Goal: Task Accomplishment & Management: Complete application form

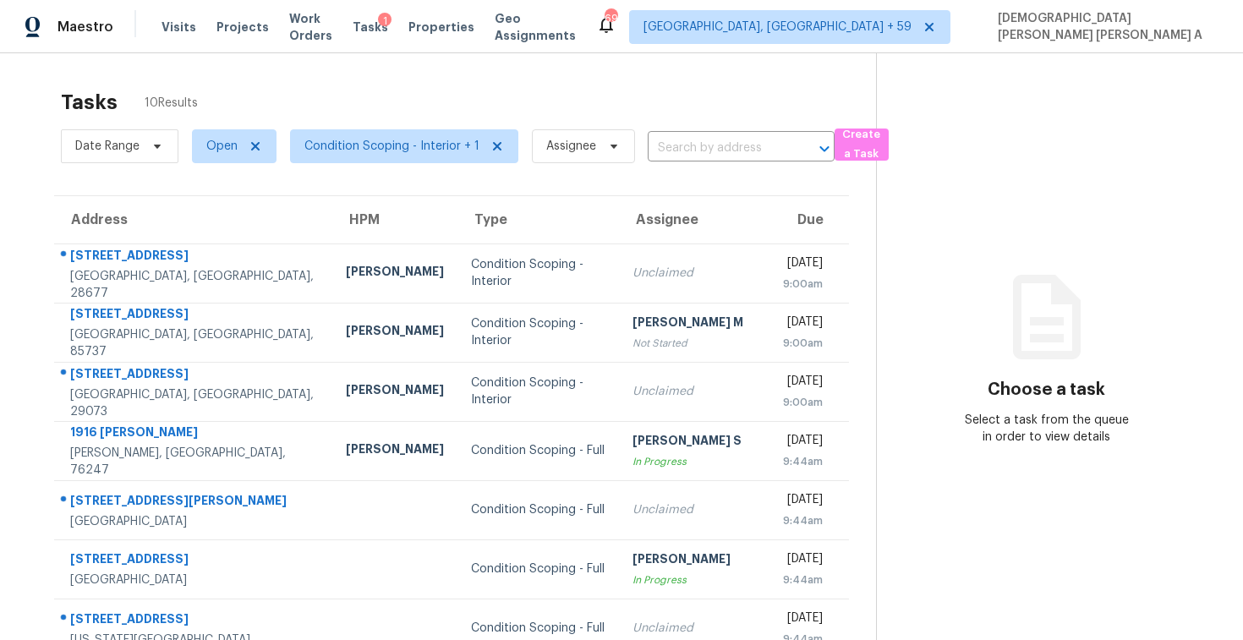
scroll to position [209, 0]
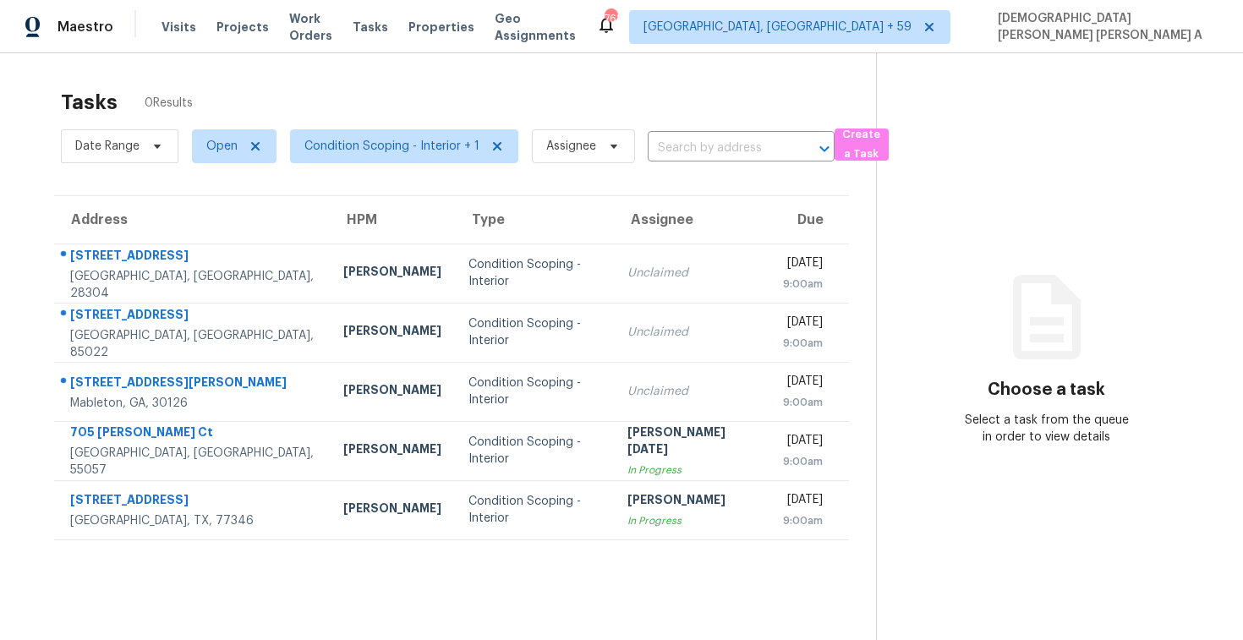
scroll to position [53, 0]
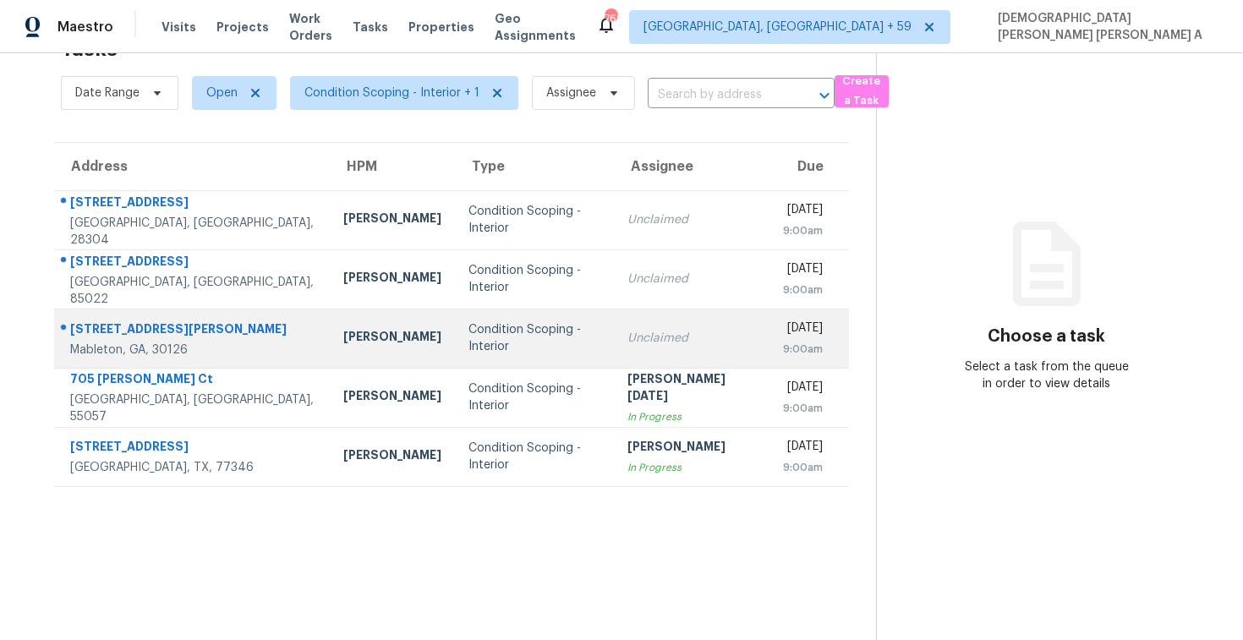
click at [486, 355] on td "Condition Scoping - Interior" at bounding box center [534, 338] width 159 height 59
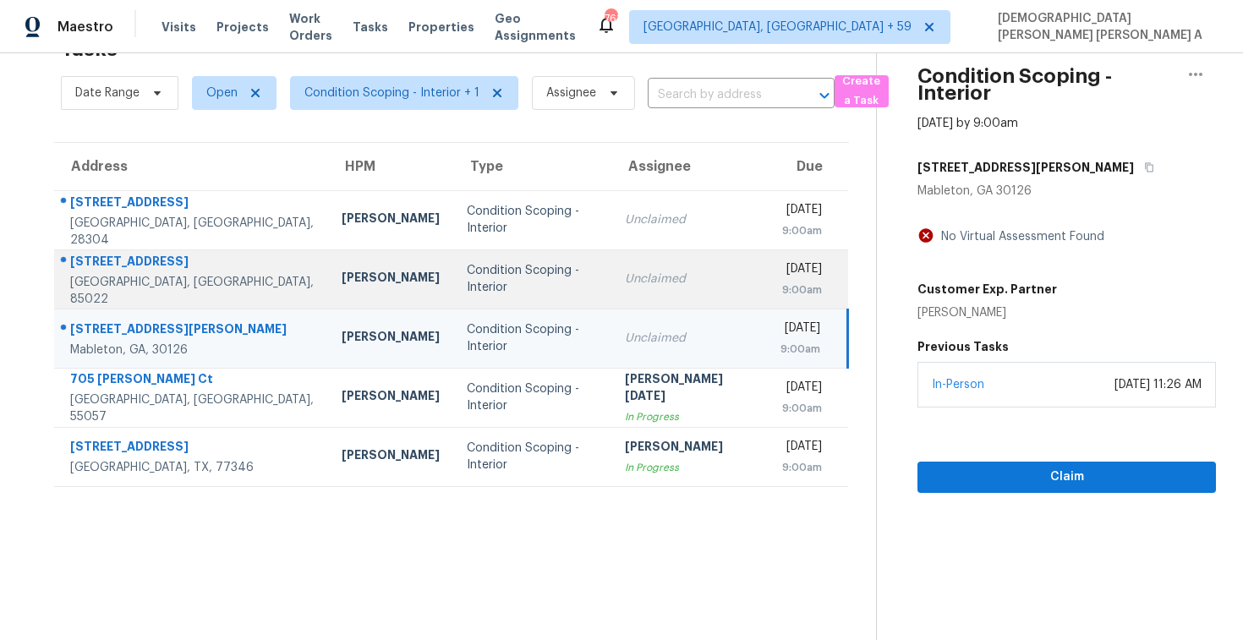
click at [767, 266] on td "Wed, Oct 15th 2025 9:00am" at bounding box center [807, 278] width 81 height 59
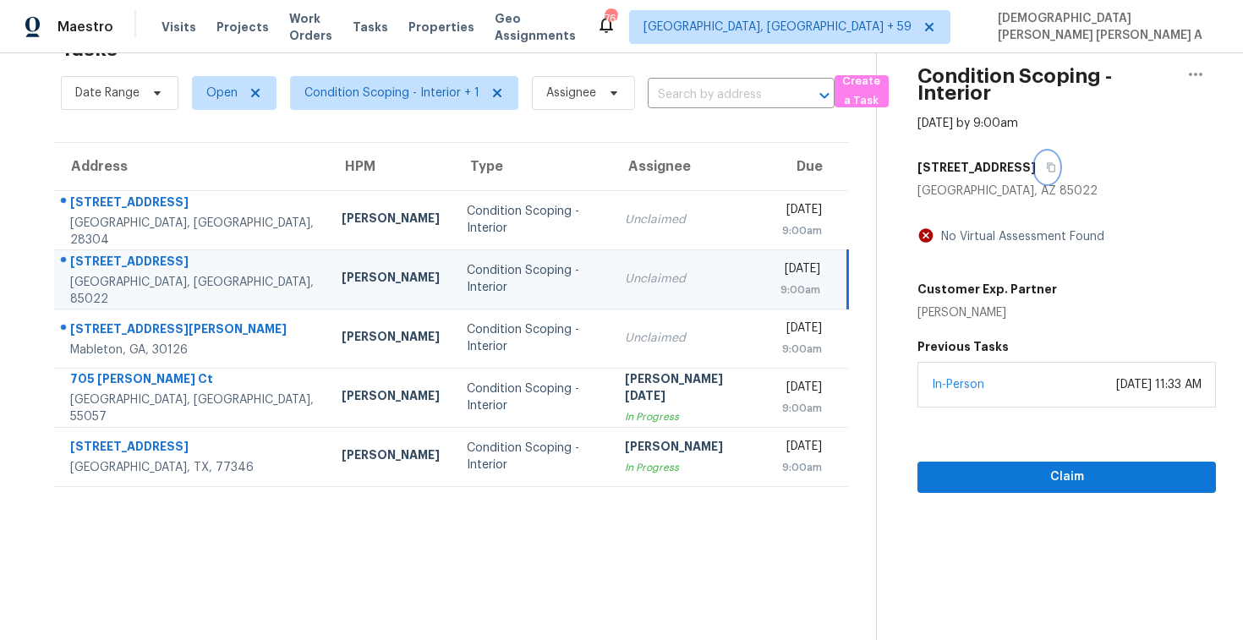
click at [1046, 167] on icon "button" at bounding box center [1051, 167] width 10 height 10
click at [172, 34] on span "Visits" at bounding box center [179, 27] width 35 height 17
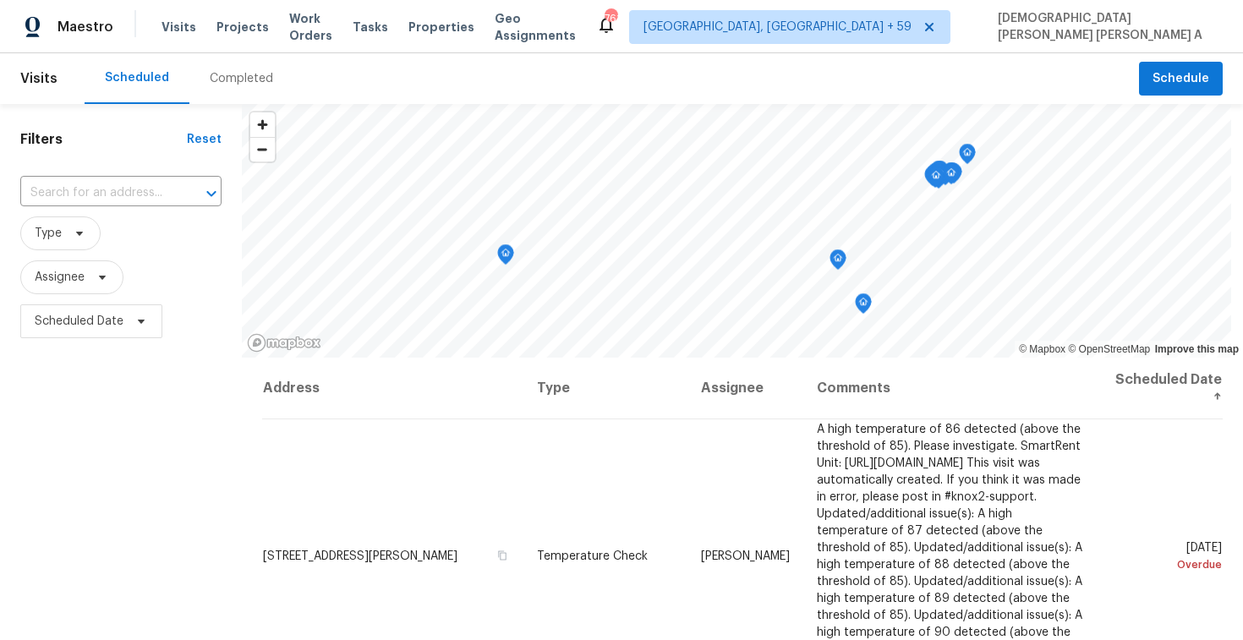
click at [189, 78] on div "Completed" at bounding box center [241, 78] width 104 height 51
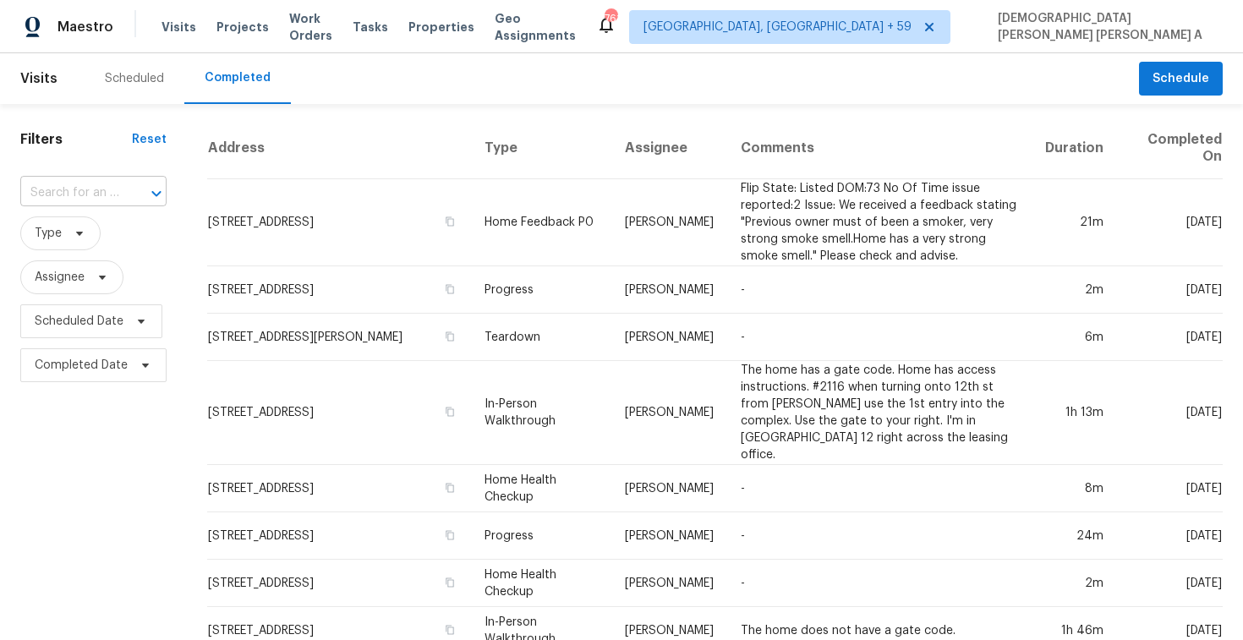
click at [94, 195] on input "text" at bounding box center [69, 193] width 99 height 26
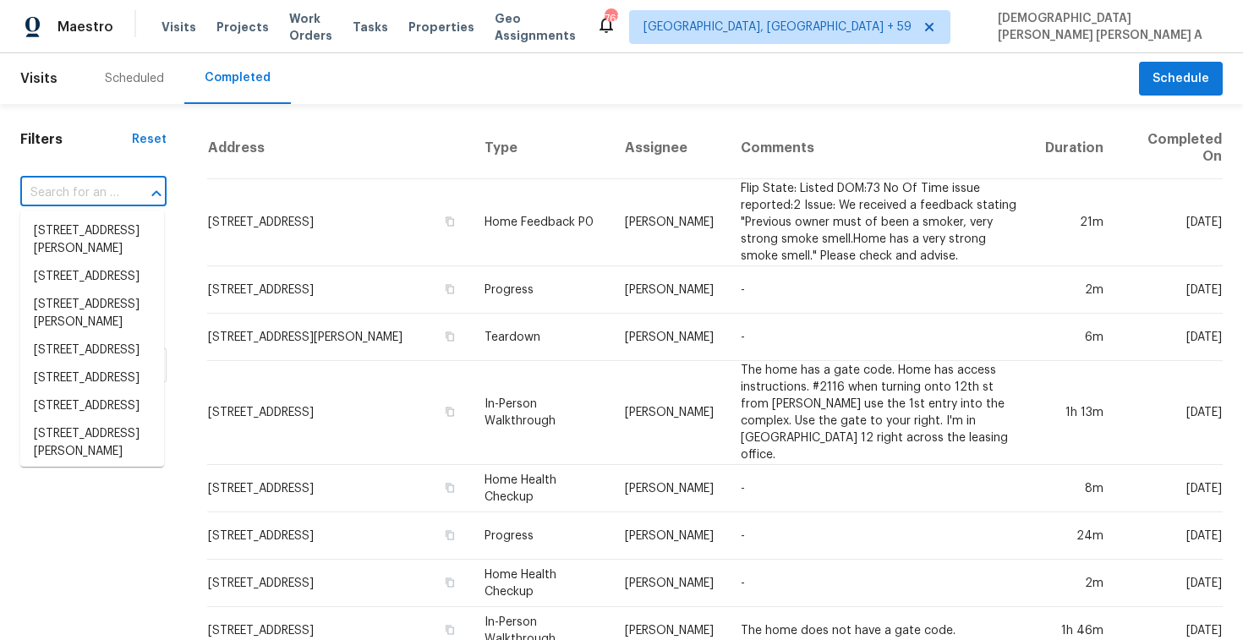
paste input "17017 N 12th St Unit 2017, Phoenix, AZ 85022"
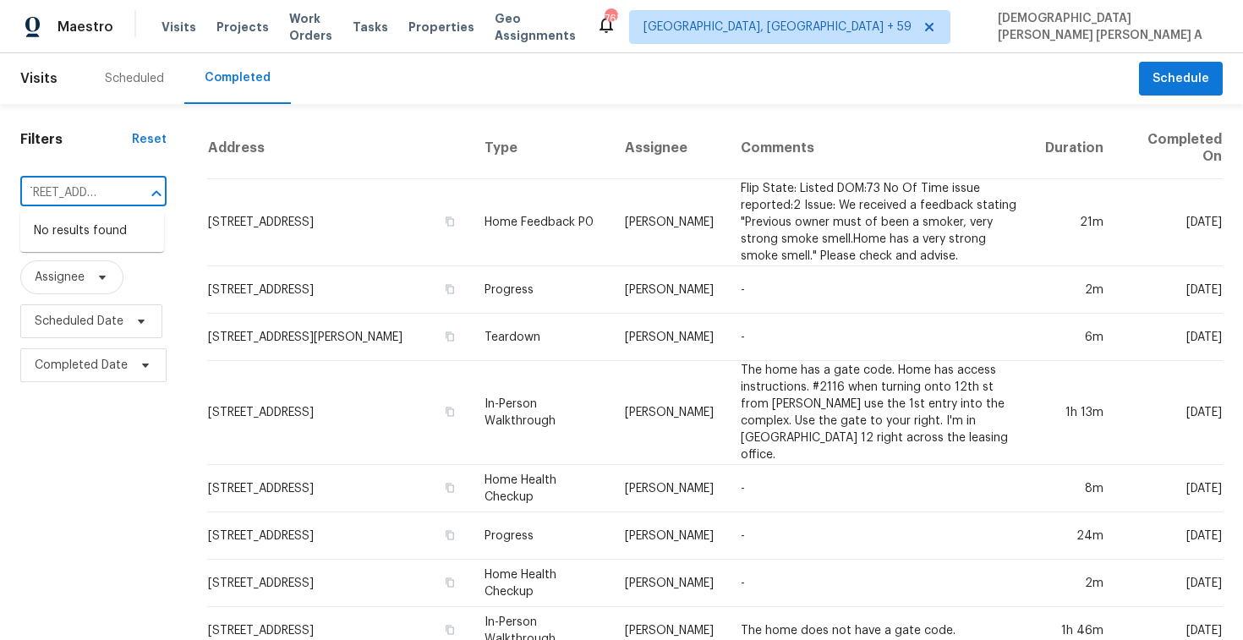
type input "17017 N 12th St Unit 2017, Phoenix, AZ 85022"
click at [104, 189] on input "text" at bounding box center [69, 193] width 99 height 26
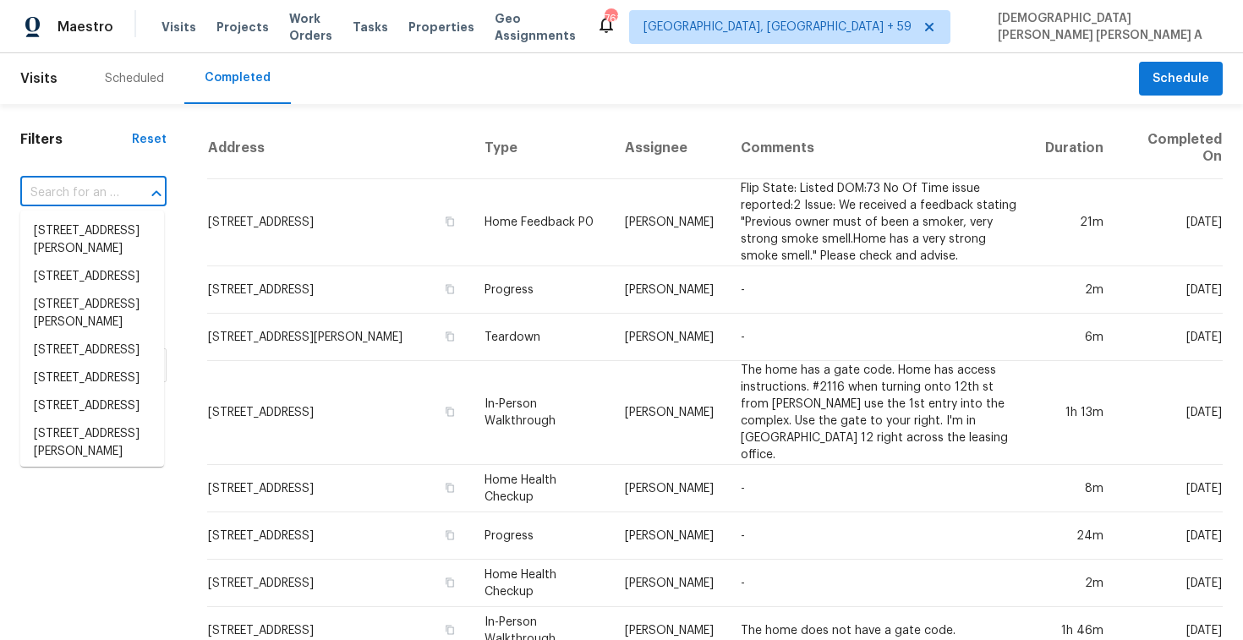
paste input "17017 N 12th St Unit 2017, Phoenix, AZ 85022"
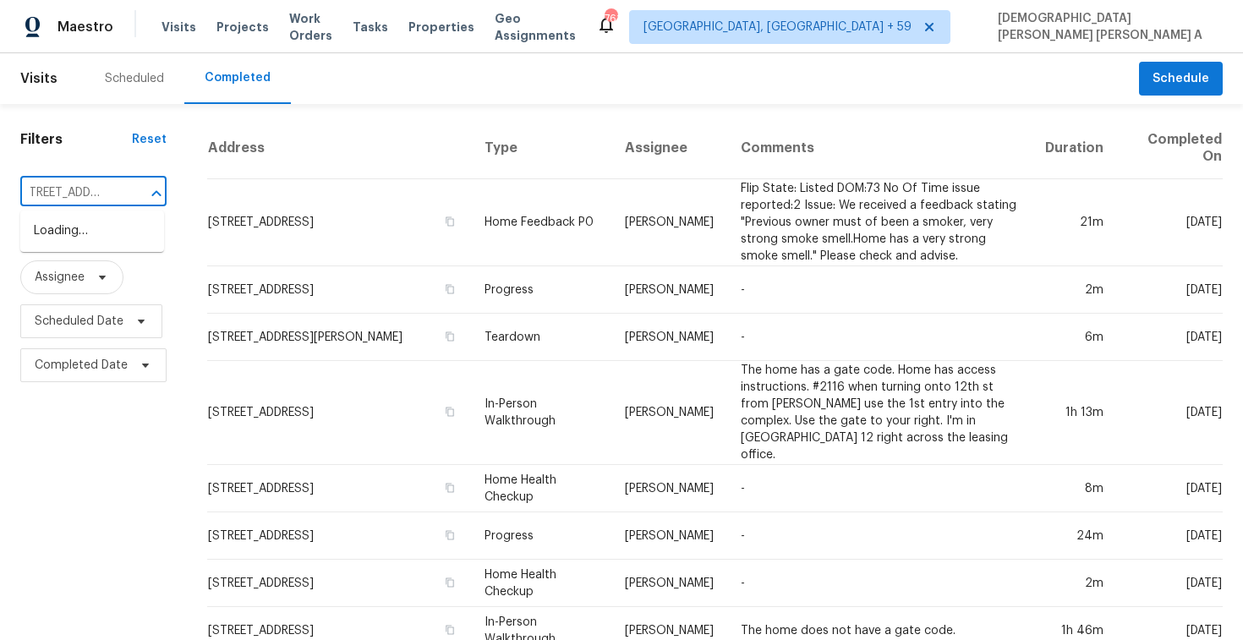
scroll to position [0, 7]
type input "17017 N 12th St"
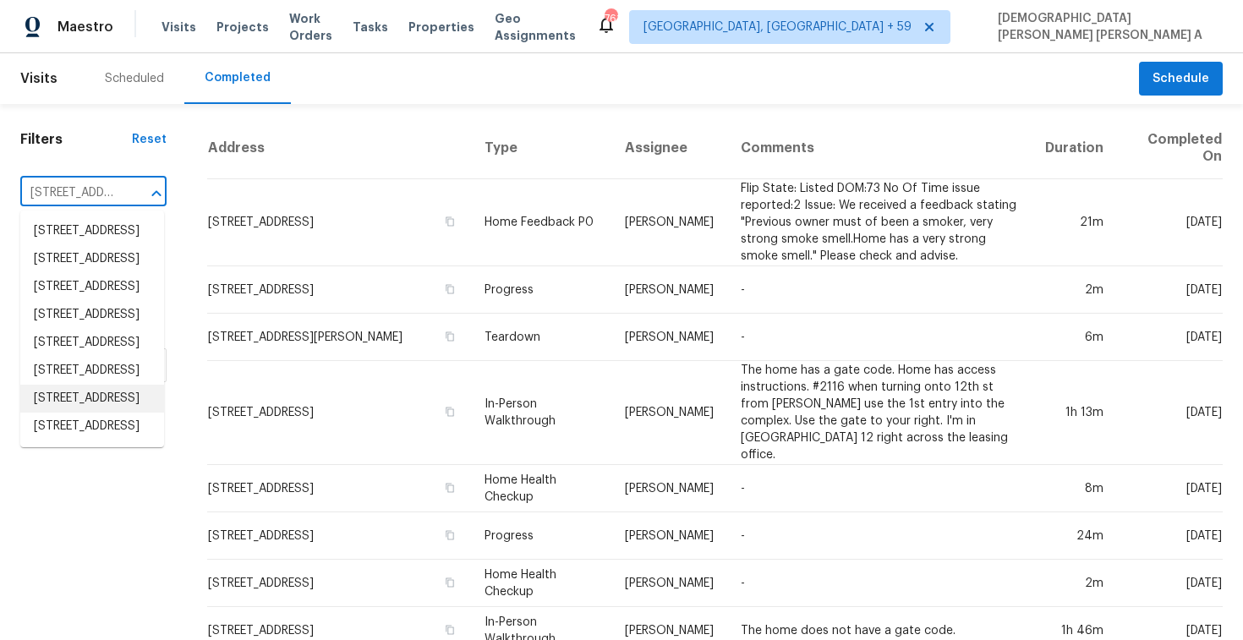
scroll to position [265, 0]
click at [128, 441] on li "17017 N 12th St Unit 2017, Phoenix, AZ 85022" at bounding box center [92, 427] width 144 height 28
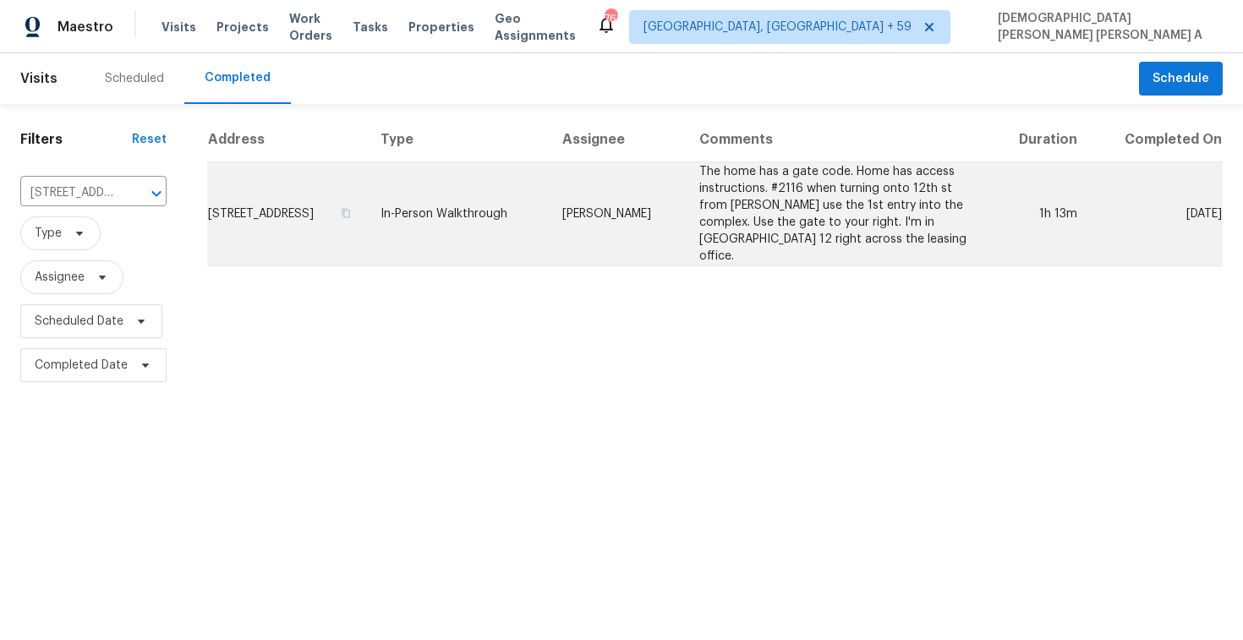
click at [686, 223] on td "[PERSON_NAME]" at bounding box center [617, 214] width 137 height 104
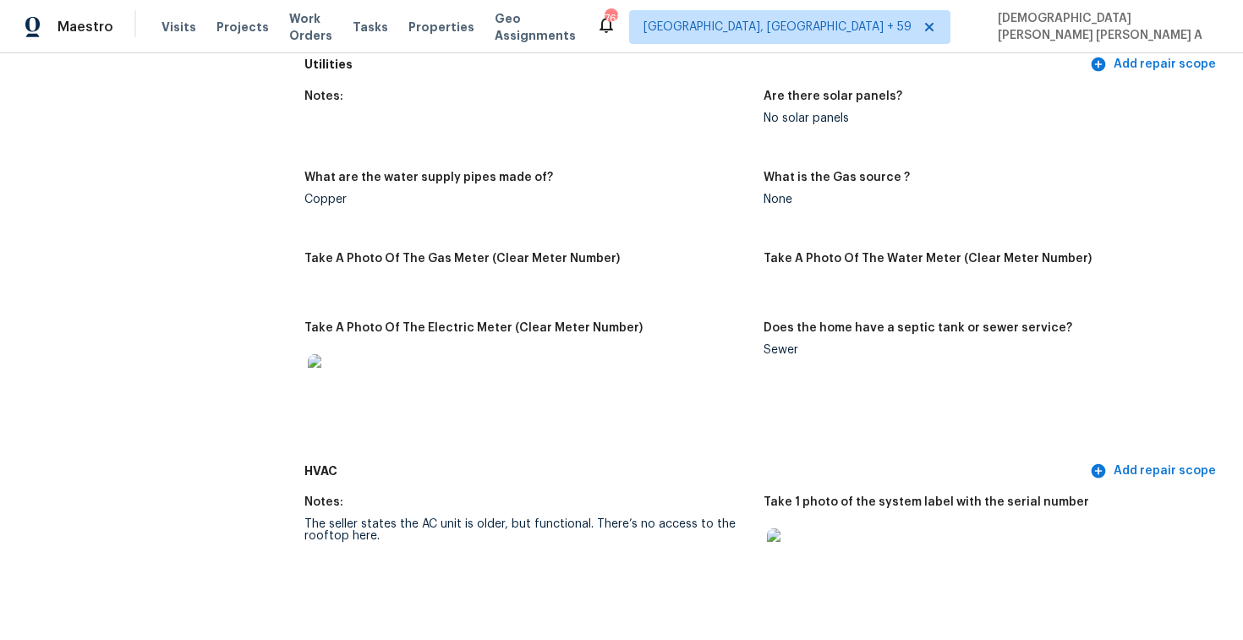
scroll to position [1055, 0]
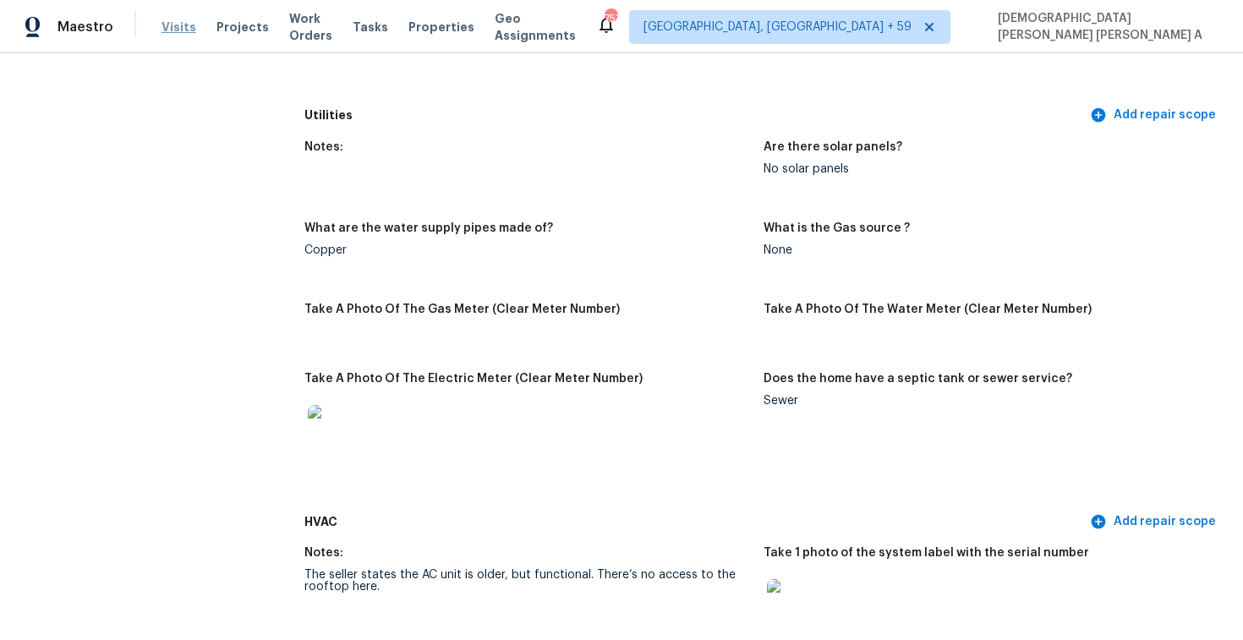
click at [178, 25] on span "Visits" at bounding box center [179, 27] width 35 height 17
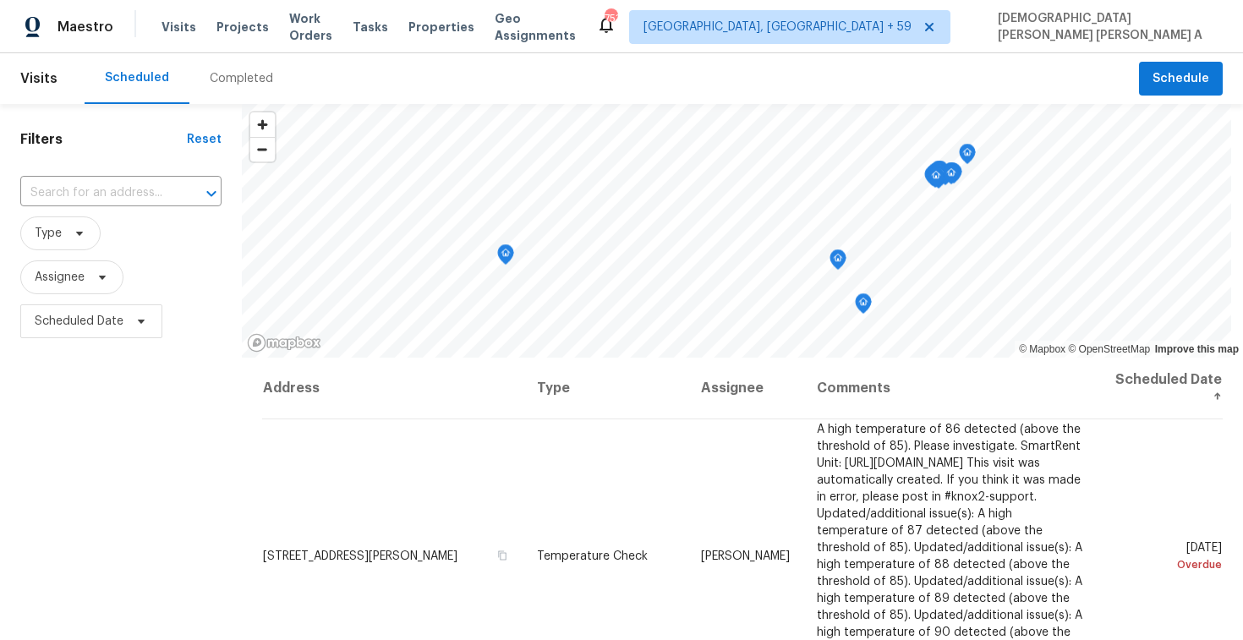
click at [198, 74] on div "Completed" at bounding box center [241, 78] width 104 height 51
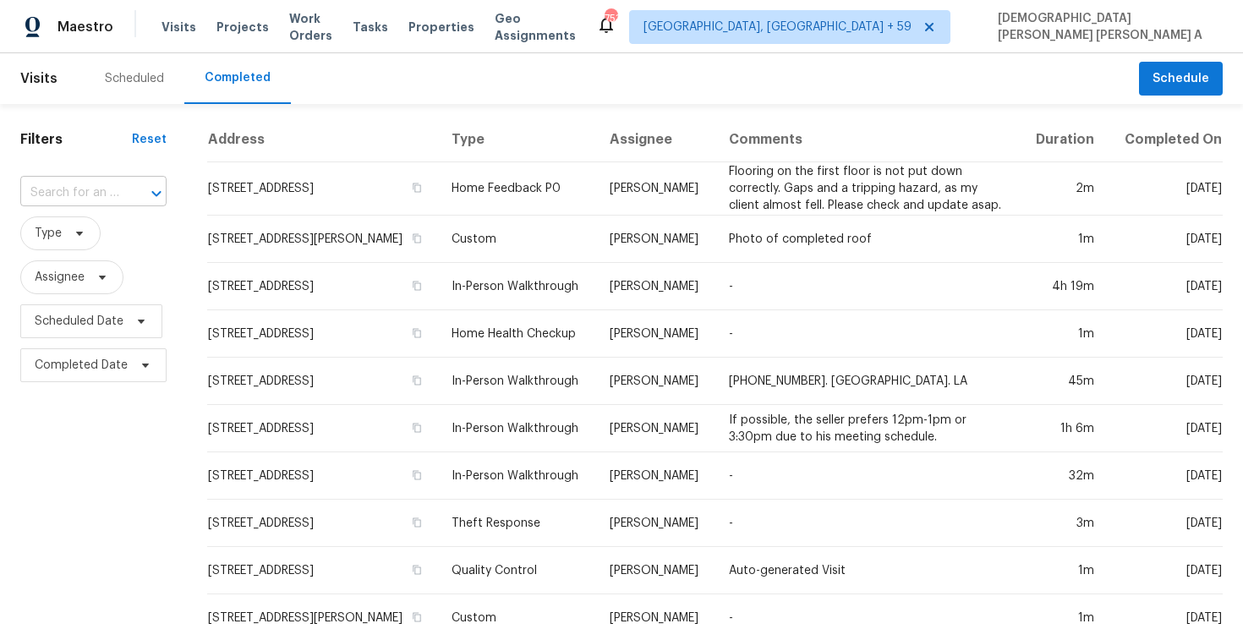
click at [87, 187] on input "text" at bounding box center [69, 193] width 99 height 26
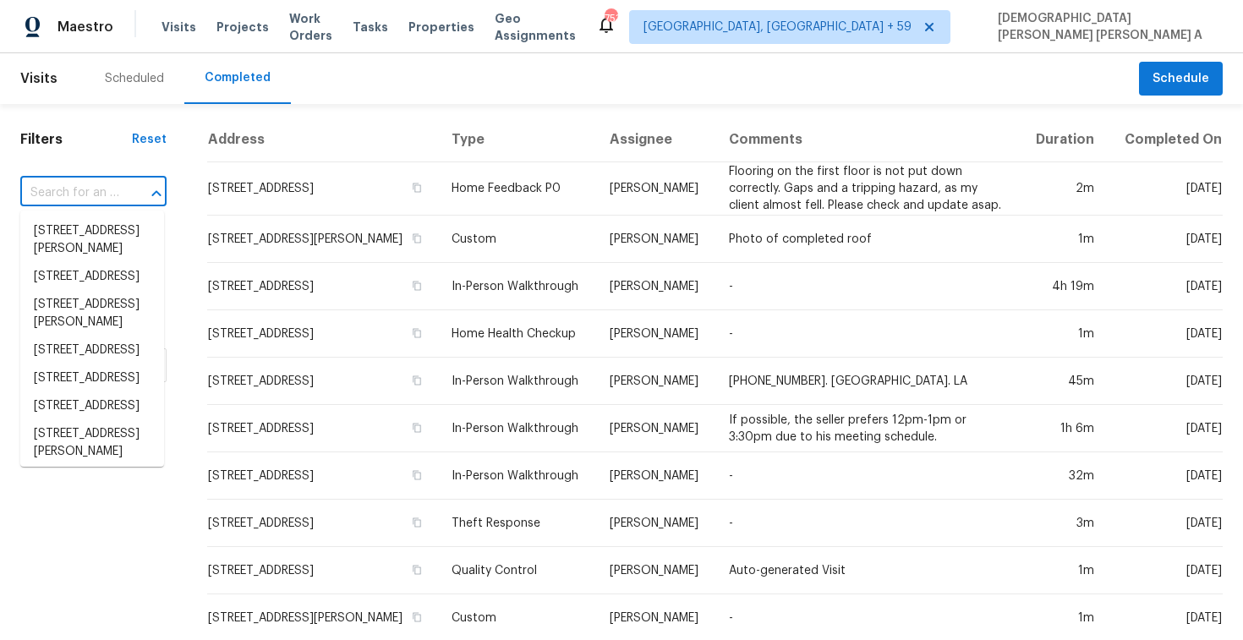
paste input "4355 Pond Pine Trl, Morrisville, NC 27560"
type input "4355 Pond Pine Trl, Morrisville, NC 27560"
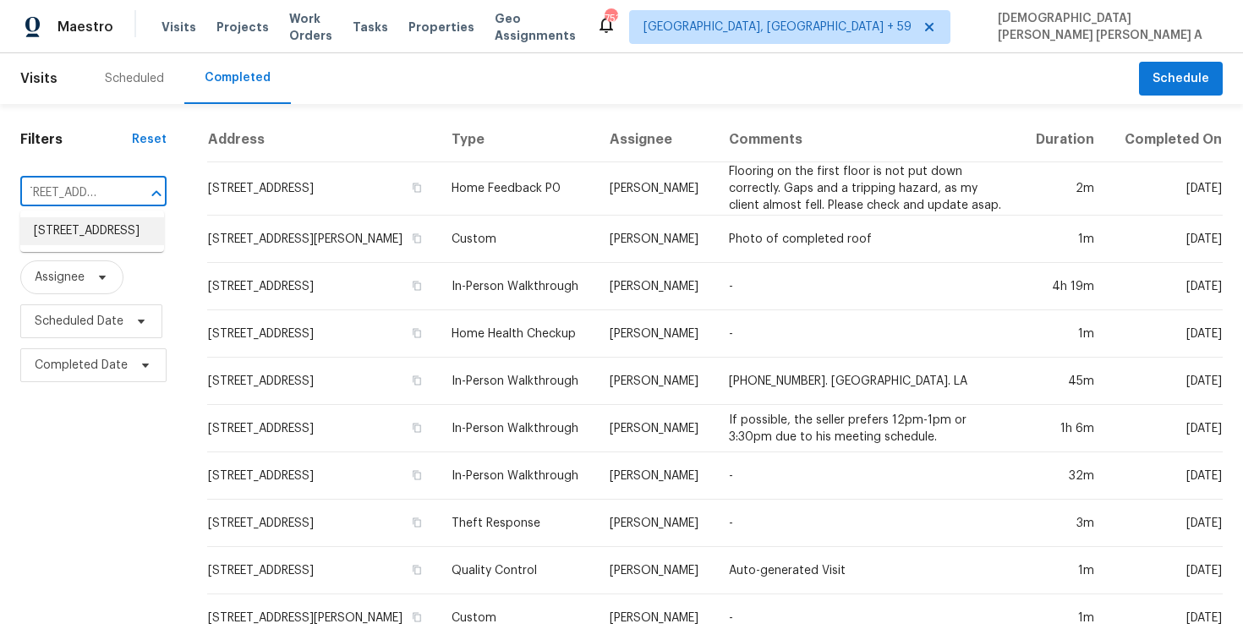
click at [99, 240] on li "4355 Pond Pine Trl, Morrisville, NC 27560" at bounding box center [92, 231] width 144 height 28
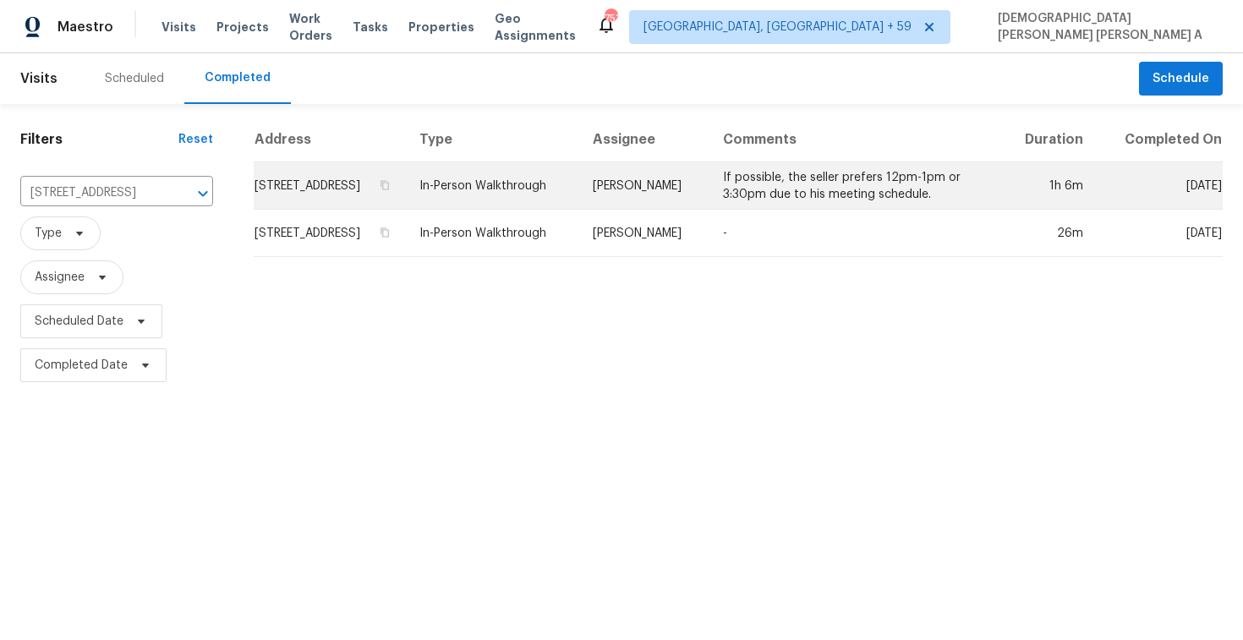
click at [651, 190] on td "Hunter Anderson" at bounding box center [644, 185] width 130 height 47
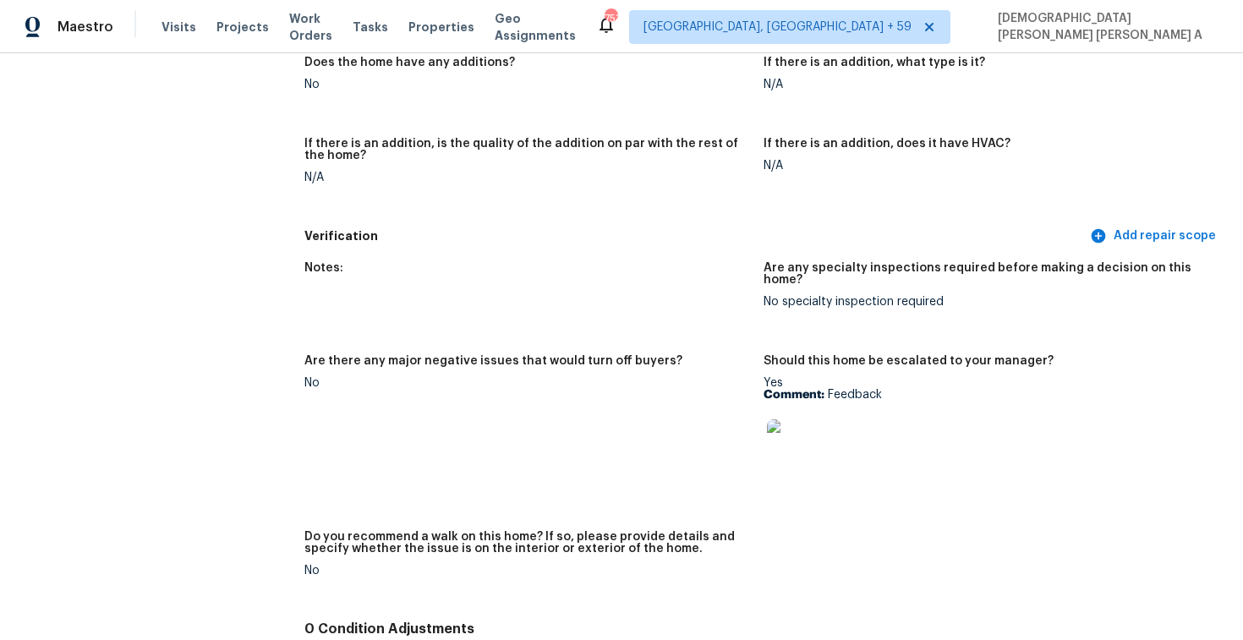
scroll to position [3972, 0]
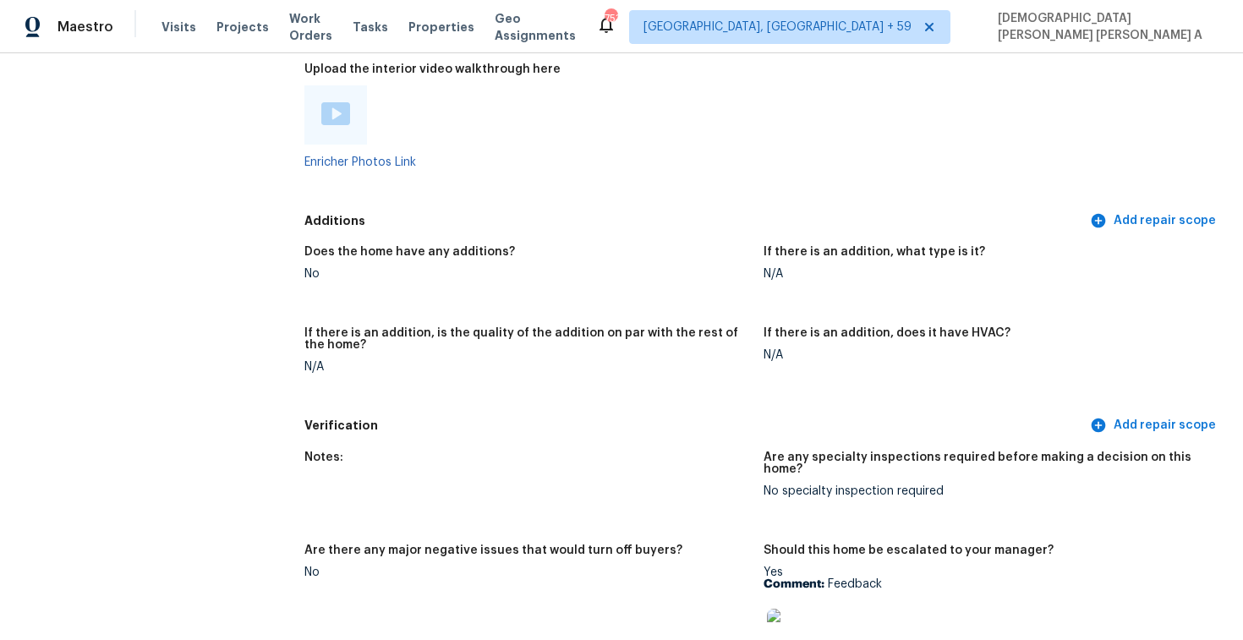
click at [335, 117] on img at bounding box center [335, 113] width 29 height 23
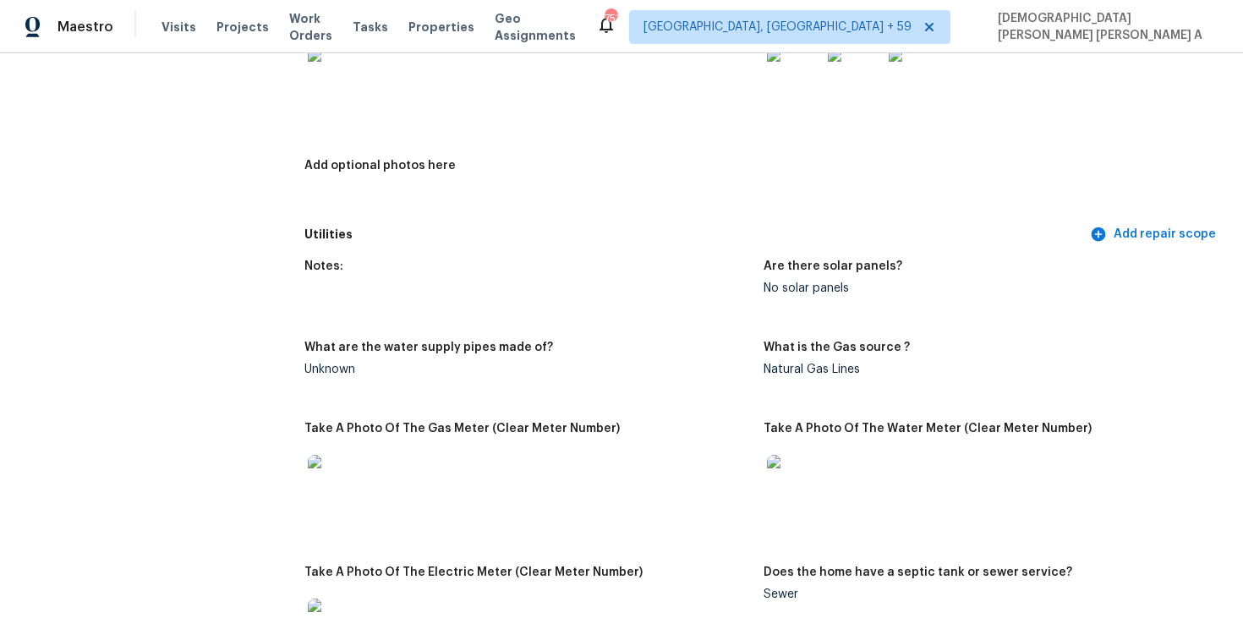
scroll to position [2161, 0]
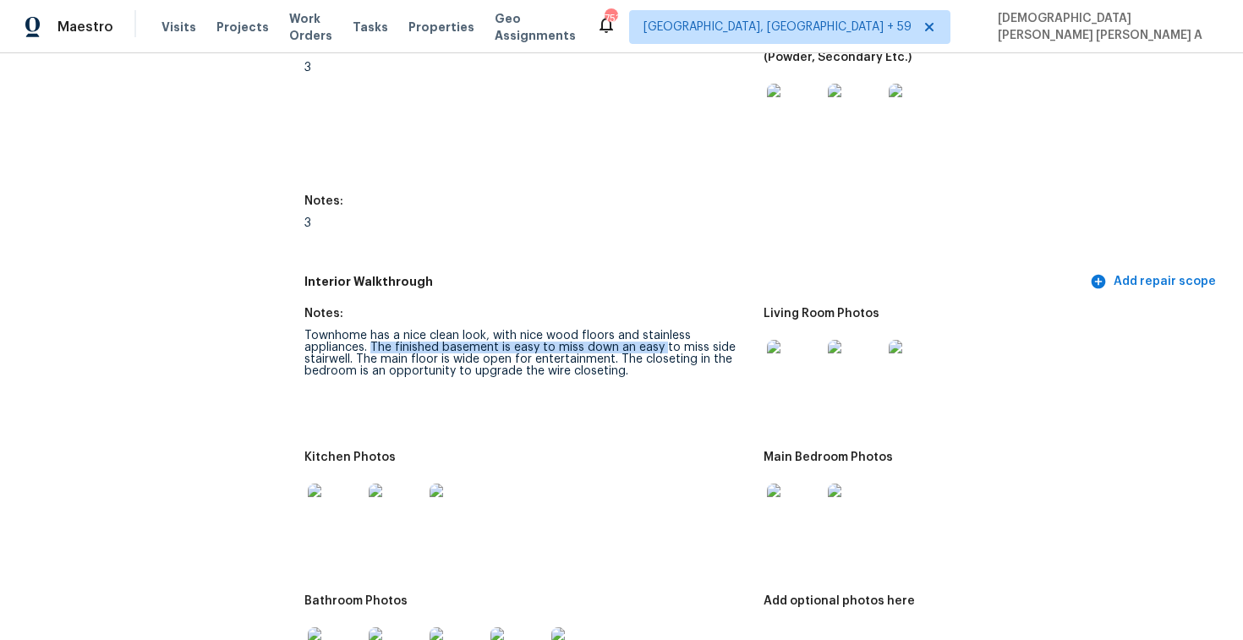
drag, startPoint x: 369, startPoint y: 348, endPoint x: 660, endPoint y: 352, distance: 291.0
click at [660, 352] on div "Townhome has a nice clean look, with nice wood floors and stainless appliances.…" at bounding box center [527, 353] width 446 height 47
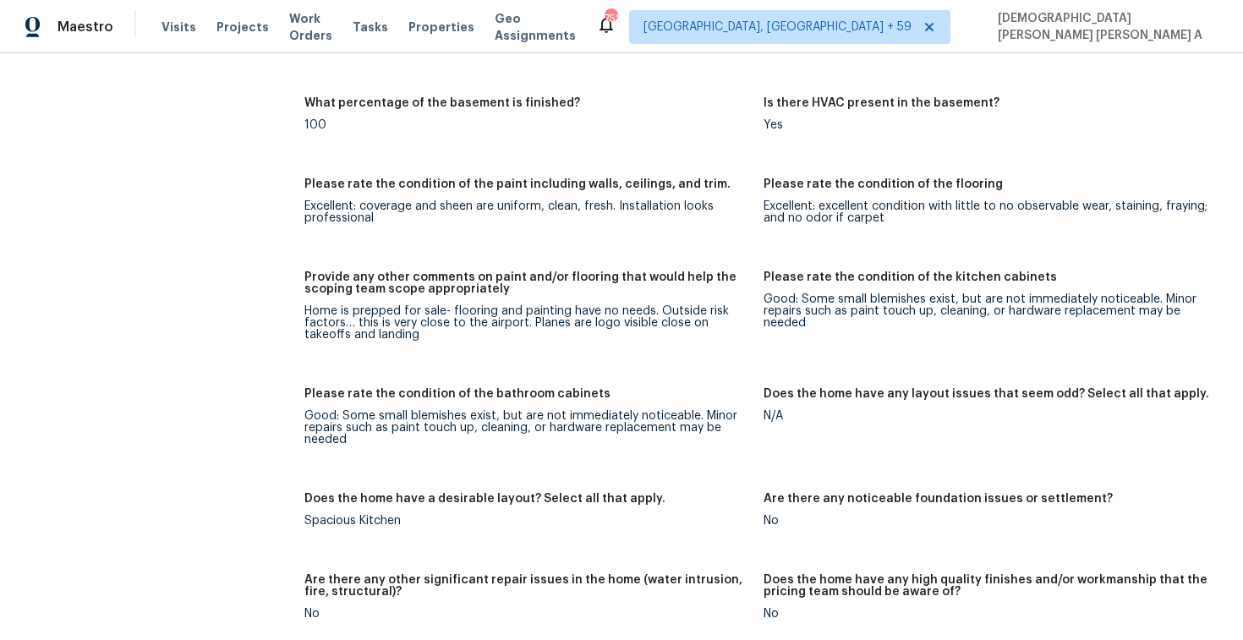
scroll to position [2980, 0]
click at [173, 21] on span "Visits" at bounding box center [179, 27] width 35 height 17
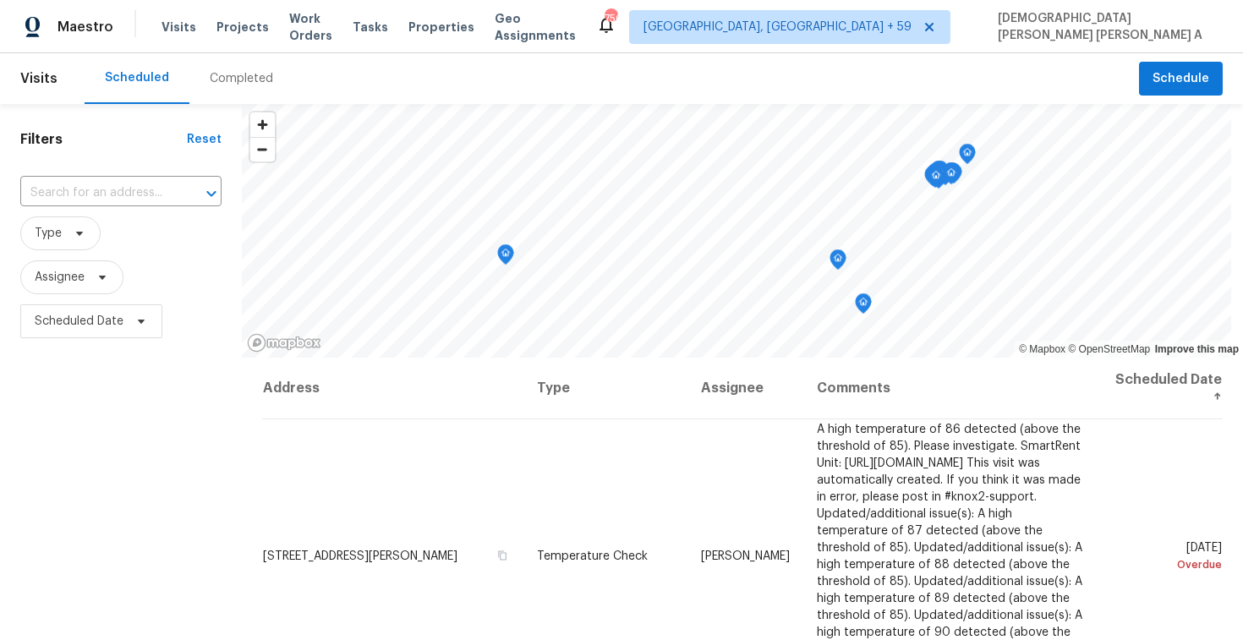
click at [225, 69] on div "Completed" at bounding box center [241, 78] width 104 height 51
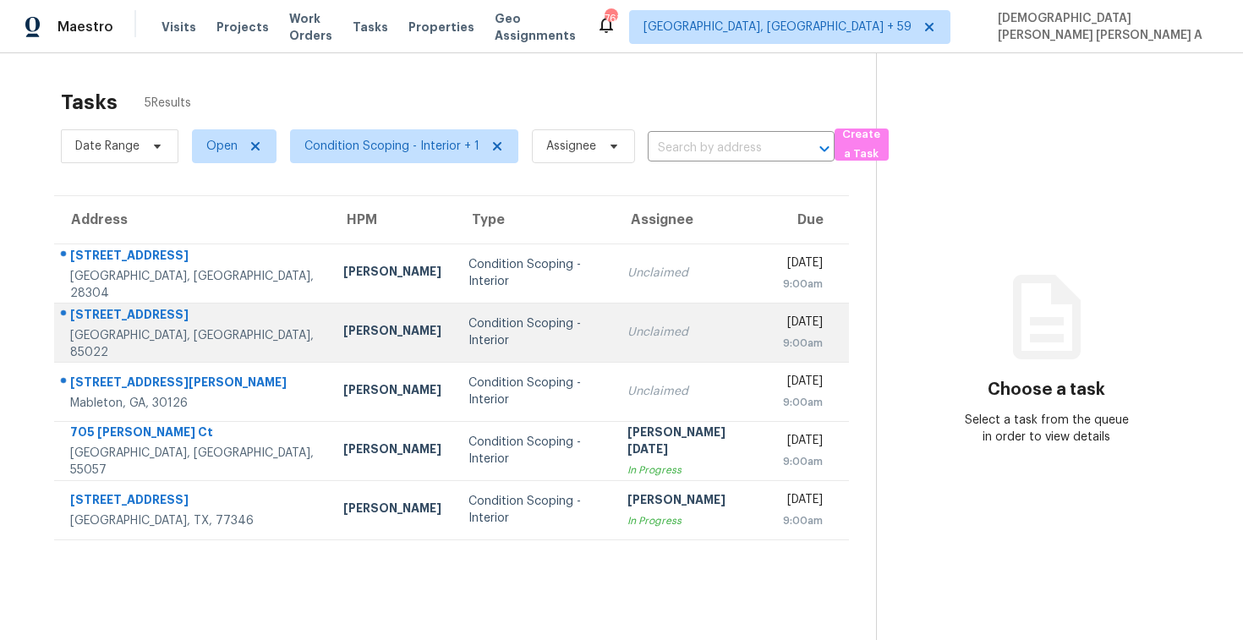
click at [513, 348] on td "Condition Scoping - Interior" at bounding box center [534, 332] width 159 height 59
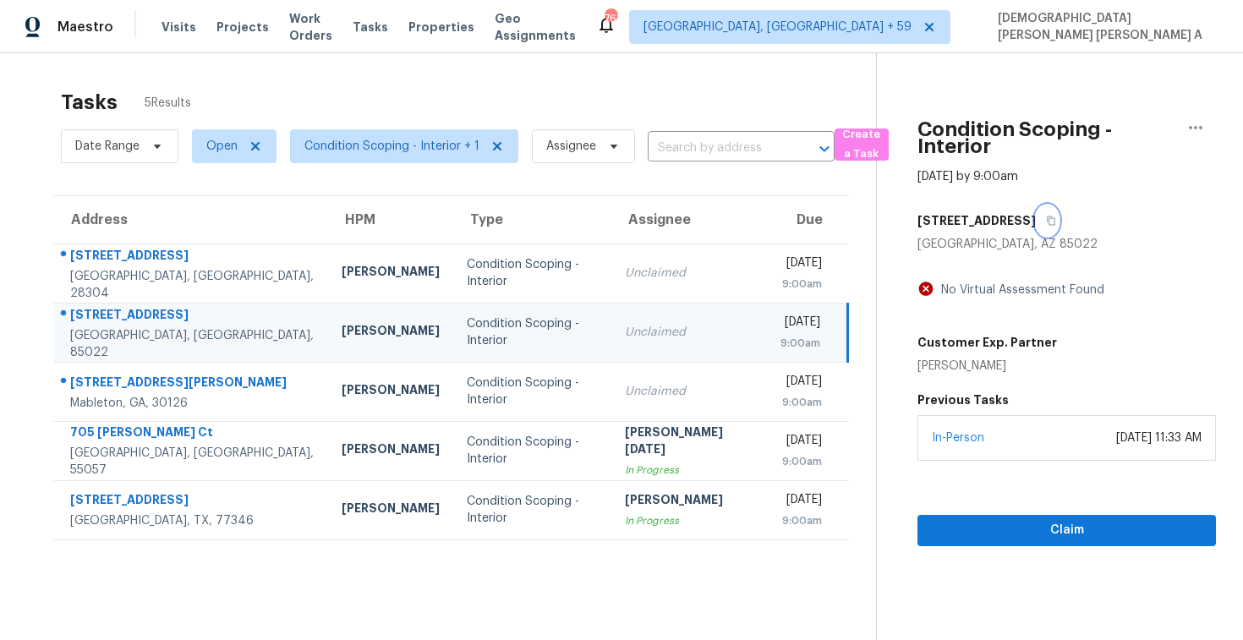
click at [1046, 223] on icon "button" at bounding box center [1051, 221] width 10 height 10
click at [1024, 222] on div "17017 N 12th St" at bounding box center [1067, 221] width 299 height 30
click at [1046, 222] on icon "button" at bounding box center [1051, 221] width 10 height 10
click at [1036, 217] on button "button" at bounding box center [1047, 221] width 23 height 30
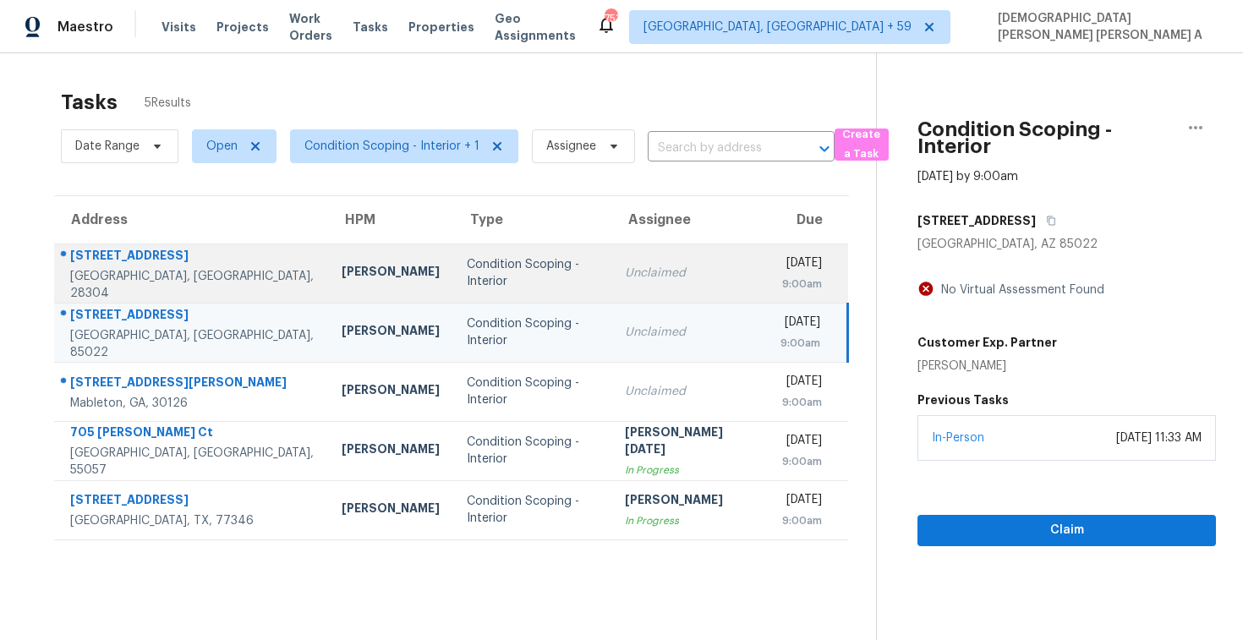
click at [611, 288] on td "Unclaimed" at bounding box center [689, 273] width 156 height 59
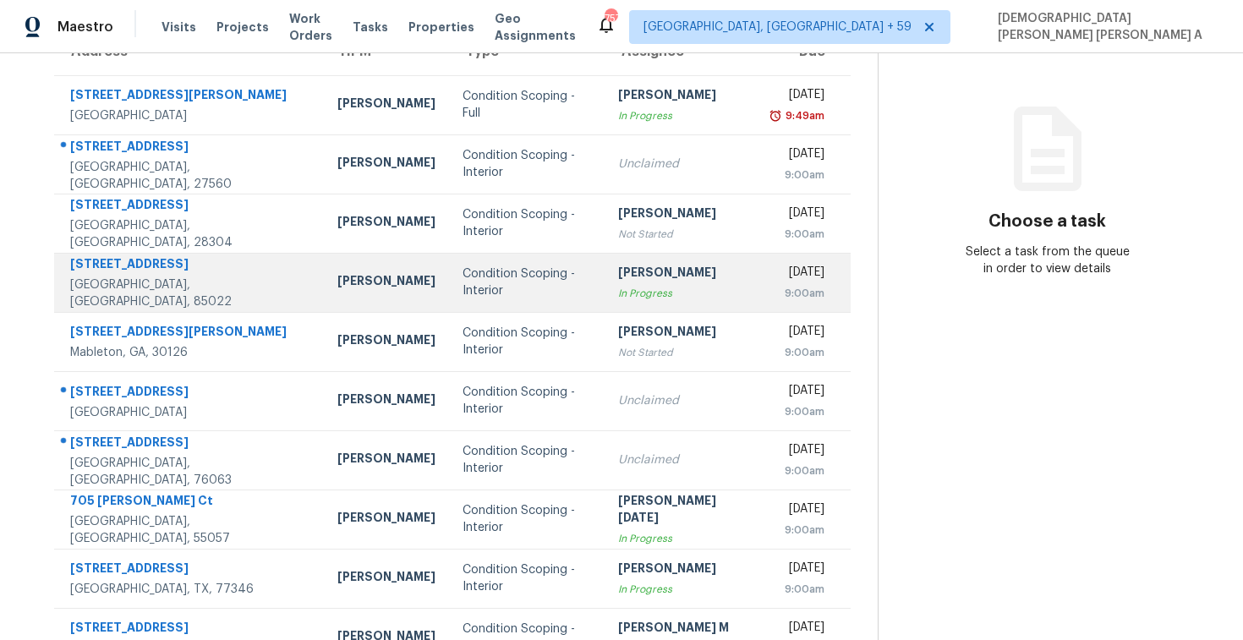
scroll to position [209, 0]
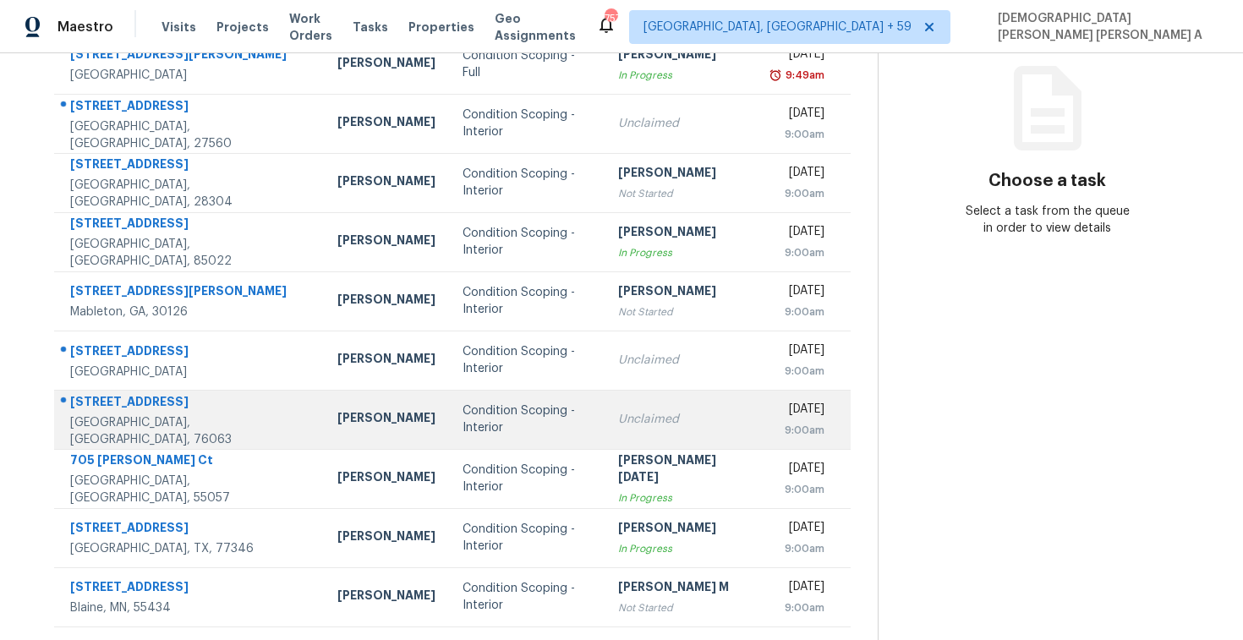
click at [495, 412] on div "Condition Scoping - Interior" at bounding box center [527, 420] width 129 height 34
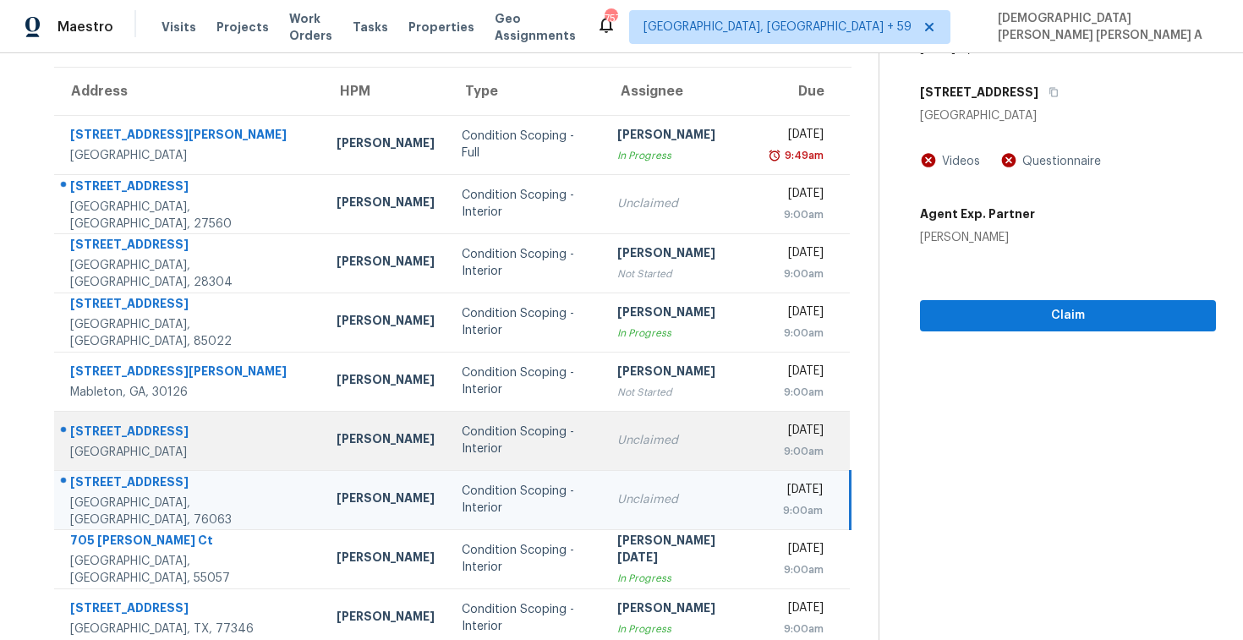
scroll to position [54, 0]
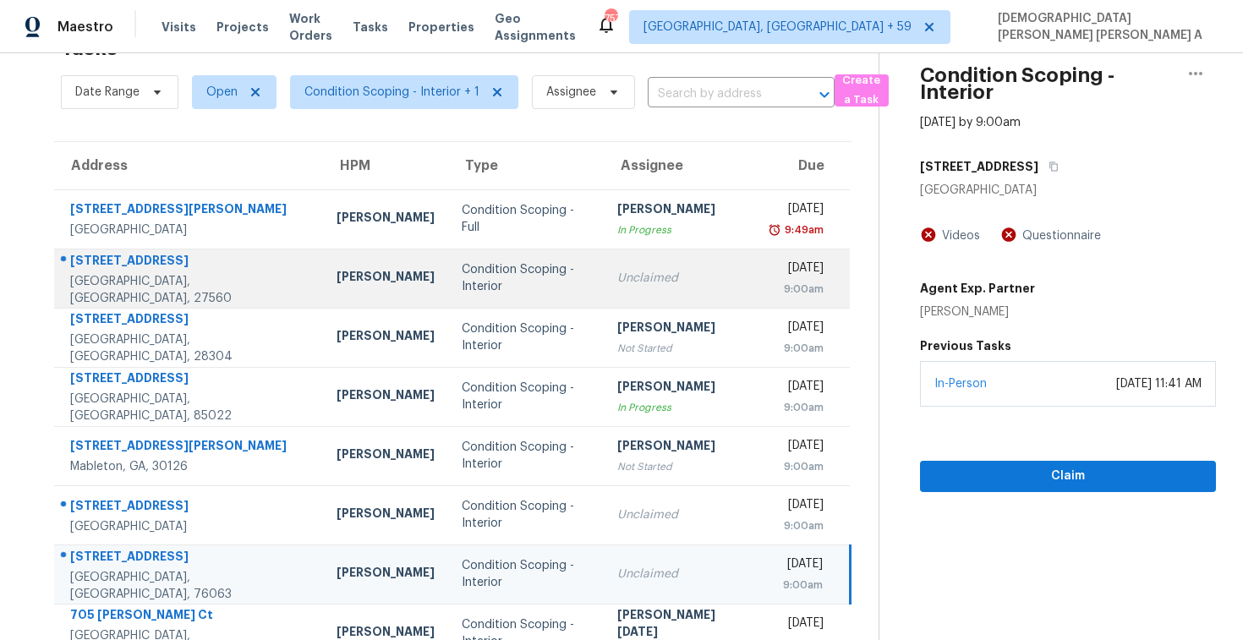
click at [486, 283] on div "Condition Scoping - Interior" at bounding box center [526, 278] width 129 height 34
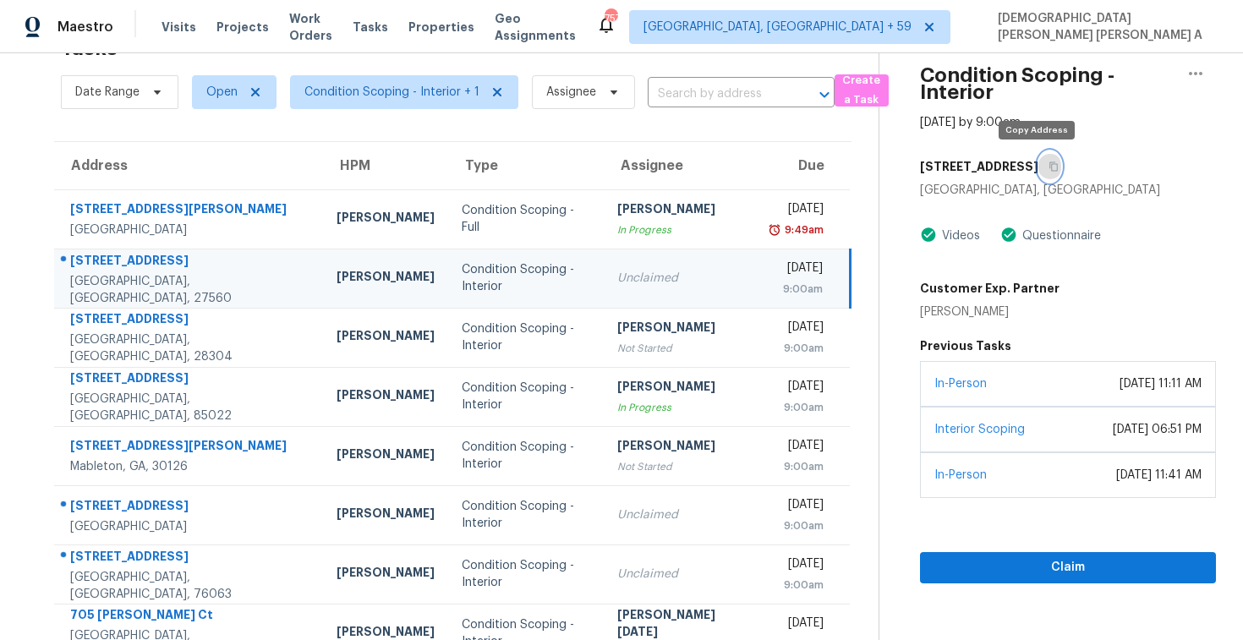
click at [1039, 165] on button "button" at bounding box center [1050, 166] width 23 height 30
click at [1039, 159] on button "button" at bounding box center [1050, 166] width 23 height 30
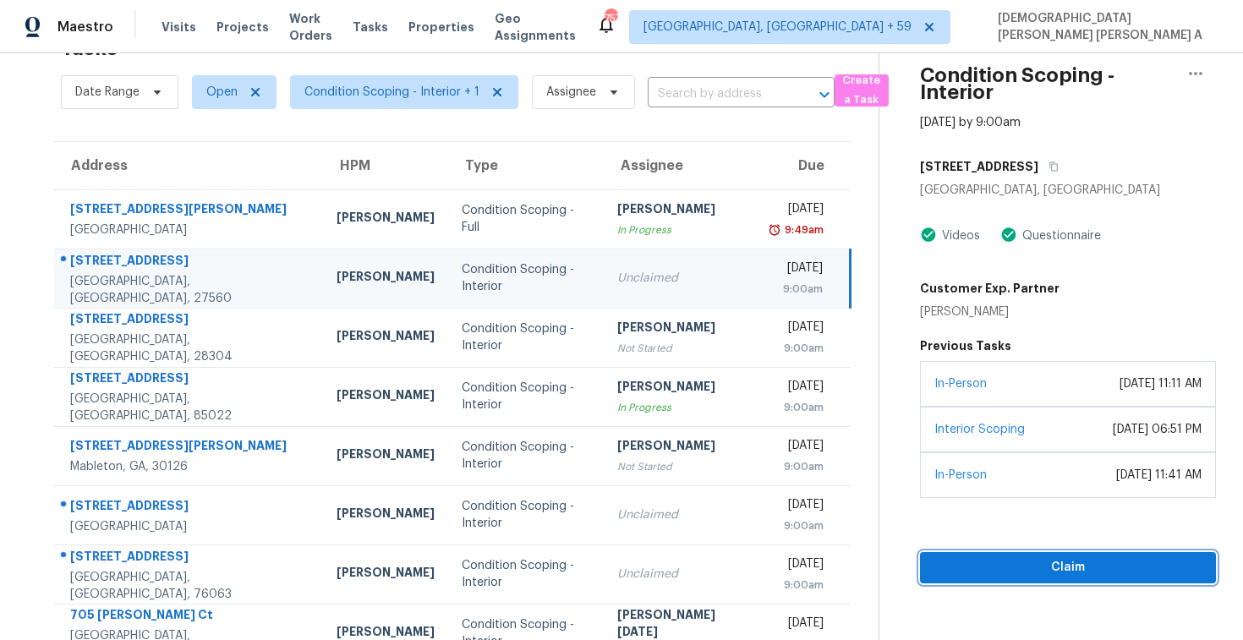
click at [1027, 581] on button "Claim" at bounding box center [1068, 567] width 296 height 31
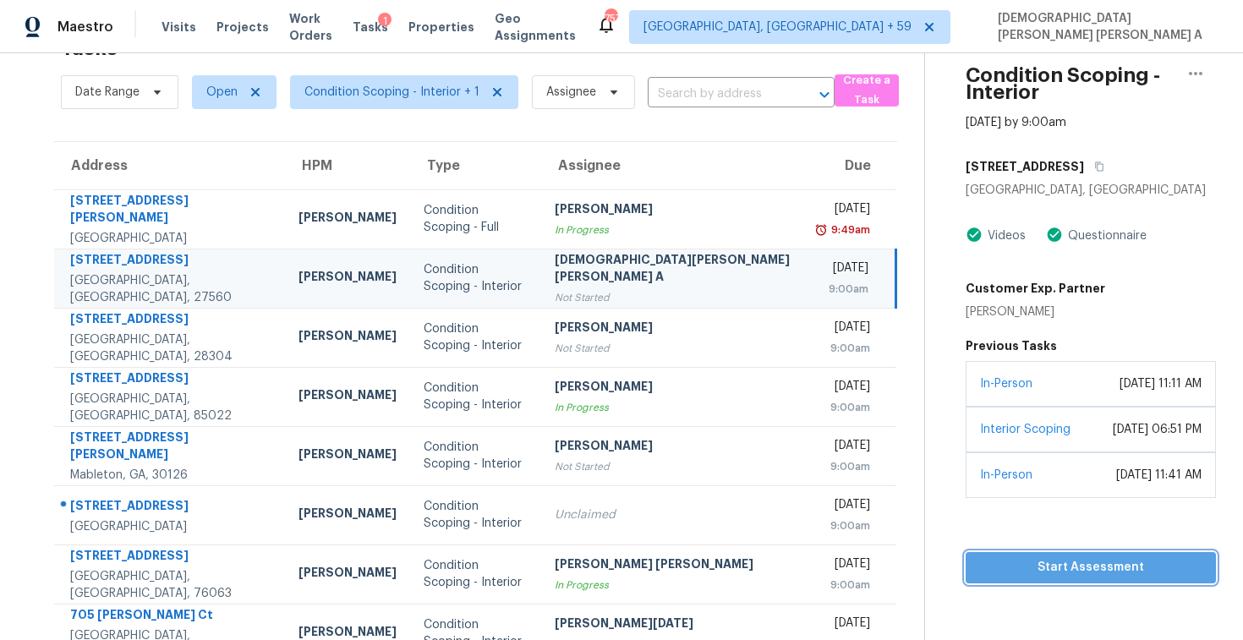
click at [992, 557] on span "Start Assessment" at bounding box center [1090, 567] width 223 height 21
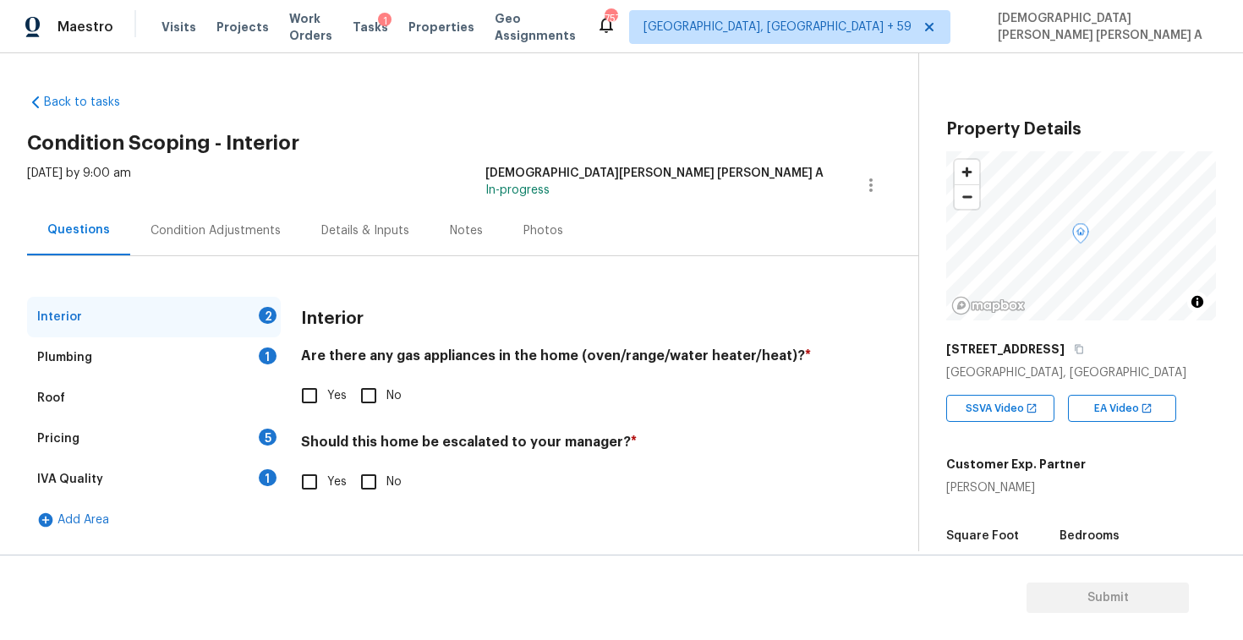
click at [471, 85] on div "Back to tasks Condition Scoping - Interior Wed, Oct 15 2025 by 9:00 am Mohamed …" at bounding box center [472, 312] width 891 height 465
click at [312, 394] on input "Yes" at bounding box center [310, 396] width 36 height 36
checkbox input "true"
click at [372, 485] on input "No" at bounding box center [369, 482] width 36 height 36
checkbox input "true"
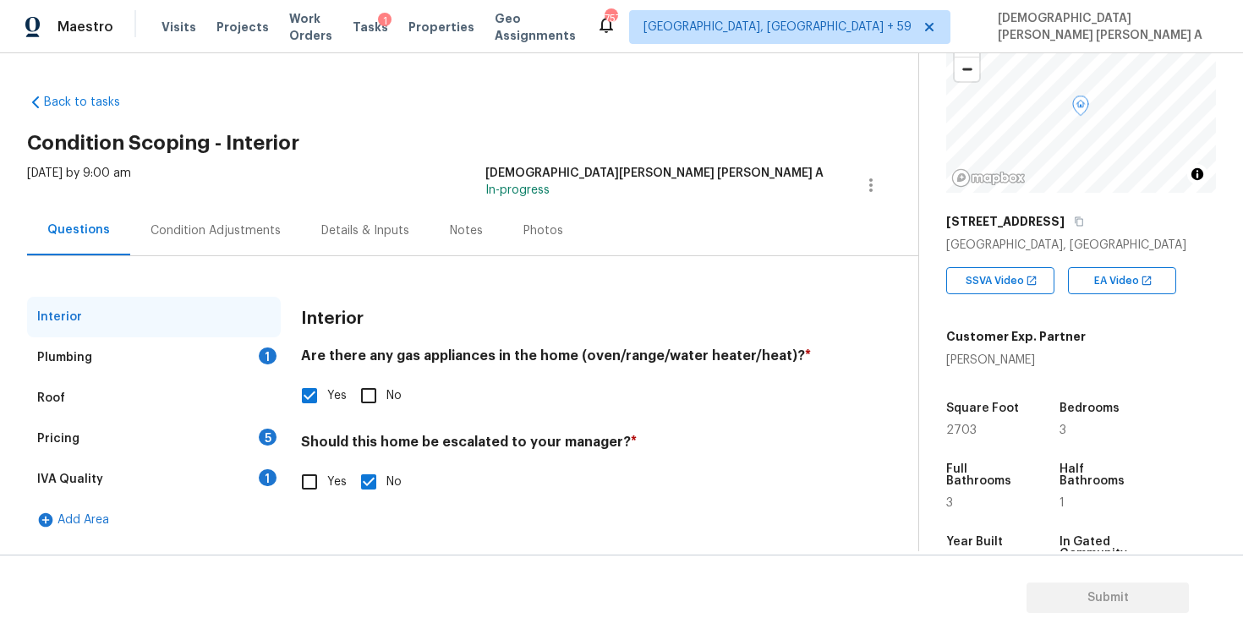
scroll to position [189, 0]
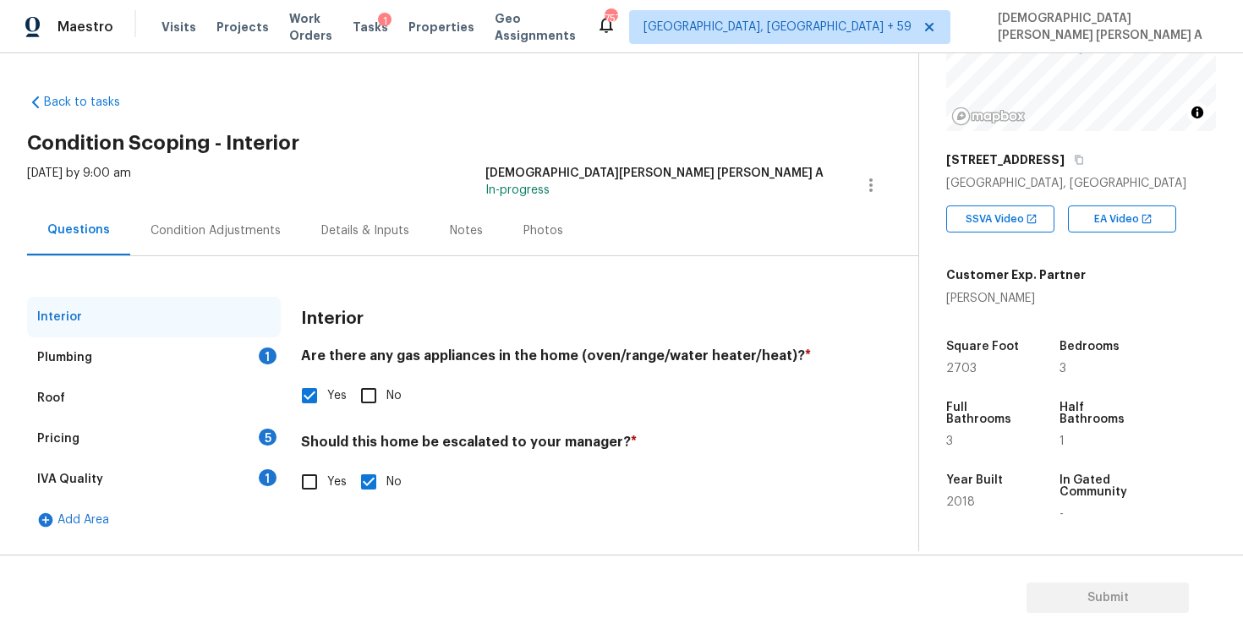
click at [178, 366] on div "Plumbing 1" at bounding box center [154, 357] width 254 height 41
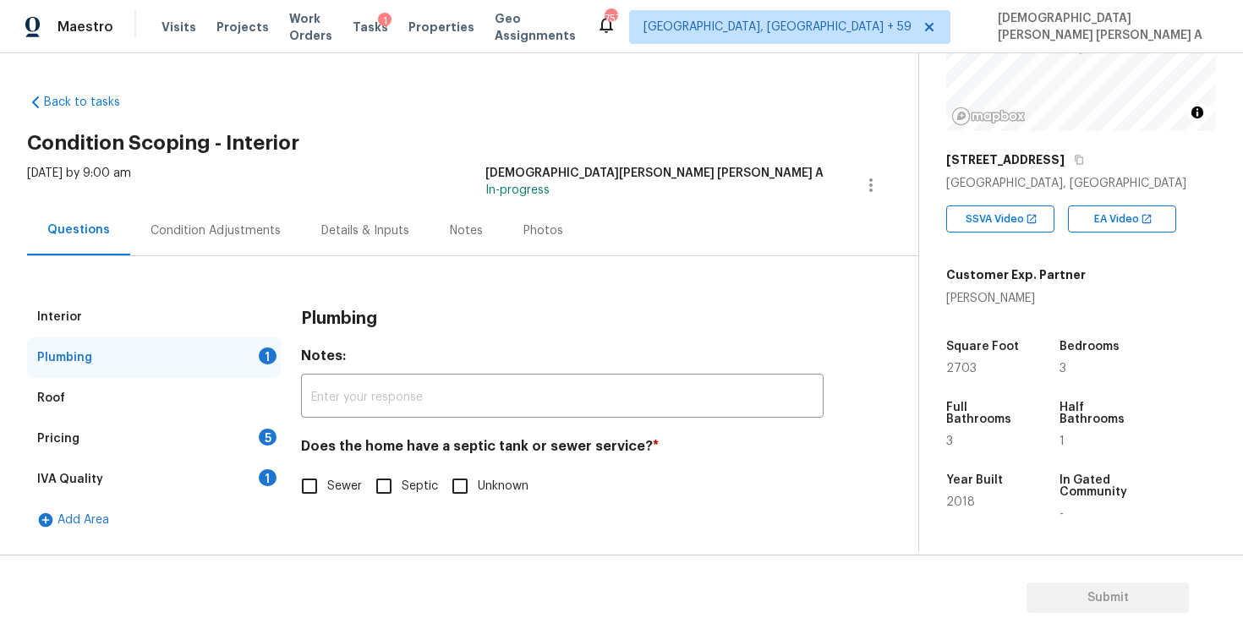
click at [321, 497] on input "Sewer" at bounding box center [310, 487] width 36 height 36
checkbox input "true"
click at [217, 442] on div "Pricing 5" at bounding box center [154, 439] width 254 height 41
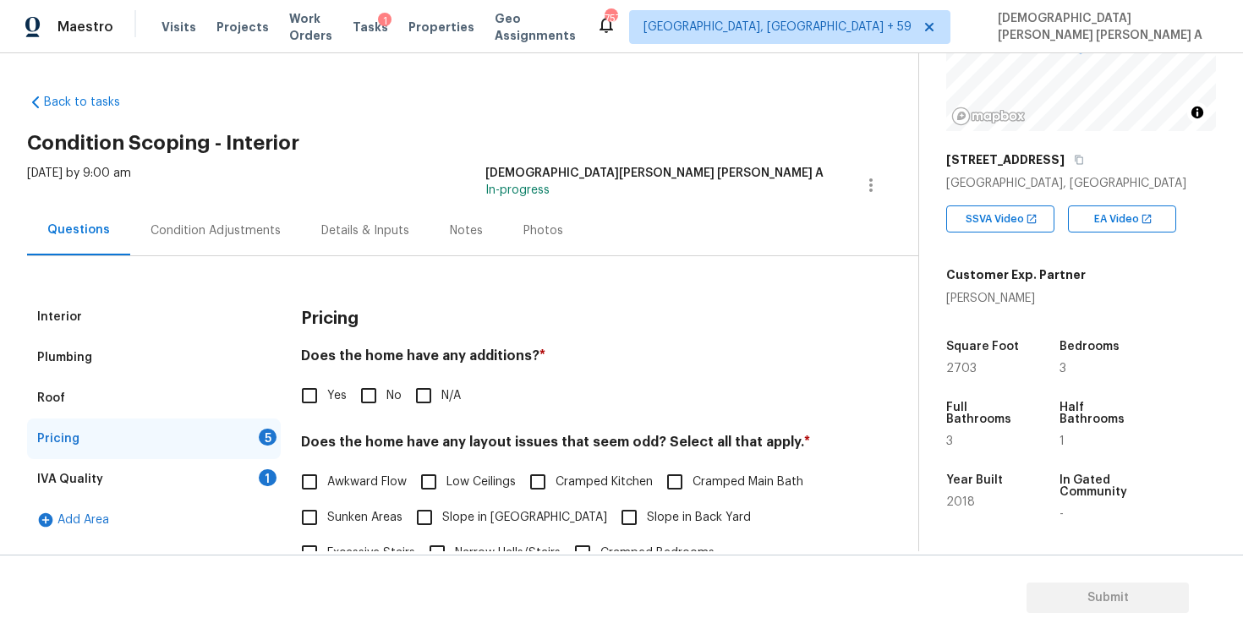
click at [379, 399] on input "No" at bounding box center [369, 396] width 36 height 36
checkbox input "true"
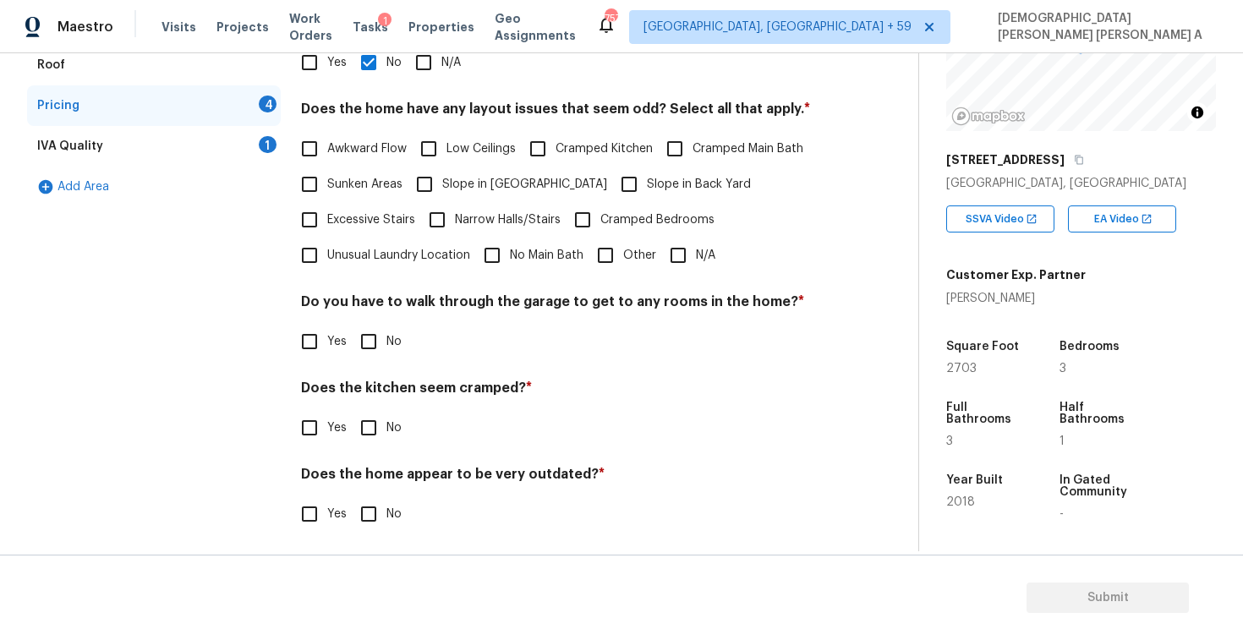
click at [683, 255] on input "N/A" at bounding box center [679, 256] width 36 height 36
checkbox input "true"
click at [370, 359] on input "No" at bounding box center [369, 342] width 36 height 36
checkbox input "true"
click at [370, 438] on input "No" at bounding box center [369, 430] width 36 height 36
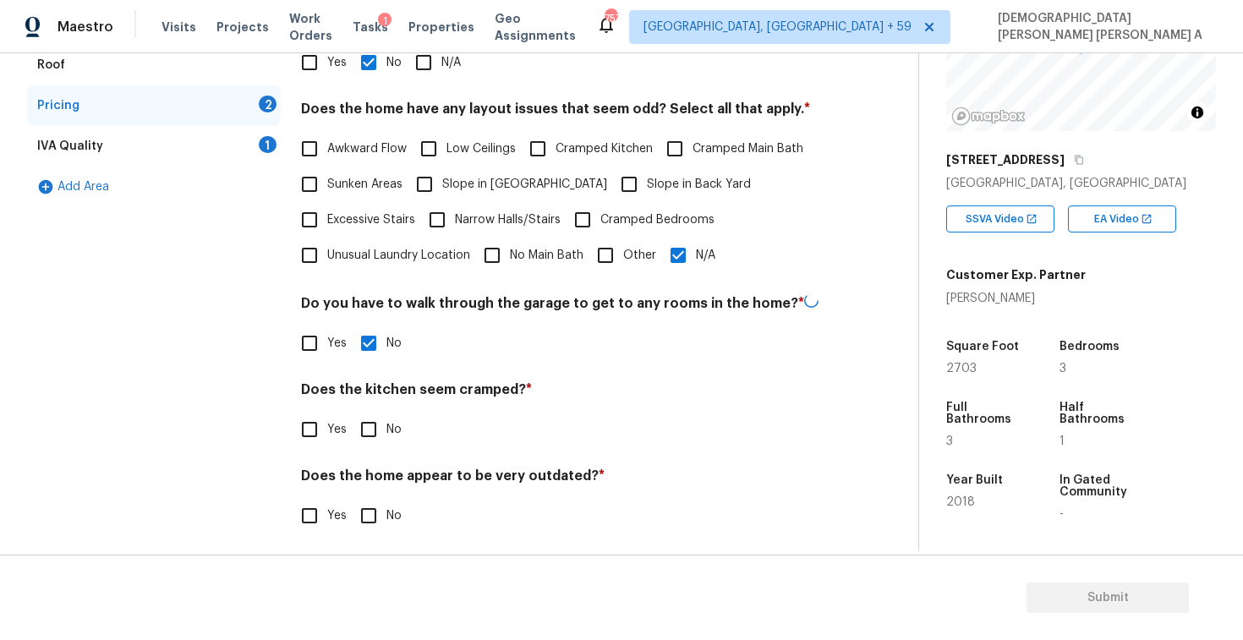
checkbox input "true"
click at [370, 514] on input "No" at bounding box center [369, 516] width 36 height 36
drag, startPoint x: 370, startPoint y: 514, endPoint x: 355, endPoint y: 362, distance: 153.0
click at [370, 513] on input "No" at bounding box center [369, 516] width 36 height 36
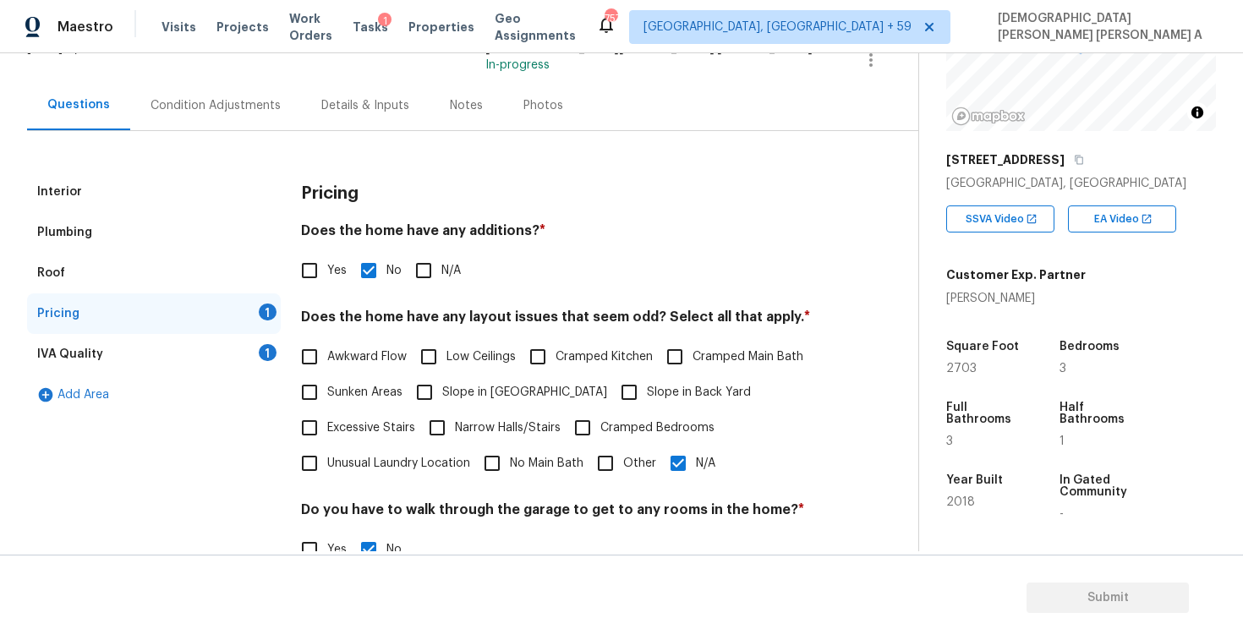
scroll to position [339, 0]
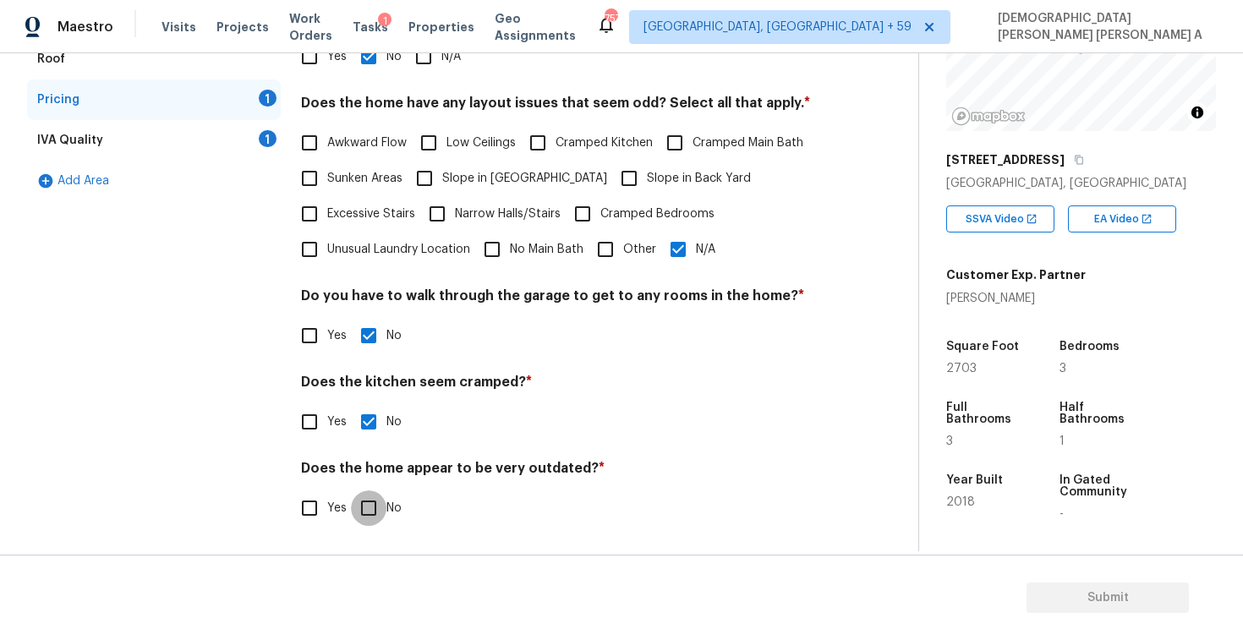
click at [363, 502] on input "No" at bounding box center [369, 509] width 36 height 36
checkbox input "true"
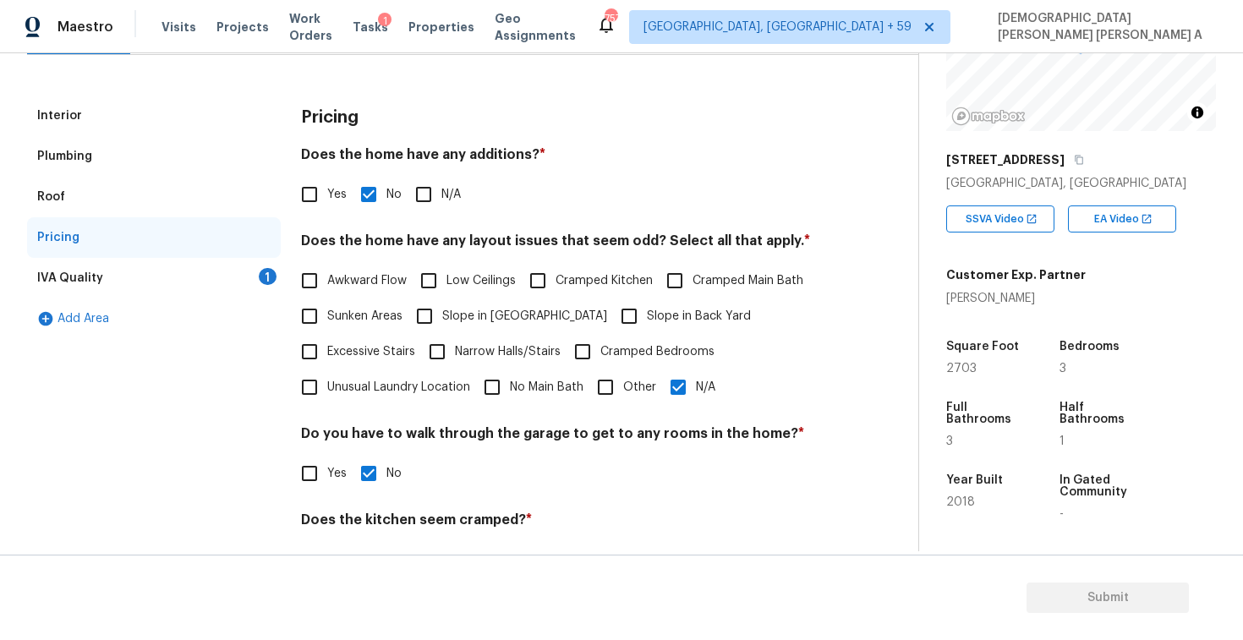
click at [236, 296] on div "IVA Quality 1" at bounding box center [154, 278] width 254 height 41
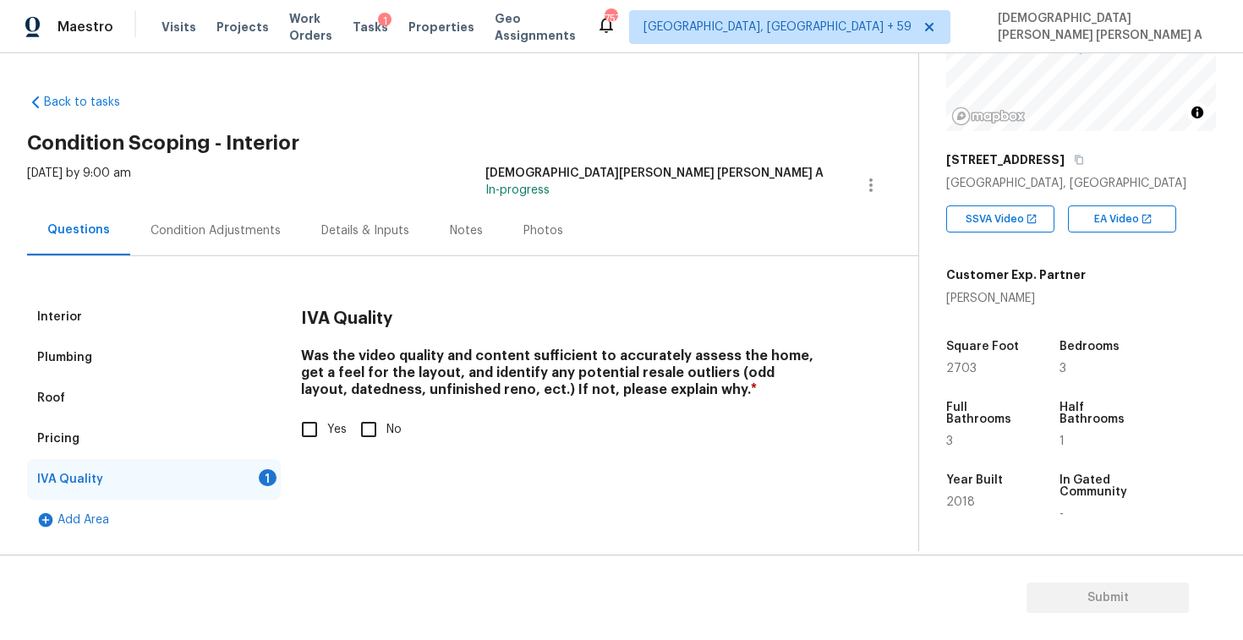
click at [305, 412] on input "Yes" at bounding box center [310, 430] width 36 height 36
checkbox input "true"
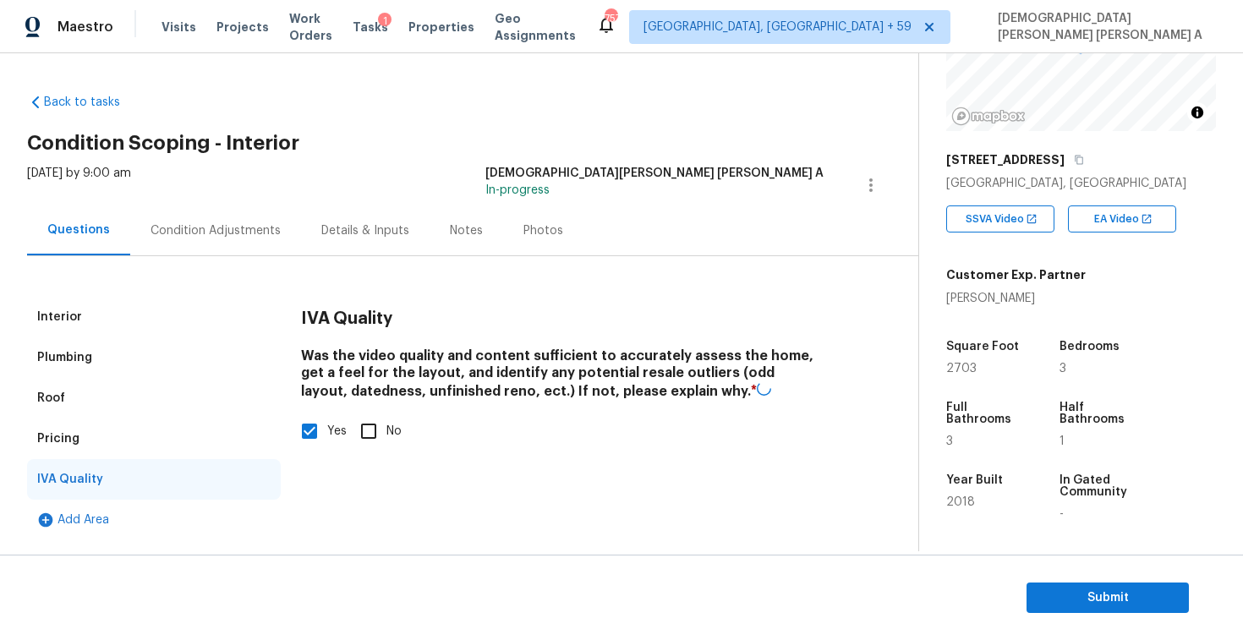
click at [197, 217] on div "Condition Adjustments" at bounding box center [215, 231] width 171 height 50
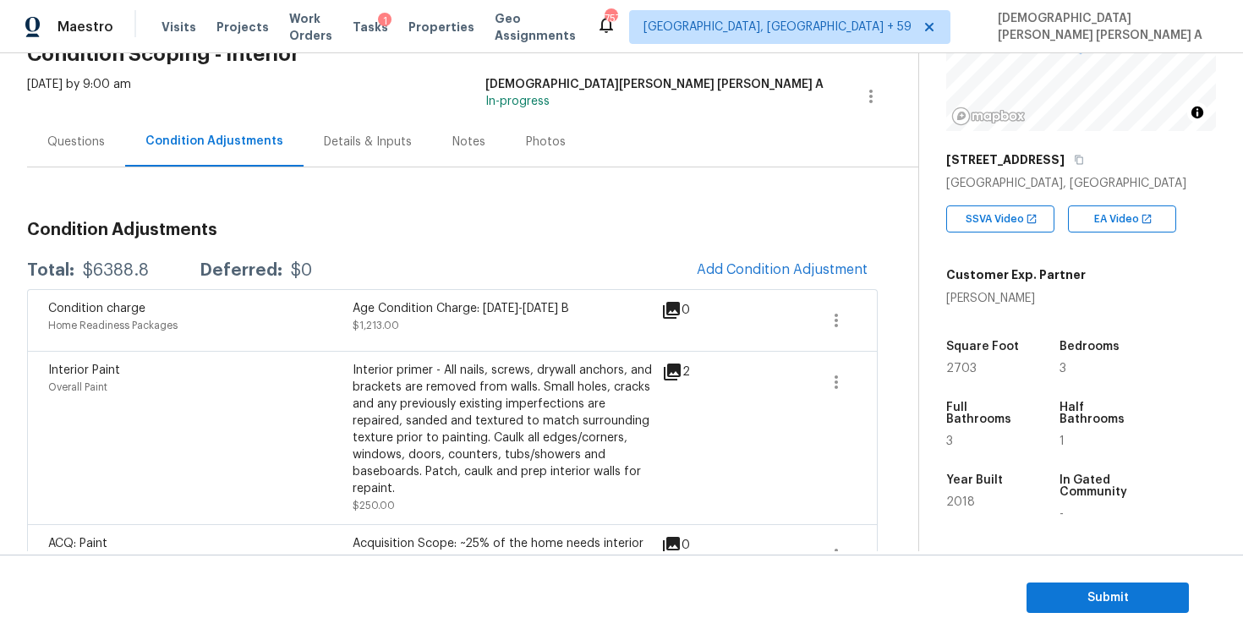
scroll to position [89, 0]
click at [759, 283] on button "Add Condition Adjustment" at bounding box center [782, 270] width 191 height 36
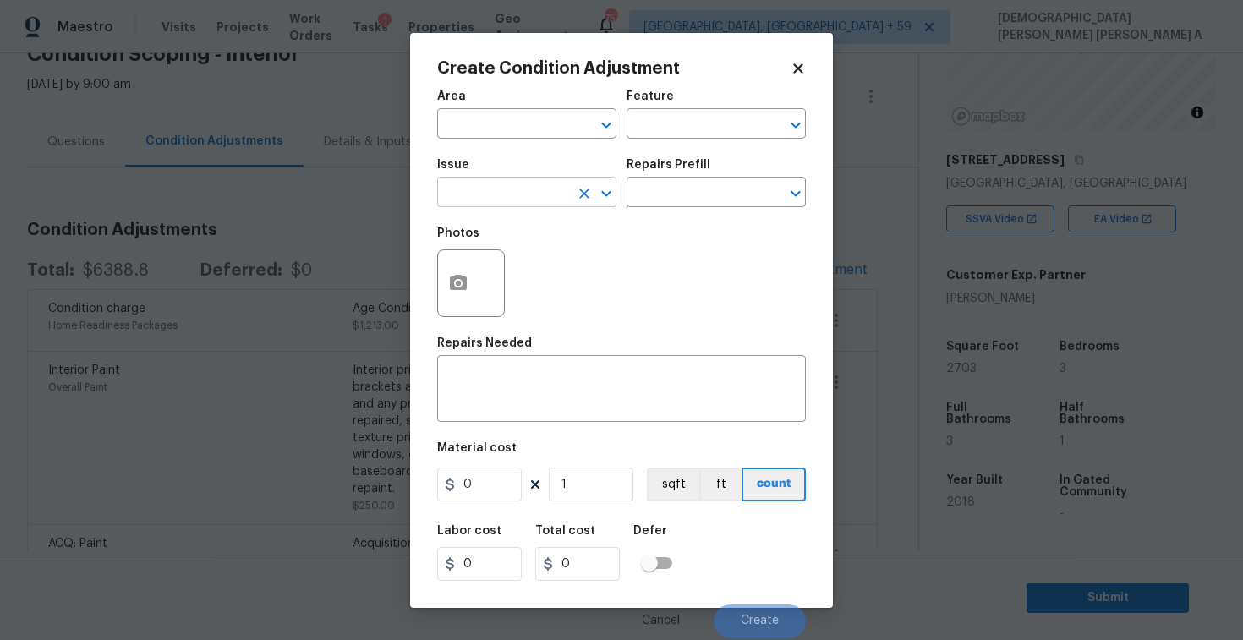
click at [502, 187] on input "text" at bounding box center [503, 194] width 132 height 26
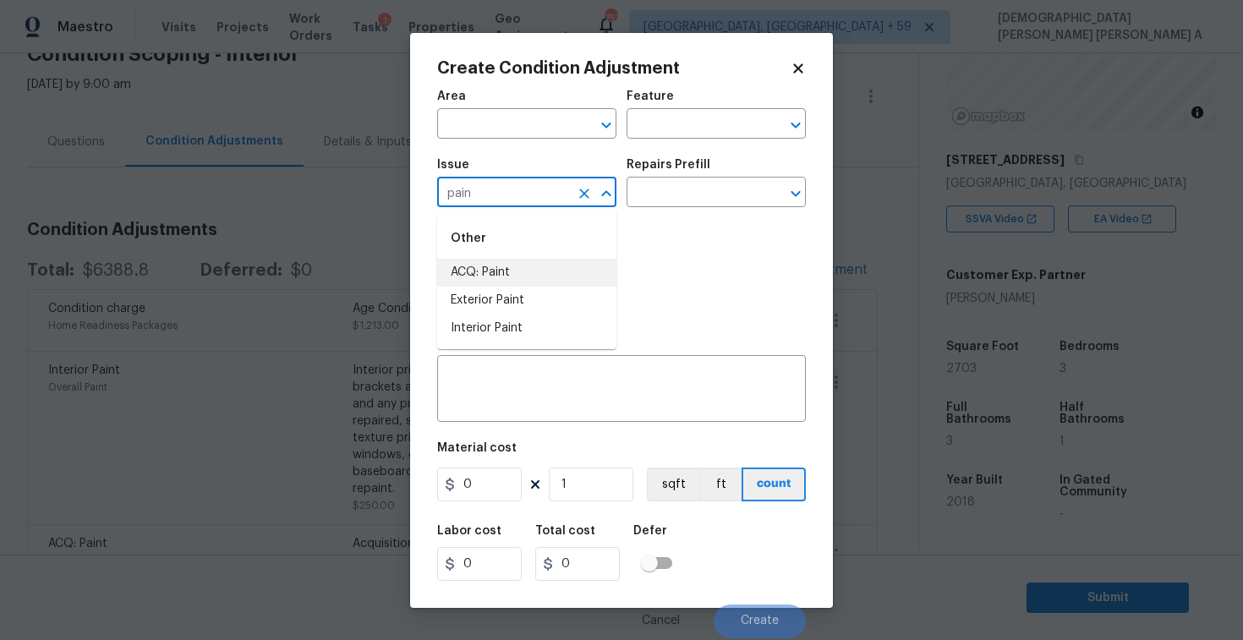
click at [507, 280] on li "ACQ: Paint" at bounding box center [526, 273] width 179 height 28
type input "ACQ: Paint"
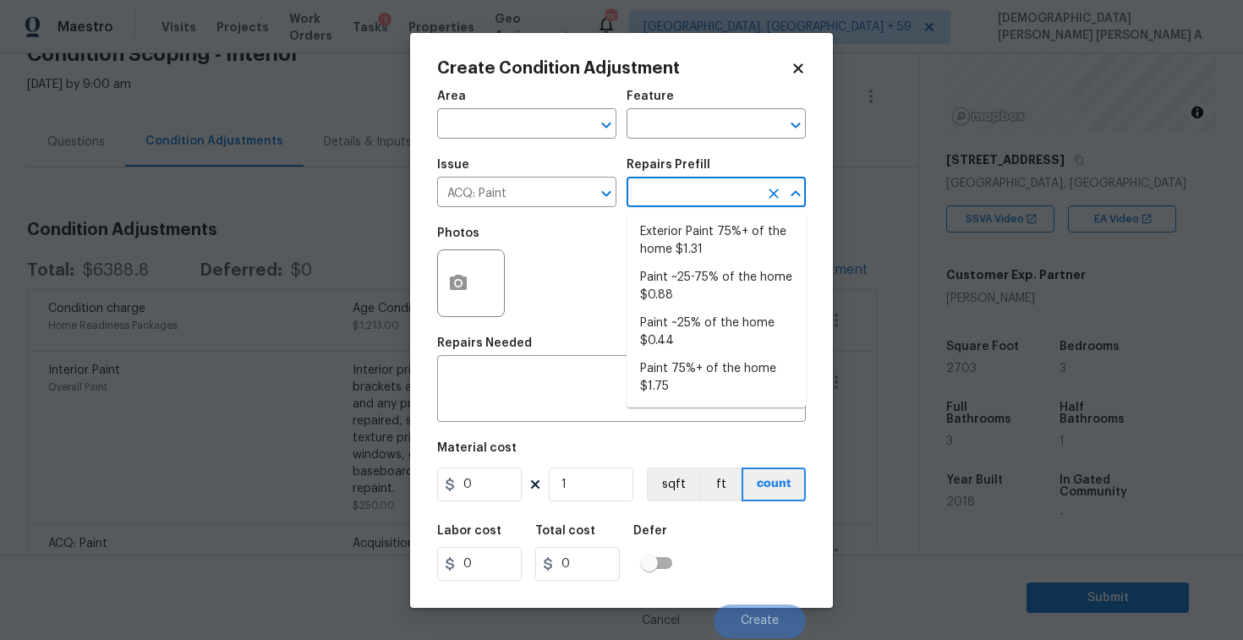
click at [703, 195] on input "text" at bounding box center [693, 194] width 132 height 26
click at [688, 331] on li "Paint ~25% of the home $0.44" at bounding box center [716, 333] width 179 height 46
type input "Acquisition"
type textarea "Acquisition Scope: ~25% of the home needs interior paint"
type input "0.44"
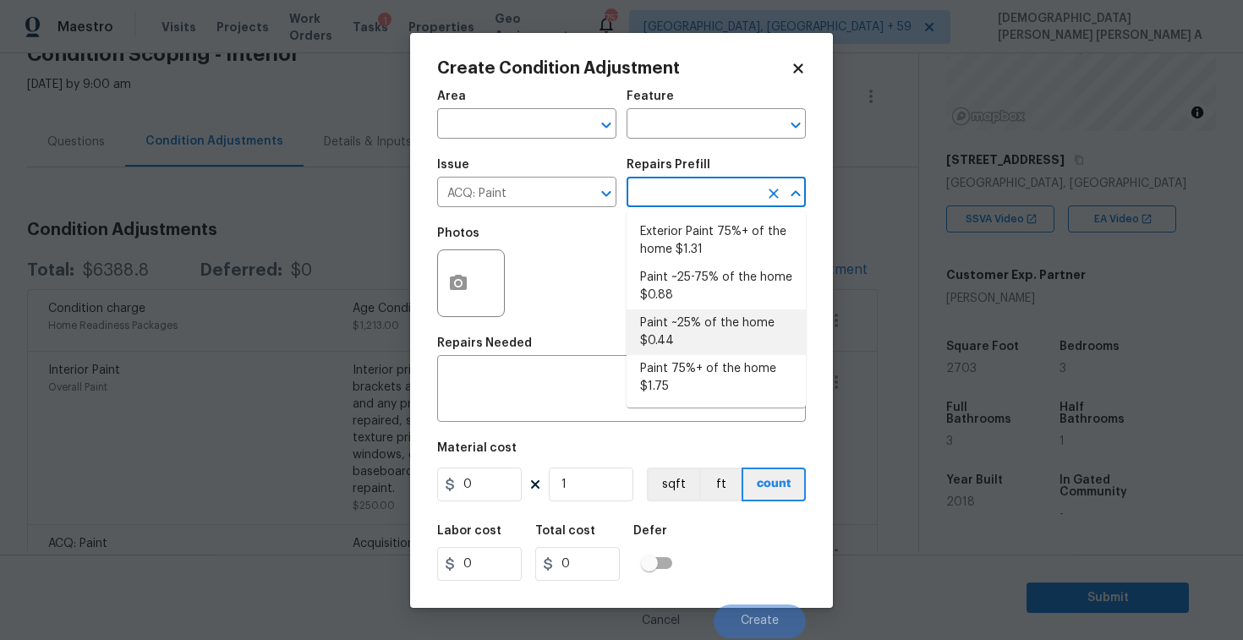
type input "0.44"
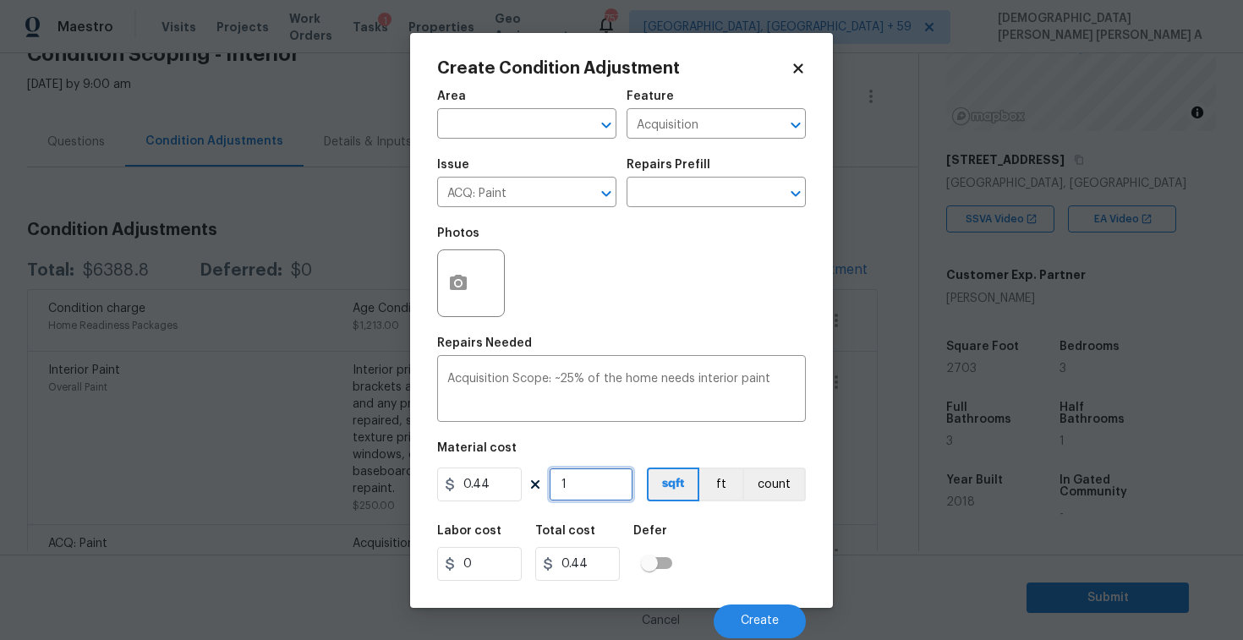
click at [594, 486] on input "1" at bounding box center [591, 485] width 85 height 34
type input "0"
type input "2"
type input "0.88"
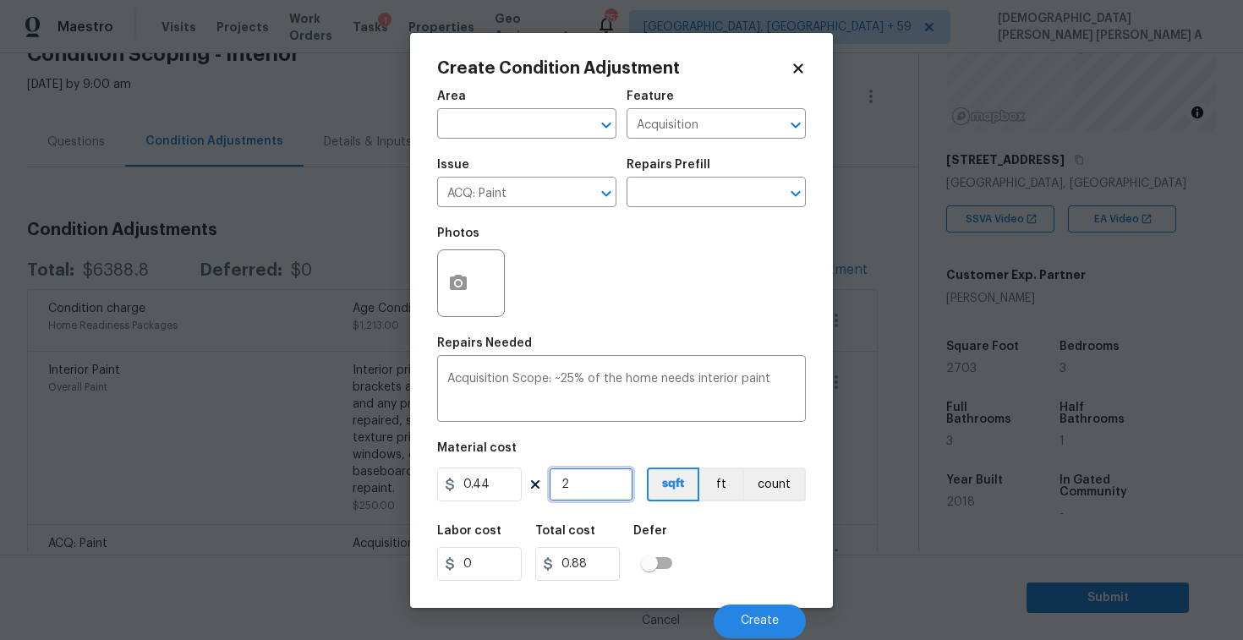
type input "27"
type input "11.88"
type input "270"
type input "118.8"
type input "2703"
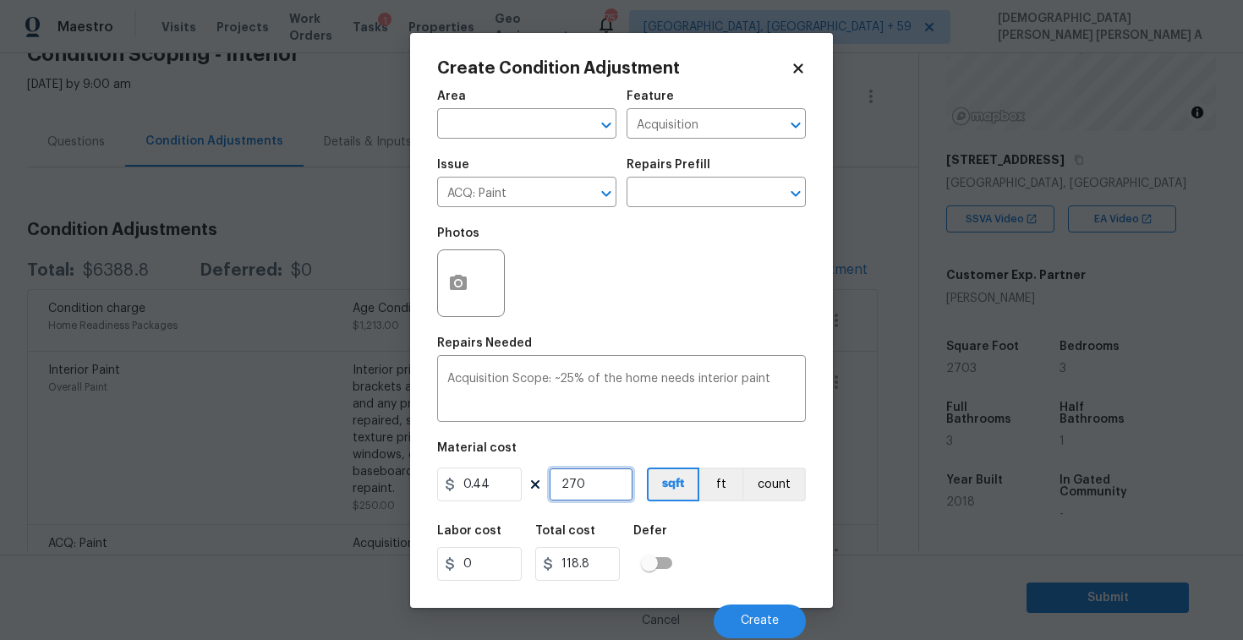
type input "1189.32"
type input "2703"
click at [740, 612] on button "Create" at bounding box center [760, 622] width 92 height 34
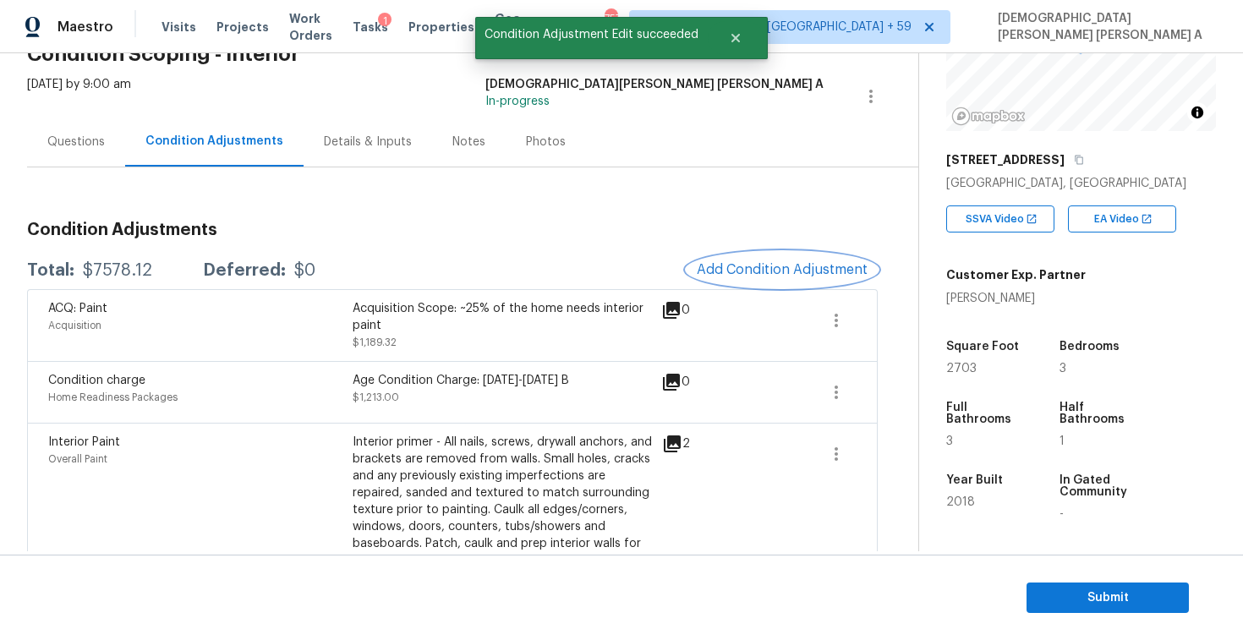
click at [763, 262] on span "Add Condition Adjustment" at bounding box center [782, 269] width 171 height 15
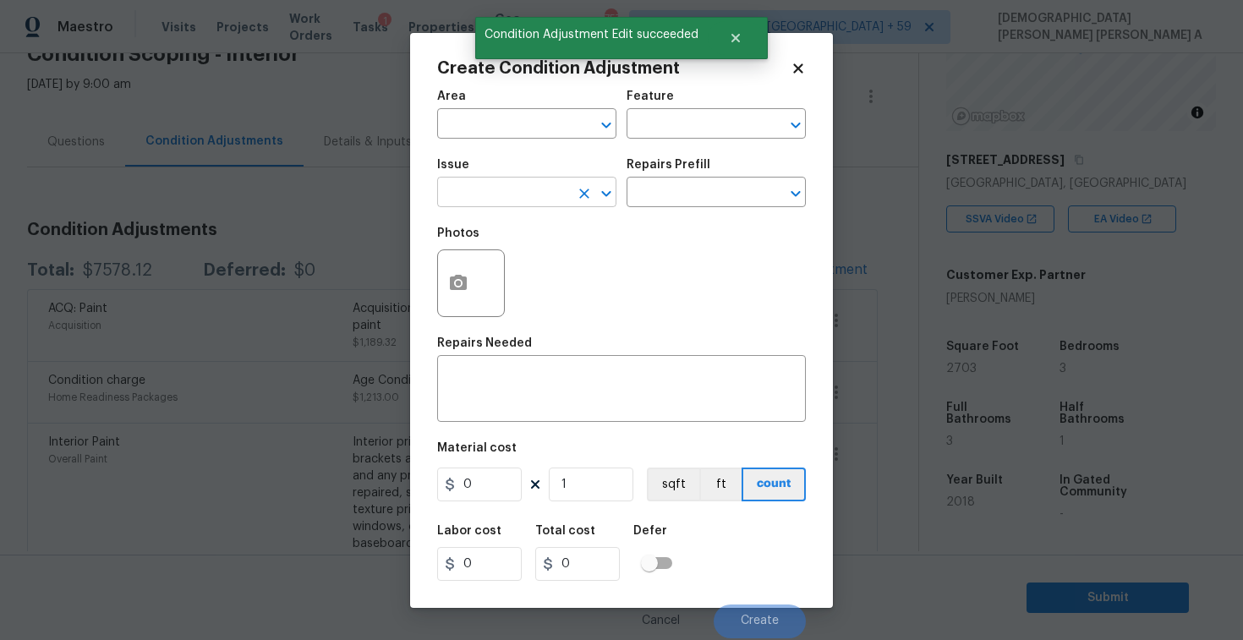
click at [491, 191] on input "text" at bounding box center [503, 194] width 132 height 26
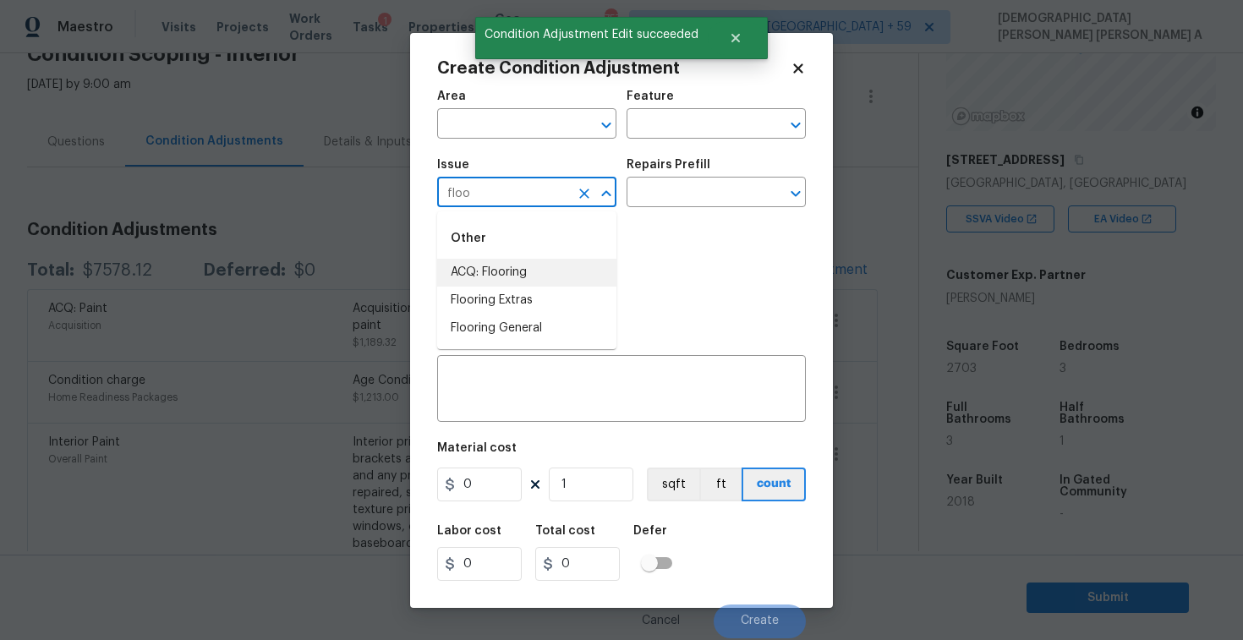
click at [505, 280] on li "ACQ: Flooring" at bounding box center [526, 273] width 179 height 28
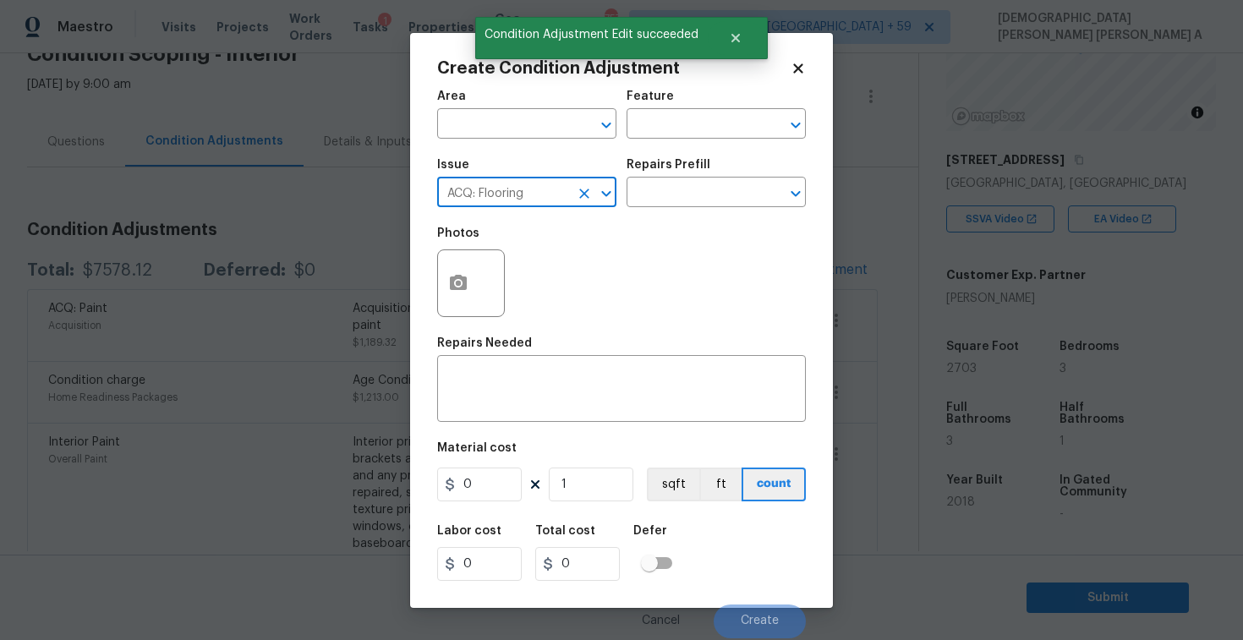
type input "ACQ: Flooring"
click at [694, 209] on div "Issue ACQ: Flooring ​ Repairs Prefill ​" at bounding box center [621, 183] width 369 height 69
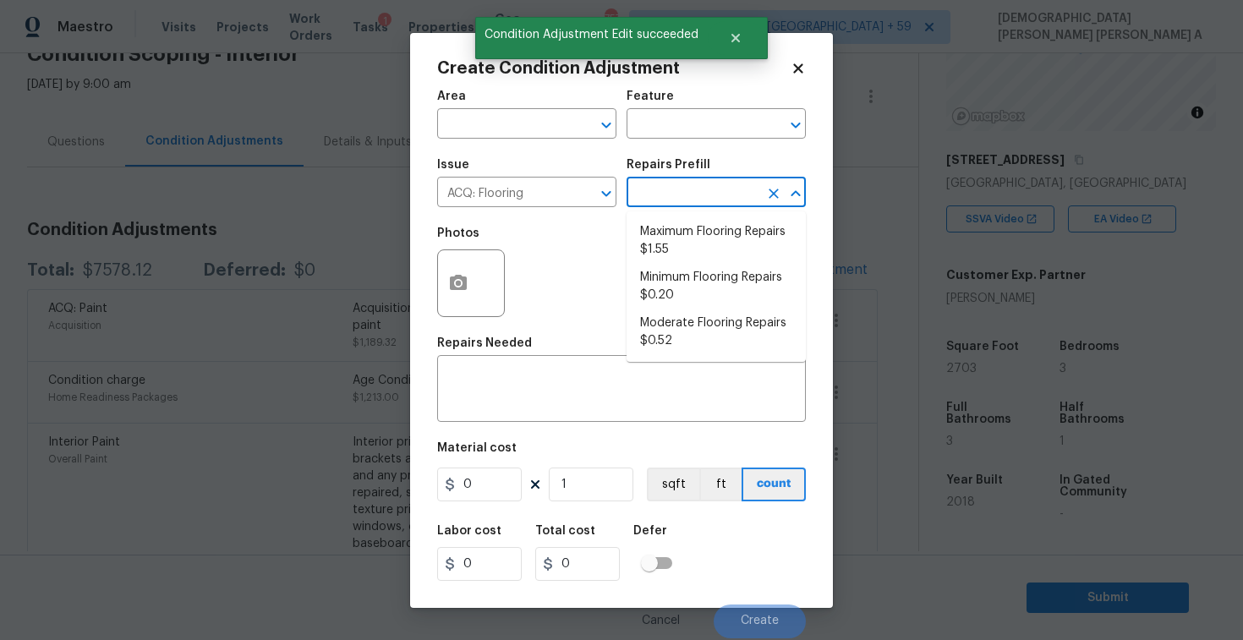
click at [690, 206] on input "text" at bounding box center [693, 194] width 132 height 26
click at [683, 278] on li "Minimum Flooring Repairs $0.20" at bounding box center [716, 287] width 179 height 46
type input "Acquisition"
type textarea "Acquisition Scope: Minimum flooring repairs"
type input "0.2"
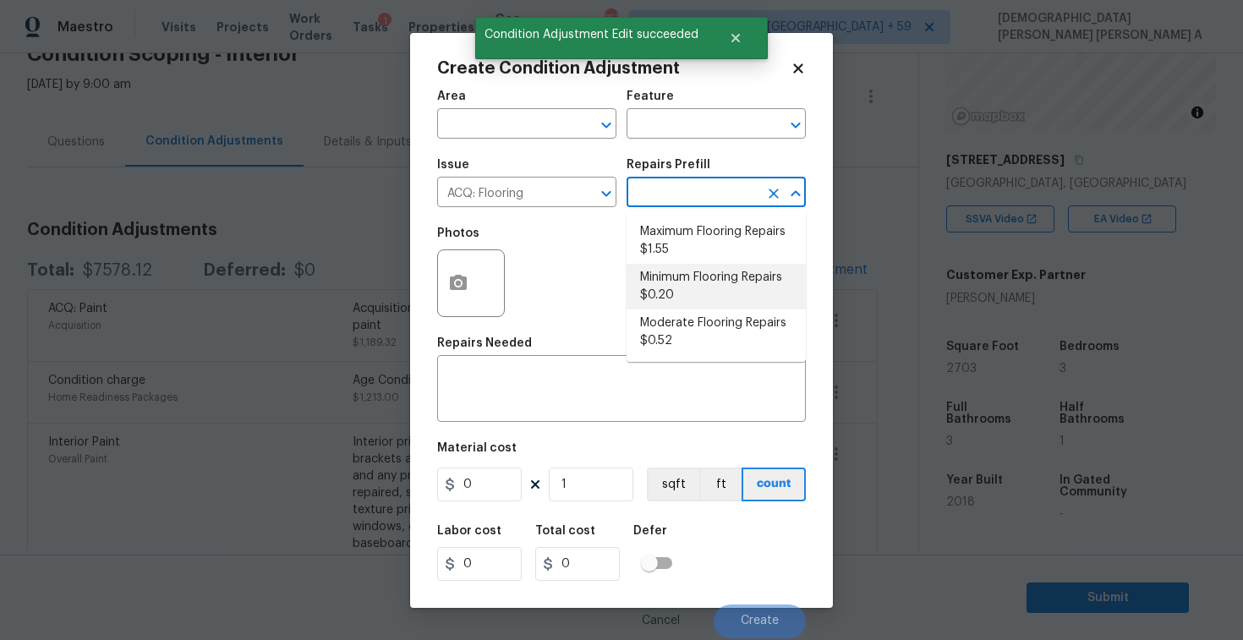
type input "0.2"
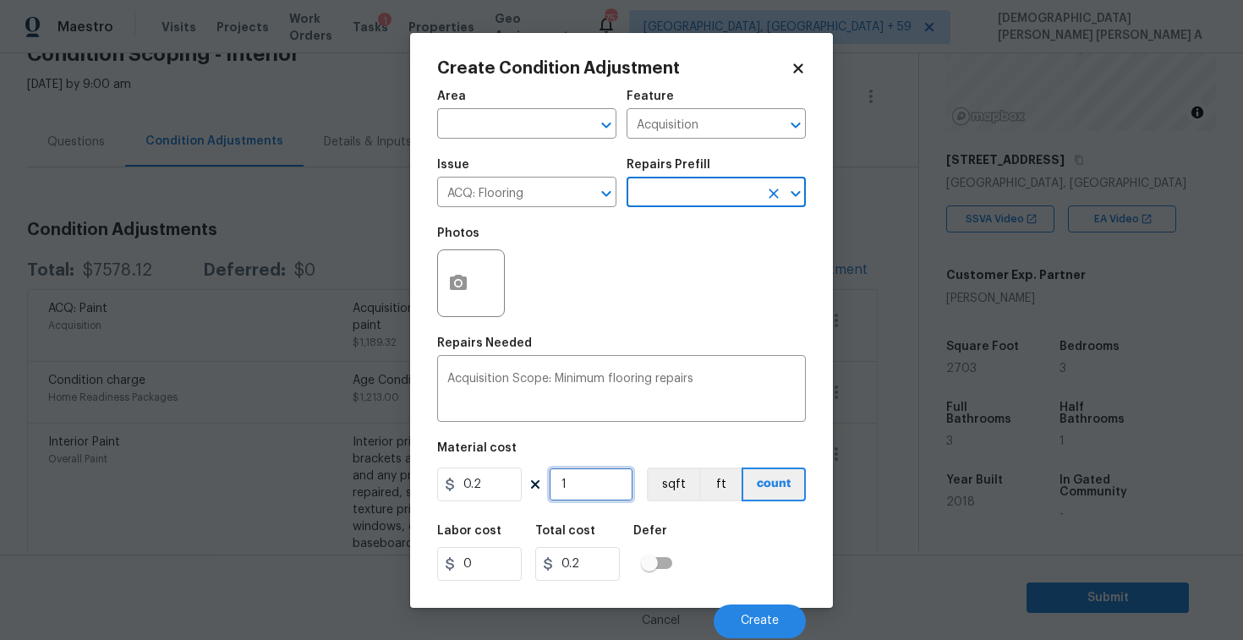
click at [610, 483] on input "1" at bounding box center [591, 485] width 85 height 34
type input "0"
type input "2"
type input "0.4"
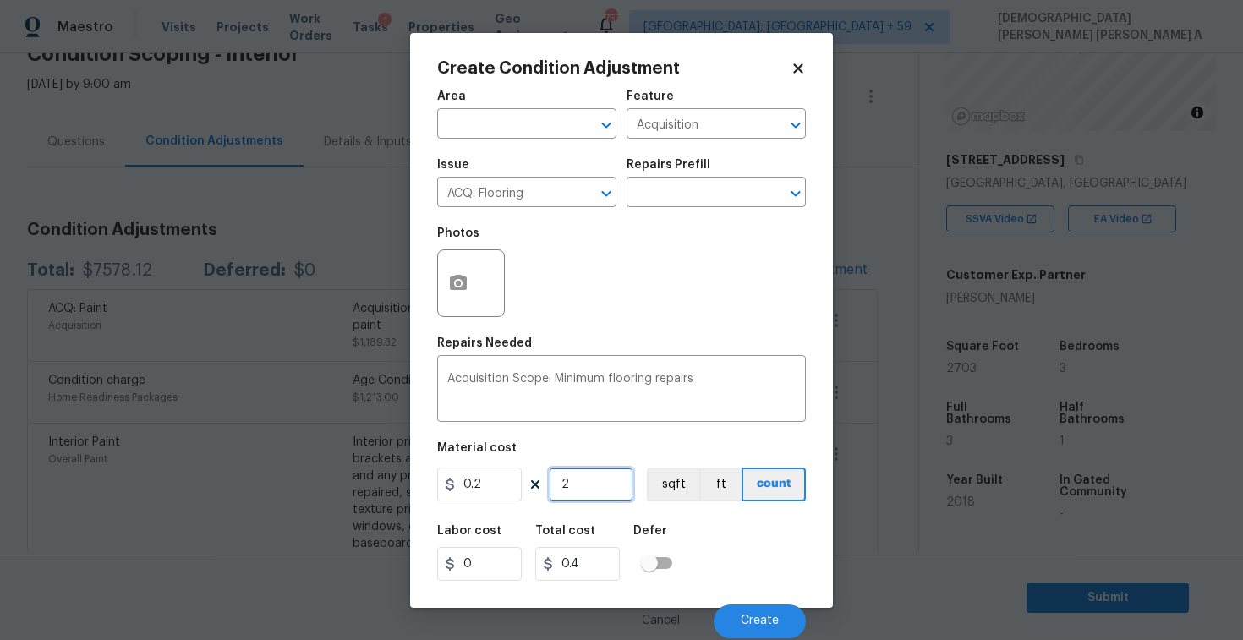
type input "27"
type input "5.4"
type input "270"
type input "54"
type input "2702"
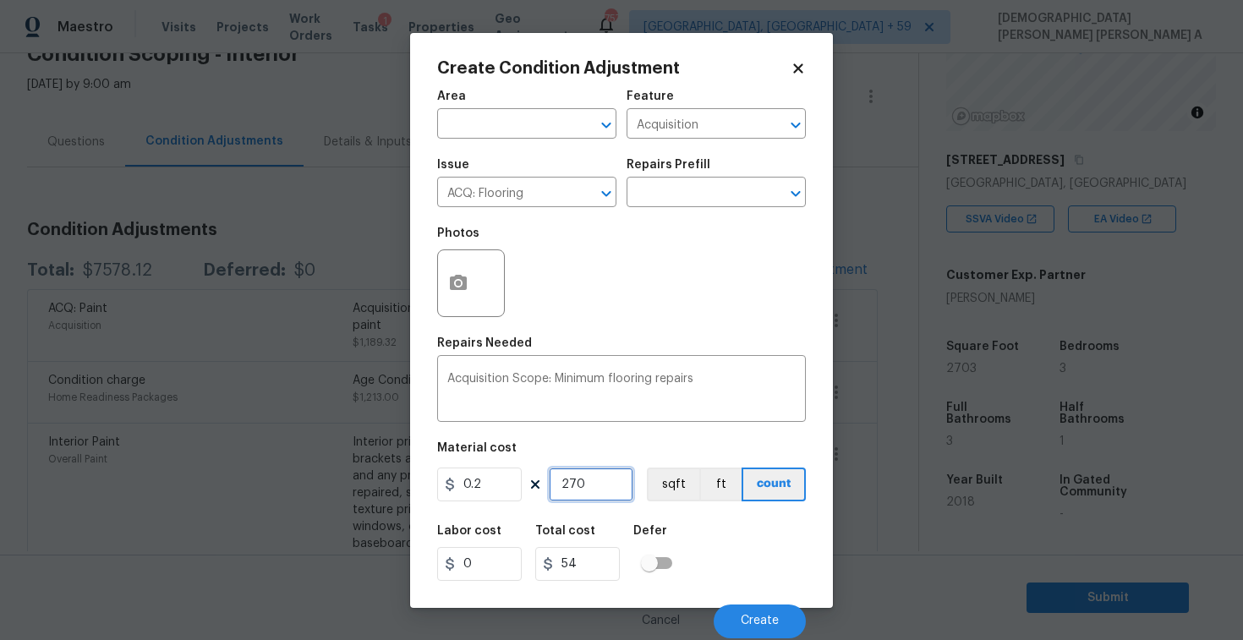
type input "540.4"
type input "270"
type input "54"
type input "2703"
type input "540.6"
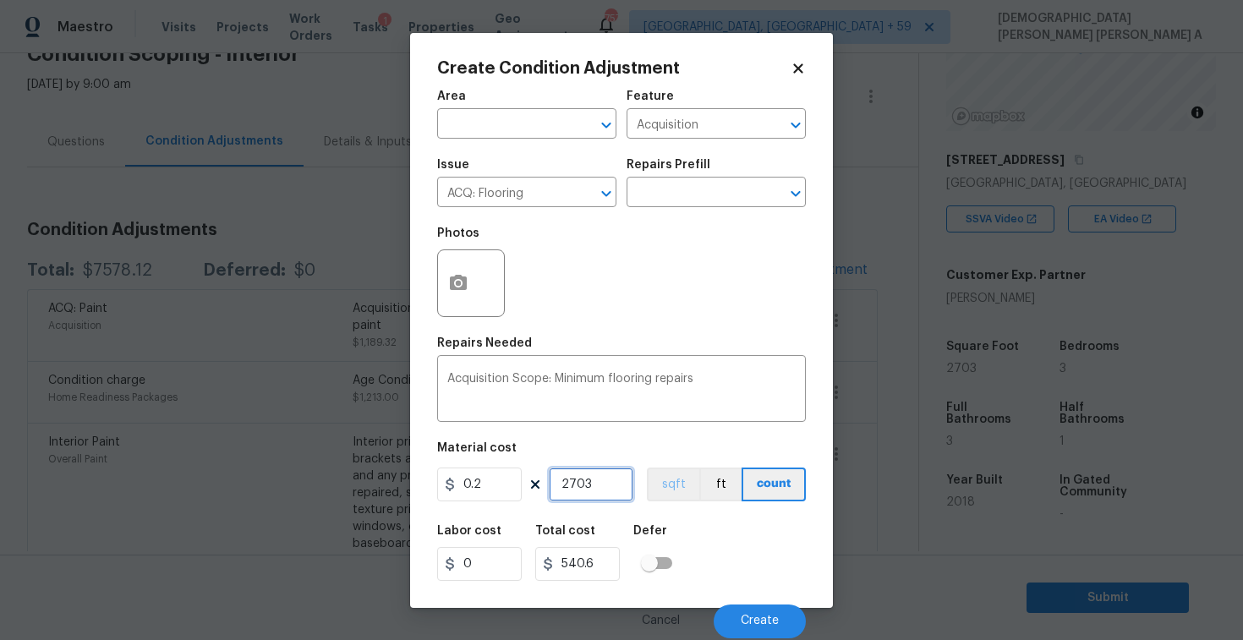
type input "2703"
click at [666, 496] on button "sqft" at bounding box center [673, 485] width 52 height 34
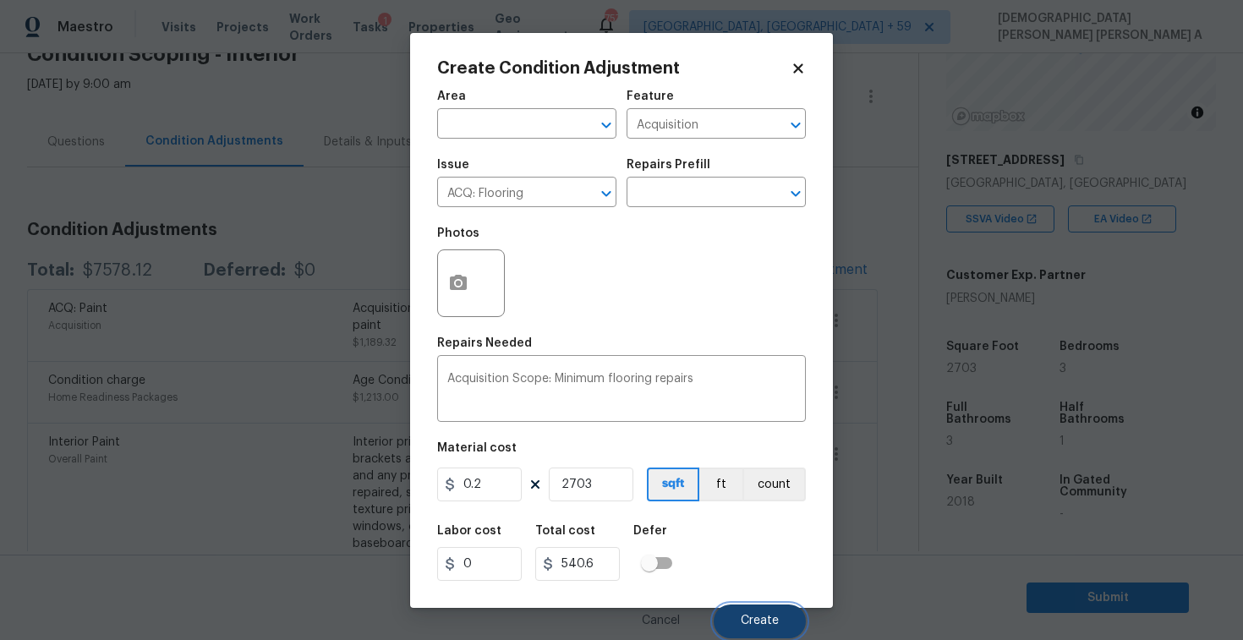
click at [753, 621] on span "Create" at bounding box center [760, 621] width 38 height 13
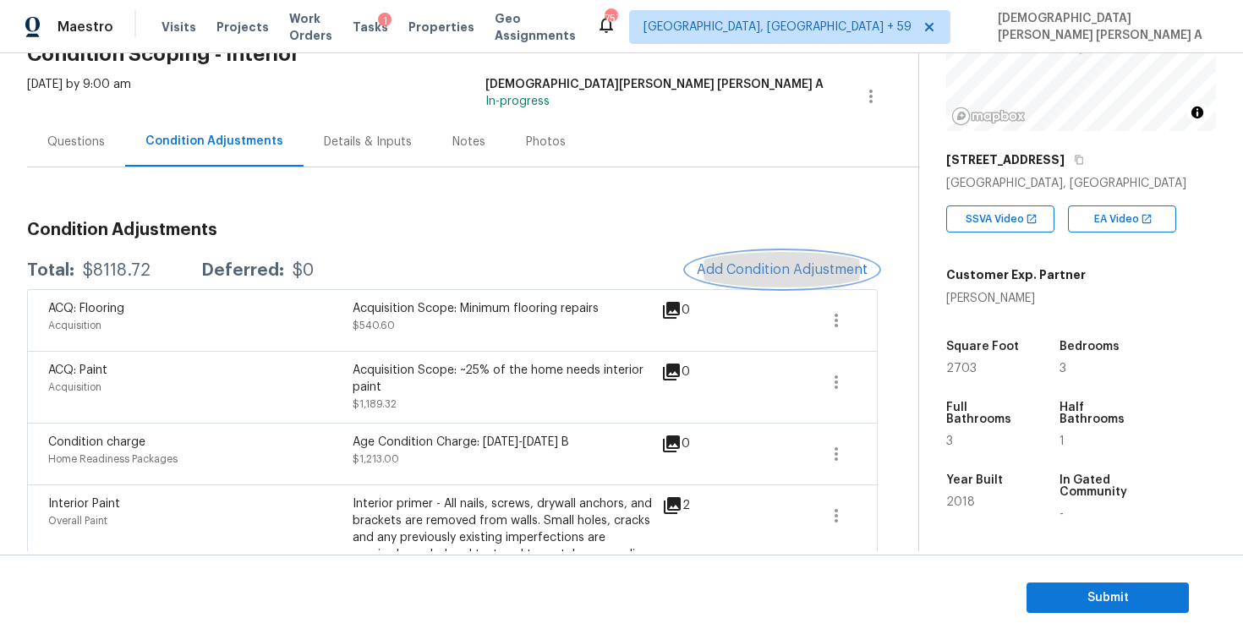
click at [780, 259] on button "Add Condition Adjustment" at bounding box center [782, 270] width 191 height 36
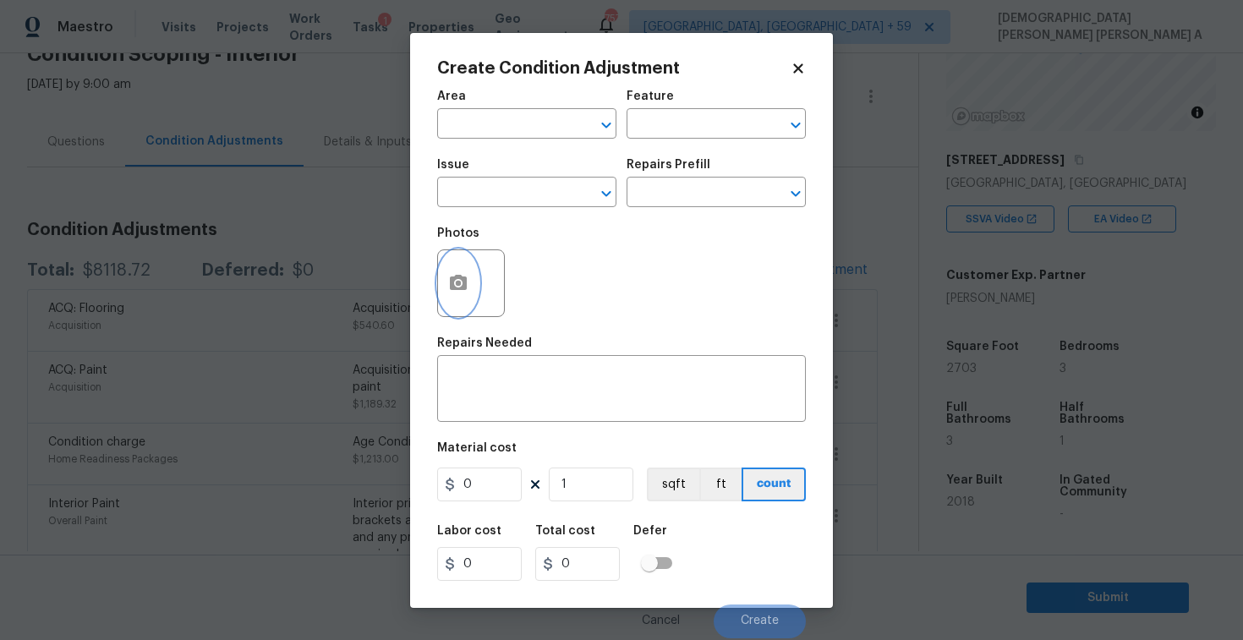
click at [452, 265] on button "button" at bounding box center [458, 283] width 41 height 66
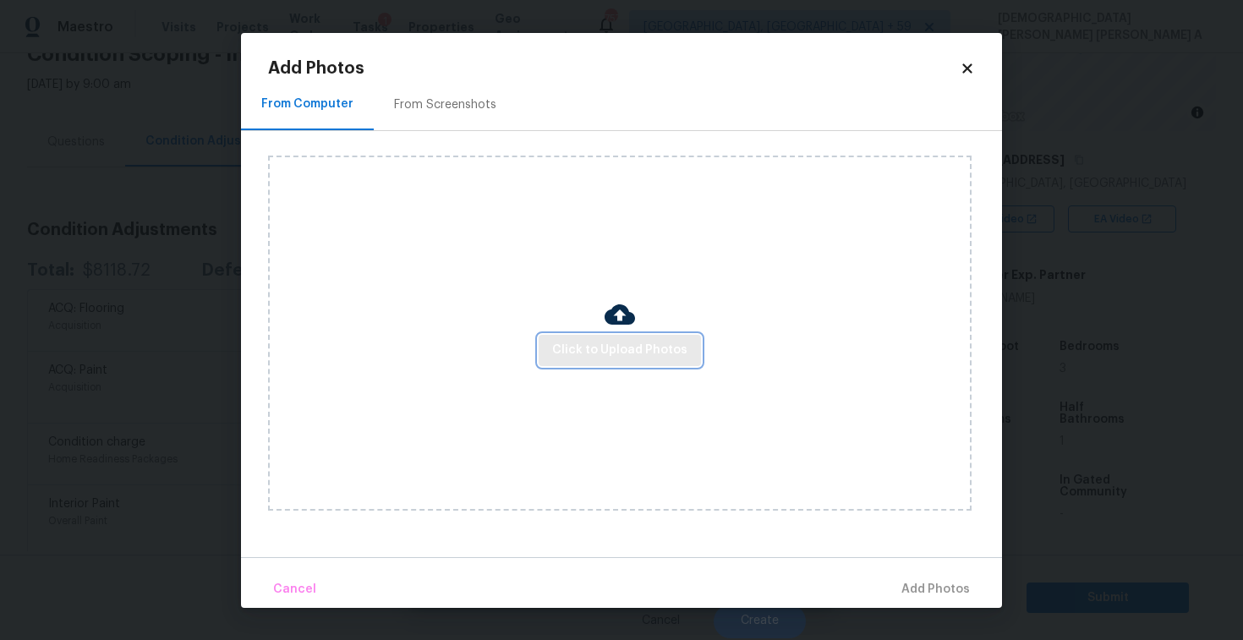
click at [665, 348] on span "Click to Upload Photos" at bounding box center [619, 350] width 135 height 21
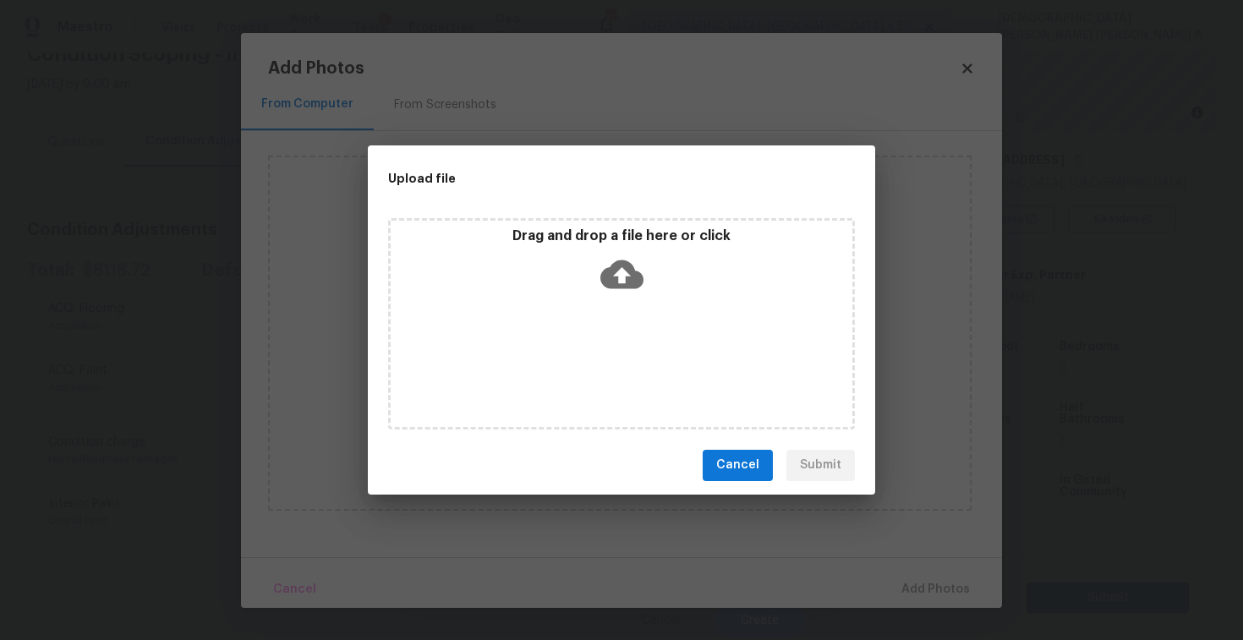
click at [636, 312] on div "Drag and drop a file here or click" at bounding box center [621, 323] width 467 height 211
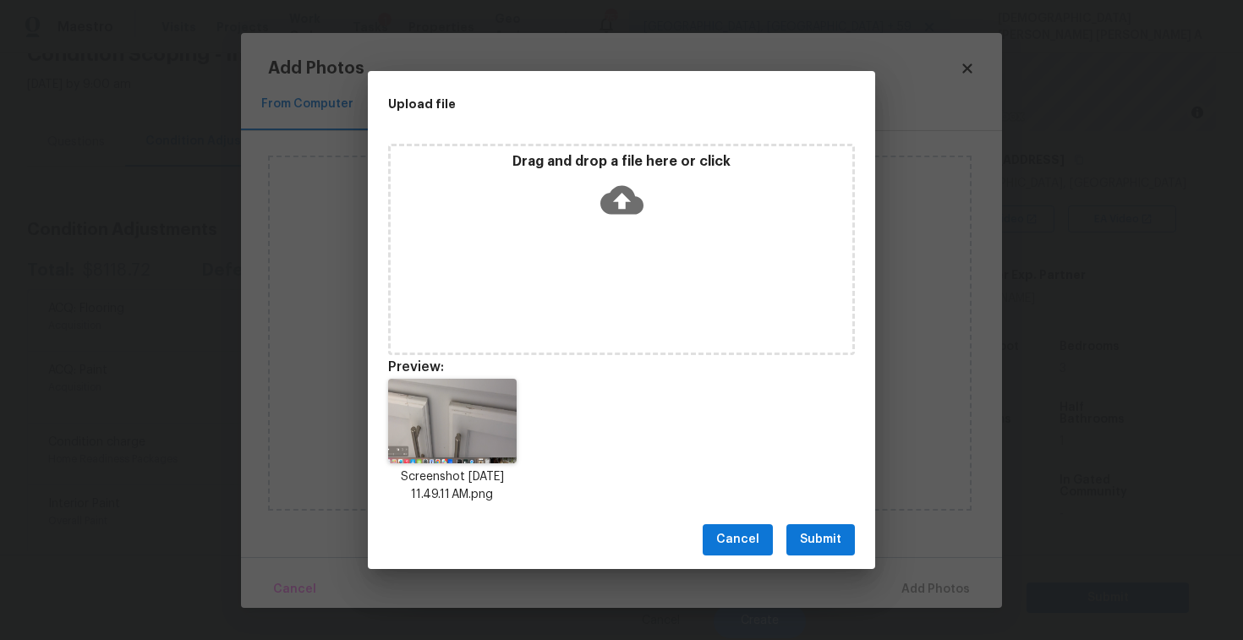
click at [817, 548] on span "Submit" at bounding box center [820, 539] width 41 height 21
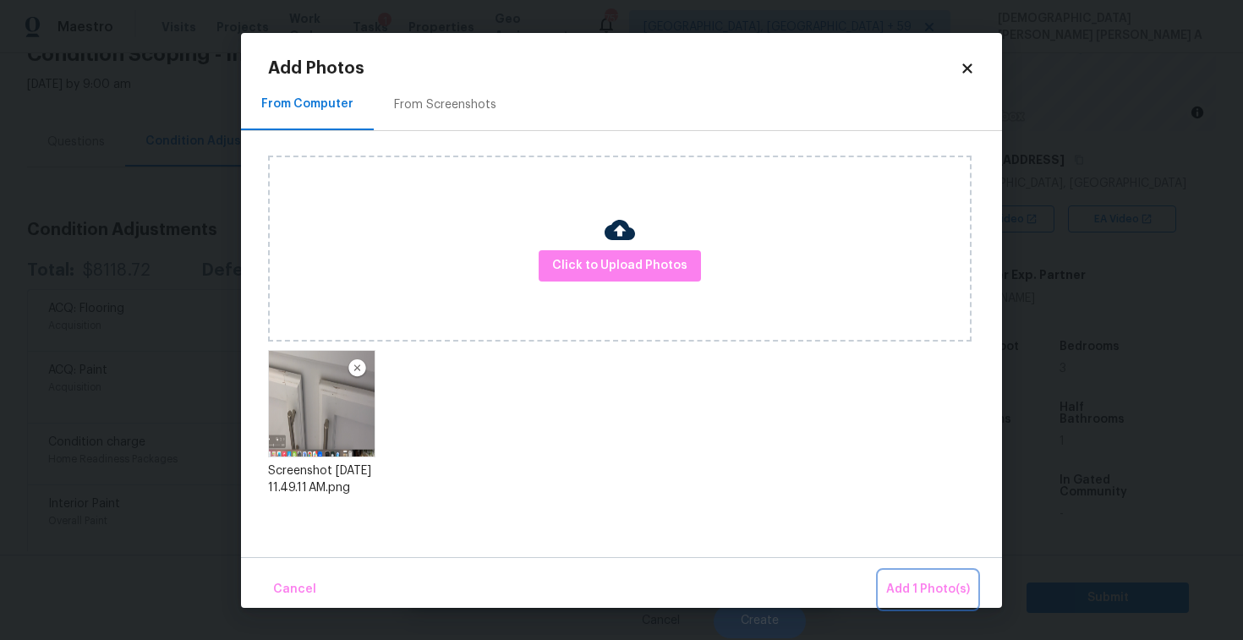
click at [953, 593] on span "Add 1 Photo(s)" at bounding box center [928, 589] width 84 height 21
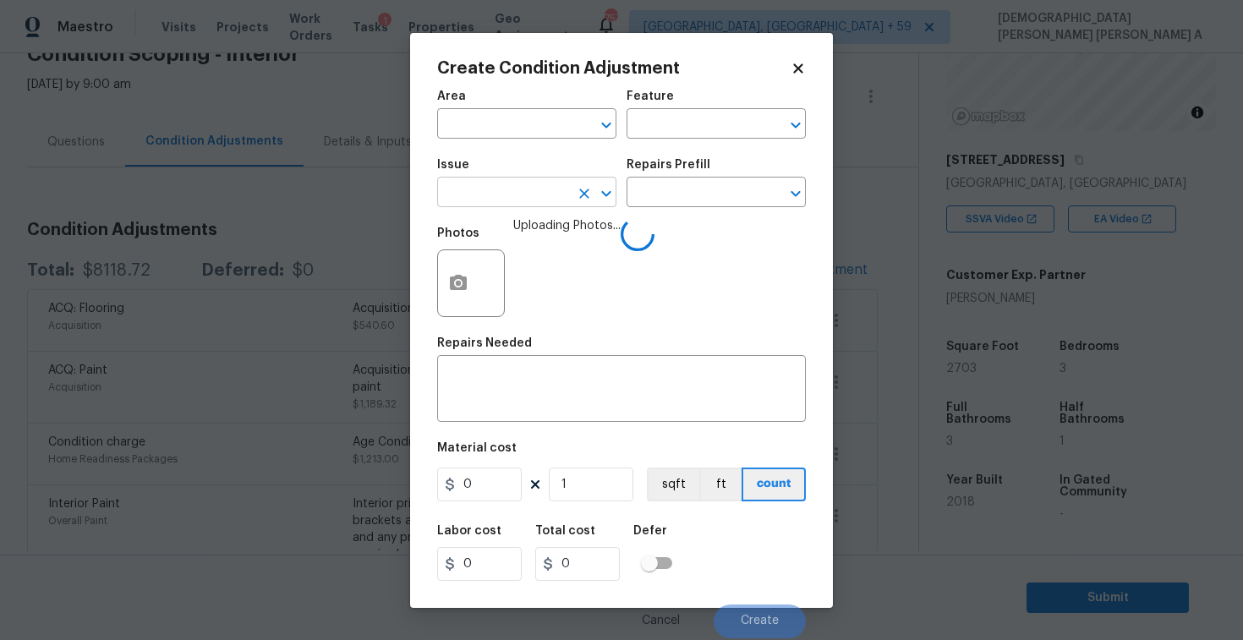
click at [505, 193] on input "text" at bounding box center [503, 194] width 132 height 26
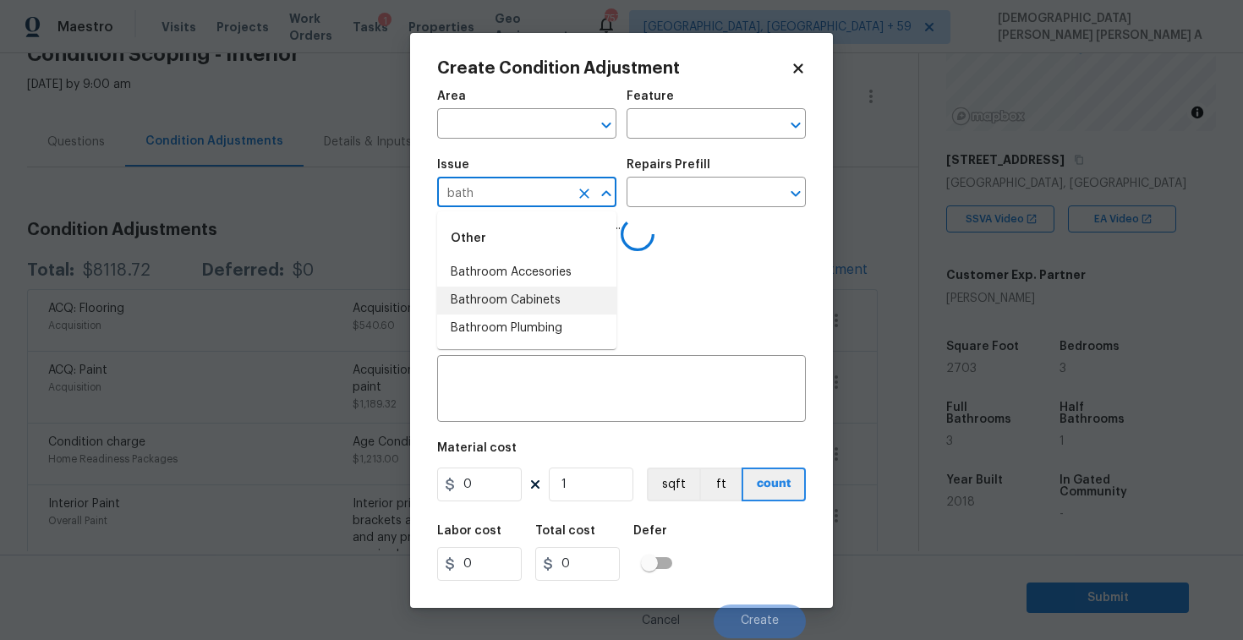
click at [527, 309] on li "Bathroom Cabinets" at bounding box center [526, 301] width 179 height 28
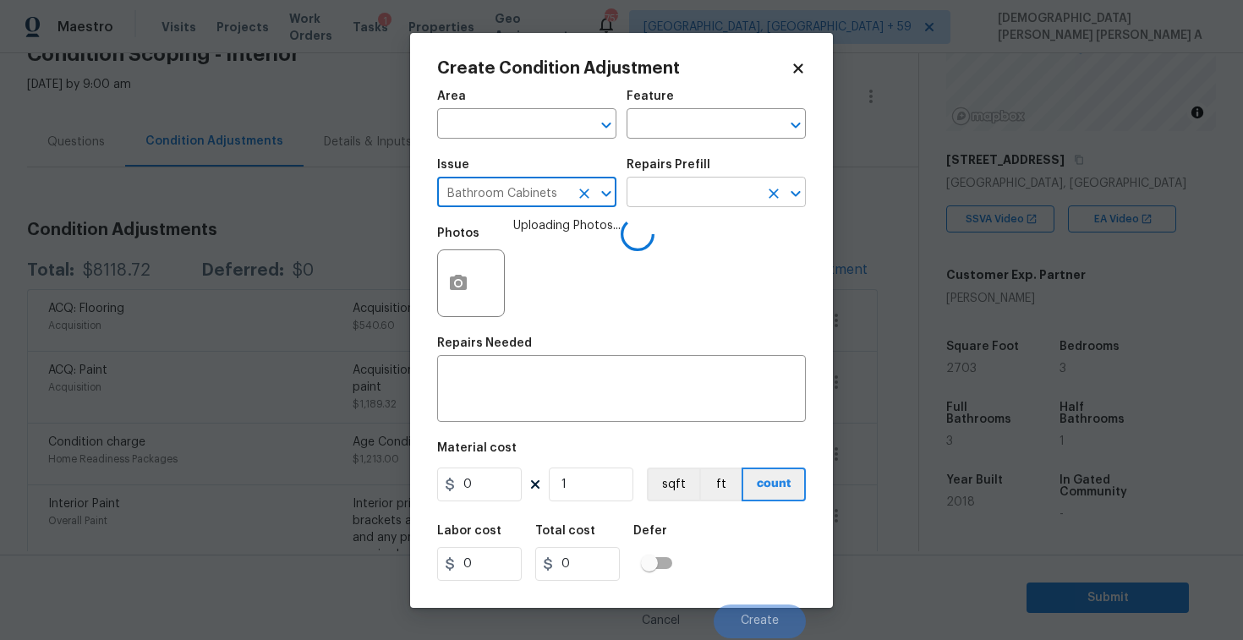
type input "Bathroom Cabinets"
click at [695, 196] on input "text" at bounding box center [693, 194] width 132 height 26
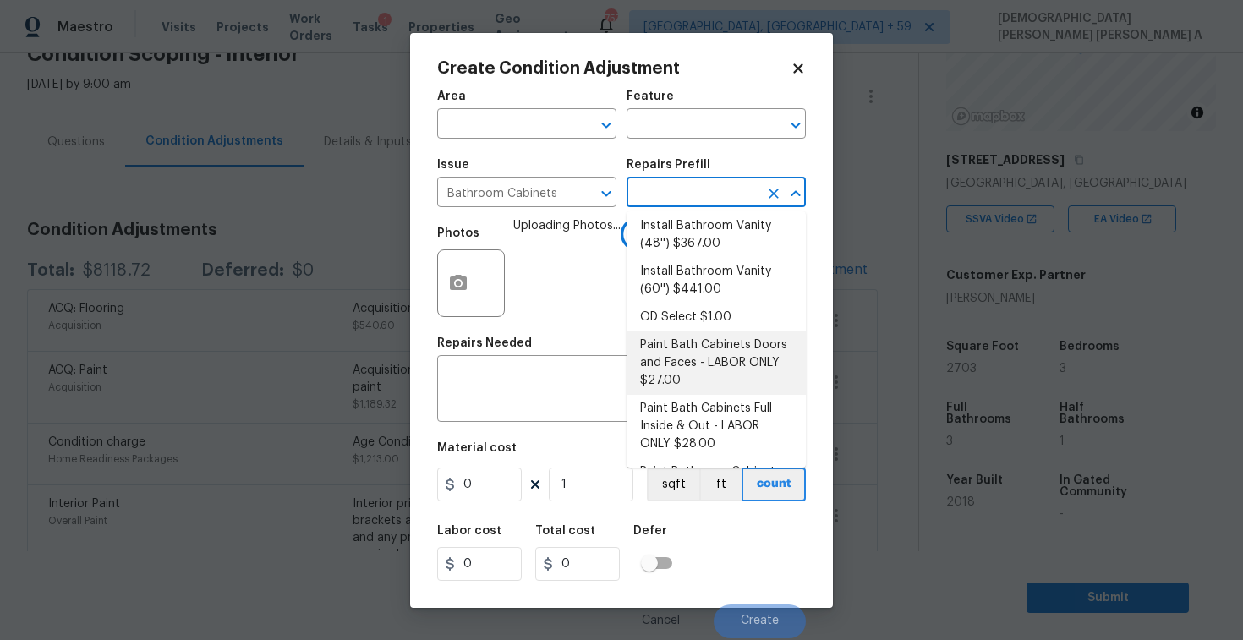
scroll to position [139, 0]
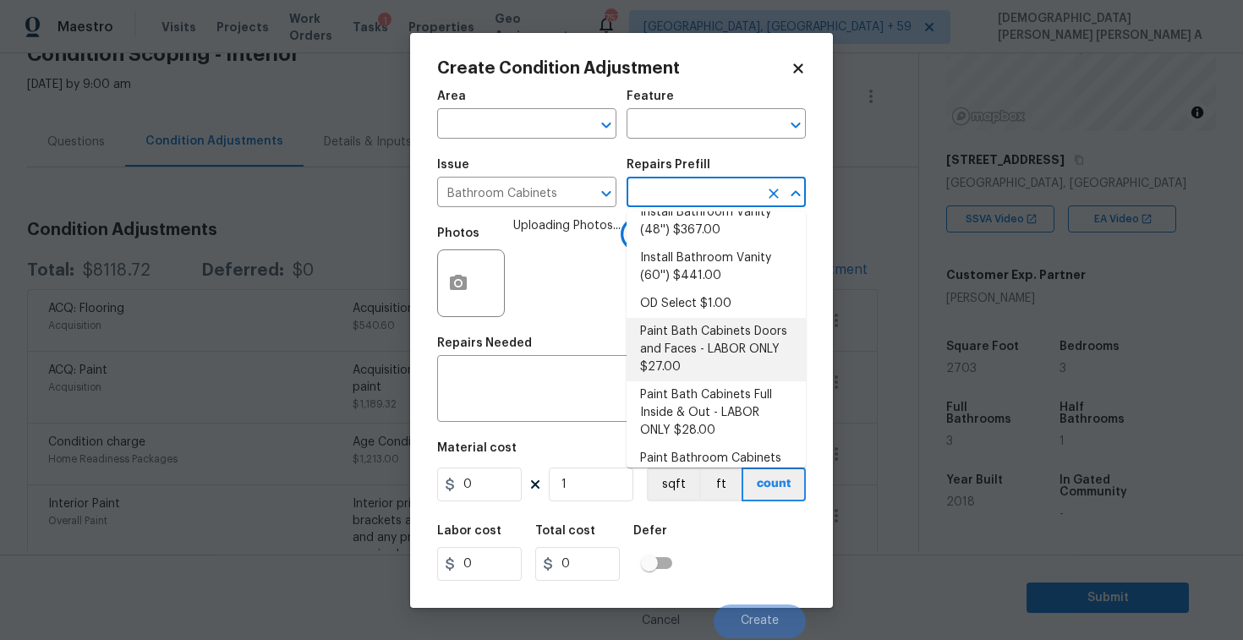
click at [701, 373] on li "Paint Bath Cabinets Doors and Faces - LABOR ONLY $27.00" at bounding box center [716, 349] width 179 height 63
type input "Cabinets"
type textarea "Prep, sand, mask and apply 2 coats of paint to the bathroom cabinet doors and b…"
type input "27"
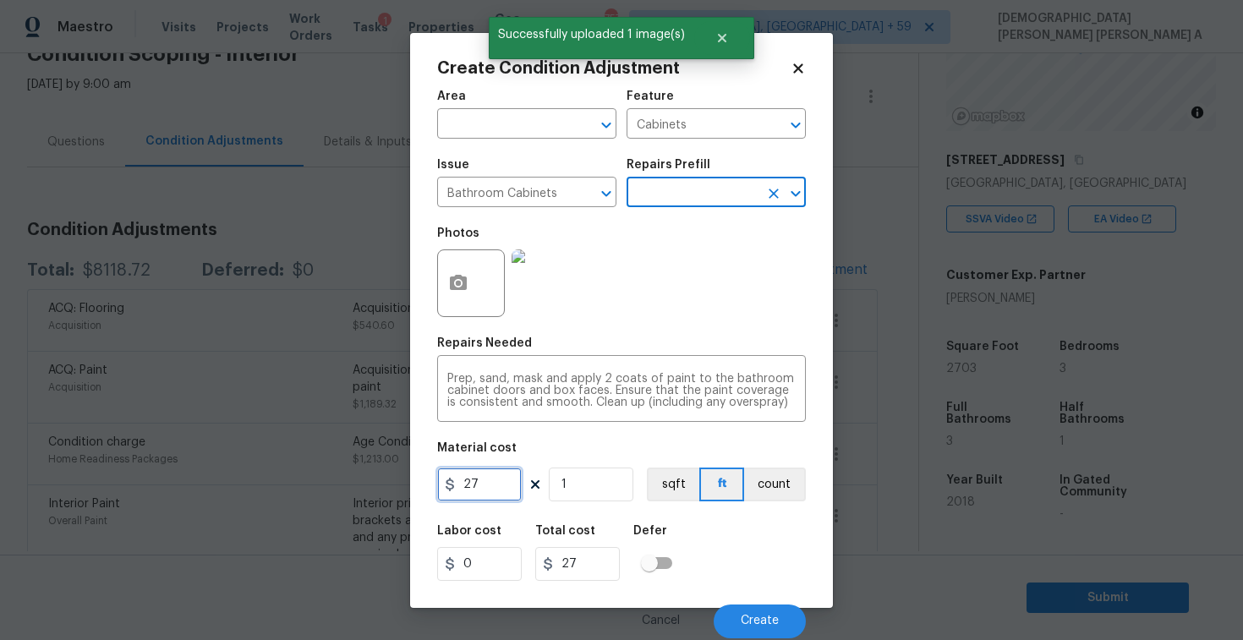
click at [497, 495] on input "27" at bounding box center [479, 485] width 85 height 34
type input "400"
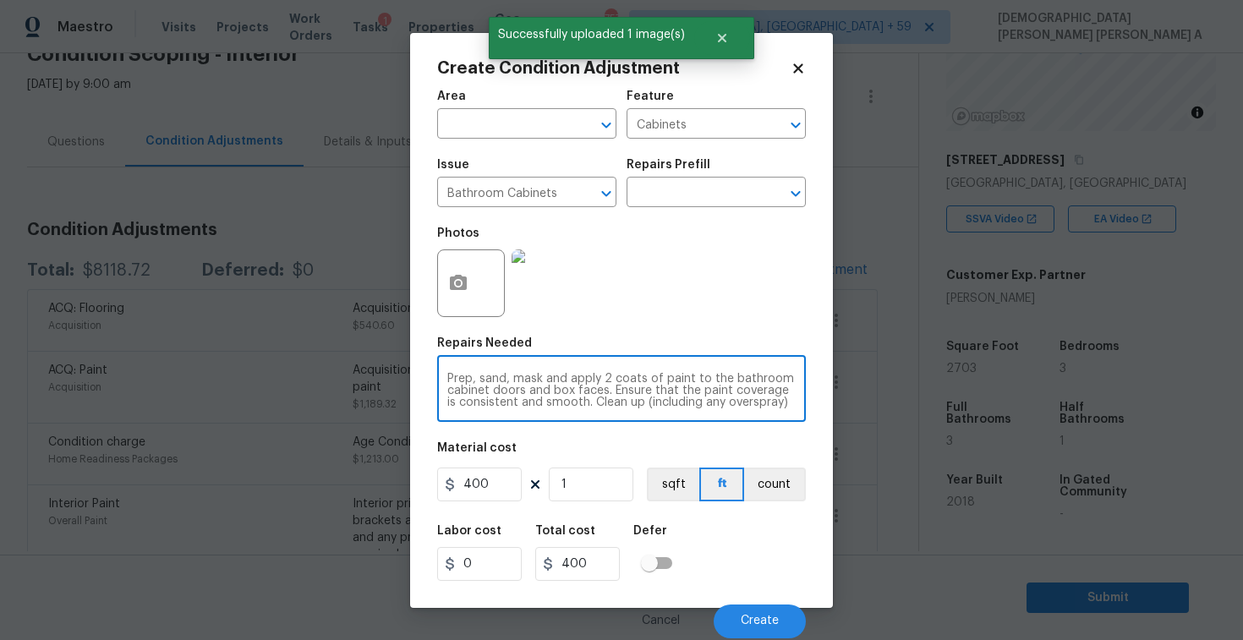
click at [794, 406] on textarea "Prep, sand, mask and apply 2 coats of paint to the bathroom cabinet doors and b…" at bounding box center [621, 391] width 348 height 36
click at [502, 483] on input "400" at bounding box center [479, 485] width 85 height 34
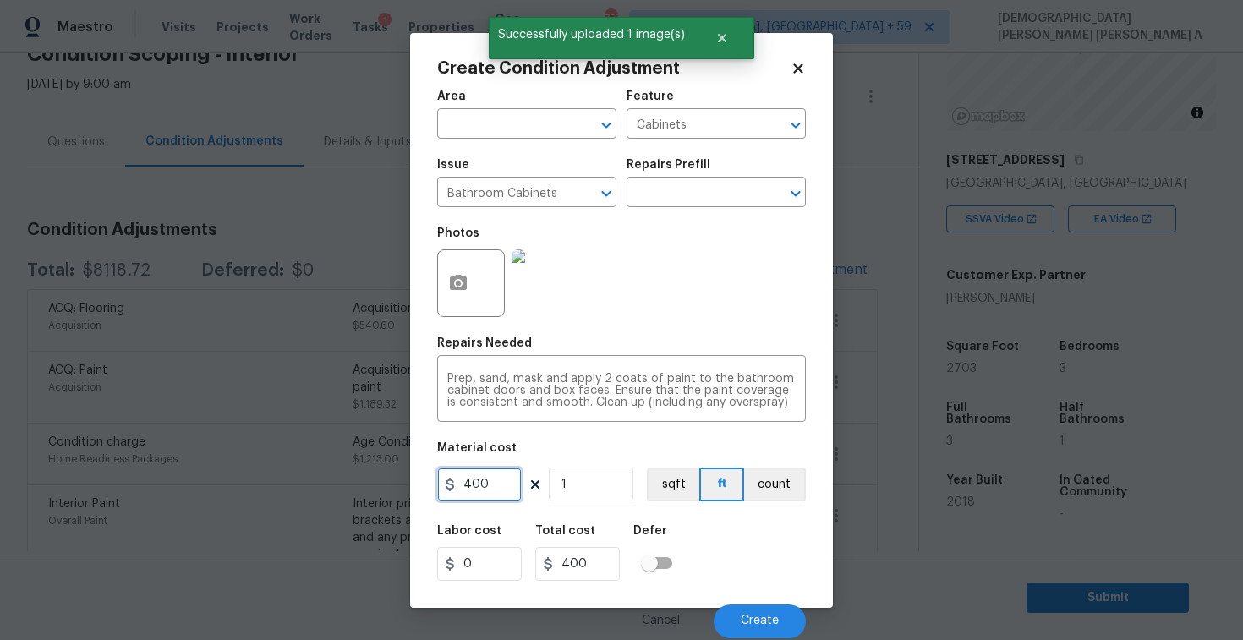
click at [502, 483] on input "400" at bounding box center [479, 485] width 85 height 34
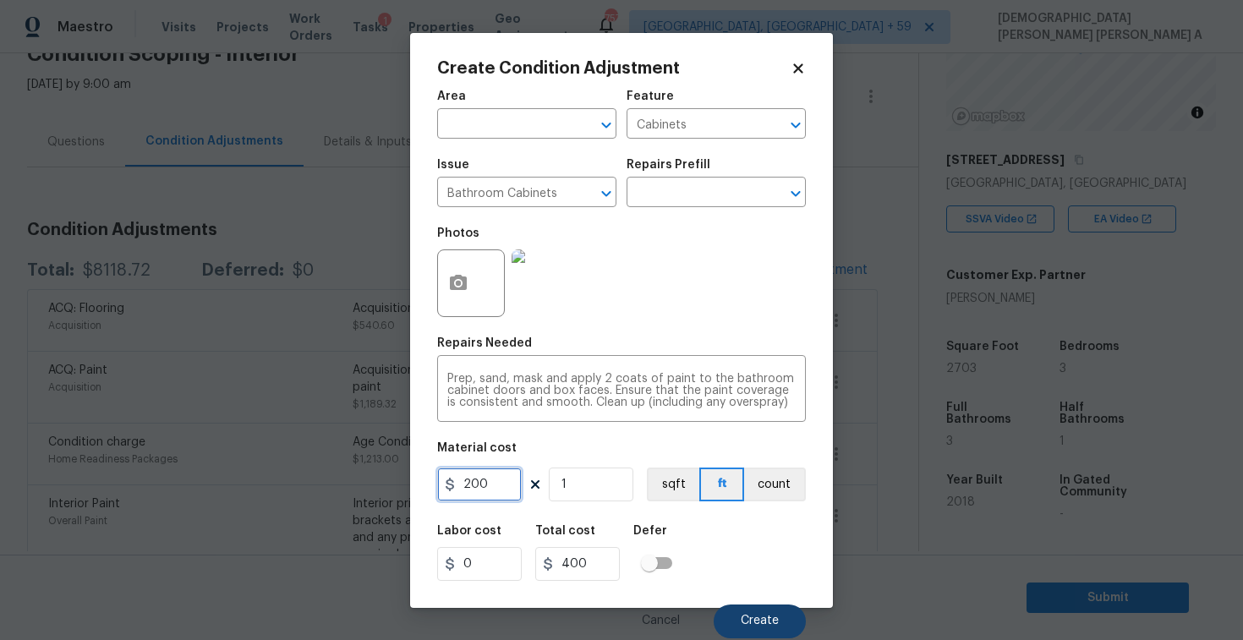
type input "200"
click at [749, 615] on button "Create" at bounding box center [760, 622] width 92 height 34
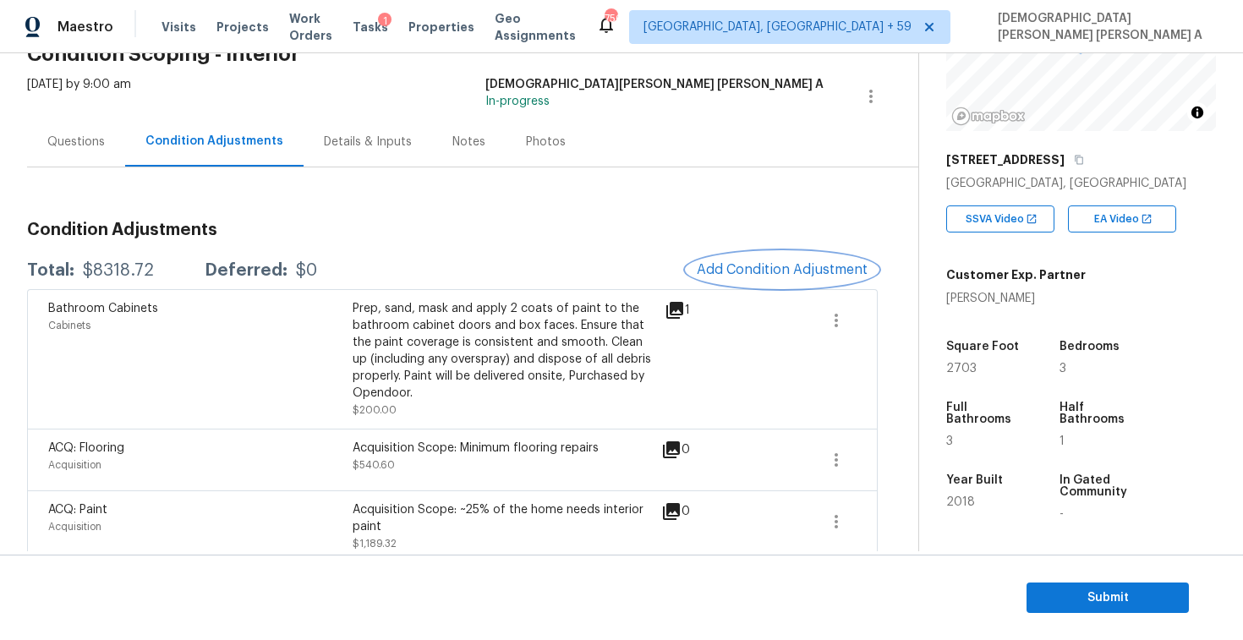
scroll to position [200, 0]
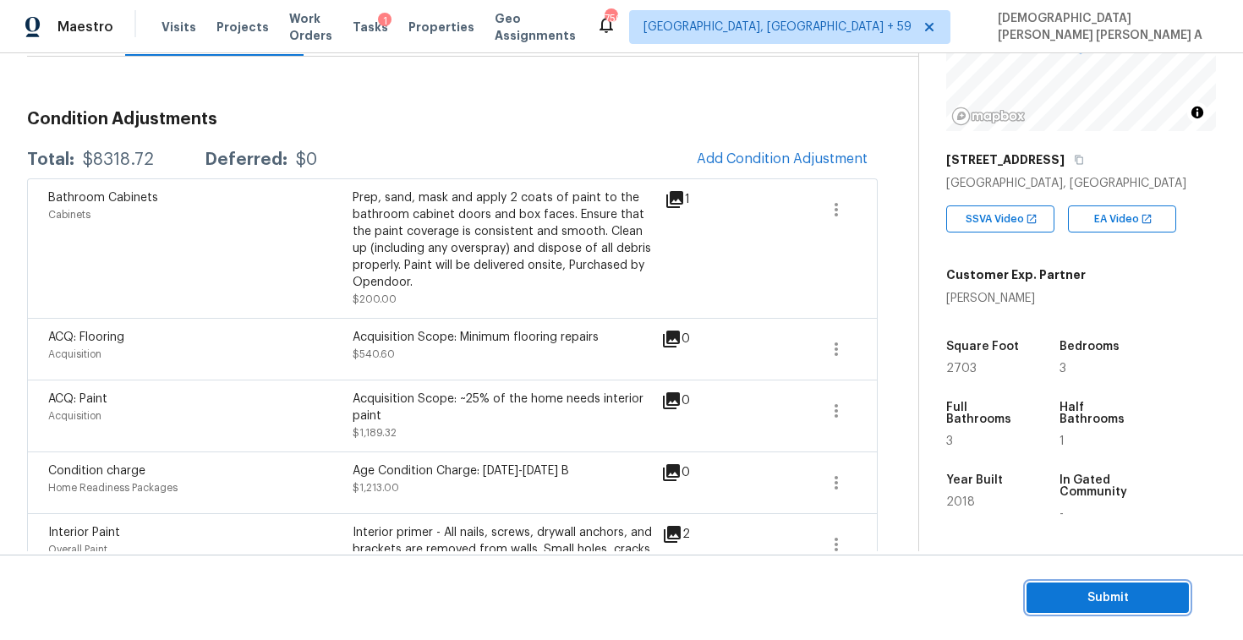
click at [1104, 589] on span "Submit" at bounding box center [1107, 598] width 135 height 21
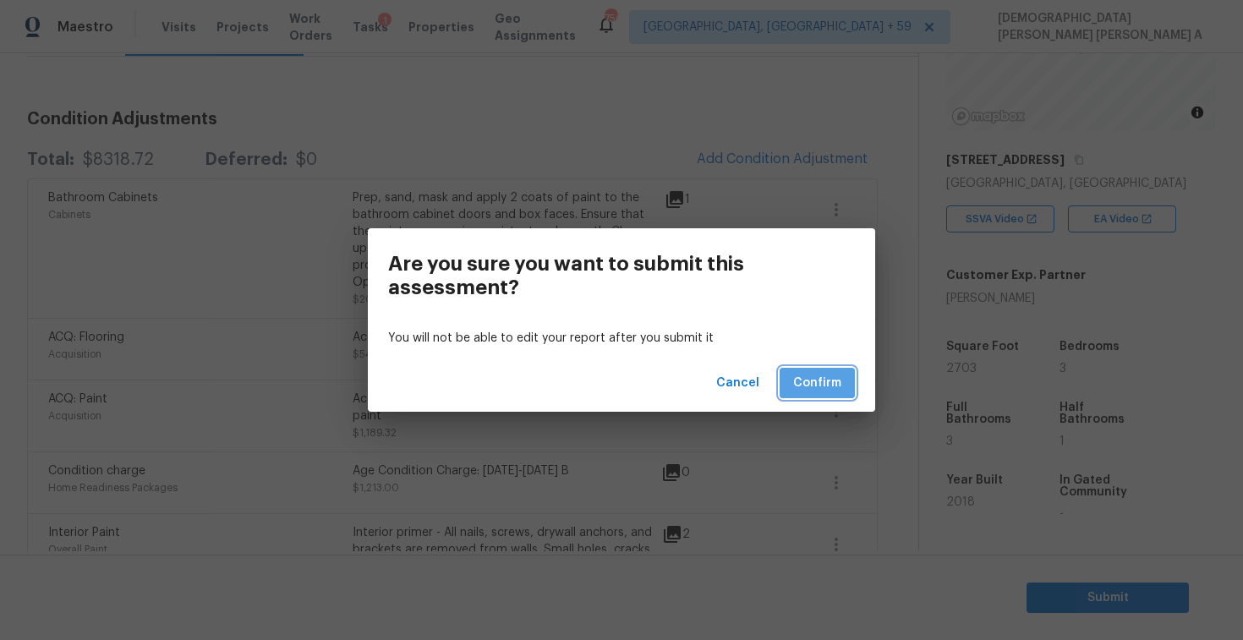
click at [809, 388] on span "Confirm" at bounding box center [817, 383] width 48 height 21
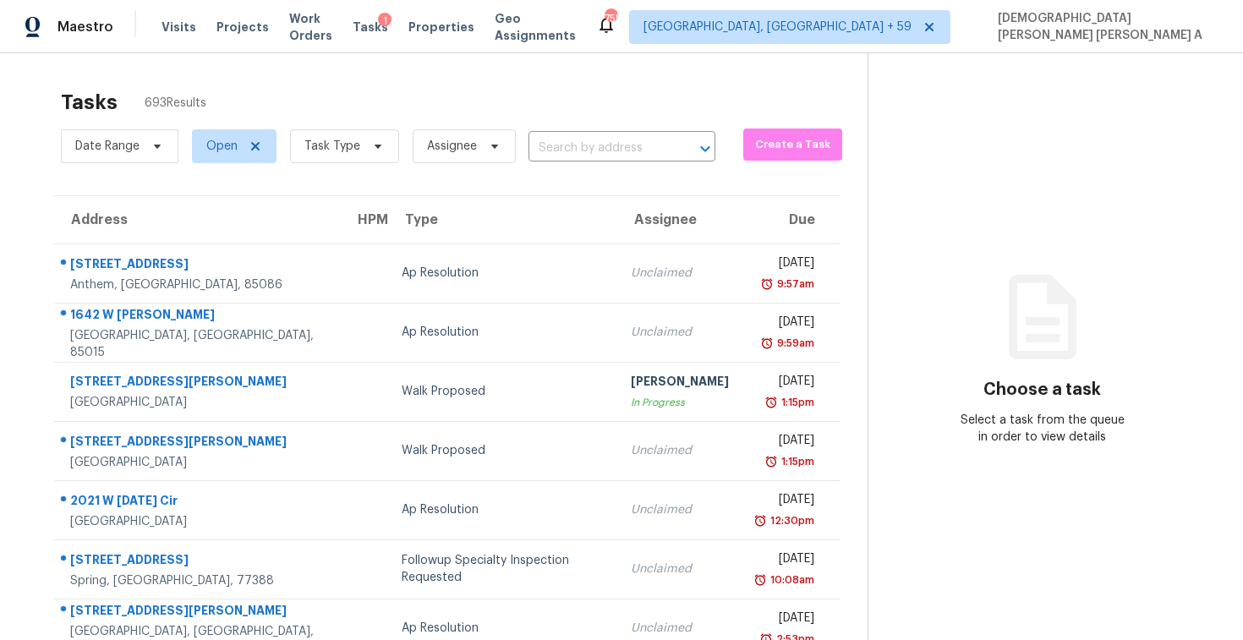
click at [368, 128] on span "Task Type" at bounding box center [338, 146] width 123 height 44
click at [367, 189] on section "Tasks 693 Results Date Range Open Task Type Assignee ​ Create a Task Address HP…" at bounding box center [447, 480] width 841 height 801
click at [360, 142] on span "Task Type" at bounding box center [344, 146] width 109 height 34
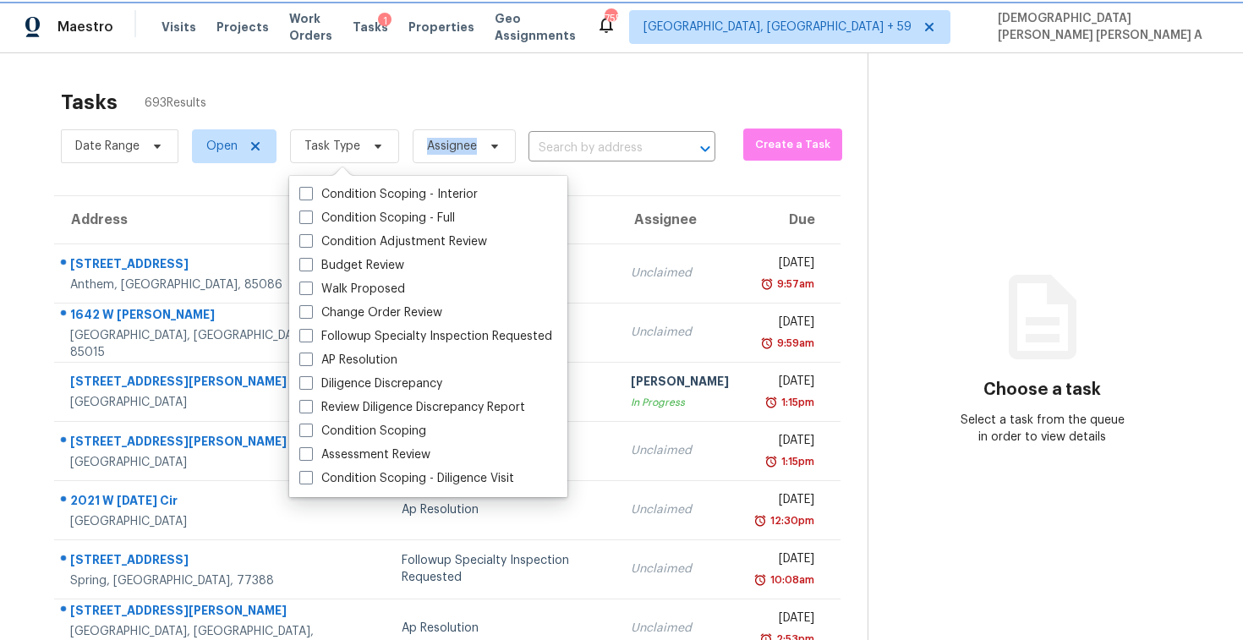
click at [360, 142] on span "Task Type" at bounding box center [344, 146] width 109 height 34
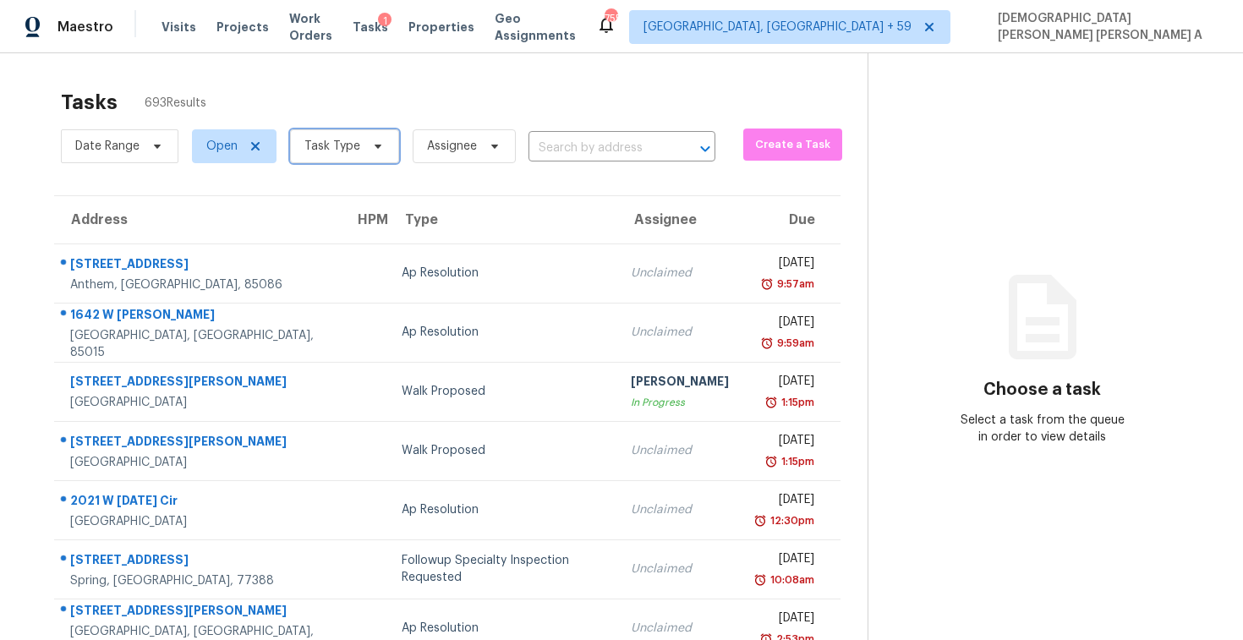
click at [359, 145] on span "Task Type" at bounding box center [344, 146] width 109 height 34
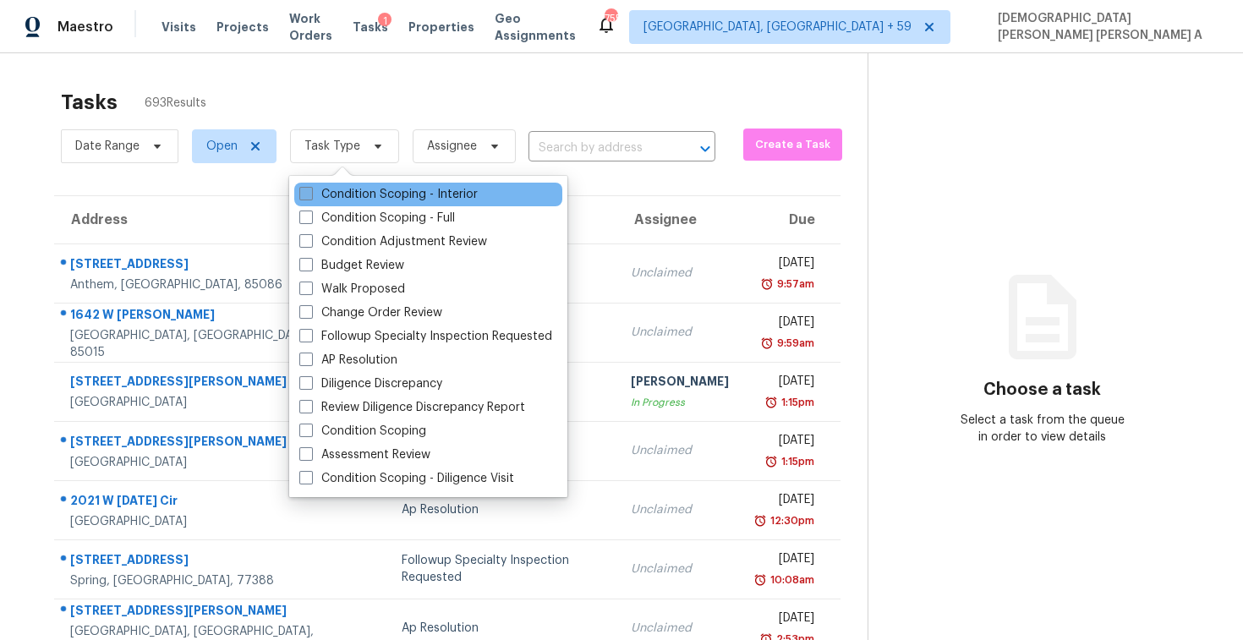
click at [343, 200] on label "Condition Scoping - Interior" at bounding box center [388, 194] width 178 height 17
click at [310, 197] on input "Condition Scoping - Interior" at bounding box center [304, 191] width 11 height 11
checkbox input "true"
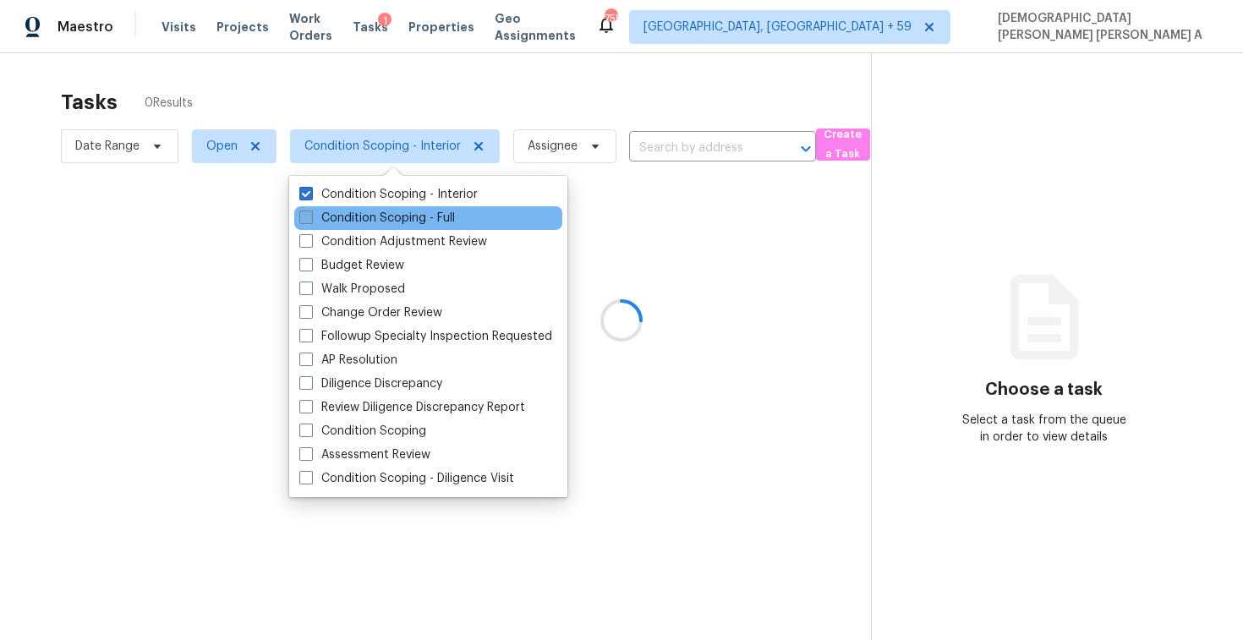
click at [340, 225] on label "Condition Scoping - Full" at bounding box center [377, 218] width 156 height 17
click at [310, 221] on input "Condition Scoping - Full" at bounding box center [304, 215] width 11 height 11
checkbox input "true"
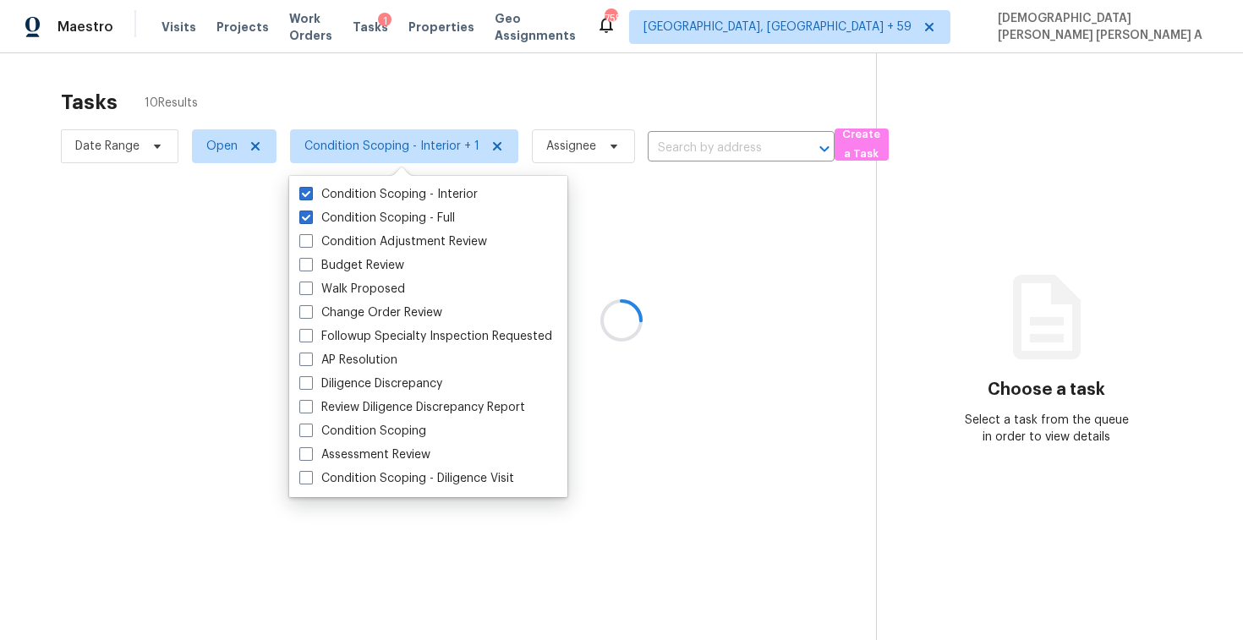
click at [346, 107] on div at bounding box center [621, 320] width 1243 height 640
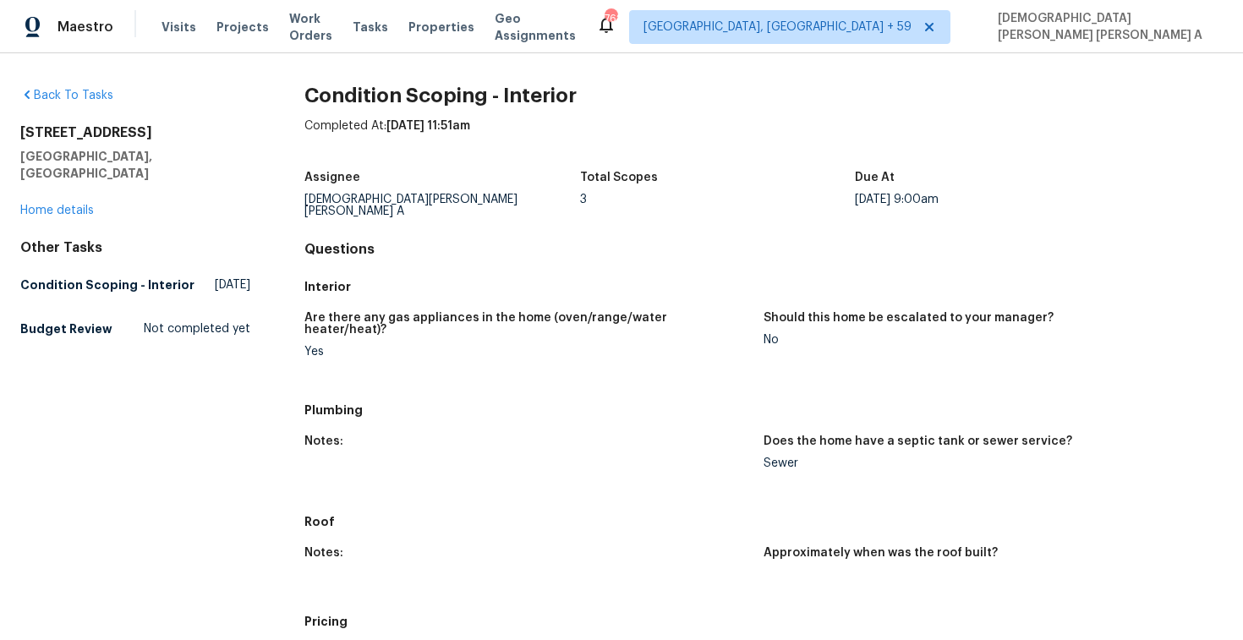
scroll to position [769, 0]
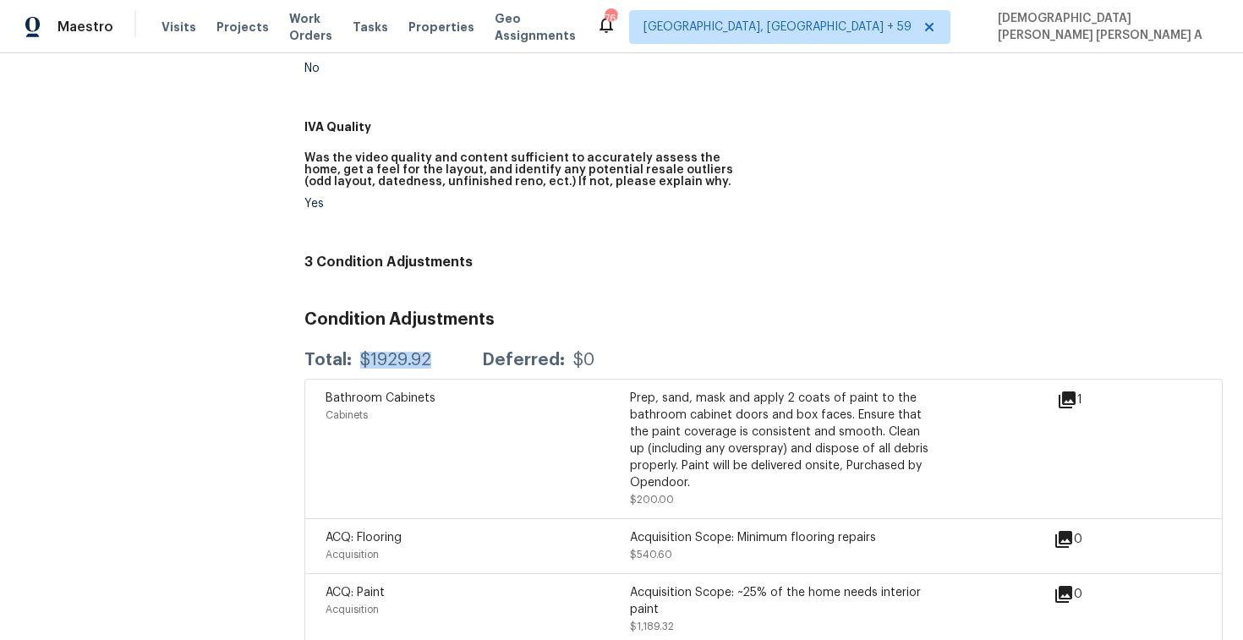
drag, startPoint x: 435, startPoint y: 336, endPoint x: 355, endPoint y: 340, distance: 79.6
click at [355, 352] on div "Total: $1929.92 Deferred: $0" at bounding box center [449, 360] width 290 height 17
copy div "$1929.92"
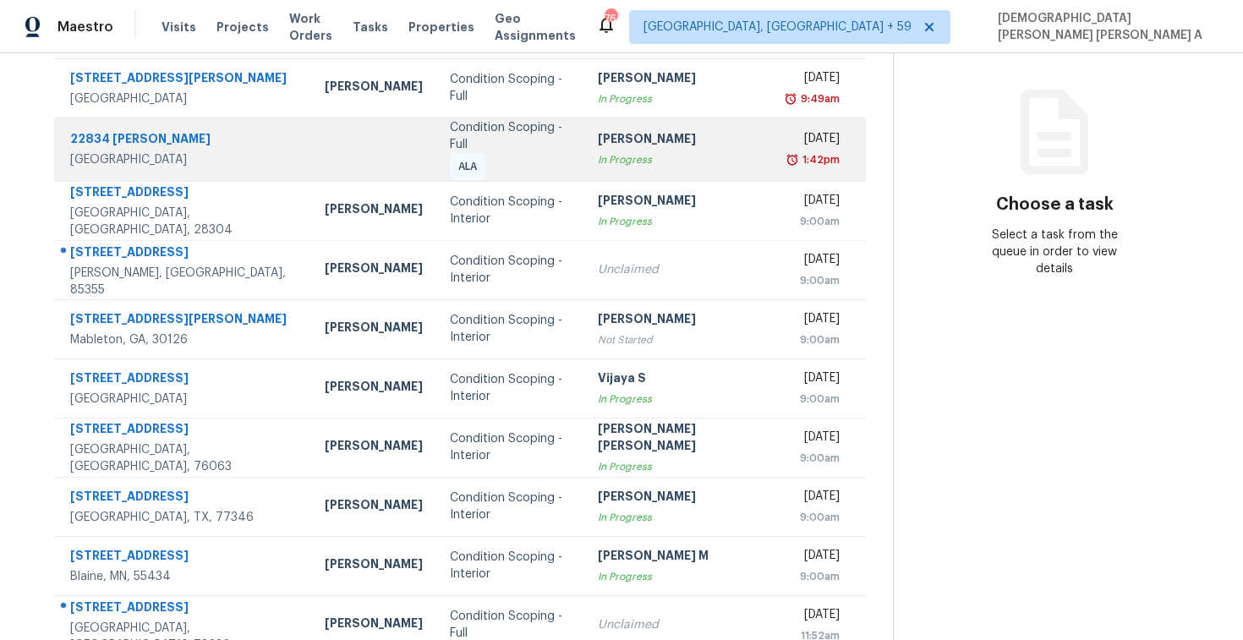
scroll to position [240, 0]
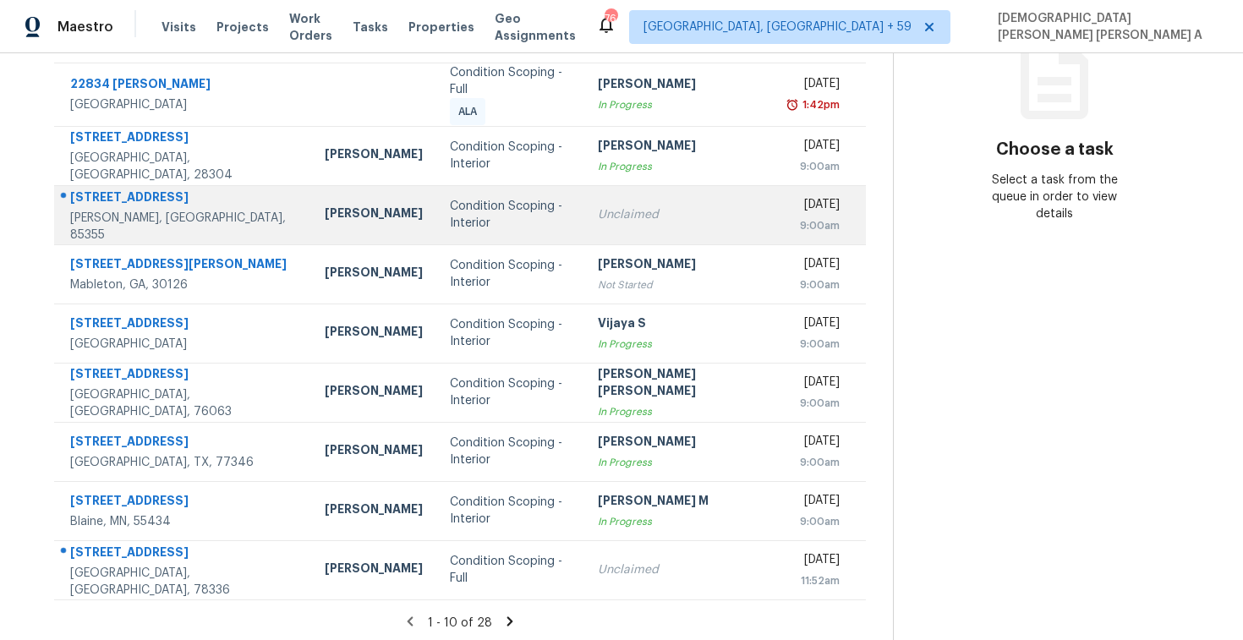
click at [450, 214] on div "Condition Scoping - Interior" at bounding box center [510, 215] width 121 height 34
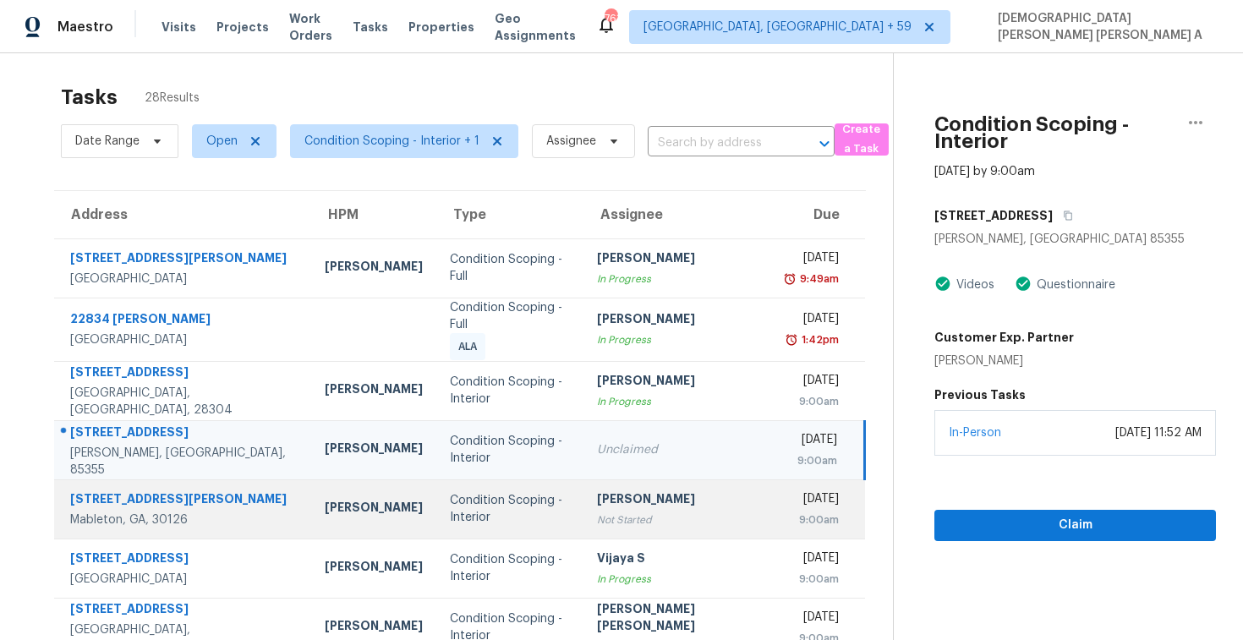
scroll to position [0, 0]
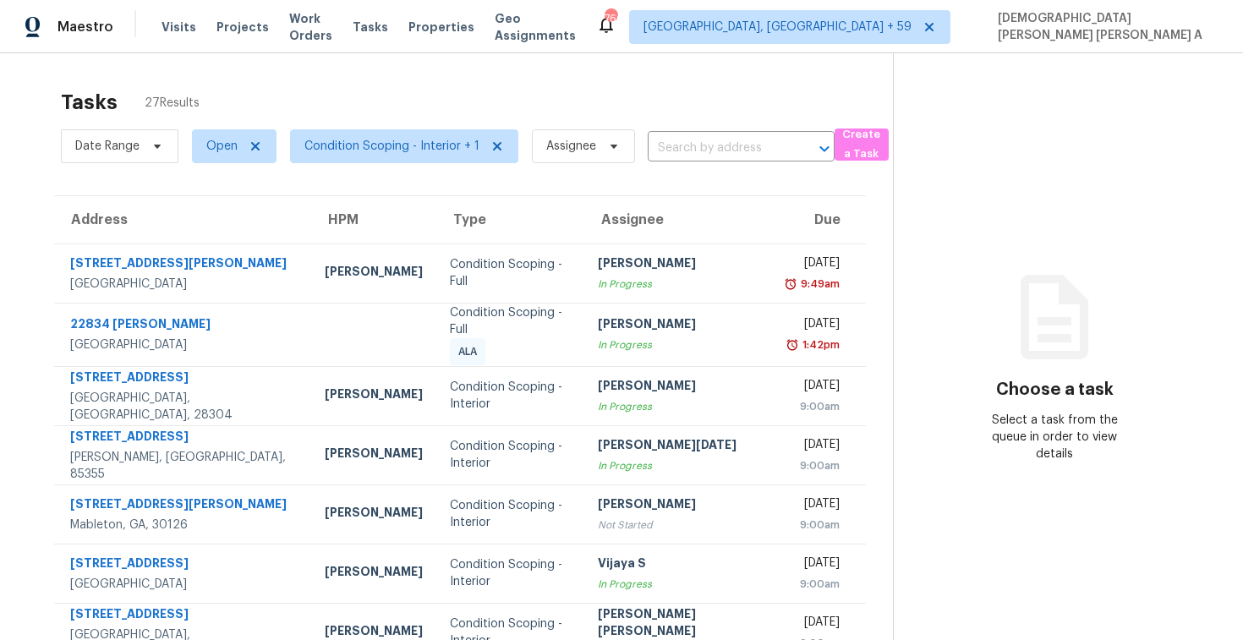
scroll to position [240, 0]
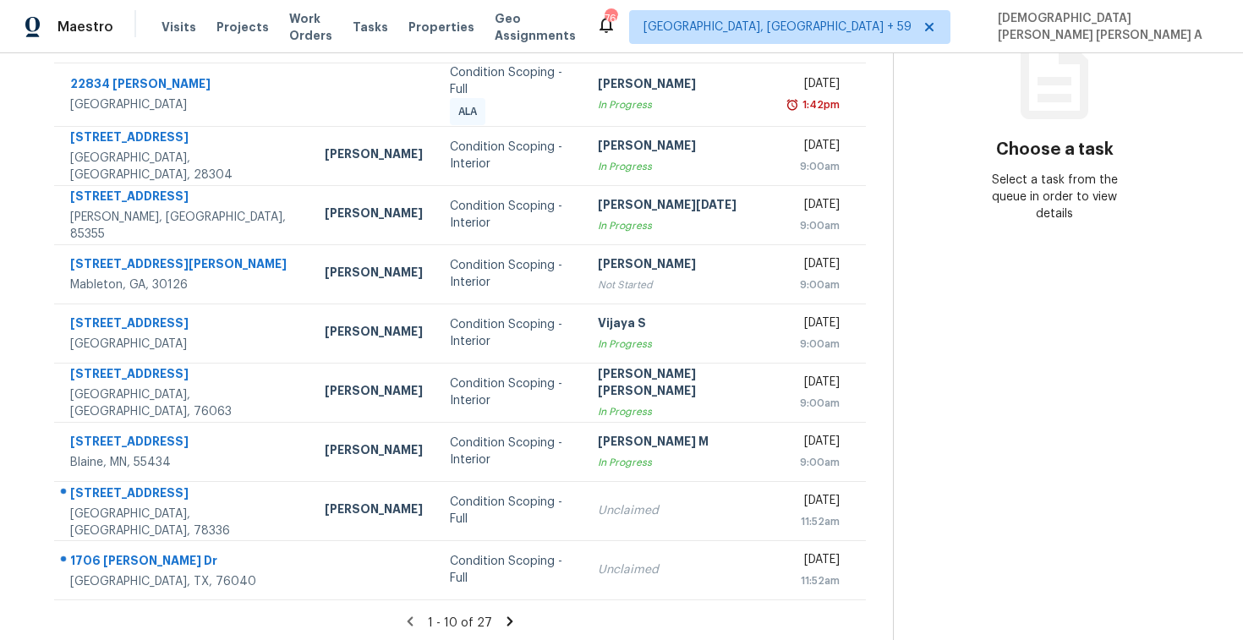
click at [502, 614] on icon at bounding box center [509, 621] width 15 height 15
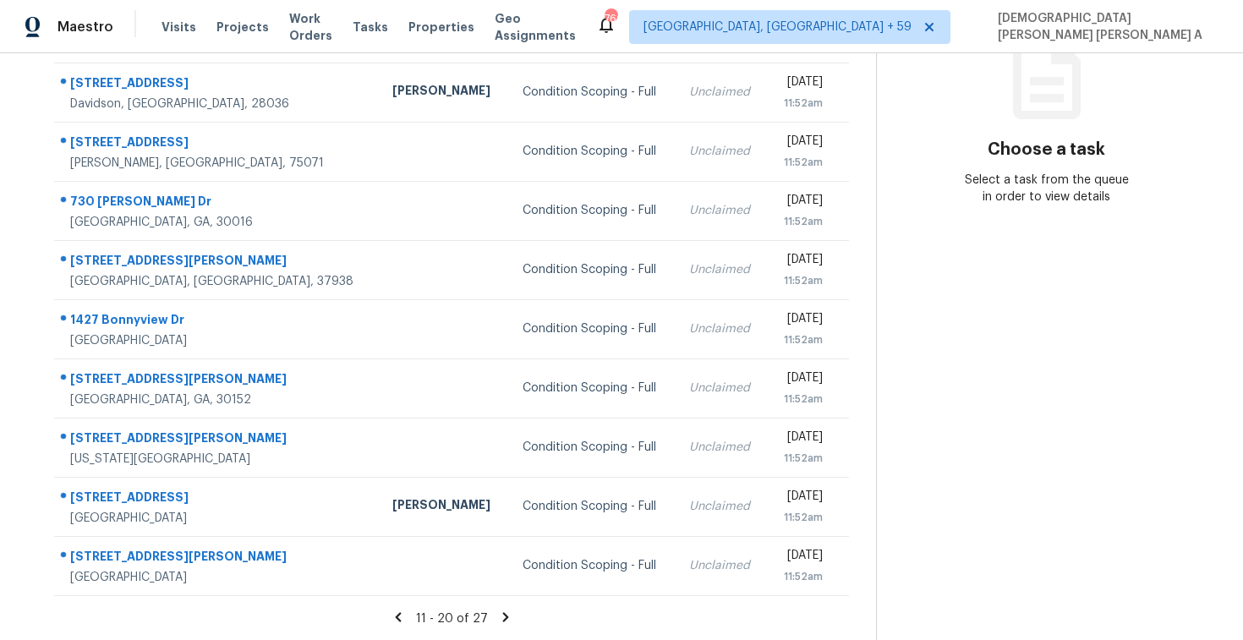
click at [401, 617] on icon at bounding box center [398, 617] width 15 height 15
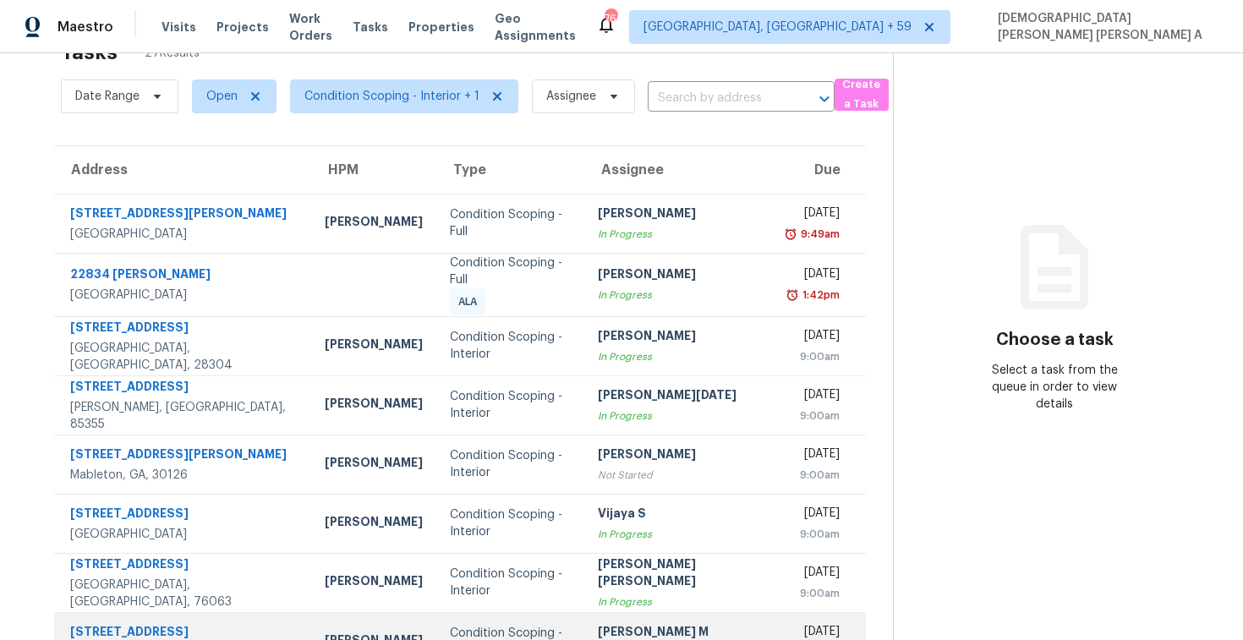
scroll to position [0, 0]
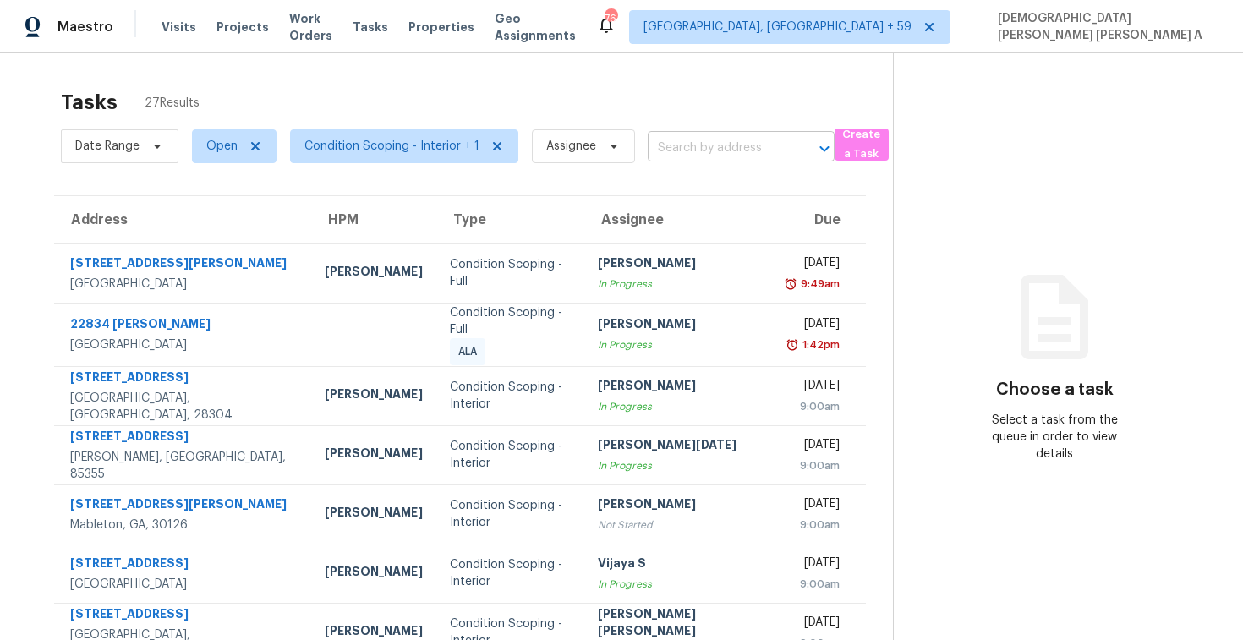
click at [738, 157] on input "text" at bounding box center [718, 148] width 140 height 26
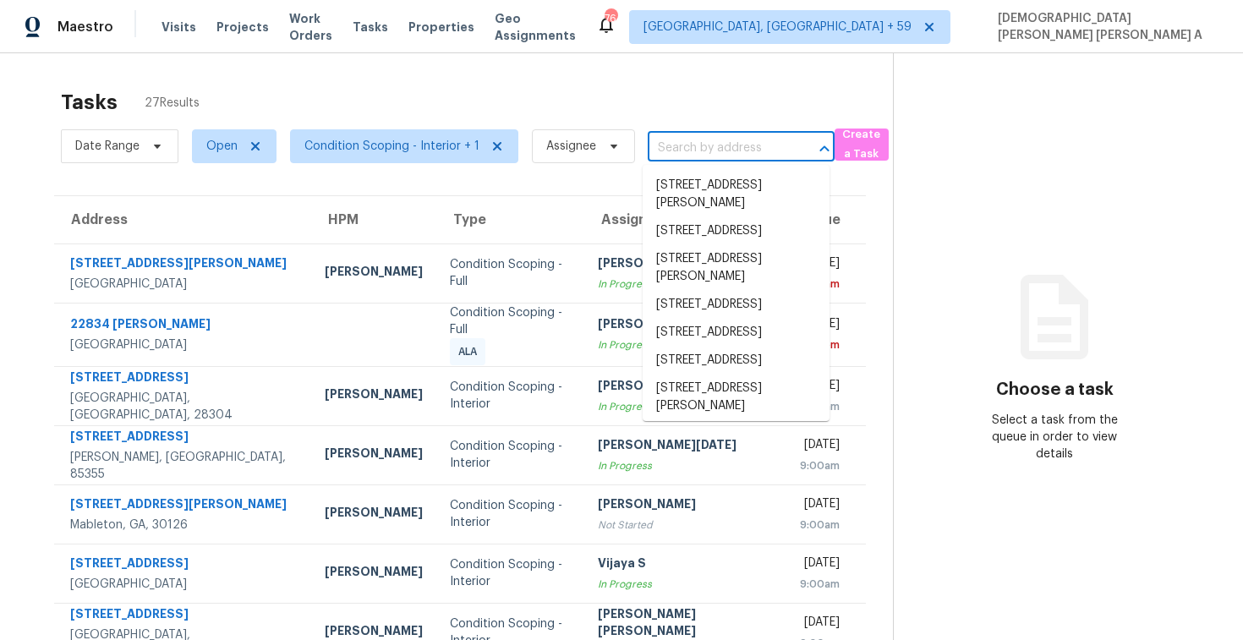
paste input "[STREET_ADDRESS][PERSON_NAME][PERSON_NAME]"
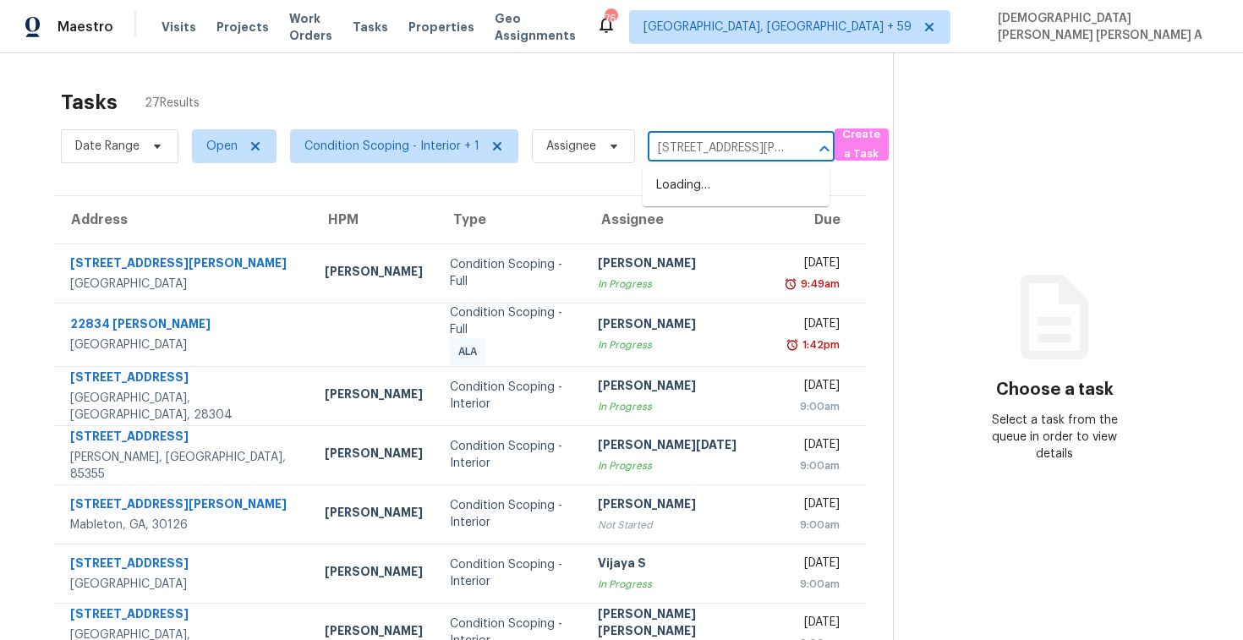
scroll to position [0, 45]
type input "[STREET_ADDRESS][PERSON_NAME][PERSON_NAME]"
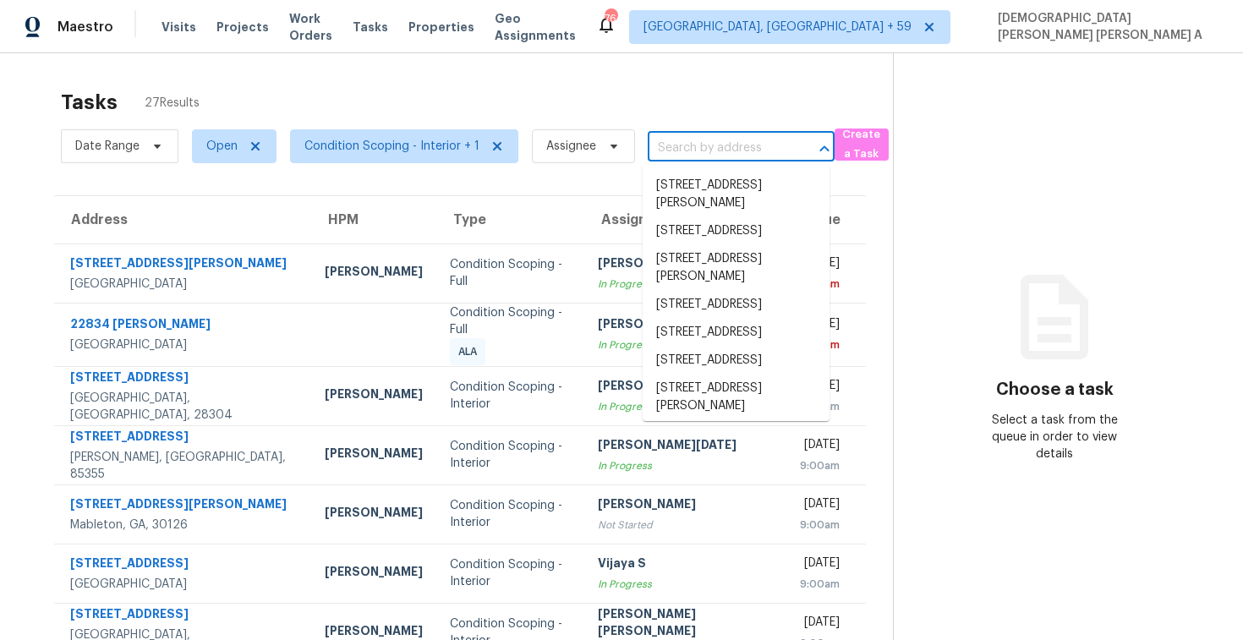
scroll to position [0, 0]
paste input "[STREET_ADDRESS][PERSON_NAME][PERSON_NAME]"
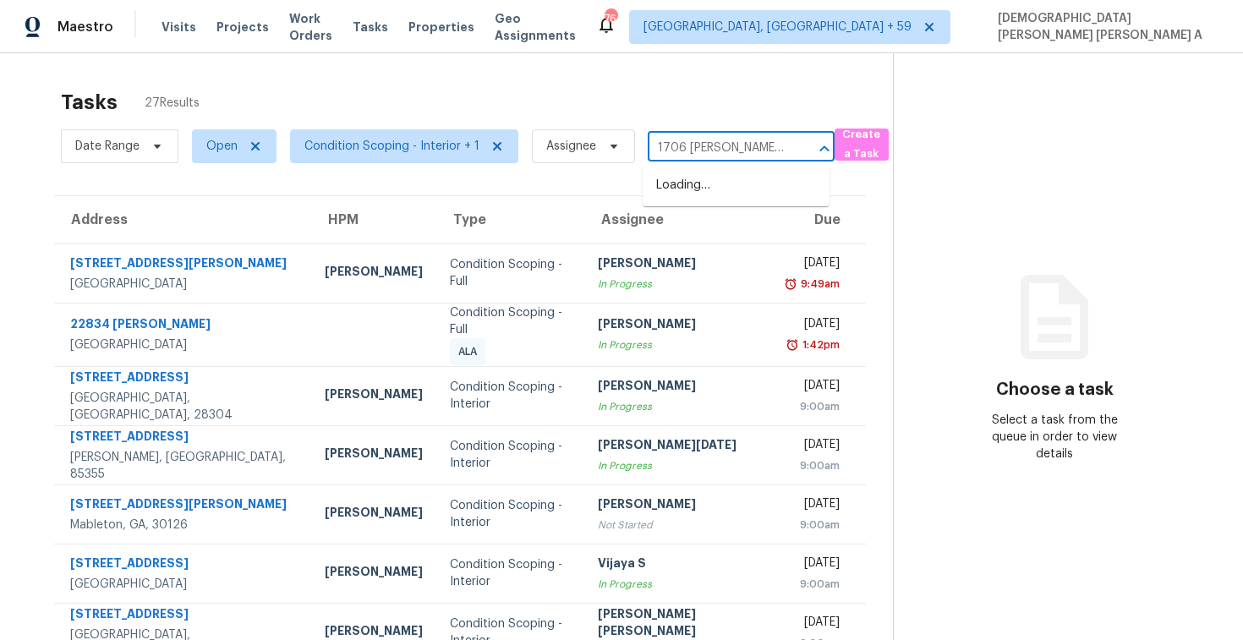
type input "1706 [PERSON_NAME] Dr [PERSON_NAME]"
click at [713, 200] on li "[STREET_ADDRESS][PERSON_NAME]" at bounding box center [736, 195] width 187 height 46
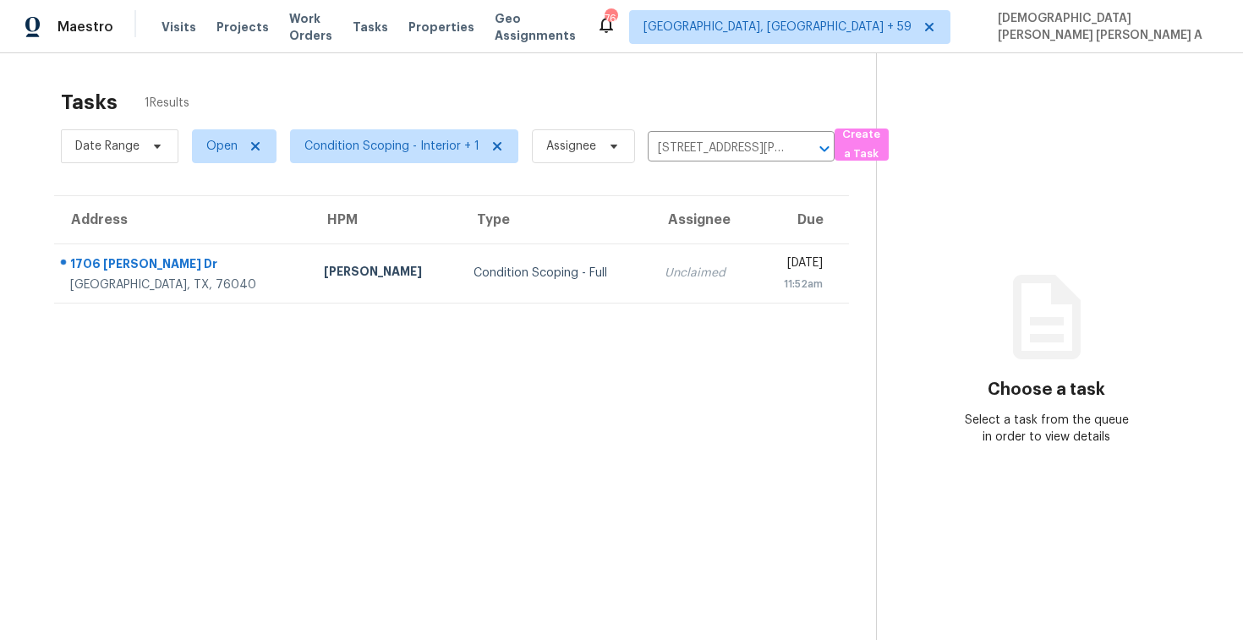
click at [525, 293] on td "Condition Scoping - Full" at bounding box center [555, 273] width 191 height 59
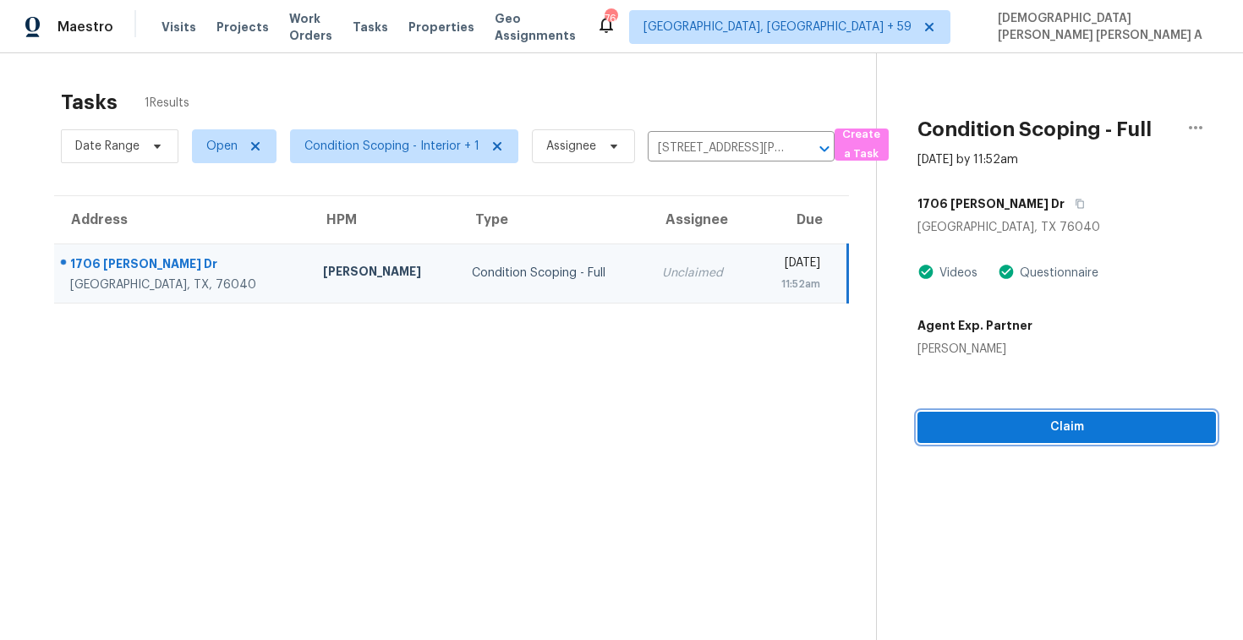
click at [1008, 432] on span "Claim" at bounding box center [1066, 427] width 271 height 21
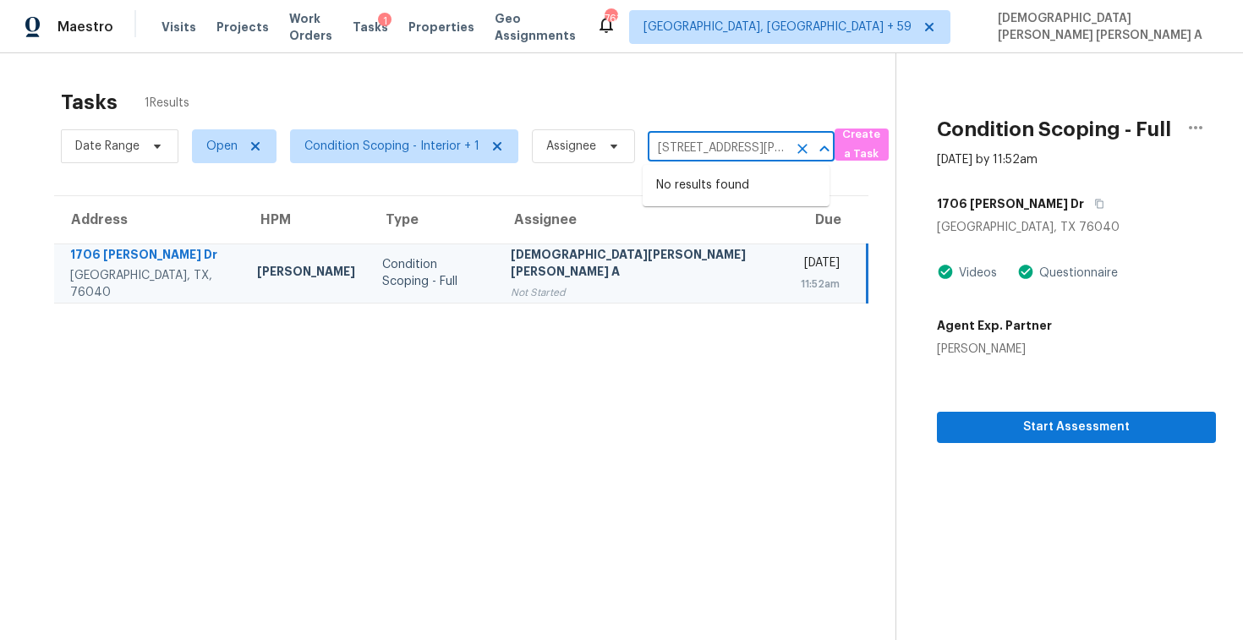
click at [712, 149] on input "[STREET_ADDRESS][PERSON_NAME]" at bounding box center [718, 148] width 140 height 26
paste input "[STREET_ADDRESS]"
type input "[STREET_ADDRESS],"
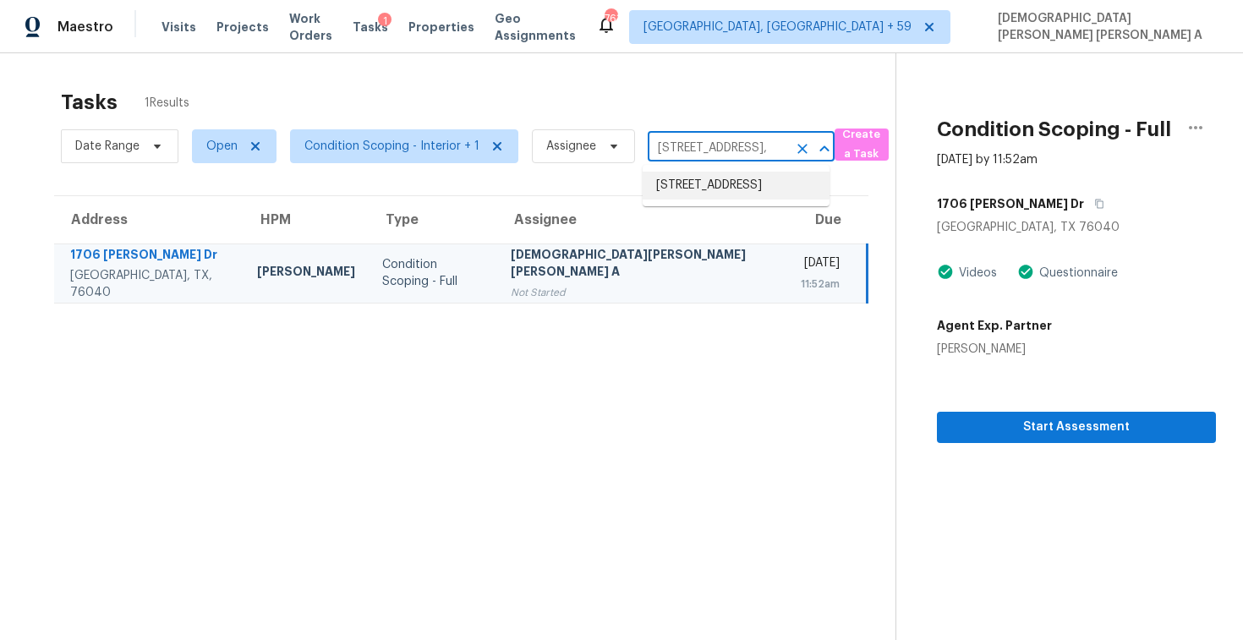
click at [713, 184] on li "[STREET_ADDRESS]" at bounding box center [736, 186] width 187 height 28
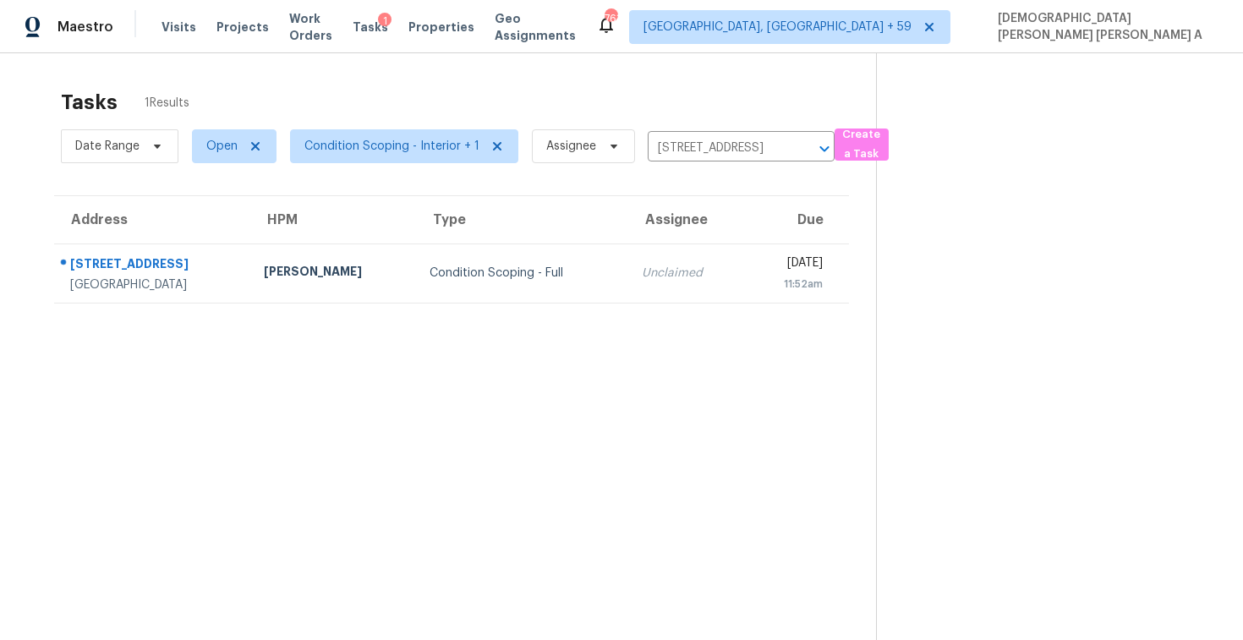
click at [642, 268] on div "Unclaimed" at bounding box center [687, 273] width 90 height 17
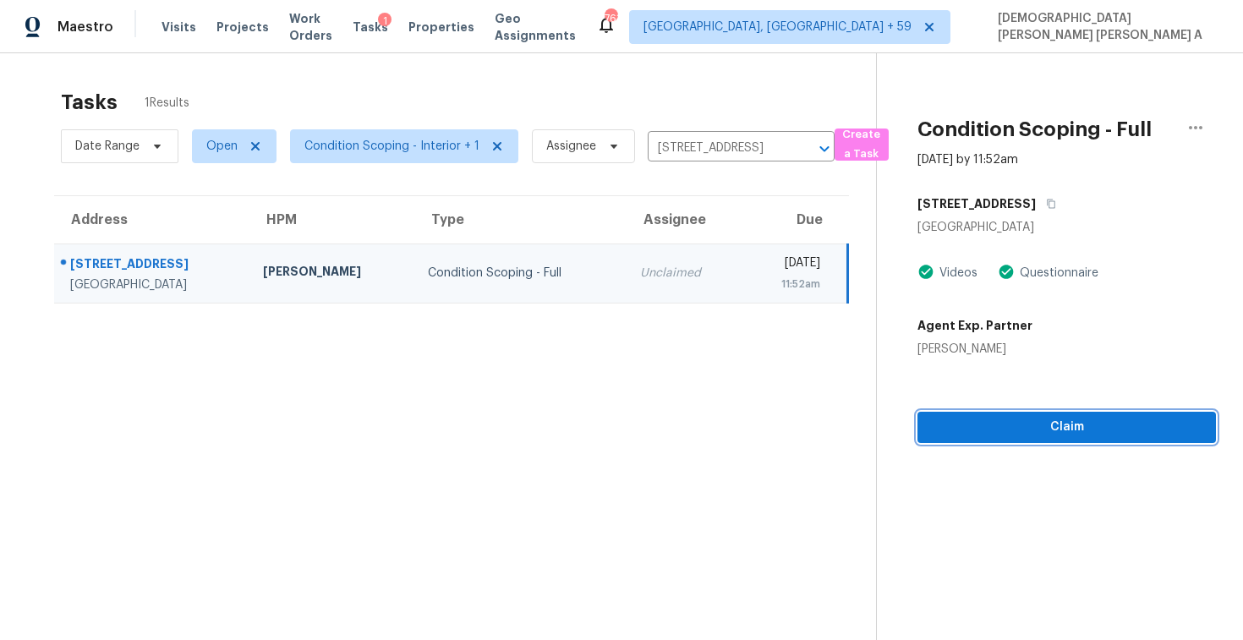
click at [1024, 422] on span "Claim" at bounding box center [1066, 427] width 271 height 21
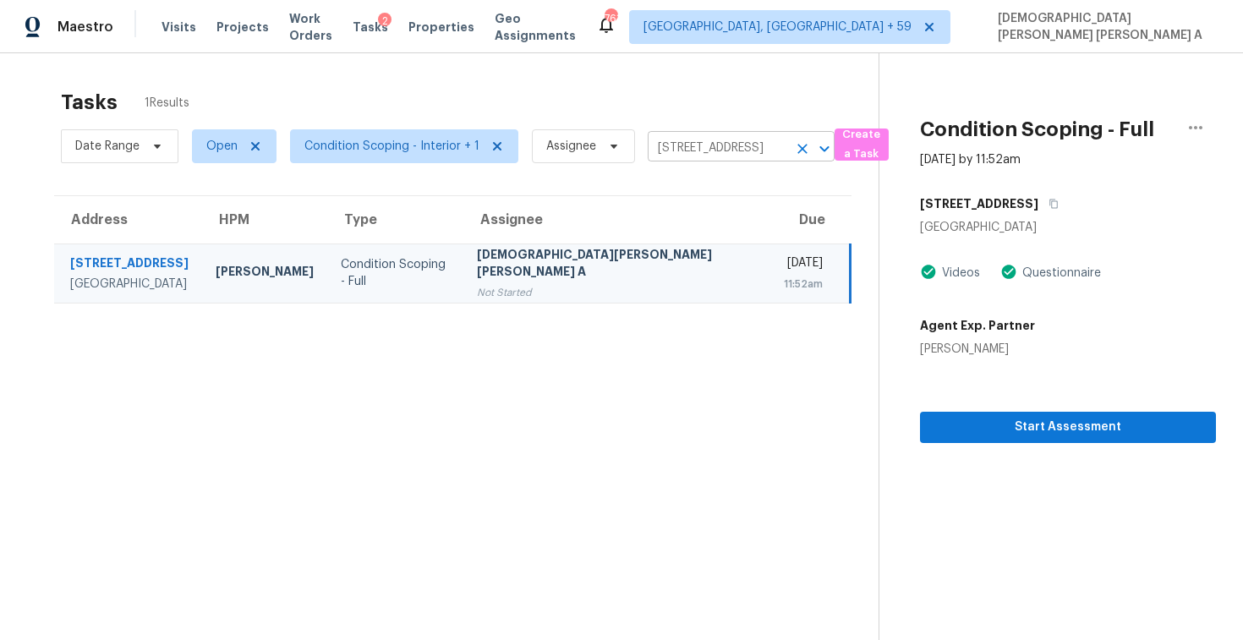
scroll to position [1, 0]
click at [721, 151] on input "1228 15th St N, Saint Petersburg, FL 33705" at bounding box center [718, 147] width 140 height 26
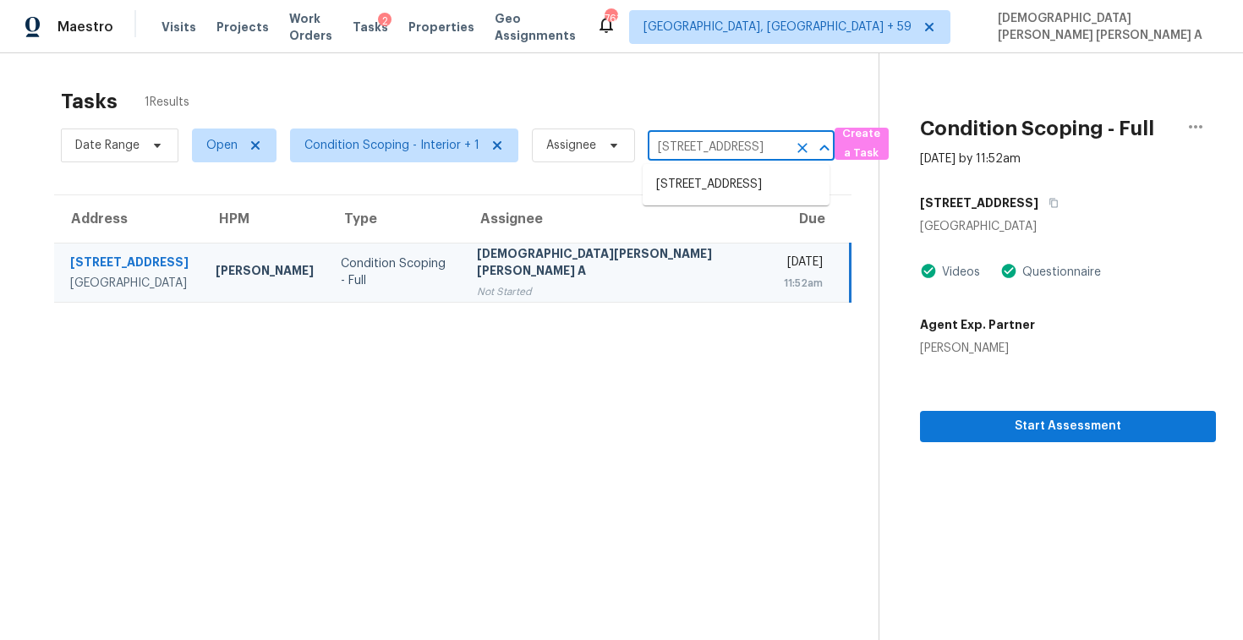
click at [721, 151] on input "1228 15th St N, Saint Petersburg, FL 33705" at bounding box center [718, 147] width 140 height 26
paste input "[STREET_ADDRESS]"
type input "329 Spring St, Davidson"
click at [712, 184] on li "[STREET_ADDRESS]" at bounding box center [736, 185] width 187 height 28
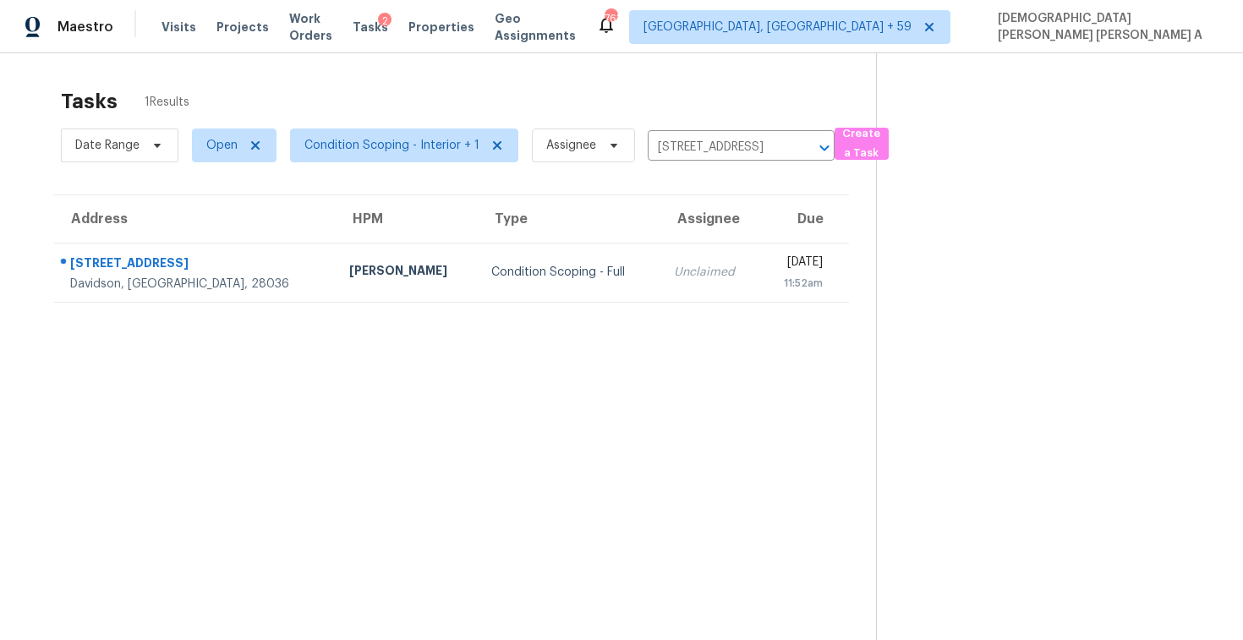
click at [674, 276] on div "Unclaimed" at bounding box center [710, 272] width 73 height 17
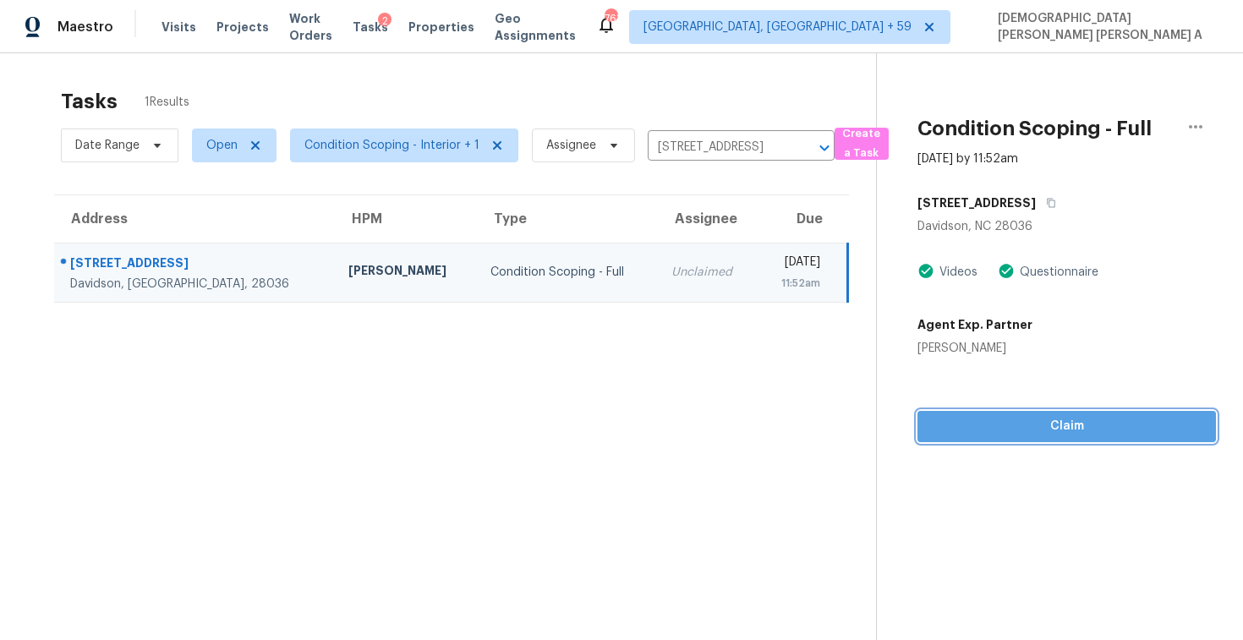
click at [1023, 438] on button "Claim" at bounding box center [1067, 426] width 299 height 31
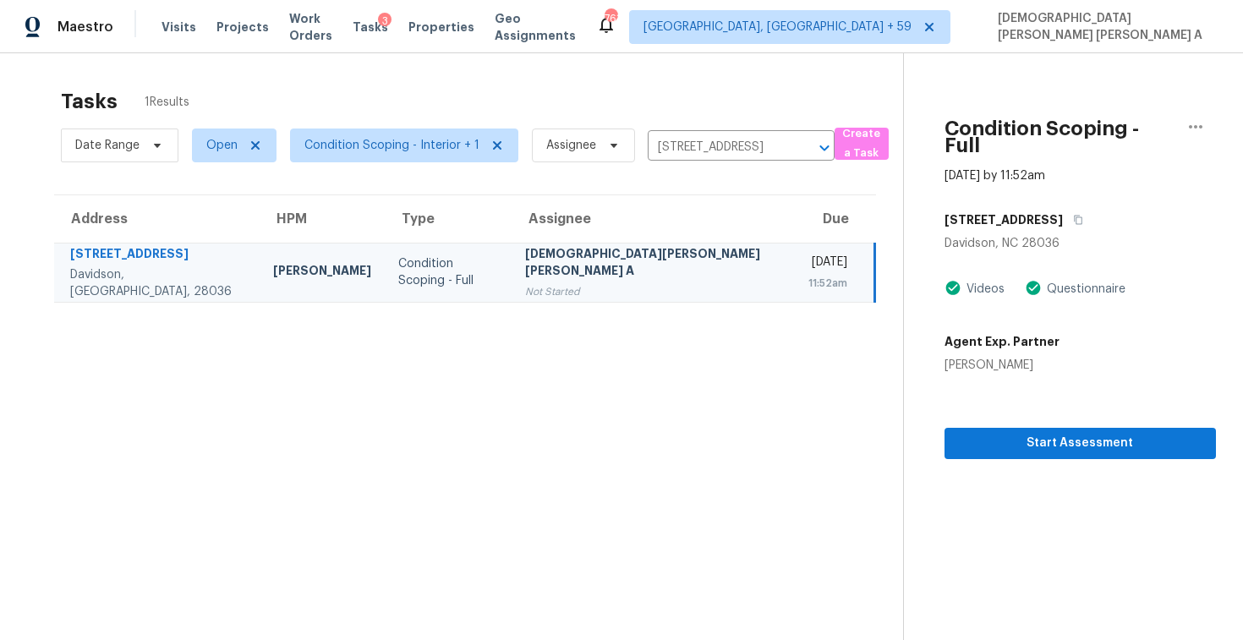
click at [723, 130] on div "Date Range Open Condition Scoping - Interior + 1 Assignee 329 Spring St, Davids…" at bounding box center [448, 145] width 774 height 44
click at [715, 151] on input "[STREET_ADDRESS]" at bounding box center [718, 147] width 140 height 26
paste input "1706 Mary Dr Euless, TX, 76040"
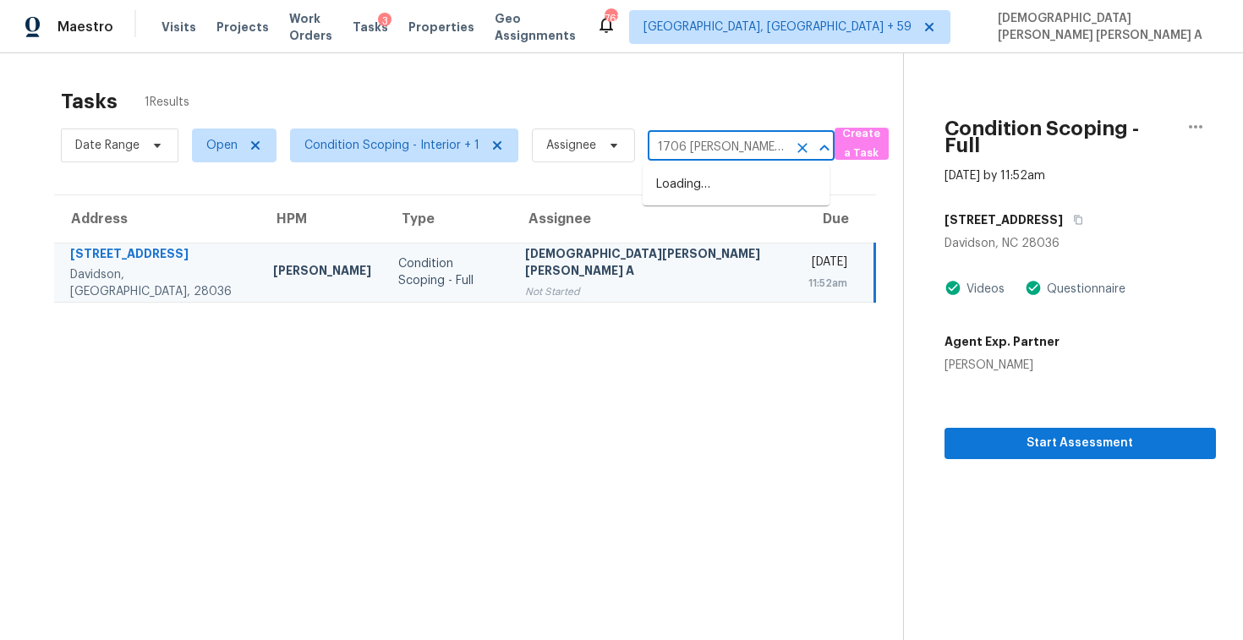
type input "1706 Mary Dr Euless"
click at [701, 187] on li "1706 Mary Dr, Euless, TX 76040" at bounding box center [736, 194] width 187 height 46
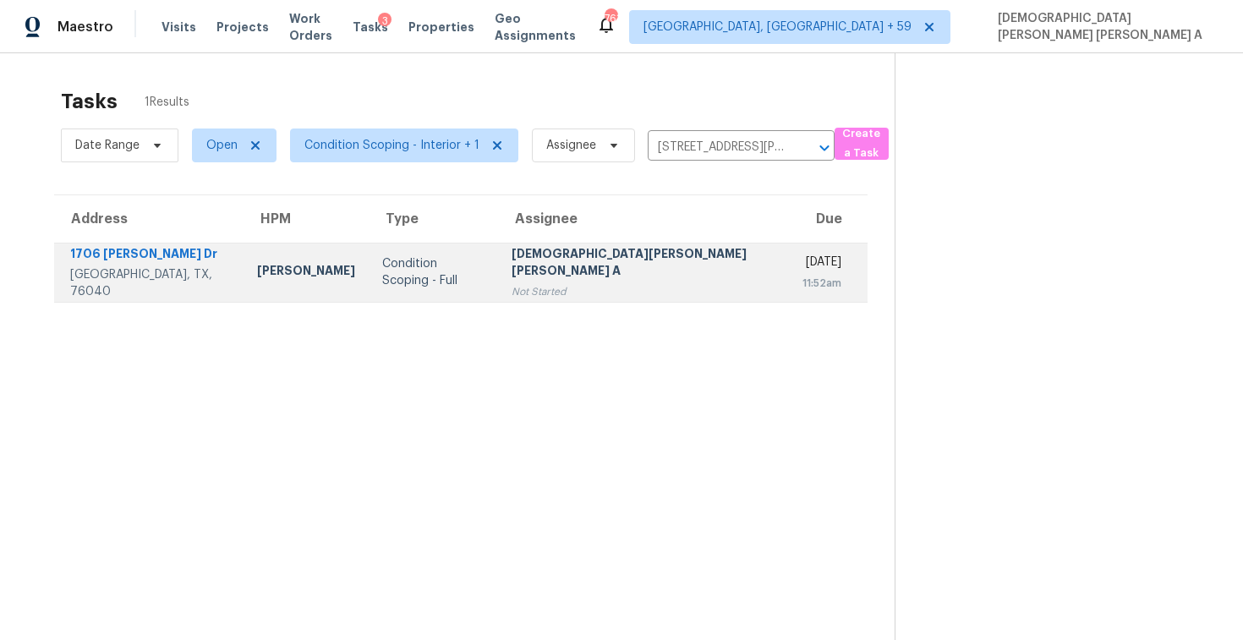
click at [677, 285] on td "Mohamed Azeem Mohsin A Not Started" at bounding box center [643, 272] width 291 height 59
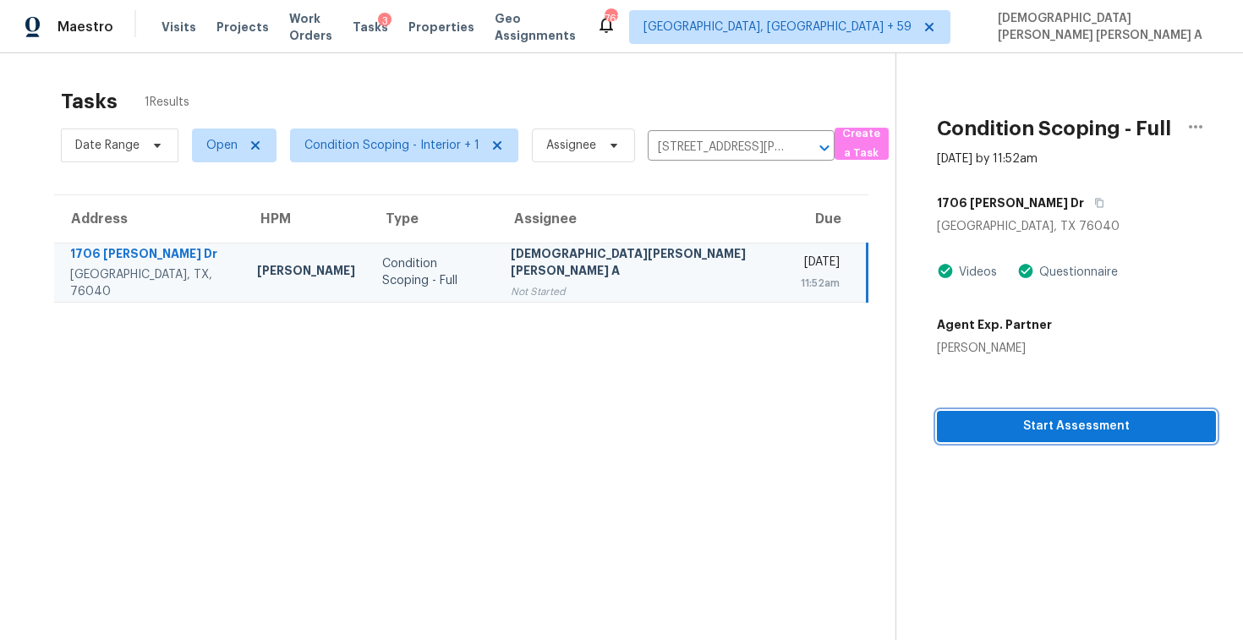
click at [951, 421] on span "Start Assessment" at bounding box center [1077, 426] width 252 height 21
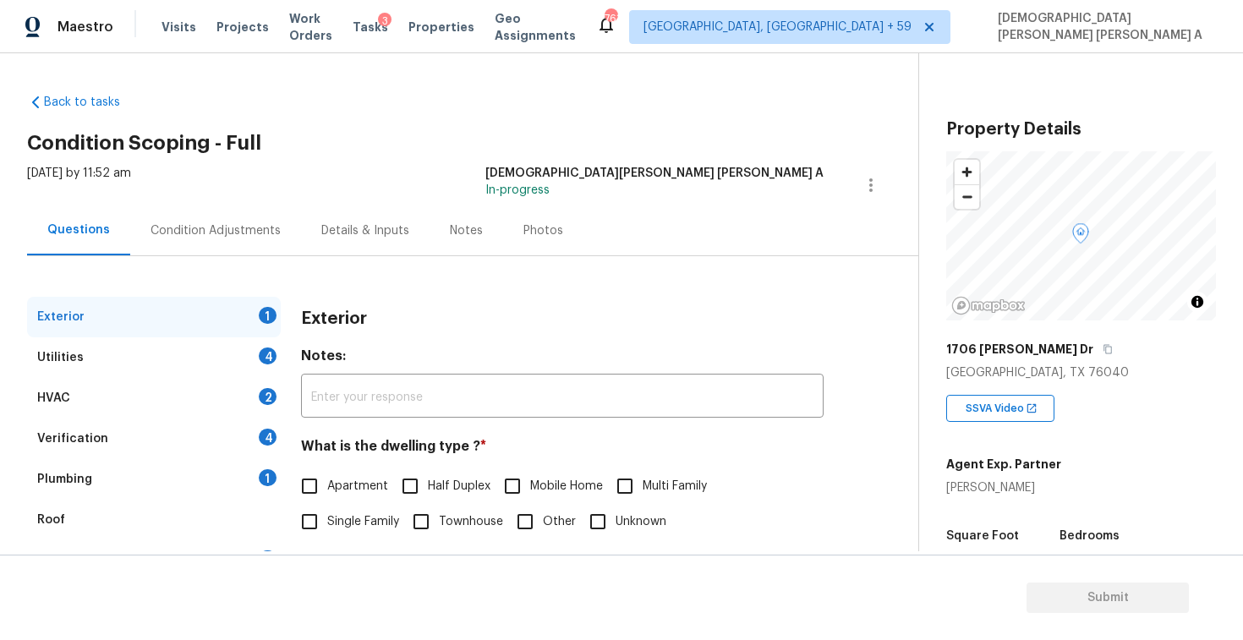
click at [467, 185] on div "Wed, Oct 15 2025 by 11:52 am Mohamed Azeem Mohsin A In-progress" at bounding box center [472, 185] width 891 height 41
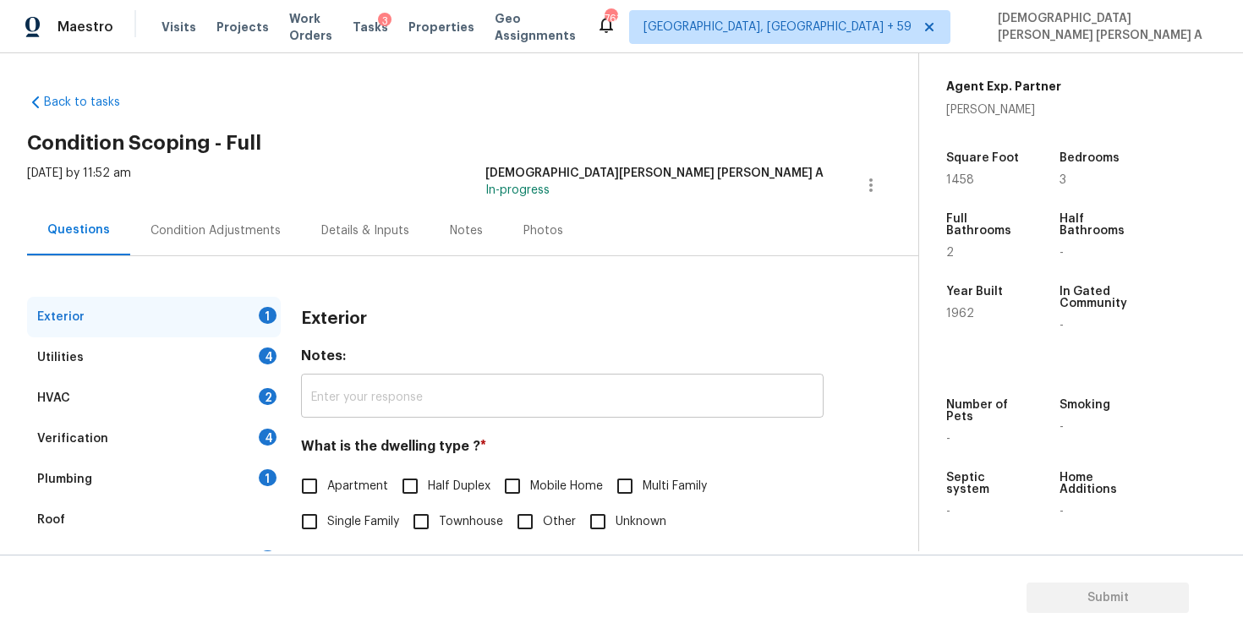
scroll to position [174, 0]
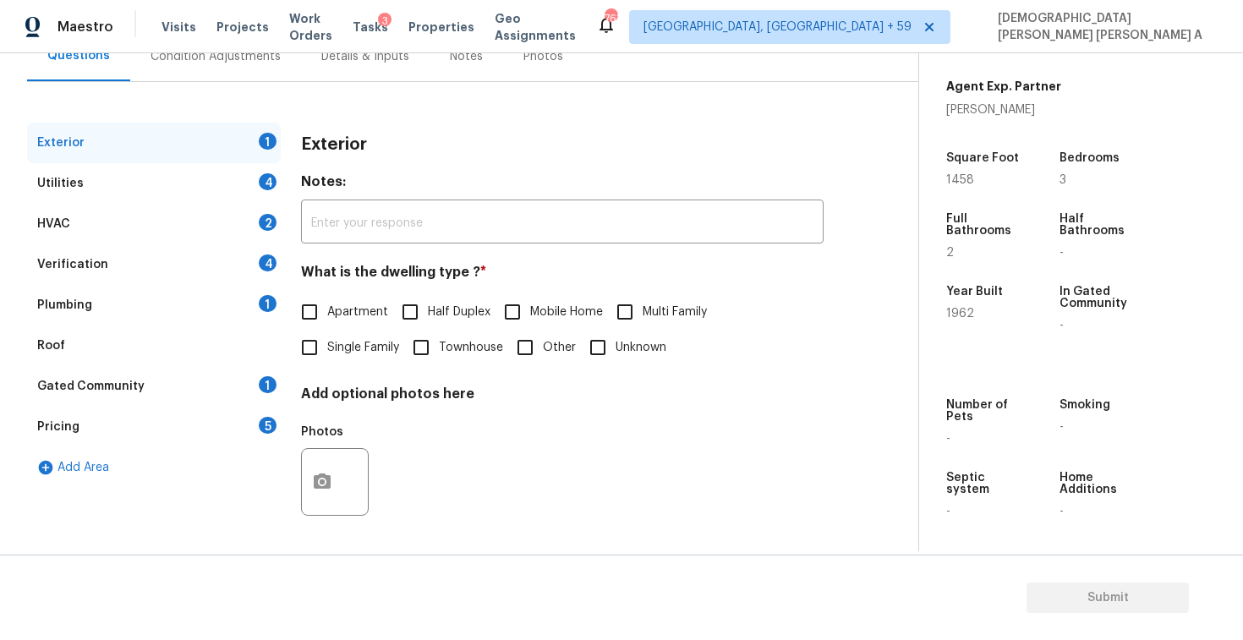
click at [314, 351] on input "Single Family" at bounding box center [310, 348] width 36 height 36
checkbox input "true"
click at [178, 174] on div "Utilities 4" at bounding box center [154, 183] width 254 height 41
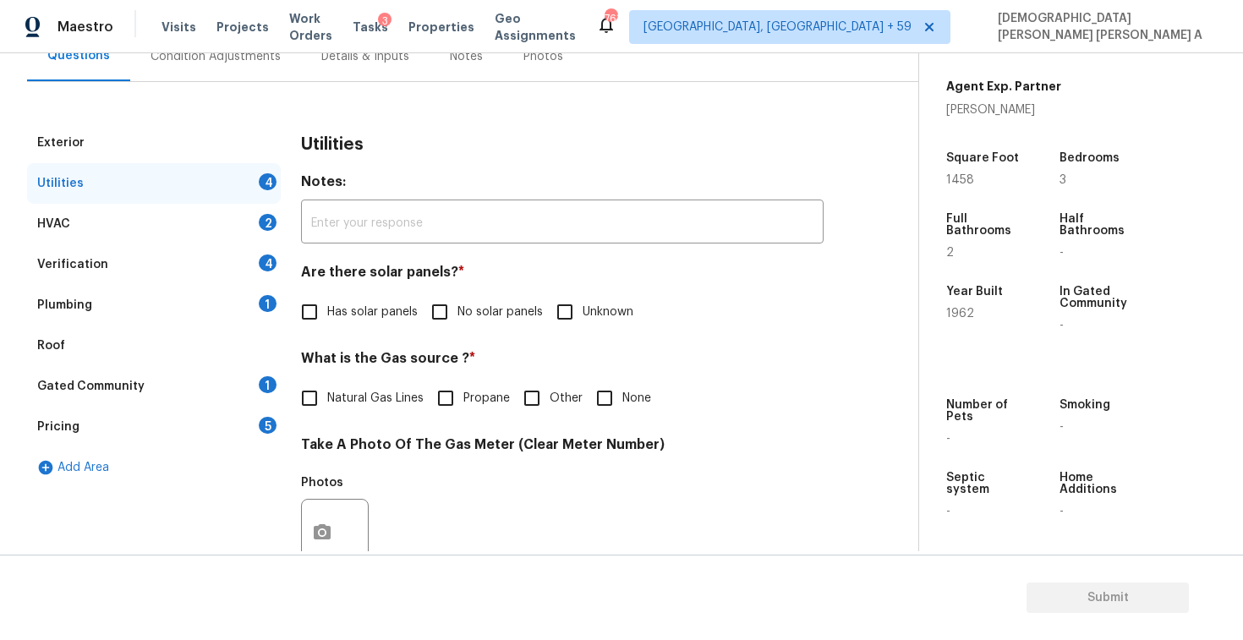
click at [429, 313] on input "No solar panels" at bounding box center [440, 312] width 36 height 36
checkbox input "true"
click at [320, 379] on div "What is the Gas source ? * Natural Gas Lines Propane Other None" at bounding box center [562, 383] width 523 height 66
click at [308, 395] on input "Natural Gas Lines" at bounding box center [310, 399] width 36 height 36
checkbox input "true"
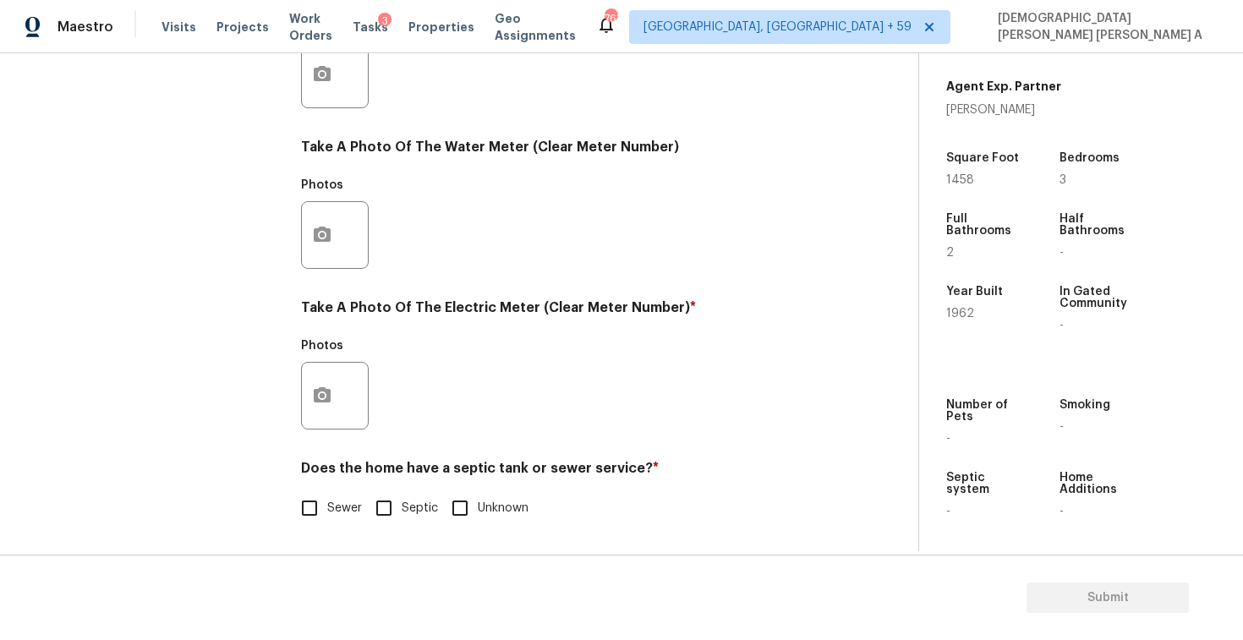
scroll to position [633, 0]
click at [308, 502] on input "Sewer" at bounding box center [310, 509] width 36 height 36
checkbox input "true"
click at [319, 396] on icon "button" at bounding box center [322, 396] width 20 height 20
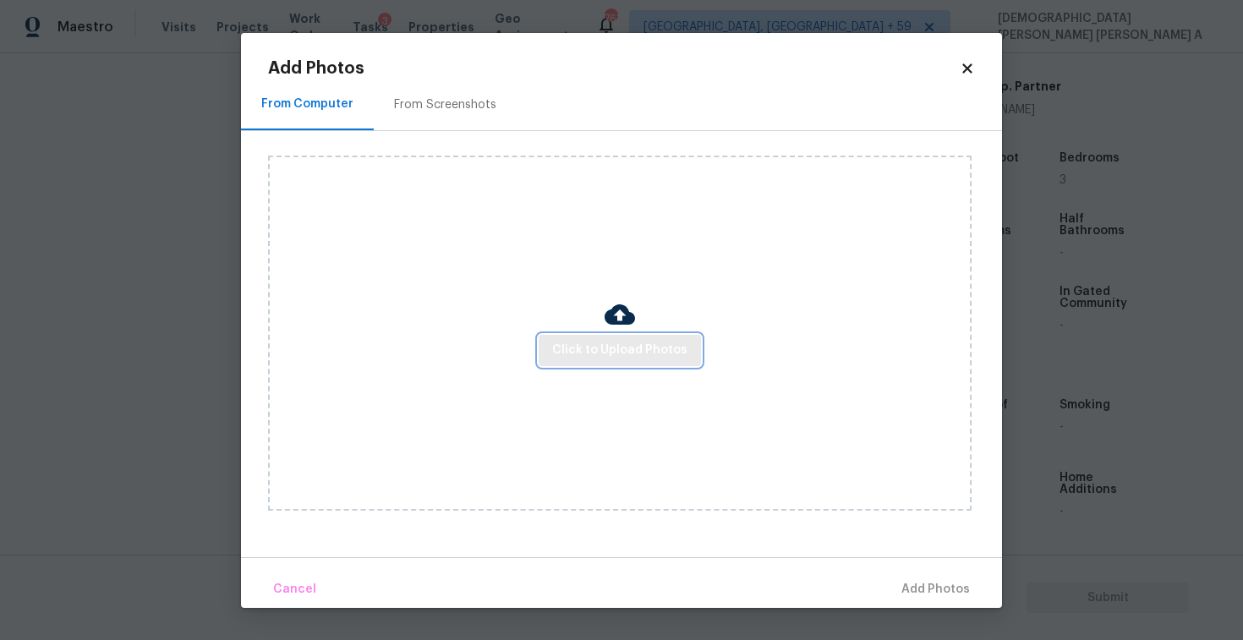
click at [639, 338] on button "Click to Upload Photos" at bounding box center [620, 350] width 162 height 31
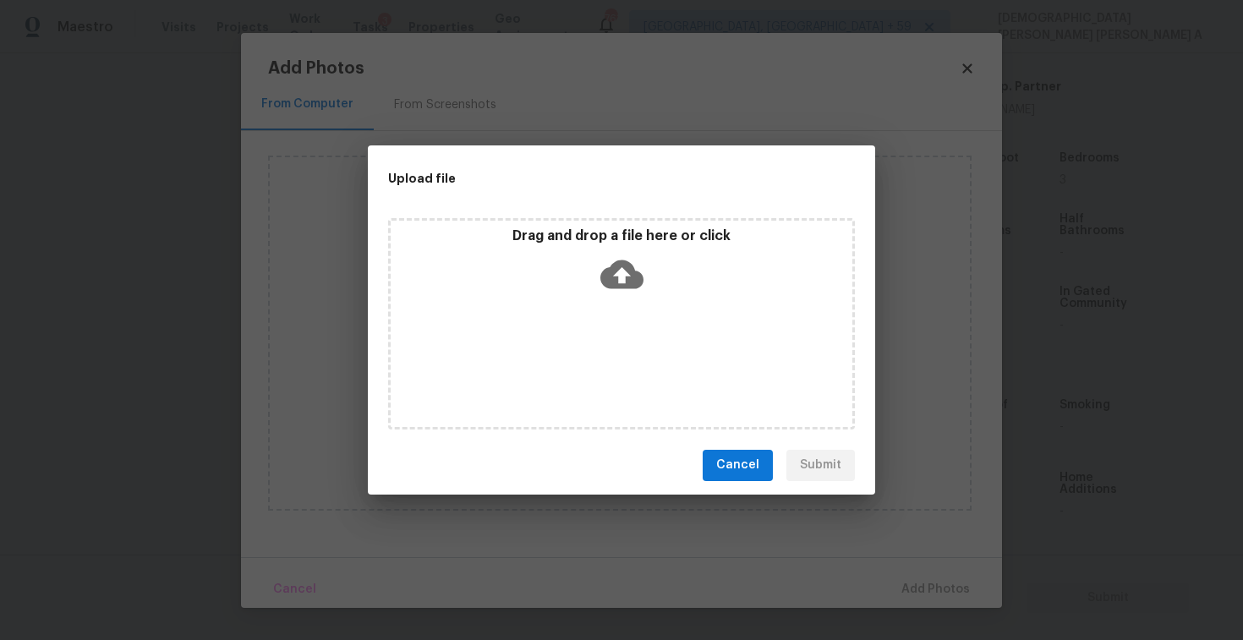
click at [631, 299] on div "Drag and drop a file here or click" at bounding box center [621, 323] width 467 height 211
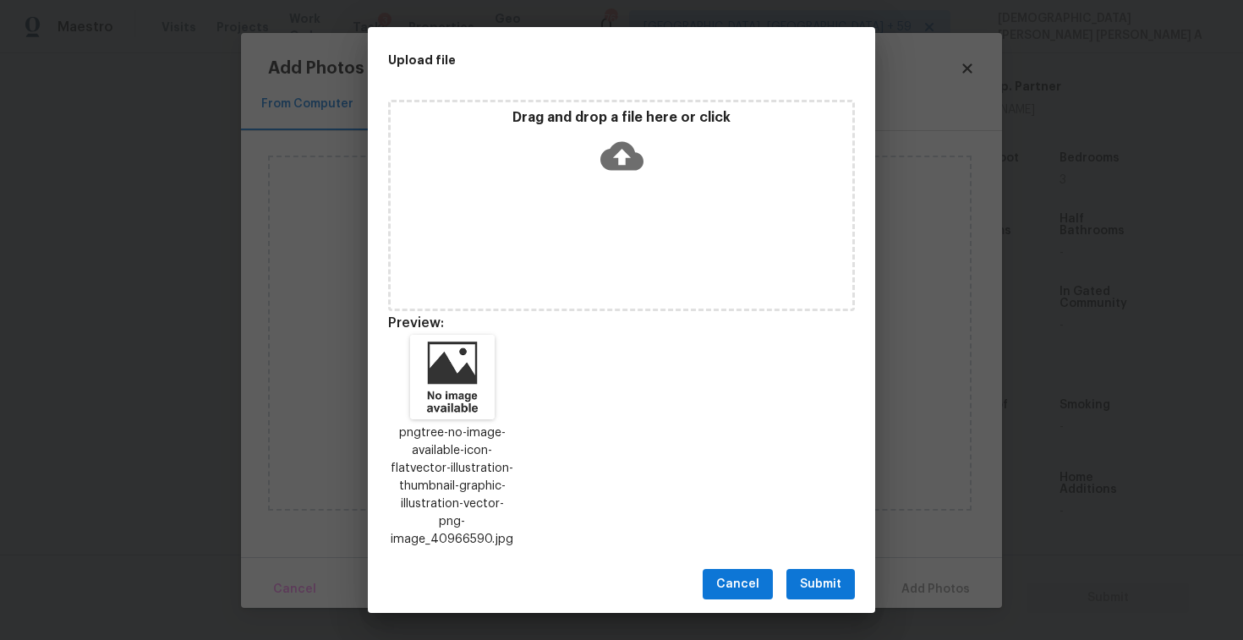
click at [819, 569] on button "Submit" at bounding box center [821, 584] width 69 height 31
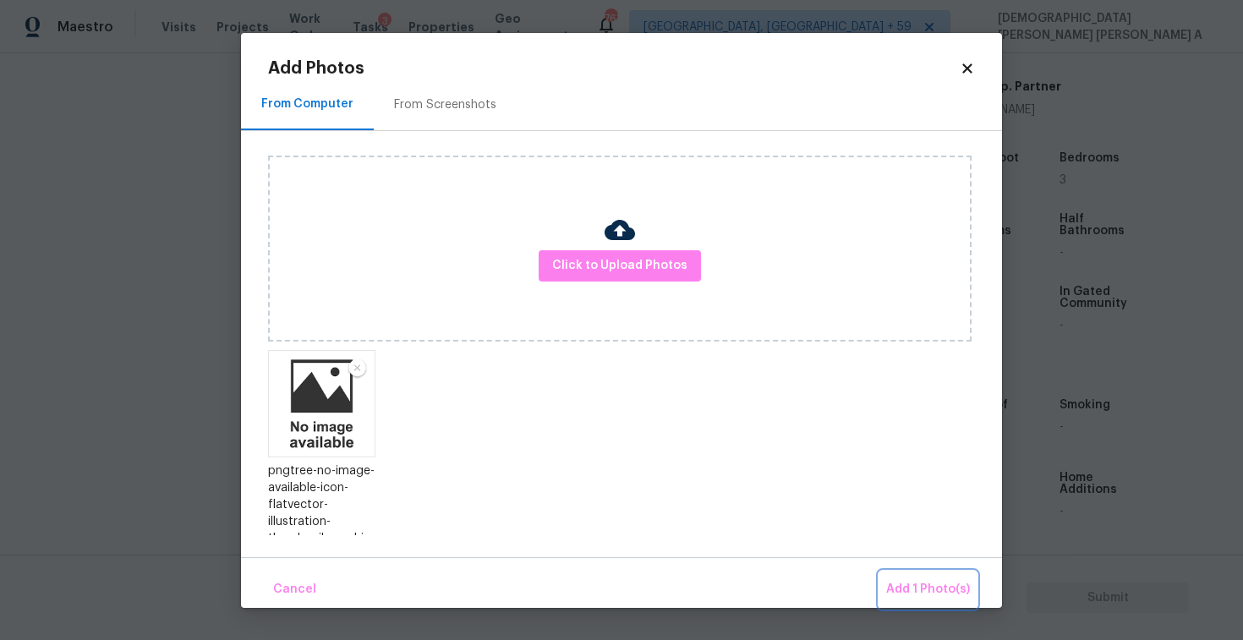
click at [909, 576] on button "Add 1 Photo(s)" at bounding box center [928, 590] width 97 height 36
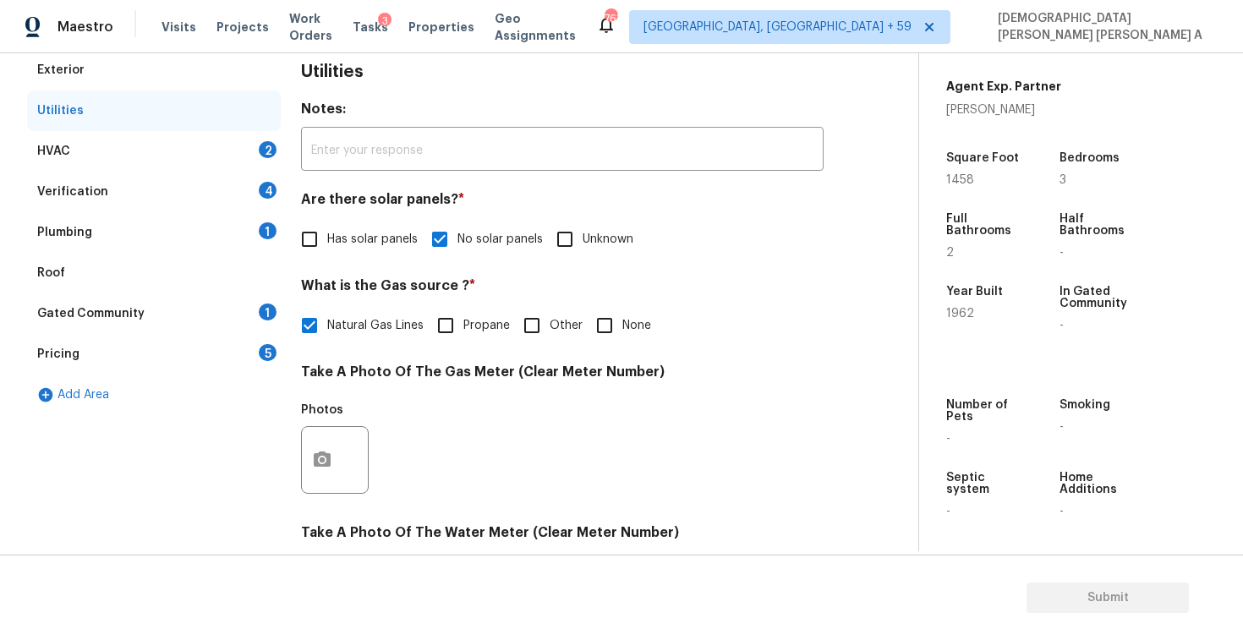
scroll to position [96, 0]
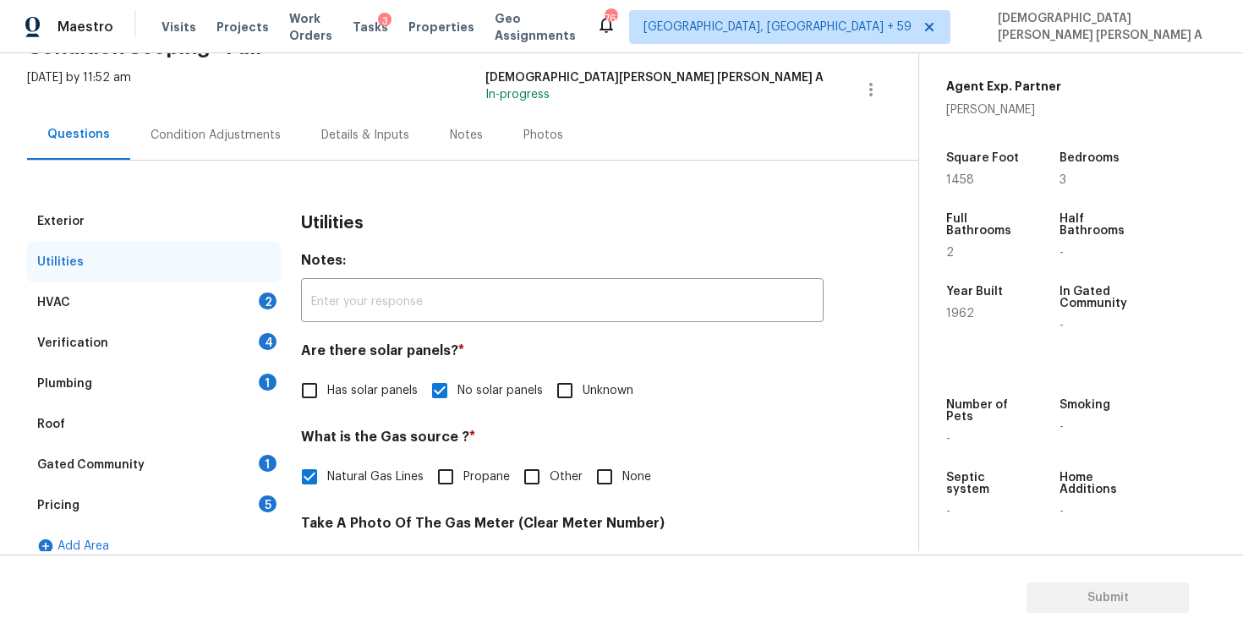
click at [227, 302] on div "HVAC 2" at bounding box center [154, 302] width 254 height 41
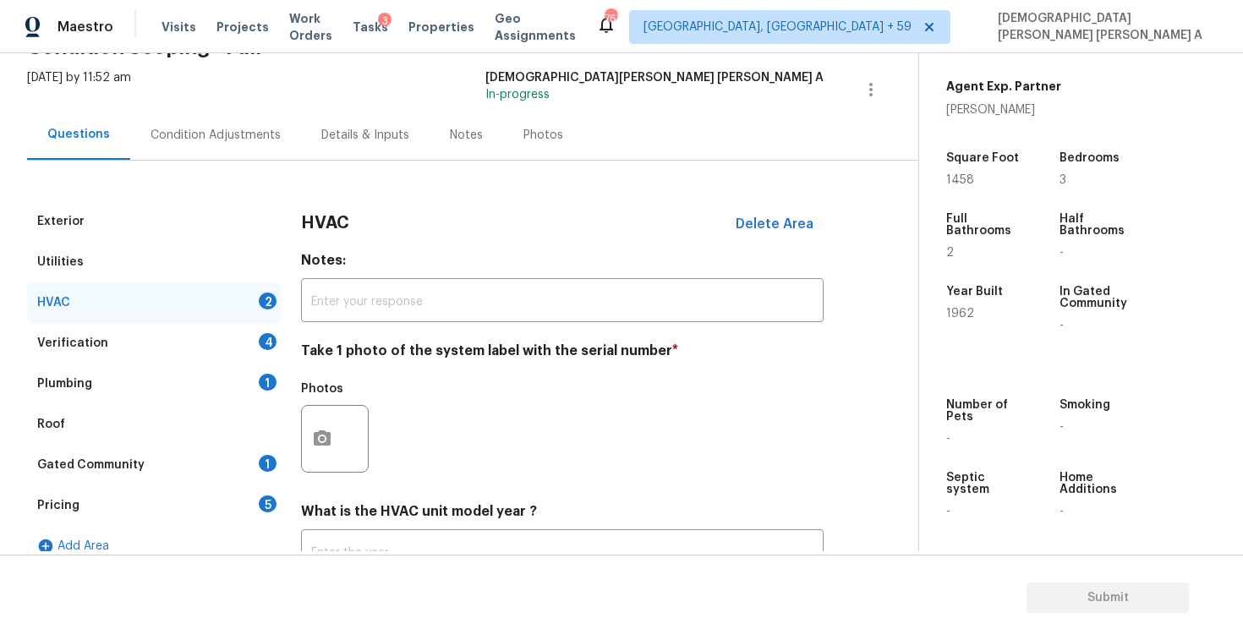
scroll to position [230, 0]
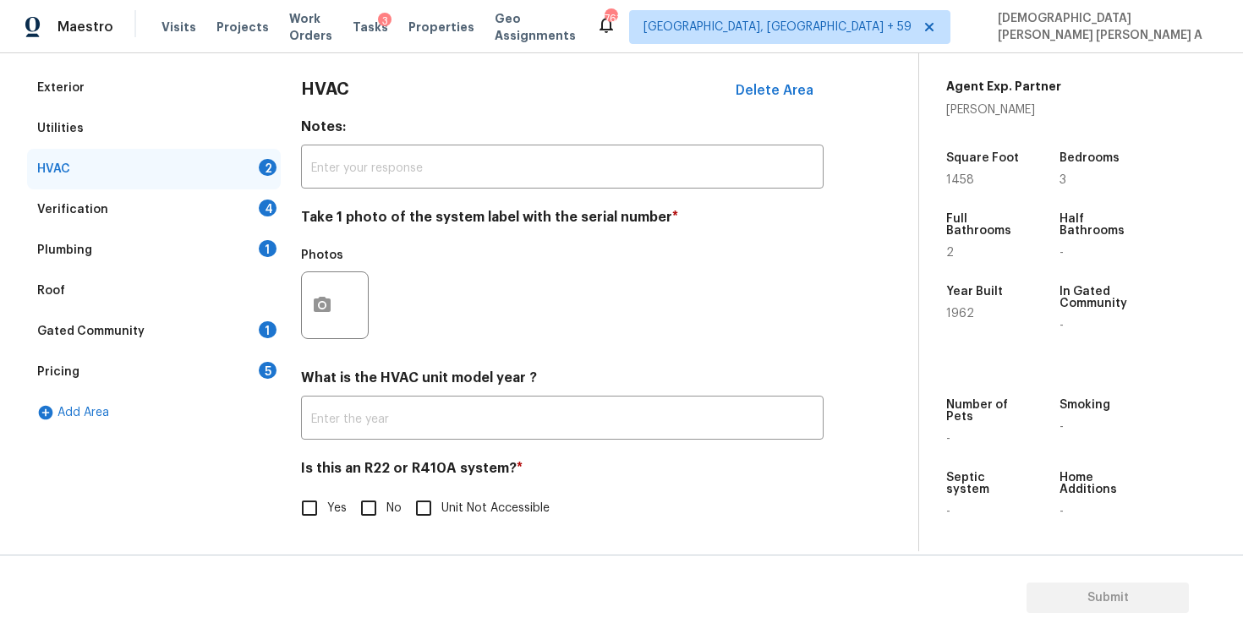
click at [378, 511] on input "No" at bounding box center [369, 509] width 36 height 36
checkbox input "true"
click at [318, 298] on icon "button" at bounding box center [322, 304] width 20 height 20
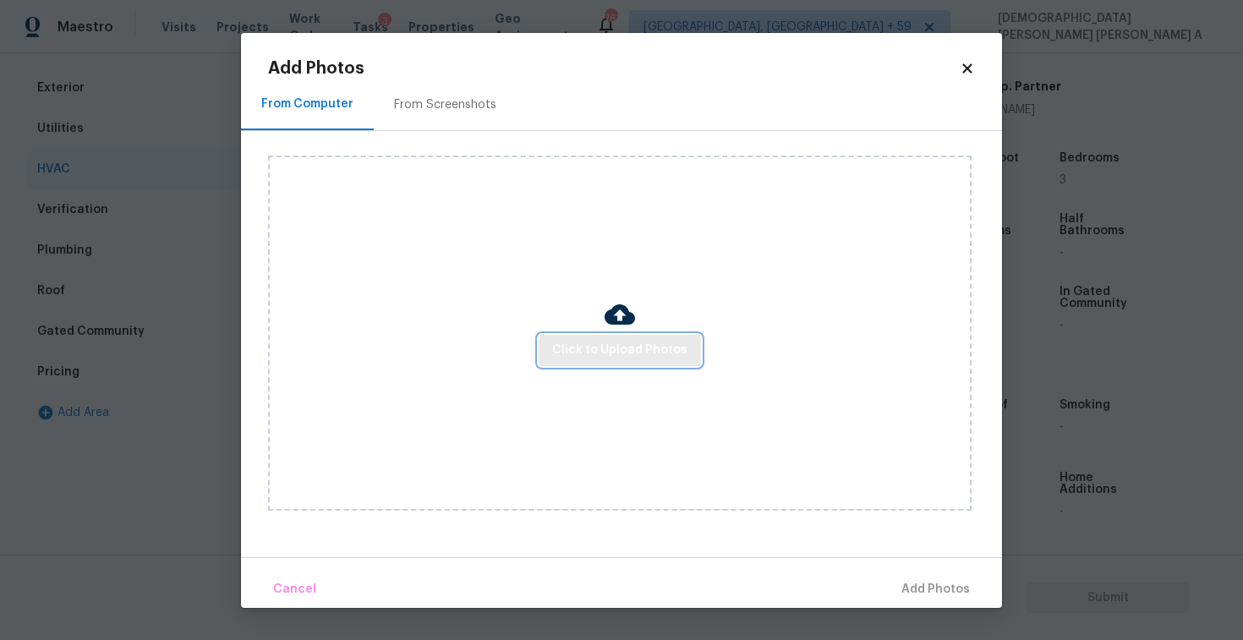
click at [639, 345] on span "Click to Upload Photos" at bounding box center [619, 350] width 135 height 21
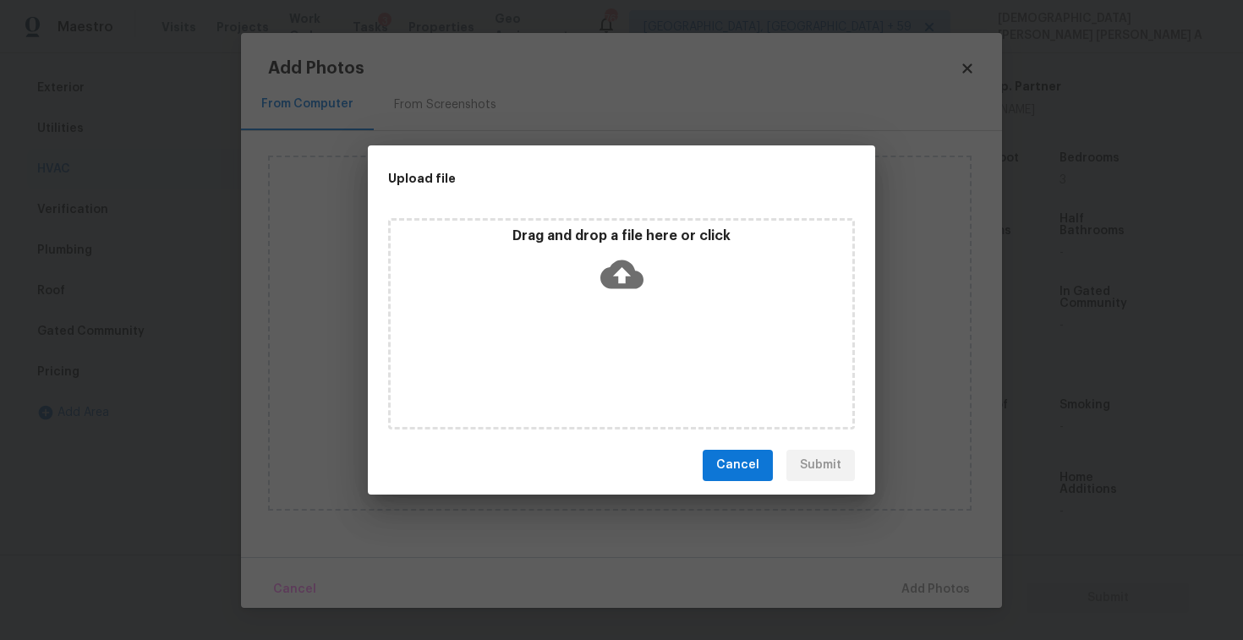
click at [623, 239] on p "Drag and drop a file here or click" at bounding box center [622, 237] width 462 height 18
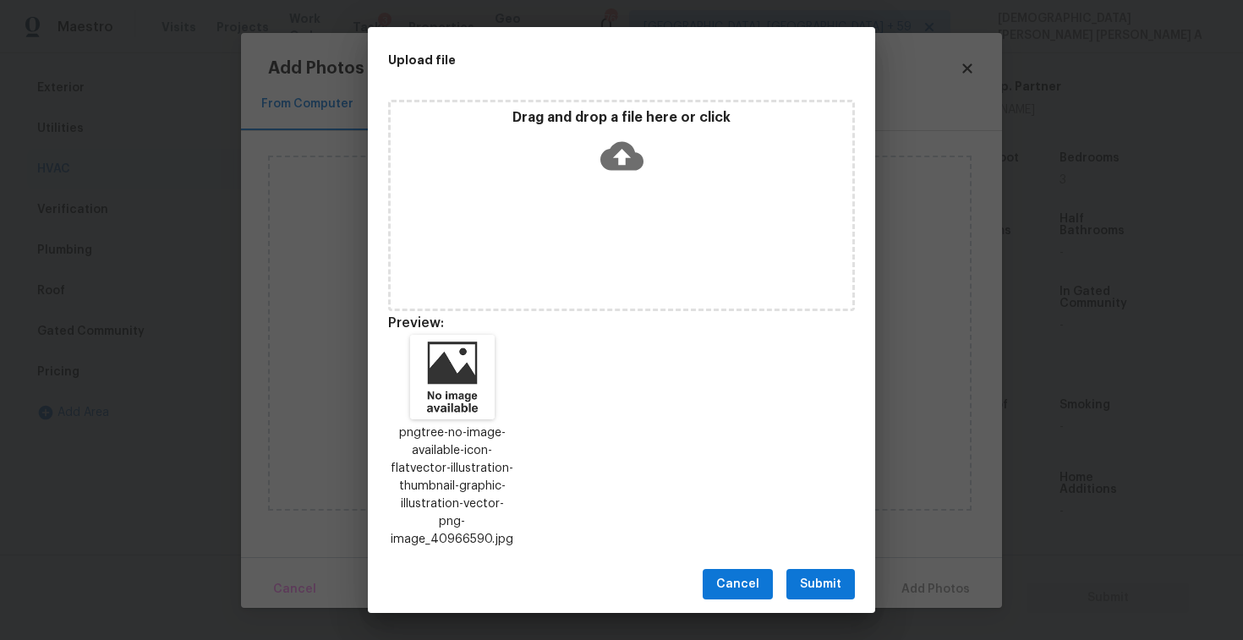
click at [818, 574] on span "Submit" at bounding box center [820, 584] width 41 height 21
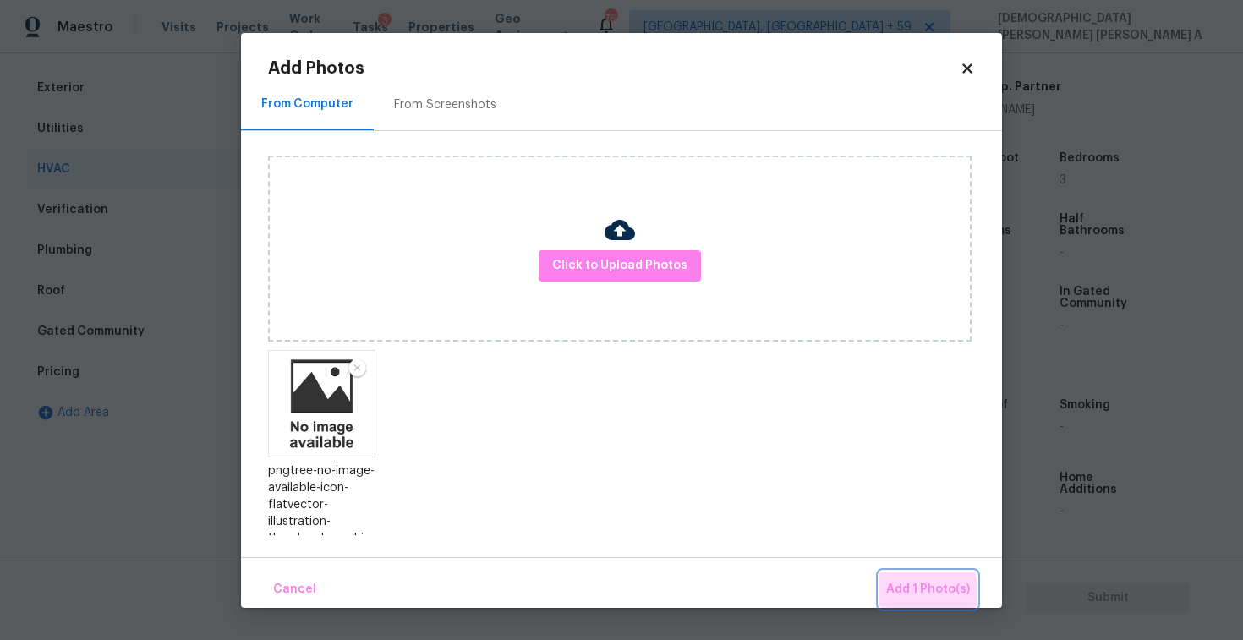
click at [917, 596] on span "Add 1 Photo(s)" at bounding box center [928, 589] width 84 height 21
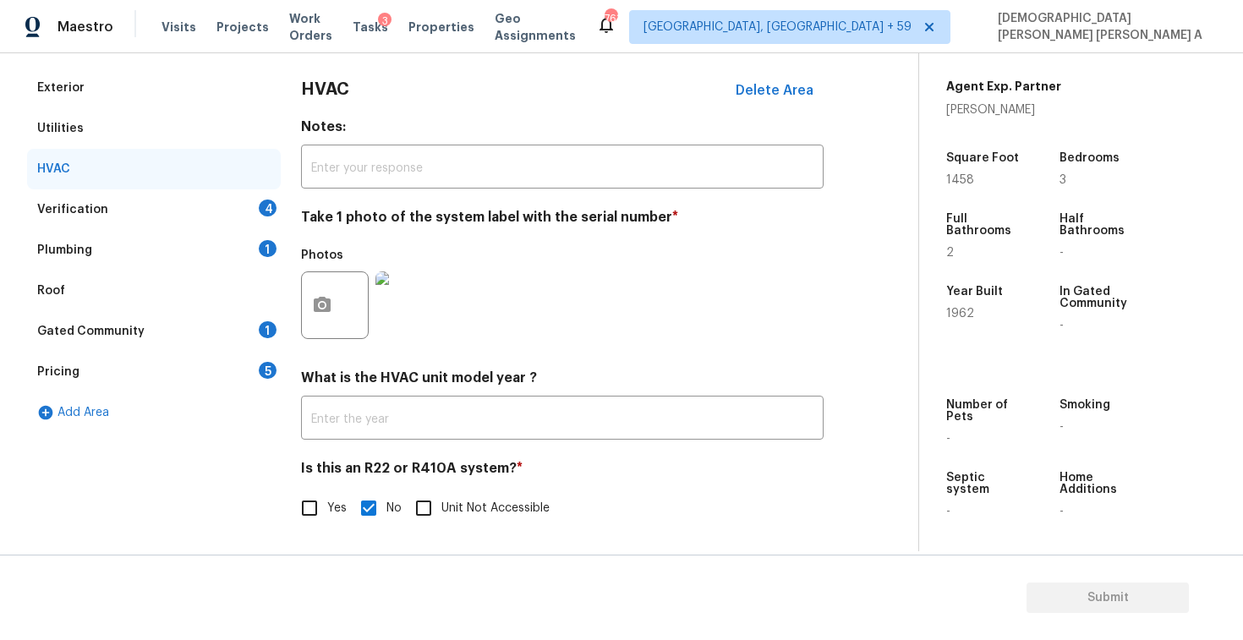
click at [194, 214] on div "Verification 4" at bounding box center [154, 209] width 254 height 41
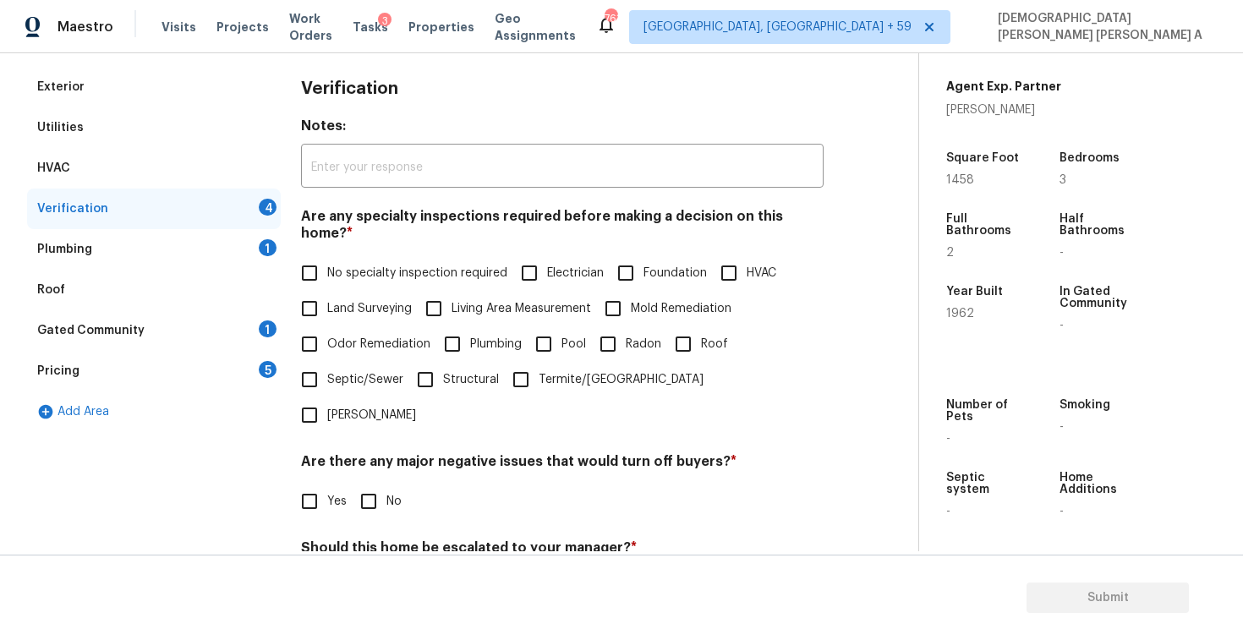
click at [321, 266] on input "No specialty inspection required" at bounding box center [310, 273] width 36 height 36
checkbox input "true"
click at [370, 484] on input "No" at bounding box center [369, 502] width 36 height 36
checkbox input "true"
click at [387, 570] on label "No" at bounding box center [376, 588] width 51 height 36
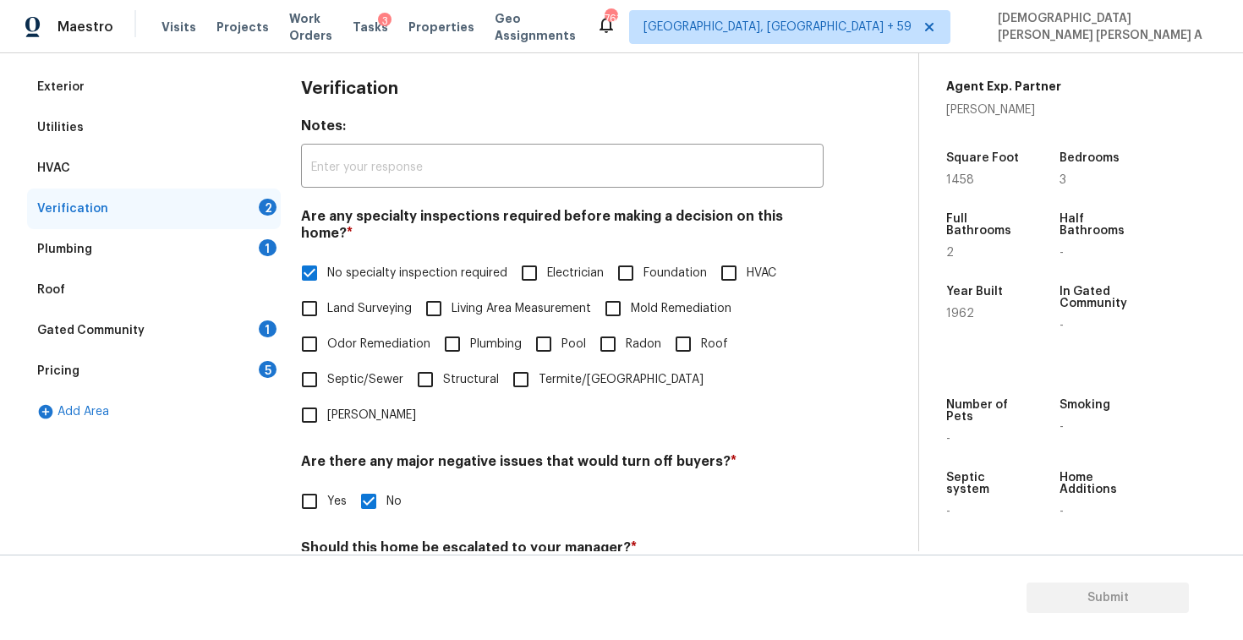
click at [387, 570] on input "No" at bounding box center [369, 588] width 36 height 36
checkbox input "true"
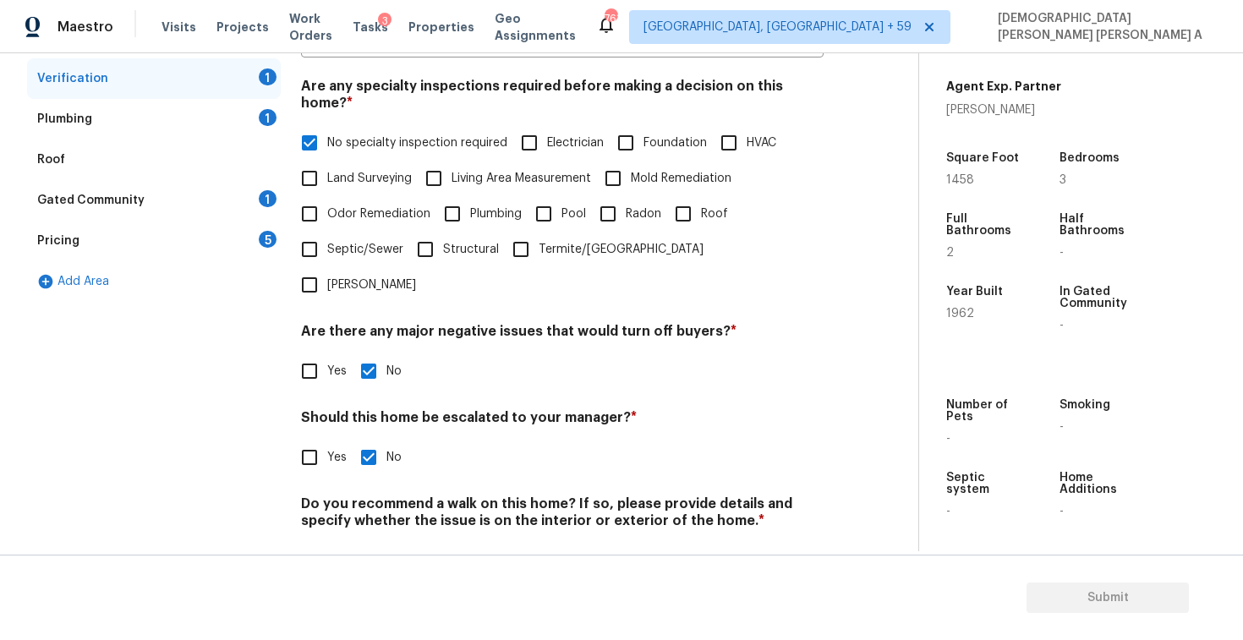
click at [385, 543] on input "No" at bounding box center [369, 561] width 36 height 36
checkbox input "true"
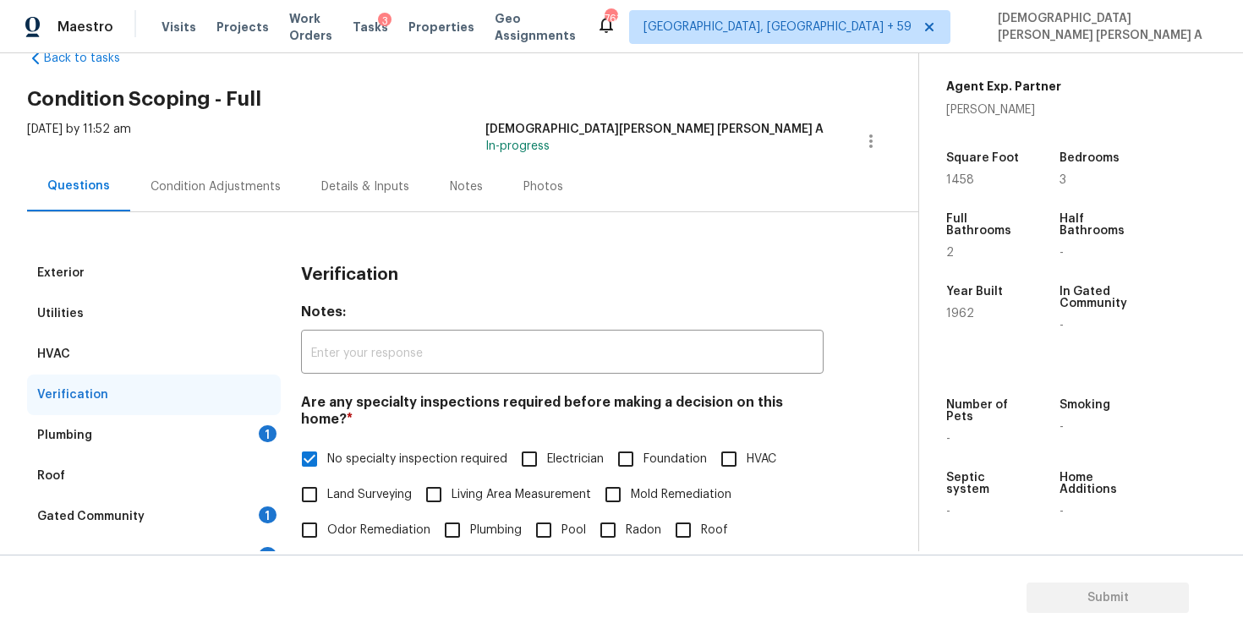
click at [225, 428] on div "Plumbing 1" at bounding box center [154, 435] width 254 height 41
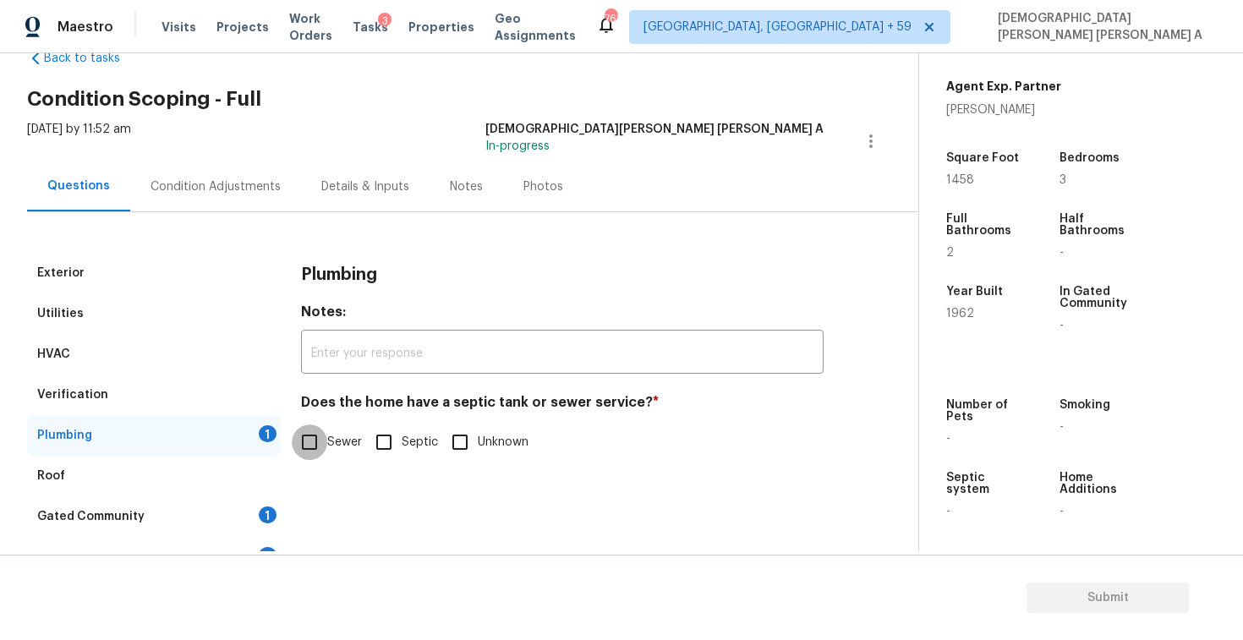
click at [293, 449] on input "Sewer" at bounding box center [310, 443] width 36 height 36
checkbox input "true"
click at [156, 518] on div "Gated Community 1" at bounding box center [154, 516] width 254 height 41
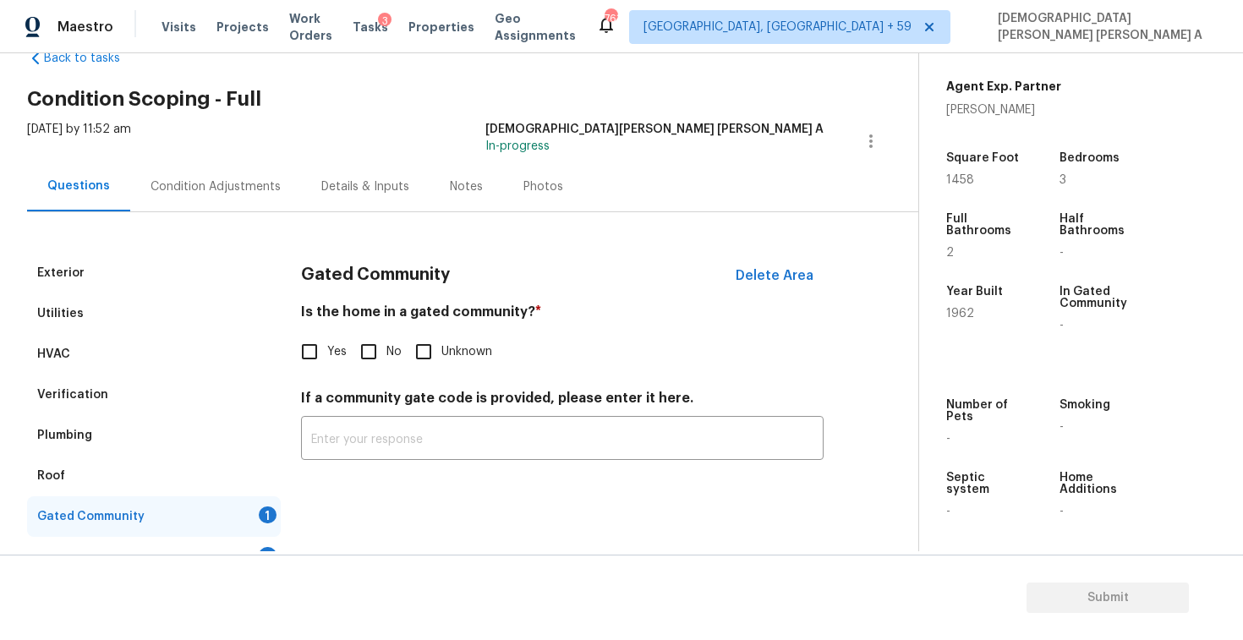
click at [368, 356] on input "No" at bounding box center [369, 352] width 36 height 36
checkbox input "true"
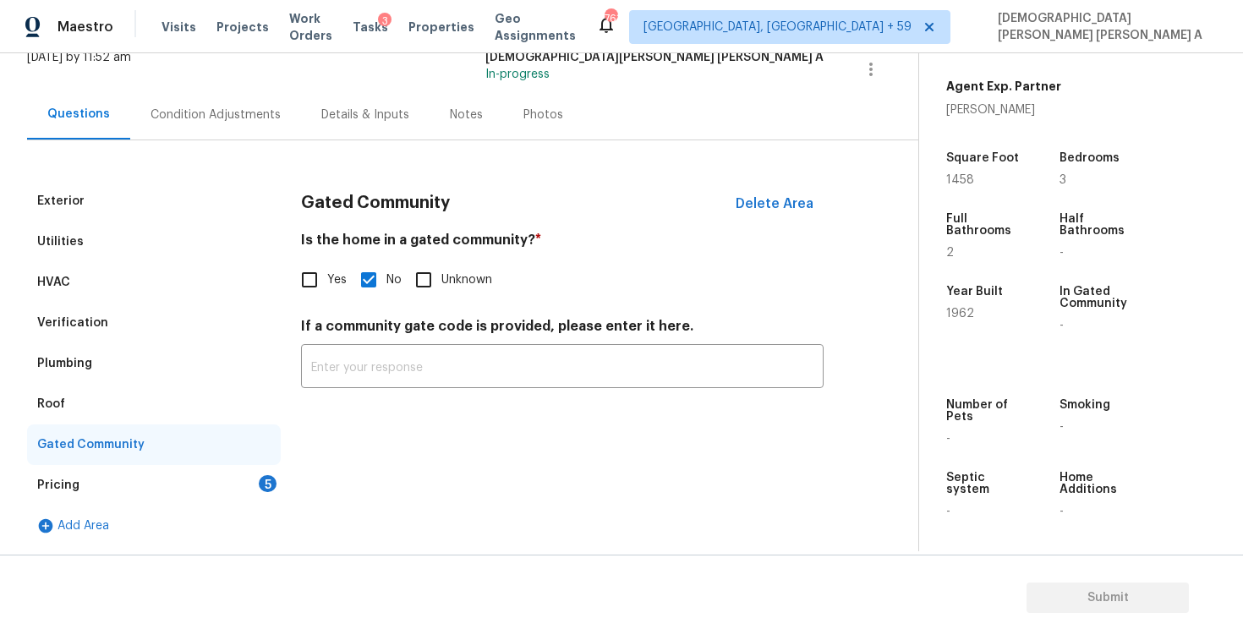
click at [260, 478] on div "5" at bounding box center [268, 483] width 18 height 17
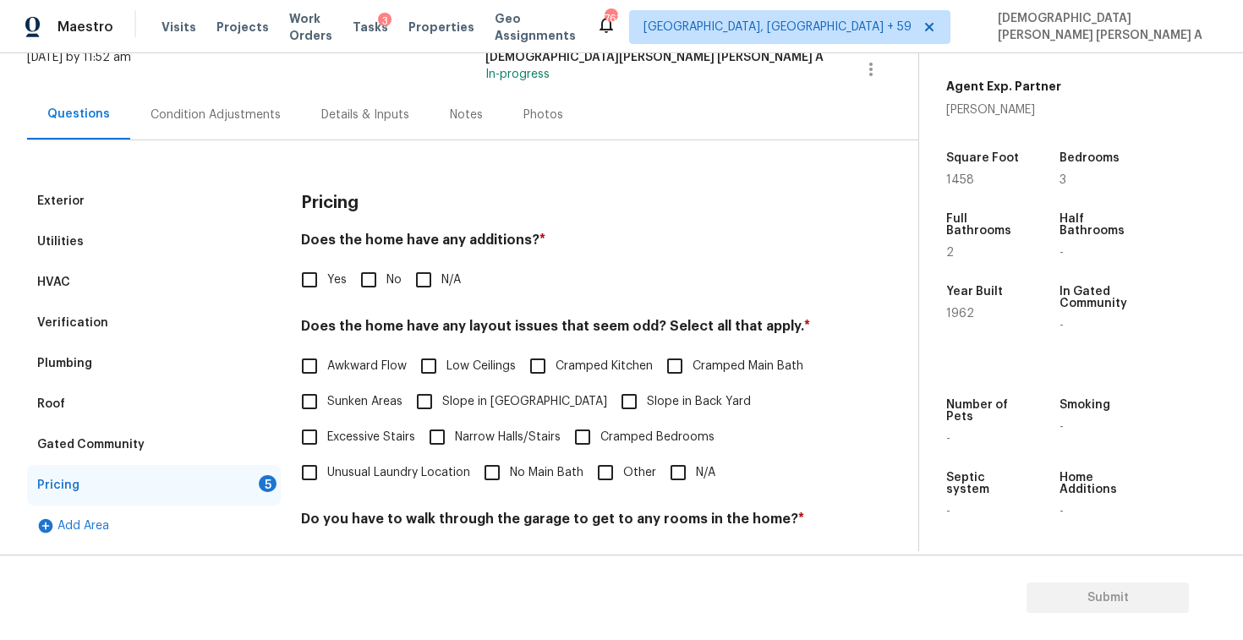
click at [370, 283] on input "No" at bounding box center [369, 280] width 36 height 36
checkbox input "true"
click at [666, 474] on input "N/A" at bounding box center [679, 475] width 36 height 36
checkbox input "true"
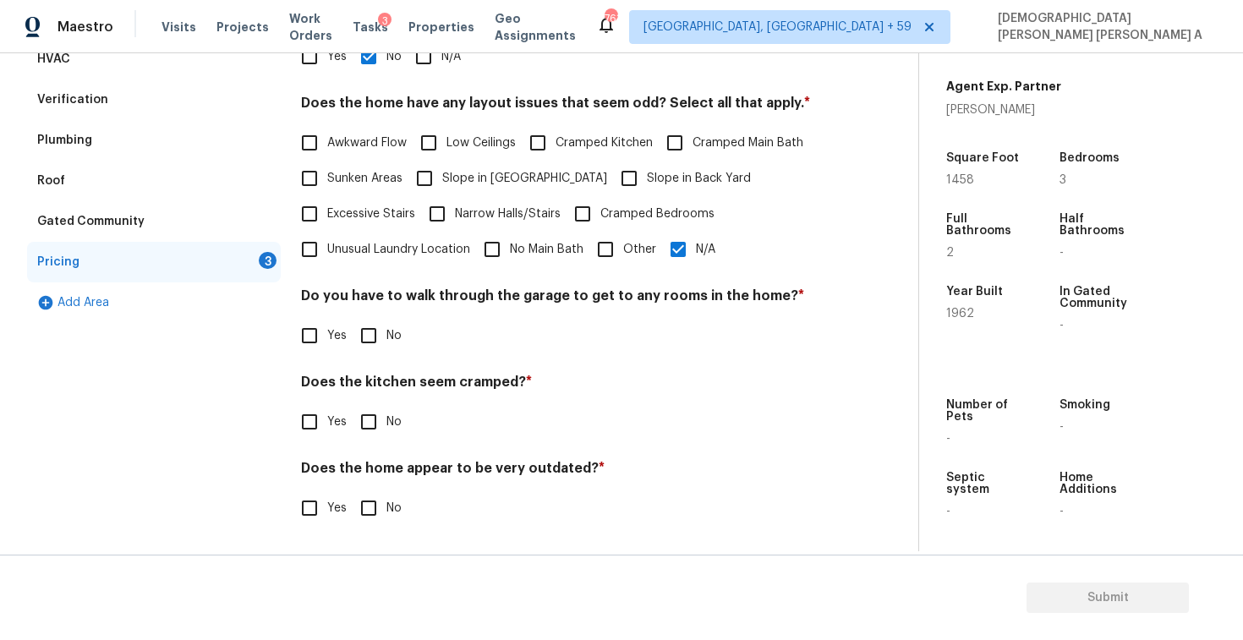
scroll to position [339, 0]
click at [368, 328] on input "No" at bounding box center [369, 336] width 36 height 36
checkbox input "true"
click at [358, 416] on input "No" at bounding box center [369, 424] width 36 height 36
checkbox input "true"
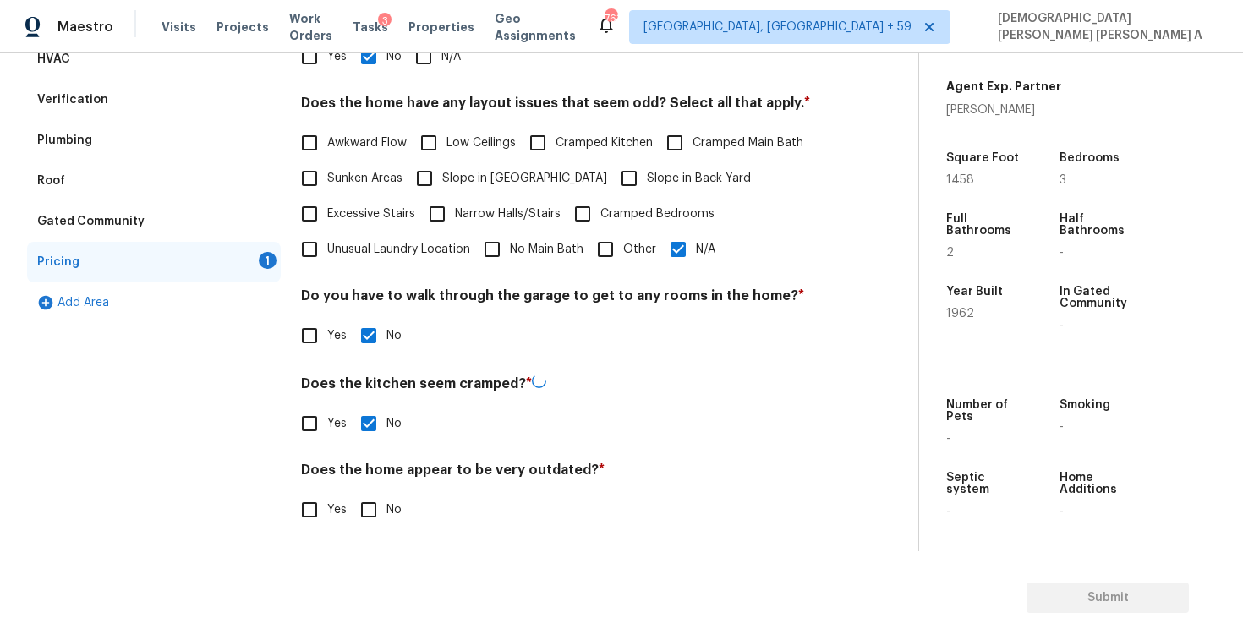
click at [382, 500] on input "No" at bounding box center [369, 510] width 36 height 36
checkbox input "true"
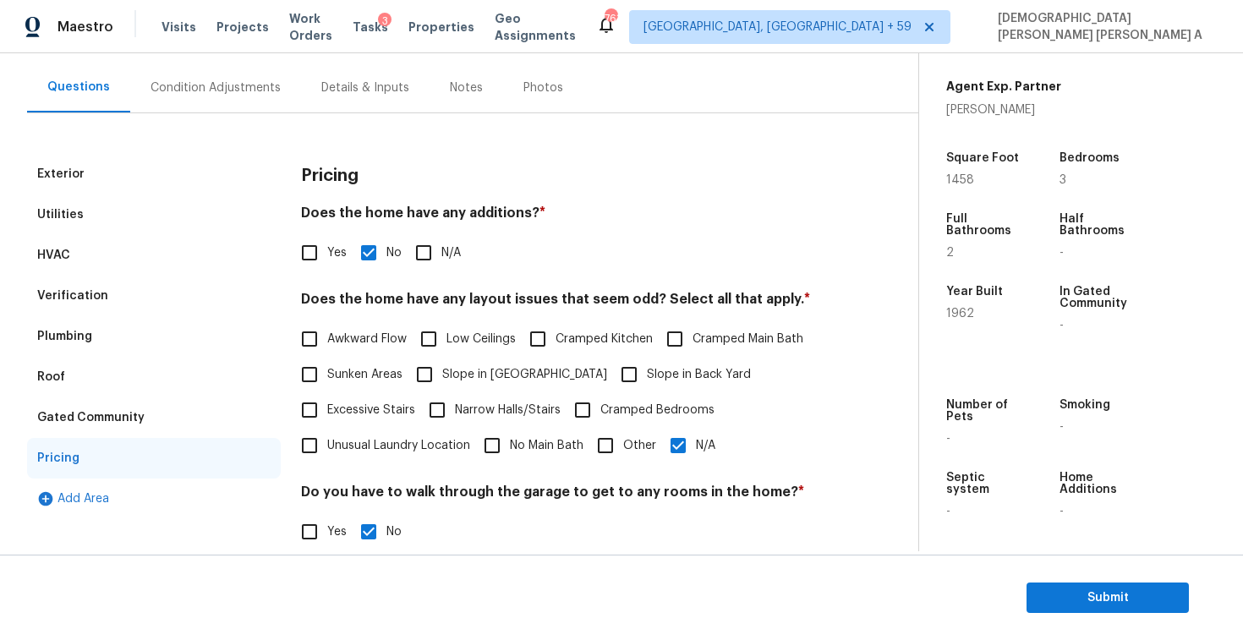
scroll to position [0, 0]
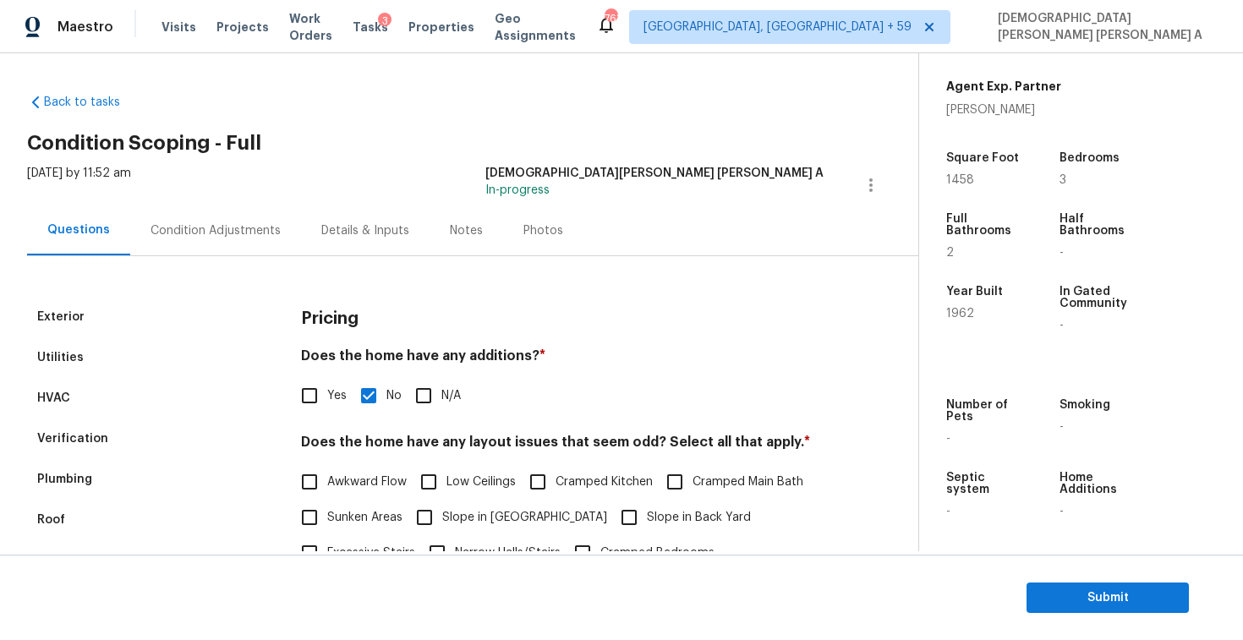
click at [527, 214] on div "Photos" at bounding box center [543, 231] width 80 height 50
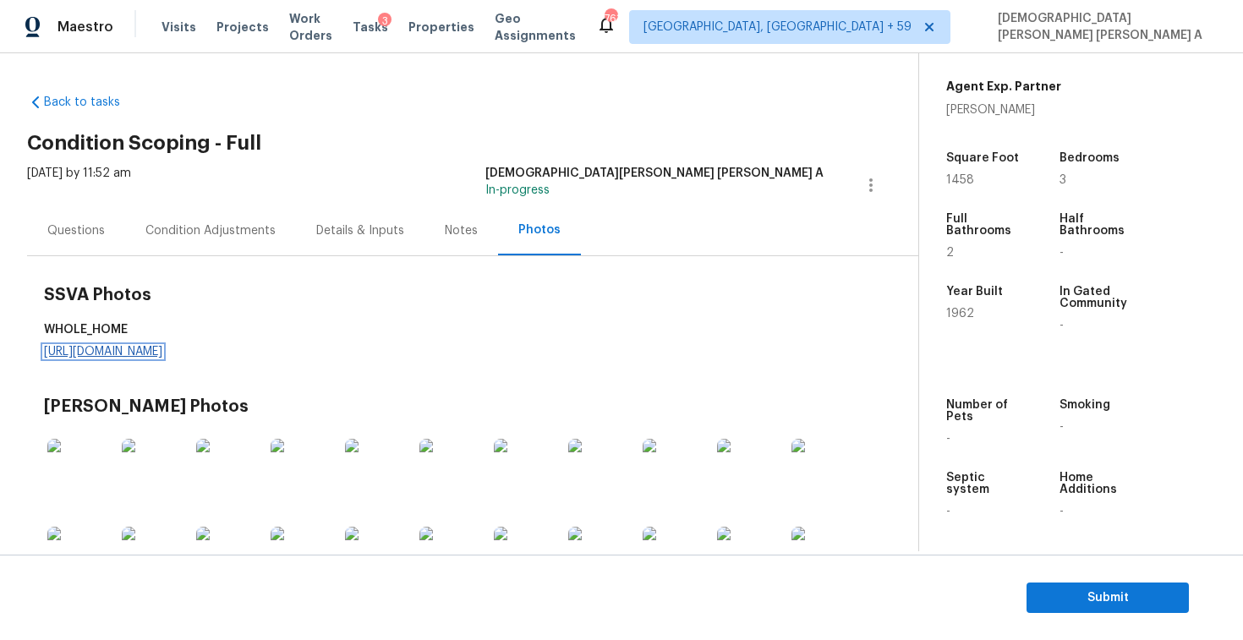
click at [162, 348] on link "https://d285kkeqns3g4j.cloudfront.net/Opportunity/006PD00000LGkdvYAD/GO%20Media…" at bounding box center [103, 352] width 118 height 12
click at [238, 221] on div "Condition Adjustments" at bounding box center [210, 231] width 171 height 50
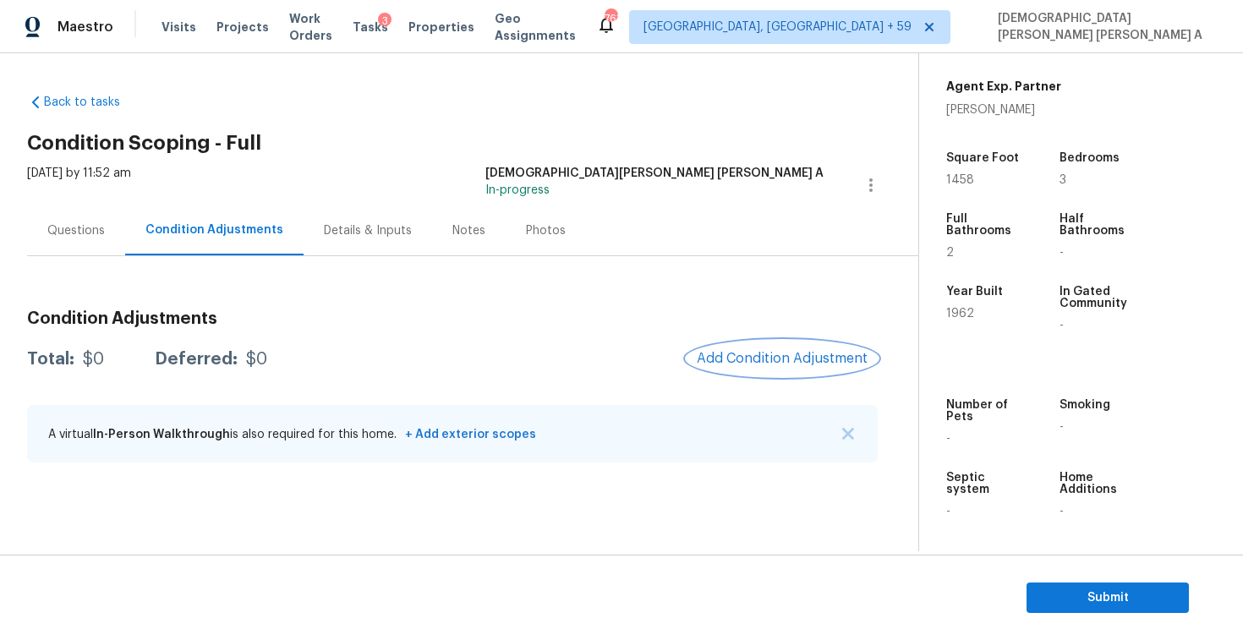
click at [754, 349] on button "Add Condition Adjustment" at bounding box center [782, 359] width 191 height 36
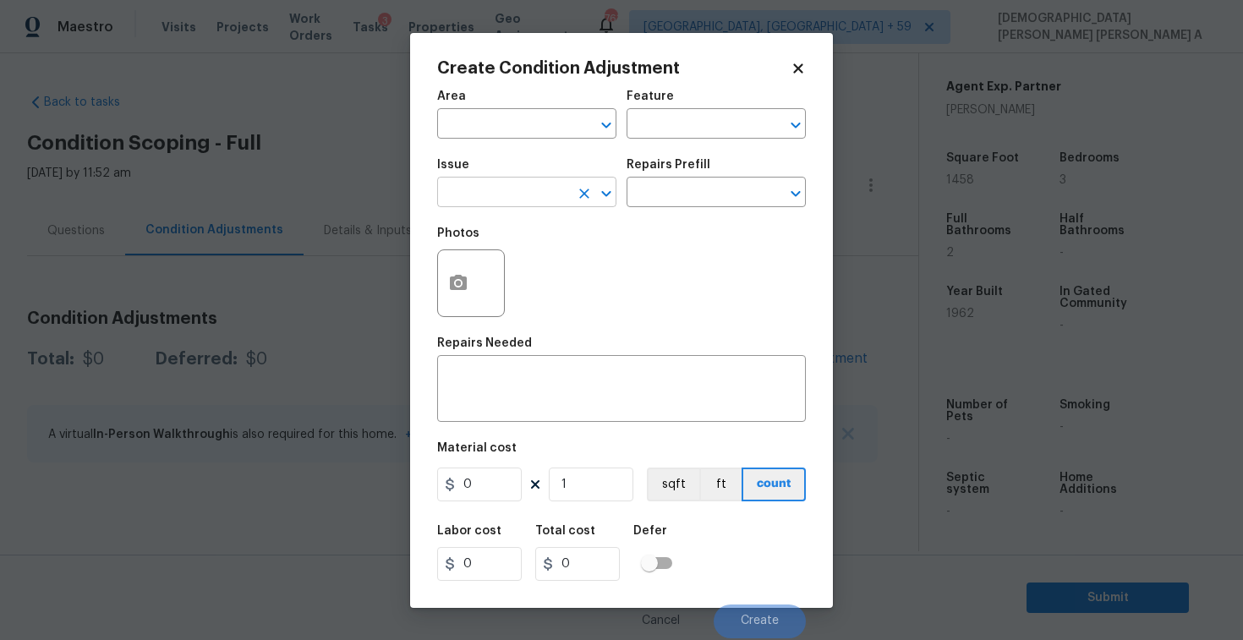
click at [506, 189] on input "text" at bounding box center [503, 194] width 132 height 26
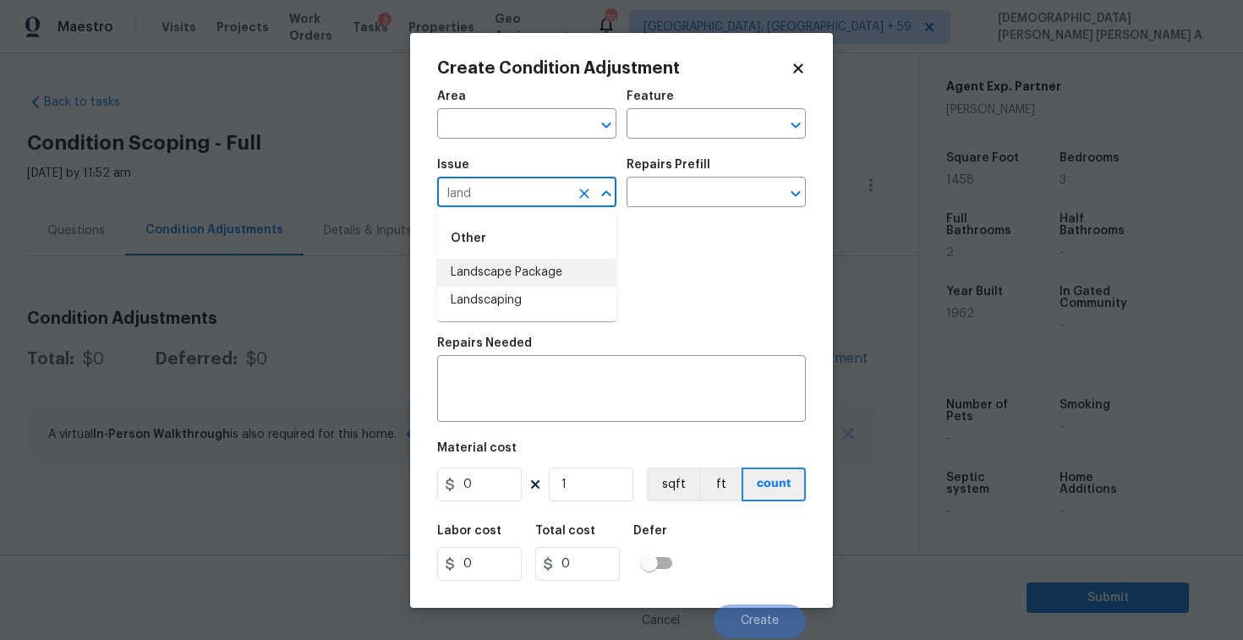
click at [519, 276] on li "Landscape Package" at bounding box center [526, 273] width 179 height 28
type input "Landscape Package"
click at [710, 199] on input "text" at bounding box center [693, 194] width 132 height 26
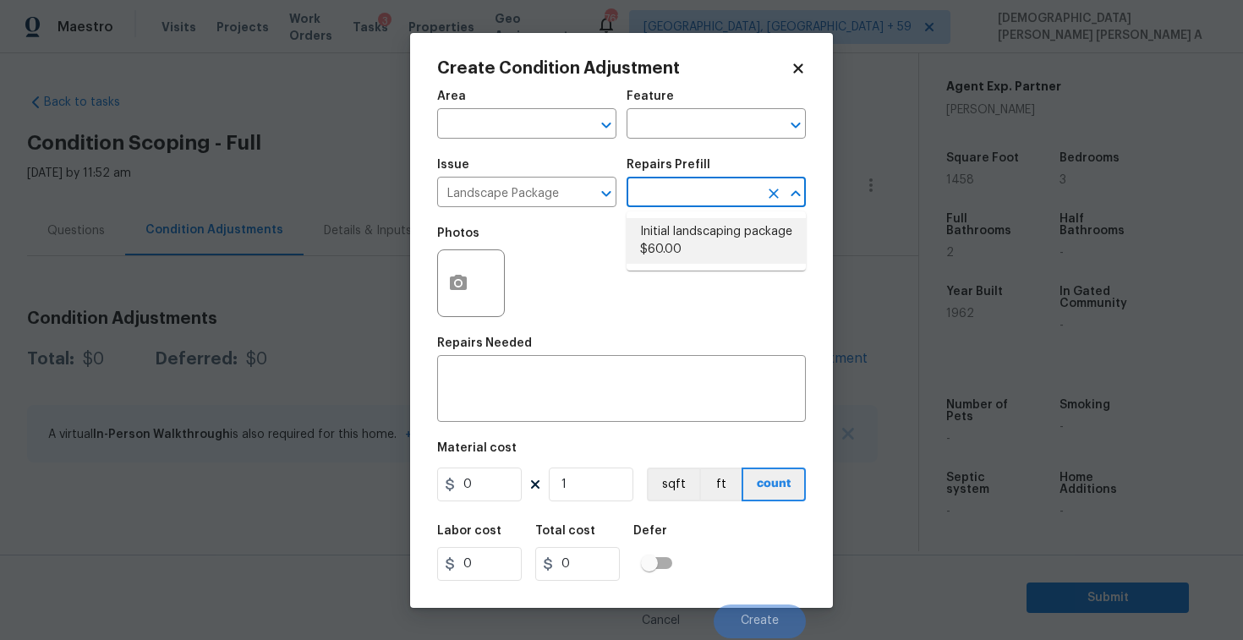
click at [697, 233] on li "Initial landscaping package $60.00" at bounding box center [716, 241] width 179 height 46
type input "Home Readiness Packages"
type textarea "Mowing of grass up to 6" in height. Mow, edge along driveways & sidewalks, trim…"
type input "60"
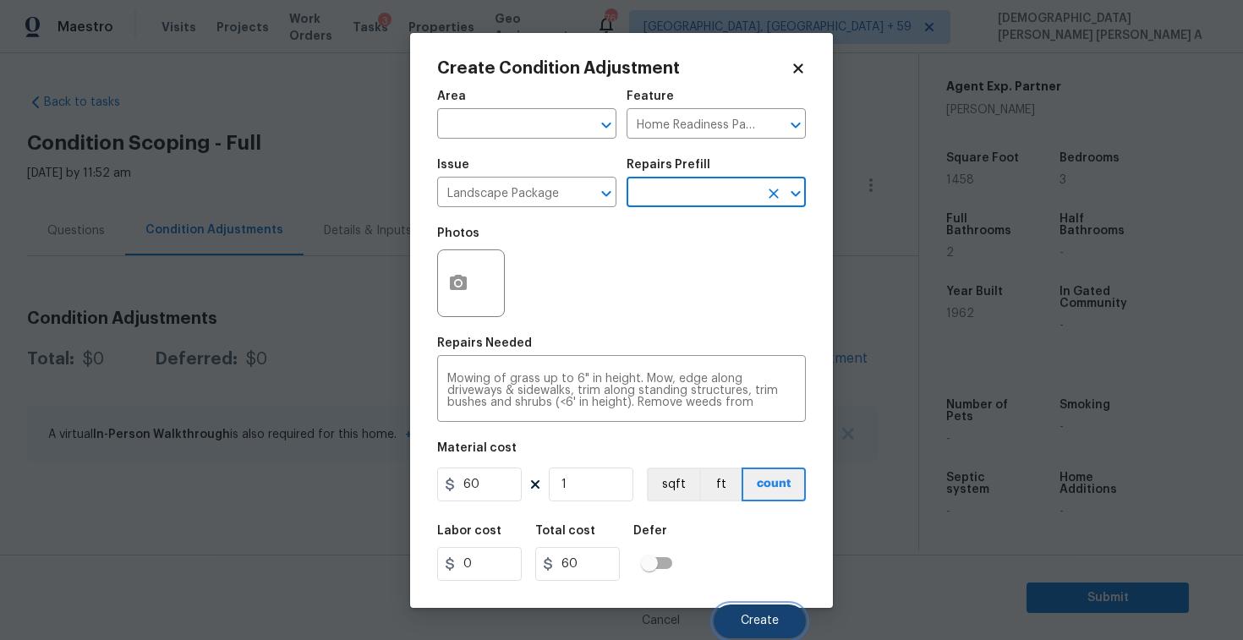
click at [771, 617] on span "Create" at bounding box center [760, 621] width 38 height 13
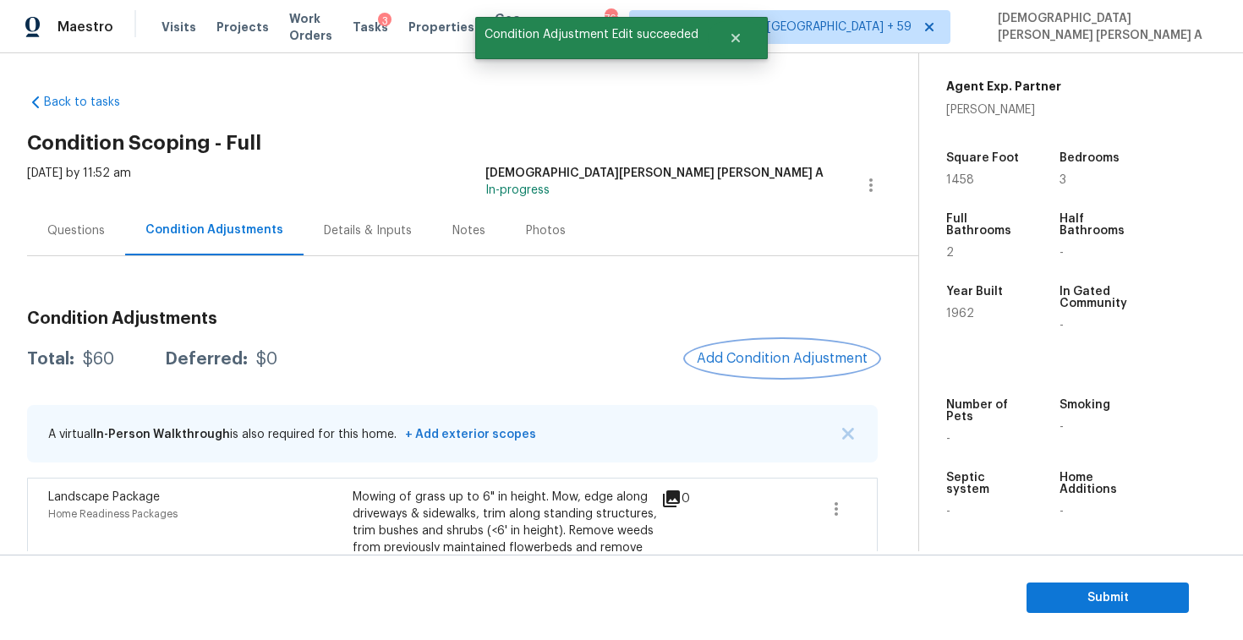
click at [788, 359] on span "Add Condition Adjustment" at bounding box center [782, 358] width 171 height 15
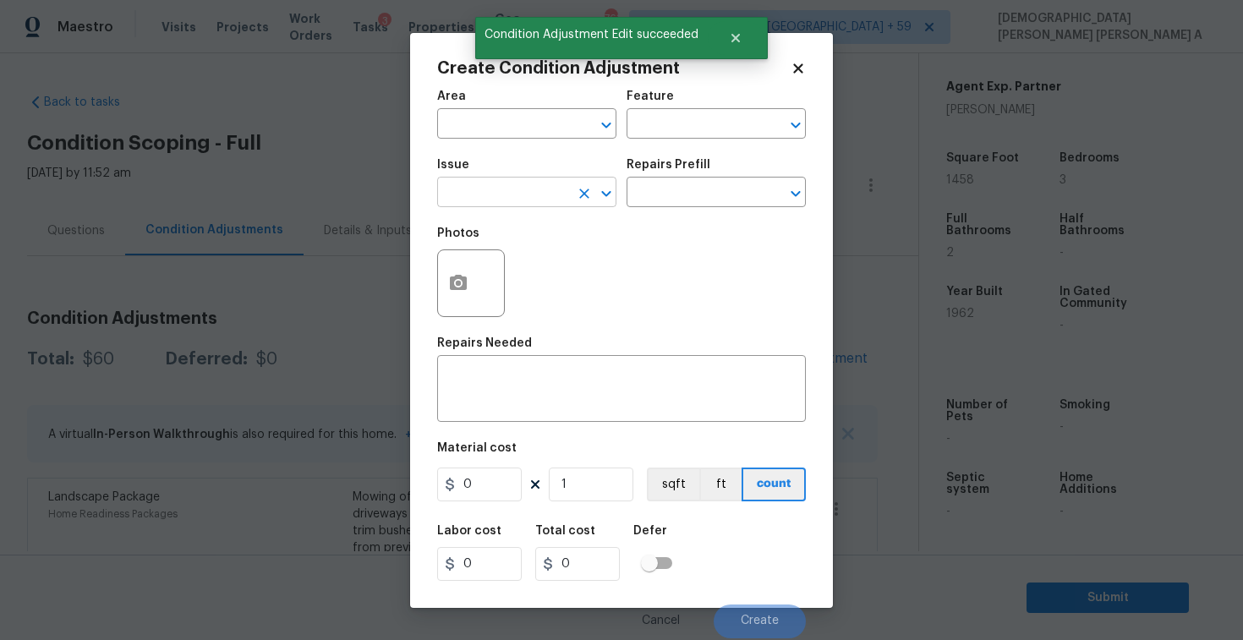
click at [472, 202] on input "text" at bounding box center [503, 194] width 132 height 26
click at [513, 273] on li "Debris/garbage on site" at bounding box center [526, 273] width 179 height 28
type input "Debris/garbage on site"
click at [738, 171] on div "Repairs Prefill" at bounding box center [716, 170] width 179 height 22
click at [721, 199] on input "text" at bounding box center [693, 194] width 132 height 26
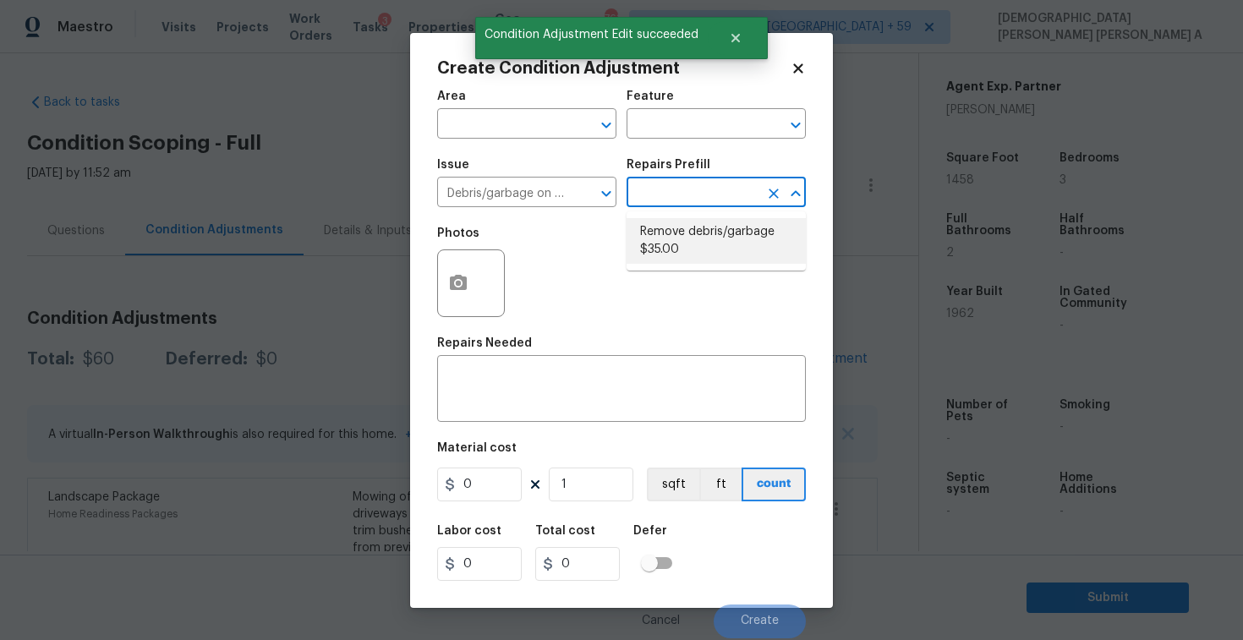
click at [699, 243] on li "Remove debris/garbage $35.00" at bounding box center [716, 241] width 179 height 46
type textarea "Remove, haul off, and properly dispose of any debris left by seller to offsite …"
type input "35"
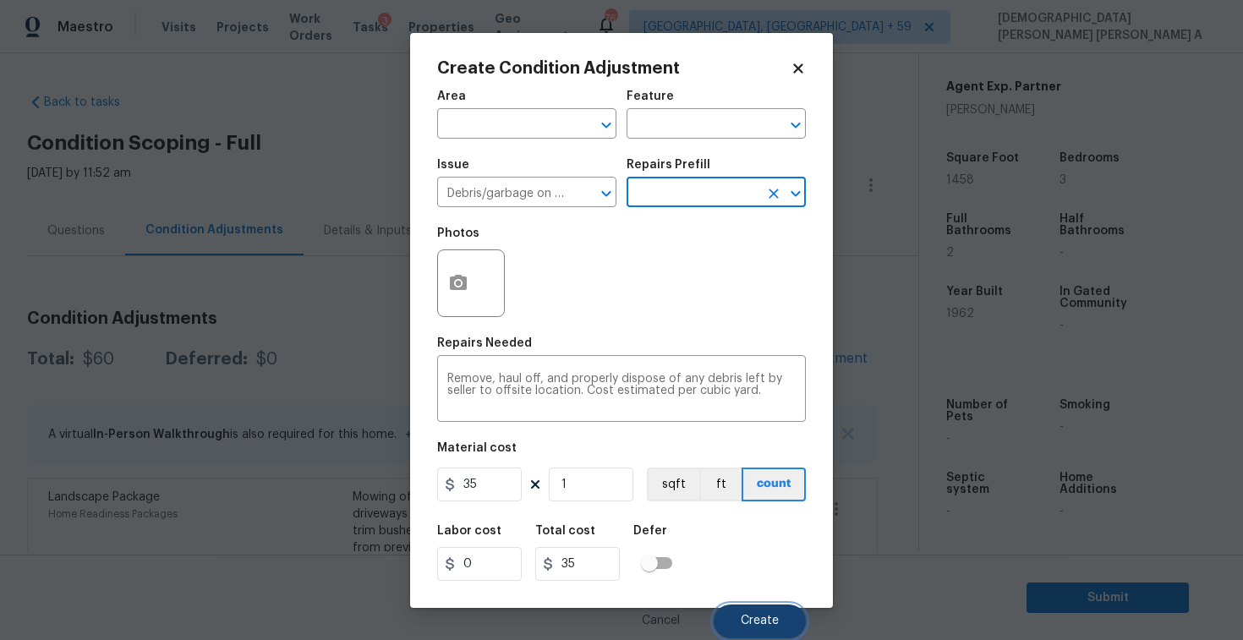
click at [763, 632] on button "Create" at bounding box center [760, 622] width 92 height 34
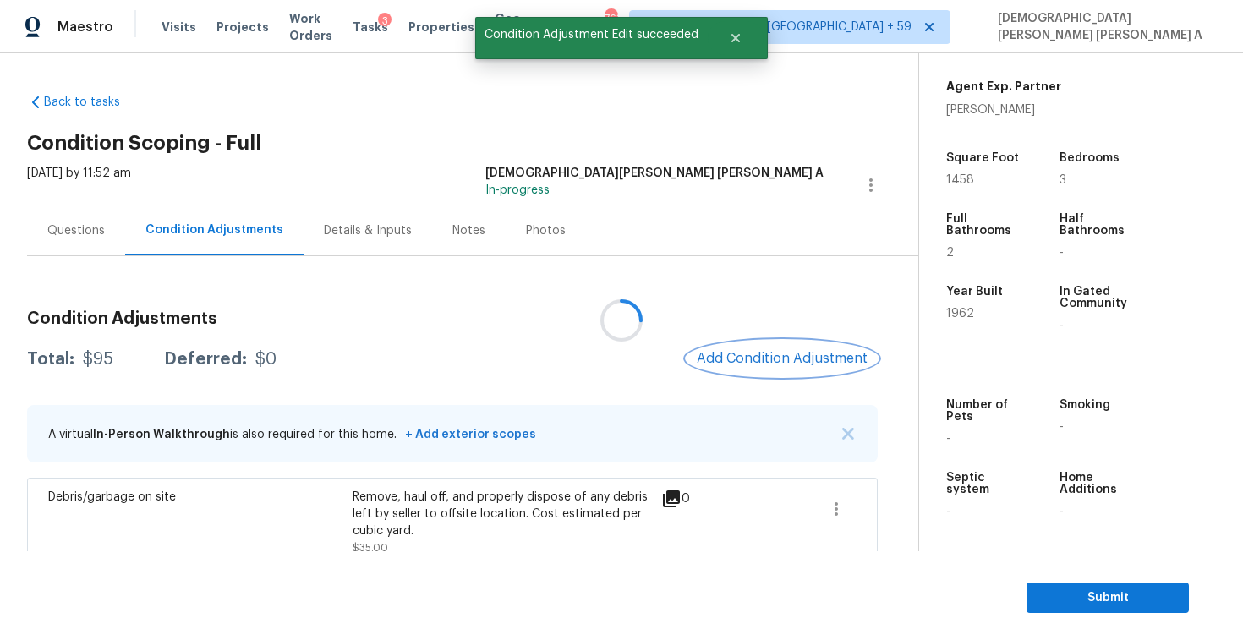
click at [808, 372] on button "Add Condition Adjustment" at bounding box center [782, 359] width 191 height 36
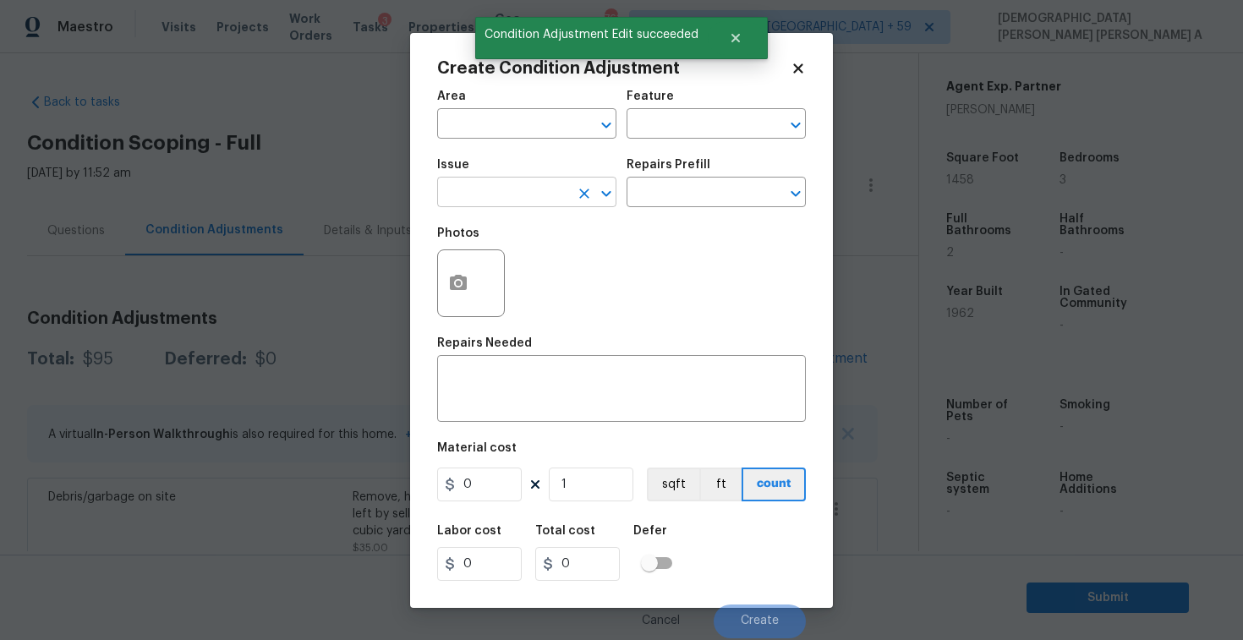
click at [489, 190] on input "text" at bounding box center [503, 194] width 132 height 26
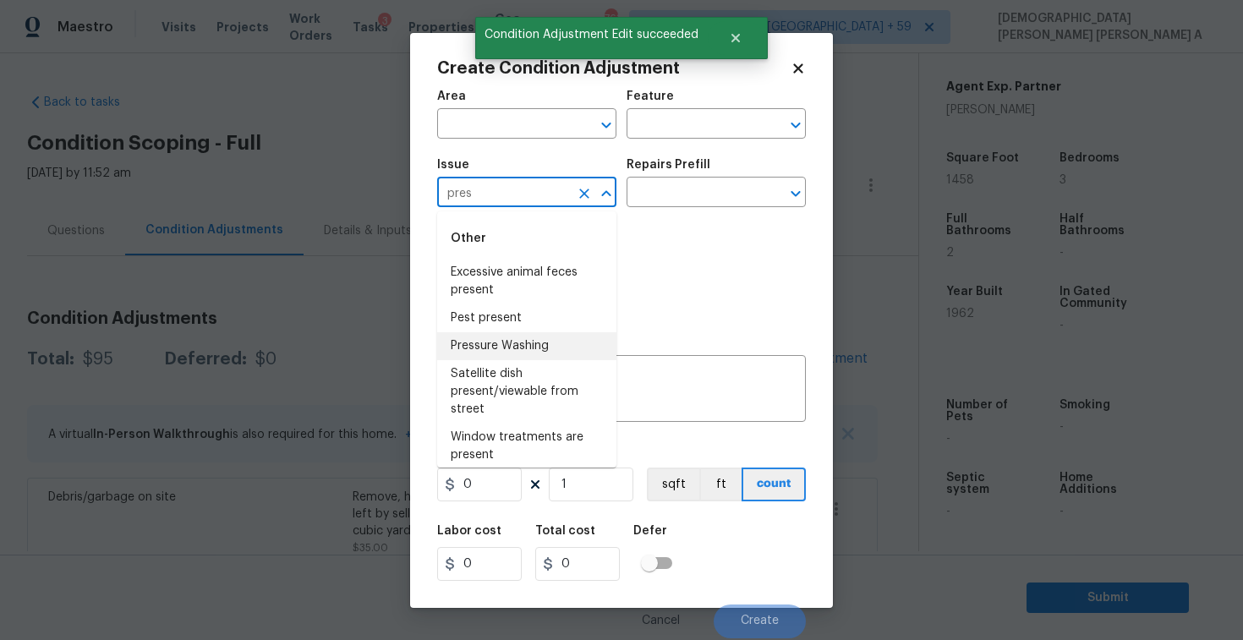
click at [520, 342] on li "Pressure Washing" at bounding box center [526, 346] width 179 height 28
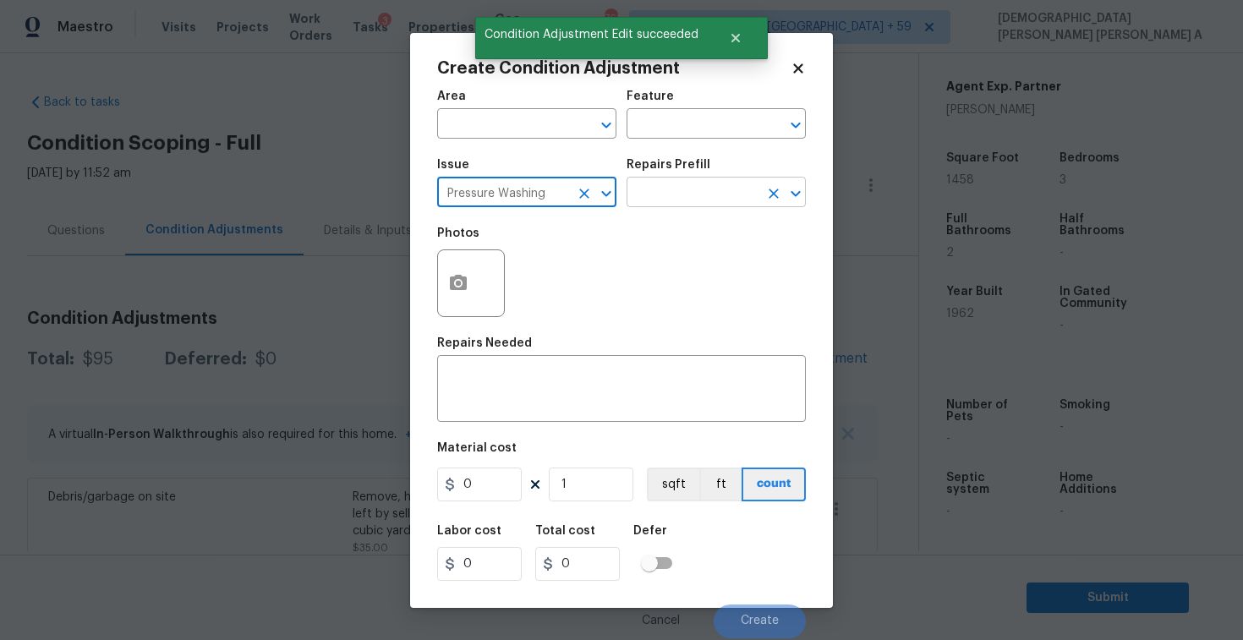
type input "Pressure Washing"
click at [737, 195] on input "text" at bounding box center [693, 194] width 132 height 26
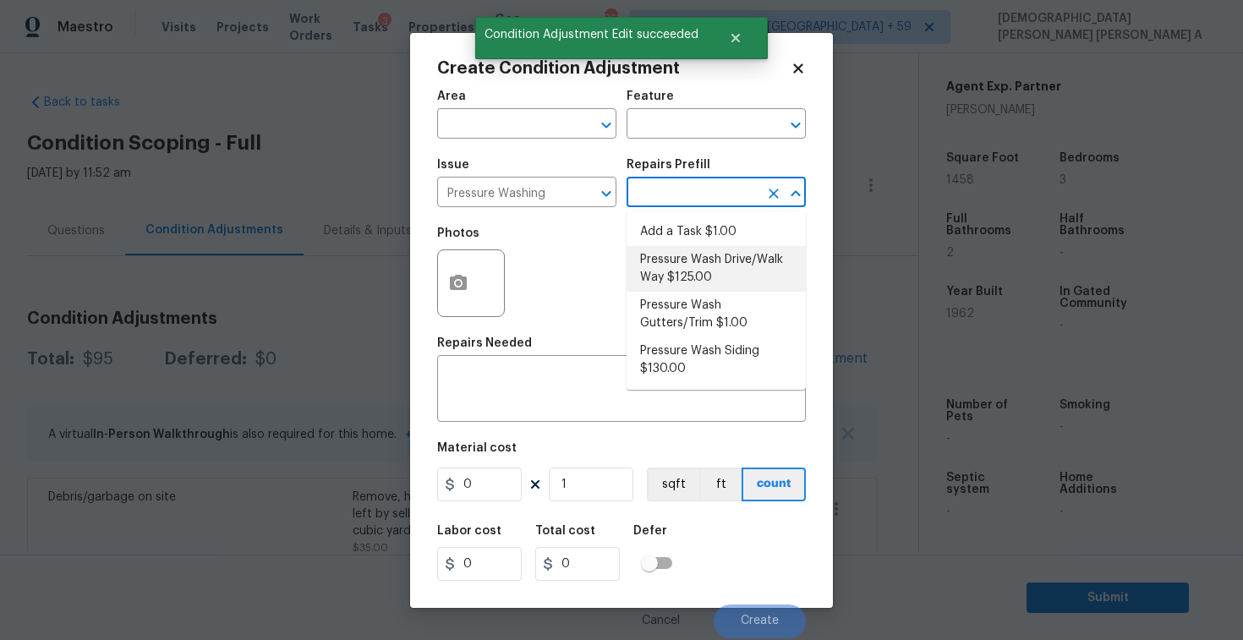
click at [710, 272] on li "Pressure Wash Drive/Walk Way $125.00" at bounding box center [716, 269] width 179 height 46
type input "Siding"
type textarea "Pressure wash the driveways/walkways as directed by the PM. Ensure that all deb…"
type input "125"
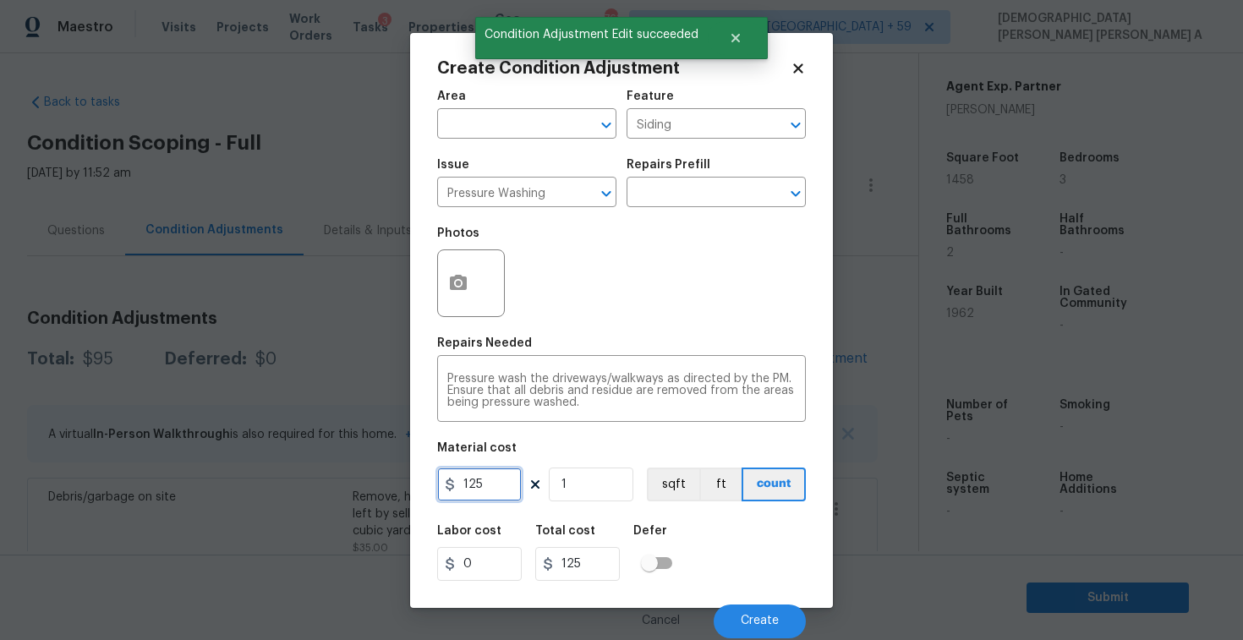
click at [485, 492] on input "125" at bounding box center [479, 485] width 85 height 34
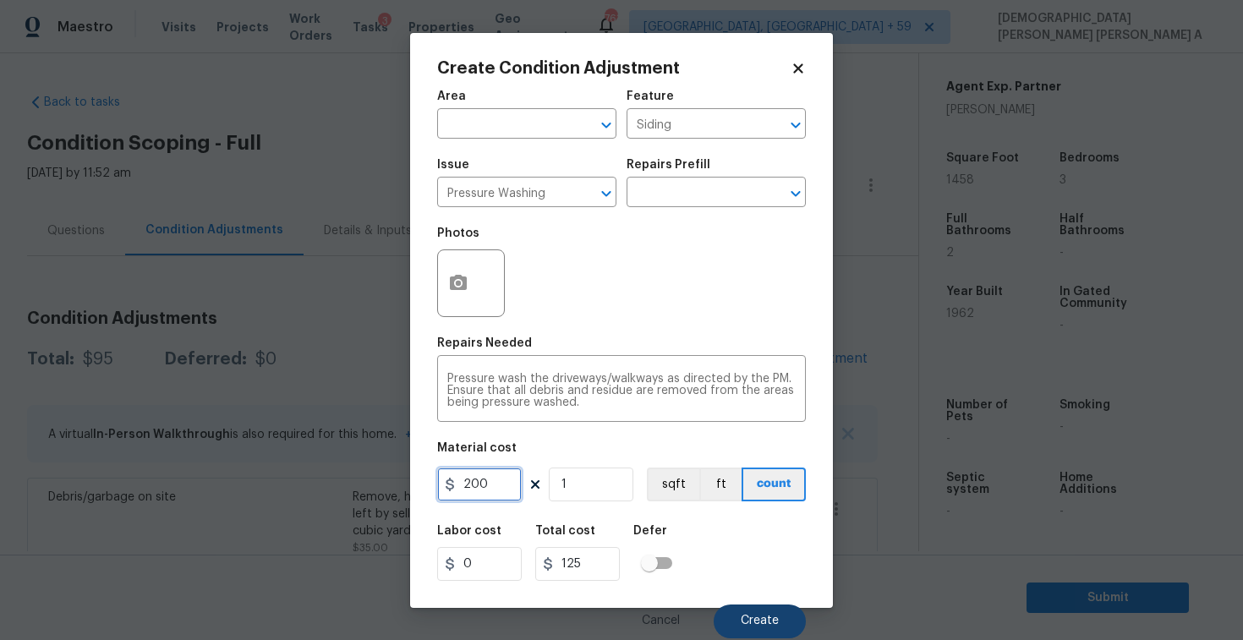
type input "200"
click at [777, 628] on span "Create" at bounding box center [760, 621] width 38 height 13
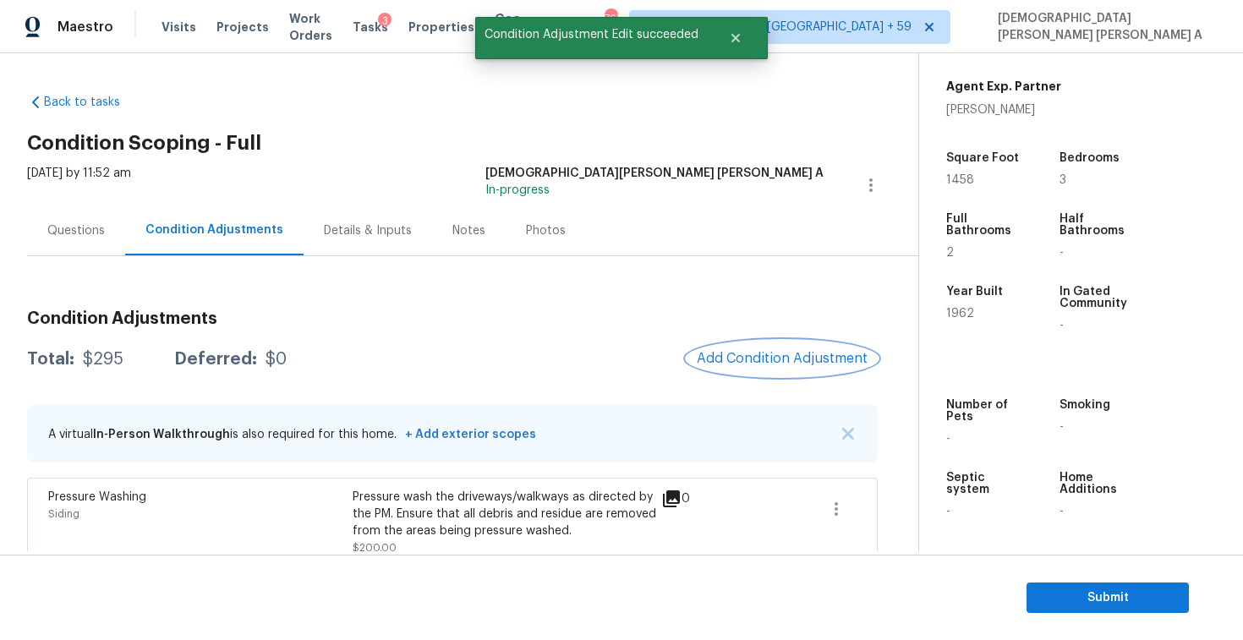
click at [767, 360] on span "Add Condition Adjustment" at bounding box center [782, 358] width 171 height 15
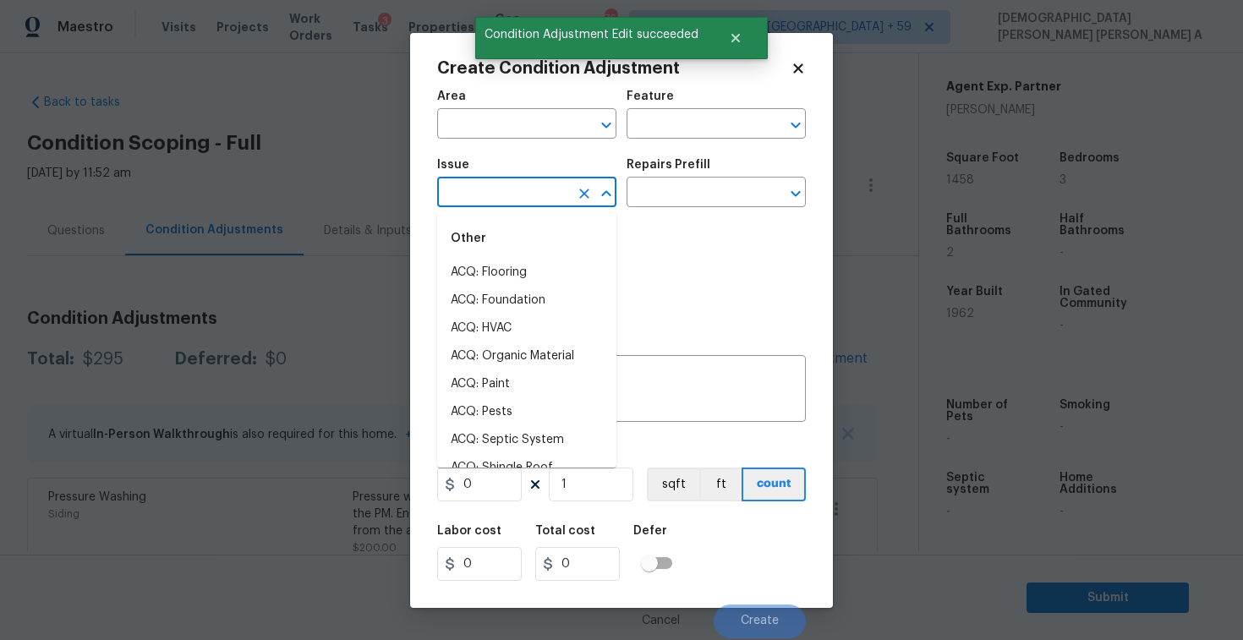
click at [496, 197] on input "text" at bounding box center [503, 194] width 132 height 26
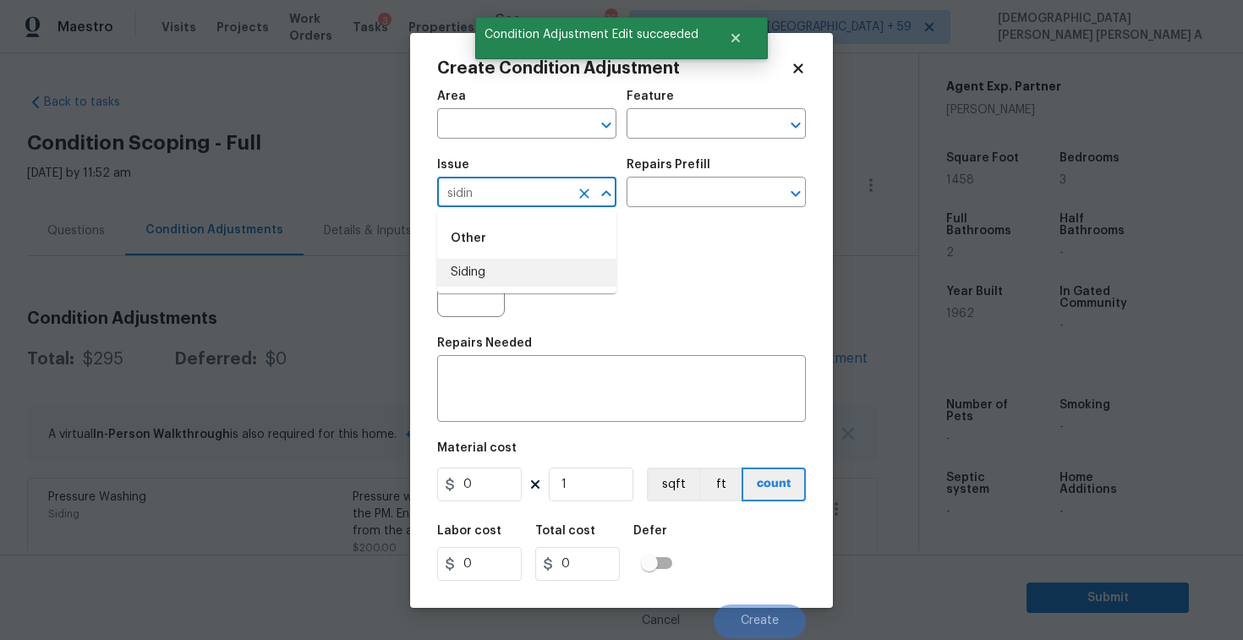
click at [523, 279] on li "Siding" at bounding box center [526, 273] width 179 height 28
type input "Siding"
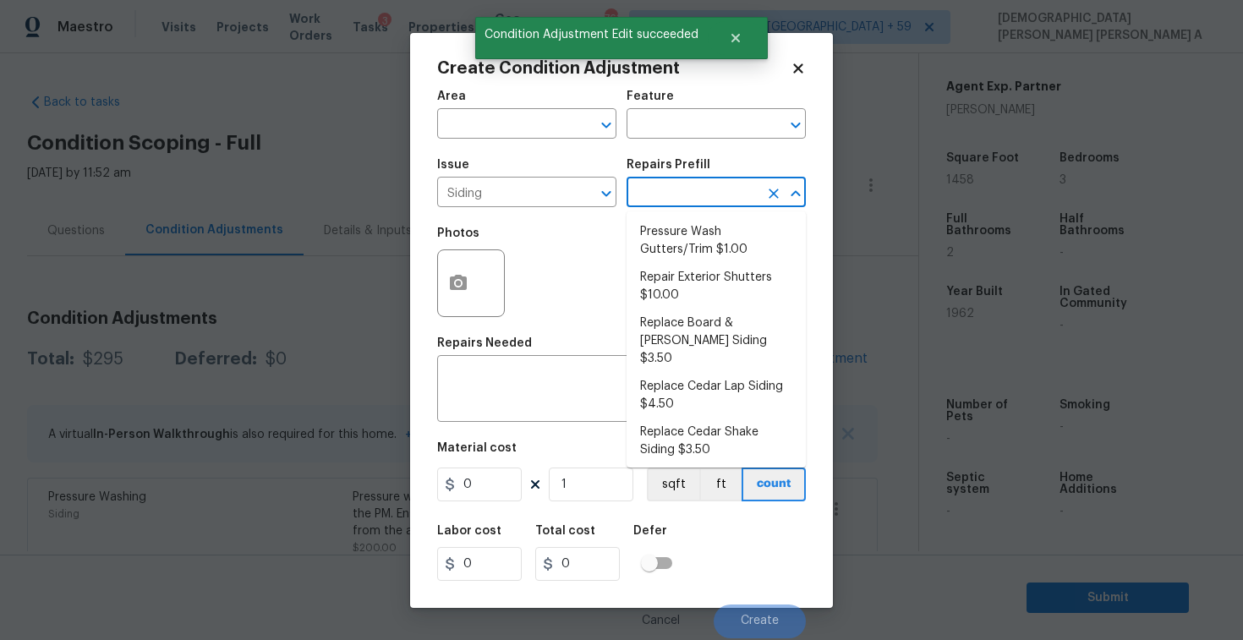
click at [677, 188] on input "text" at bounding box center [693, 194] width 132 height 26
click at [687, 304] on li "Repair Exterior Shutters $10.00" at bounding box center [716, 287] width 179 height 46
type input "Siding"
type textarea "Repair the existing exterior shutters on the home (cracks, chips, holes, etc.).…"
type input "10"
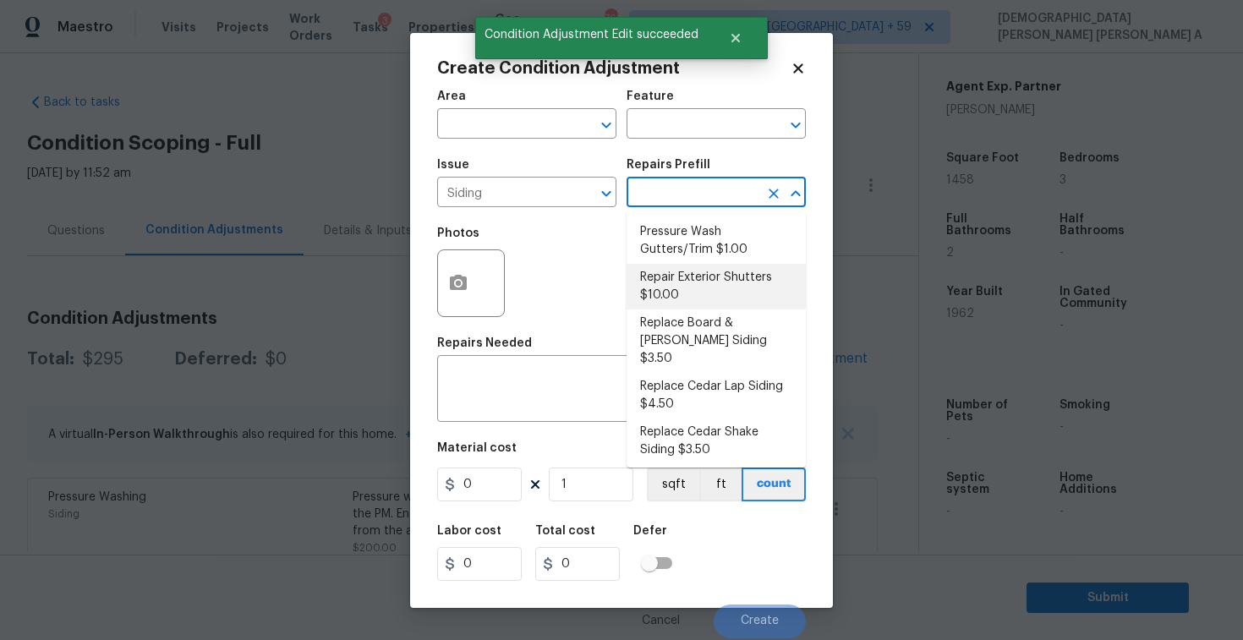
type input "10"
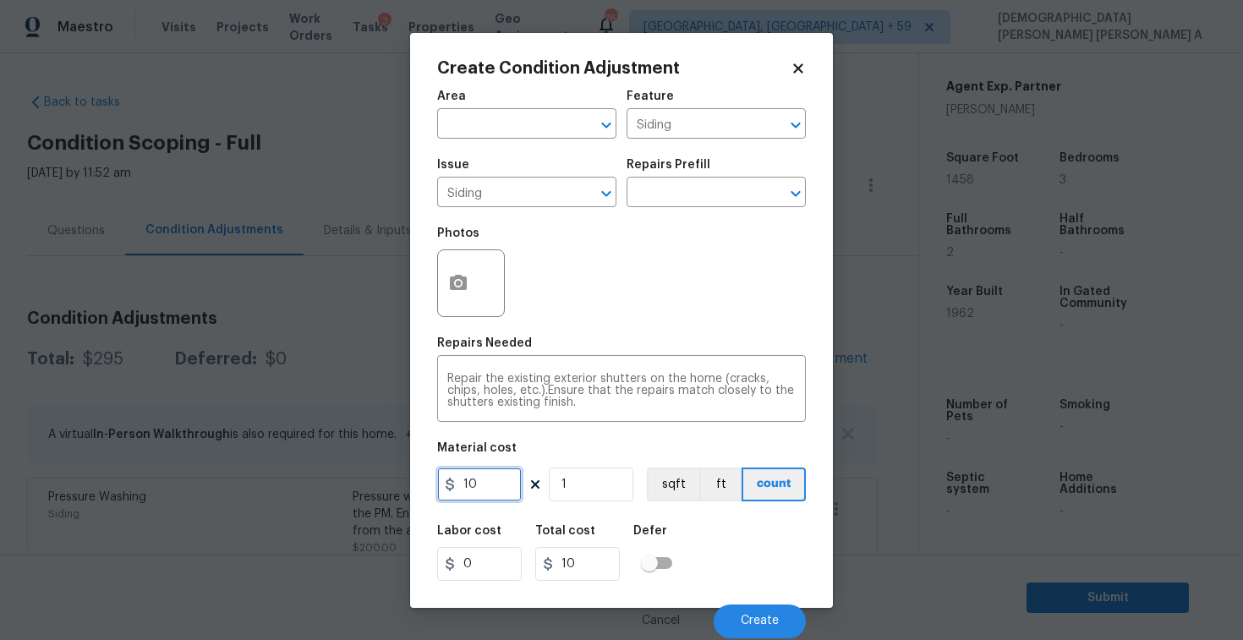
click at [495, 477] on input "10" at bounding box center [479, 485] width 85 height 34
type input "575"
click at [438, 280] on button "button" at bounding box center [458, 283] width 41 height 66
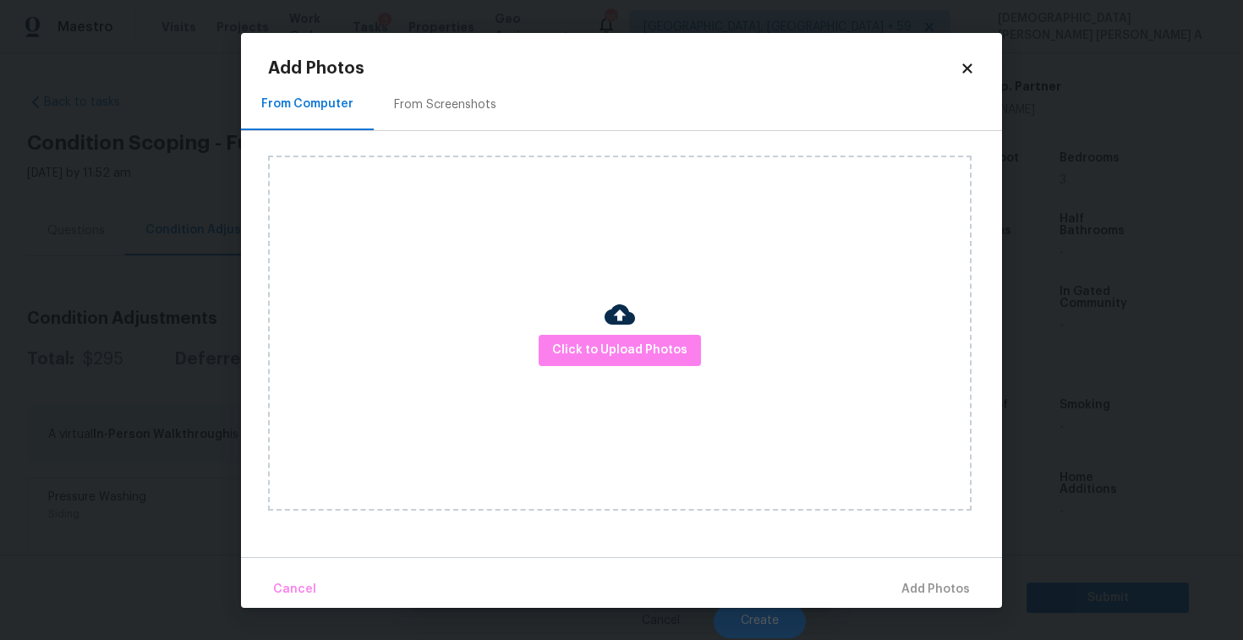
click at [441, 113] on div "From Screenshots" at bounding box center [445, 105] width 143 height 50
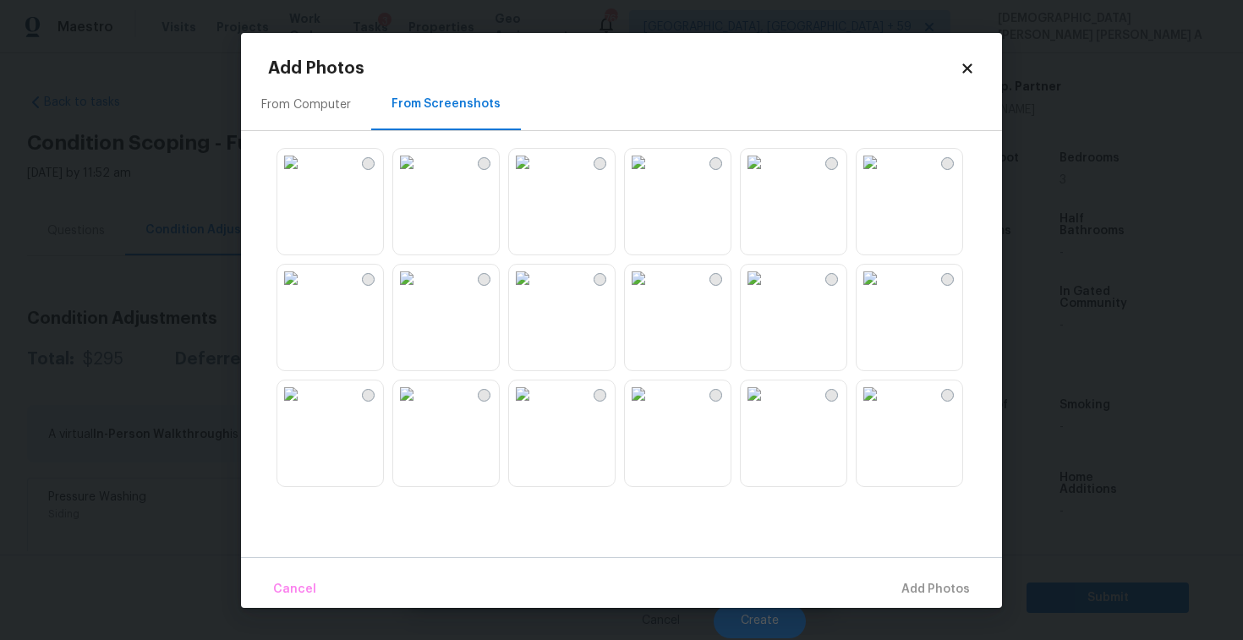
click at [884, 176] on img at bounding box center [870, 162] width 27 height 27
click at [304, 292] on img at bounding box center [290, 278] width 27 height 27
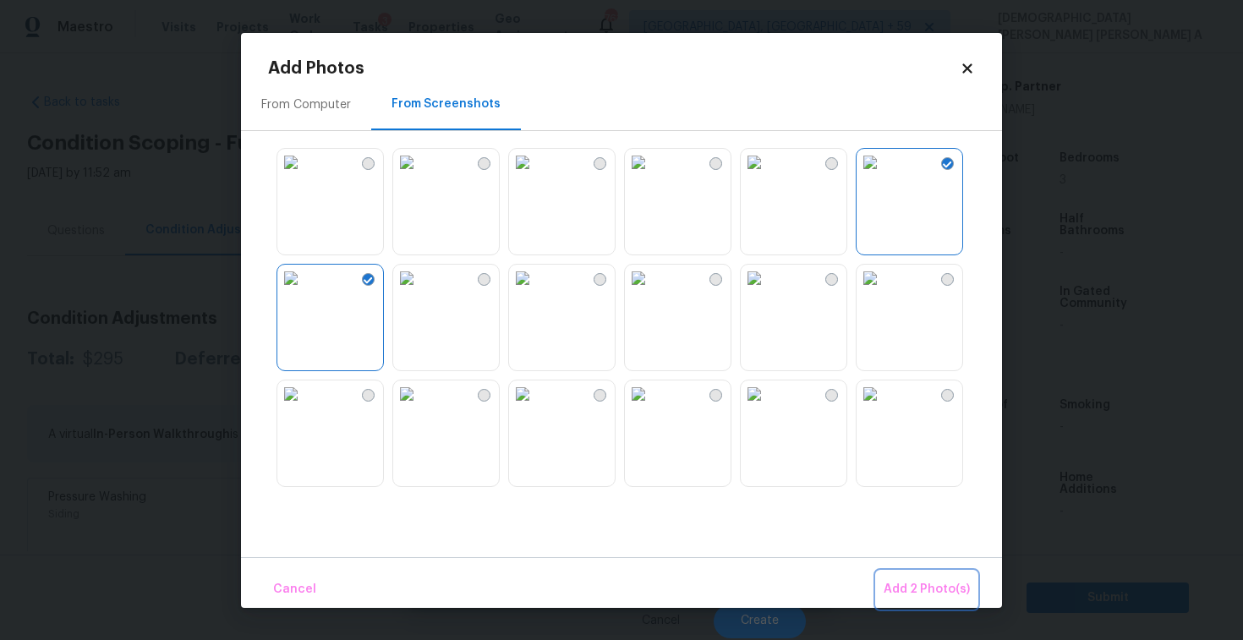
click at [910, 581] on span "Add 2 Photo(s)" at bounding box center [927, 589] width 86 height 21
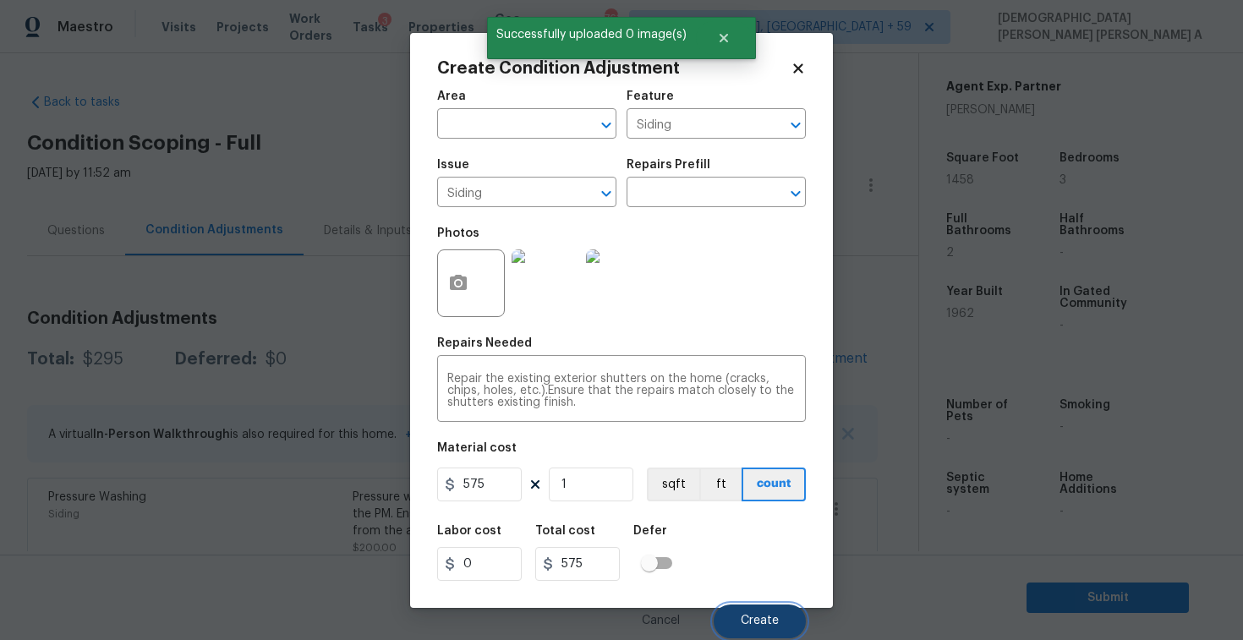
click at [752, 636] on button "Create" at bounding box center [760, 622] width 92 height 34
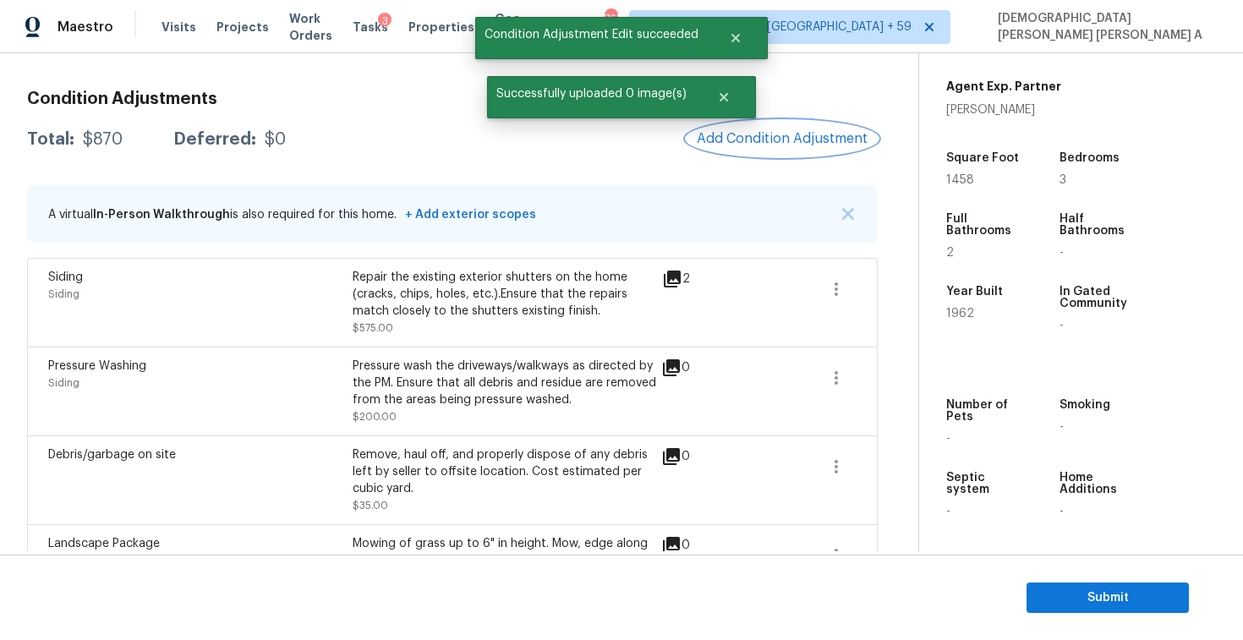
scroll to position [85, 0]
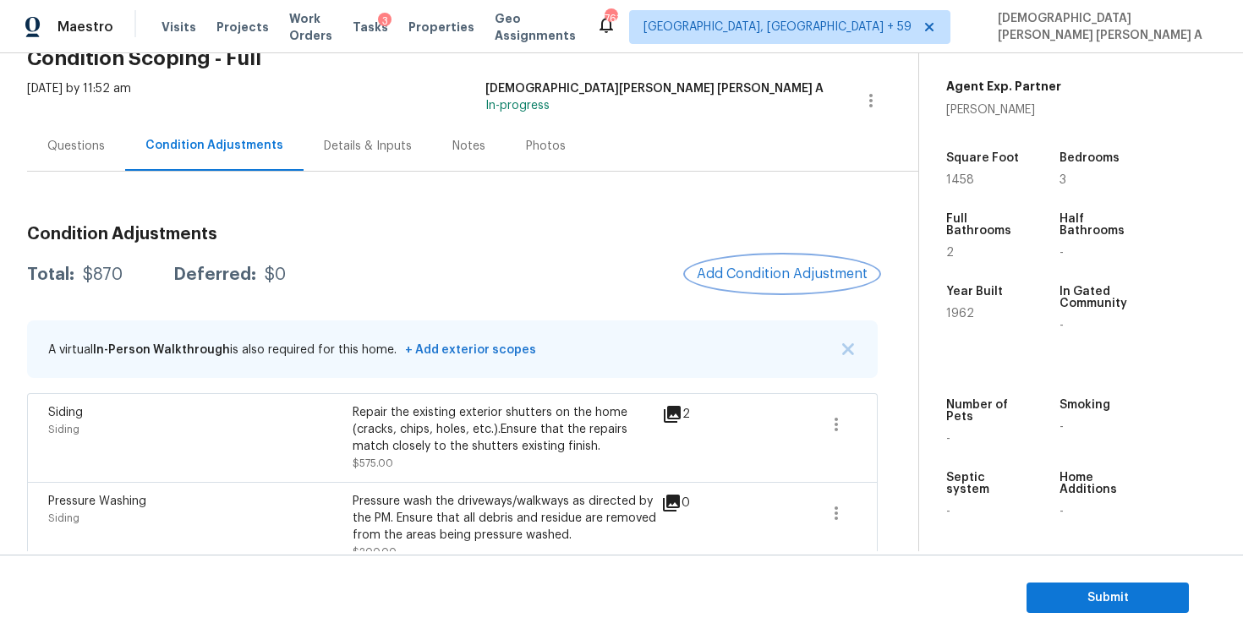
click at [796, 277] on span "Add Condition Adjustment" at bounding box center [782, 273] width 171 height 15
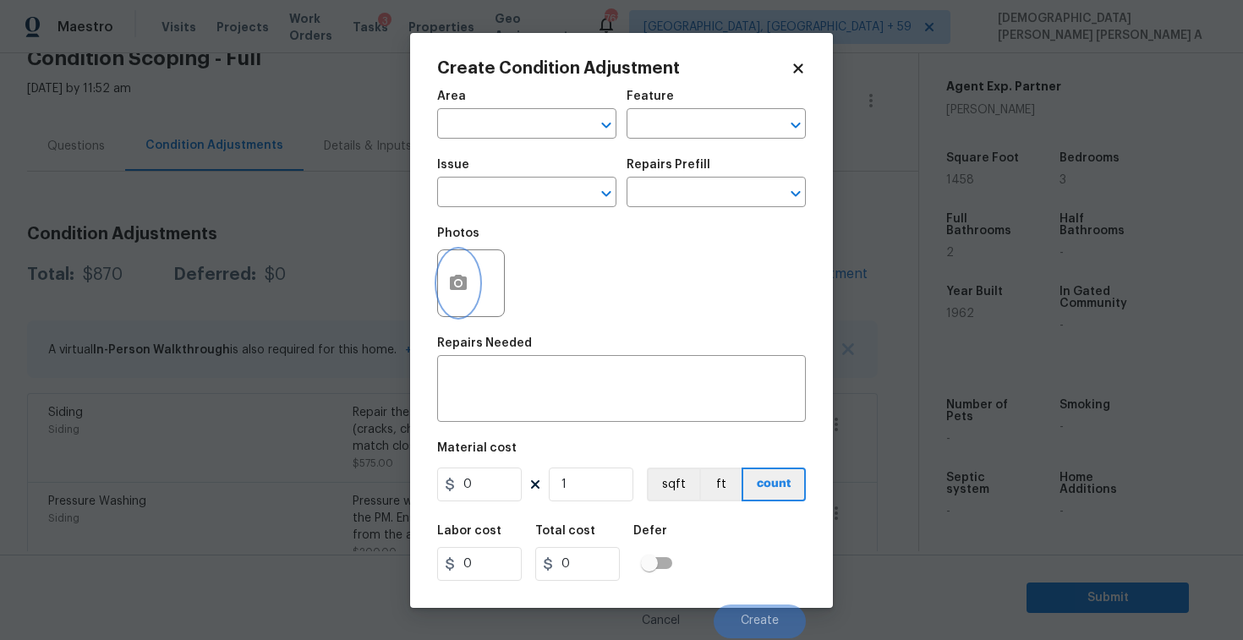
click at [473, 272] on button "button" at bounding box center [458, 283] width 41 height 66
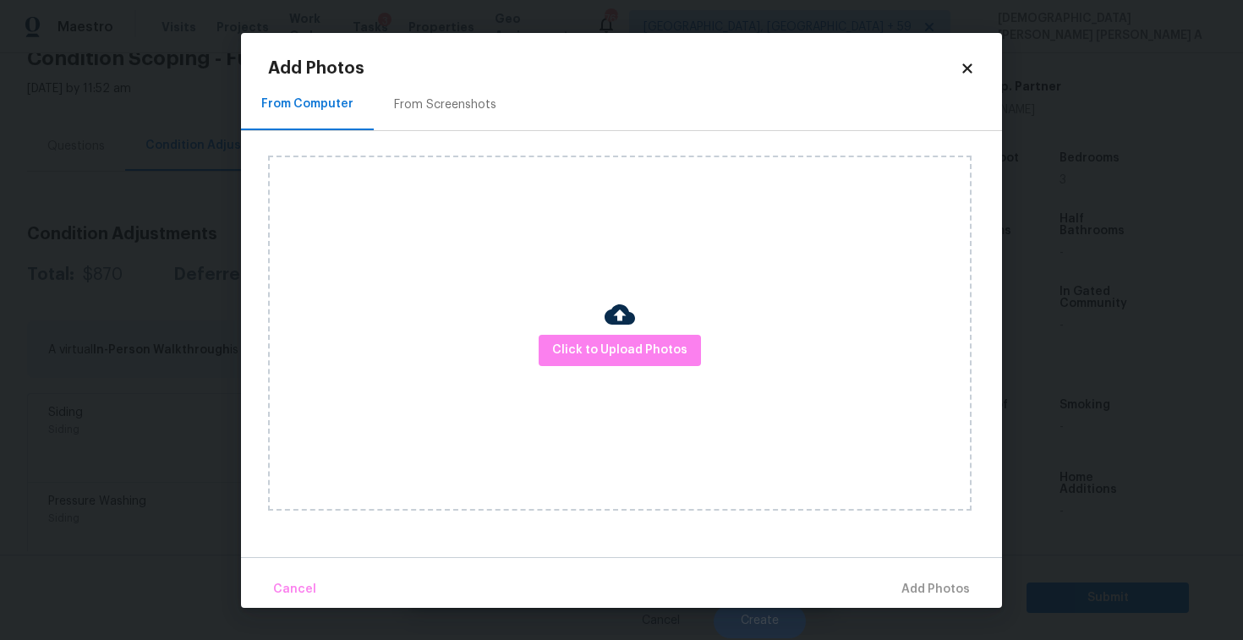
click at [452, 91] on div "From Screenshots" at bounding box center [445, 105] width 143 height 50
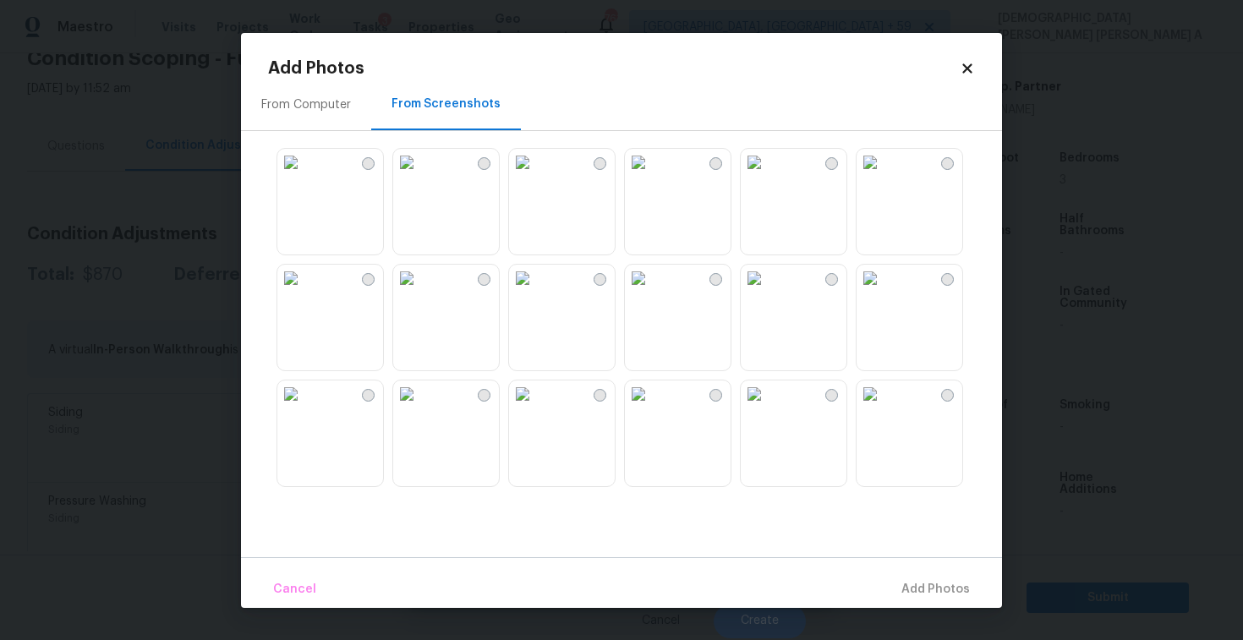
click at [413, 176] on img at bounding box center [406, 162] width 27 height 27
click at [652, 176] on img at bounding box center [638, 162] width 27 height 27
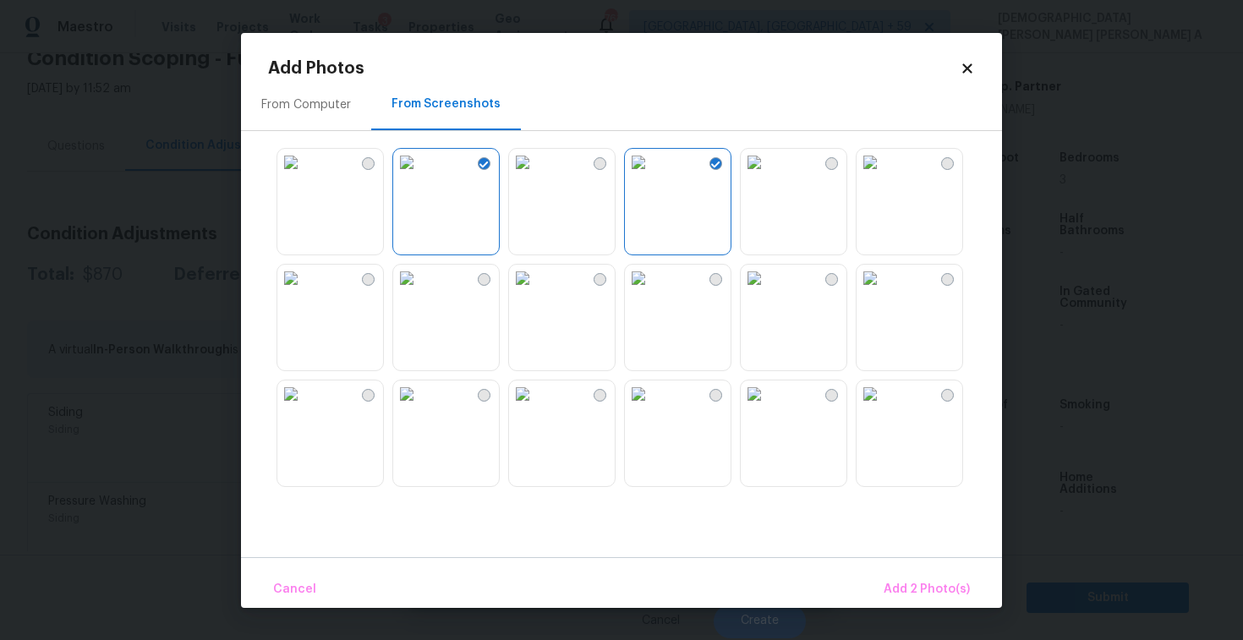
click at [852, 215] on div at bounding box center [635, 317] width 734 height 355
click at [768, 292] on img at bounding box center [754, 278] width 27 height 27
click at [884, 292] on img at bounding box center [870, 278] width 27 height 27
click at [929, 576] on button "Add 4 Photo(s)" at bounding box center [926, 590] width 101 height 36
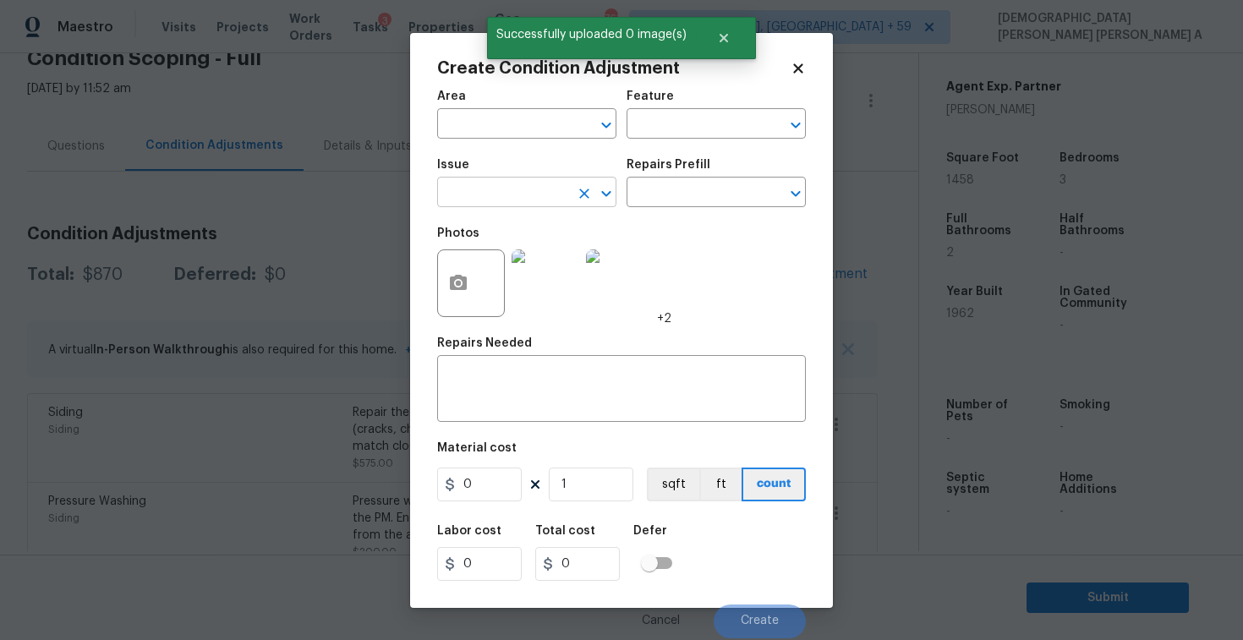
click at [489, 198] on input "text" at bounding box center [503, 194] width 132 height 26
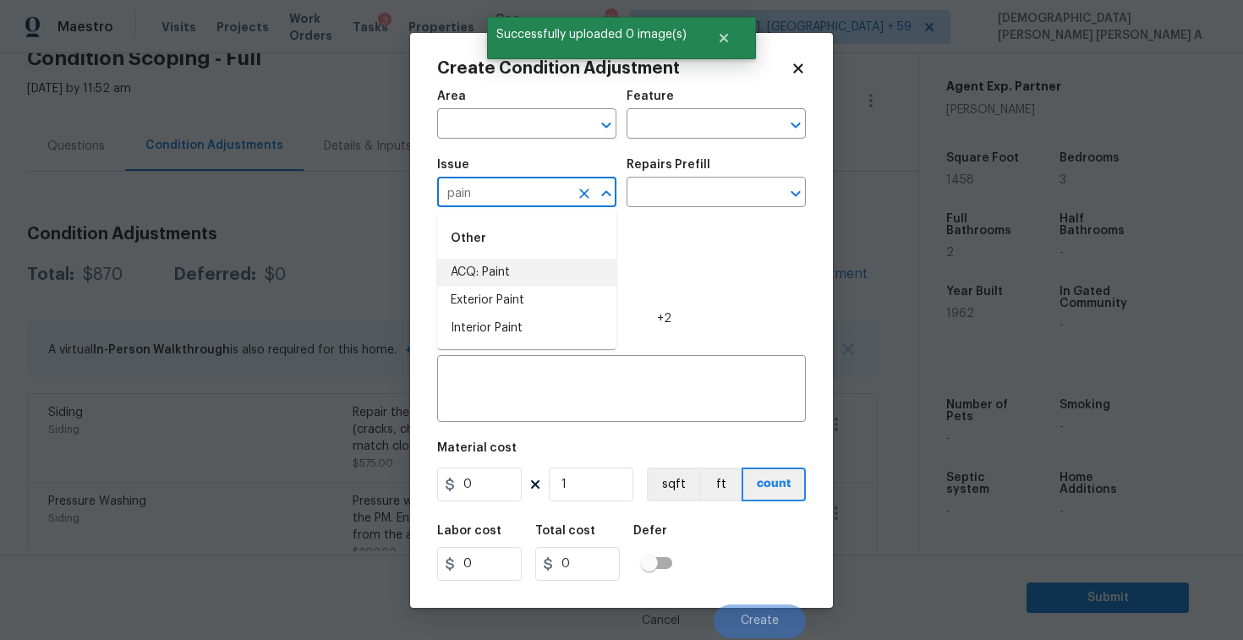
click at [491, 260] on li "ACQ: Paint" at bounding box center [526, 273] width 179 height 28
type input "ACQ: Paint"
click at [701, 201] on input "text" at bounding box center [693, 194] width 132 height 26
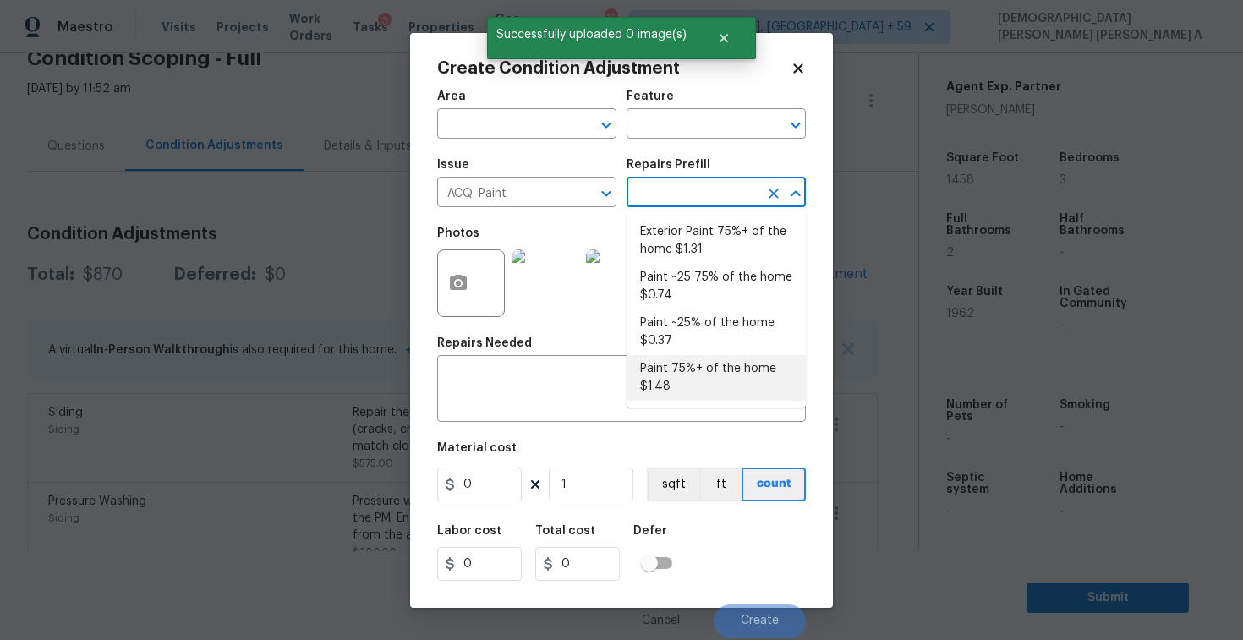
click at [699, 392] on li "Paint 75%+ of the home $1.48" at bounding box center [716, 378] width 179 height 46
type input "Acquisition"
type textarea "Acquisition Scope: 75%+ of the home will likely require interior paint"
type input "1.48"
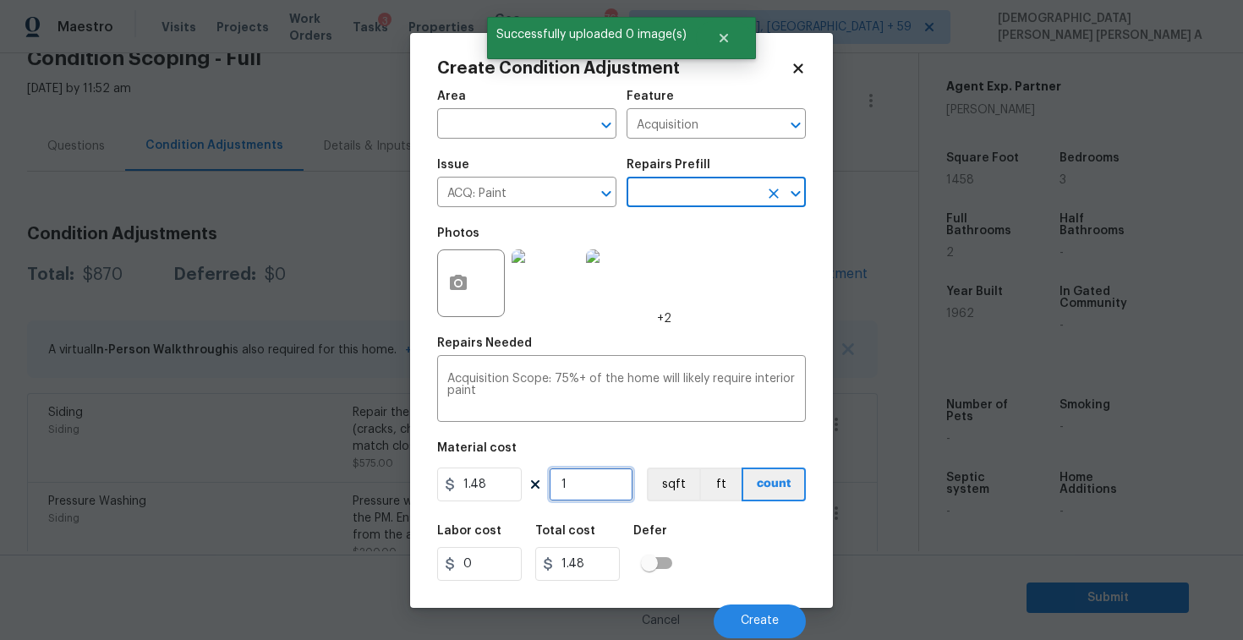
click at [596, 470] on input "1" at bounding box center [591, 485] width 85 height 34
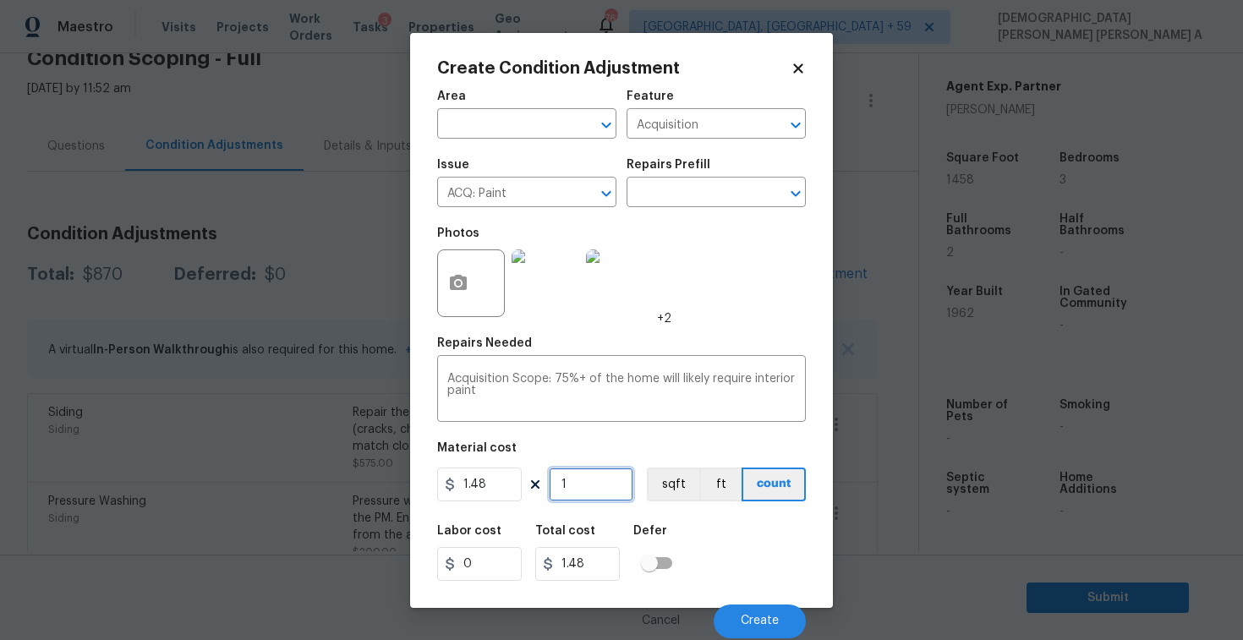
type input "14"
type input "20.72"
type input "145"
type input "214.6"
type input "1458"
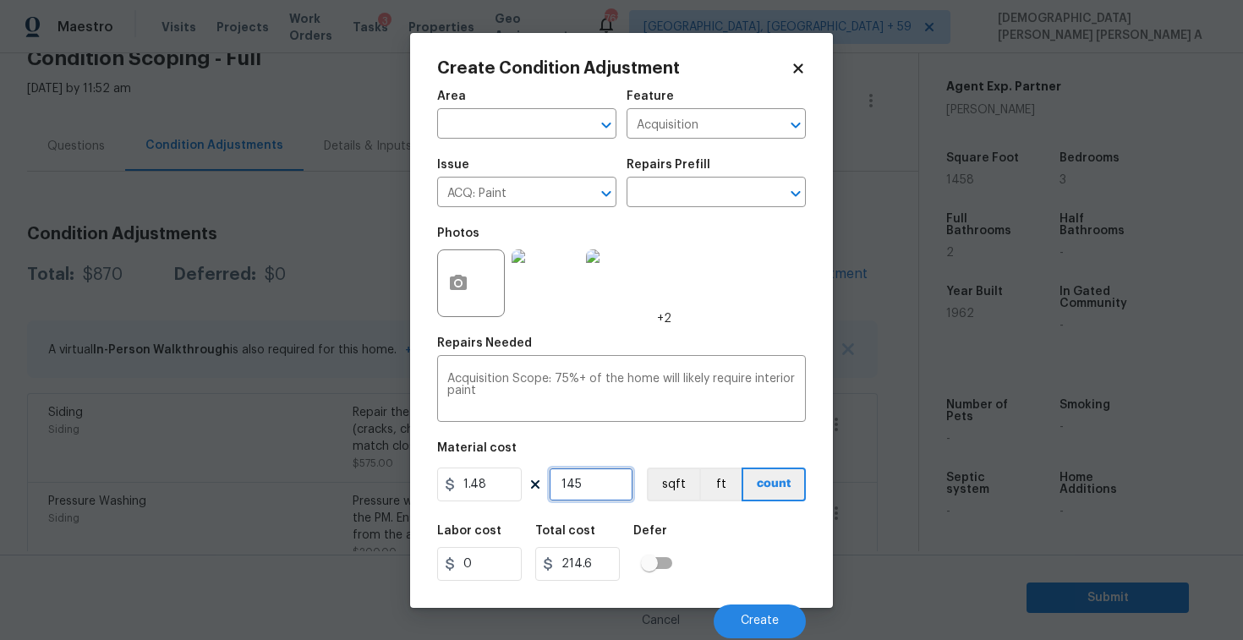
type input "2157.84"
type input "1458"
click at [662, 487] on button "sqft" at bounding box center [673, 485] width 52 height 34
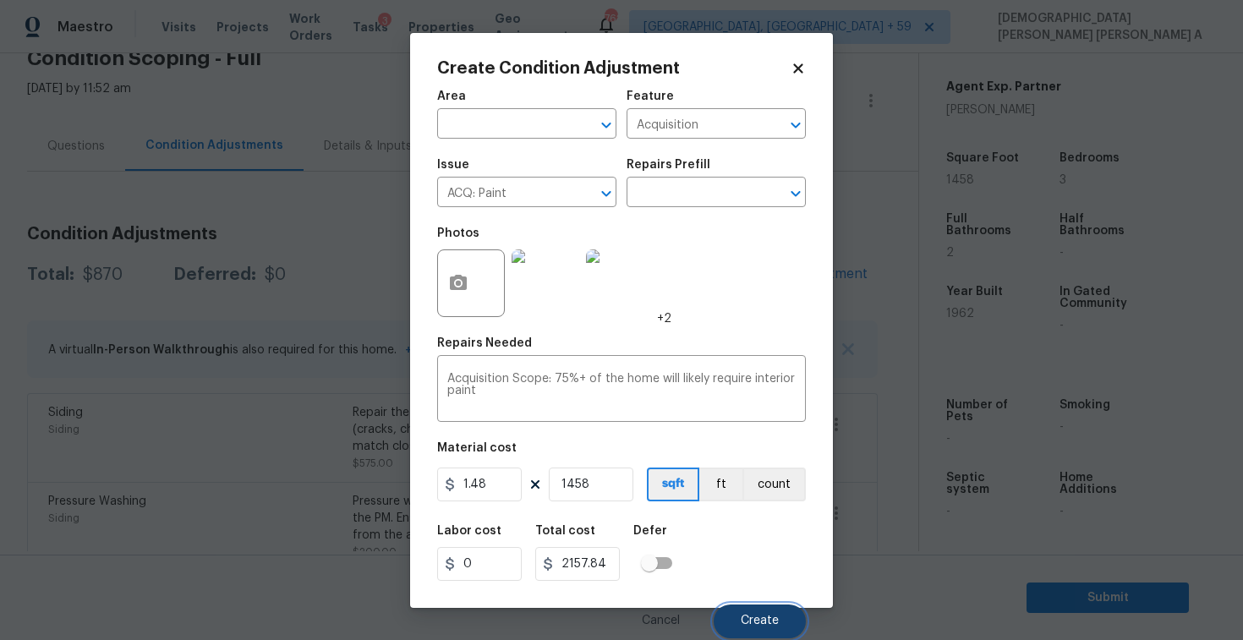
click at [781, 606] on button "Create" at bounding box center [760, 622] width 92 height 34
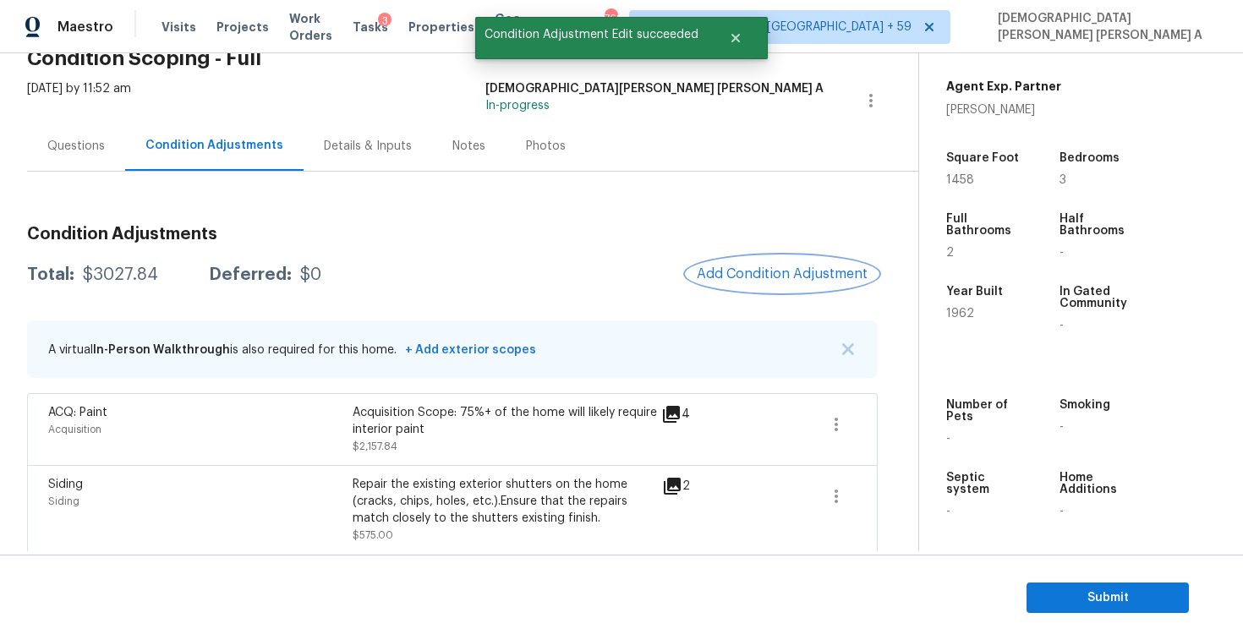
click at [752, 279] on span "Add Condition Adjustment" at bounding box center [782, 273] width 171 height 15
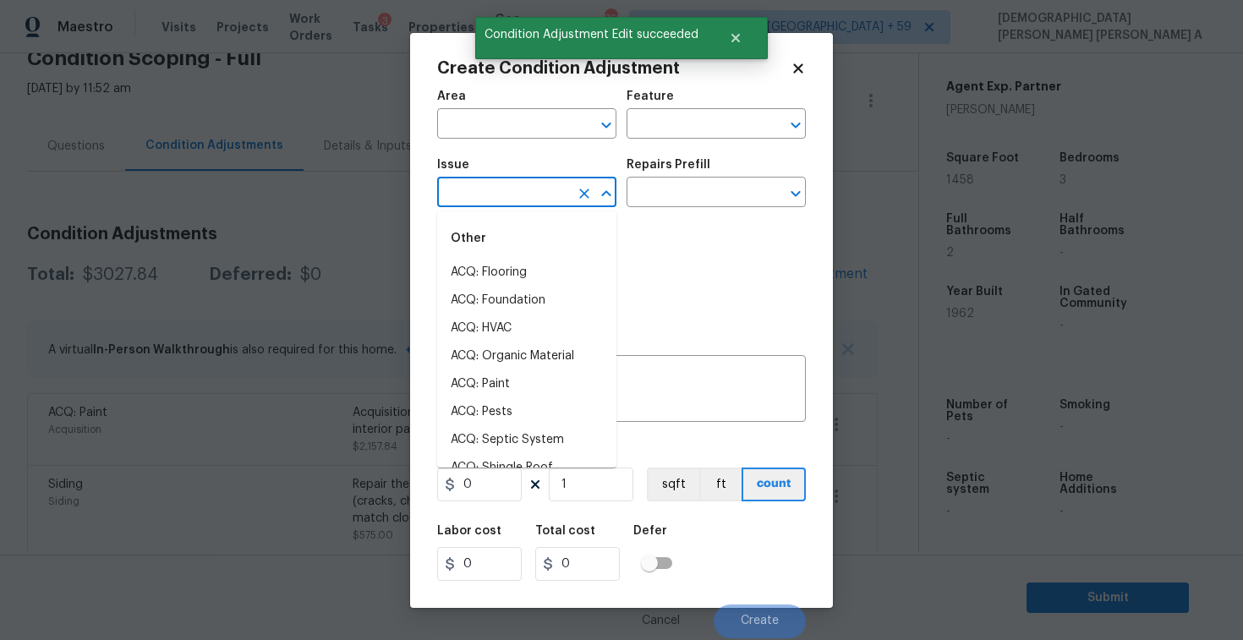
click at [463, 184] on input "text" at bounding box center [503, 194] width 132 height 26
click at [503, 271] on li "ACQ: Flooring" at bounding box center [526, 273] width 179 height 28
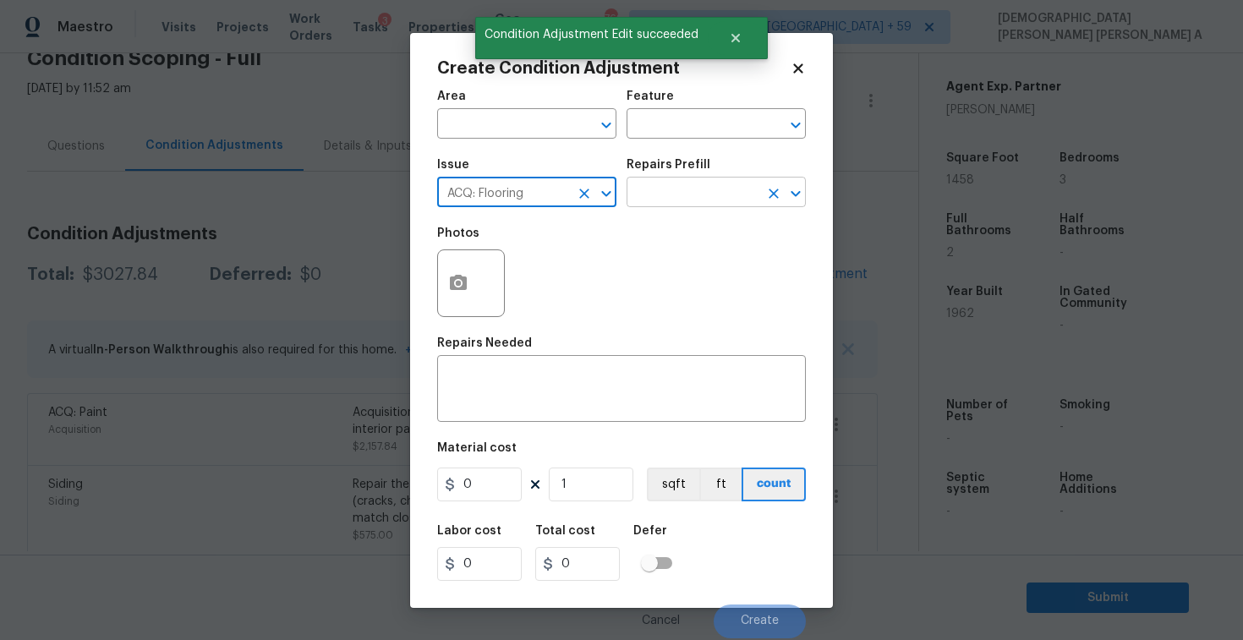
type input "ACQ: Flooring"
click at [729, 187] on input "text" at bounding box center [693, 194] width 132 height 26
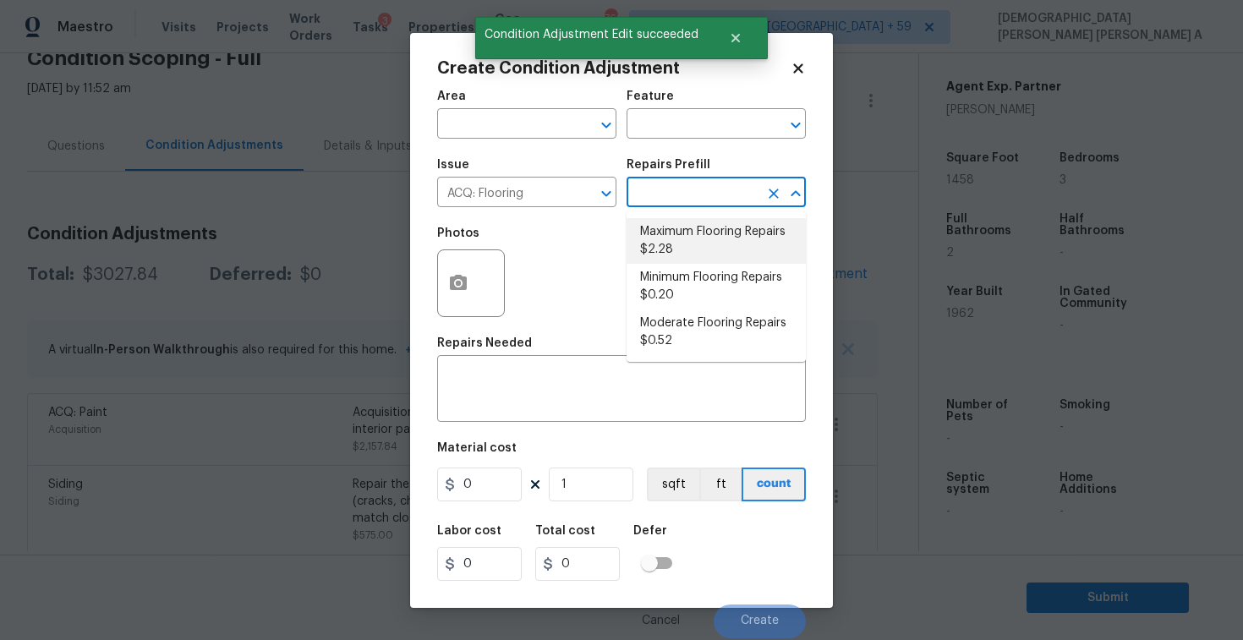
click at [724, 245] on li "Maximum Flooring Repairs $2.28" at bounding box center [716, 241] width 179 height 46
type input "Acquisition"
type textarea "Acquisition Scope: Maximum flooring repairs"
type input "2.28"
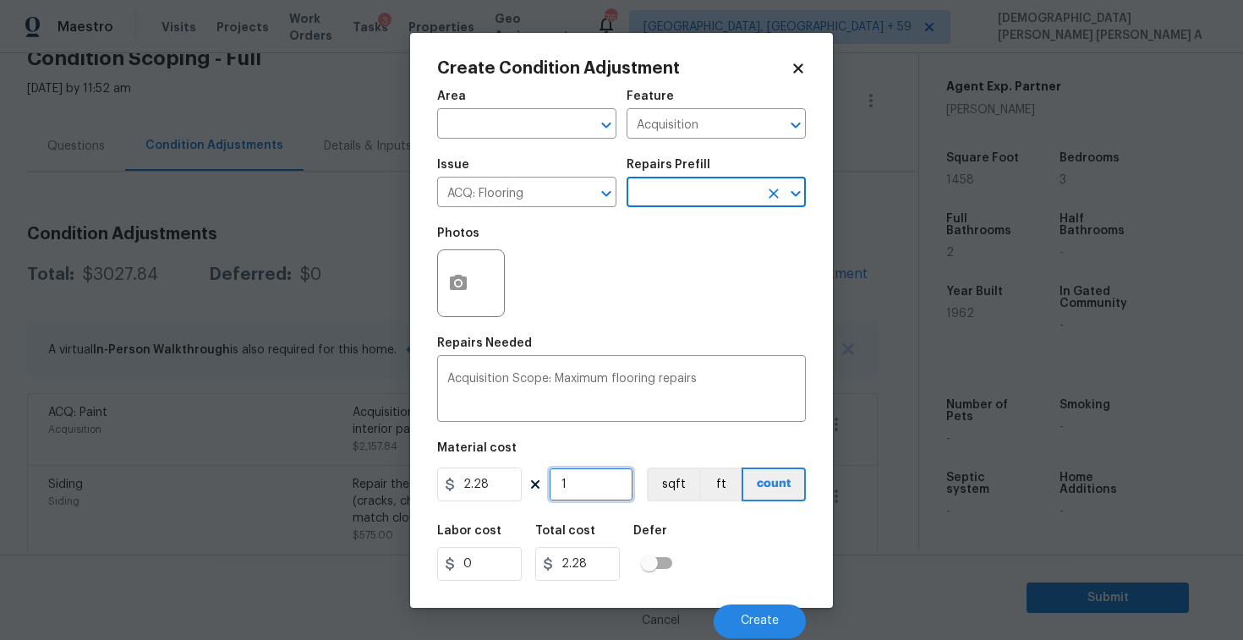
click at [619, 490] on input "1" at bounding box center [591, 485] width 85 height 34
type input "14"
type input "31.92"
type input "145"
type input "330.6"
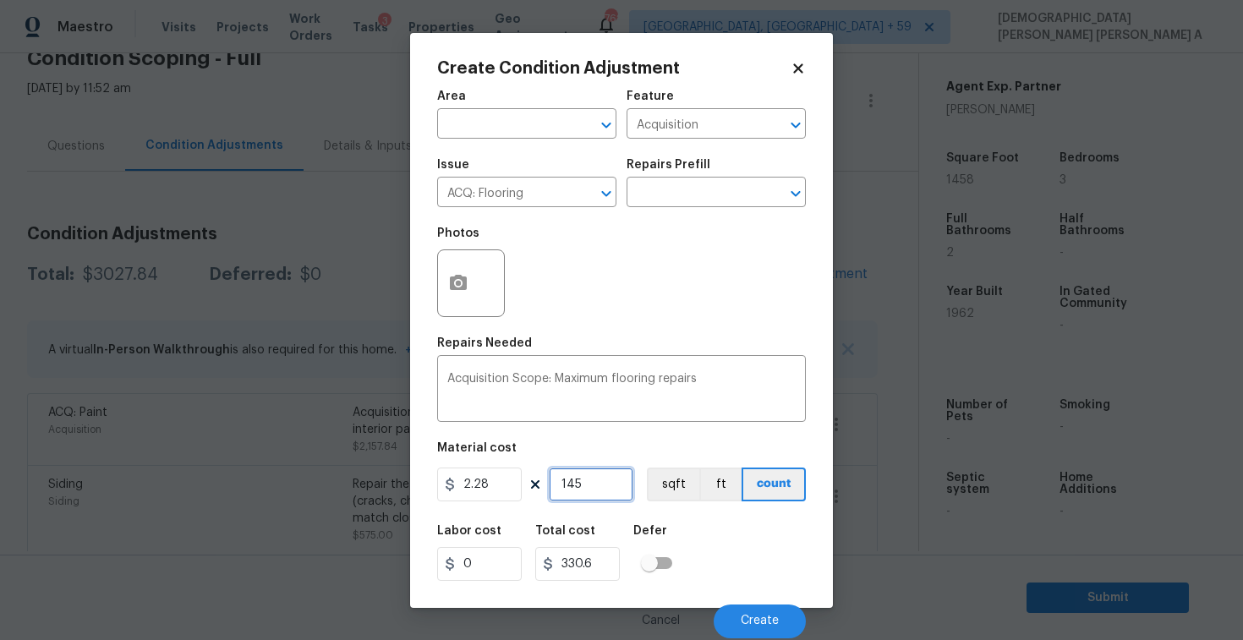
type input "1459"
type input "3326.52"
type input "145"
type input "330.6"
type input "1458"
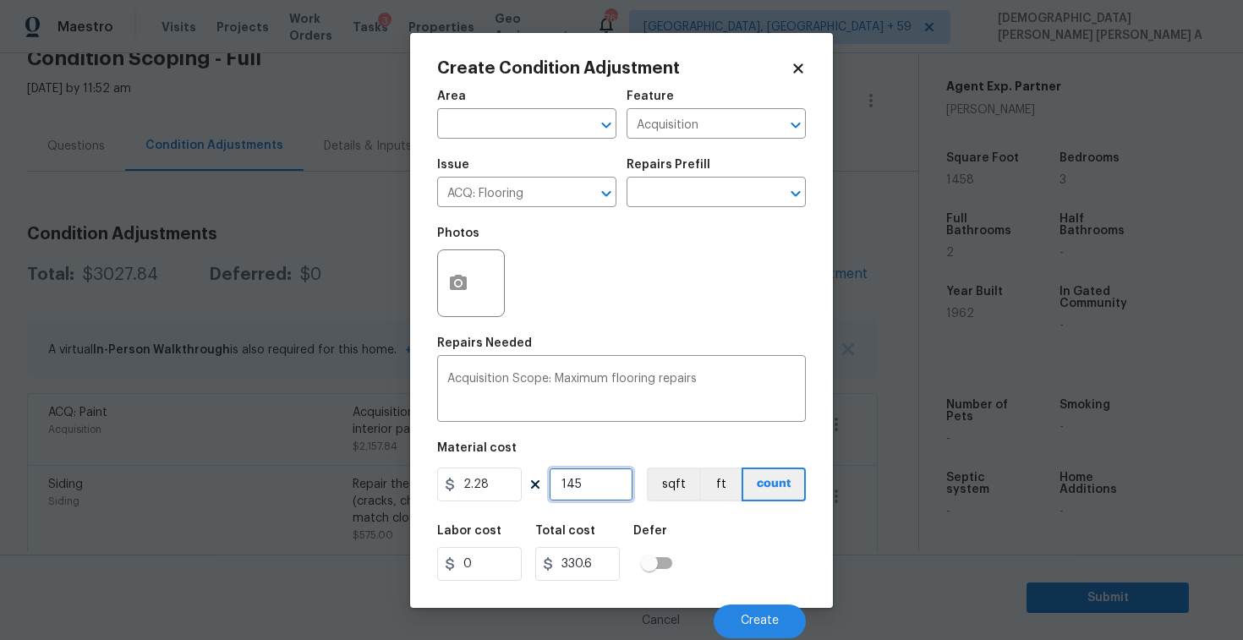
type input "3324.24"
type input "1458"
click at [463, 282] on icon "button" at bounding box center [458, 282] width 17 height 15
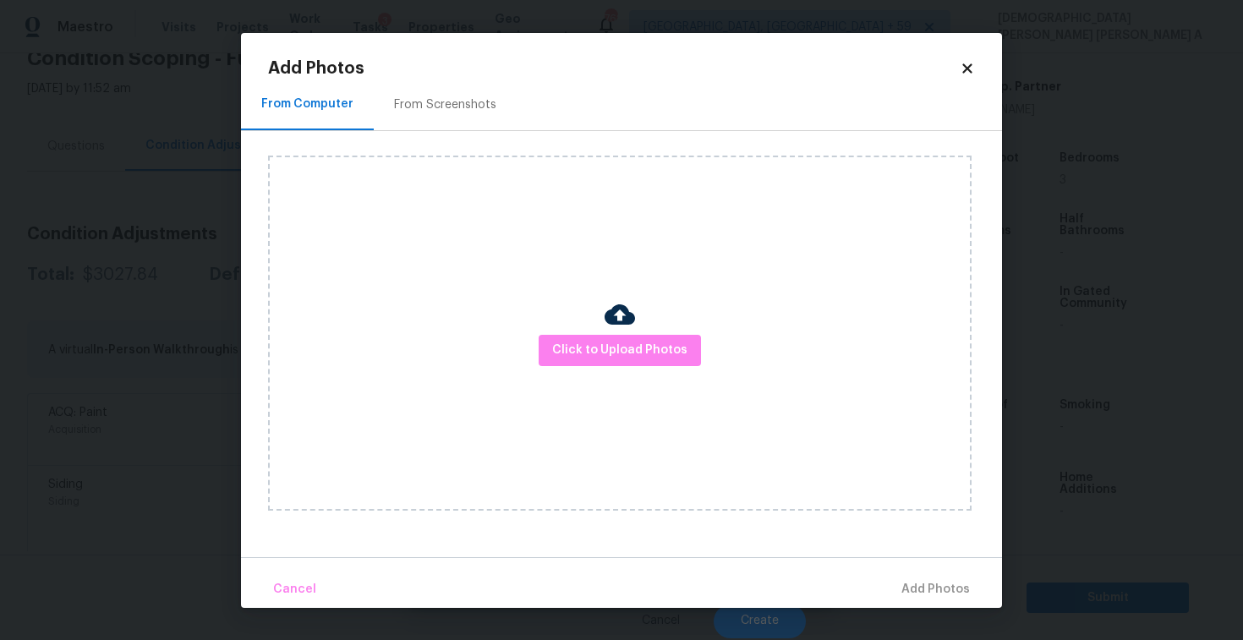
click at [419, 96] on div "From Screenshots" at bounding box center [445, 104] width 102 height 17
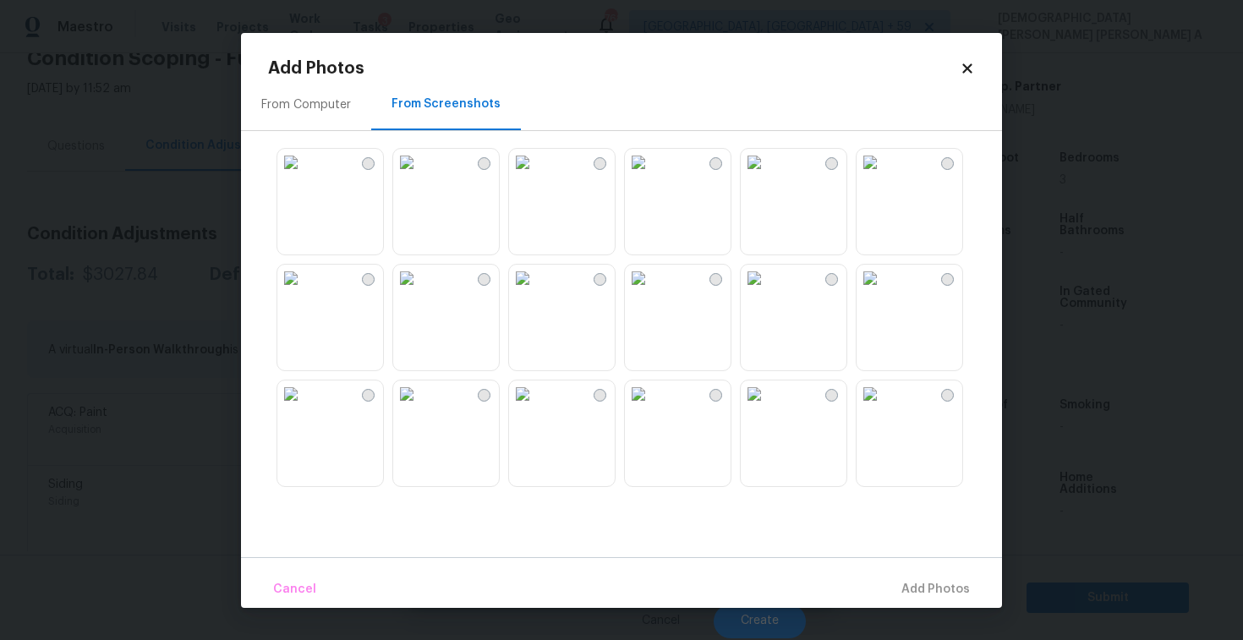
click at [420, 292] on img at bounding box center [406, 278] width 27 height 27
click at [536, 292] on img at bounding box center [522, 278] width 27 height 27
click at [652, 292] on img at bounding box center [638, 278] width 27 height 27
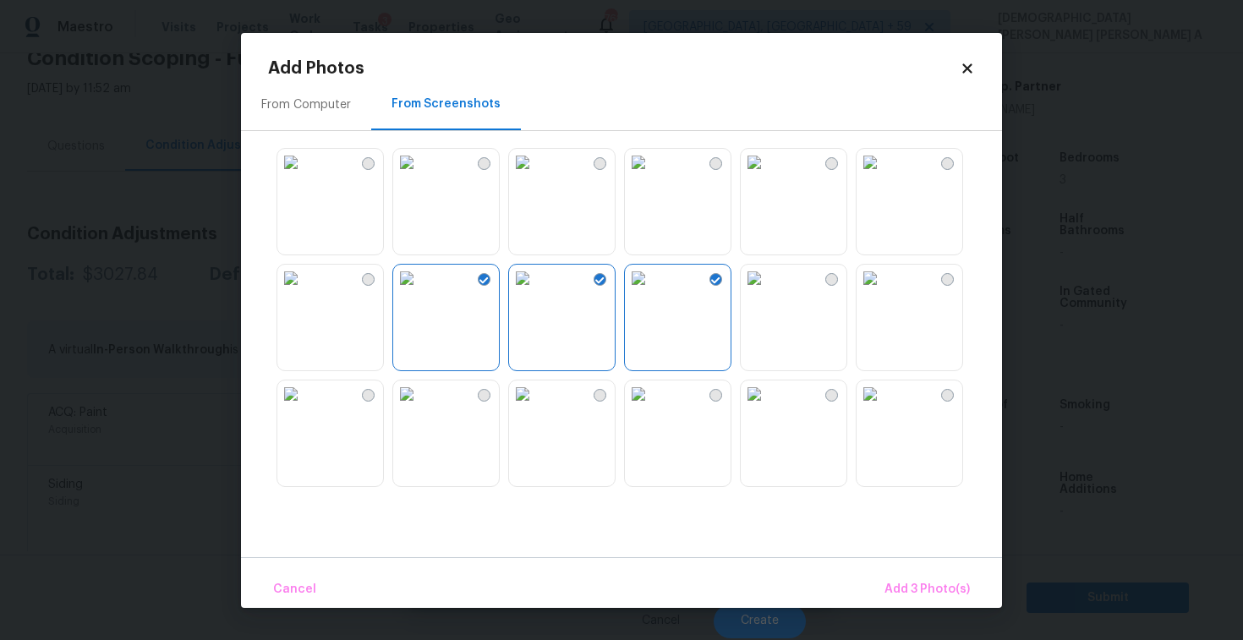
click at [768, 292] on img at bounding box center [754, 278] width 27 height 27
click at [884, 292] on img at bounding box center [870, 278] width 27 height 27
click at [536, 408] on img at bounding box center [522, 394] width 27 height 27
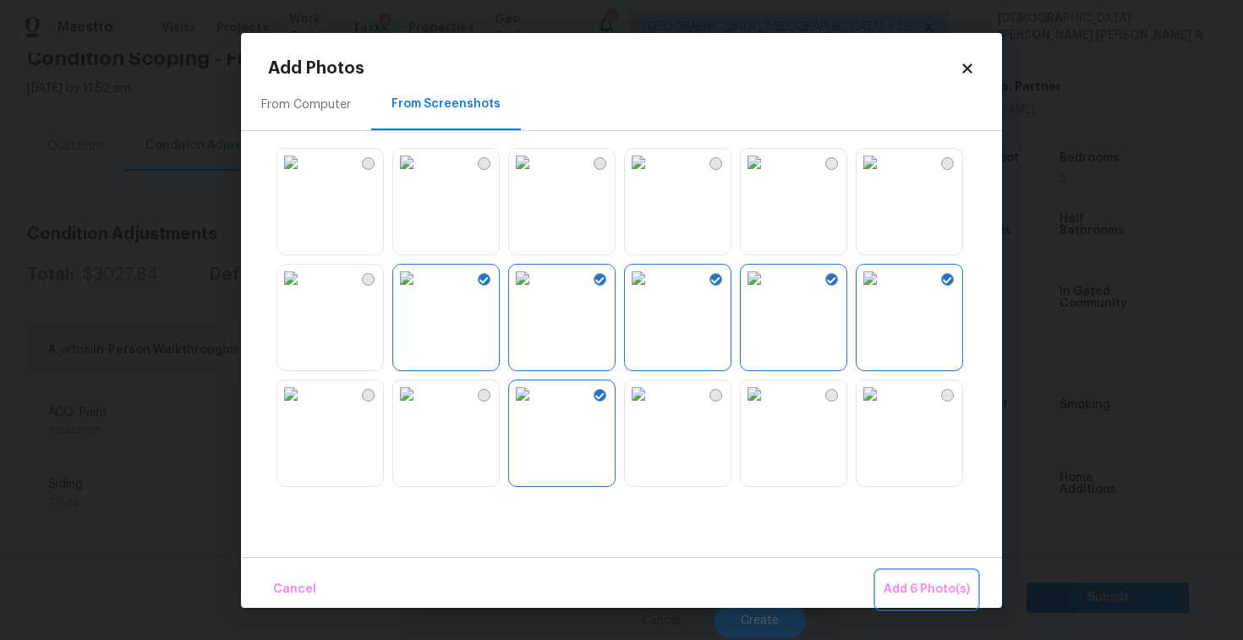
click at [928, 595] on span "Add 6 Photo(s)" at bounding box center [927, 589] width 86 height 21
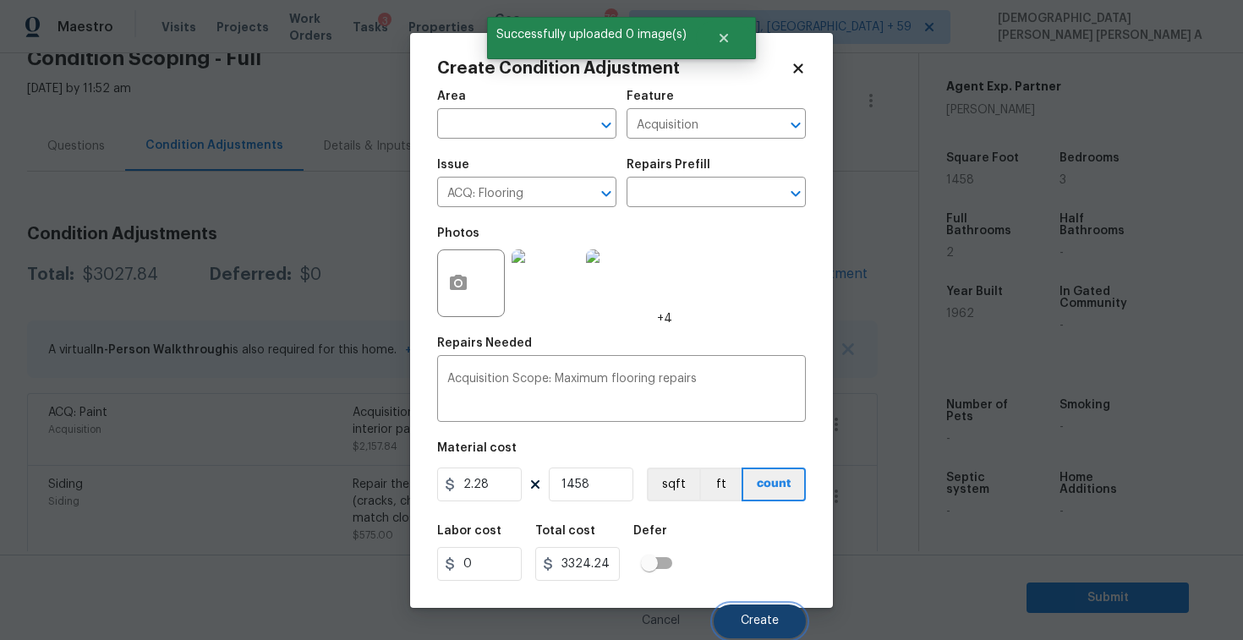
click at [731, 617] on button "Create" at bounding box center [760, 622] width 92 height 34
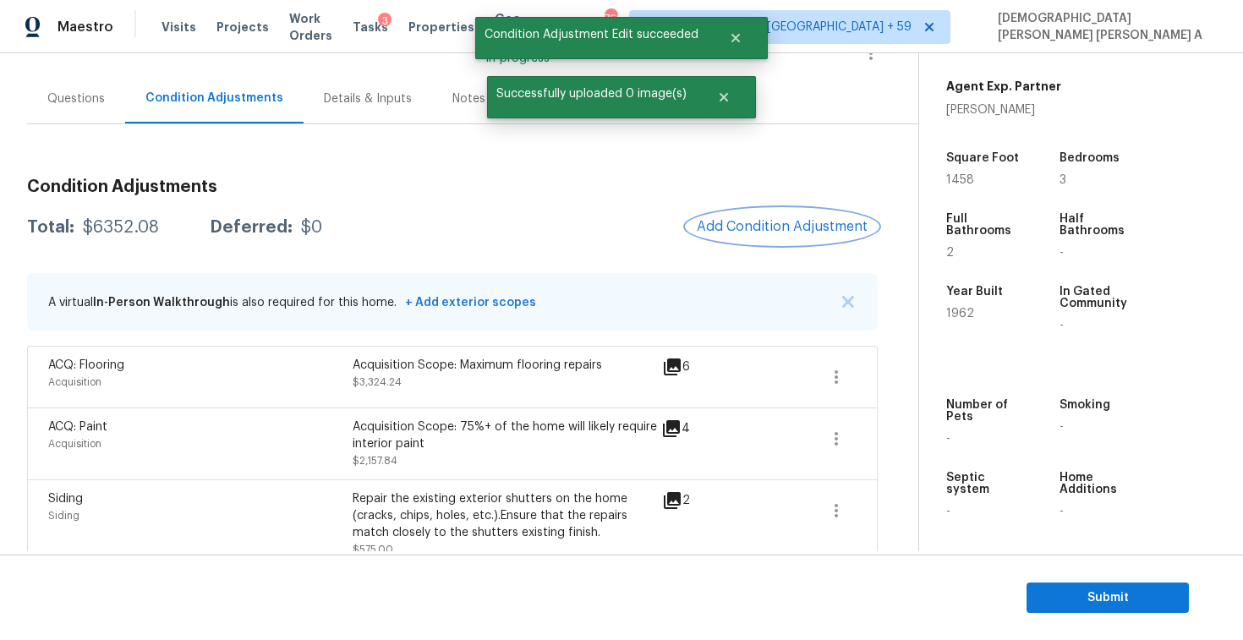
scroll to position [73, 0]
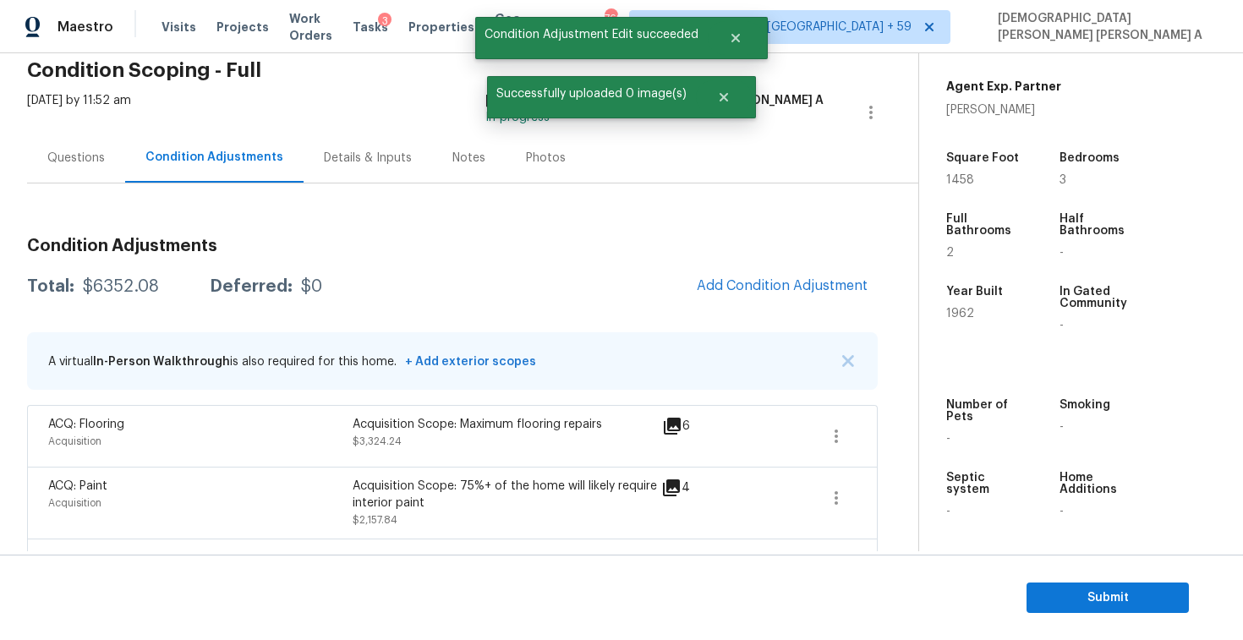
drag, startPoint x: 777, startPoint y: 321, endPoint x: 773, endPoint y: 304, distance: 17.4
click at [777, 319] on div "Condition Adjustments Total: $6352.08 Deferred: $0 Add Condition Adjustment A v…" at bounding box center [452, 593] width 851 height 738
click at [773, 302] on button "Add Condition Adjustment" at bounding box center [782, 286] width 191 height 36
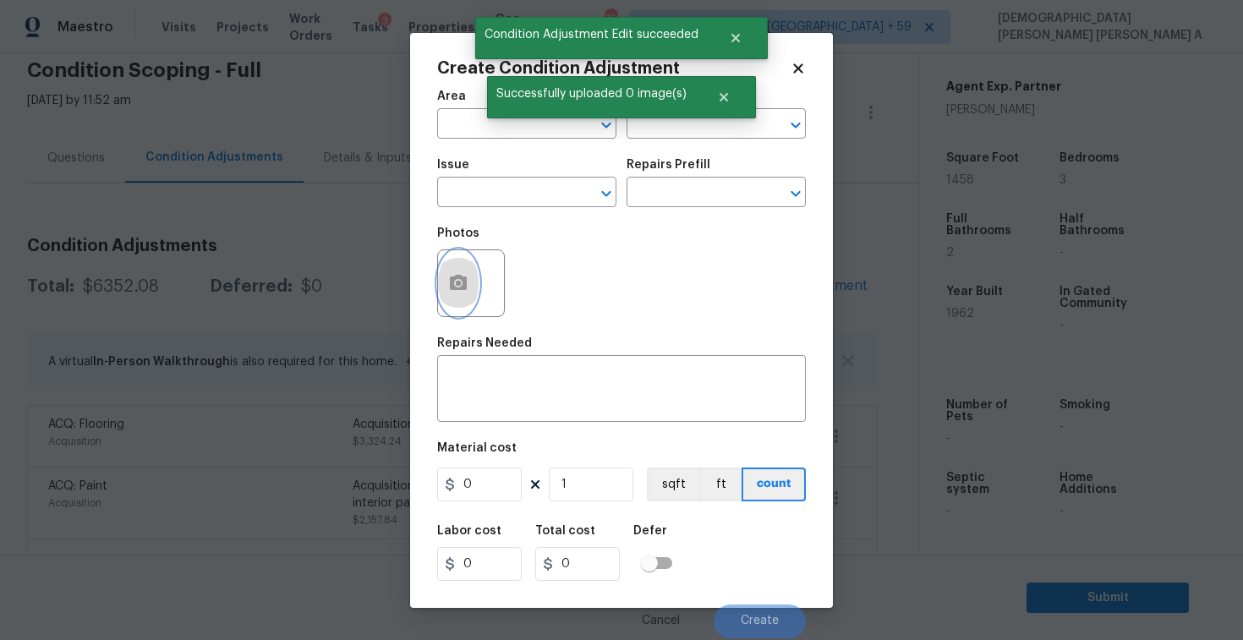
click at [469, 263] on button "button" at bounding box center [458, 283] width 41 height 66
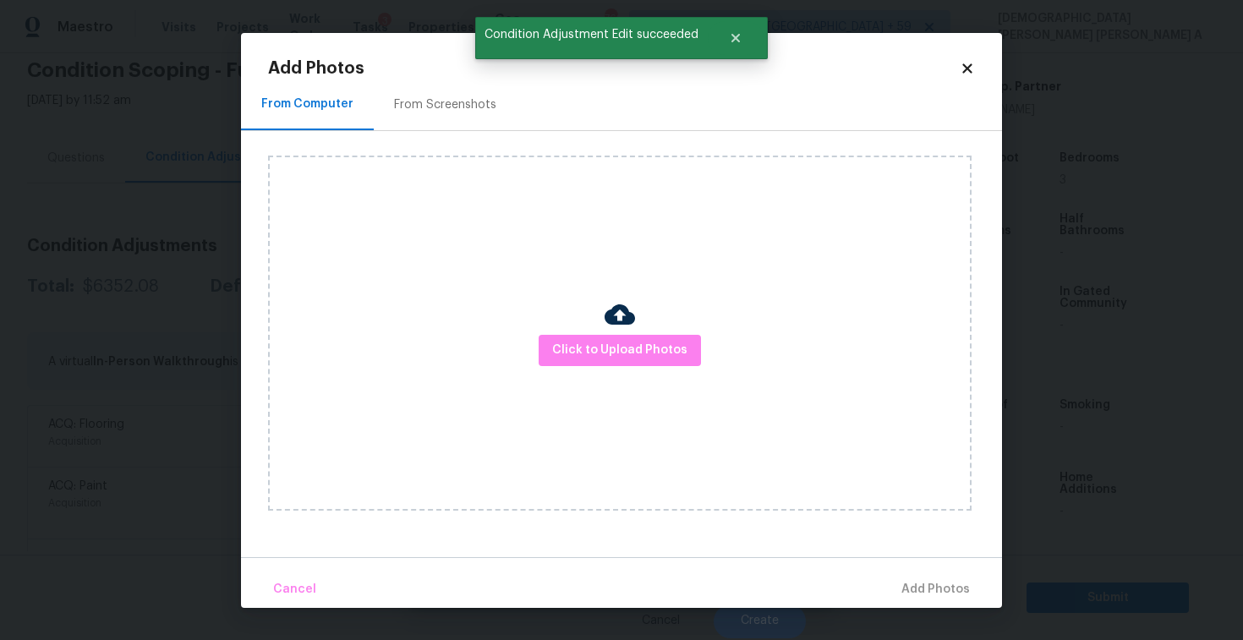
click at [431, 95] on div "From Screenshots" at bounding box center [445, 105] width 143 height 50
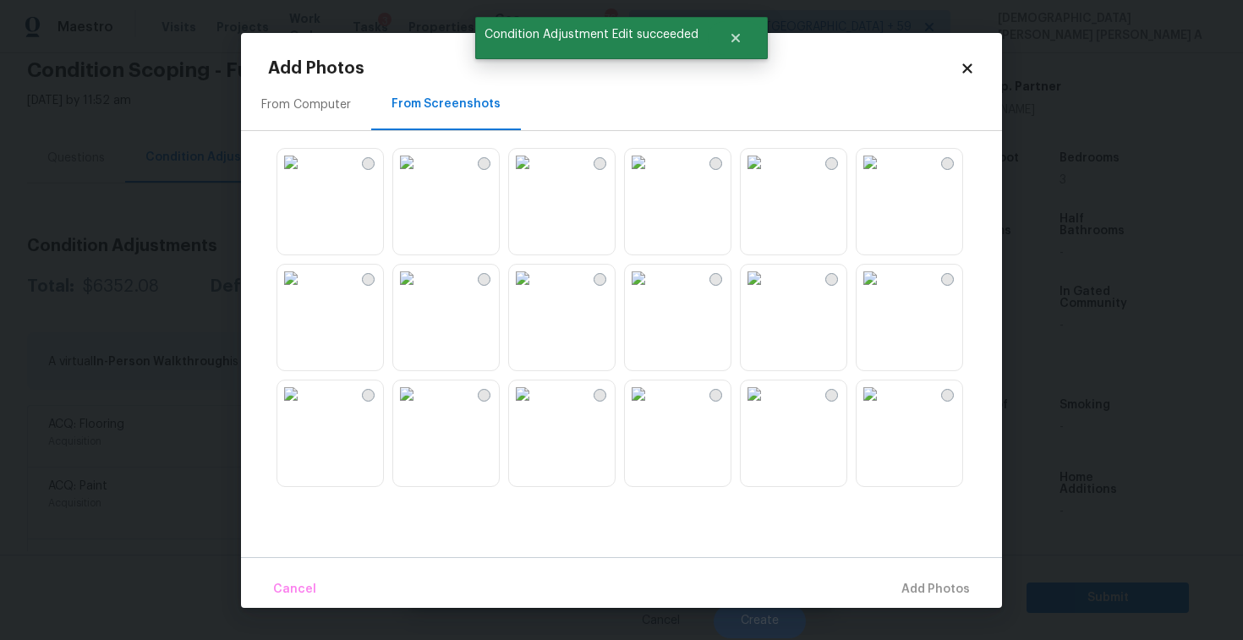
click at [768, 284] on img at bounding box center [754, 278] width 27 height 27
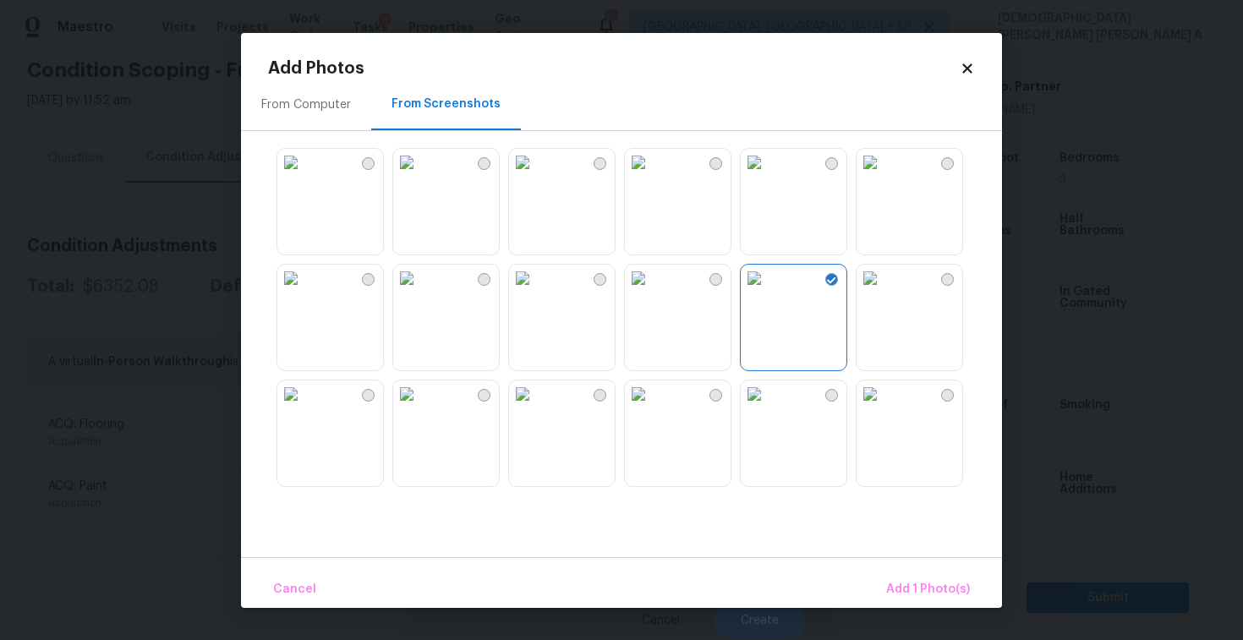
click at [884, 292] on img at bounding box center [870, 278] width 27 height 27
click at [938, 590] on span "Add 2 Photo(s)" at bounding box center [927, 589] width 86 height 21
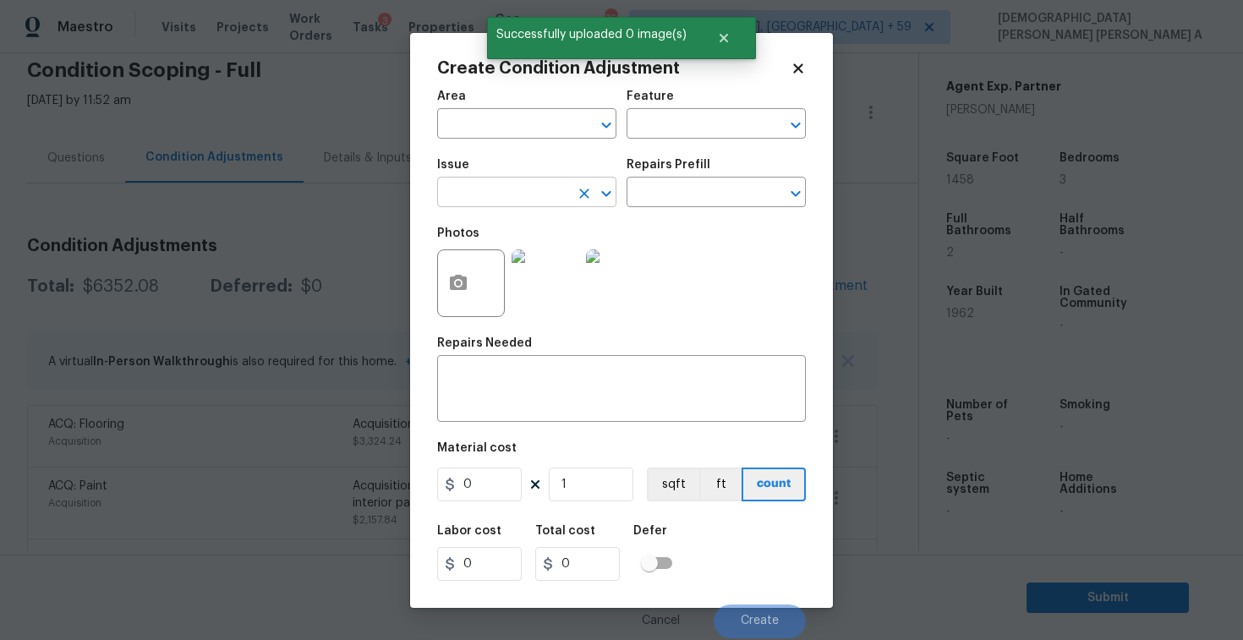
click at [525, 192] on input "text" at bounding box center [503, 194] width 132 height 26
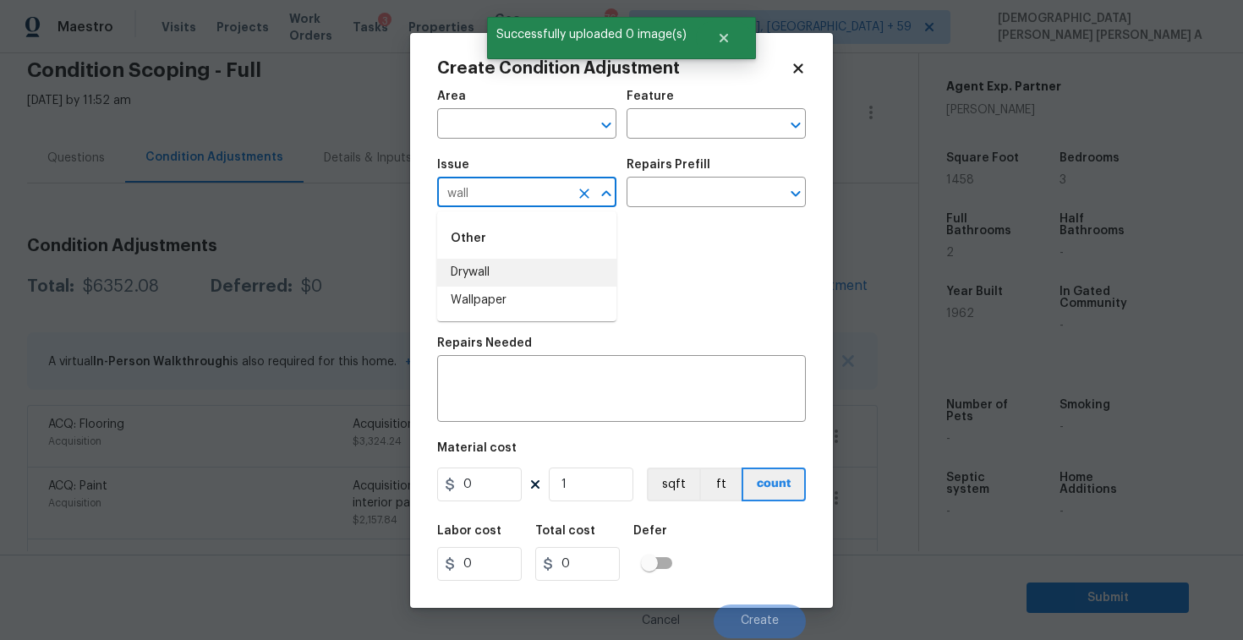
click at [527, 284] on li "Drywall" at bounding box center [526, 273] width 179 height 28
type input "Drywall"
click at [585, 195] on icon "Clear" at bounding box center [584, 194] width 10 height 10
click at [560, 299] on li "Wallpaper" at bounding box center [526, 301] width 179 height 28
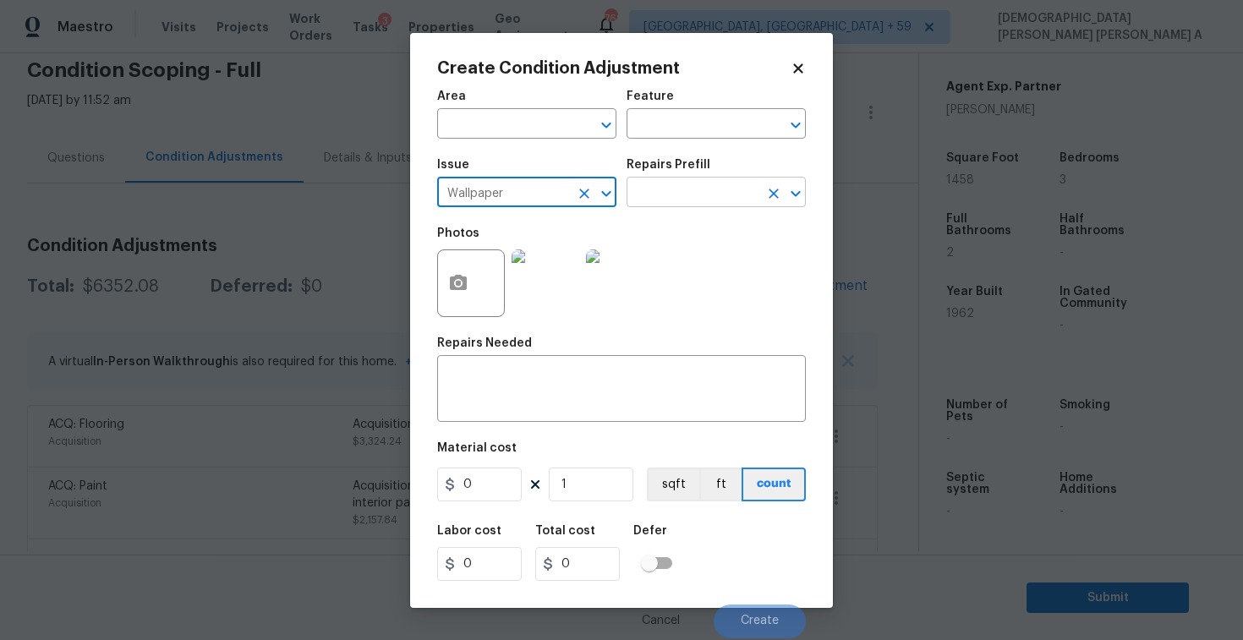
type input "Wallpaper"
click at [713, 202] on input "text" at bounding box center [693, 194] width 132 height 26
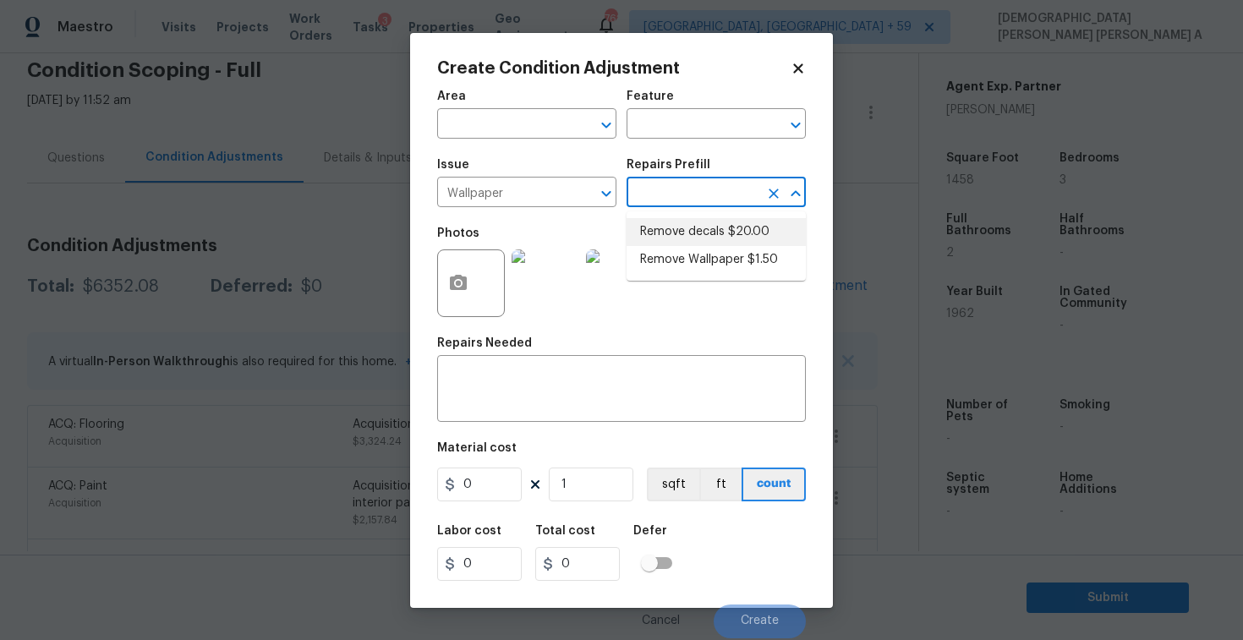
click at [710, 222] on li "Remove decals $20.00" at bounding box center [716, 232] width 179 height 28
type input "Walls and Ceiling"
type textarea "Remove decals from door/wall/ceiling"
type input "20"
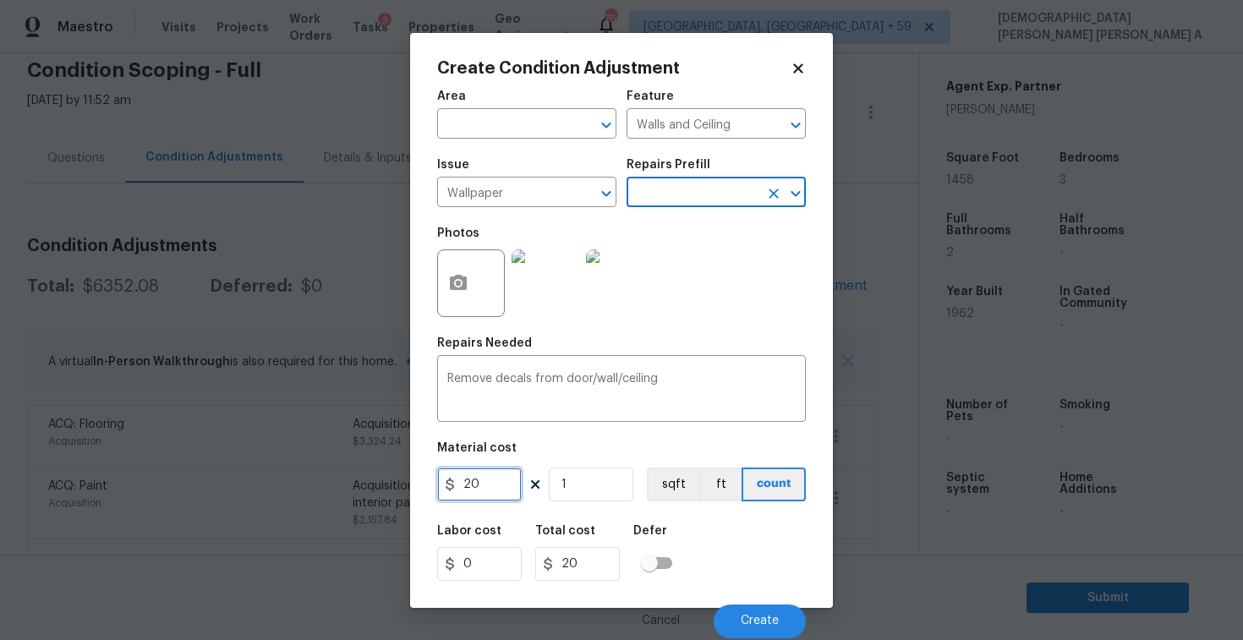
click at [491, 474] on input "20" at bounding box center [479, 485] width 85 height 34
type input "100"
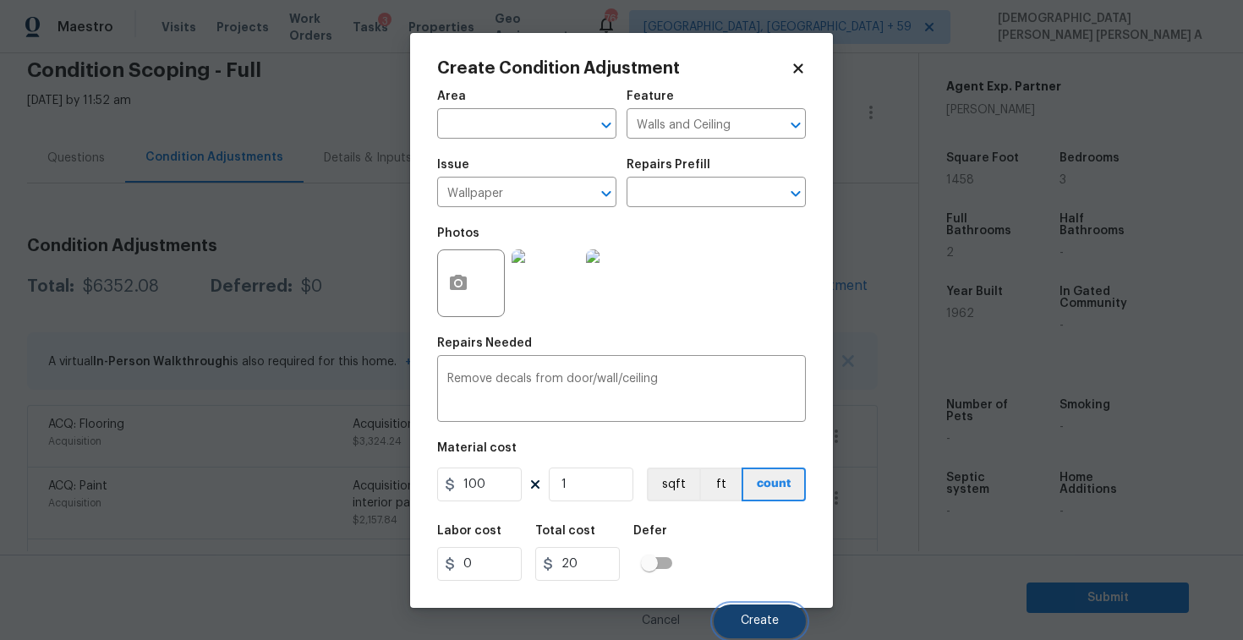
type input "100"
click at [778, 631] on button "Create" at bounding box center [760, 622] width 92 height 34
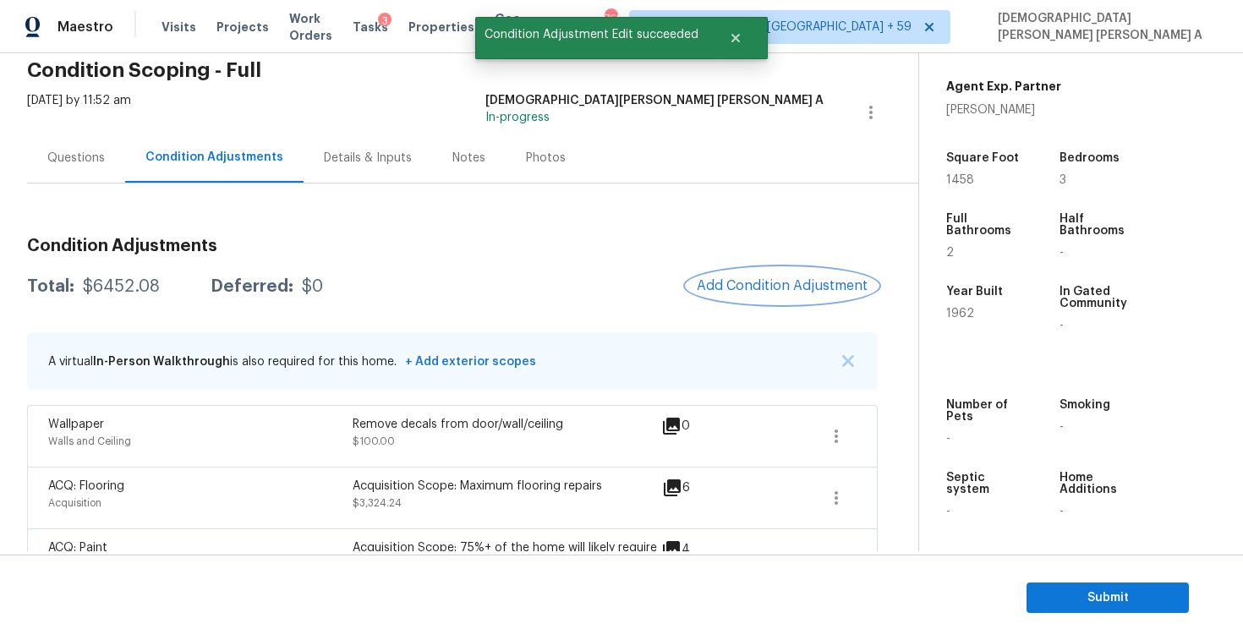
click at [800, 293] on button "Add Condition Adjustment" at bounding box center [782, 286] width 191 height 36
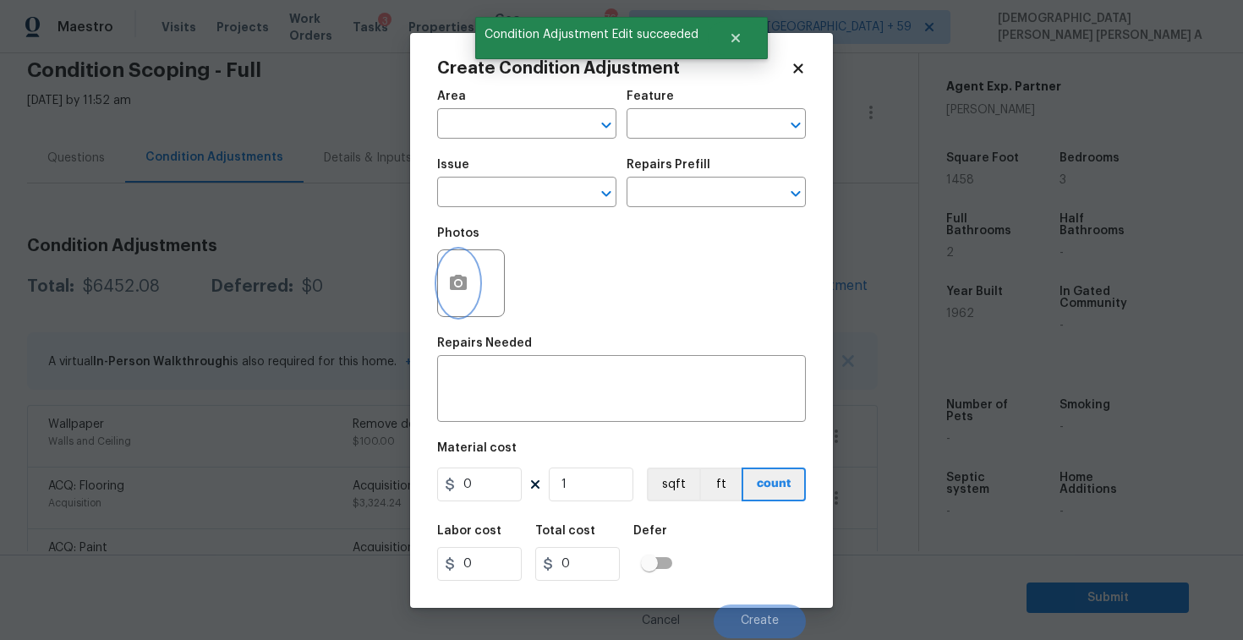
click at [451, 282] on icon "button" at bounding box center [458, 282] width 17 height 15
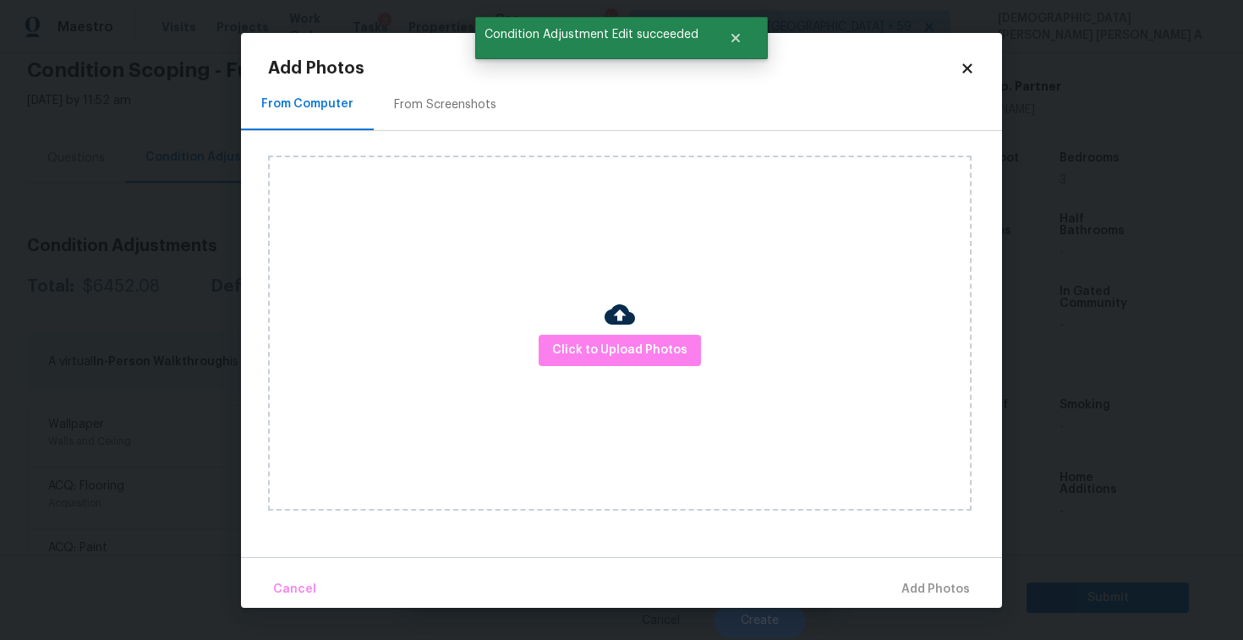
click at [421, 123] on div "From Screenshots" at bounding box center [445, 105] width 143 height 50
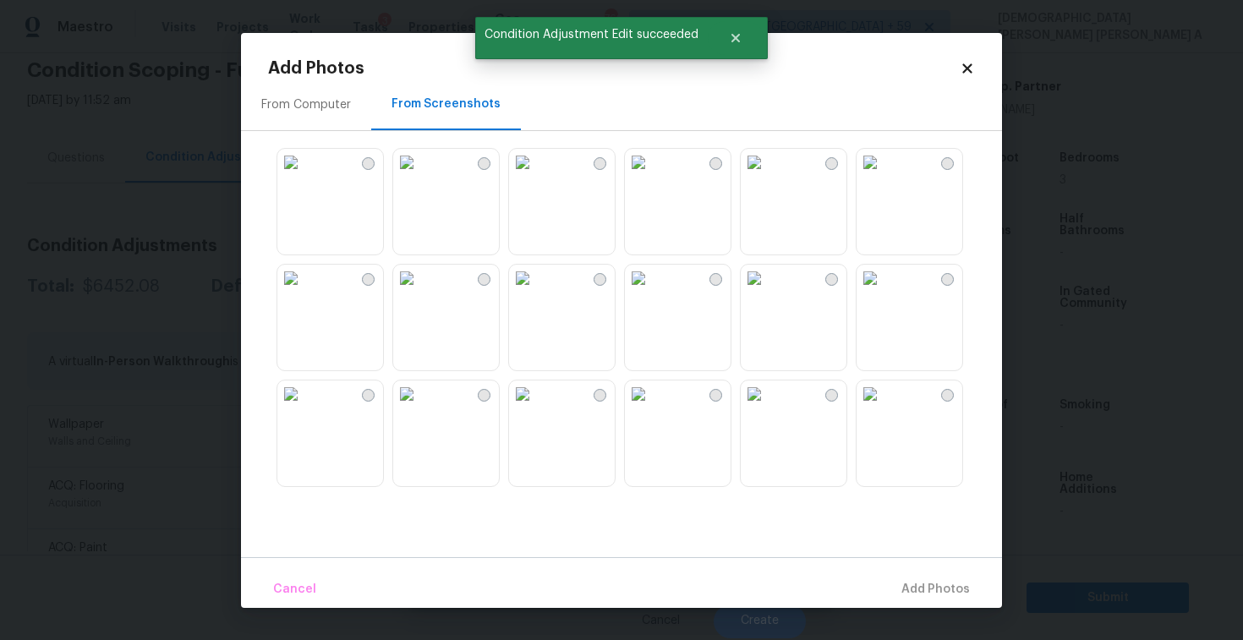
click at [652, 292] on img at bounding box center [638, 278] width 27 height 27
click at [768, 176] on img at bounding box center [754, 162] width 27 height 27
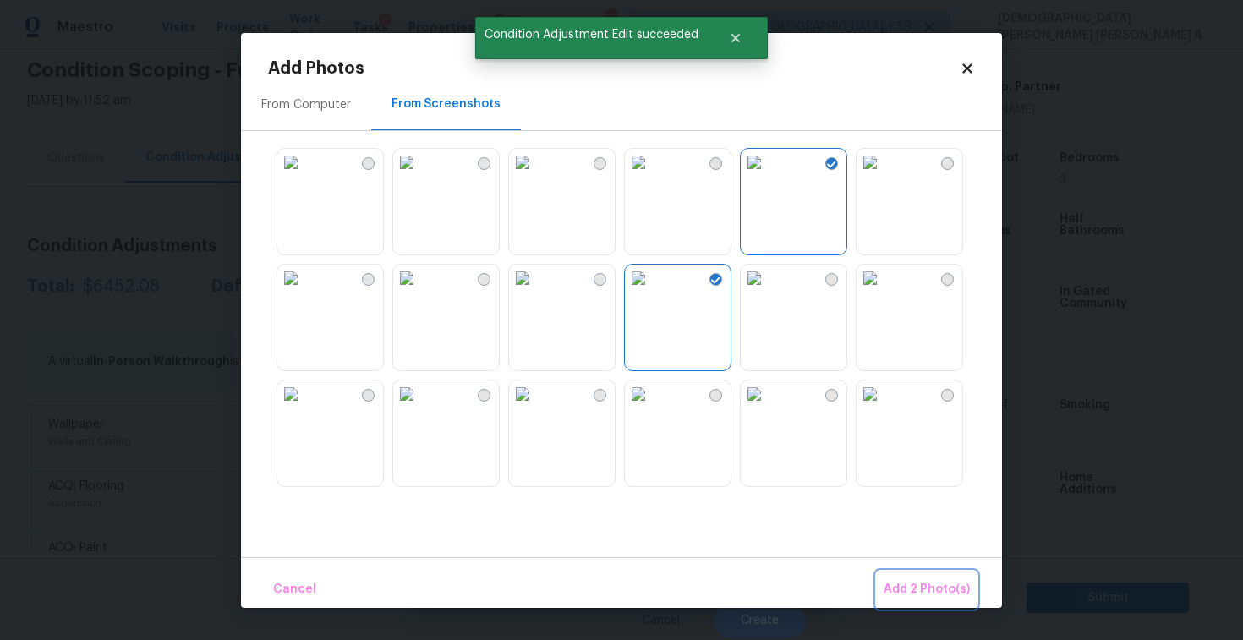
click at [916, 582] on span "Add 2 Photo(s)" at bounding box center [927, 589] width 86 height 21
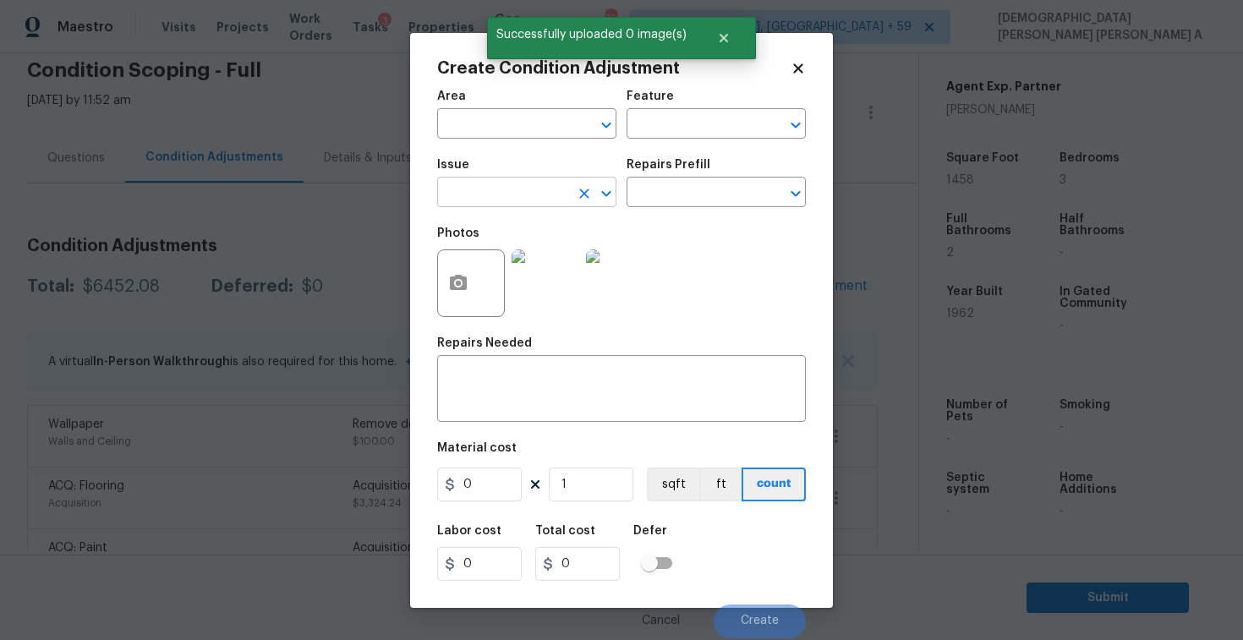
click at [497, 199] on input "text" at bounding box center [503, 194] width 132 height 26
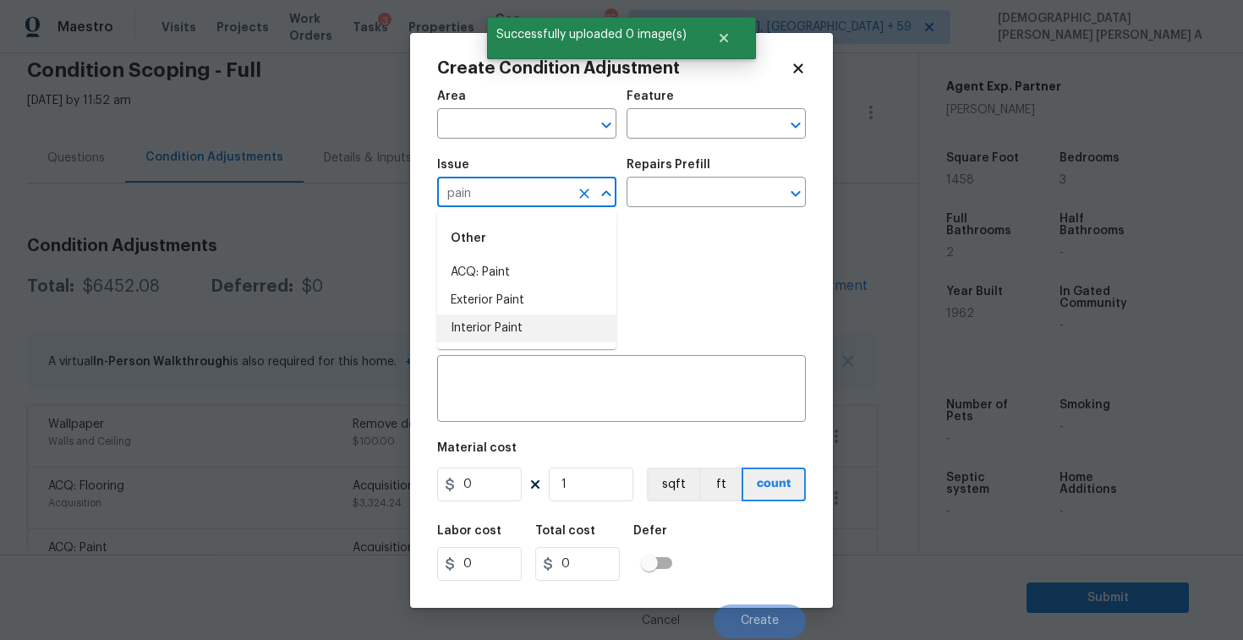
click at [526, 322] on li "Interior Paint" at bounding box center [526, 329] width 179 height 28
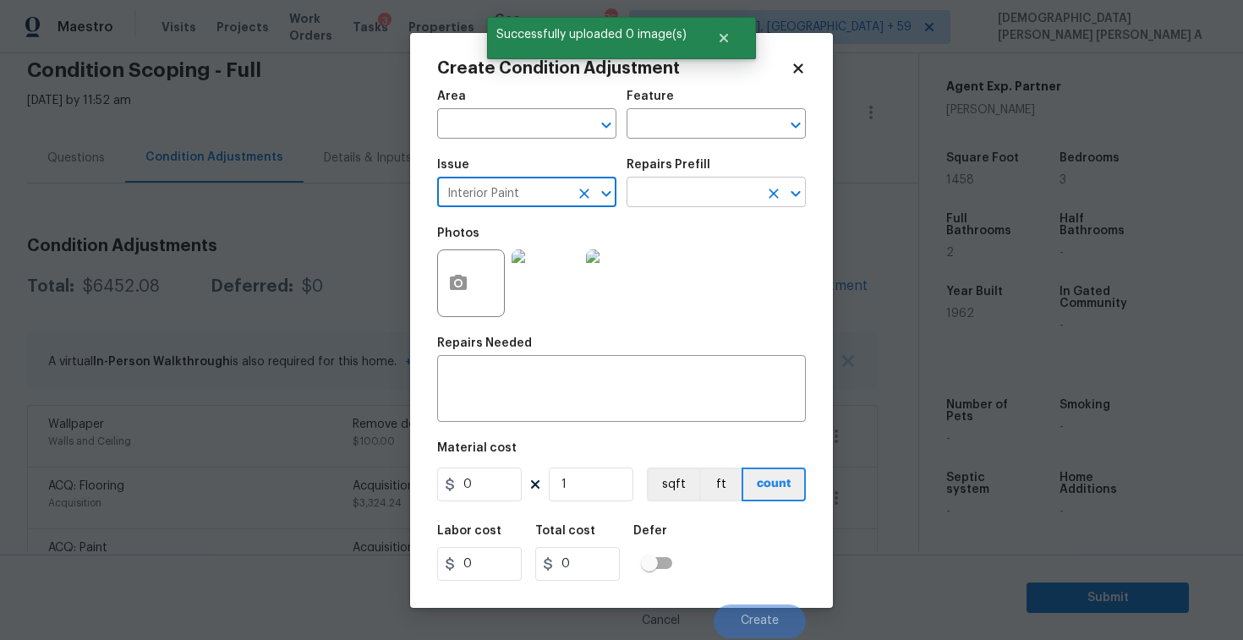
type input "Interior Paint"
click at [702, 187] on input "text" at bounding box center [693, 194] width 132 height 26
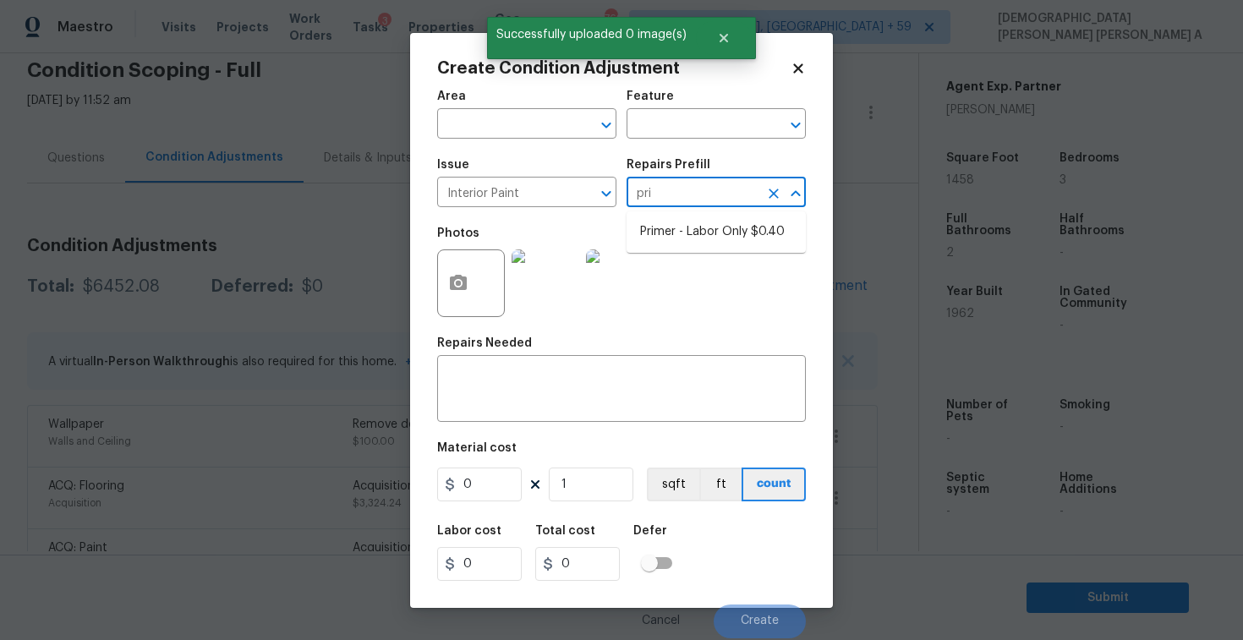
type input "prim"
click at [701, 233] on li "Primer - Labor Only $0.40" at bounding box center [716, 232] width 179 height 28
type input "Overall Paint"
type textarea "Interior primer - PRIMER PROVIDED BY OPENDOOR - All nails, screws, drywall anch…"
type input "0.4"
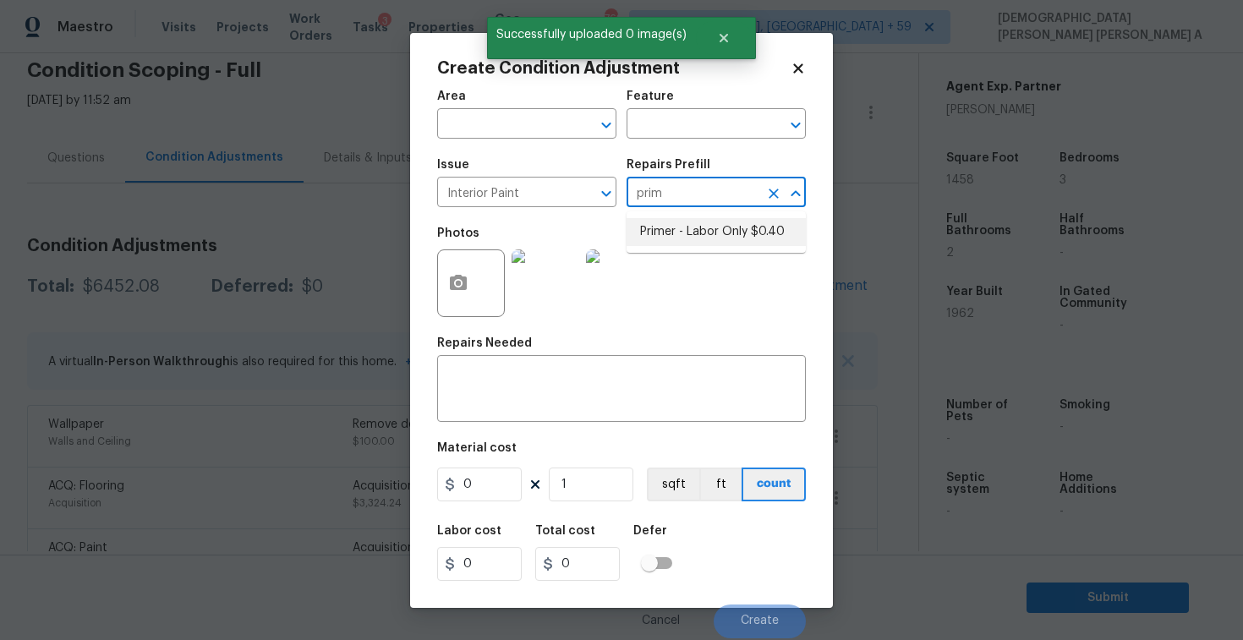
type input "0.4"
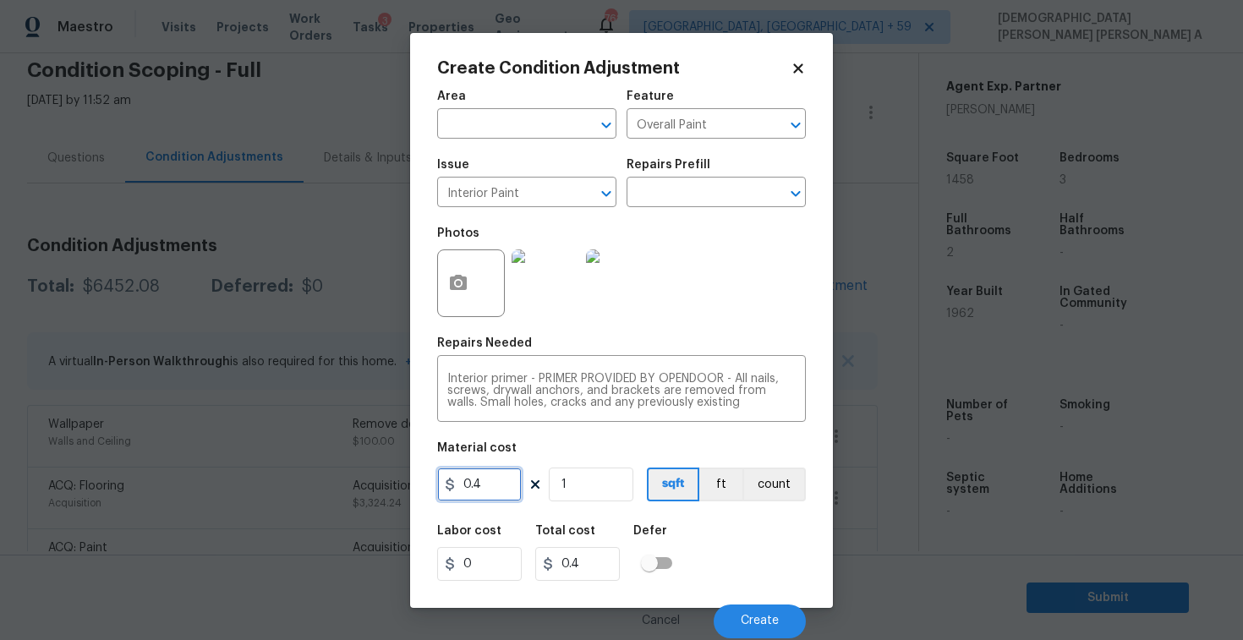
click at [498, 487] on input "0.4" at bounding box center [479, 485] width 85 height 34
type input "200"
click at [776, 629] on button "Create" at bounding box center [760, 622] width 92 height 34
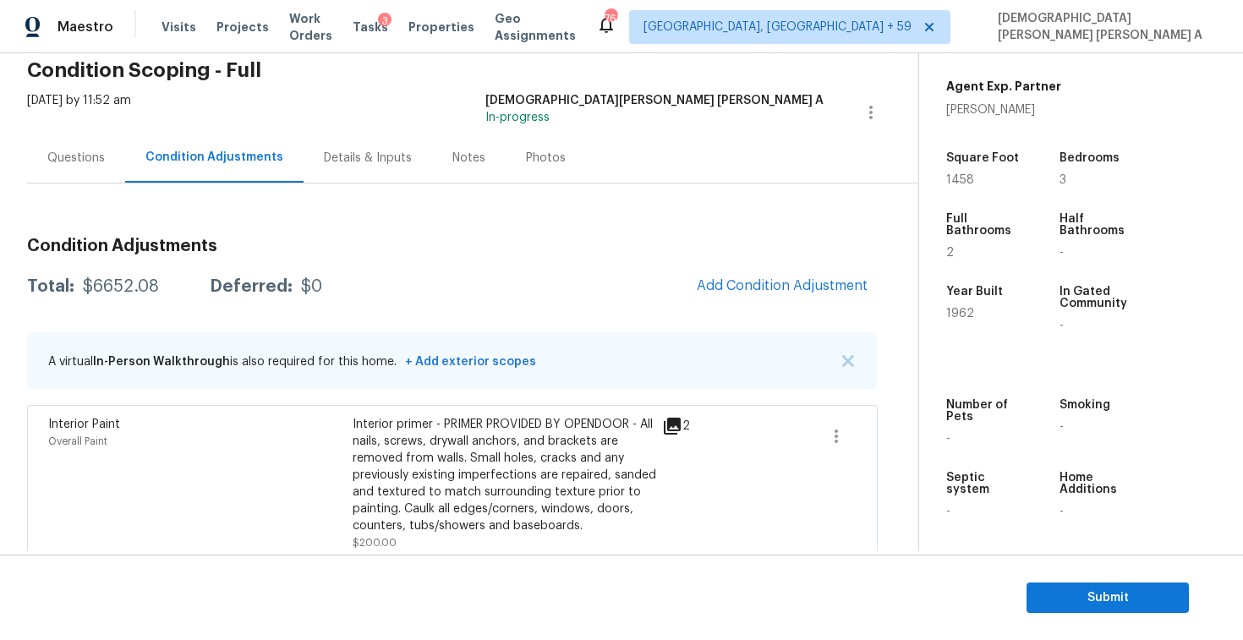
click at [103, 169] on div "Questions" at bounding box center [76, 158] width 98 height 50
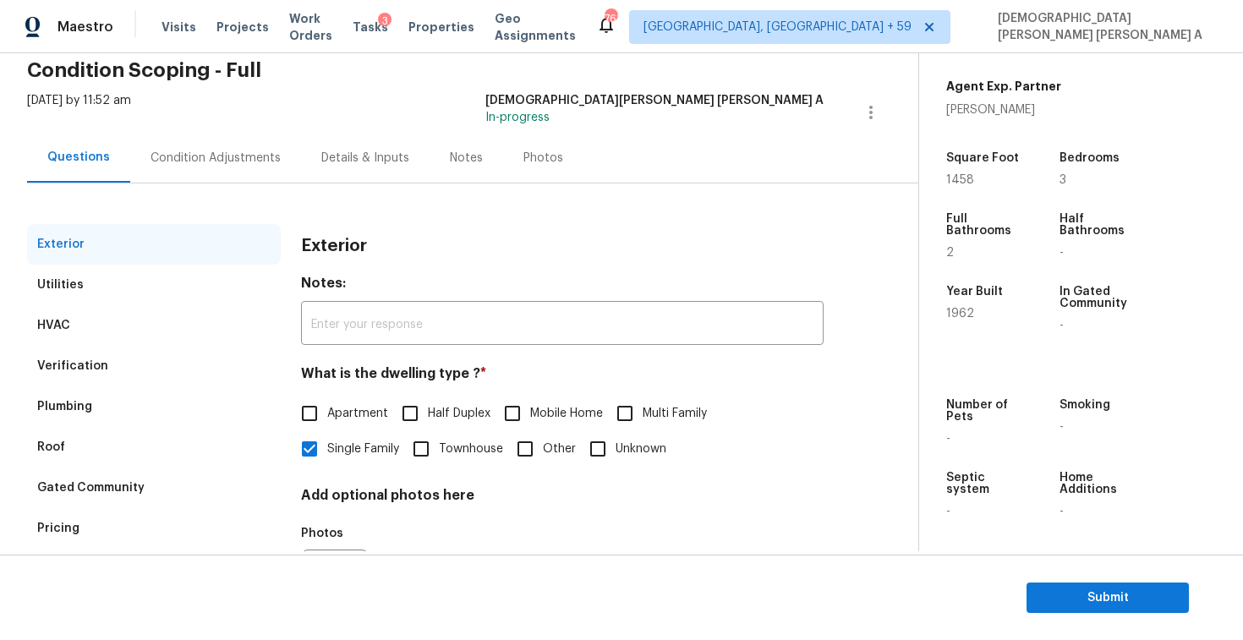
scroll to position [174, 0]
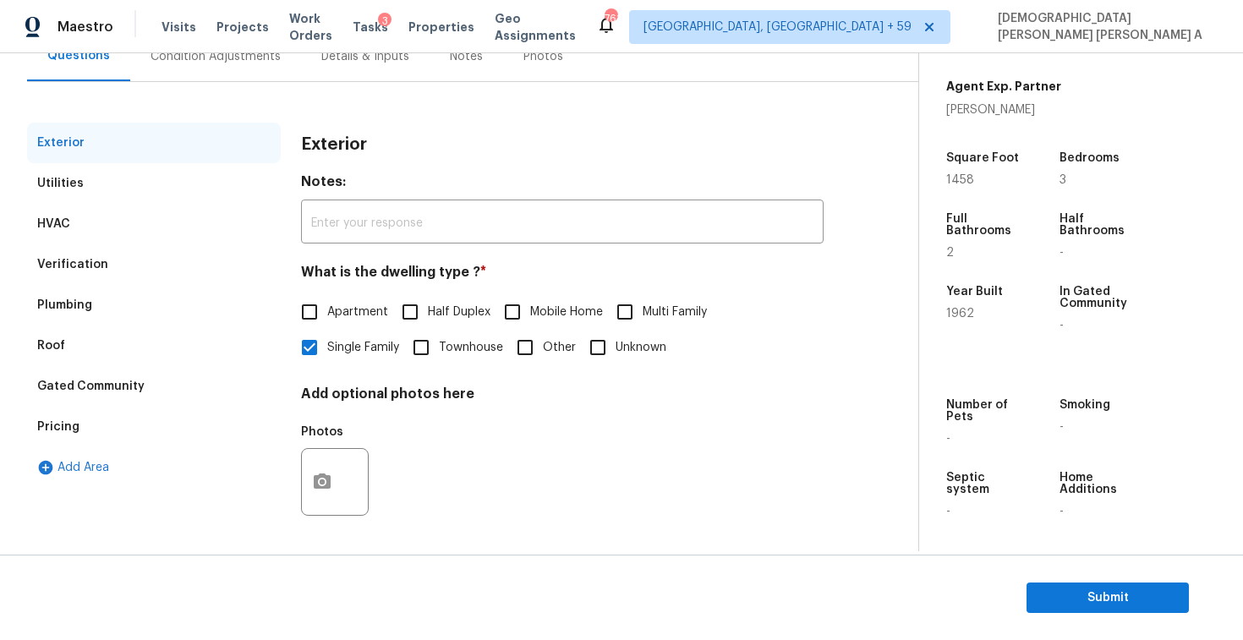
click at [71, 258] on div "Verification" at bounding box center [72, 264] width 71 height 17
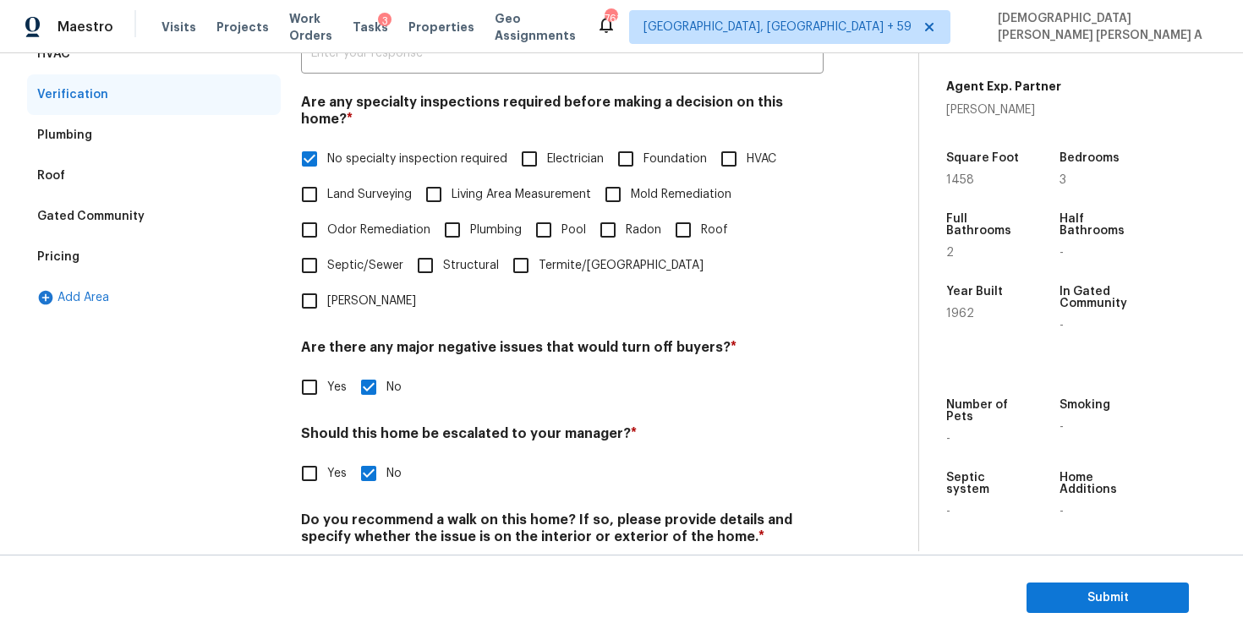
scroll to position [360, 0]
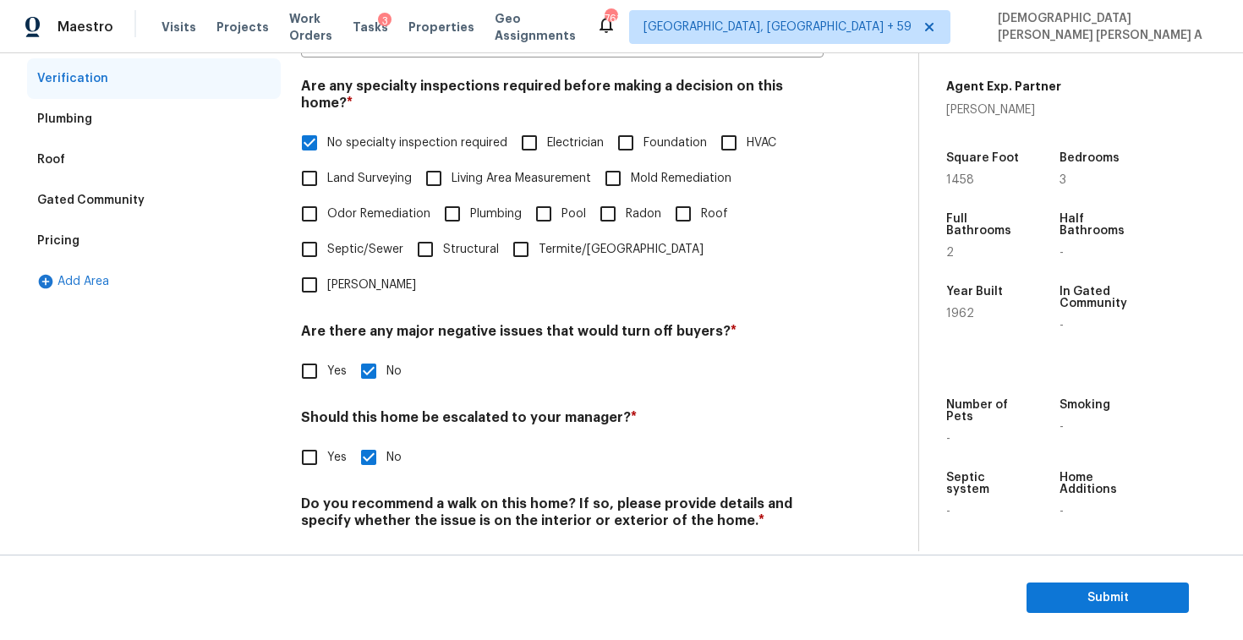
click at [305, 440] on input "Yes" at bounding box center [310, 458] width 36 height 36
checkbox input "true"
checkbox input "false"
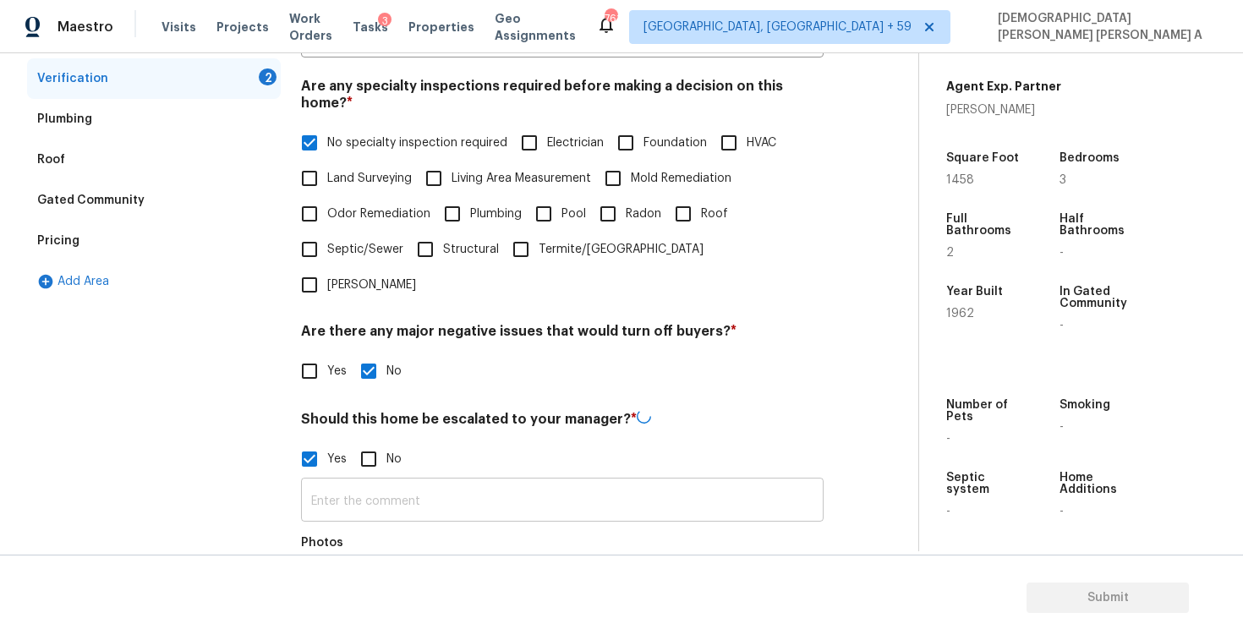
click at [423, 482] on input "text" at bounding box center [562, 502] width 523 height 40
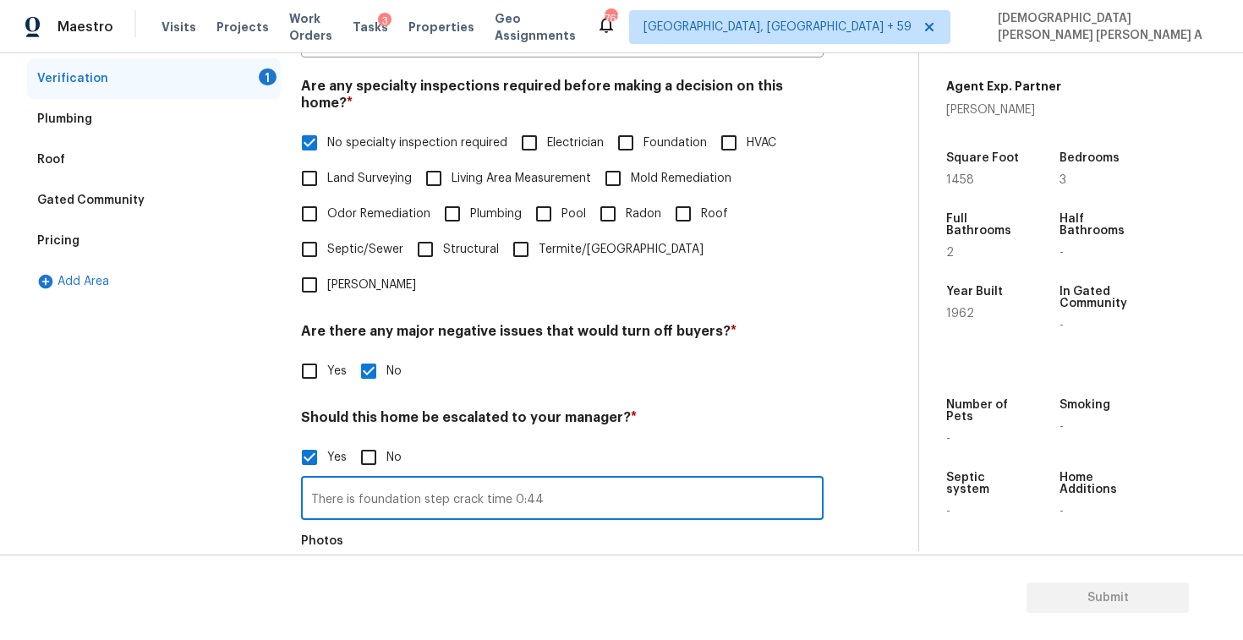
type input "There is foundation step crack time 0:44"
click at [326, 583] on icon "button" at bounding box center [322, 590] width 17 height 15
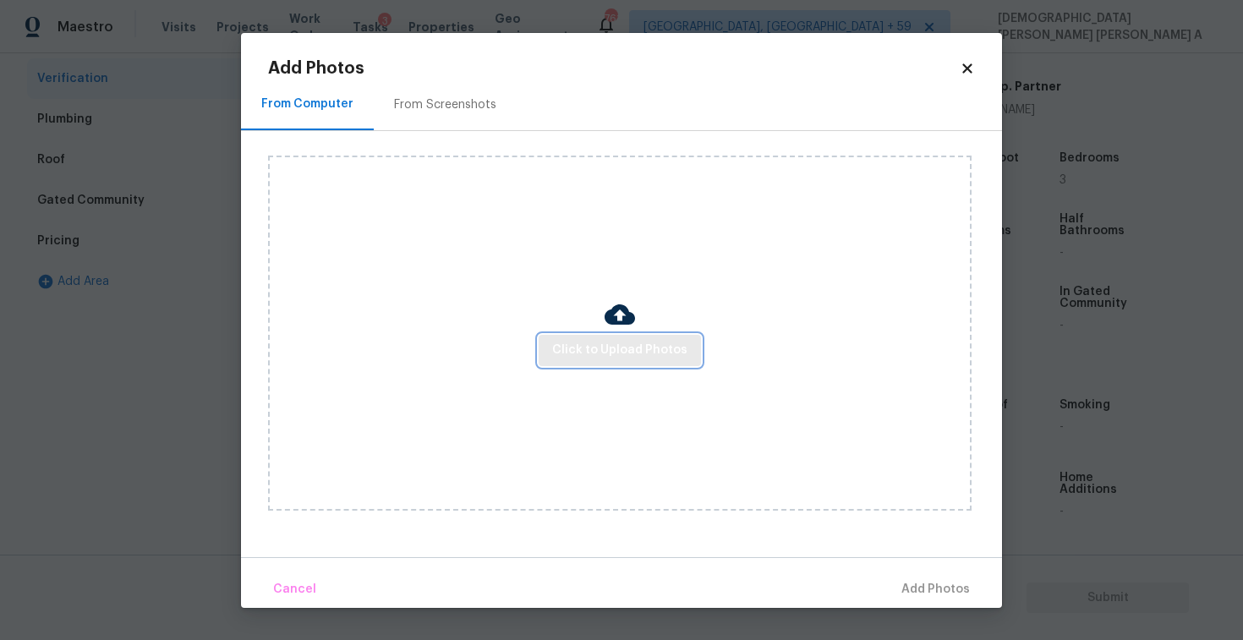
click at [651, 338] on button "Click to Upload Photos" at bounding box center [620, 350] width 162 height 31
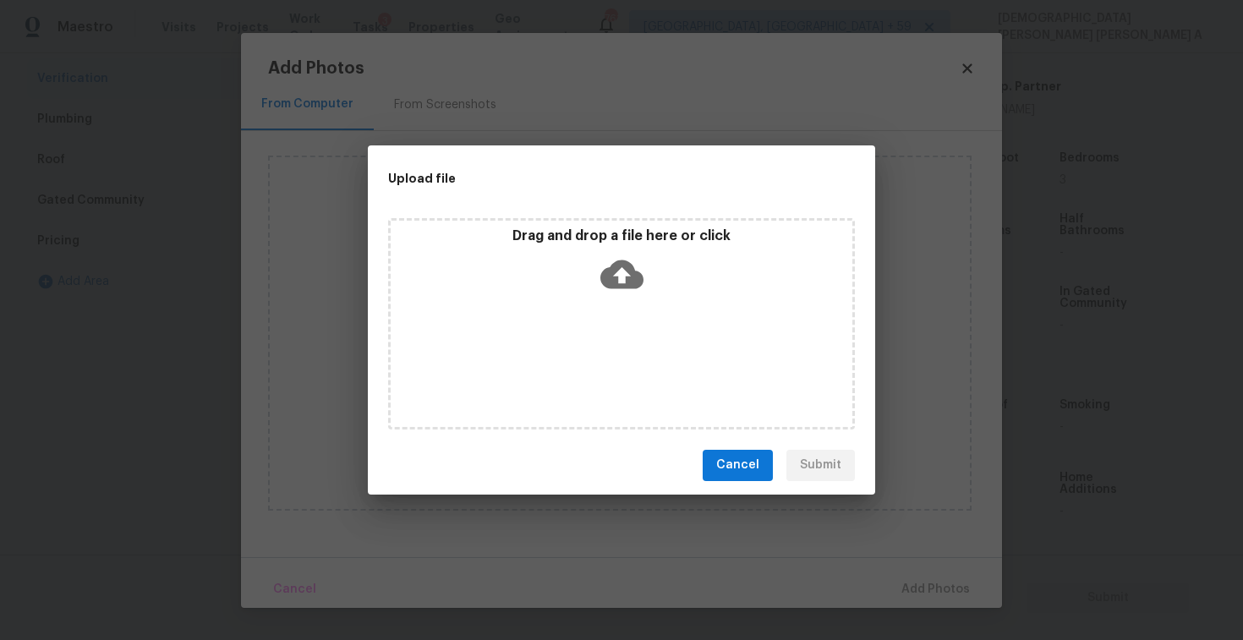
click at [644, 309] on div "Drag and drop a file here or click" at bounding box center [621, 323] width 467 height 211
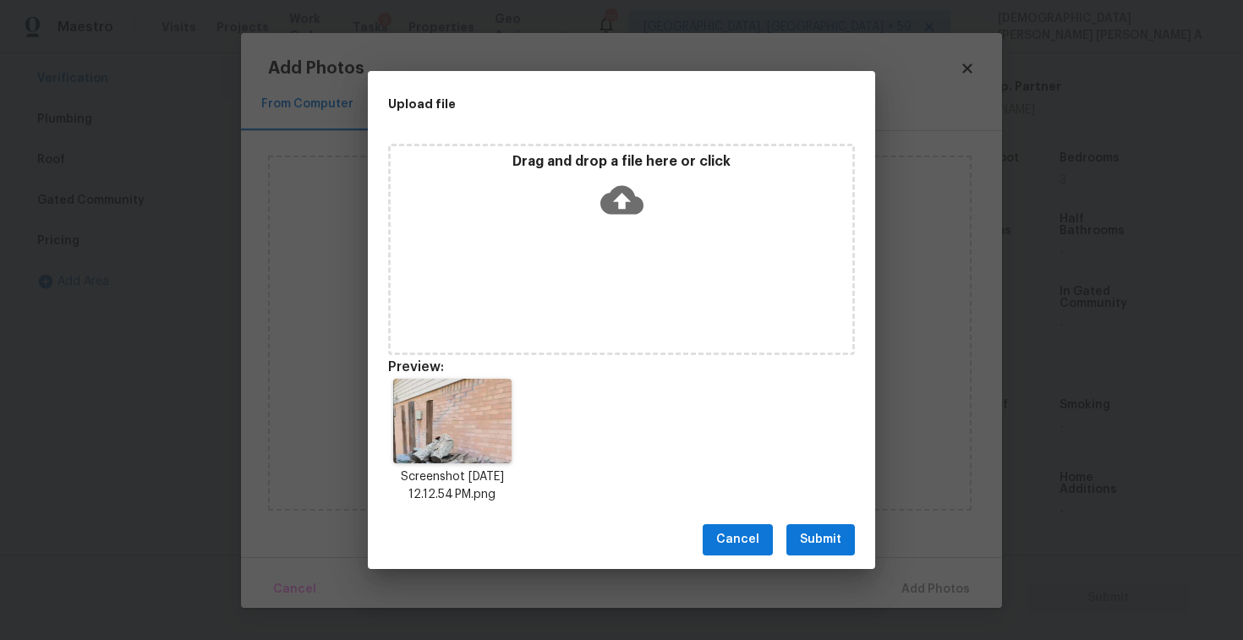
click at [820, 535] on span "Submit" at bounding box center [820, 539] width 41 height 21
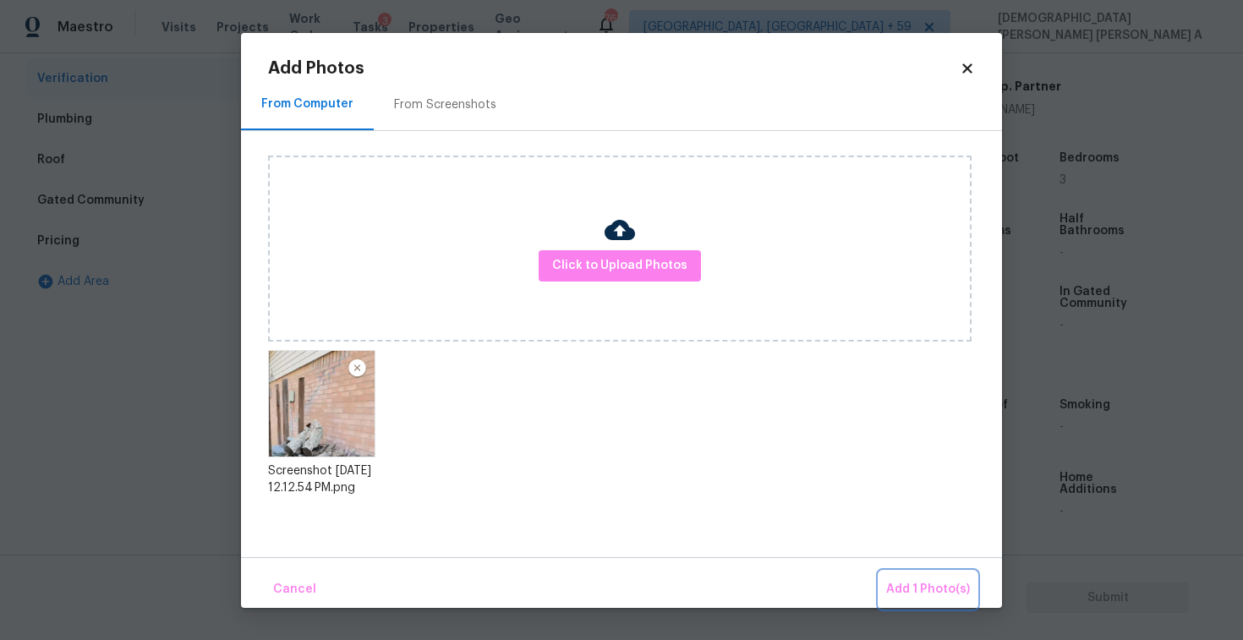
click at [947, 603] on button "Add 1 Photo(s)" at bounding box center [928, 590] width 97 height 36
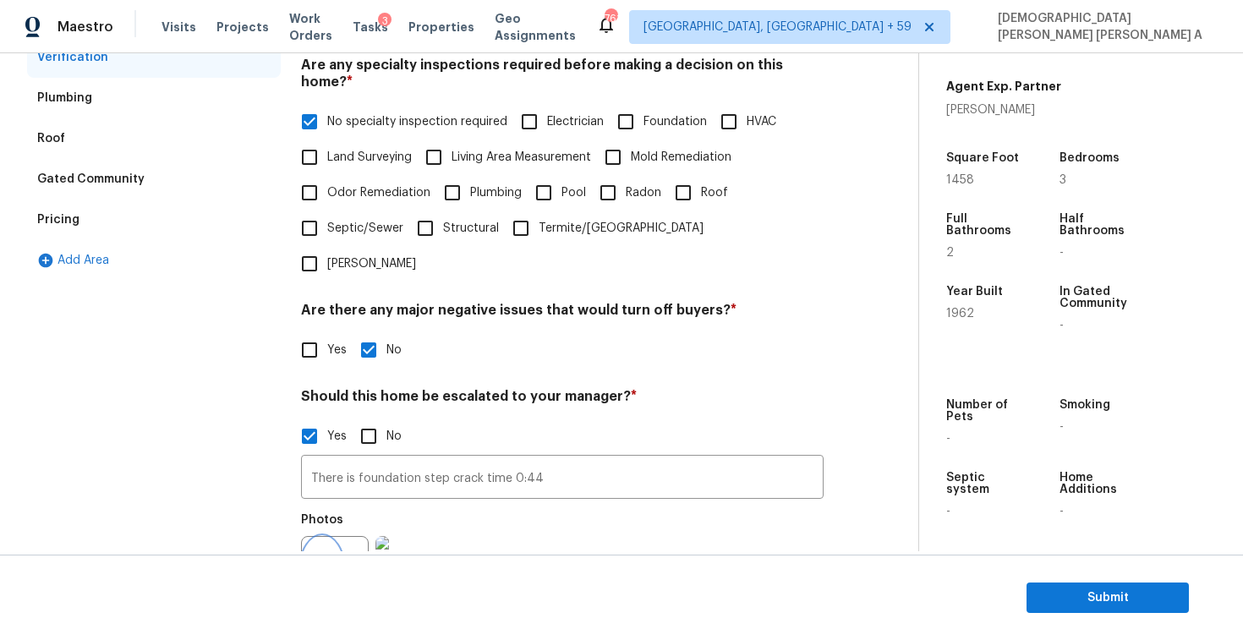
scroll to position [0, 0]
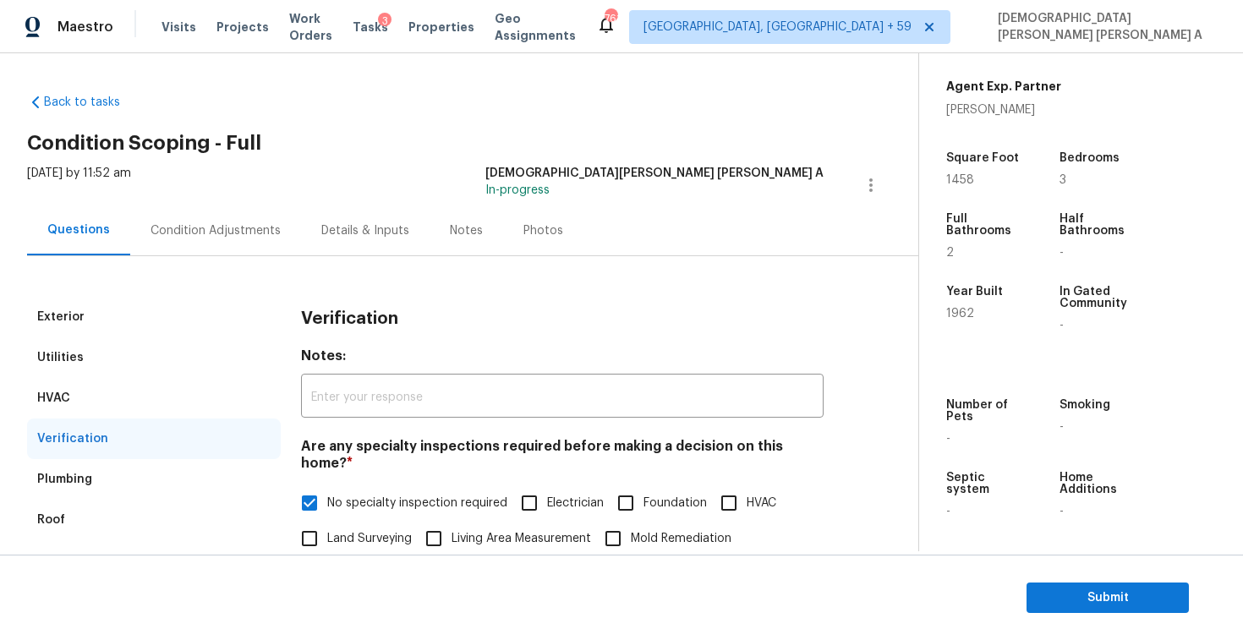
click at [214, 246] on div "Condition Adjustments" at bounding box center [215, 231] width 171 height 50
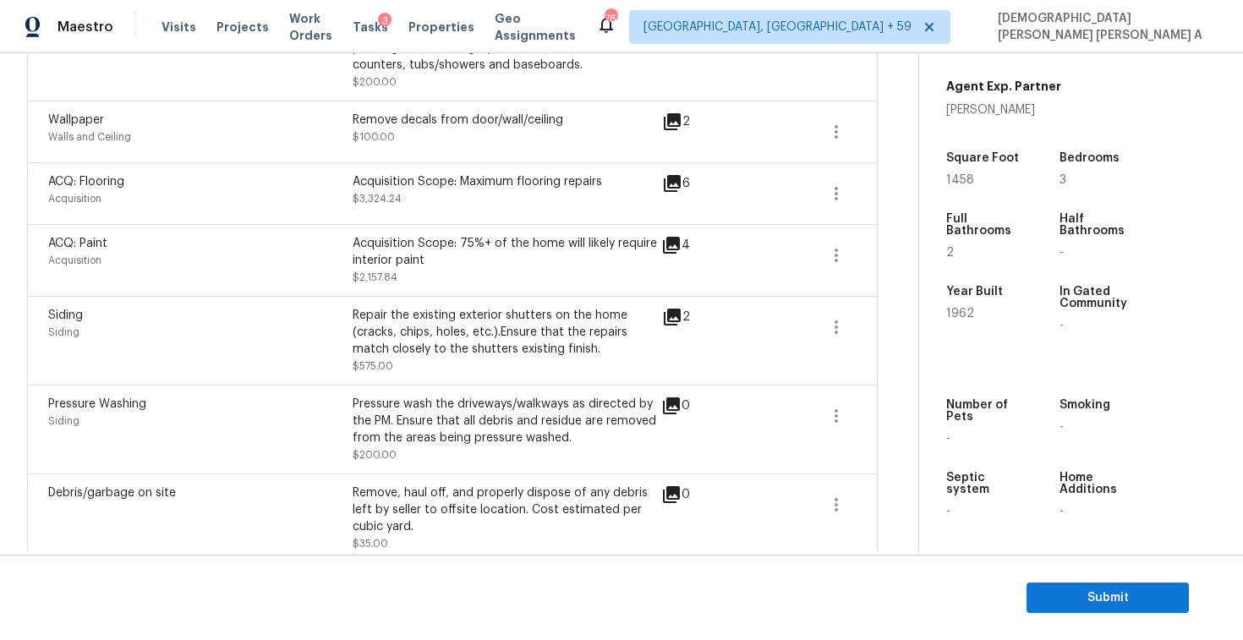
scroll to position [710, 0]
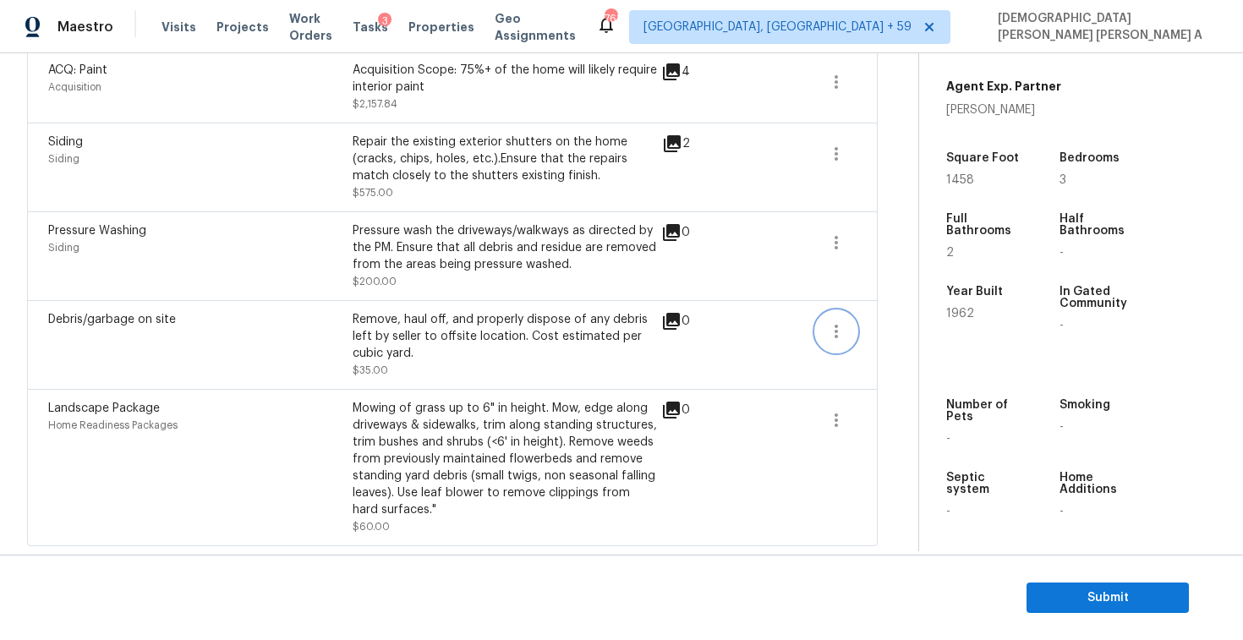
click at [840, 320] on button "button" at bounding box center [836, 331] width 41 height 41
click at [890, 342] on ul "Edit" at bounding box center [933, 327] width 152 height 34
click at [879, 320] on div "Edit" at bounding box center [933, 327] width 132 height 17
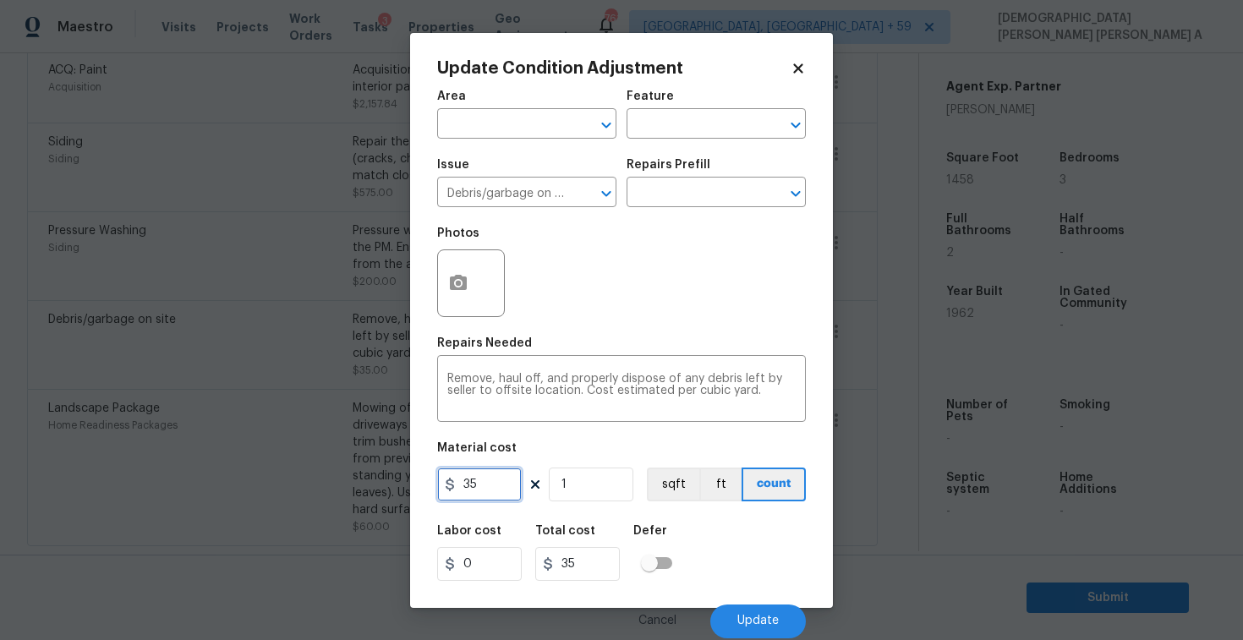
click at [508, 496] on input "35" at bounding box center [479, 485] width 85 height 34
type input "200"
click at [446, 284] on button "button" at bounding box center [458, 283] width 41 height 66
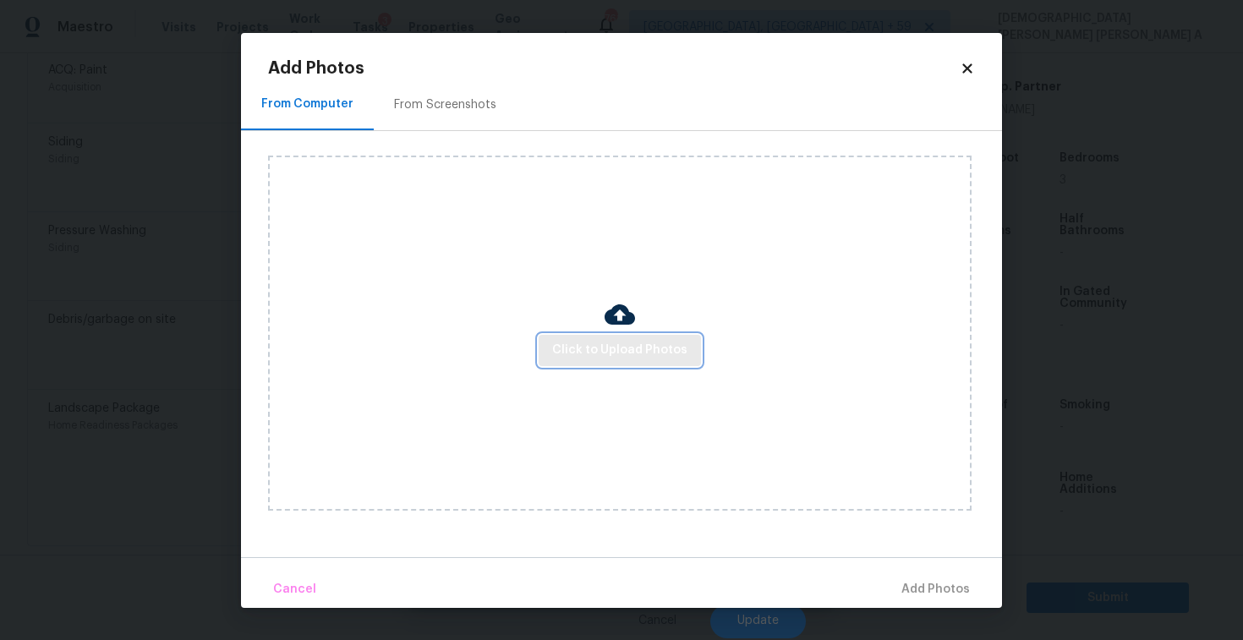
click at [615, 348] on span "Click to Upload Photos" at bounding box center [619, 350] width 135 height 21
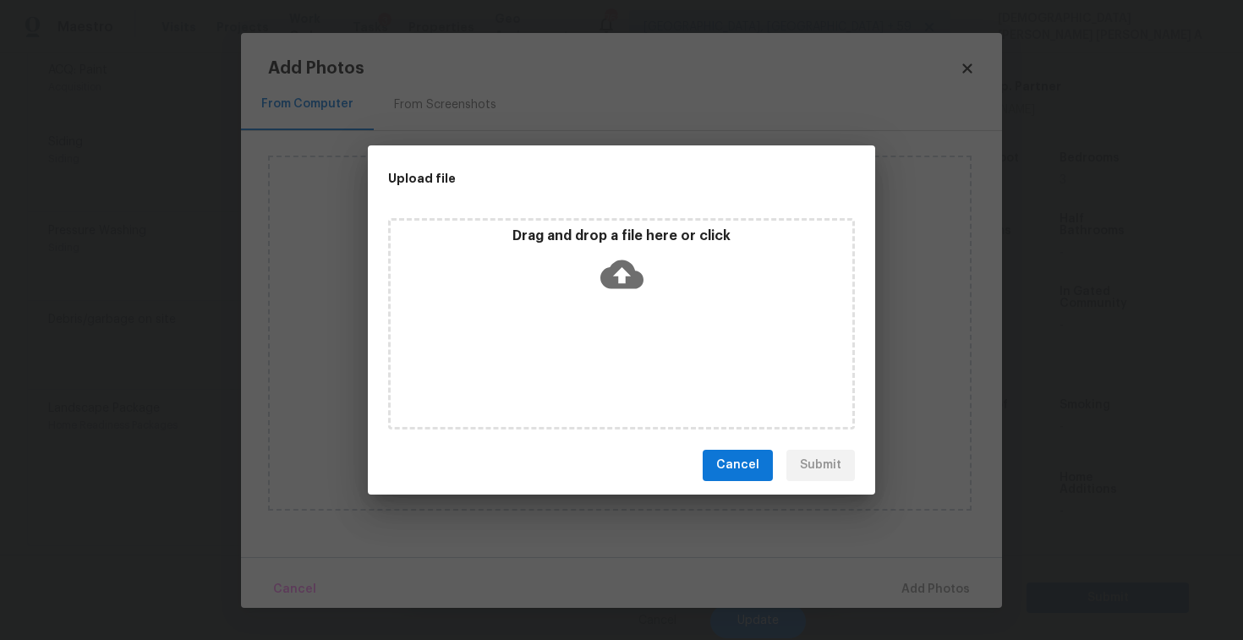
click at [617, 303] on div "Drag and drop a file here or click" at bounding box center [621, 323] width 467 height 211
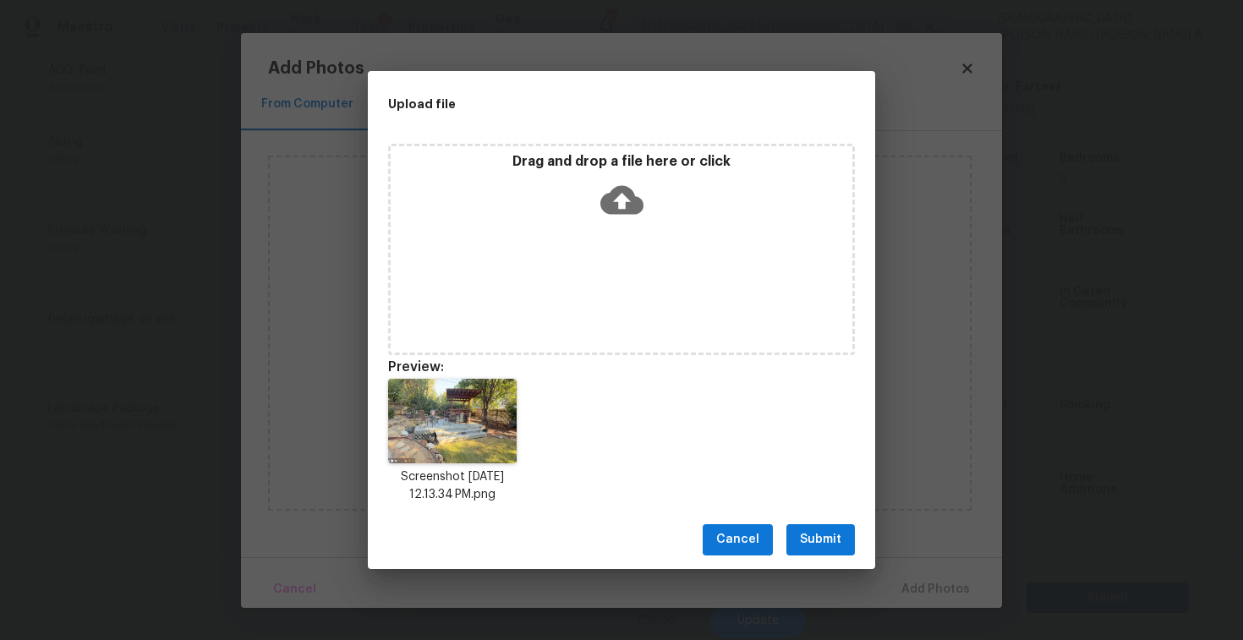
click at [809, 551] on button "Submit" at bounding box center [821, 539] width 69 height 31
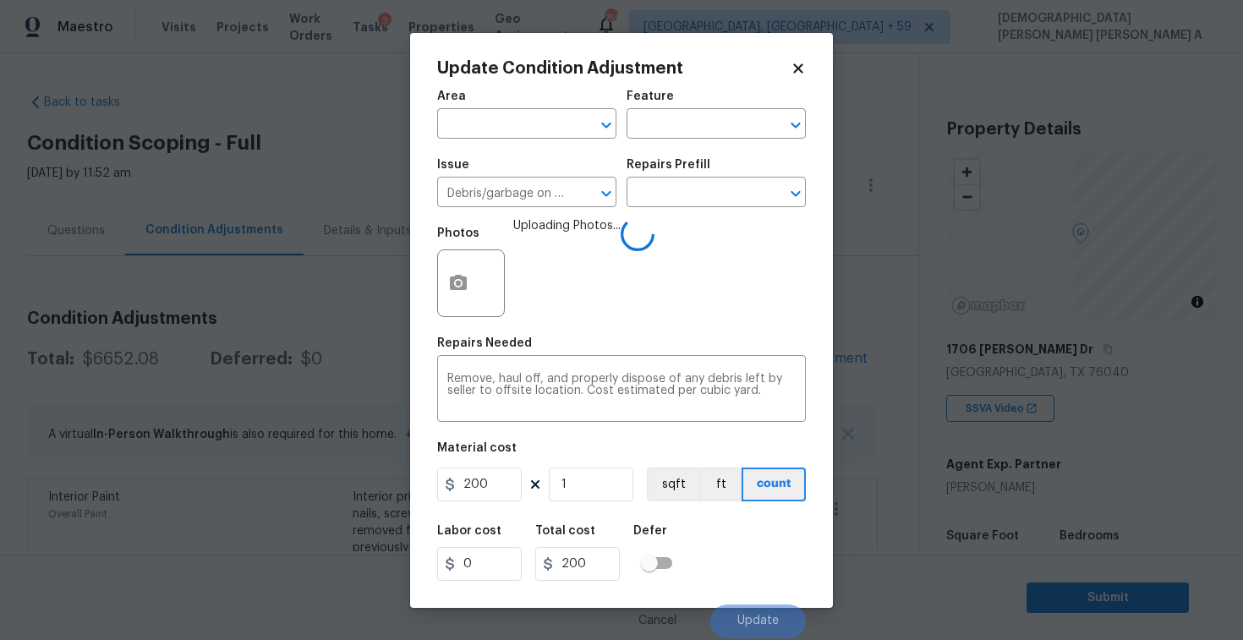
scroll to position [378, 0]
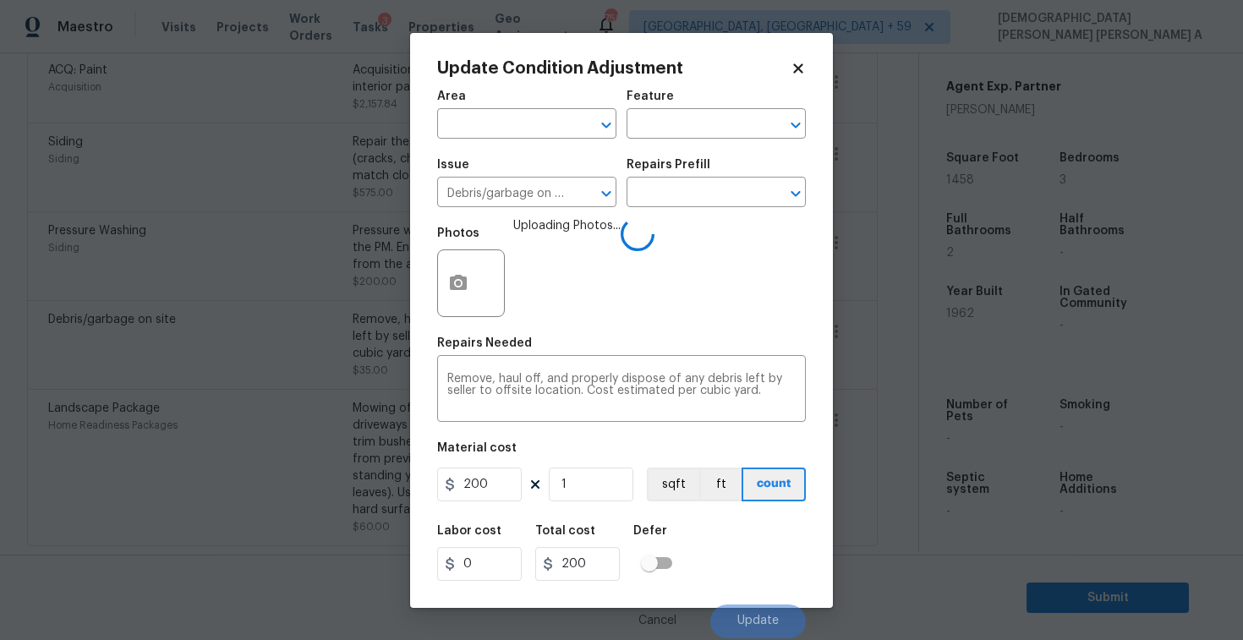
click at [671, 152] on div "Issue Debris/garbage on site ​ Repairs Prefill ​" at bounding box center [621, 183] width 369 height 69
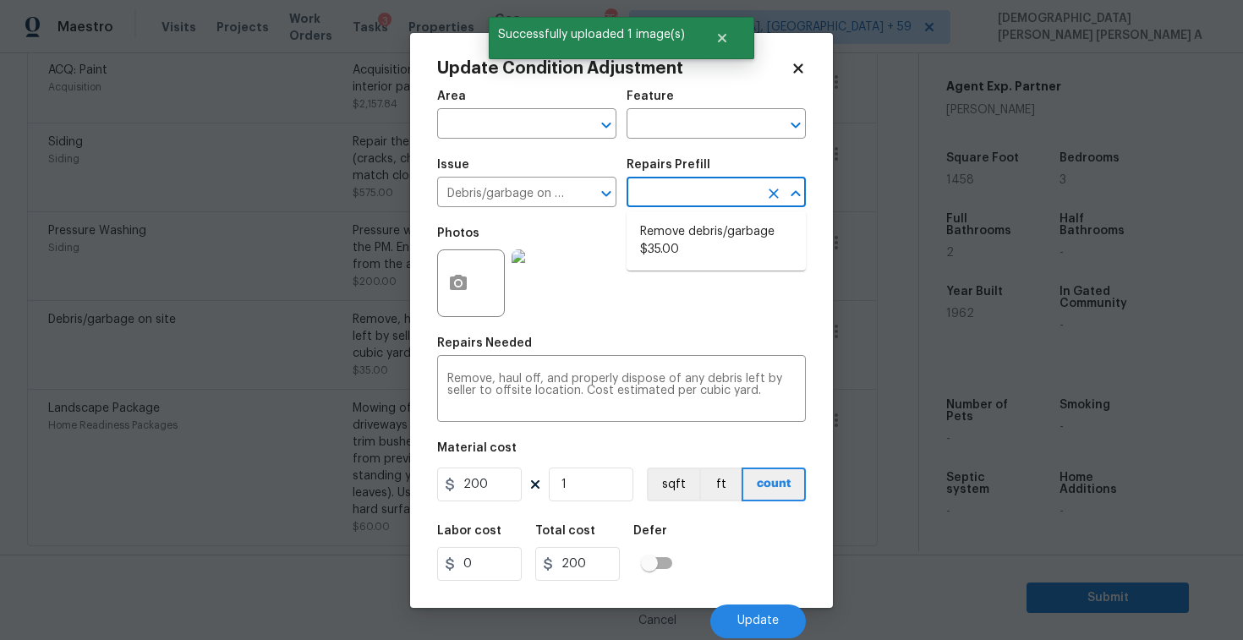
click at [717, 183] on input "text" at bounding box center [693, 194] width 132 height 26
click at [719, 369] on div "Remove, haul off, and properly dispose of any debris left by seller to offsite …" at bounding box center [621, 390] width 369 height 63
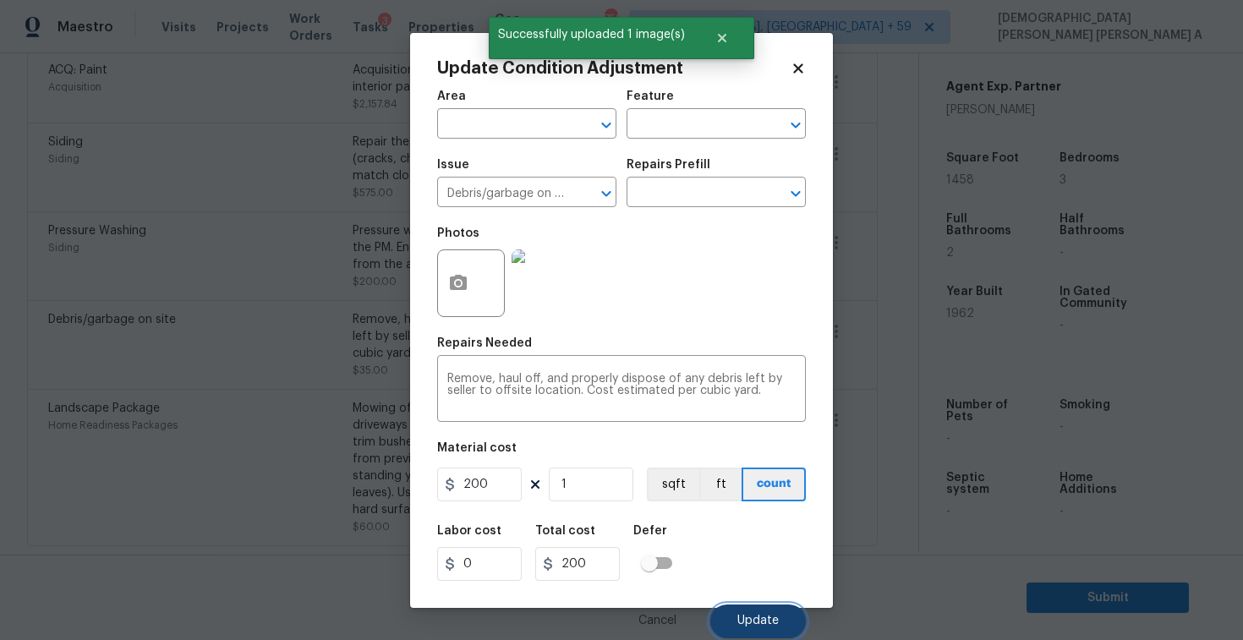
click at [775, 611] on button "Update" at bounding box center [758, 622] width 96 height 34
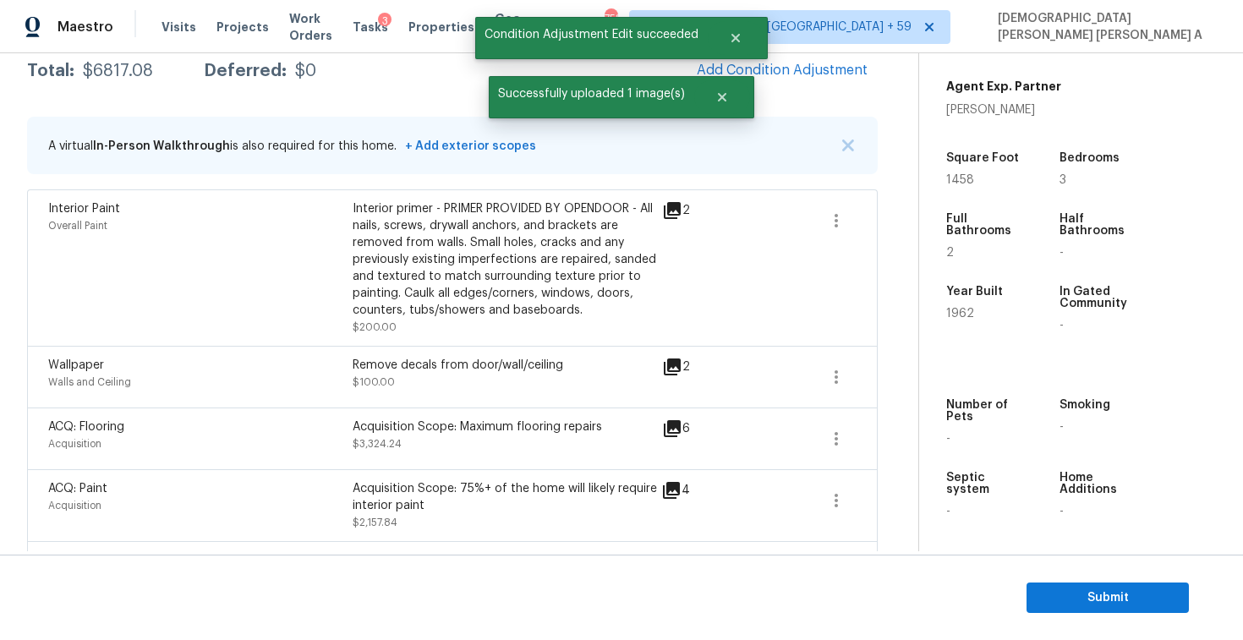
scroll to position [41, 0]
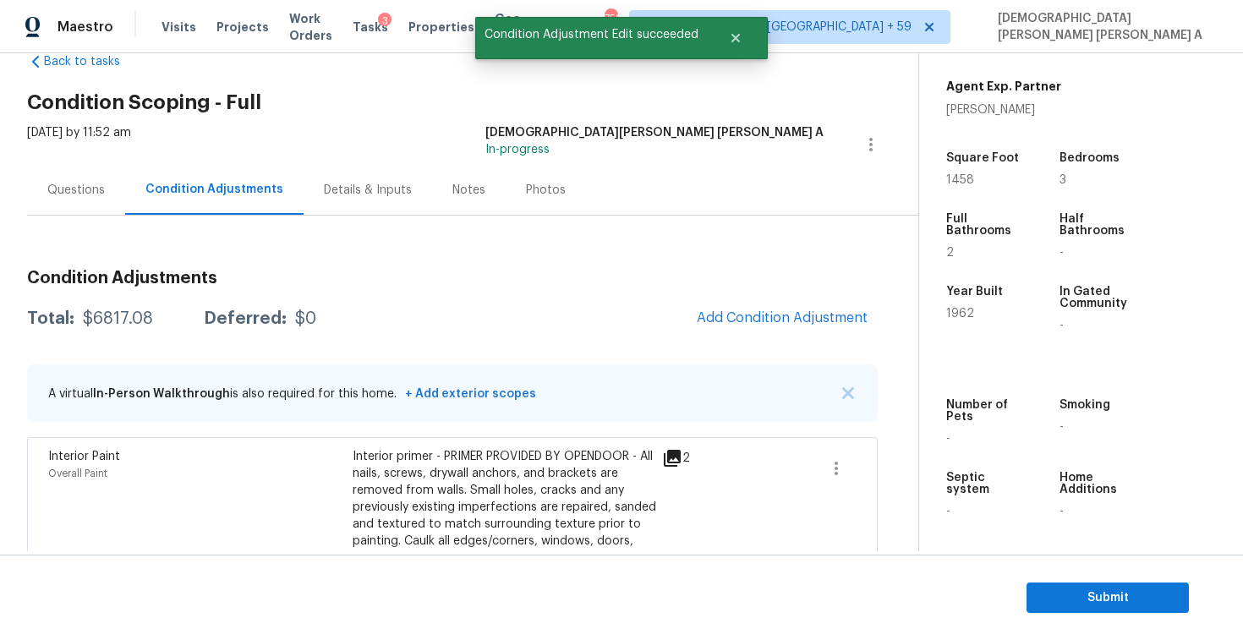
click at [754, 333] on button "Add Condition Adjustment" at bounding box center [782, 318] width 191 height 36
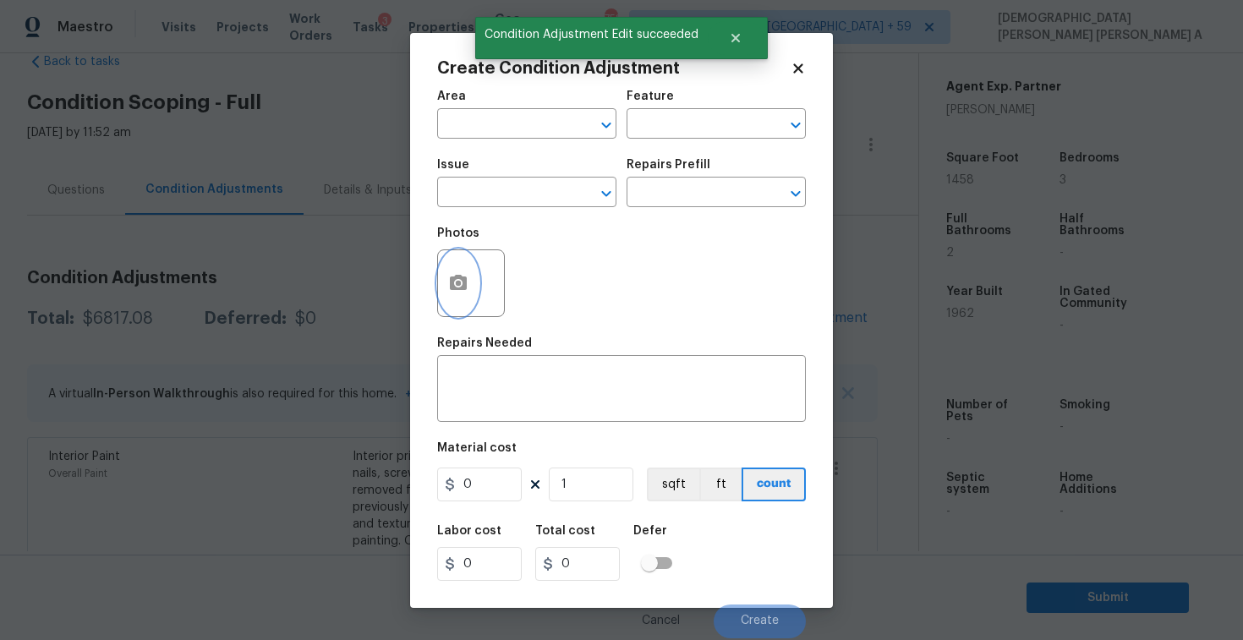
click at [442, 281] on button "button" at bounding box center [458, 283] width 41 height 66
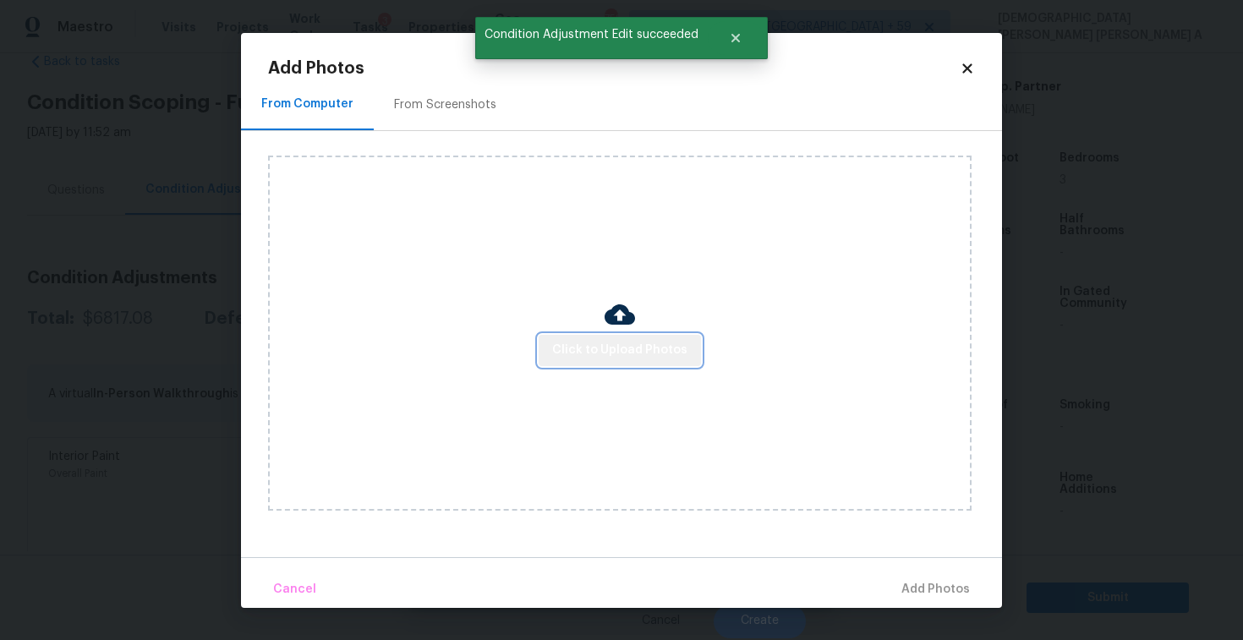
click at [623, 363] on button "Click to Upload Photos" at bounding box center [620, 350] width 162 height 31
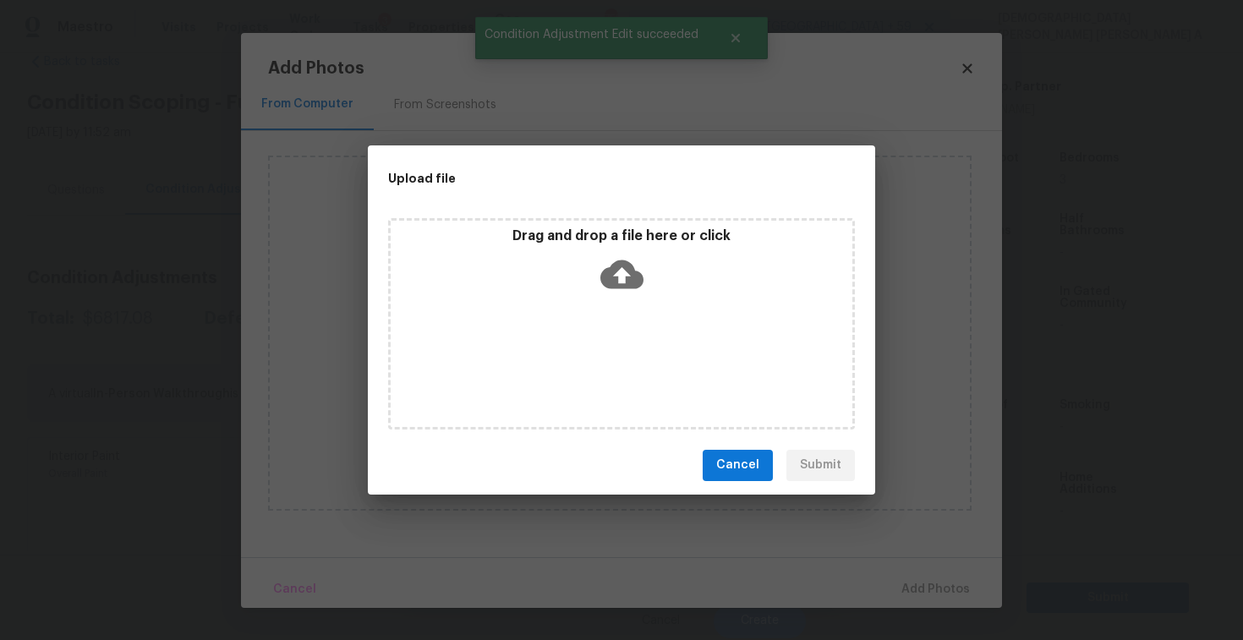
click at [618, 307] on div "Drag and drop a file here or click" at bounding box center [621, 323] width 467 height 211
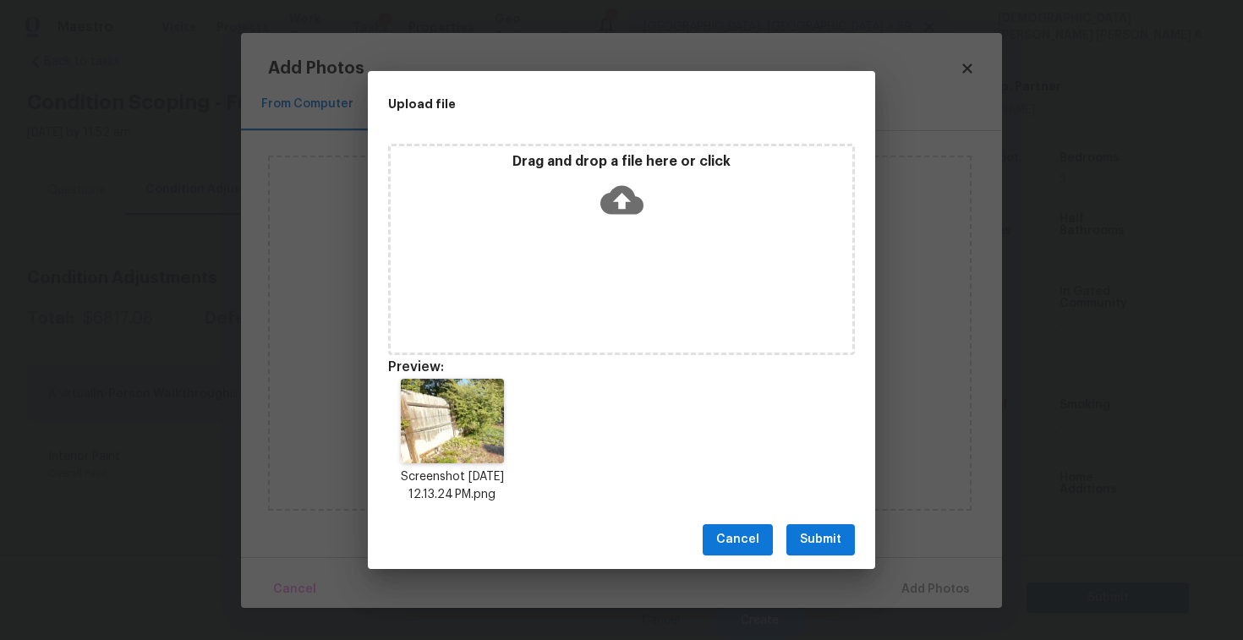
click at [819, 542] on span "Submit" at bounding box center [820, 539] width 41 height 21
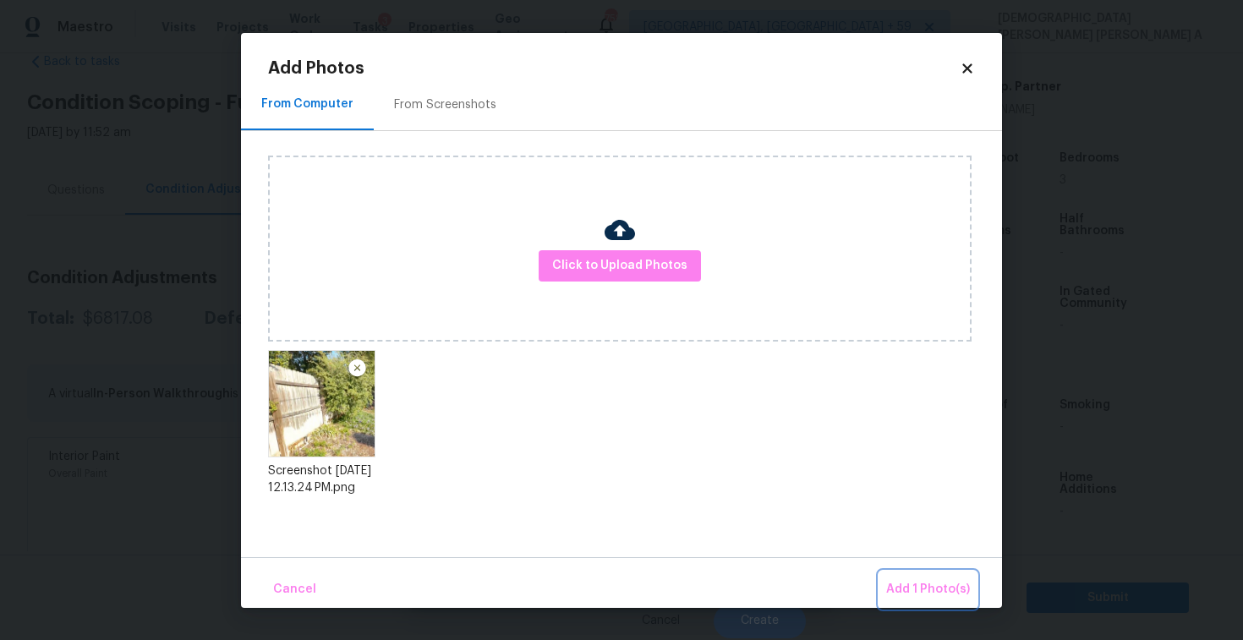
click at [932, 595] on span "Add 1 Photo(s)" at bounding box center [928, 589] width 84 height 21
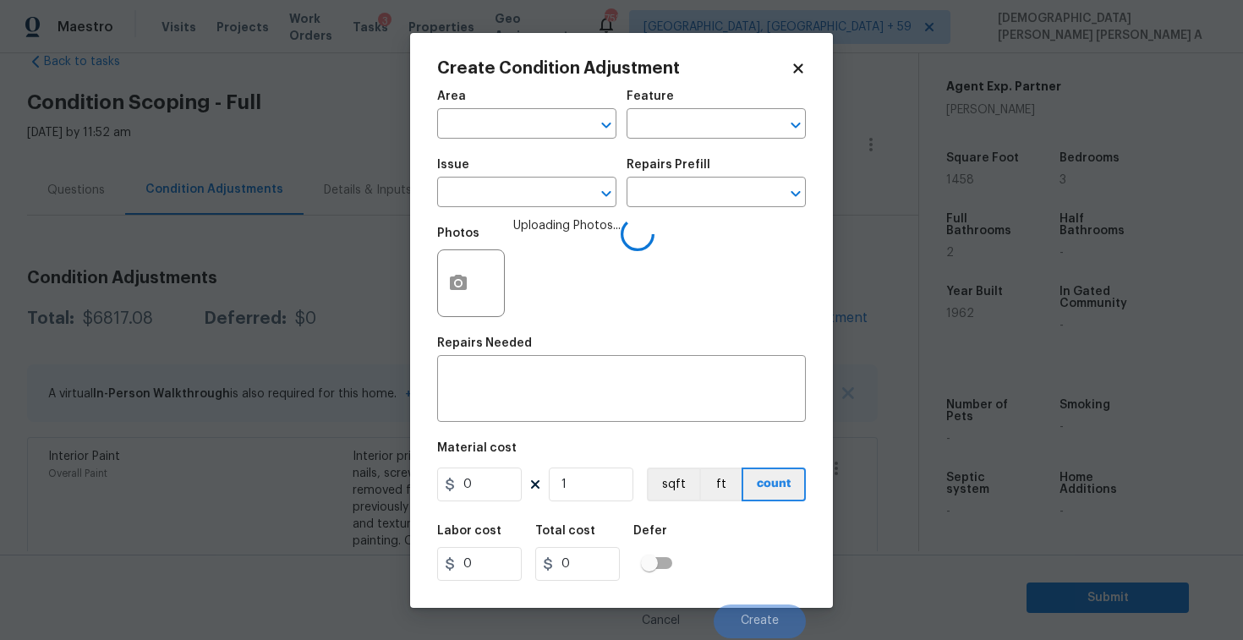
click at [492, 176] on div "Issue" at bounding box center [526, 170] width 179 height 22
click at [508, 200] on input "text" at bounding box center [503, 194] width 132 height 26
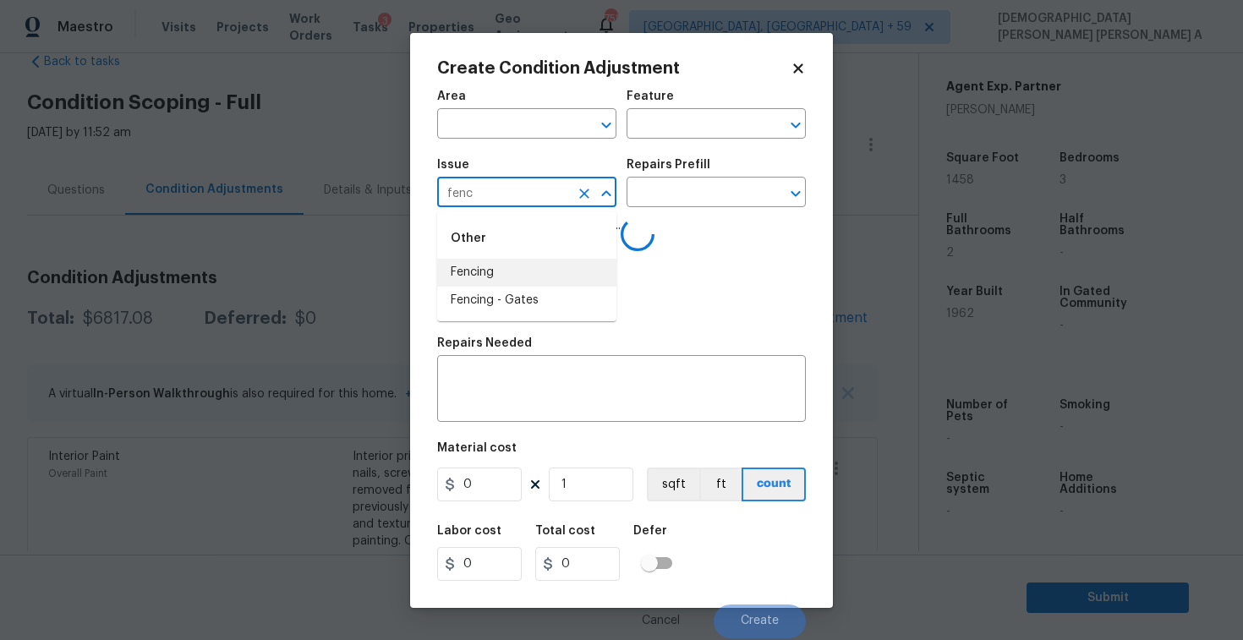
click at [553, 271] on li "Fencing" at bounding box center [526, 273] width 179 height 28
type input "Fencing"
click at [727, 189] on input "text" at bounding box center [693, 194] width 132 height 26
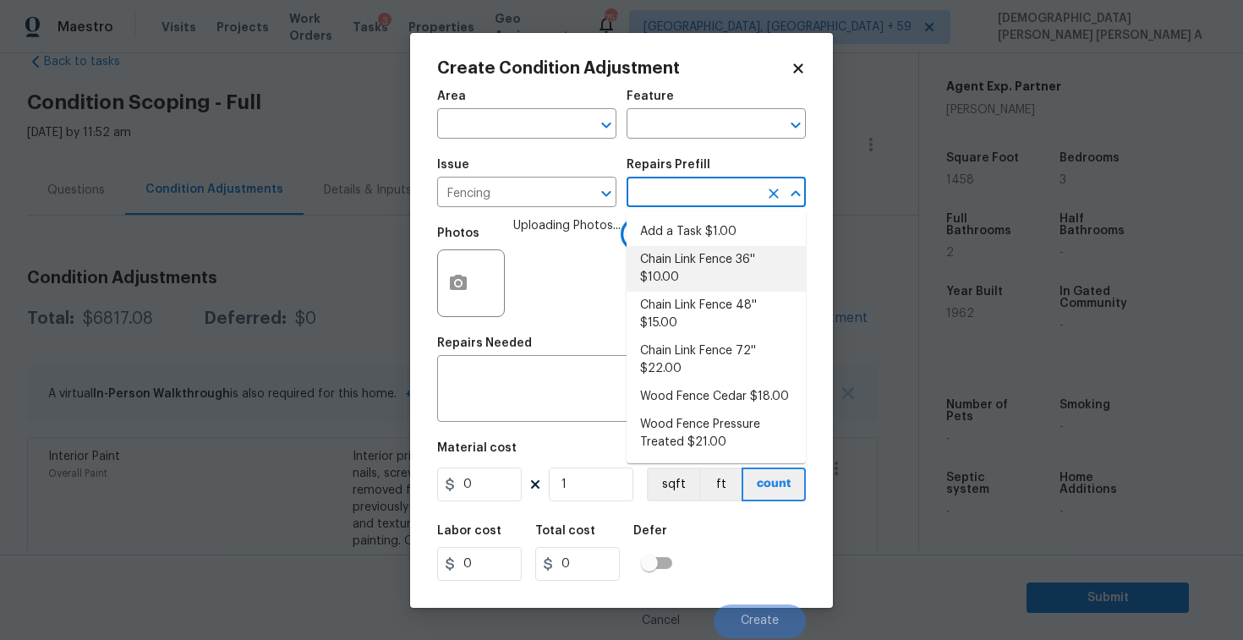
click at [714, 249] on li "Chain Link Fence 36'' $10.00" at bounding box center [716, 269] width 179 height 46
type textarea "Prep the work area and install a new 36'' chain link fence. Ensure that all of …"
type input "10"
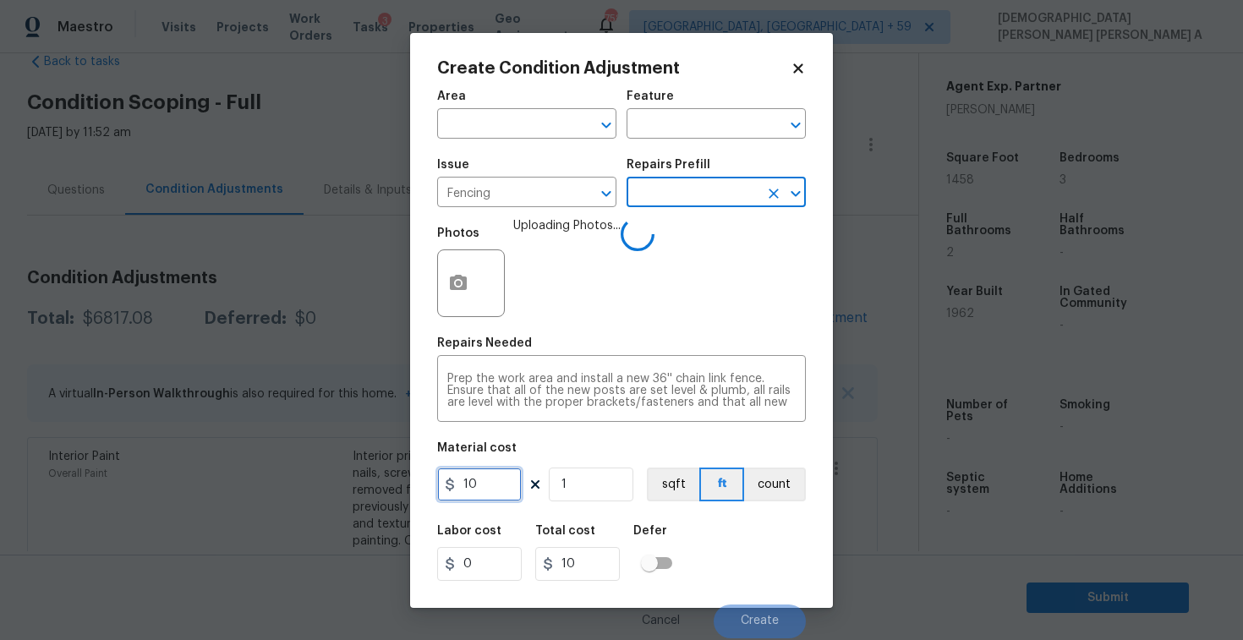
click at [487, 483] on input "10" at bounding box center [479, 485] width 85 height 34
type input "1200"
click at [798, 414] on div "Prep the work area and install a new 36'' chain link fence. Ensure that all of …" at bounding box center [621, 390] width 369 height 63
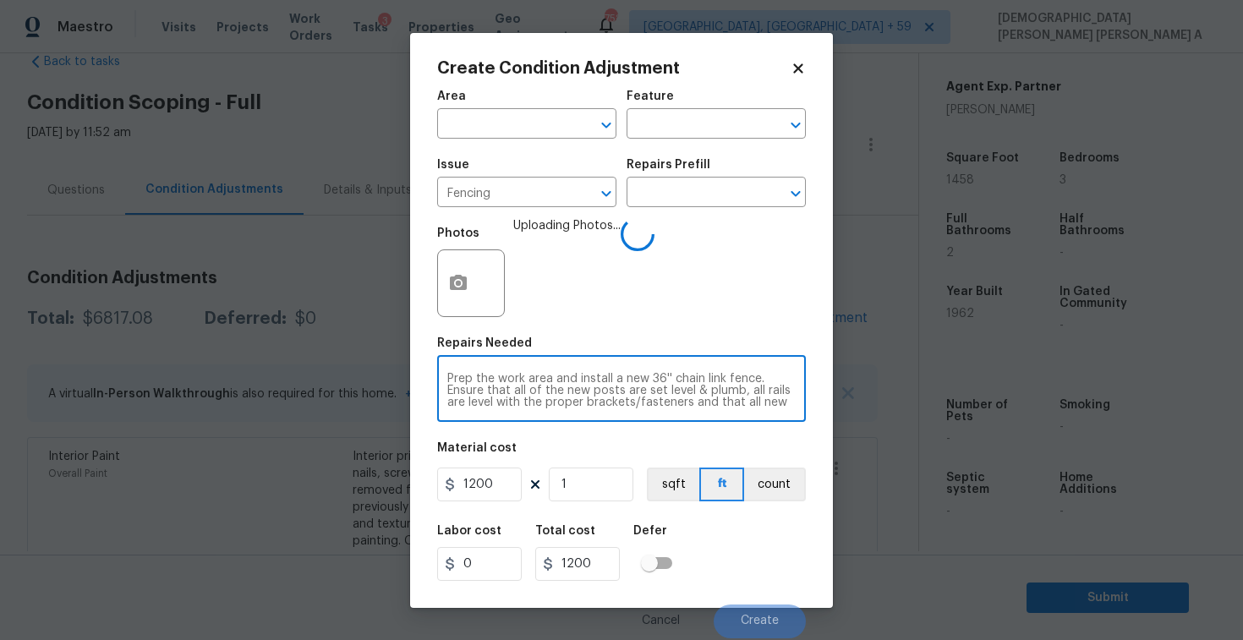
scroll to position [24, 0]
click at [731, 622] on button "Create" at bounding box center [760, 622] width 92 height 34
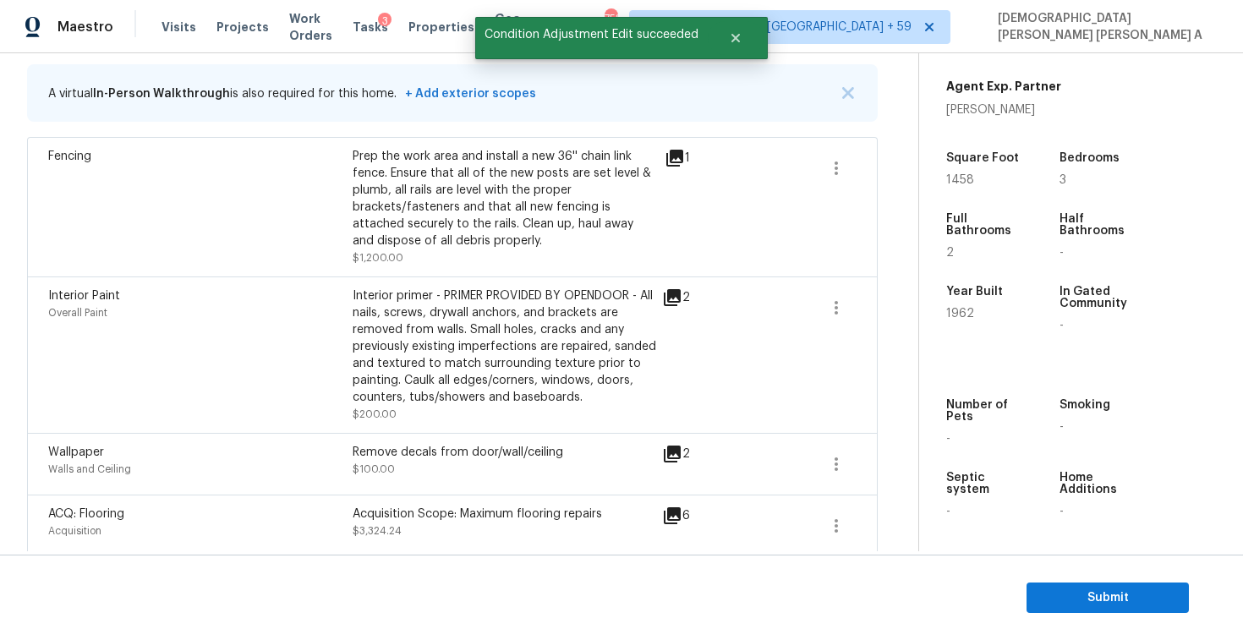
scroll to position [167, 0]
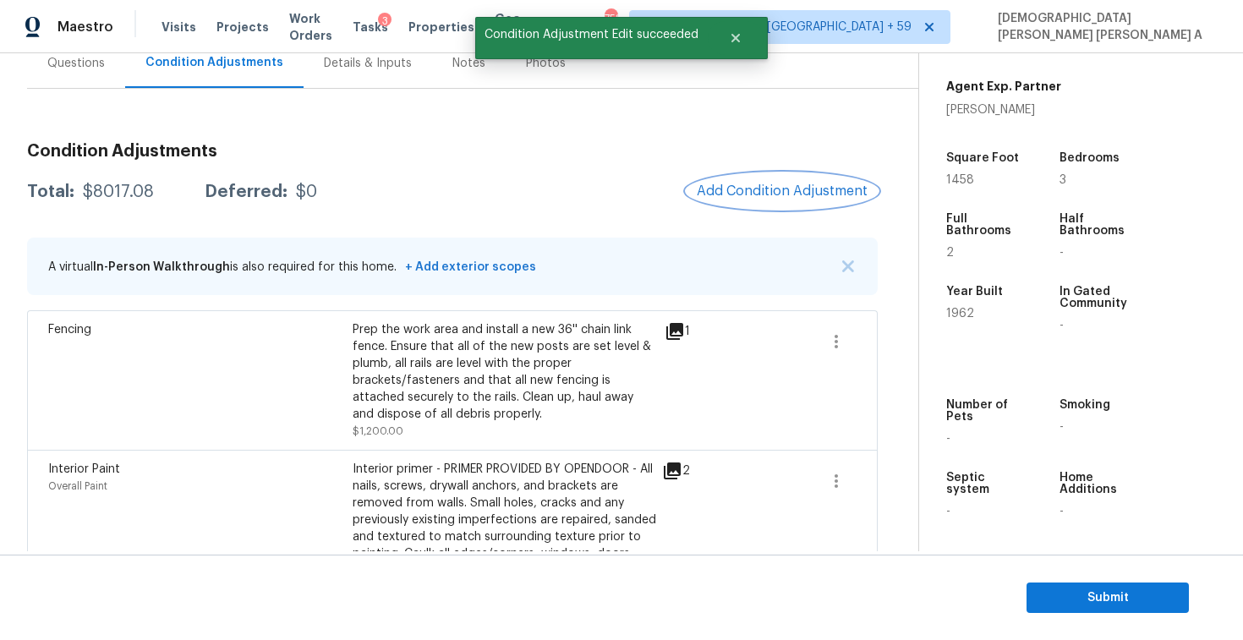
click at [791, 189] on span "Add Condition Adjustment" at bounding box center [782, 191] width 171 height 15
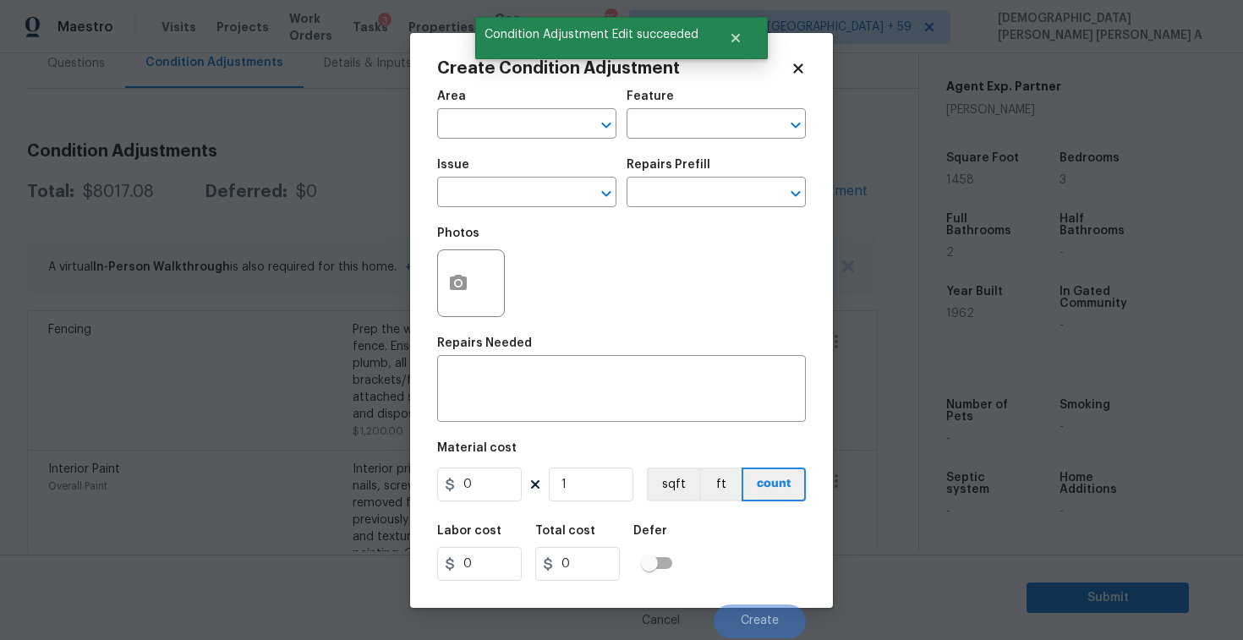
click at [437, 288] on div at bounding box center [471, 283] width 68 height 68
click at [461, 288] on icon "button" at bounding box center [458, 282] width 17 height 15
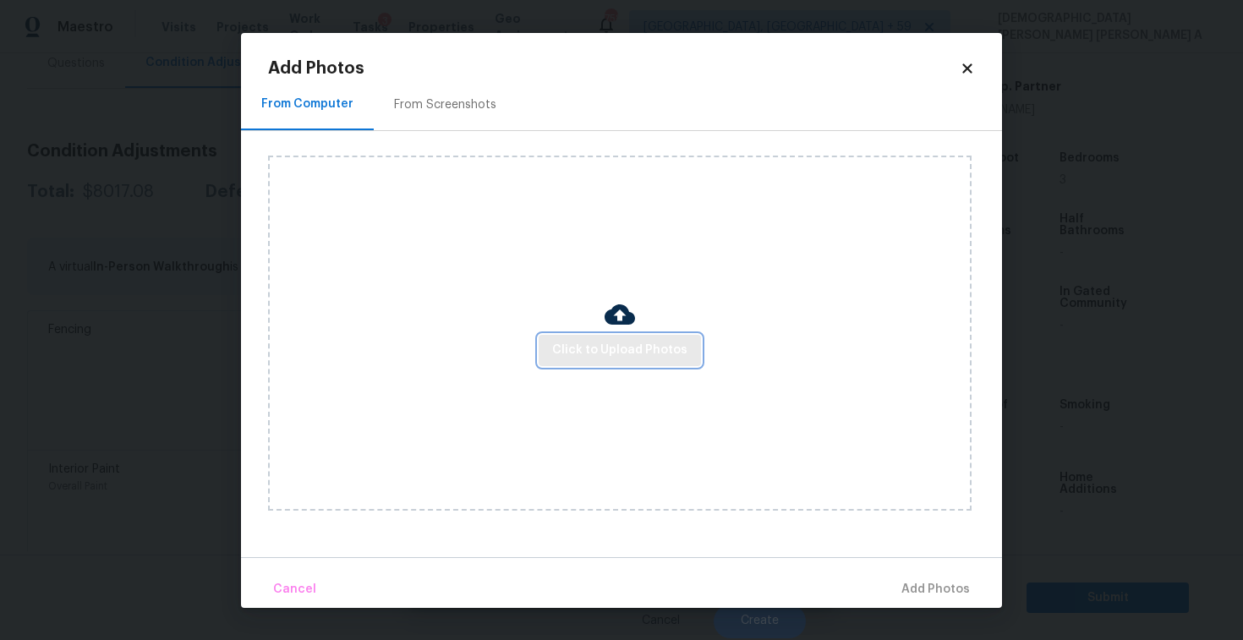
click at [629, 345] on span "Click to Upload Photos" at bounding box center [619, 350] width 135 height 21
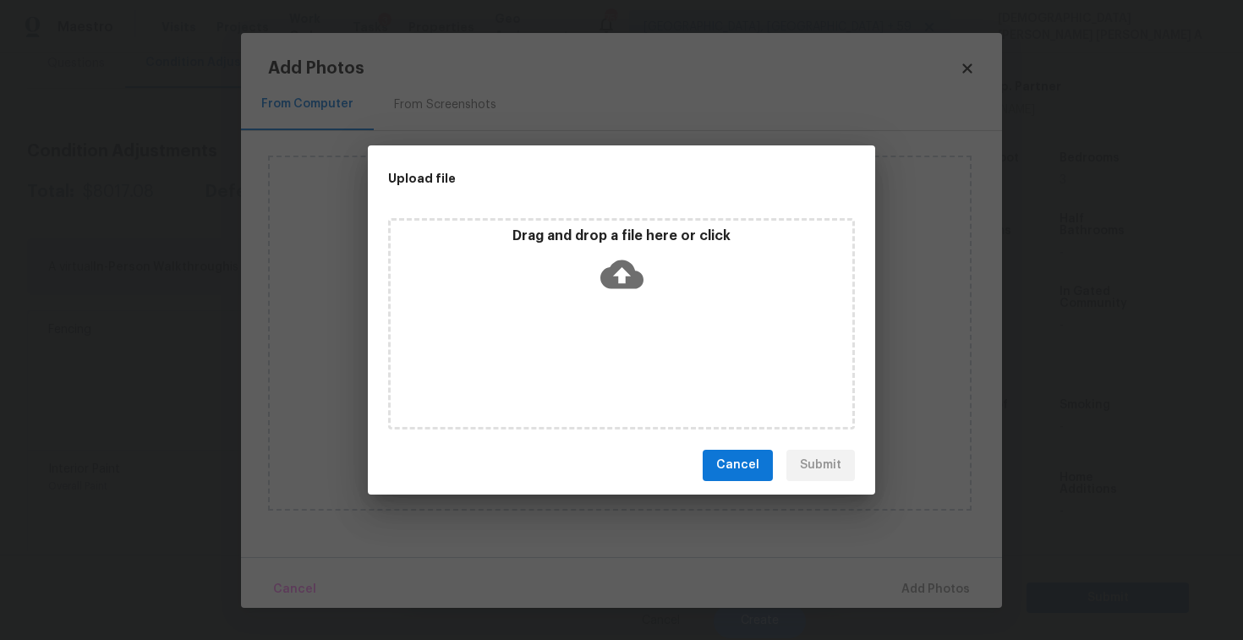
click at [618, 273] on icon at bounding box center [621, 274] width 43 height 43
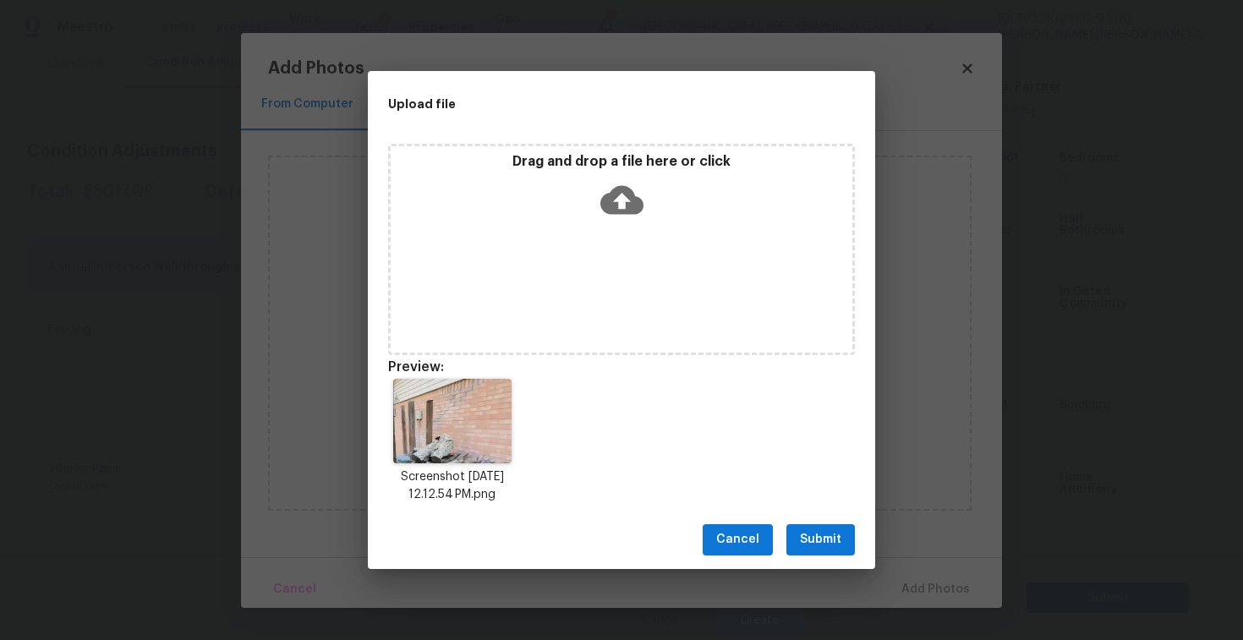
click at [826, 550] on span "Submit" at bounding box center [820, 539] width 41 height 21
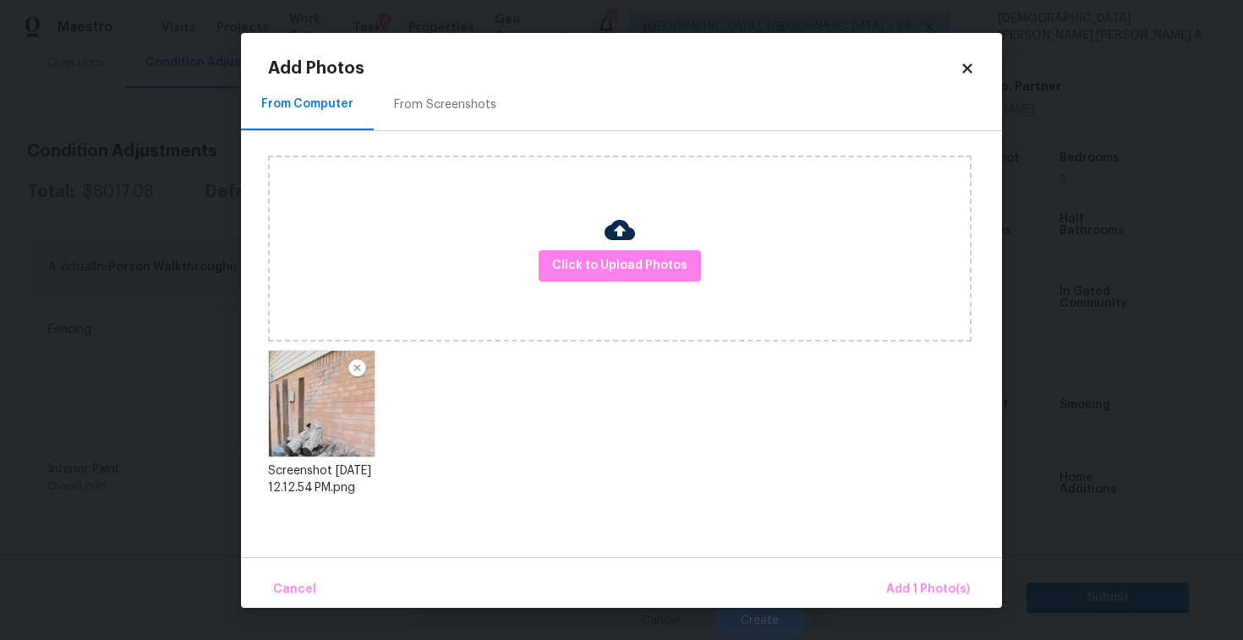
click at [891, 567] on div "Cancel Add 1 Photo(s)" at bounding box center [621, 582] width 761 height 51
click at [907, 575] on button "Add 1 Photo(s)" at bounding box center [928, 590] width 97 height 36
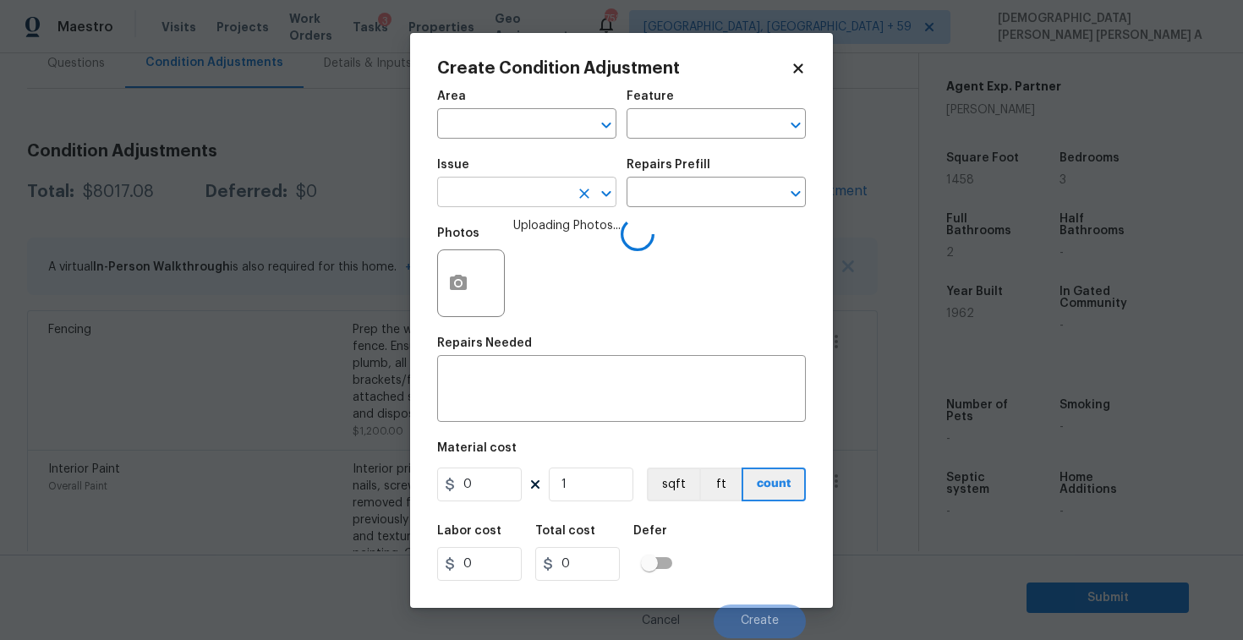
click at [462, 190] on input "text" at bounding box center [503, 194] width 132 height 26
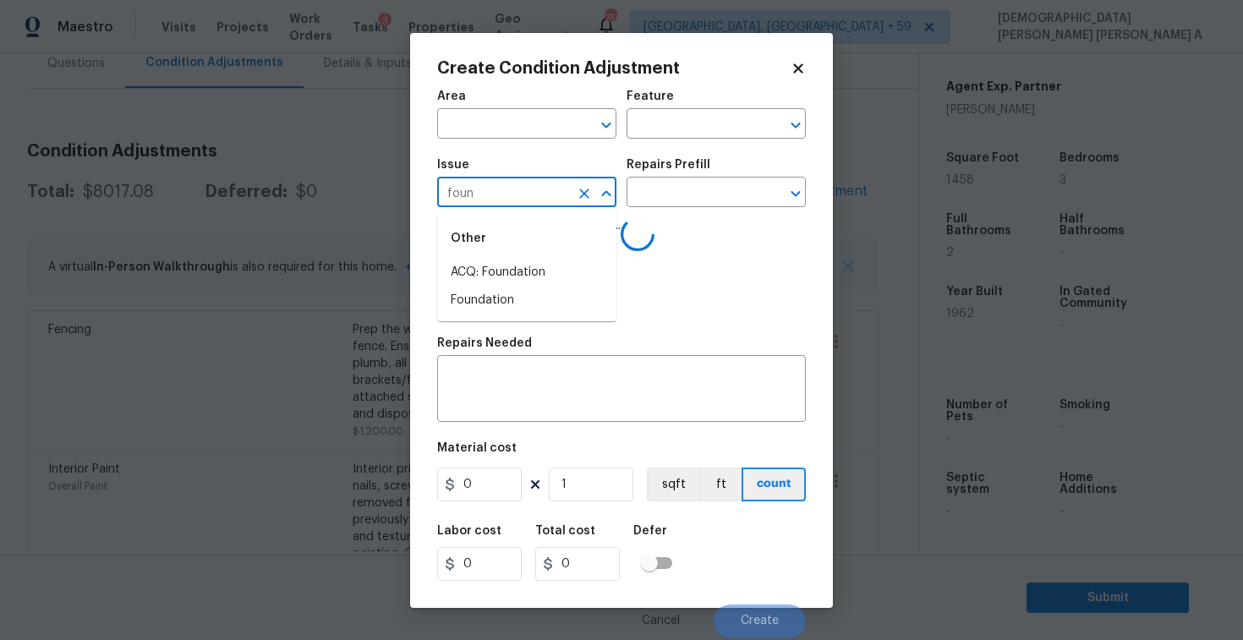
type input "found"
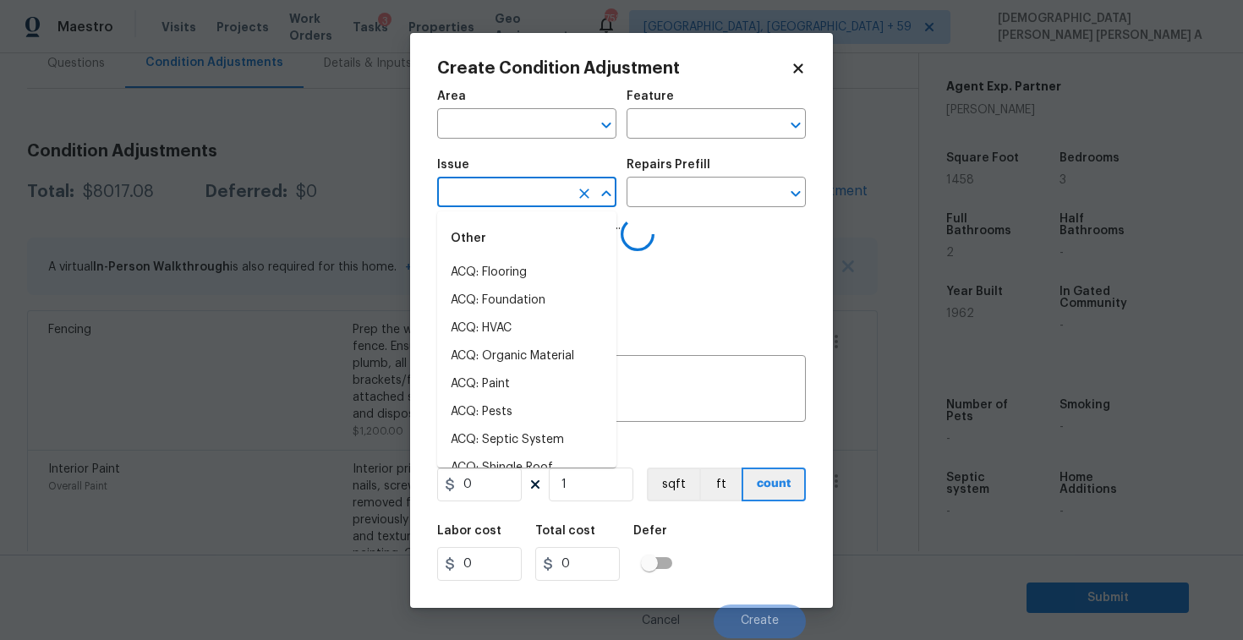
click at [479, 275] on li "ACQ: Flooring" at bounding box center [526, 273] width 179 height 28
type input "ACQ: Flooring"
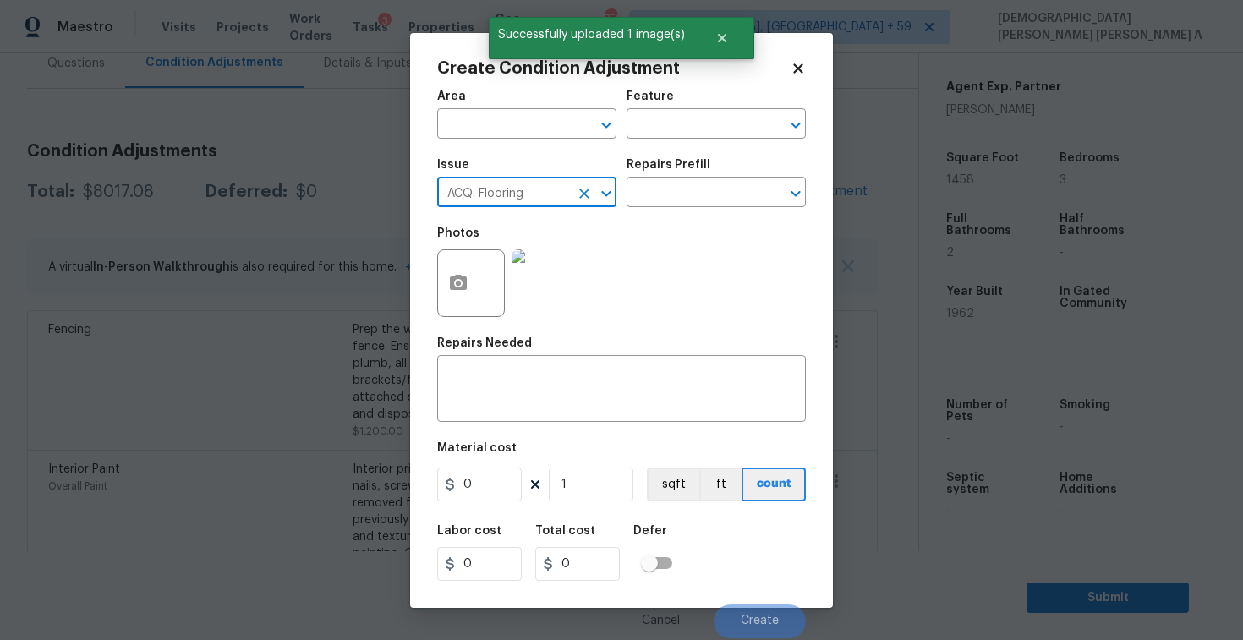
click at [580, 188] on icon "Clear" at bounding box center [584, 193] width 17 height 17
click at [590, 271] on li "ACQ: Foundation" at bounding box center [526, 273] width 179 height 28
type input "ACQ: Foundation"
click at [707, 189] on input "text" at bounding box center [693, 194] width 132 height 26
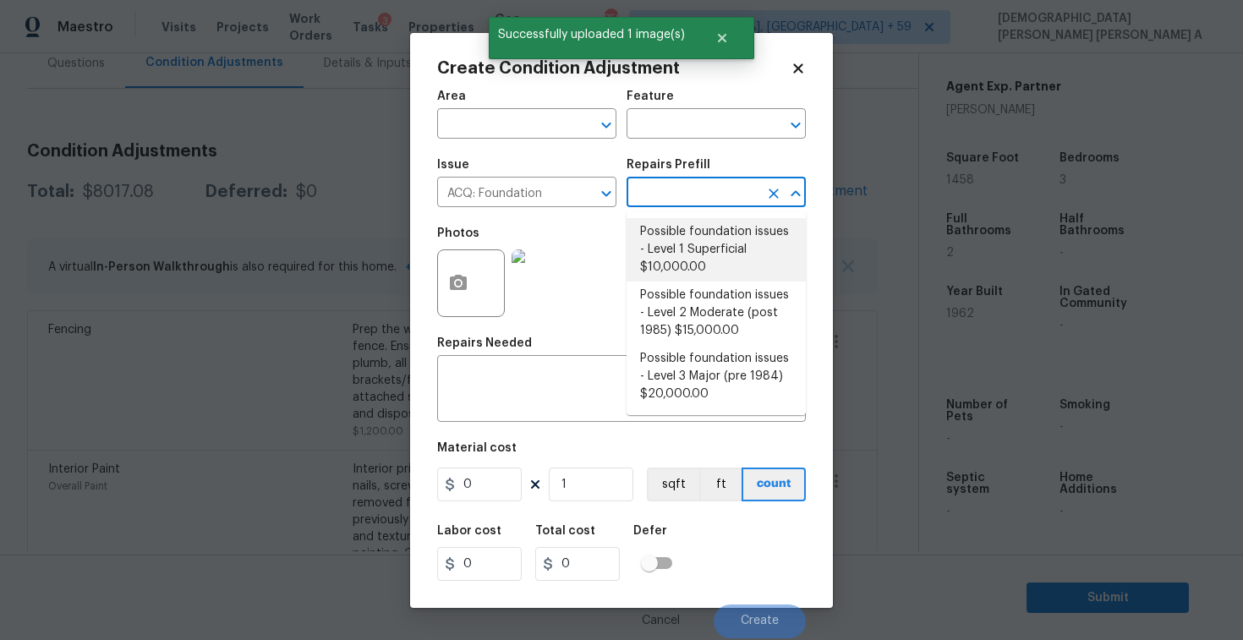
click at [704, 269] on li "Possible foundation issues - Level 1 Superficial $10,000.00" at bounding box center [716, 249] width 179 height 63
type input "Acquisition"
type textarea "Possible foundation issues - Level 1 - Superficial. Disclaimer: This is NOT a t…"
type input "10000"
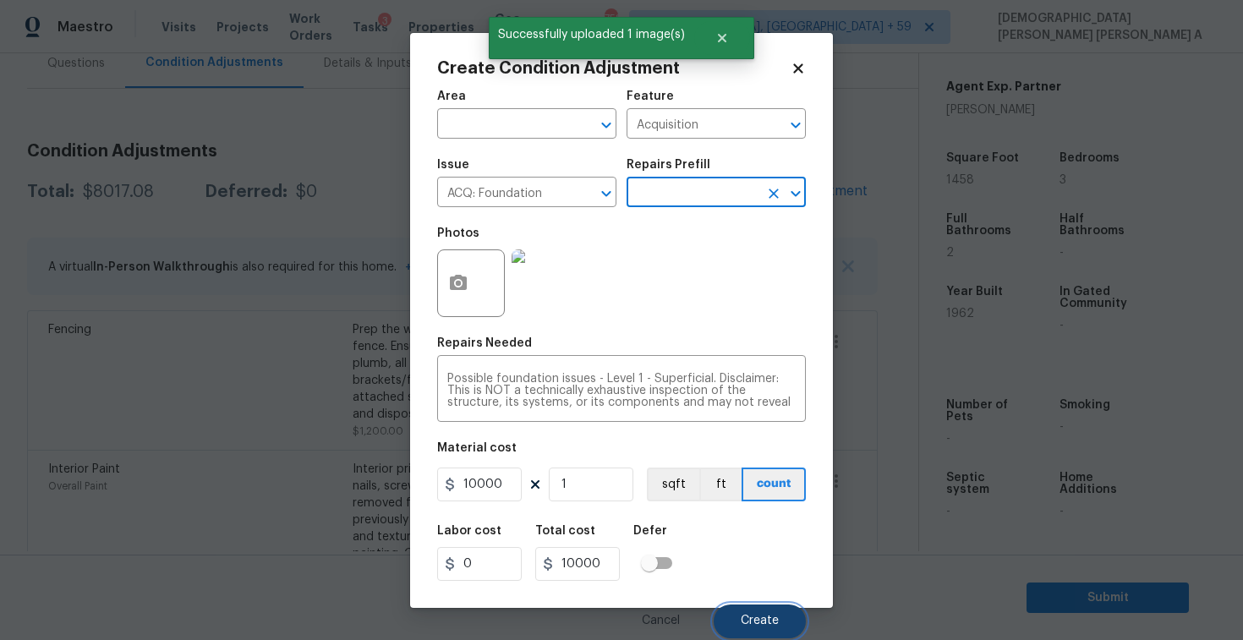
click at [766, 622] on span "Create" at bounding box center [760, 621] width 38 height 13
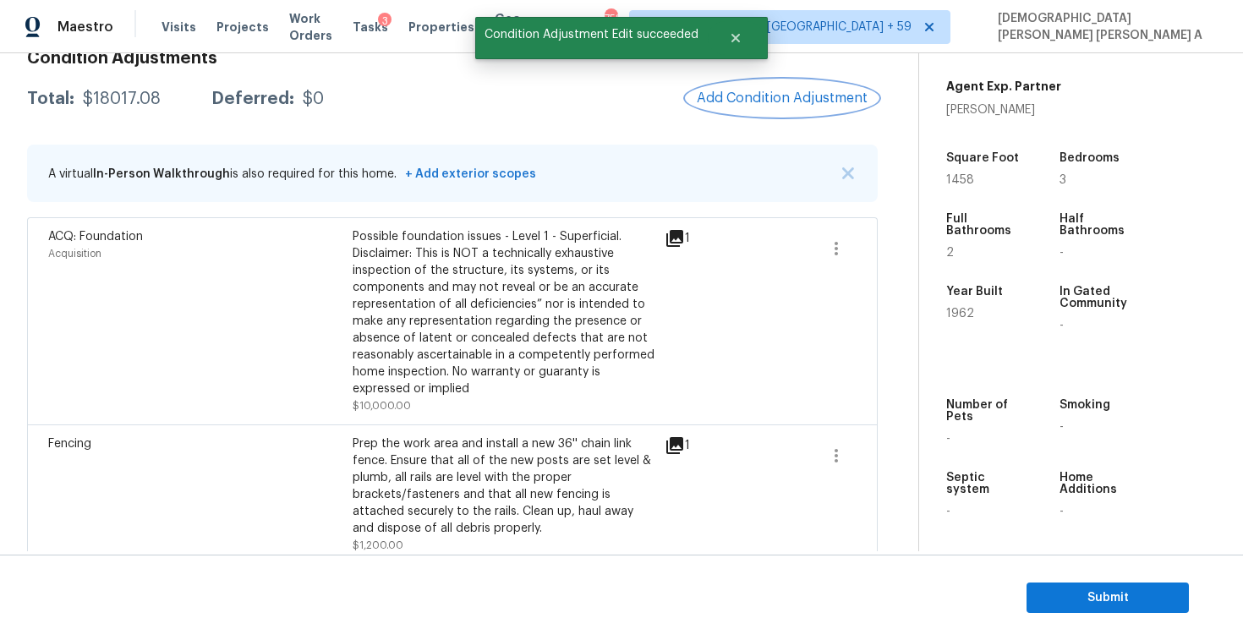
scroll to position [167, 0]
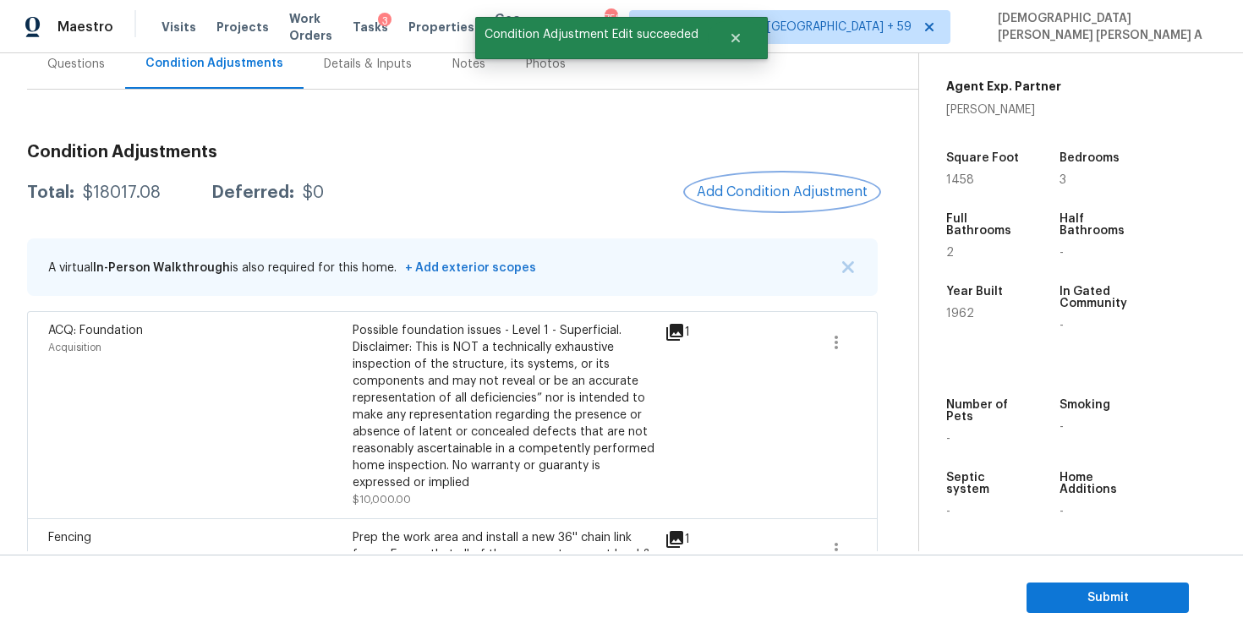
click at [735, 193] on span "Add Condition Adjustment" at bounding box center [782, 191] width 171 height 15
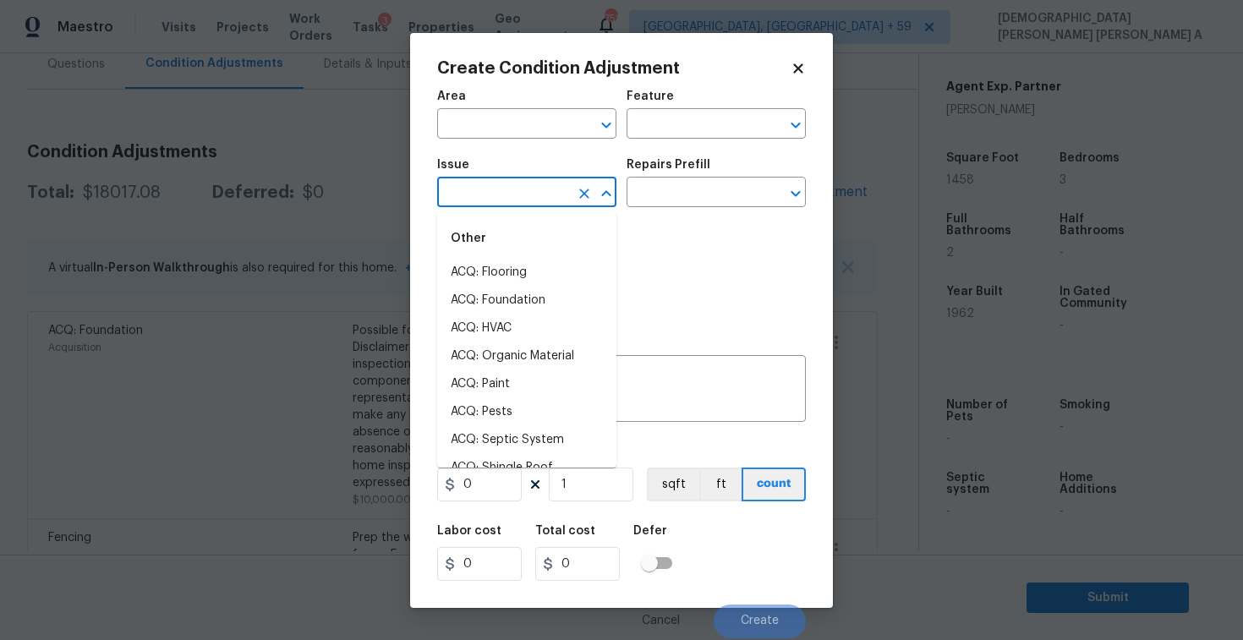
click at [460, 188] on input "text" at bounding box center [503, 194] width 132 height 26
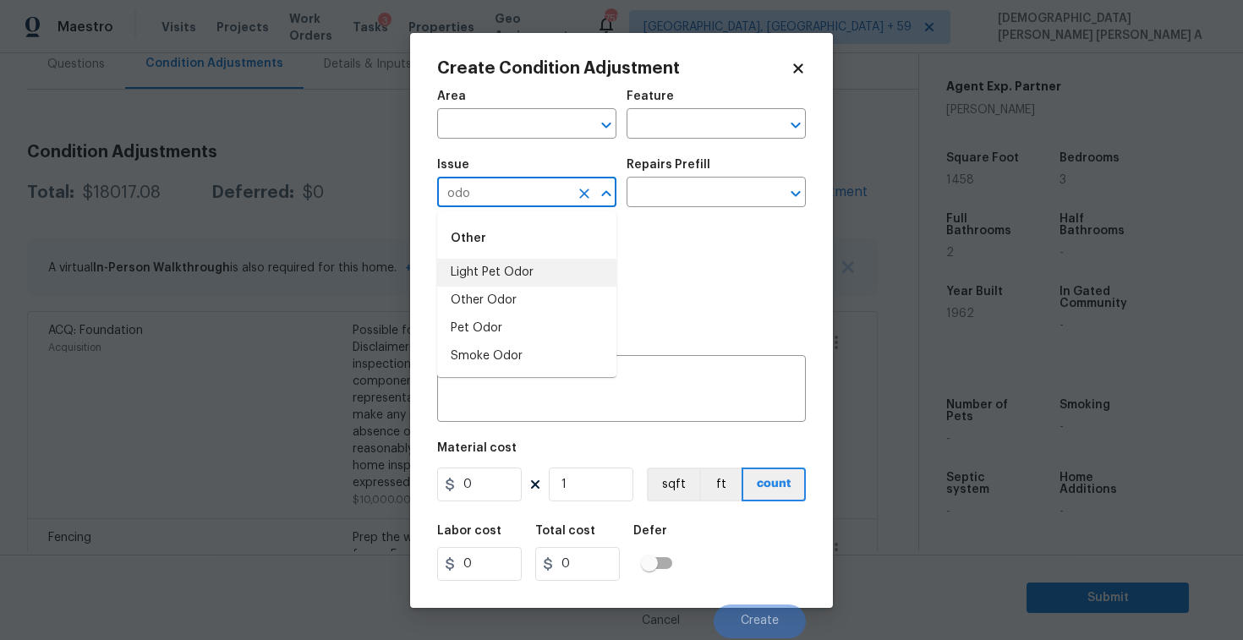
click at [484, 282] on li "Light Pet Odor" at bounding box center [526, 273] width 179 height 28
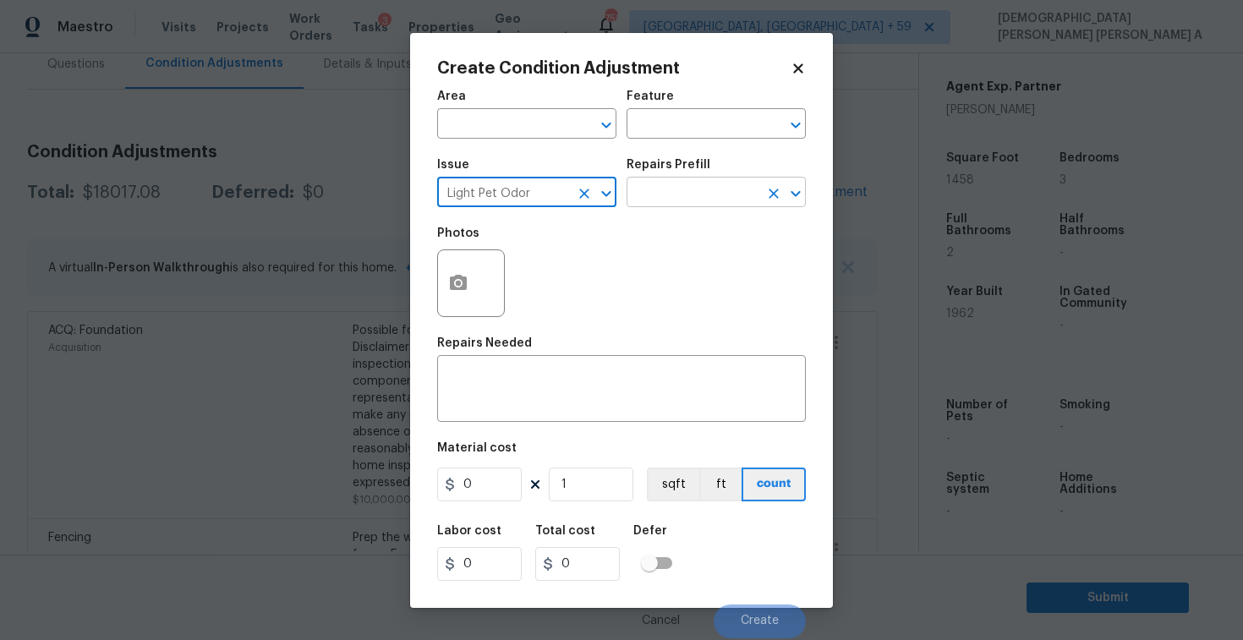
type input "Light Pet Odor"
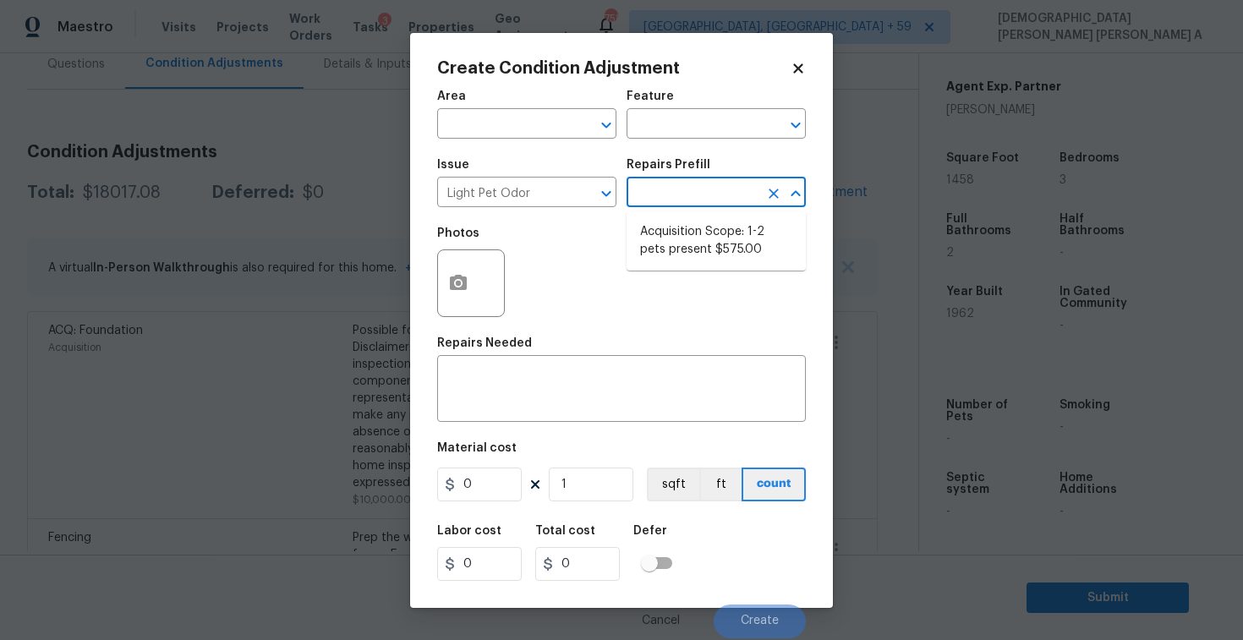
click at [725, 198] on input "text" at bounding box center [693, 194] width 132 height 26
click at [714, 259] on li "Acquisition Scope: 1-2 pets present $575.00" at bounding box center [716, 241] width 179 height 46
type textarea "Acquisition Scope: 1-2 pets present"
type input "575"
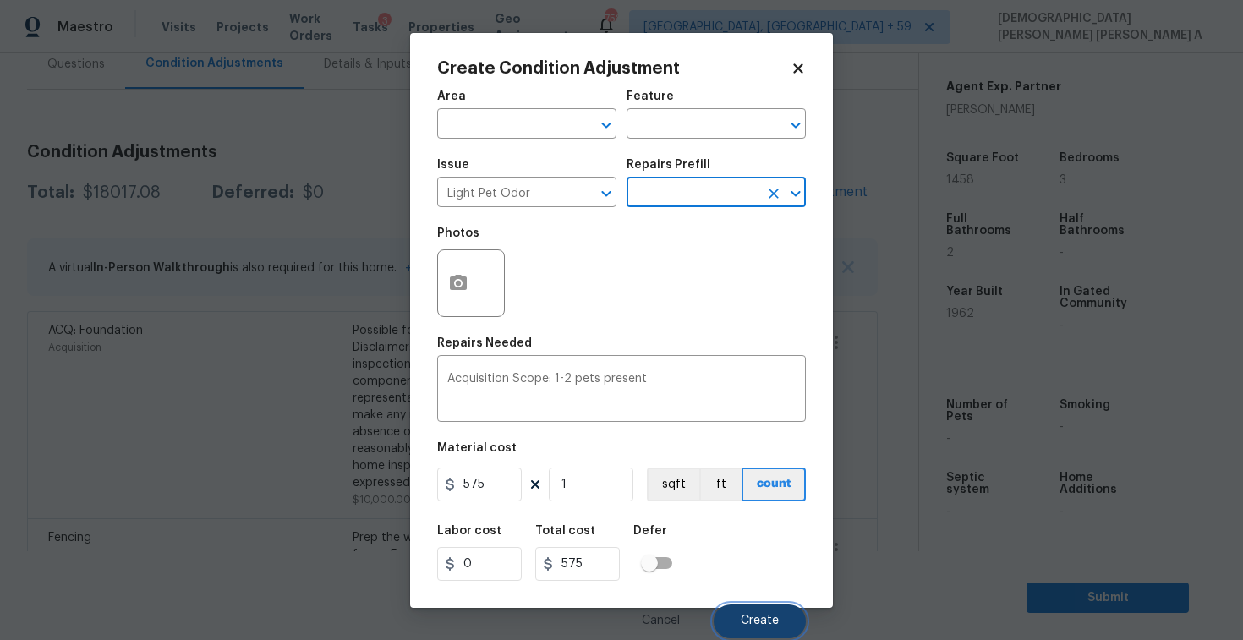
click at [740, 608] on button "Create" at bounding box center [760, 622] width 92 height 34
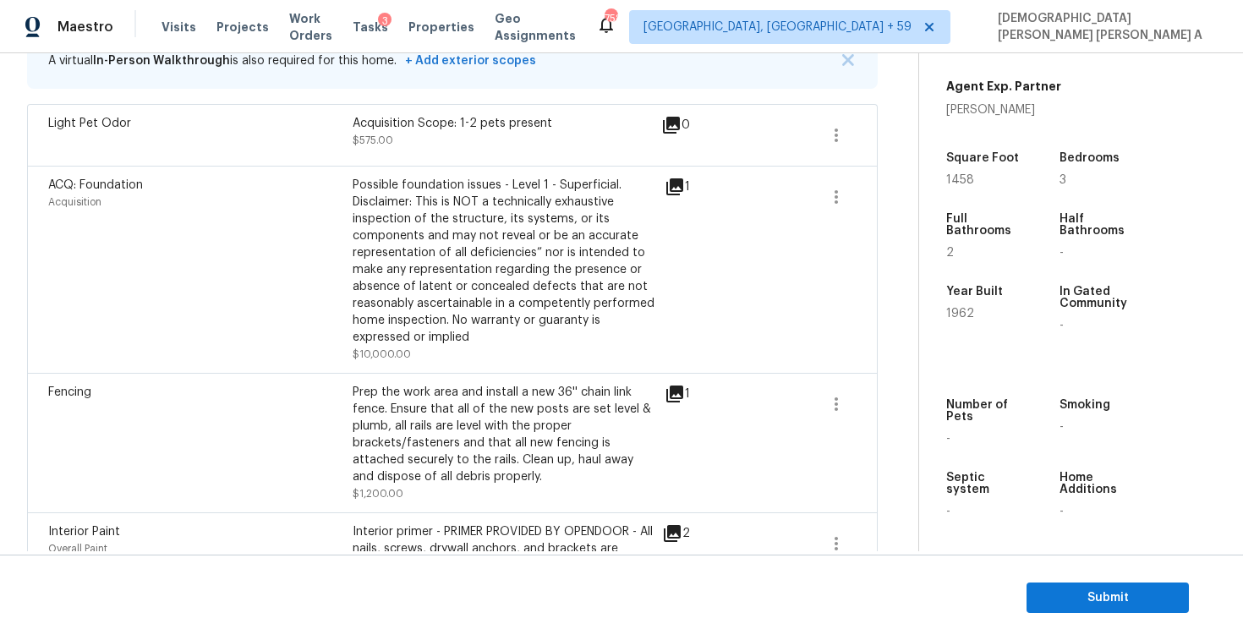
scroll to position [96, 0]
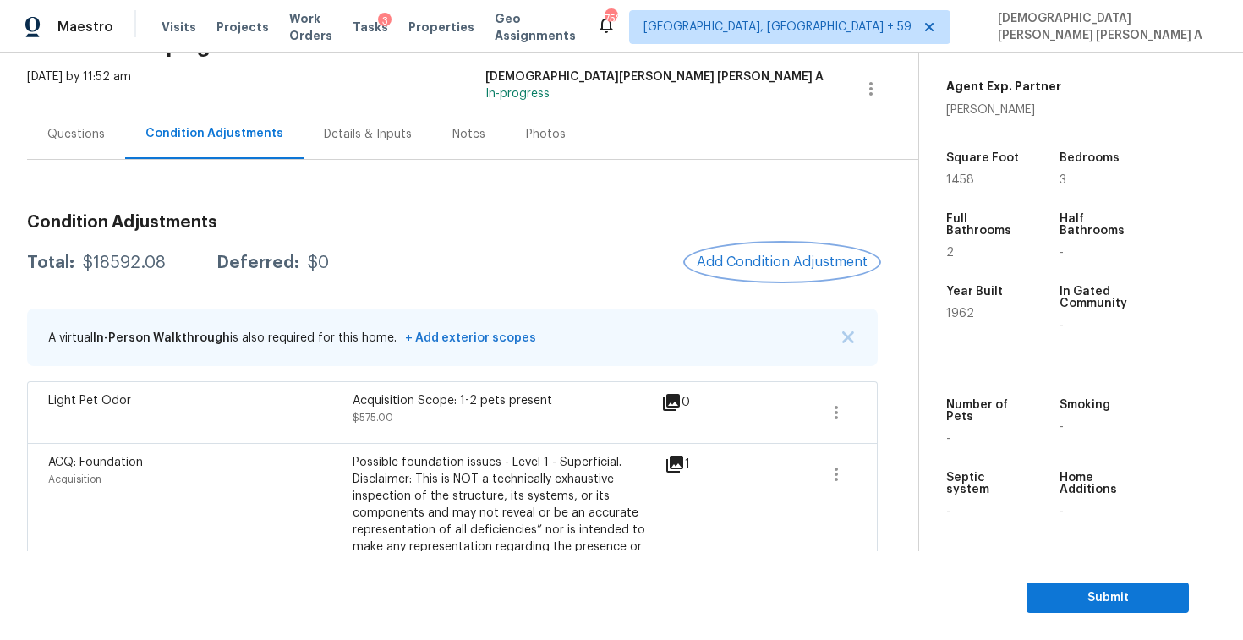
click at [782, 244] on button "Add Condition Adjustment" at bounding box center [782, 262] width 191 height 36
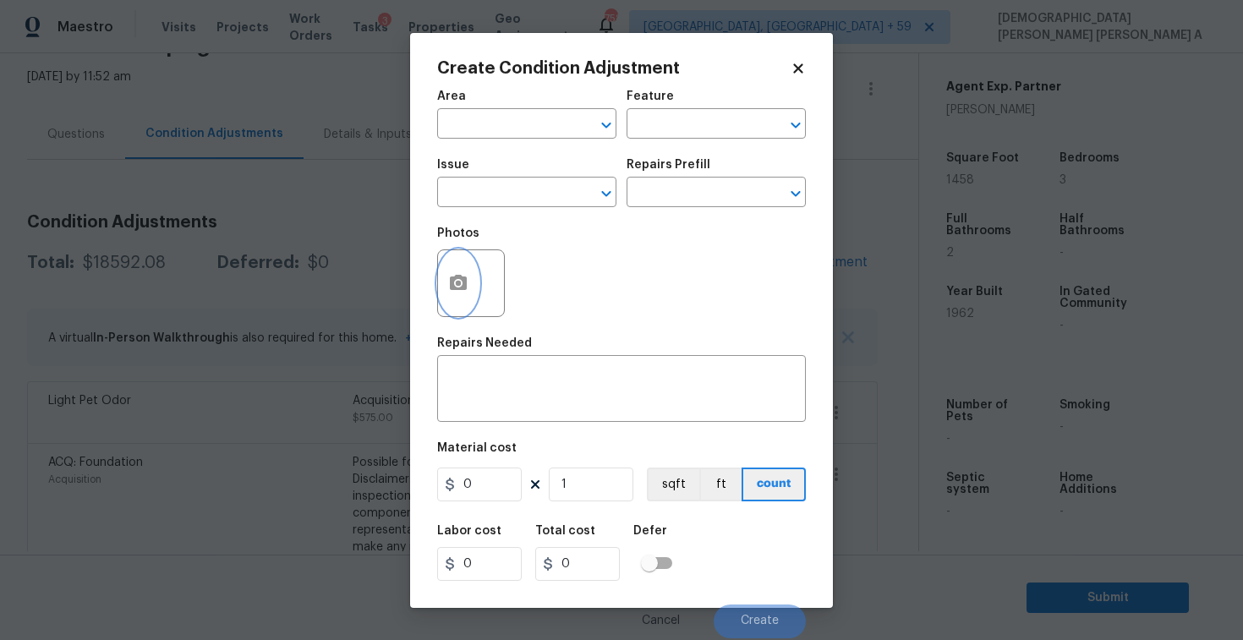
click at [455, 280] on icon "button" at bounding box center [458, 282] width 17 height 15
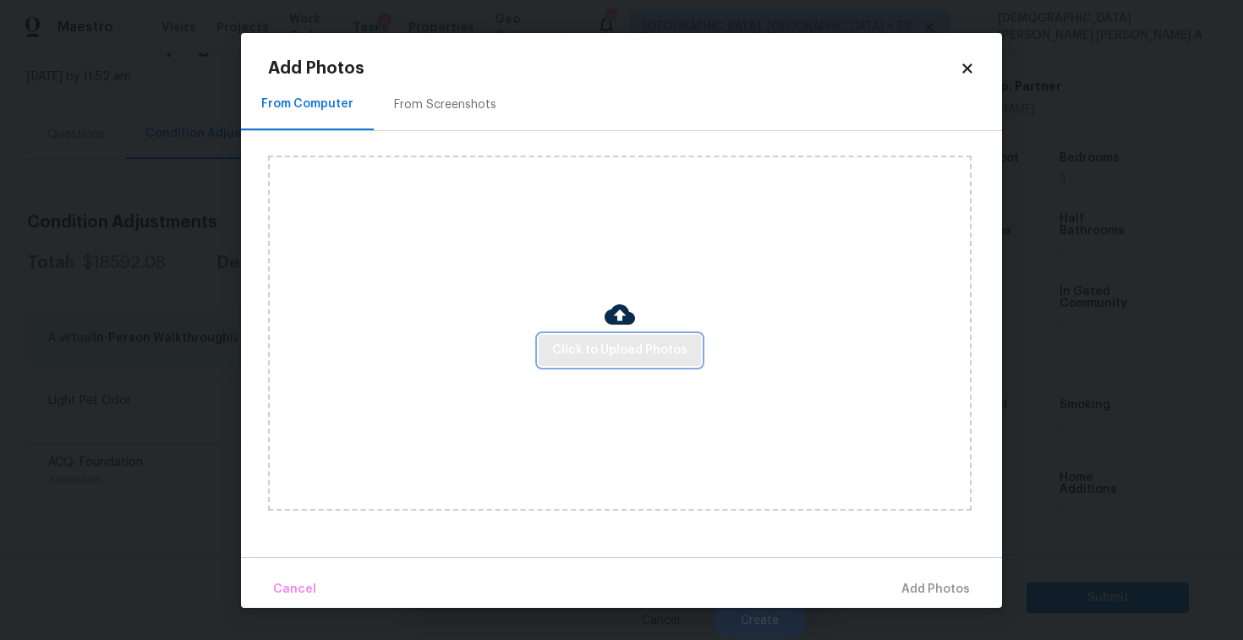
click at [633, 339] on button "Click to Upload Photos" at bounding box center [620, 350] width 162 height 31
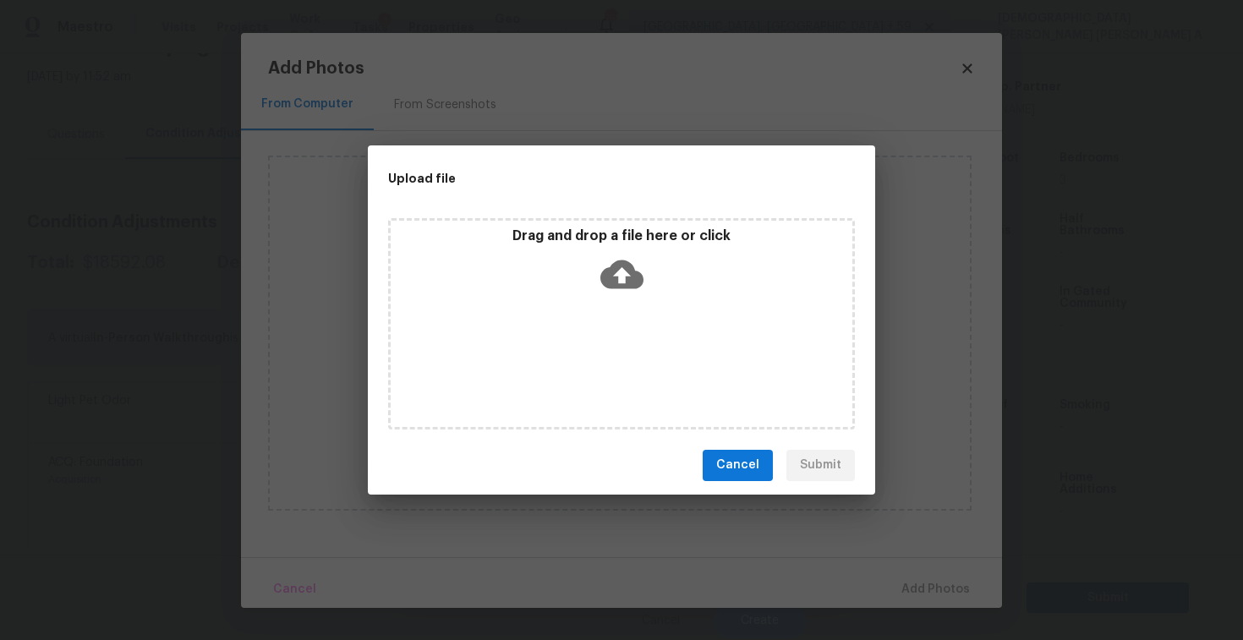
click at [622, 292] on icon at bounding box center [621, 274] width 43 height 43
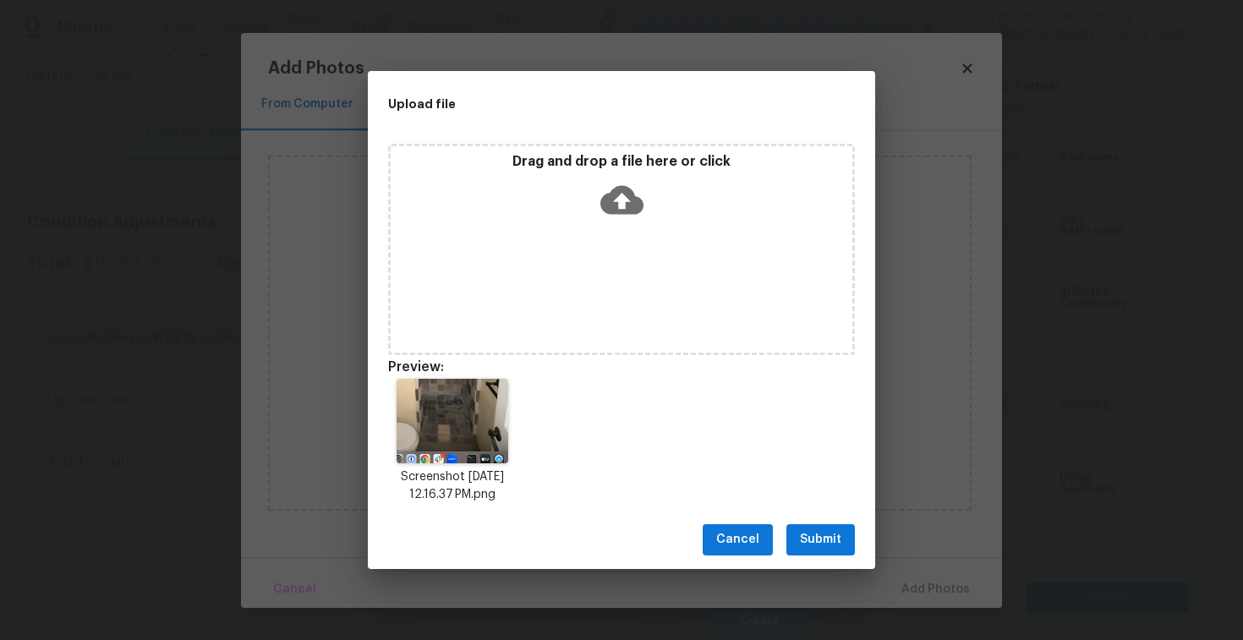
click at [826, 541] on span "Submit" at bounding box center [820, 539] width 41 height 21
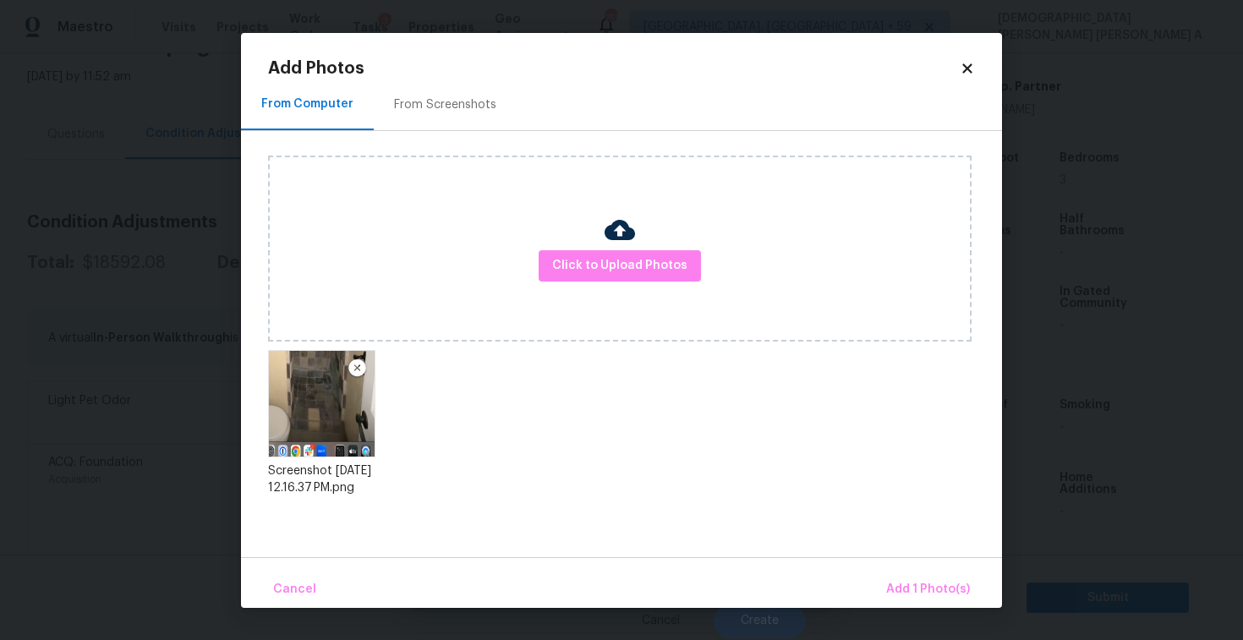
click at [897, 568] on div "Cancel Add 1 Photo(s)" at bounding box center [621, 582] width 761 height 51
click at [898, 573] on button "Add 1 Photo(s)" at bounding box center [928, 590] width 97 height 36
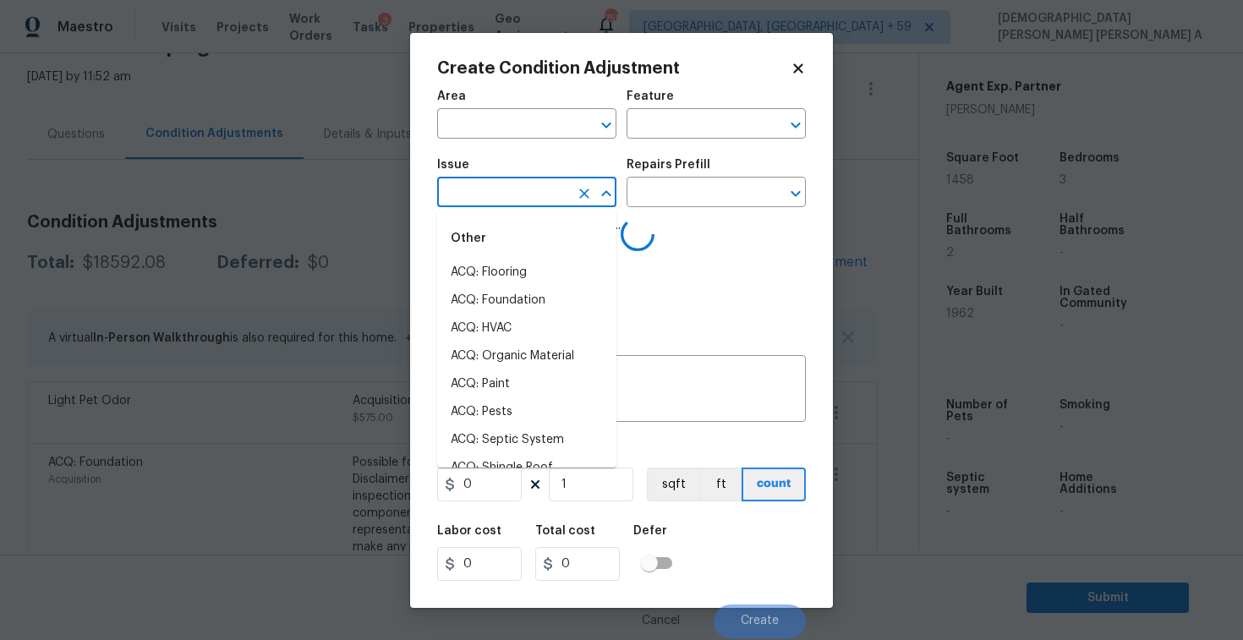
click at [507, 193] on input "text" at bounding box center [503, 194] width 132 height 26
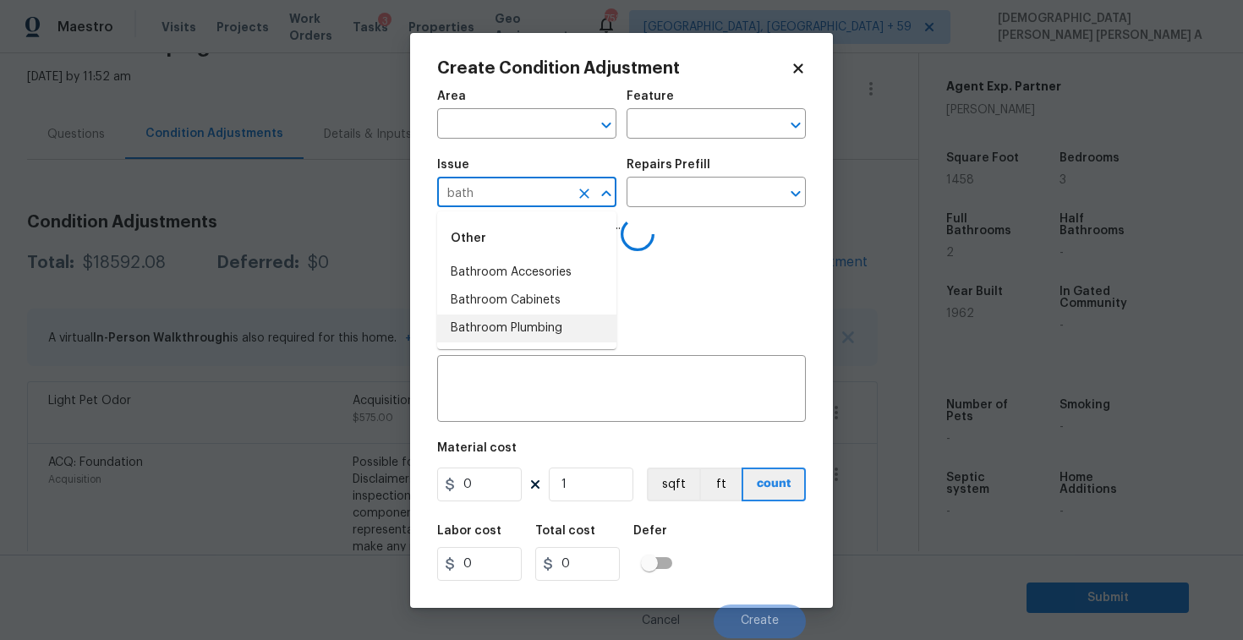
click at [542, 331] on li "Bathroom Plumbing" at bounding box center [526, 329] width 179 height 28
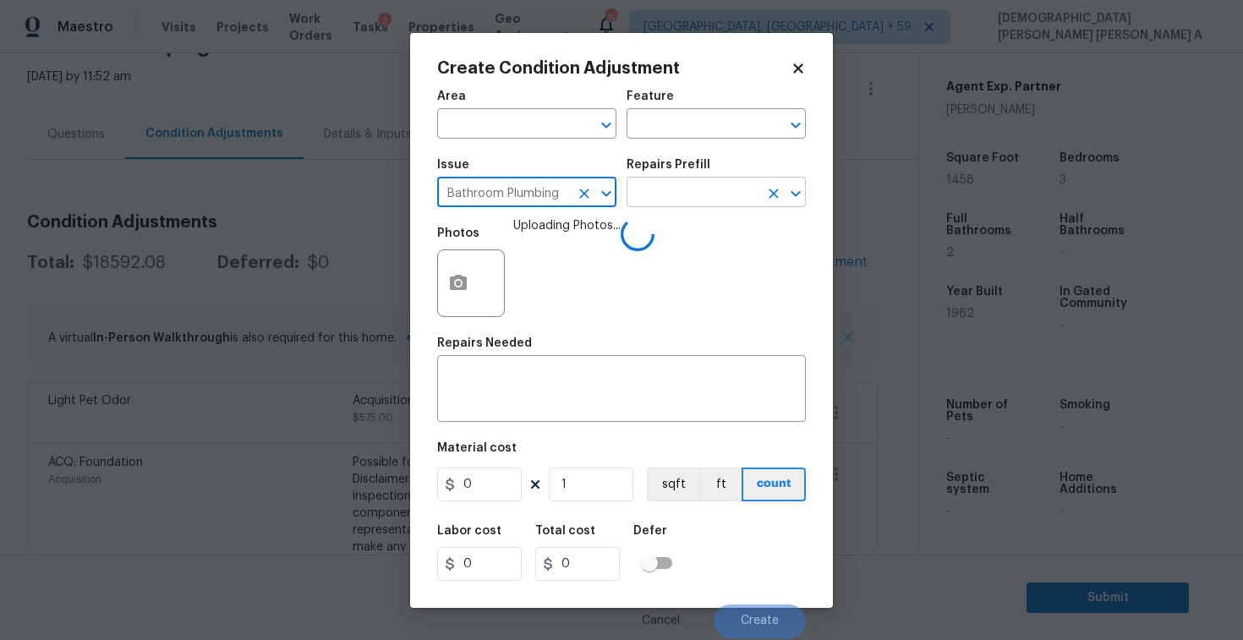
type input "Bathroom Plumbing"
click at [669, 187] on input "text" at bounding box center [693, 194] width 132 height 26
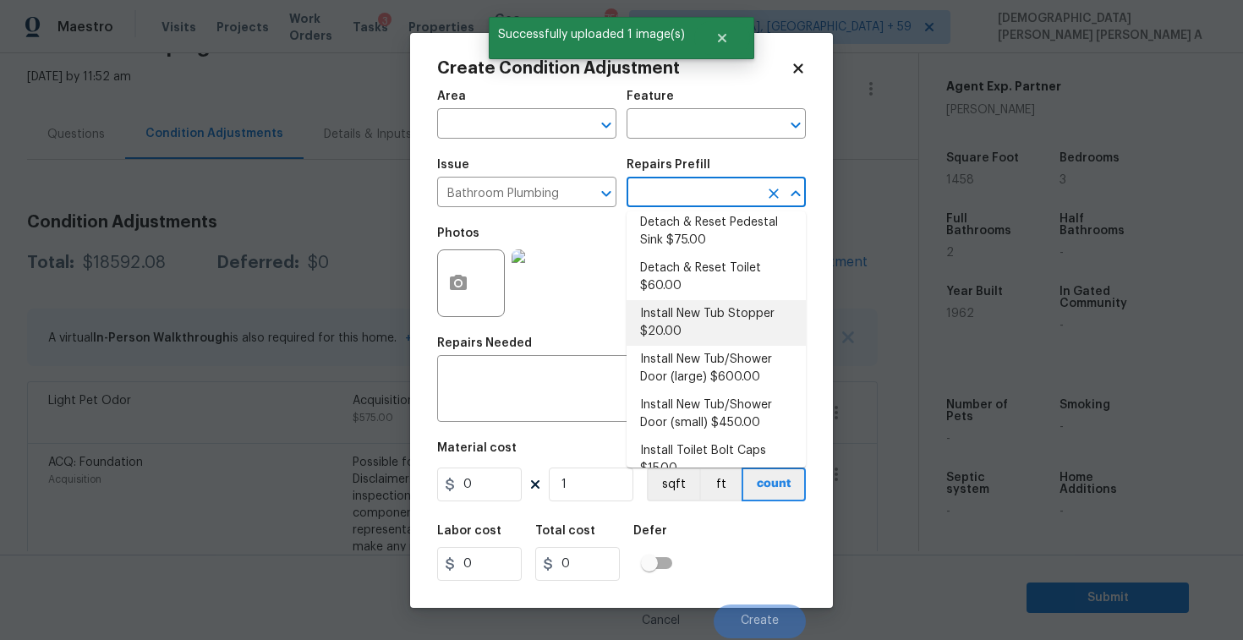
scroll to position [157, 0]
click at [679, 416] on li "Install New Tub/Shower Door (small) $450.00" at bounding box center [716, 414] width 179 height 46
type input "Plumbing"
type textarea "Prep the tub/shower surround and install a new 32''-36'' tempered shower door. …"
type input "450"
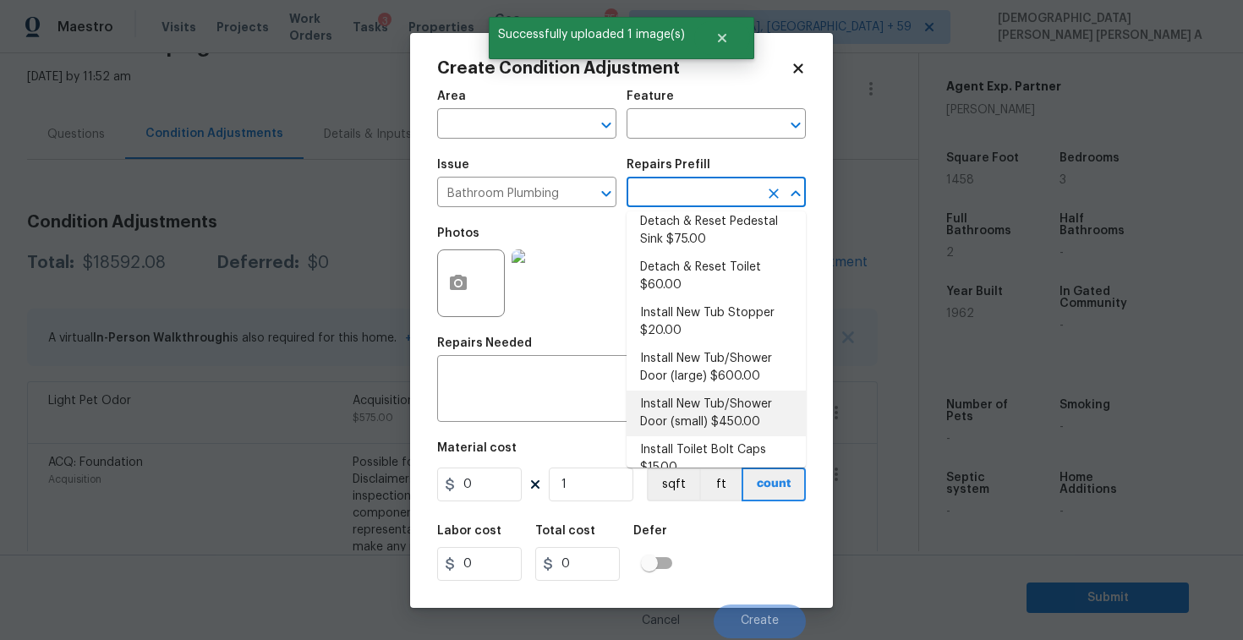
type input "450"
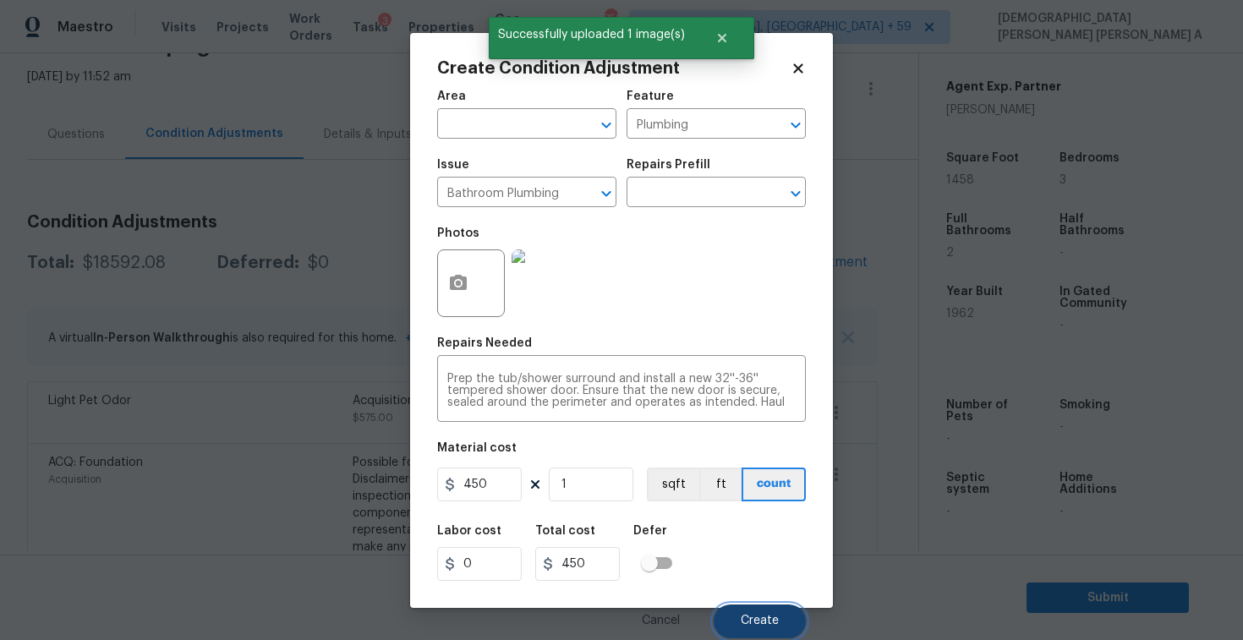
click at [759, 605] on button "Create" at bounding box center [760, 622] width 92 height 34
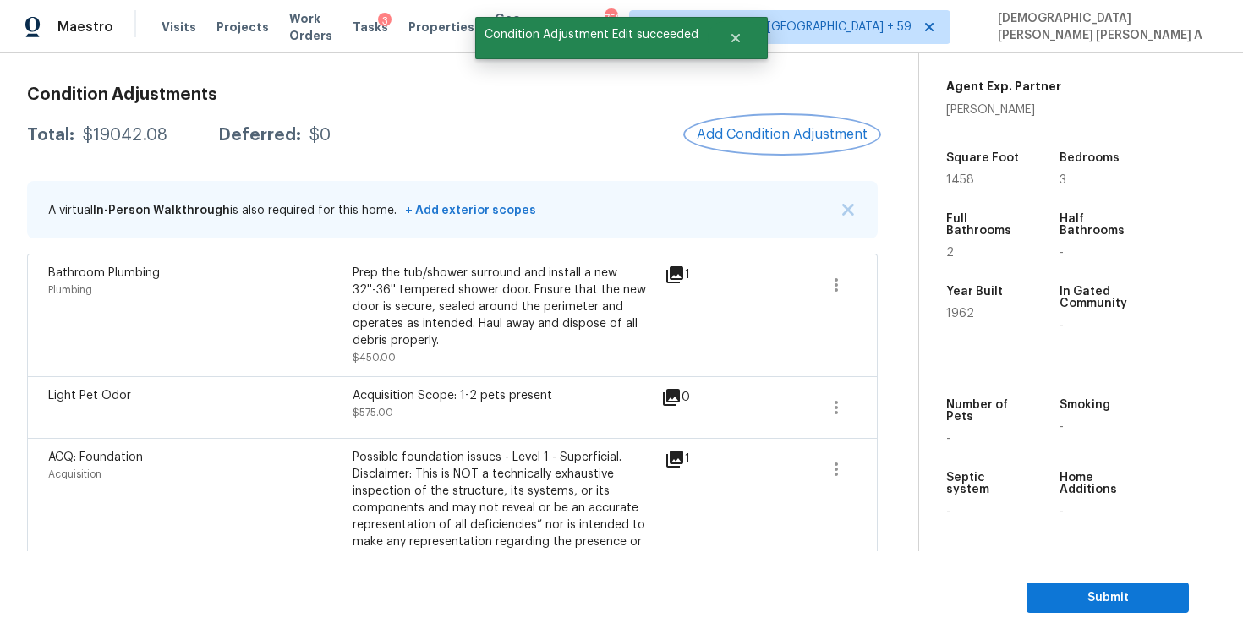
scroll to position [191, 0]
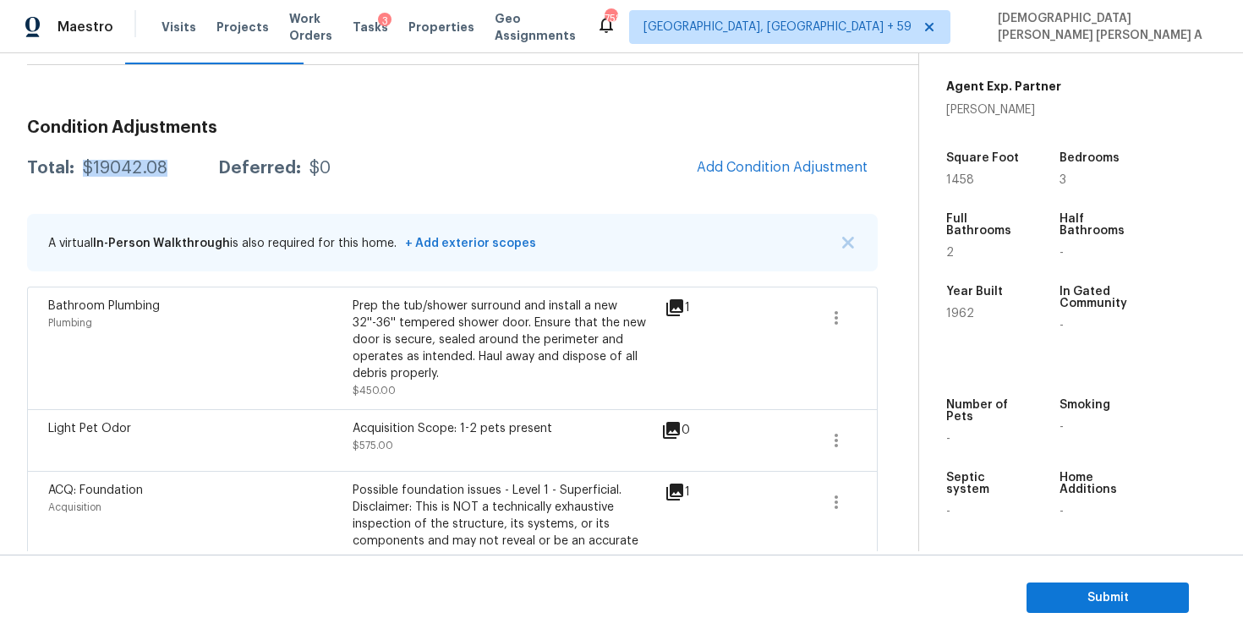
drag, startPoint x: 177, startPoint y: 170, endPoint x: 78, endPoint y: 173, distance: 99.0
click at [78, 173] on div "Total: $19042.08 Deferred: $0" at bounding box center [179, 168] width 304 height 17
copy div "$19042.08"
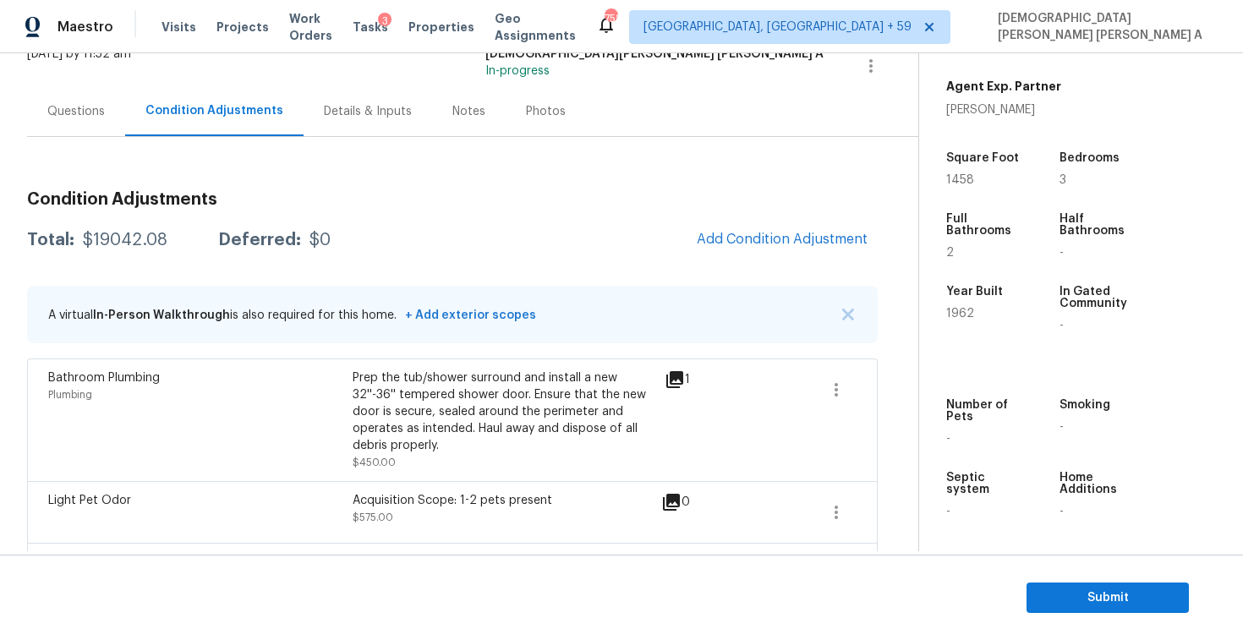
click at [63, 112] on div "Questions" at bounding box center [76, 111] width 58 height 17
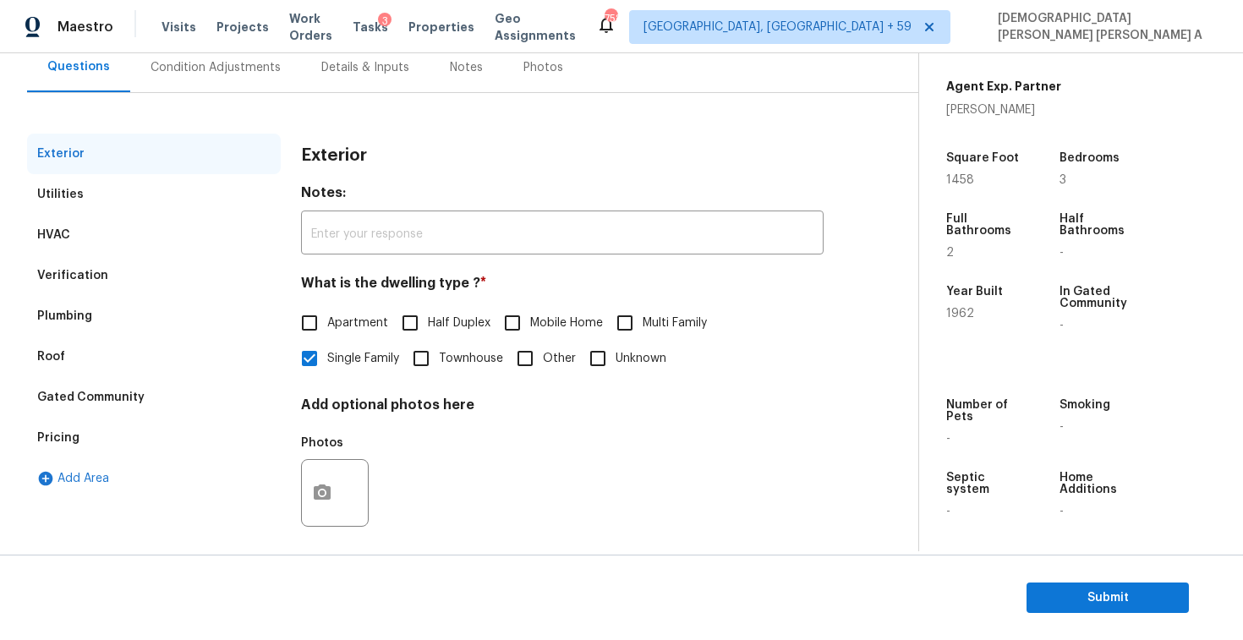
click at [96, 287] on div "Verification" at bounding box center [154, 275] width 254 height 41
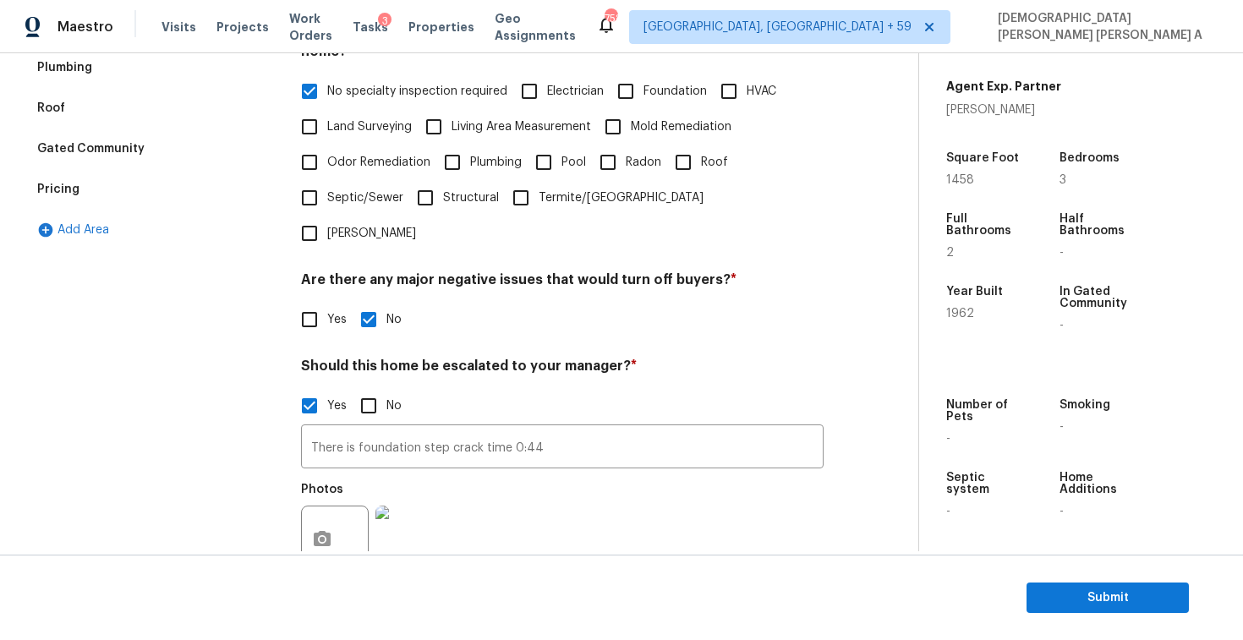
scroll to position [521, 0]
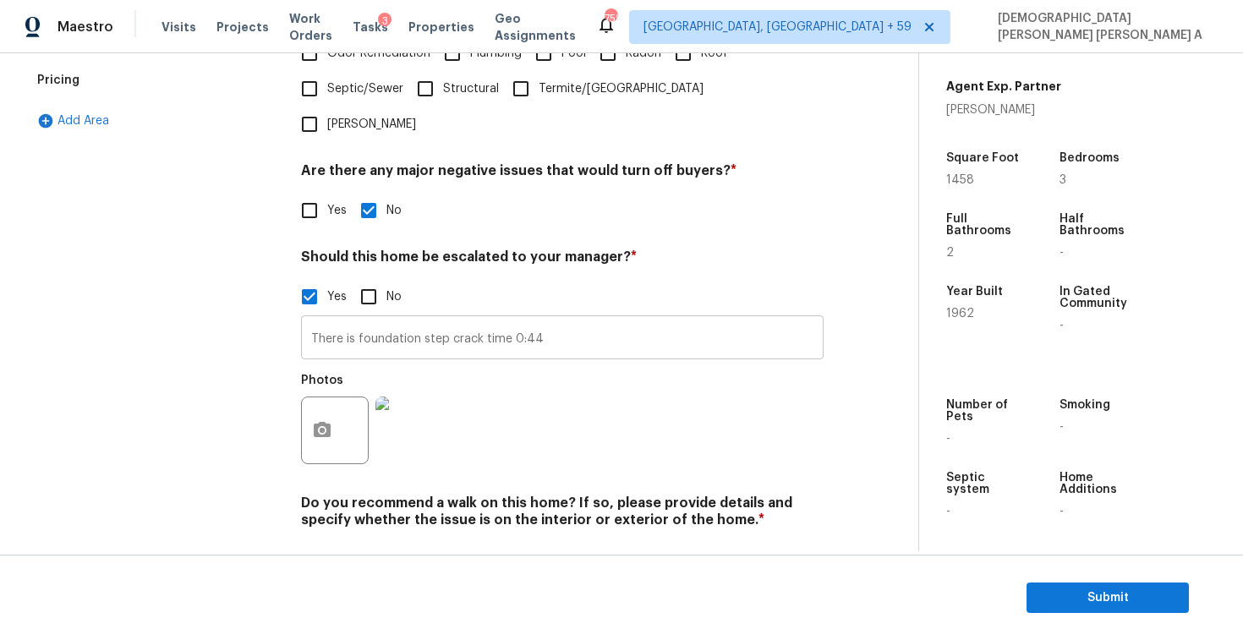
click at [402, 320] on input "There is foundation step crack time 0:44" at bounding box center [562, 340] width 523 height 40
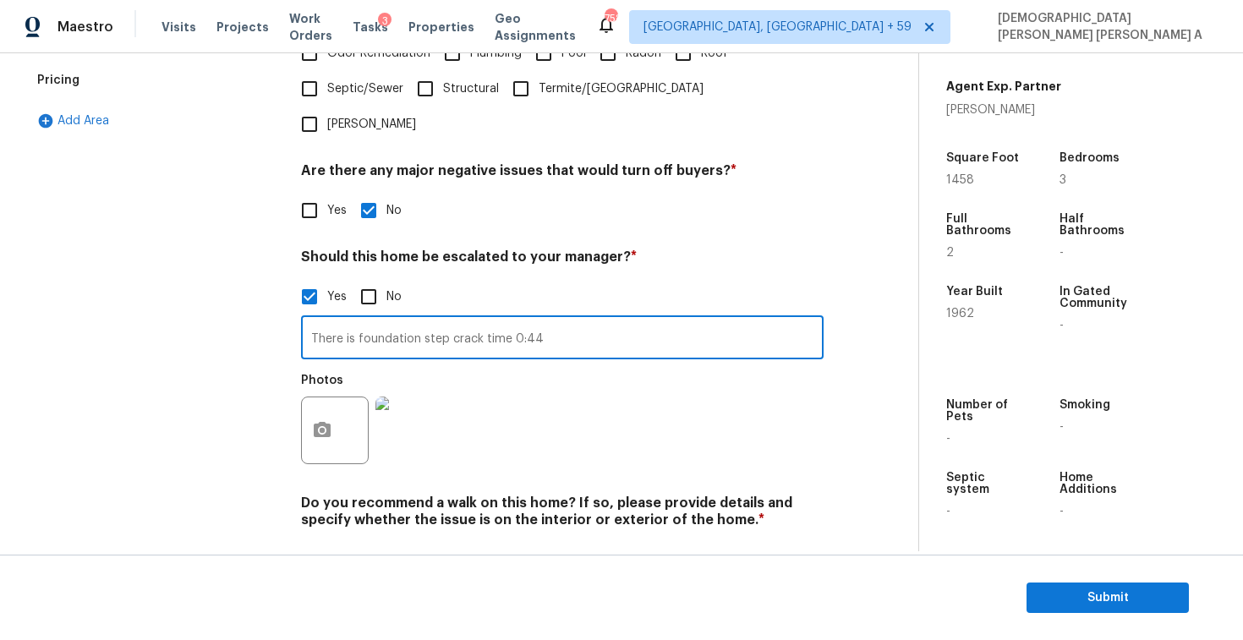
click at [402, 320] on input "There is foundation step crack time 0:44" at bounding box center [562, 340] width 523 height 40
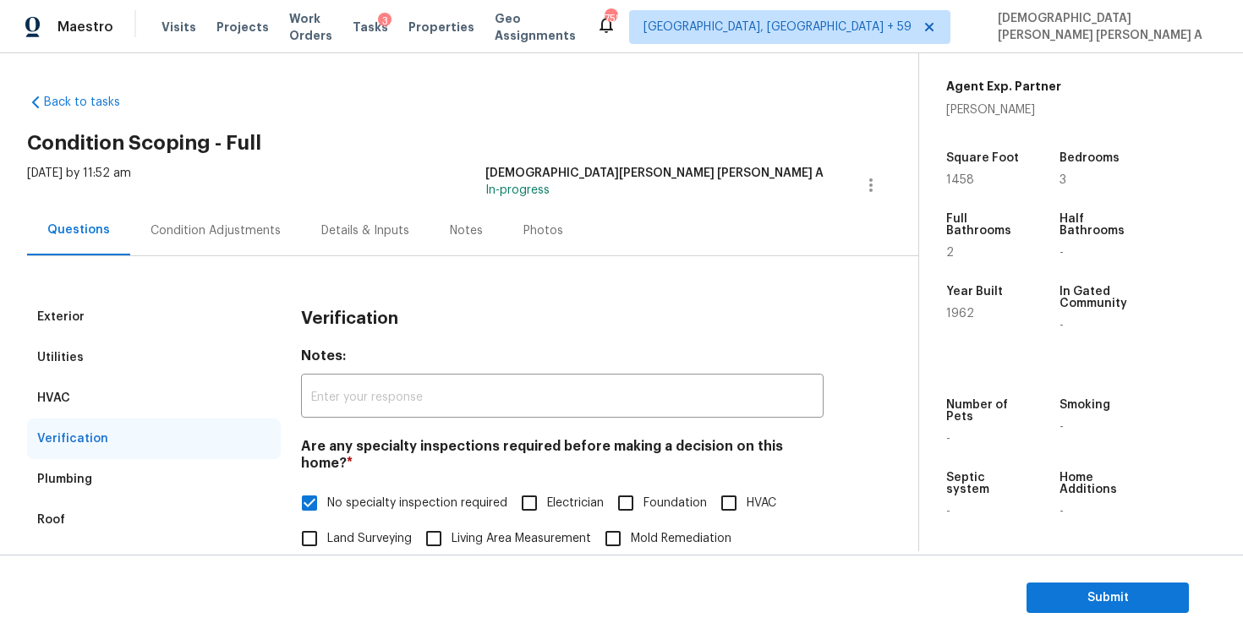
click at [207, 217] on div "Condition Adjustments" at bounding box center [215, 231] width 171 height 50
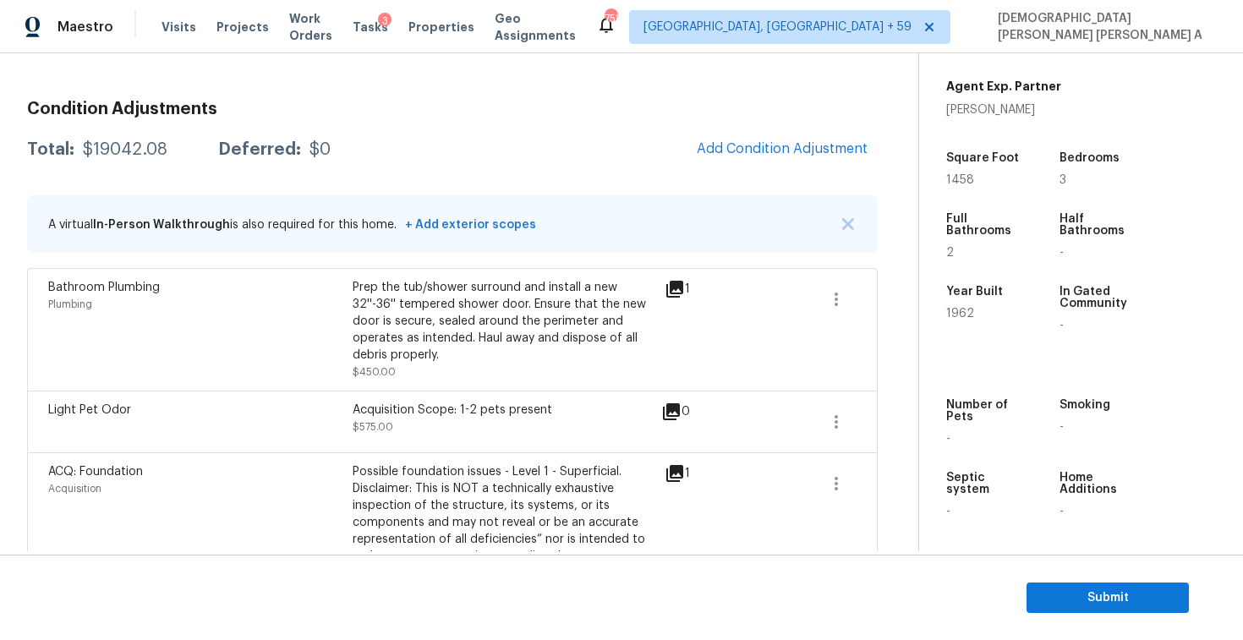
scroll to position [58, 0]
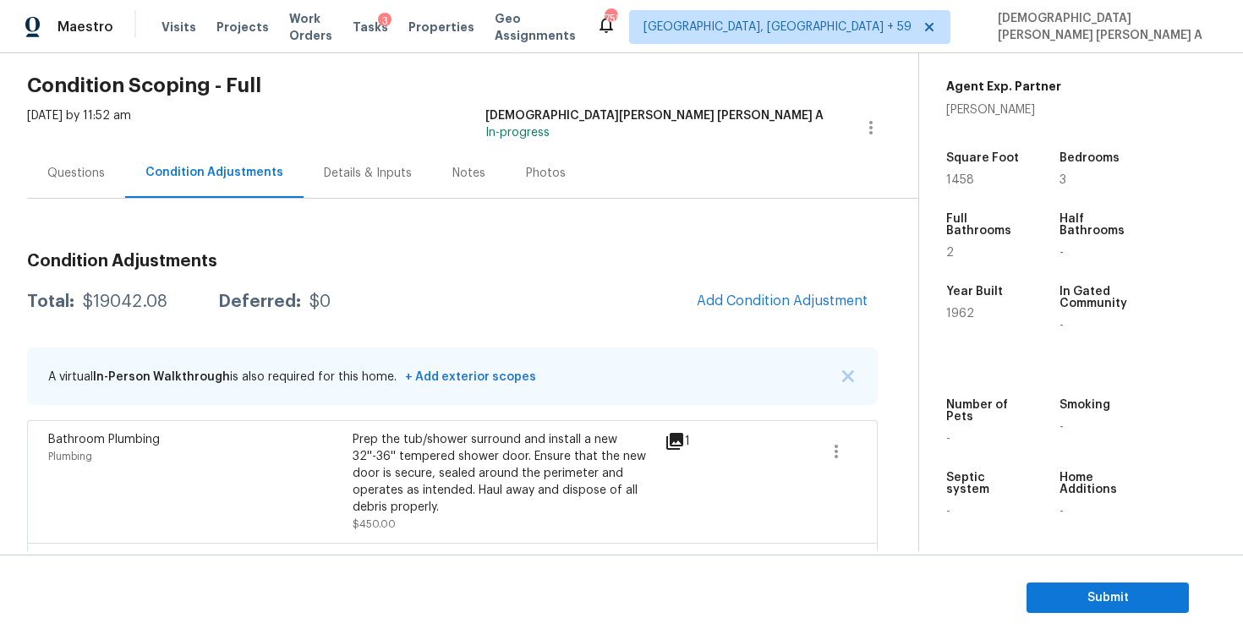
click at [46, 176] on div "Questions" at bounding box center [76, 173] width 98 height 50
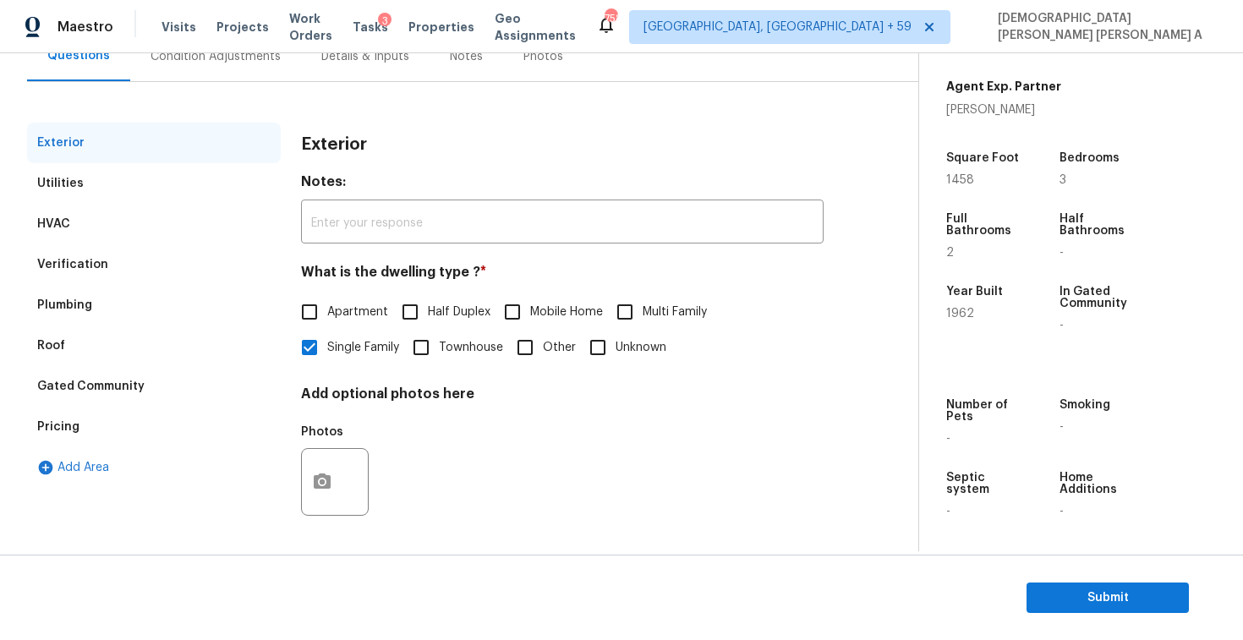
click at [217, 72] on div "Condition Adjustments" at bounding box center [215, 56] width 171 height 50
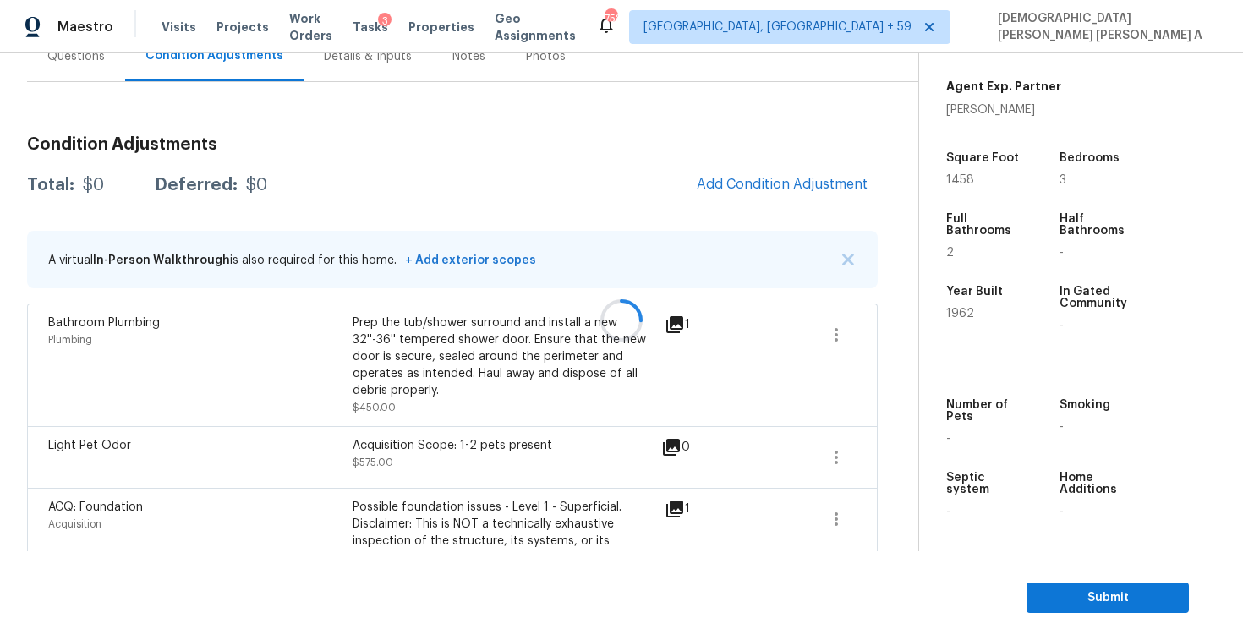
scroll to position [175, 0]
click at [1076, 583] on button "Submit" at bounding box center [1108, 598] width 162 height 31
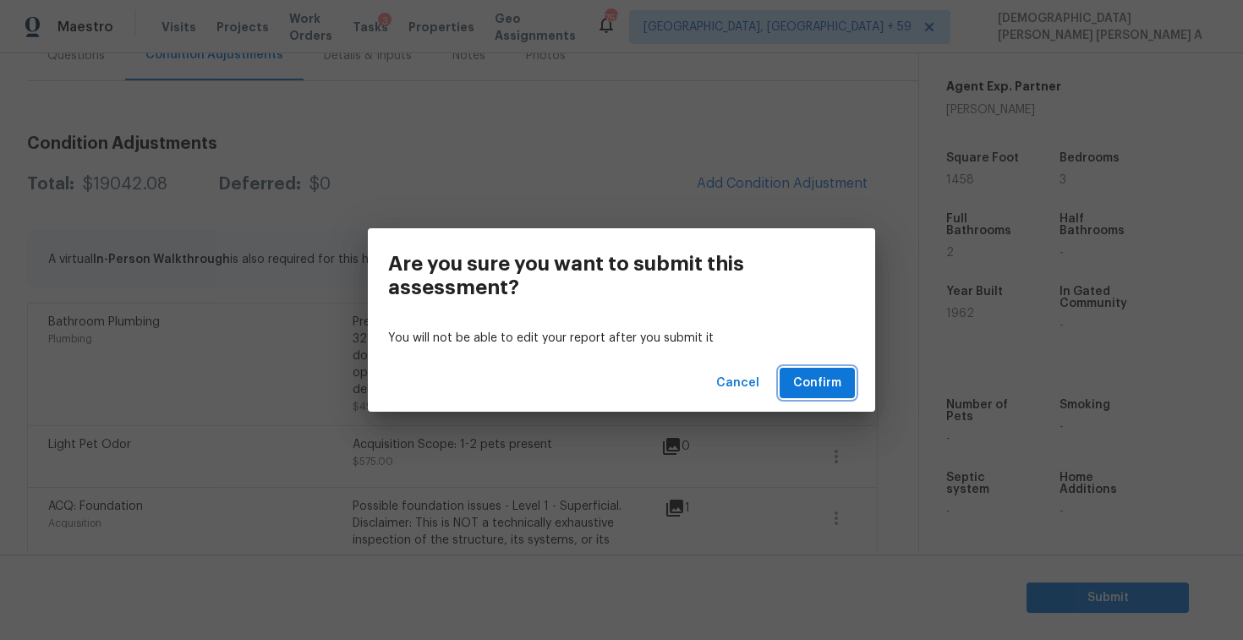
click at [811, 377] on span "Confirm" at bounding box center [817, 383] width 48 height 21
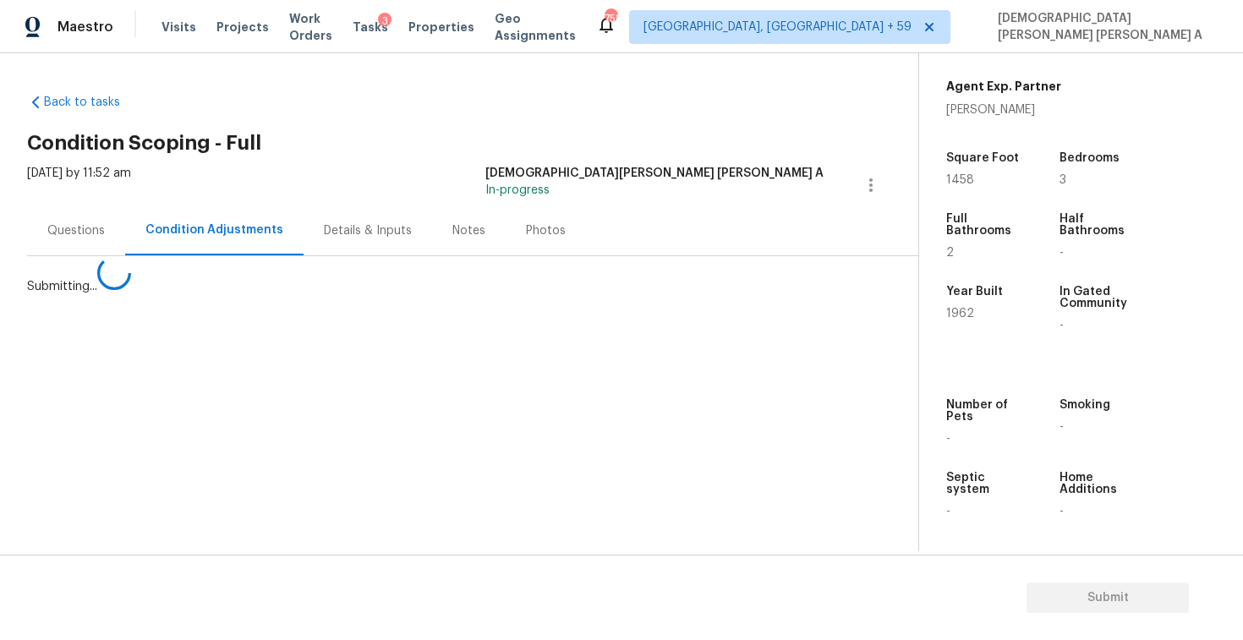
scroll to position [0, 0]
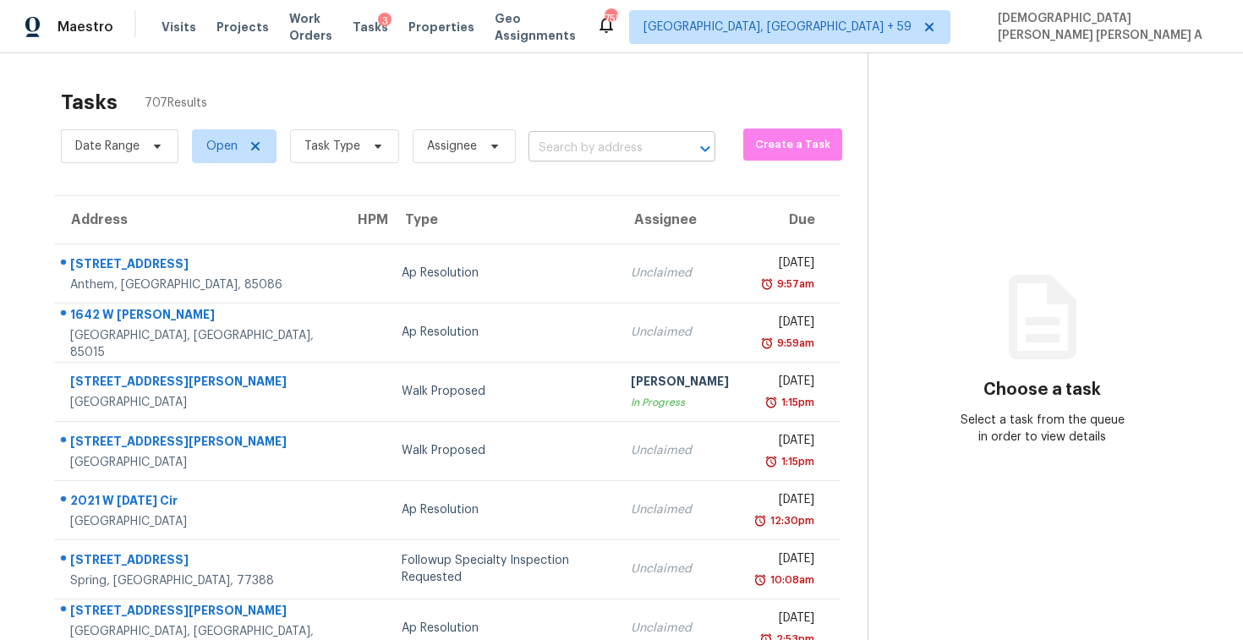
click at [678, 145] on div at bounding box center [694, 149] width 44 height 24
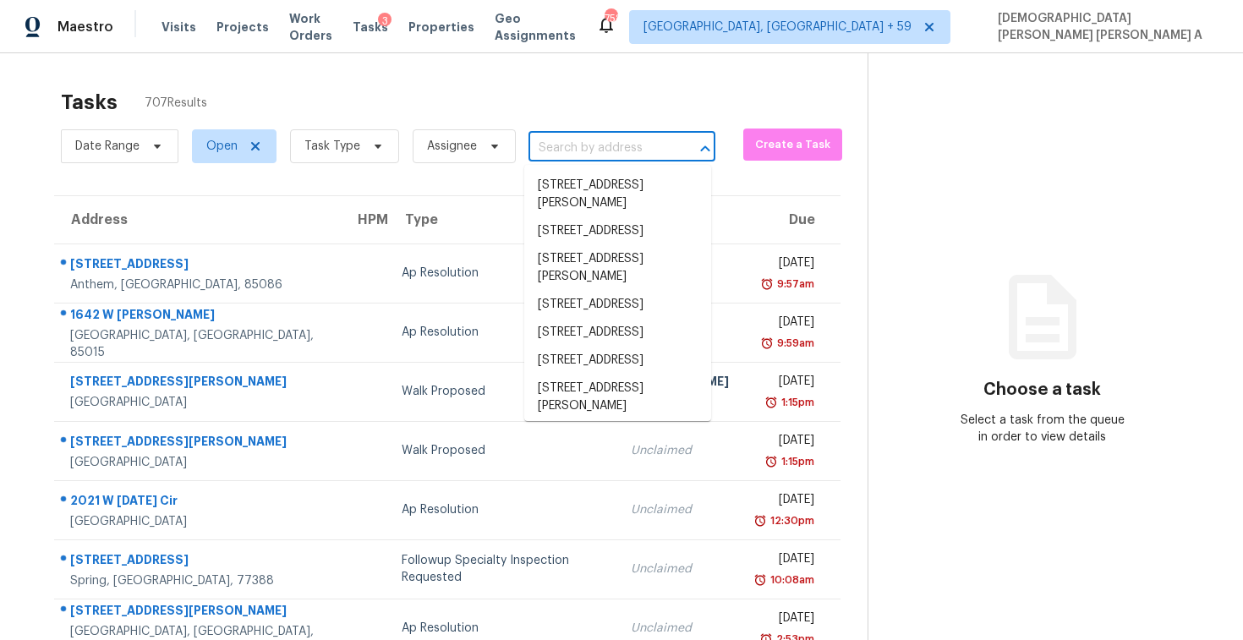
paste input "329 Spring St, Davidson, NC 28036"
type input "329 Spring St, Davidson, NC 28036"
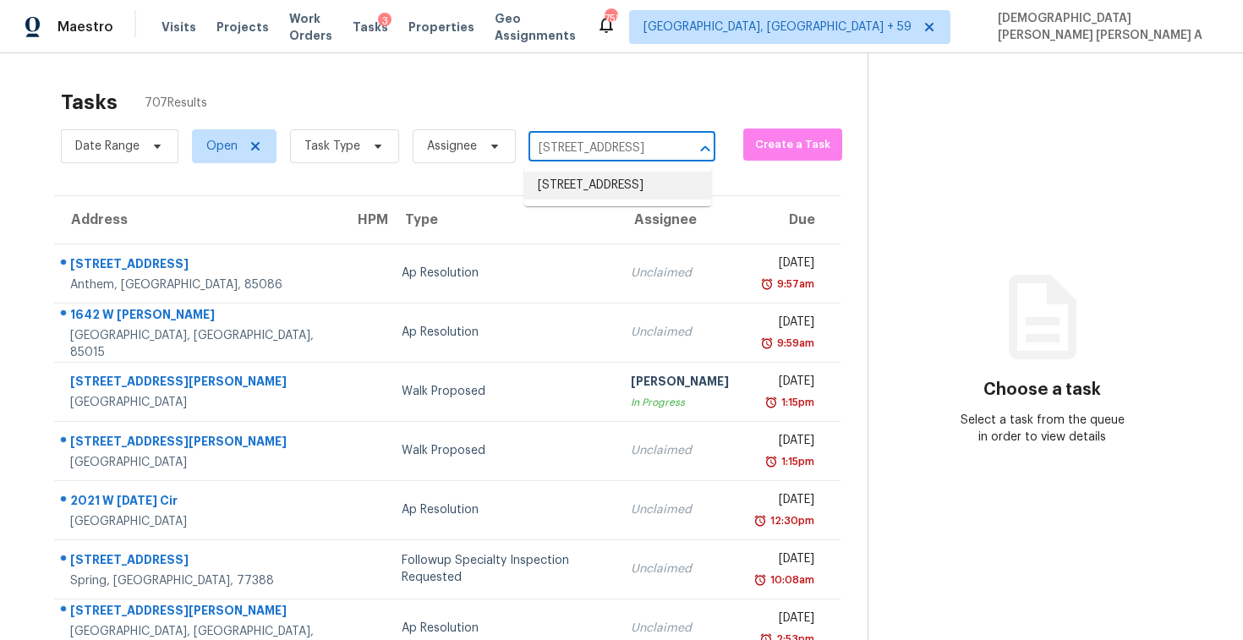
click at [629, 172] on li "329 Spring St, Davidson, NC 28036" at bounding box center [617, 186] width 187 height 28
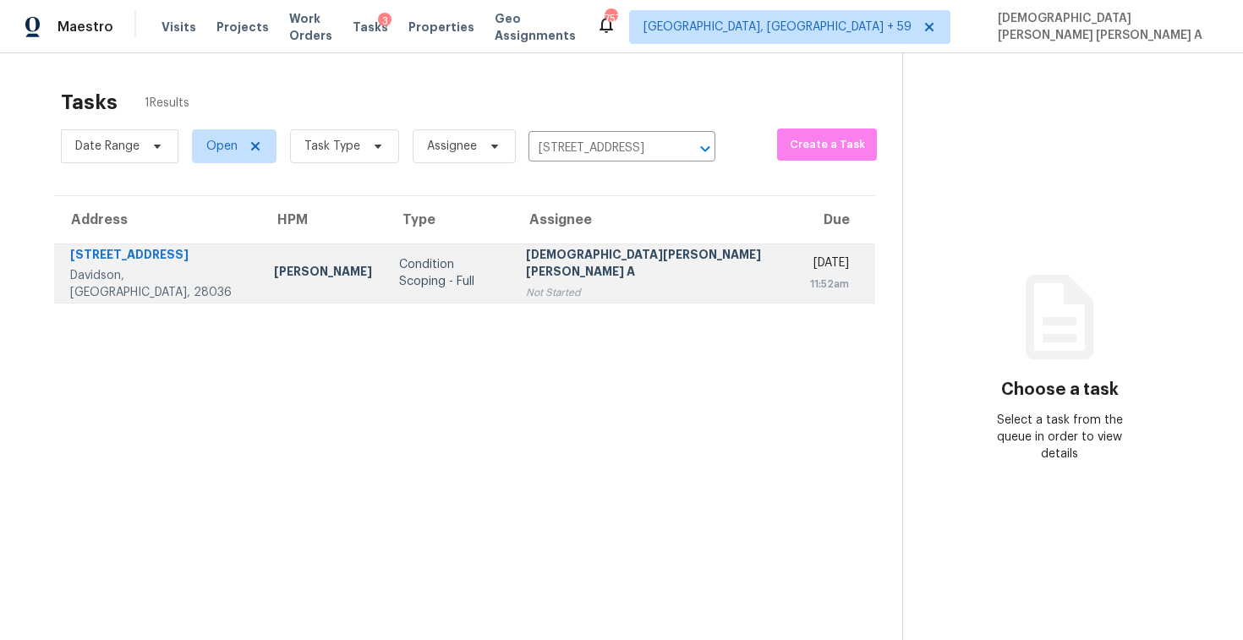
click at [810, 259] on div "[DATE]" at bounding box center [829, 265] width 39 height 21
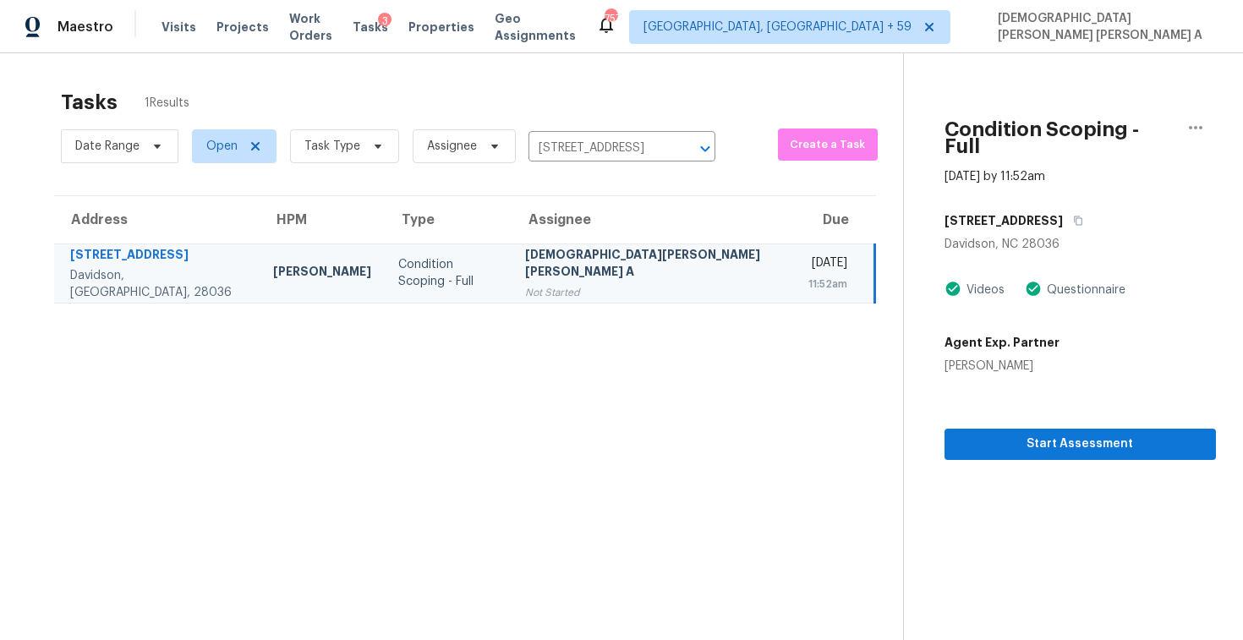
click at [1040, 447] on section "Condition Scoping - Full Oct 15th 2025 by 11:52am 329 Spring St Davidson, NC 28…" at bounding box center [1059, 373] width 313 height 640
click at [1025, 434] on span "Start Assessment" at bounding box center [1080, 444] width 244 height 21
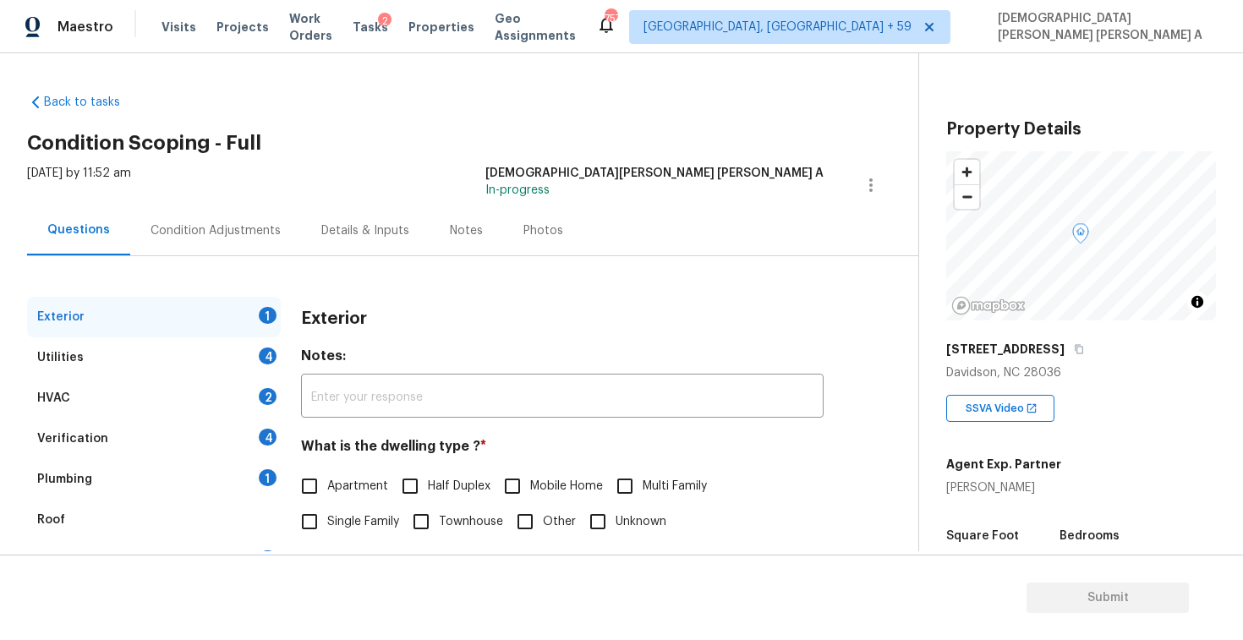
click at [390, 103] on div "Back to tasks Condition Scoping - Full Wed, Oct 15 2025 by 11:52 am Mohamed Aze…" at bounding box center [472, 402] width 891 height 645
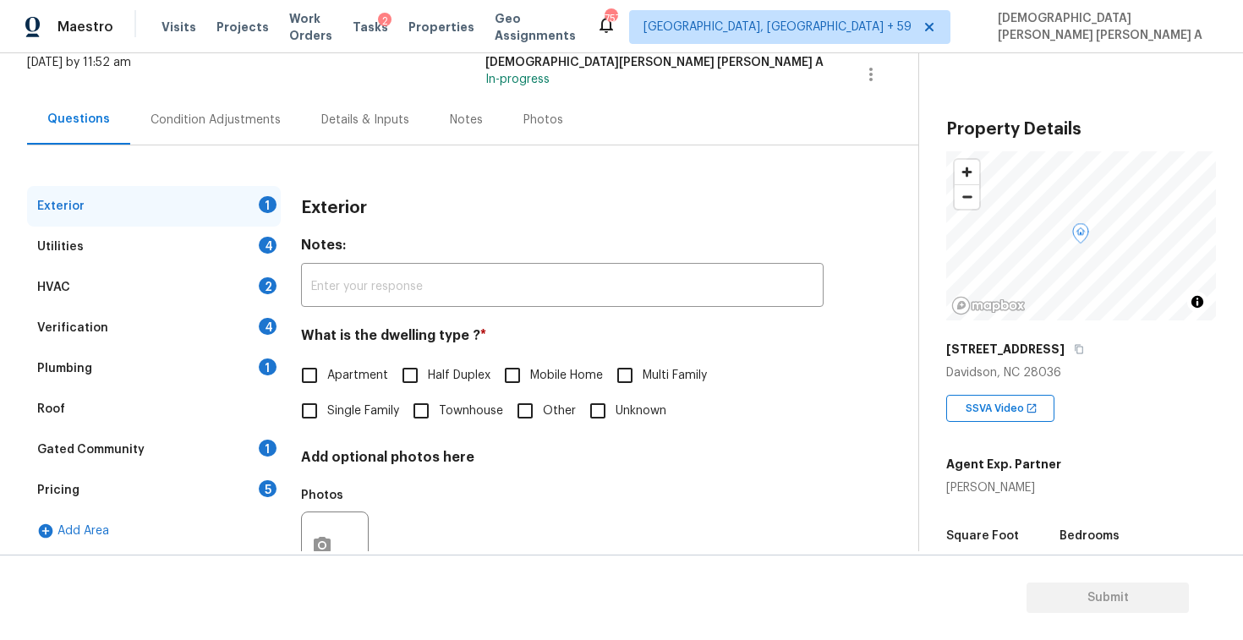
scroll to position [315, 0]
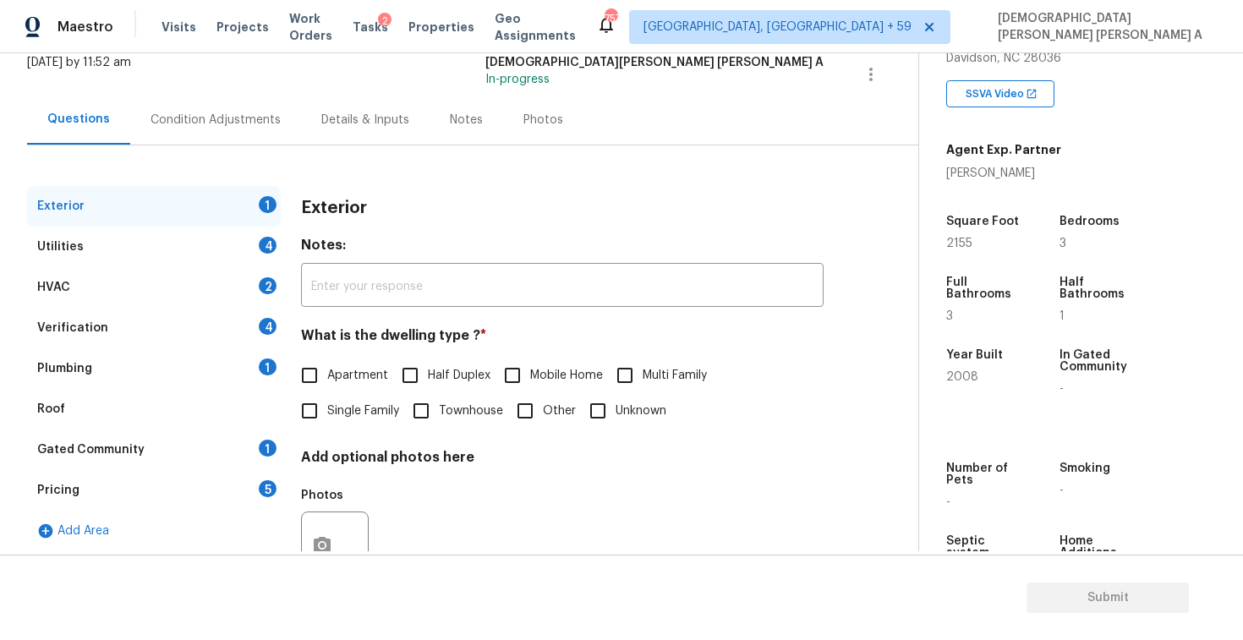
click at [410, 411] on input "Townhouse" at bounding box center [421, 411] width 36 height 36
checkbox input "true"
click at [235, 237] on div "Utilities 4" at bounding box center [154, 247] width 254 height 41
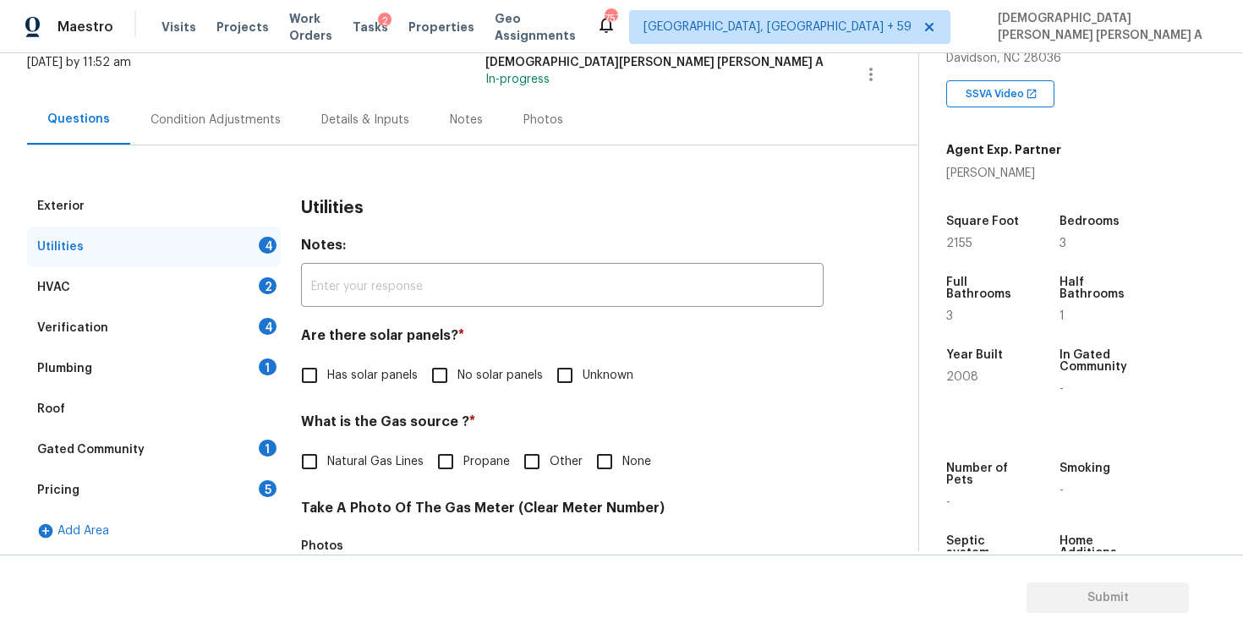
click at [433, 383] on input "No solar panels" at bounding box center [440, 376] width 36 height 36
checkbox input "true"
click at [334, 461] on span "Natural Gas Lines" at bounding box center [375, 462] width 96 height 18
click at [327, 461] on input "Natural Gas Lines" at bounding box center [310, 462] width 36 height 36
checkbox input "true"
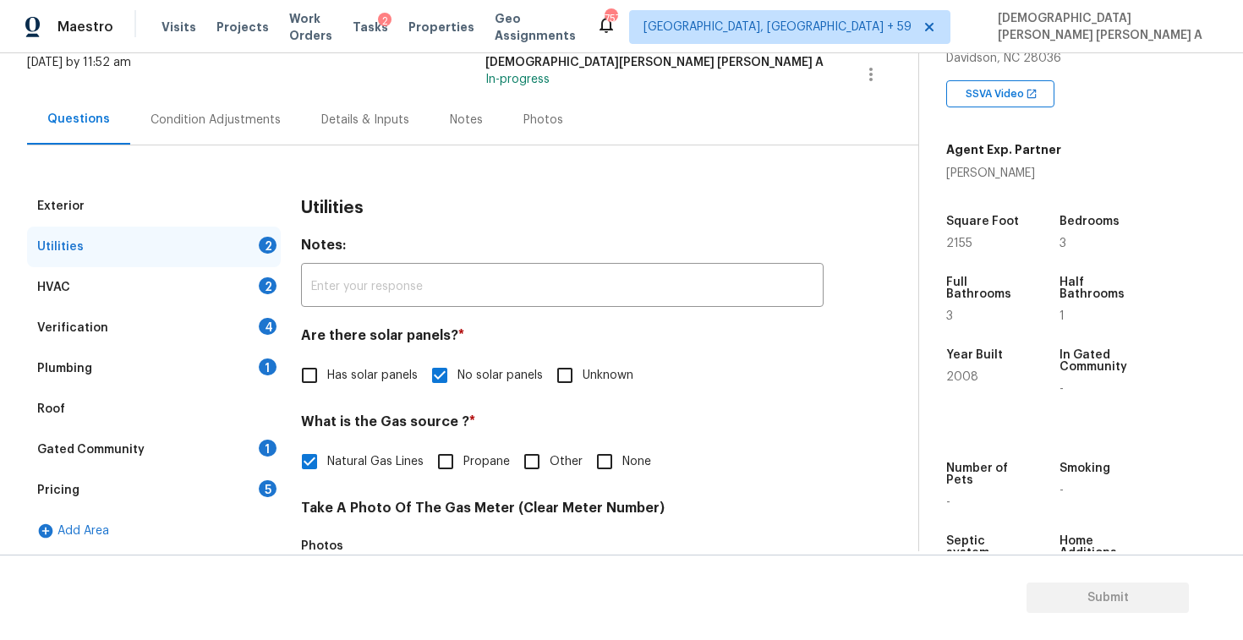
scroll to position [614, 0]
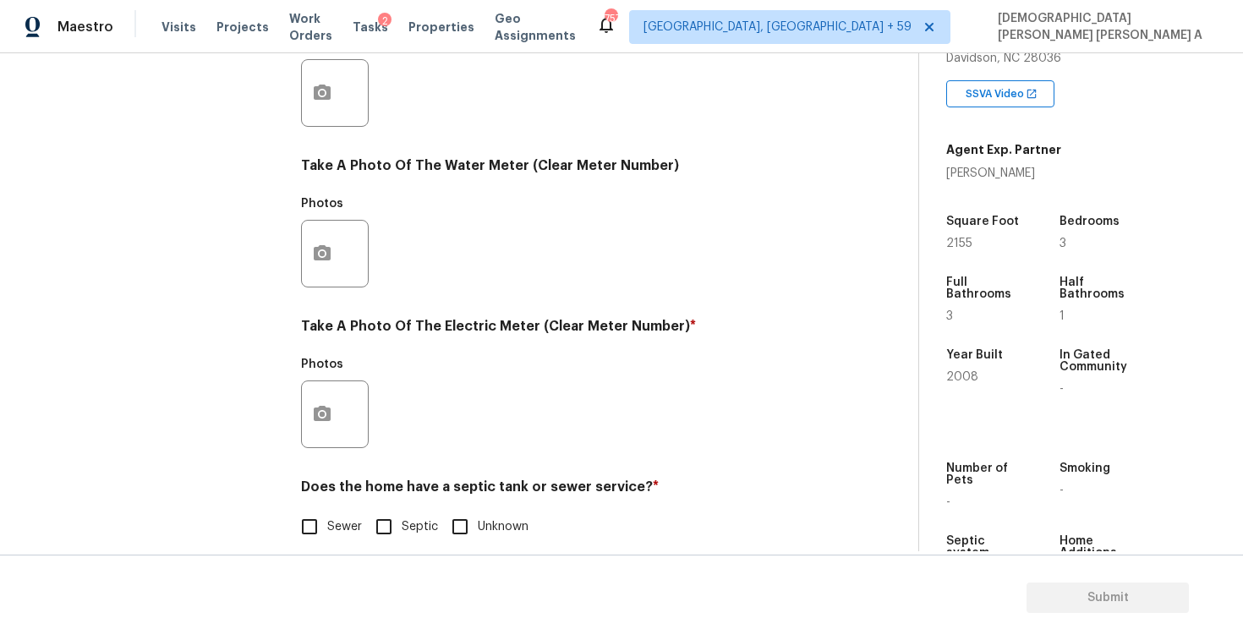
click at [286, 538] on div "Exterior Utilities 2 HVAC 2 Verification 4 Plumbing 1 Roof Gated Community 1 Pr…" at bounding box center [452, 124] width 851 height 882
click at [304, 525] on input "Sewer" at bounding box center [310, 527] width 36 height 36
checkbox input "true"
click at [325, 405] on icon "button" at bounding box center [322, 414] width 20 height 20
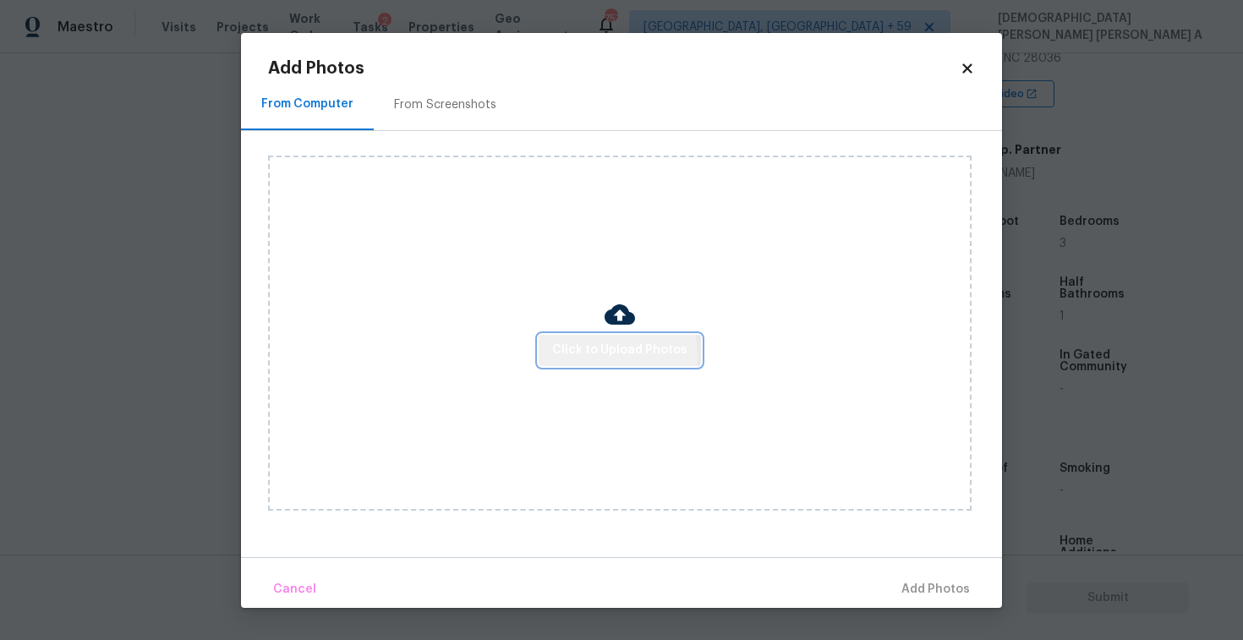
click at [620, 354] on span "Click to Upload Photos" at bounding box center [619, 350] width 135 height 21
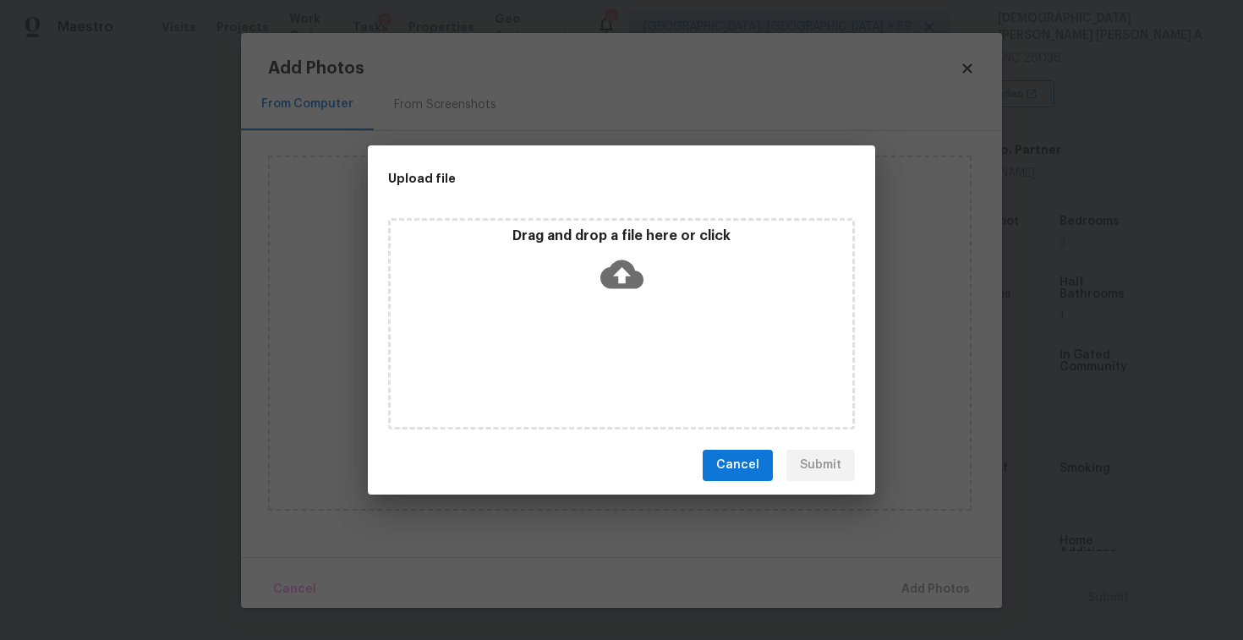
click at [631, 295] on div "Drag and drop a file here or click" at bounding box center [622, 264] width 462 height 73
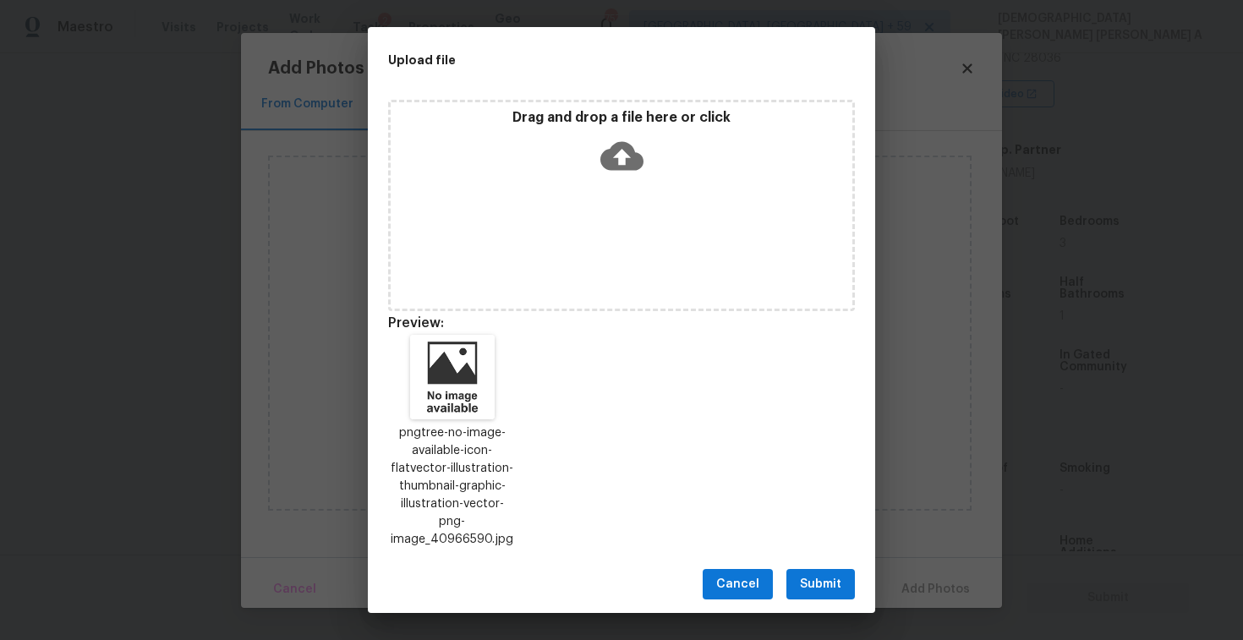
click at [801, 574] on span "Submit" at bounding box center [820, 584] width 41 height 21
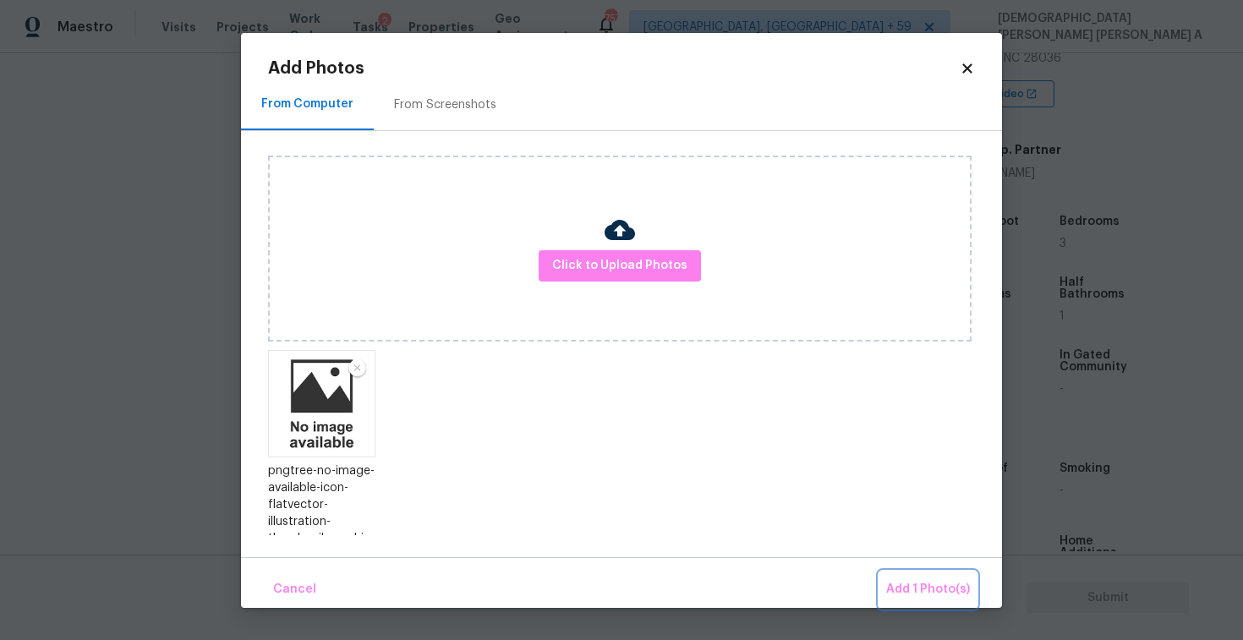
click at [930, 600] on button "Add 1 Photo(s)" at bounding box center [928, 590] width 97 height 36
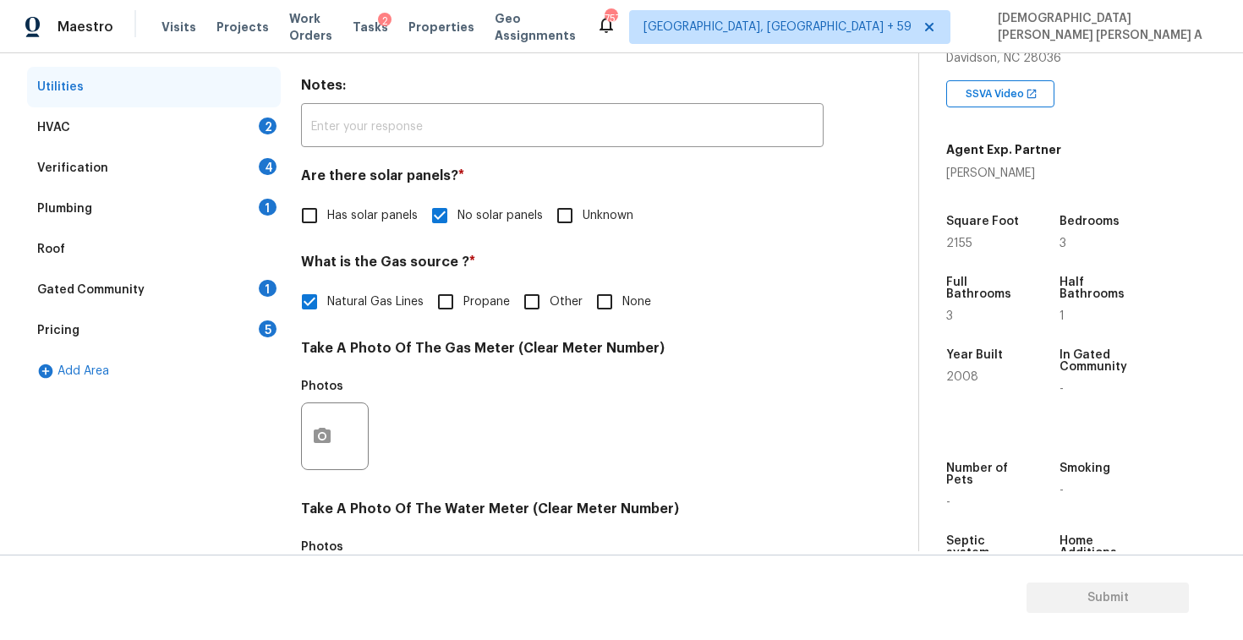
scroll to position [0, 0]
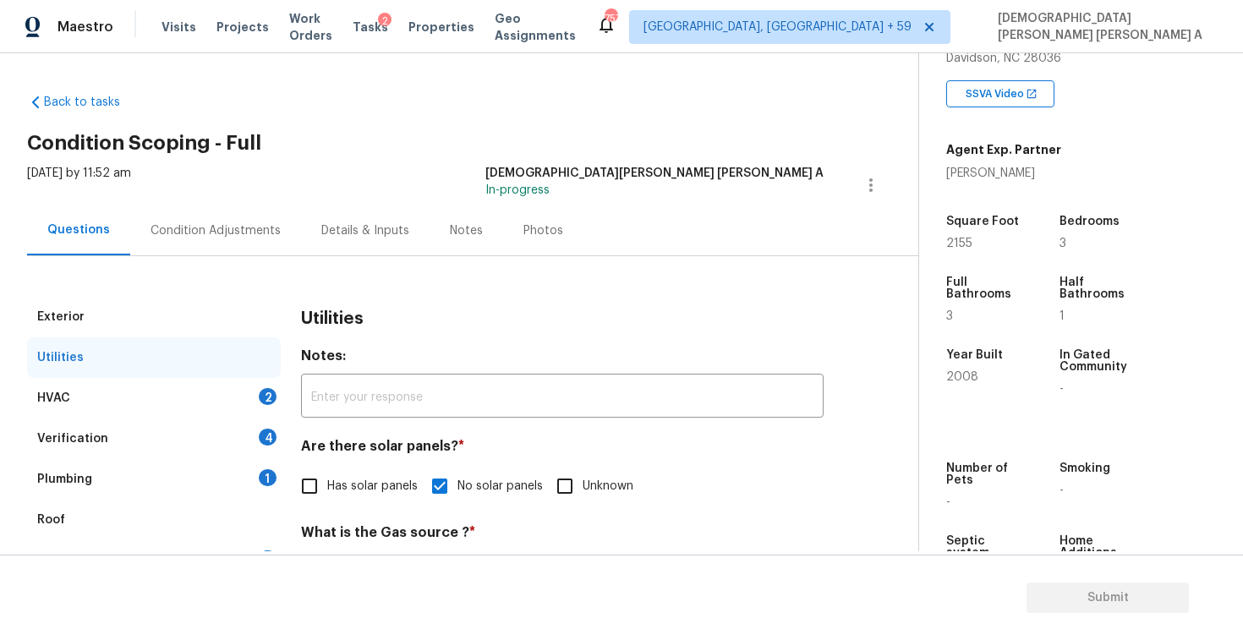
click at [186, 426] on div "Verification 4" at bounding box center [154, 439] width 254 height 41
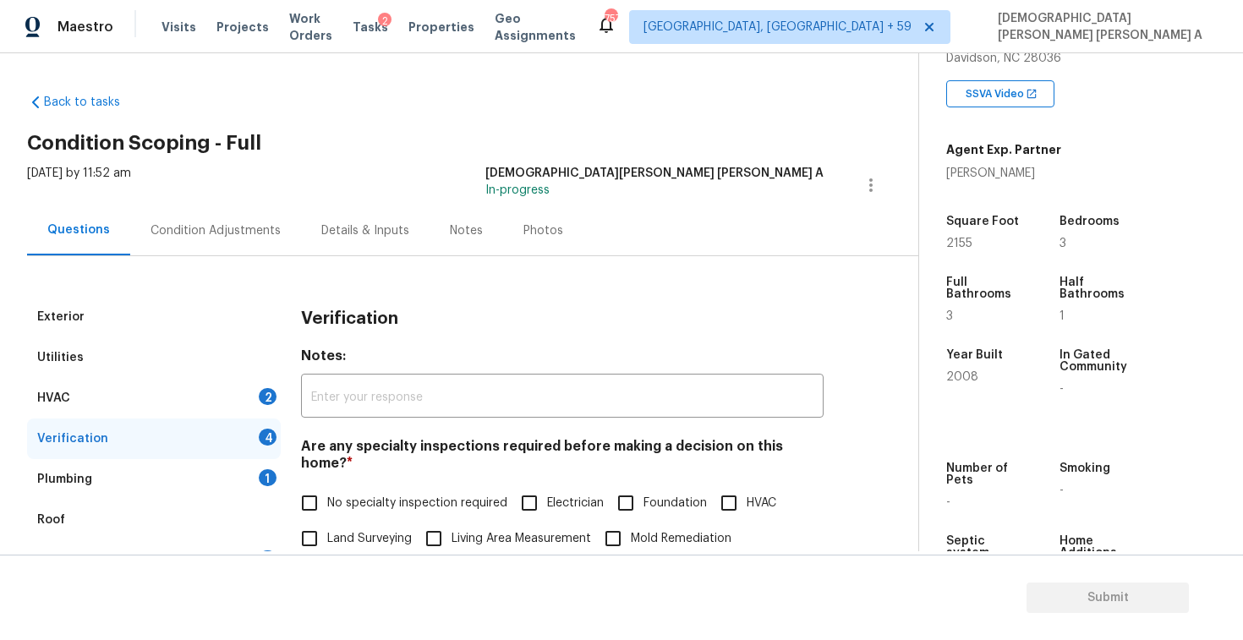
click at [188, 397] on div "HVAC 2" at bounding box center [154, 398] width 254 height 41
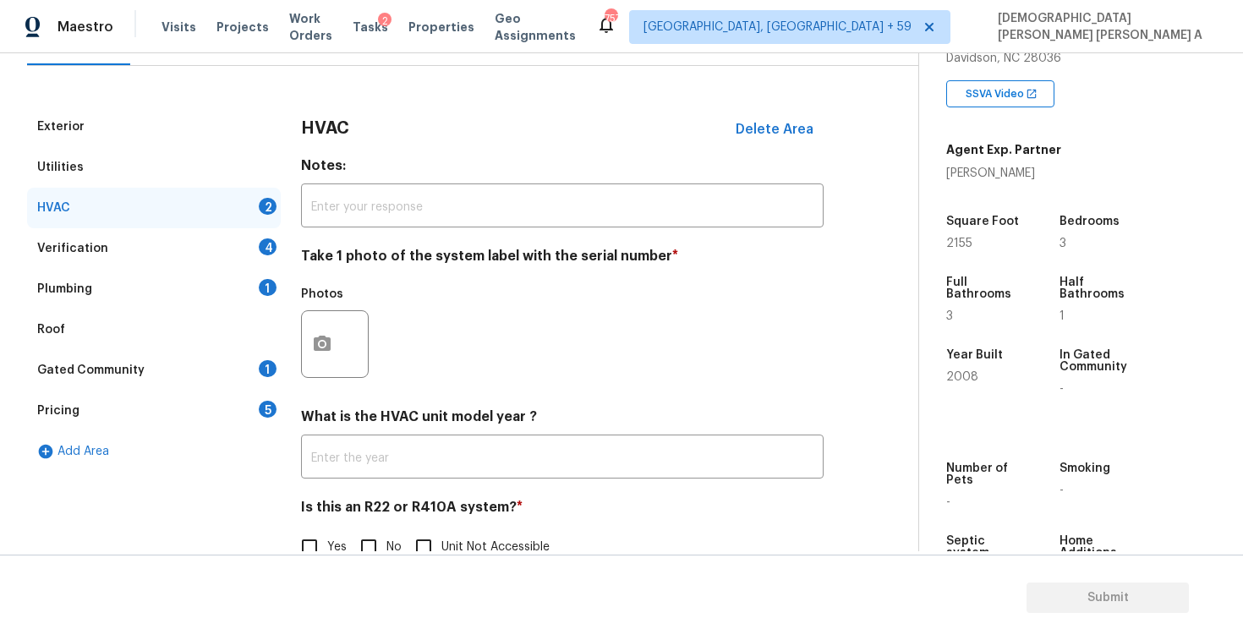
scroll to position [230, 0]
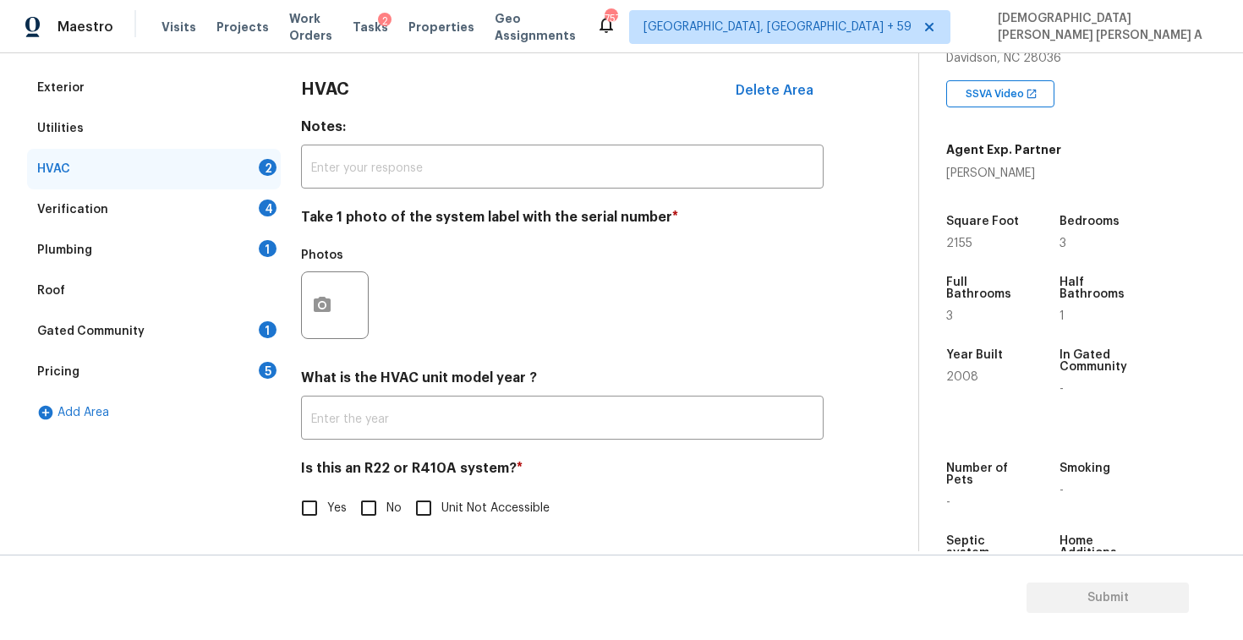
click at [359, 510] on input "No" at bounding box center [369, 509] width 36 height 36
checkbox input "true"
click at [334, 266] on div "Photos" at bounding box center [336, 260] width 71 height 22
click at [320, 305] on circle "button" at bounding box center [322, 305] width 5 height 5
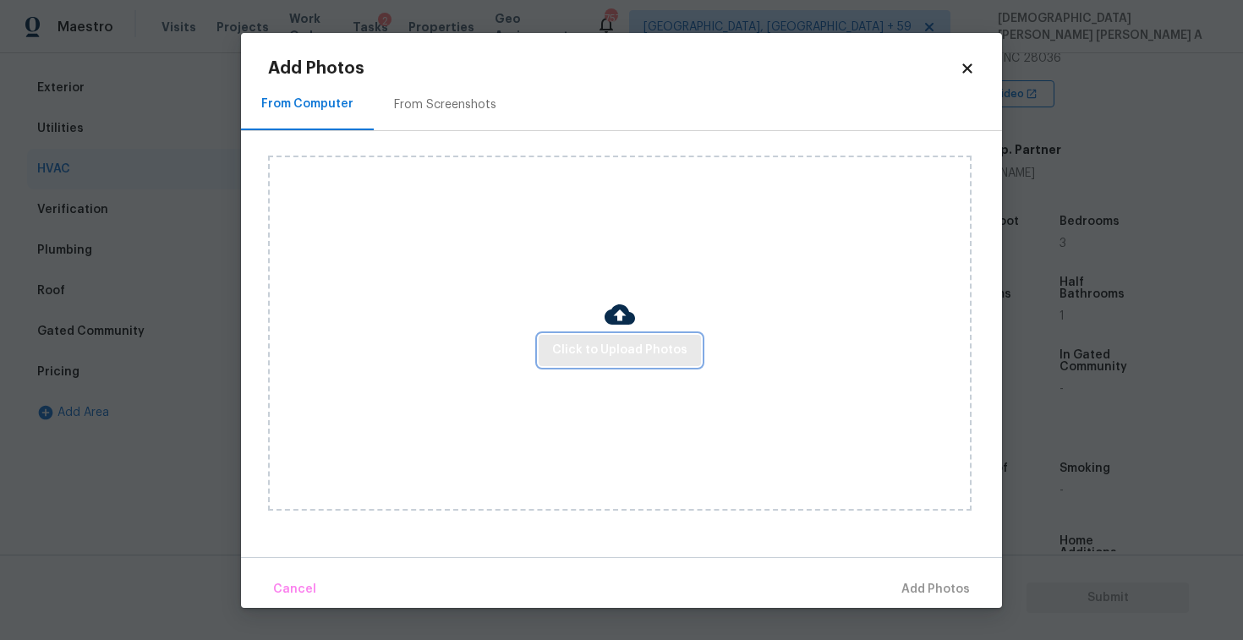
click at [650, 356] on span "Click to Upload Photos" at bounding box center [619, 350] width 135 height 21
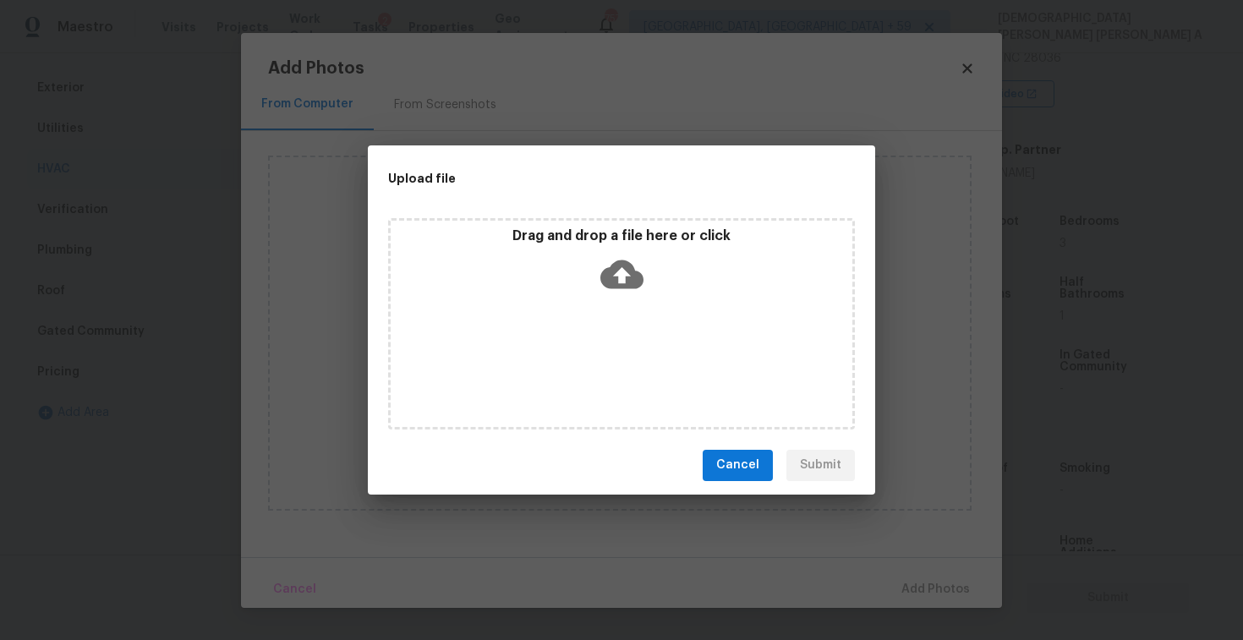
click at [644, 324] on div "Drag and drop a file here or click" at bounding box center [621, 323] width 467 height 211
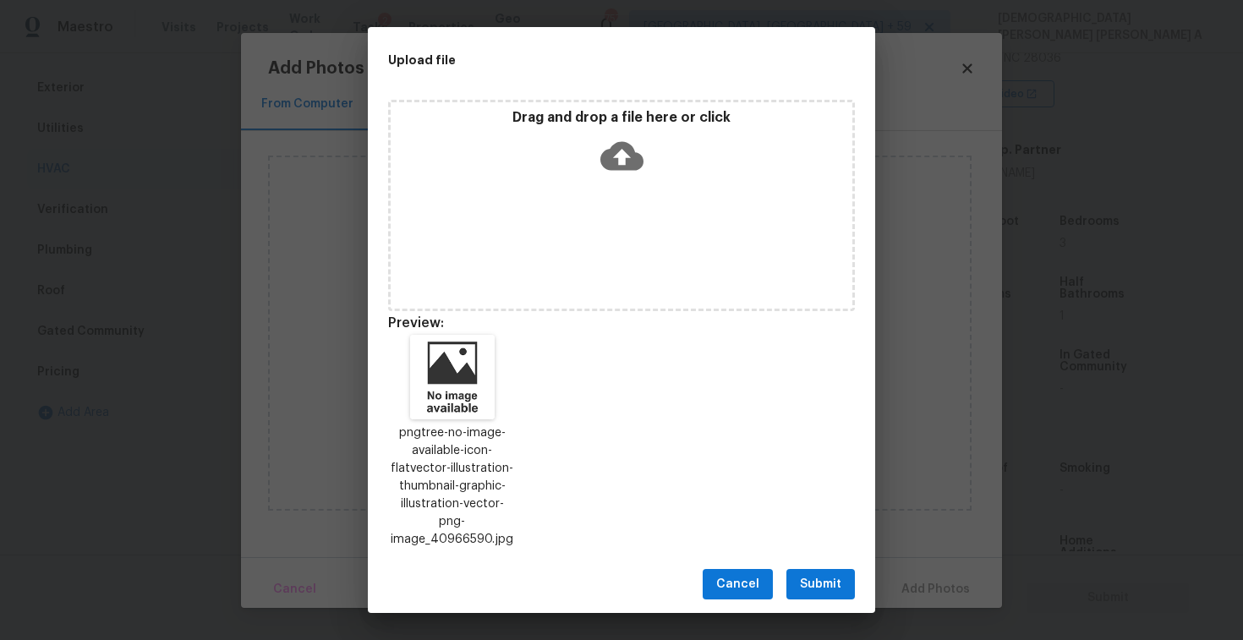
click at [826, 574] on span "Submit" at bounding box center [820, 584] width 41 height 21
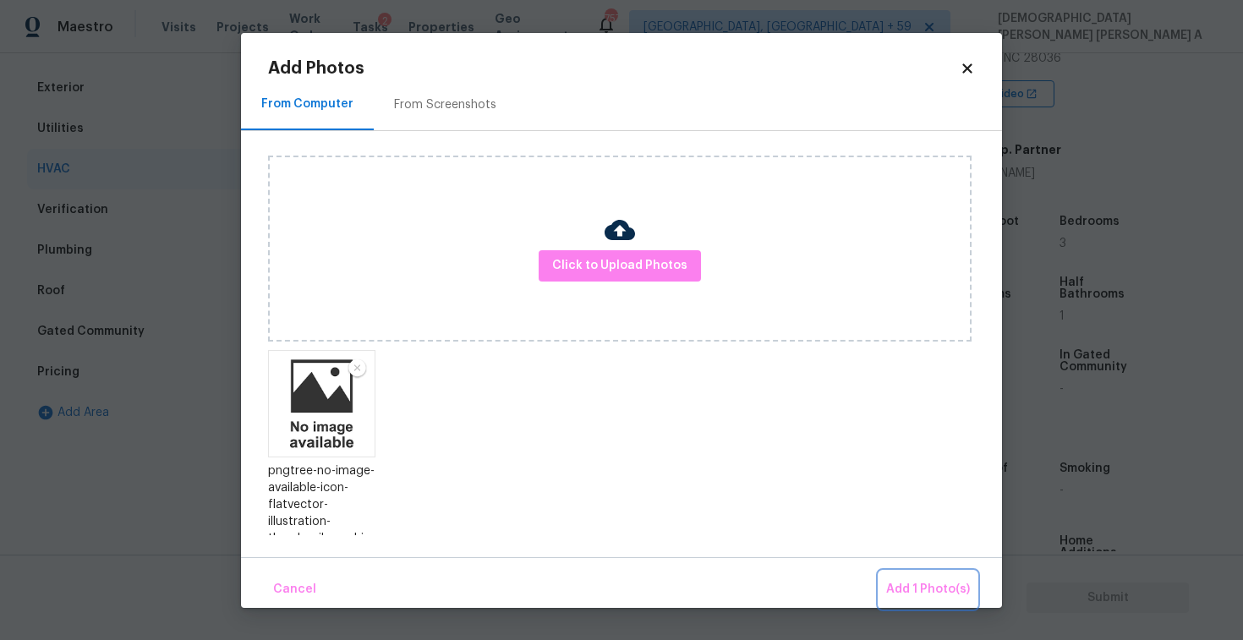
click at [918, 584] on span "Add 1 Photo(s)" at bounding box center [928, 589] width 84 height 21
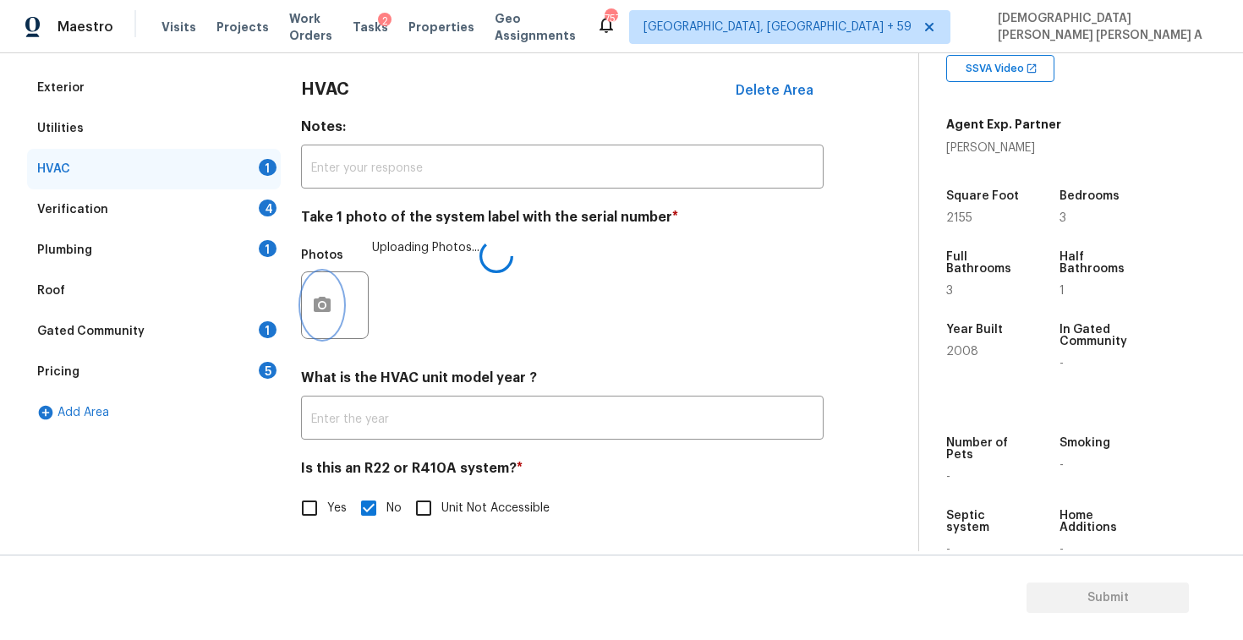
scroll to position [346, 0]
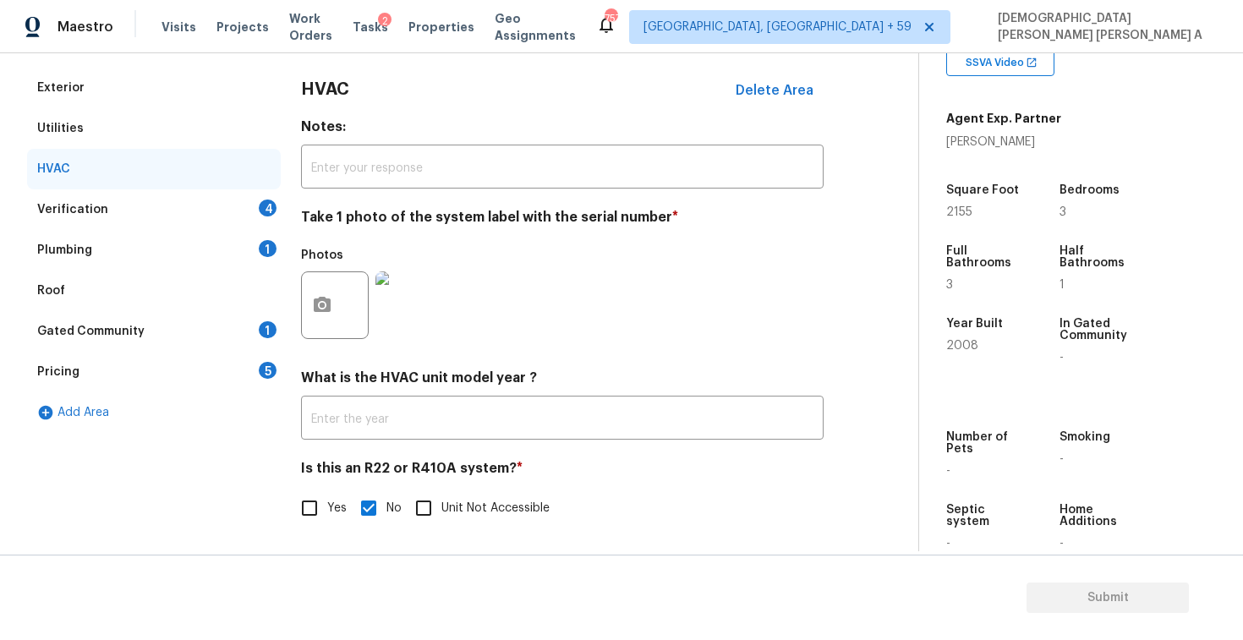
click at [176, 206] on div "Verification 4" at bounding box center [154, 209] width 254 height 41
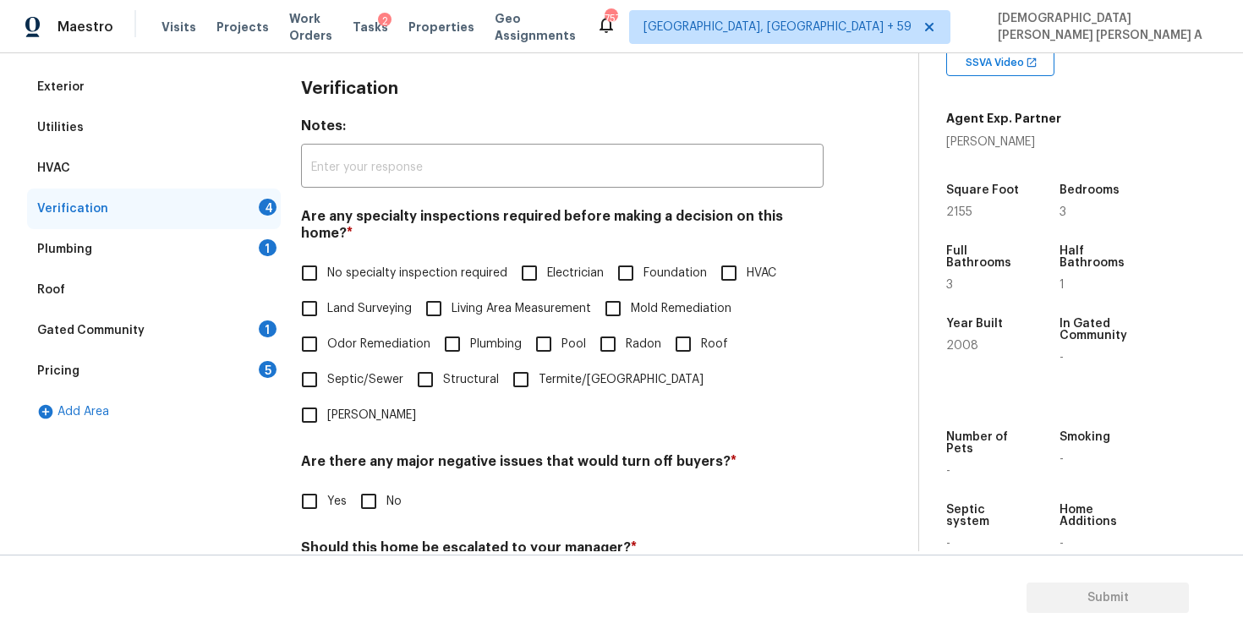
click at [327, 265] on span "No specialty inspection required" at bounding box center [417, 274] width 180 height 18
click at [327, 257] on input "No specialty inspection required" at bounding box center [310, 273] width 36 height 36
checkbox input "true"
click at [370, 455] on h4 "Are there any major negative issues that would turn off buyers? *" at bounding box center [562, 467] width 523 height 24
click at [370, 484] on input "No" at bounding box center [369, 502] width 36 height 36
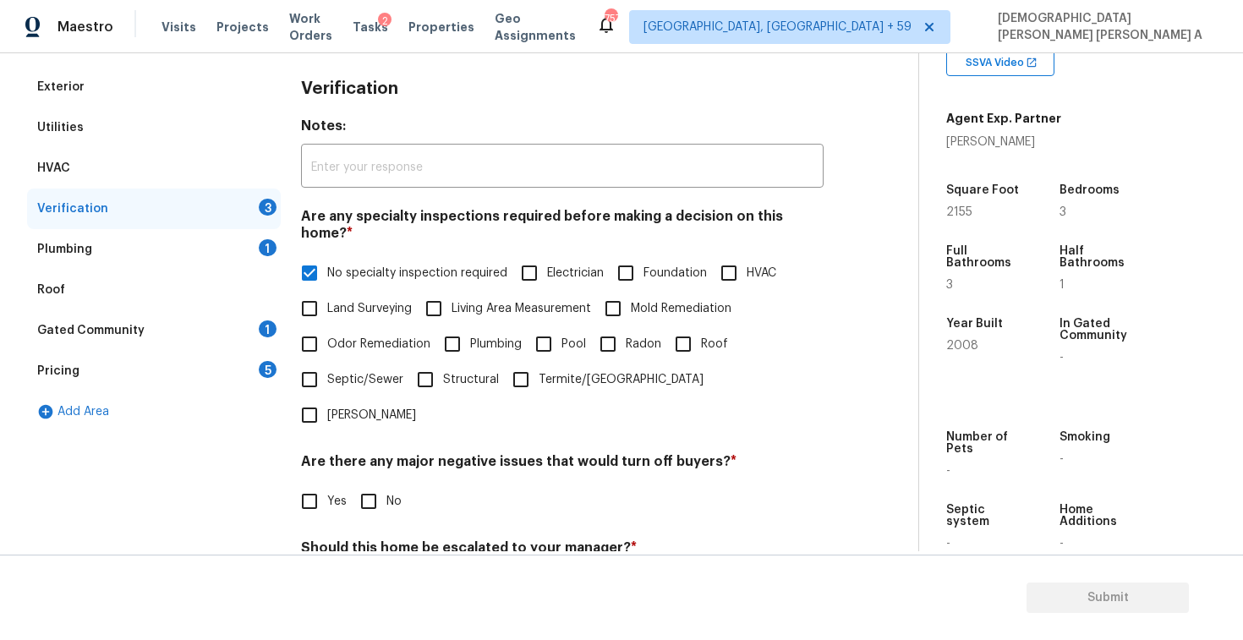
checkbox input "true"
click at [372, 540] on div "Should this home be escalated to your manager? * Yes No" at bounding box center [562, 573] width 523 height 66
click at [369, 570] on input "No" at bounding box center [369, 588] width 36 height 36
checkbox input "true"
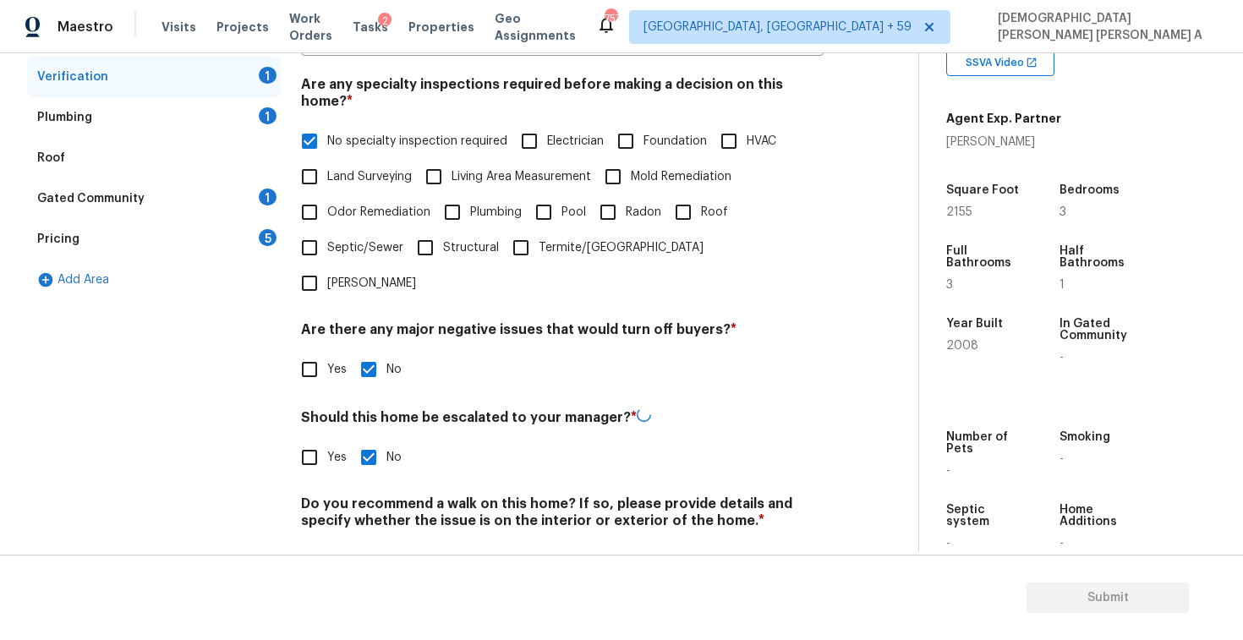
scroll to position [360, 0]
click at [365, 496] on div "Do you recommend a walk on this home? If so, please provide details and specify…" at bounding box center [562, 537] width 523 height 83
click at [371, 543] on input "No" at bounding box center [369, 561] width 36 height 36
checkbox input "true"
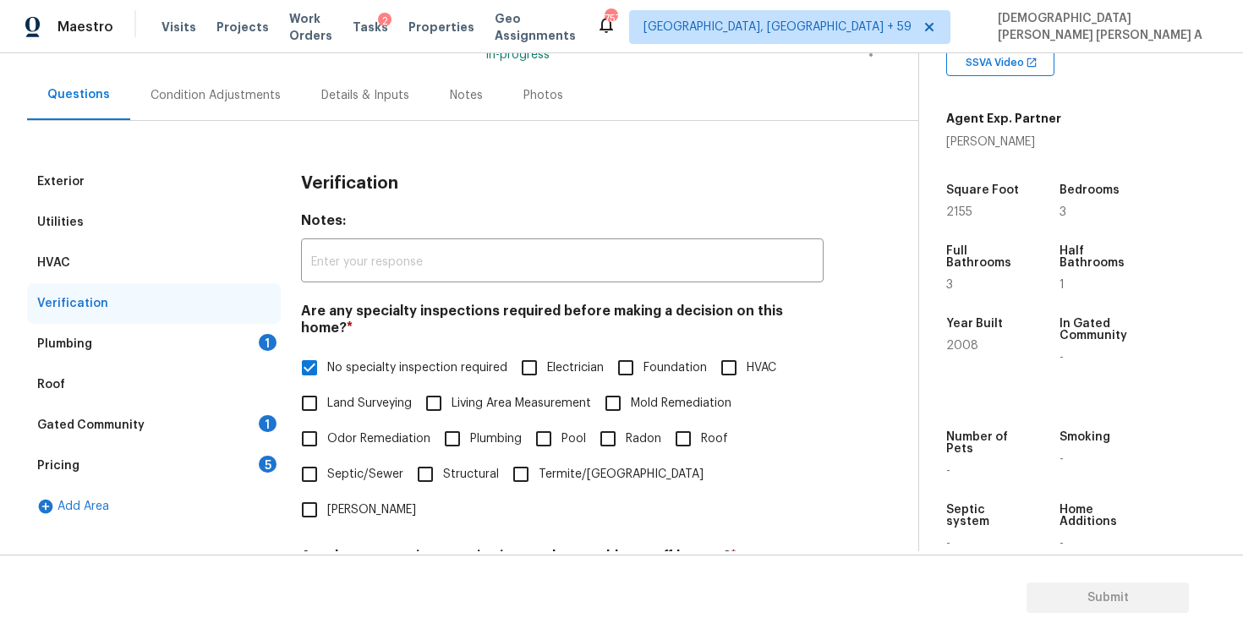
click at [199, 338] on div "Plumbing 1" at bounding box center [154, 344] width 254 height 41
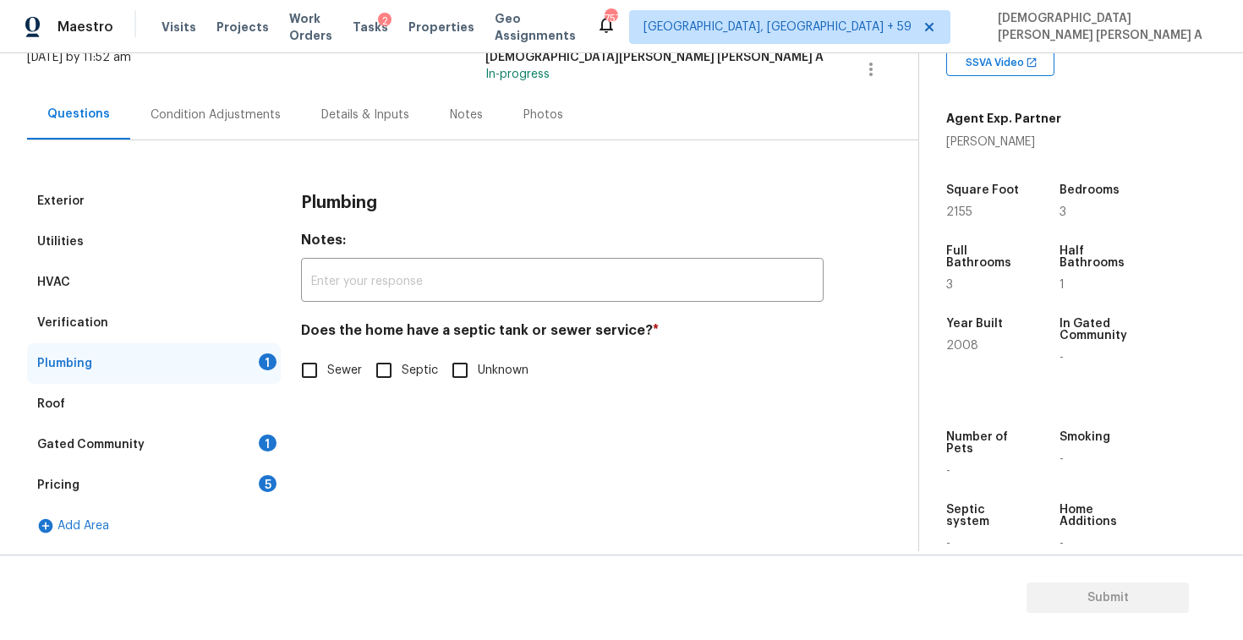
scroll to position [116, 0]
click at [299, 378] on input "Sewer" at bounding box center [310, 371] width 36 height 36
checkbox input "true"
click at [178, 457] on div "Gated Community 1" at bounding box center [154, 445] width 254 height 41
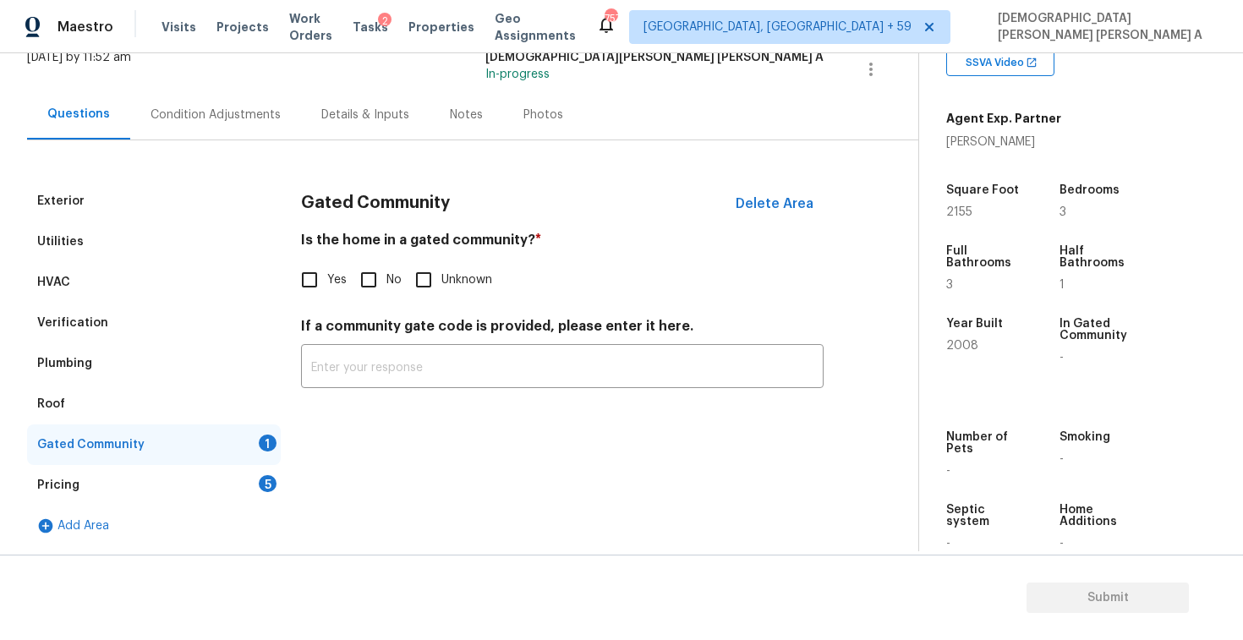
click at [370, 286] on input "No" at bounding box center [369, 280] width 36 height 36
checkbox input "true"
click at [198, 485] on div "Pricing 5" at bounding box center [154, 485] width 254 height 41
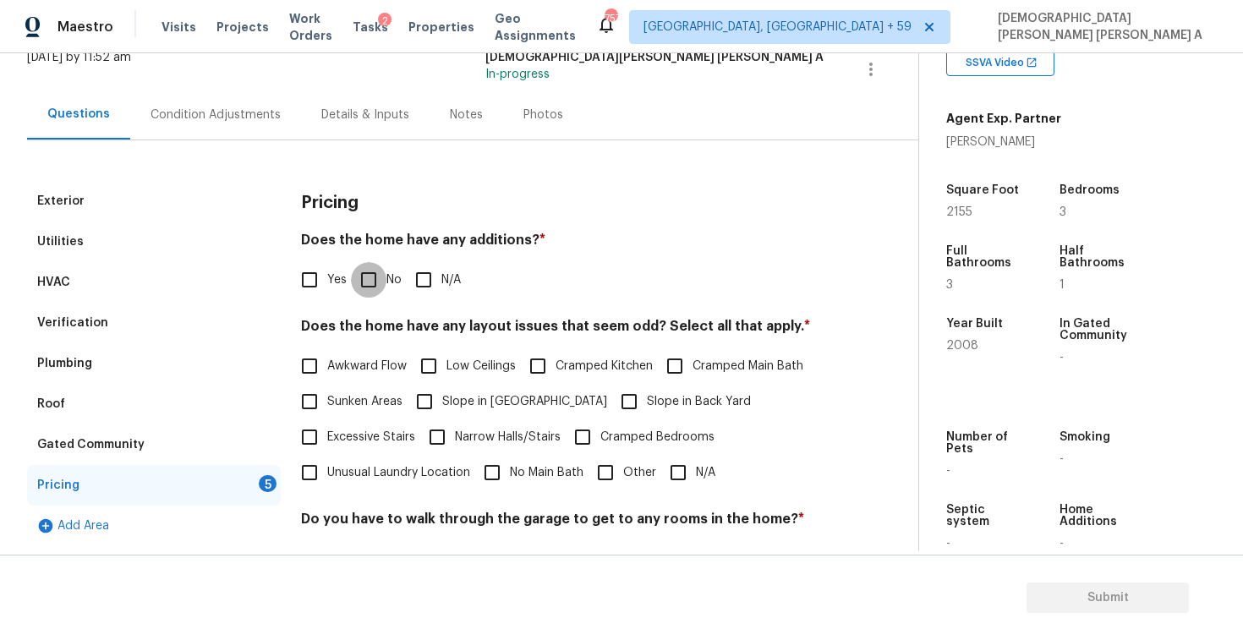
click at [370, 282] on input "No" at bounding box center [369, 280] width 36 height 36
checkbox input "true"
click at [665, 473] on input "N/A" at bounding box center [679, 473] width 36 height 36
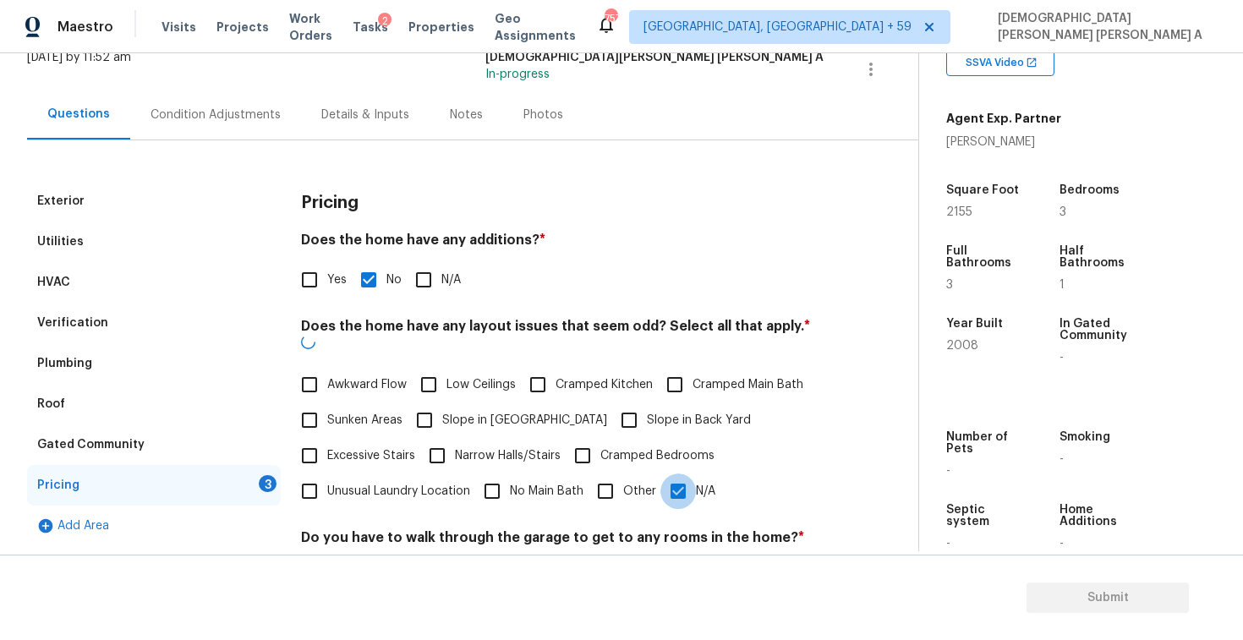
click at [665, 474] on input "N/A" at bounding box center [679, 492] width 36 height 36
checkbox input "true"
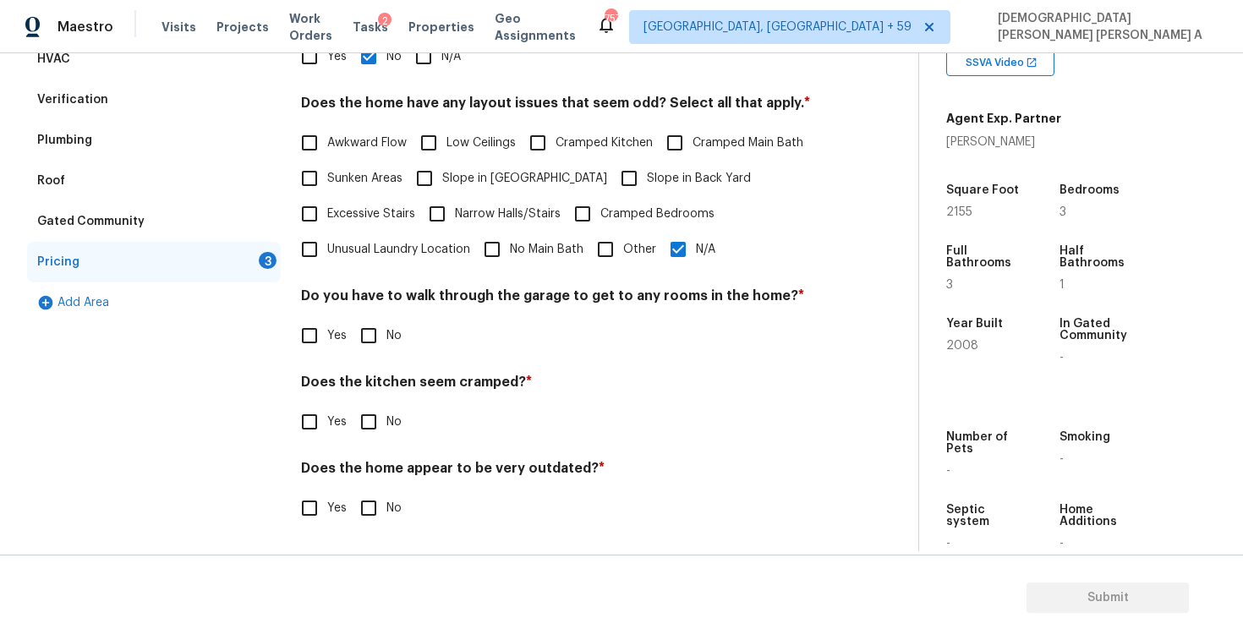
scroll to position [339, 0]
click at [365, 324] on input "No" at bounding box center [369, 336] width 36 height 36
checkbox input "true"
click at [361, 437] on input "No" at bounding box center [369, 424] width 36 height 36
checkbox input "true"
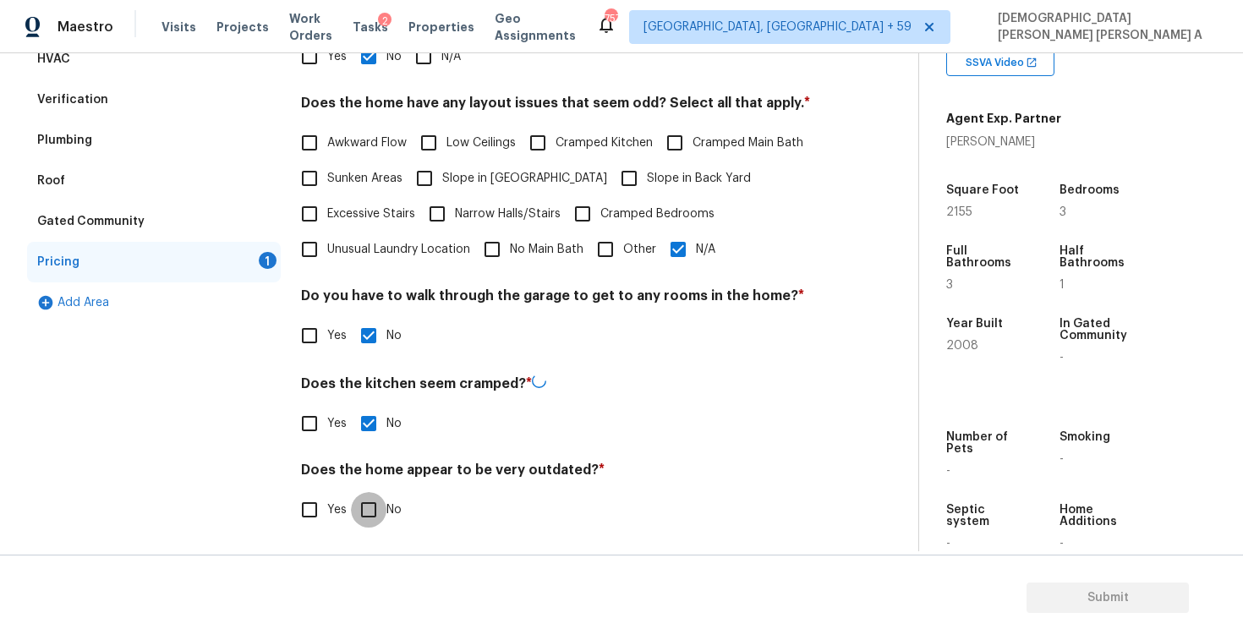
click at [366, 524] on input "No" at bounding box center [369, 510] width 36 height 36
checkbox input "true"
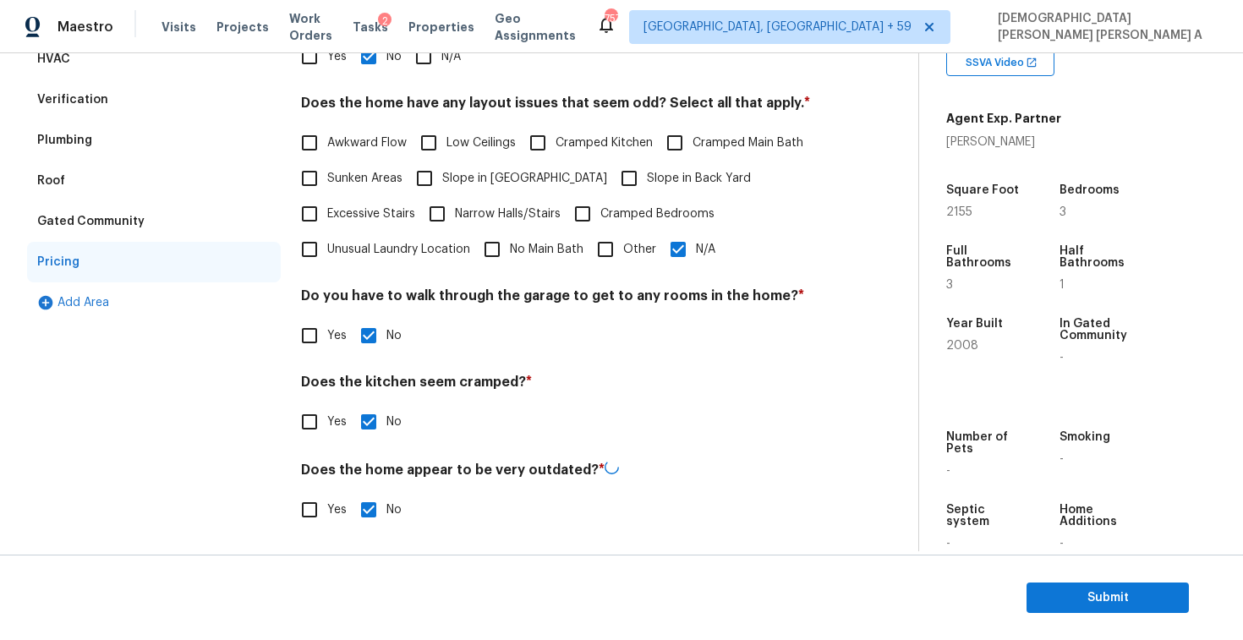
scroll to position [0, 0]
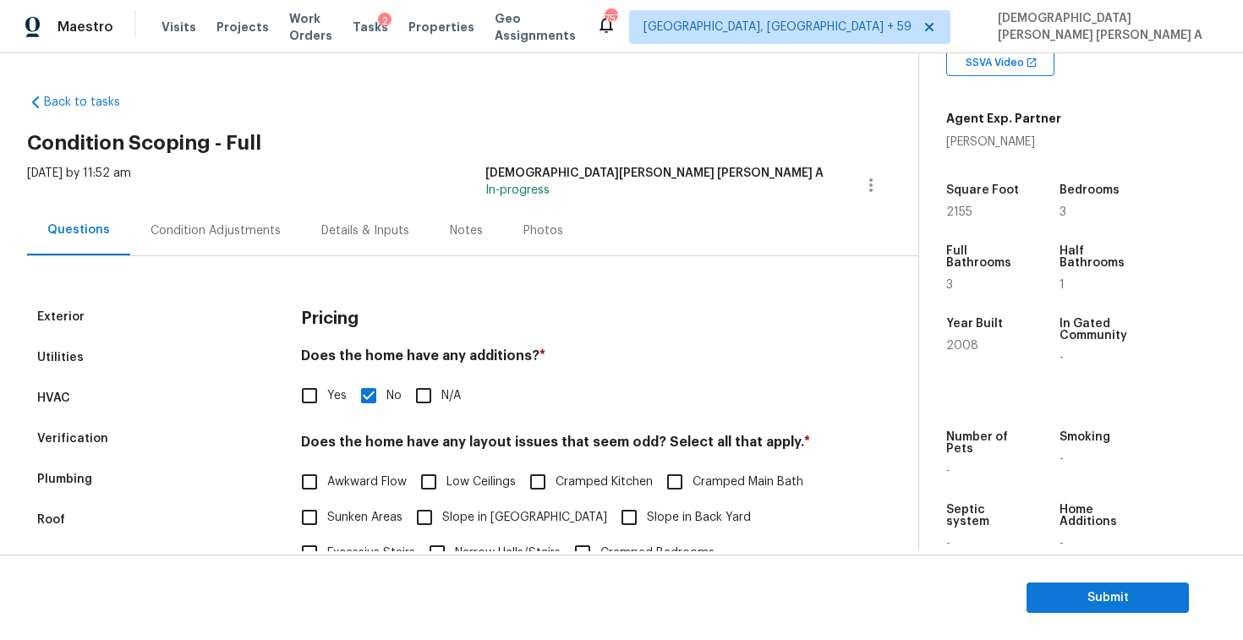
click at [545, 230] on div "Photos" at bounding box center [544, 230] width 40 height 17
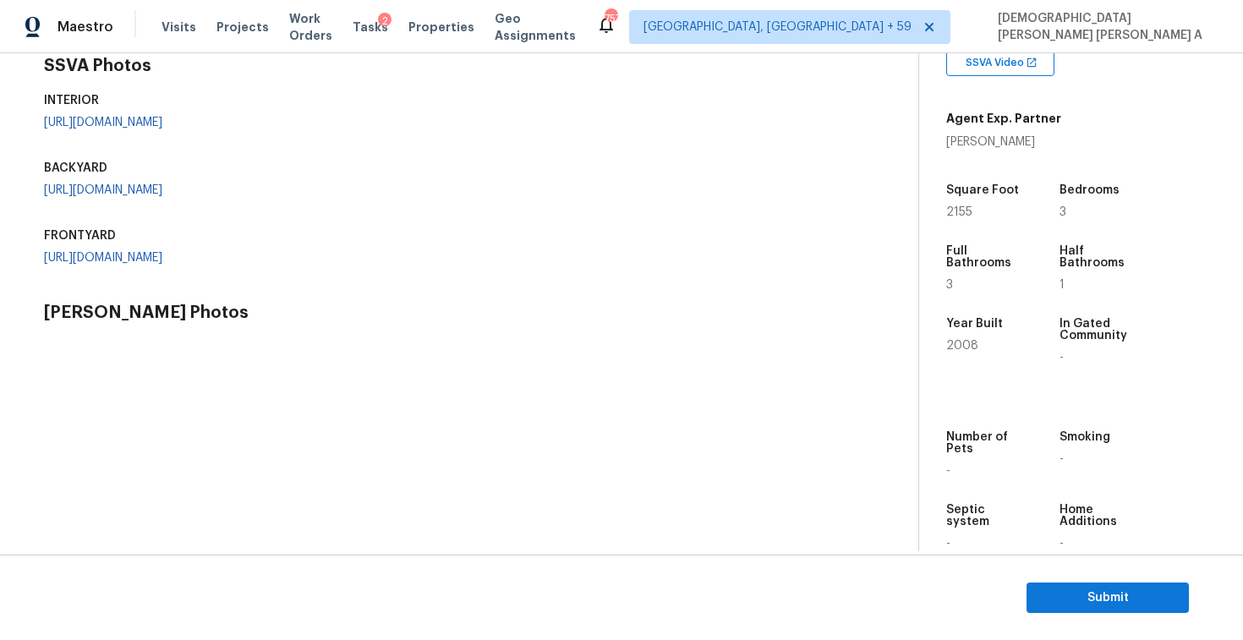
scroll to position [436, 0]
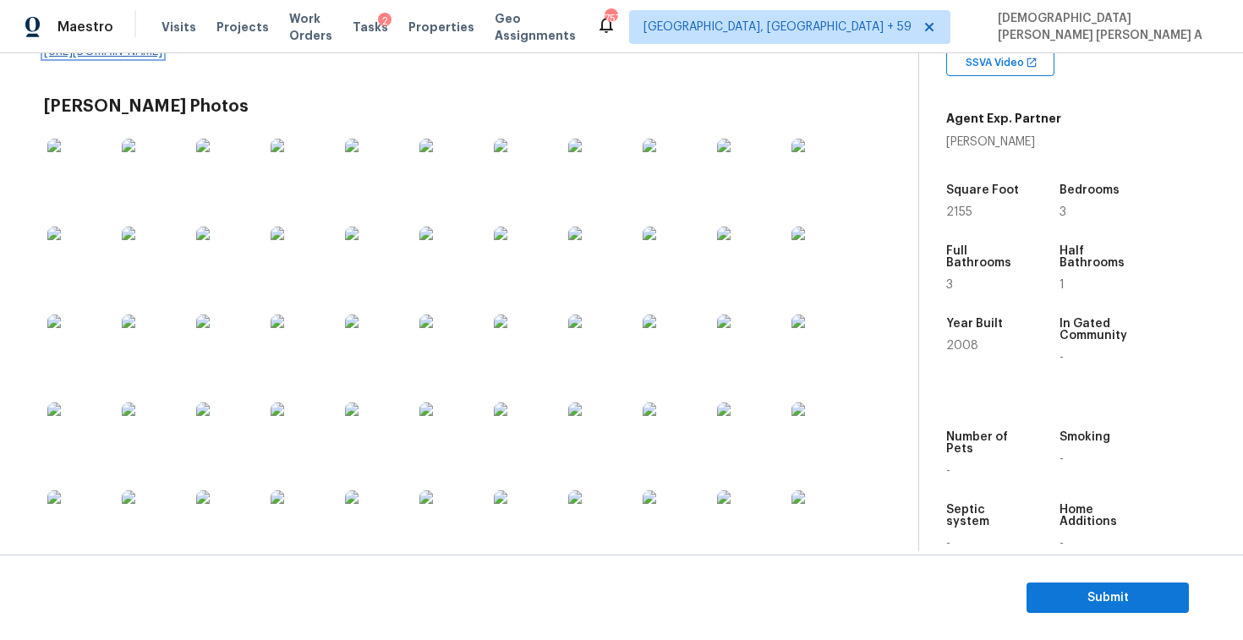
click at [99, 58] on link "https://opendoor-admin-client-upload-production.s3.amazonaws.com/uploads/Cake/S…" at bounding box center [103, 52] width 118 height 12
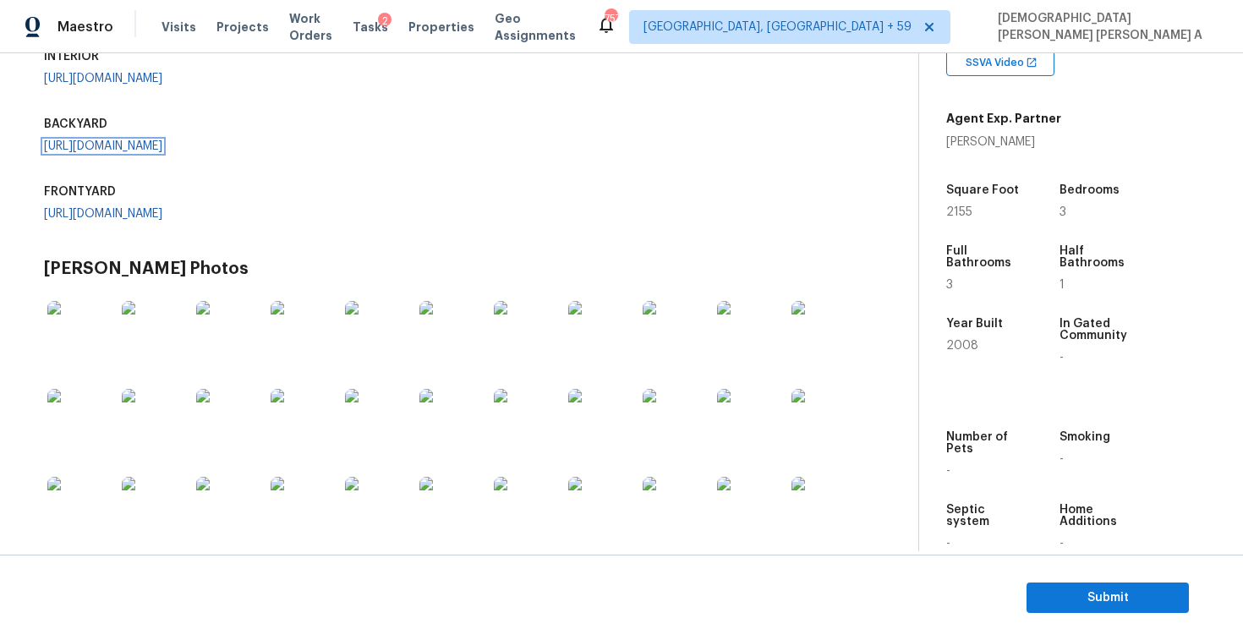
scroll to position [252, 0]
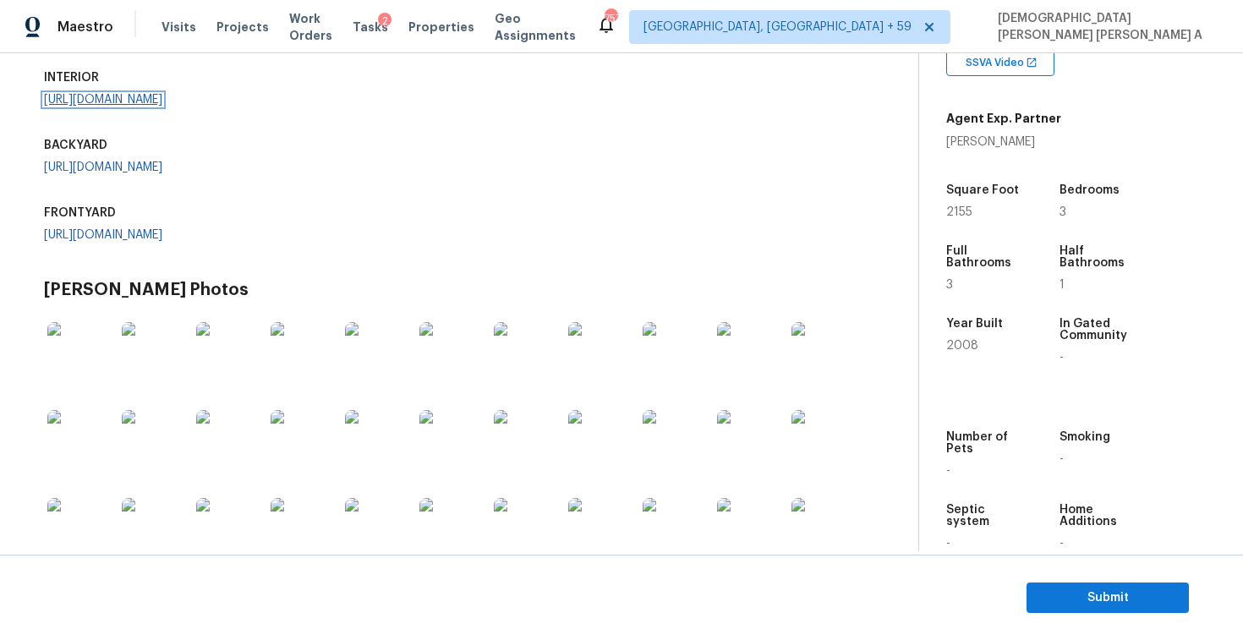
click at [123, 106] on link "https://opendoor-admin-client-upload-production.s3.amazonaws.com/uploads/Cake/S…" at bounding box center [103, 100] width 118 height 12
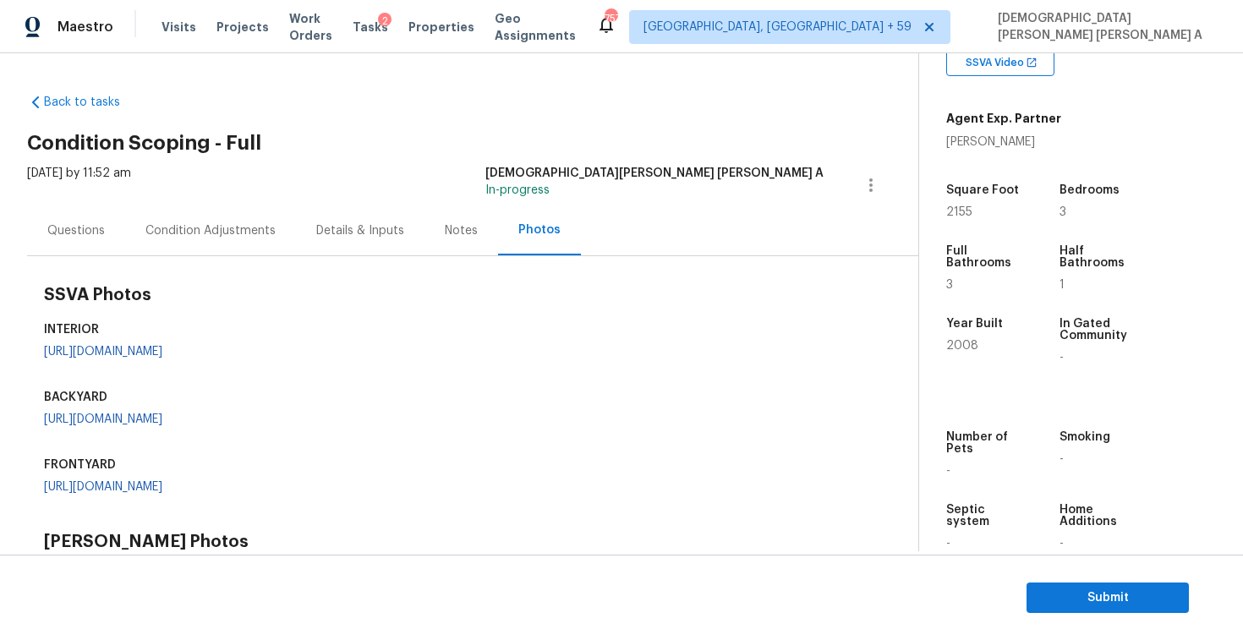
click at [221, 240] on div "Condition Adjustments" at bounding box center [210, 231] width 171 height 50
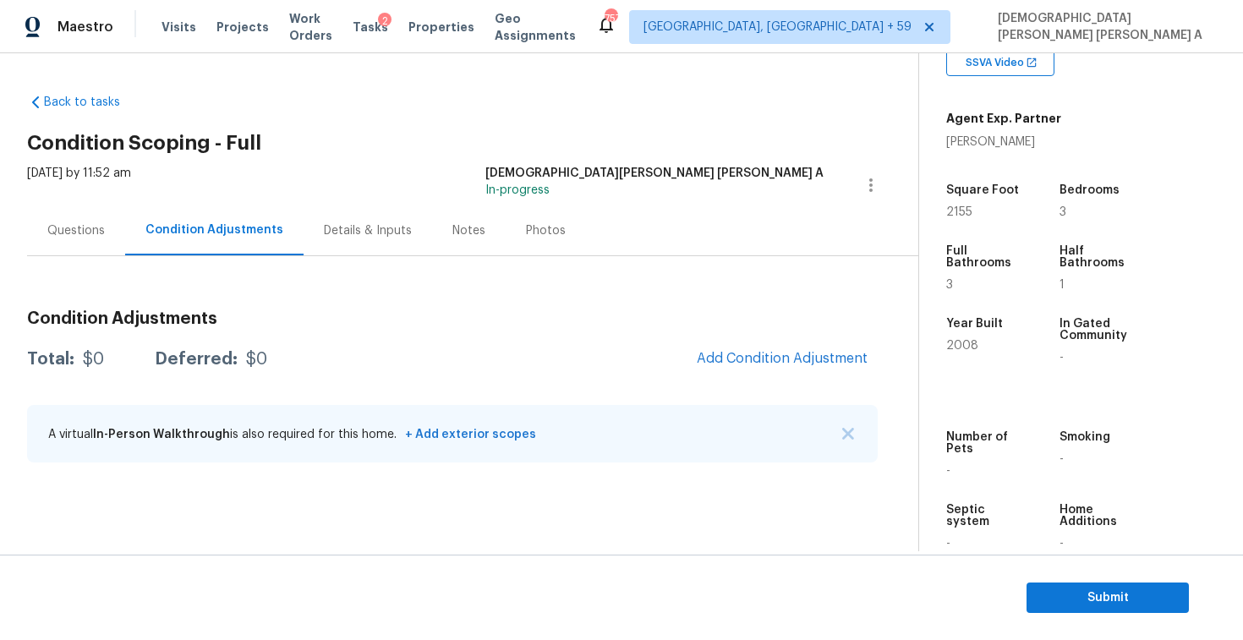
click at [798, 379] on div "Condition Adjustments Total: $0 Deferred: $0 Add Condition Adjustment A virtual…" at bounding box center [452, 387] width 851 height 181
click at [765, 359] on span "Add Condition Adjustment" at bounding box center [782, 358] width 171 height 15
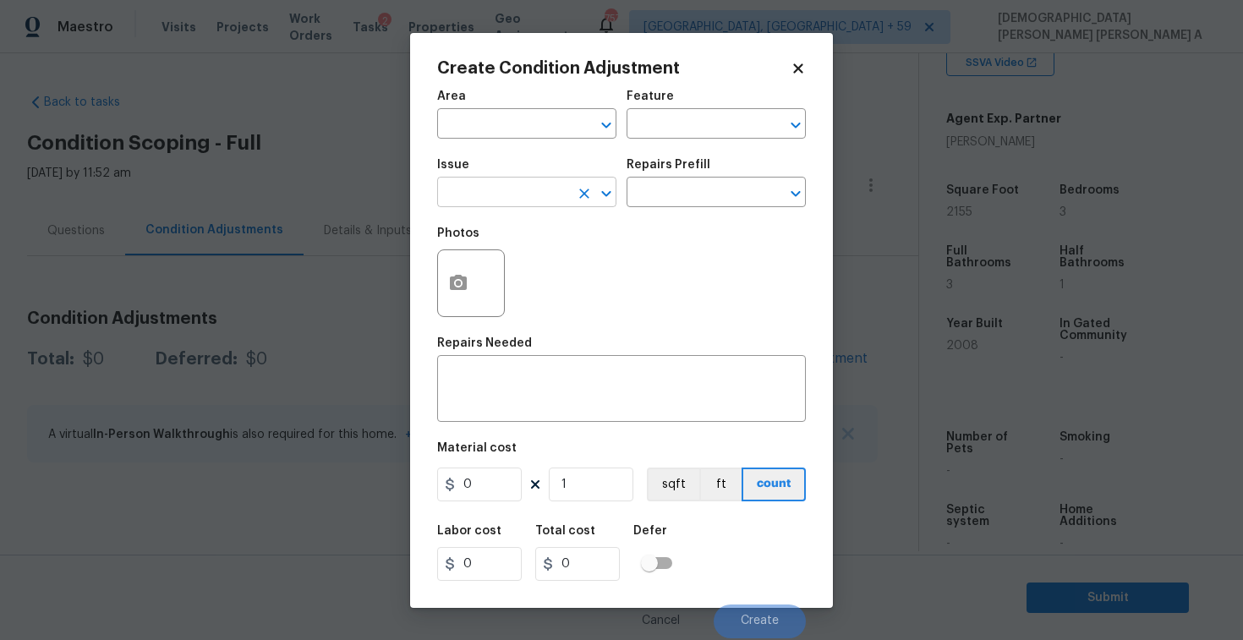
click at [495, 187] on input "text" at bounding box center [503, 194] width 132 height 26
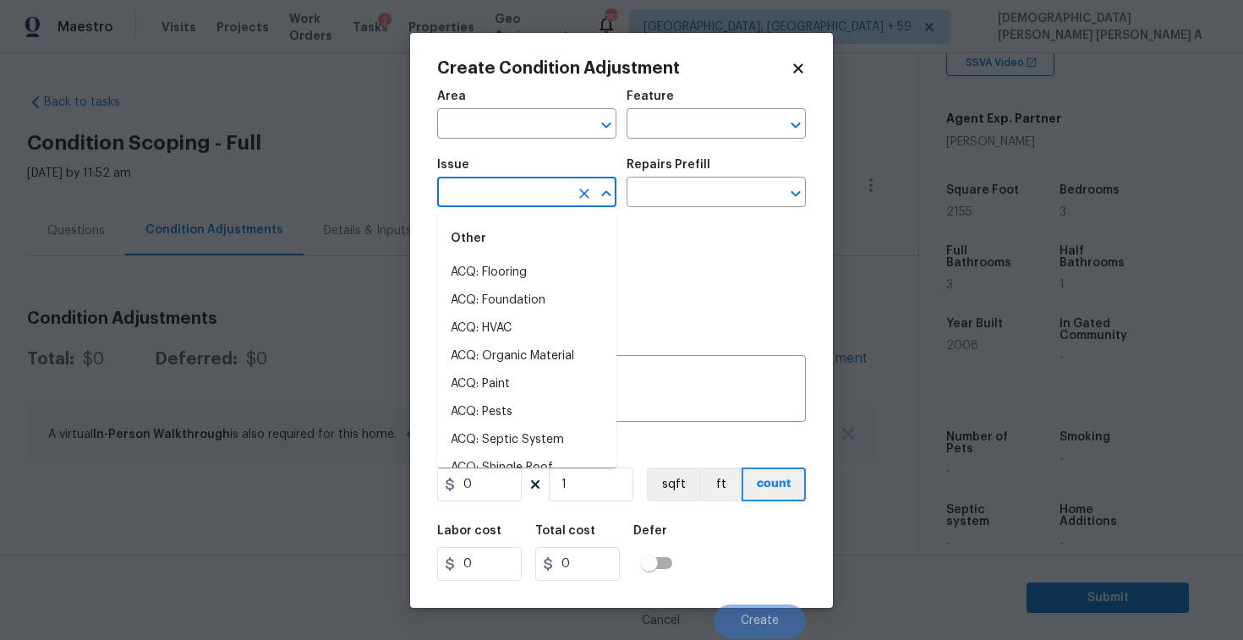
type input "l"
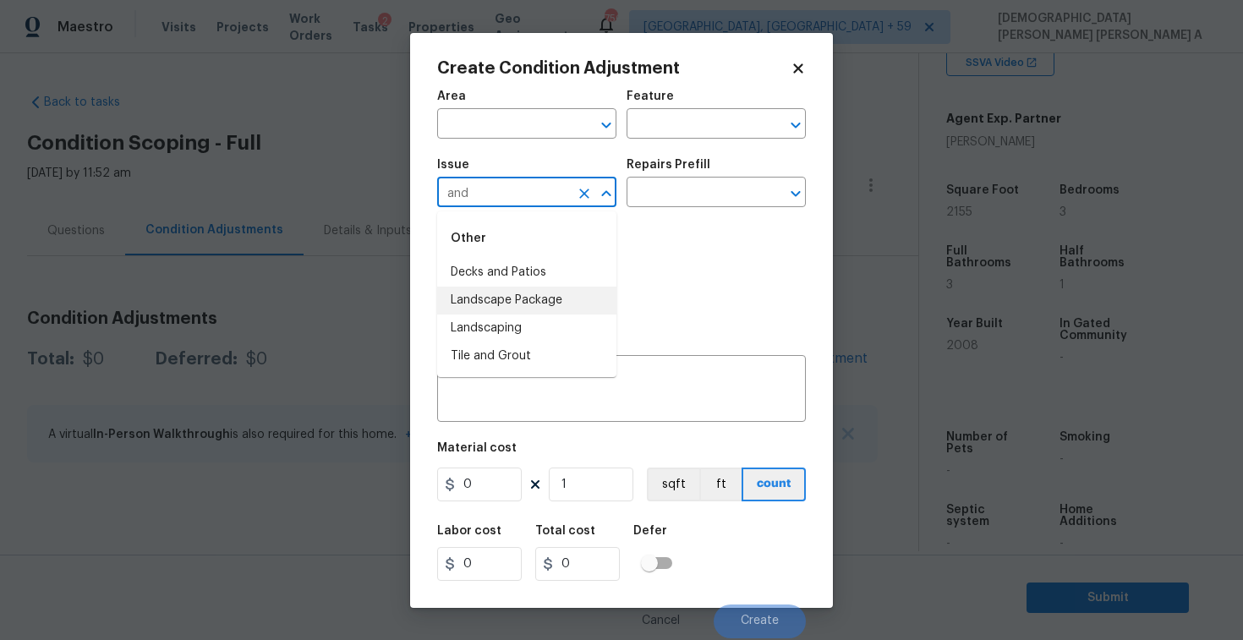
click at [541, 300] on li "Landscape Package" at bounding box center [526, 301] width 179 height 28
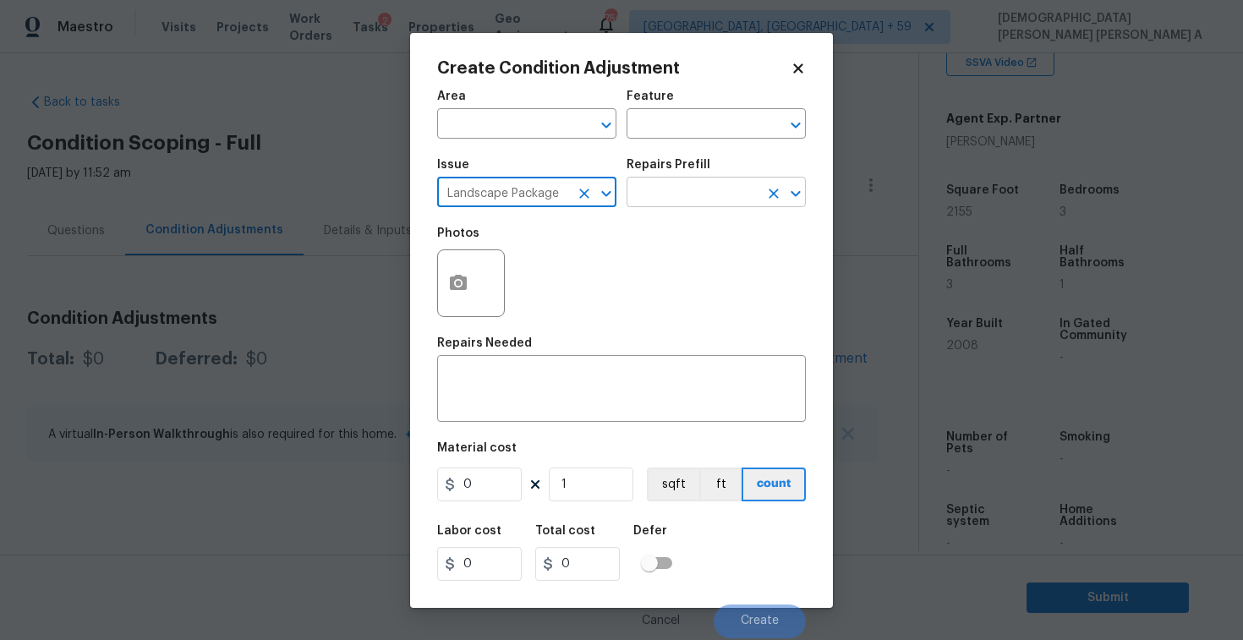
type input "Landscape Package"
click at [721, 197] on input "text" at bounding box center [693, 194] width 132 height 26
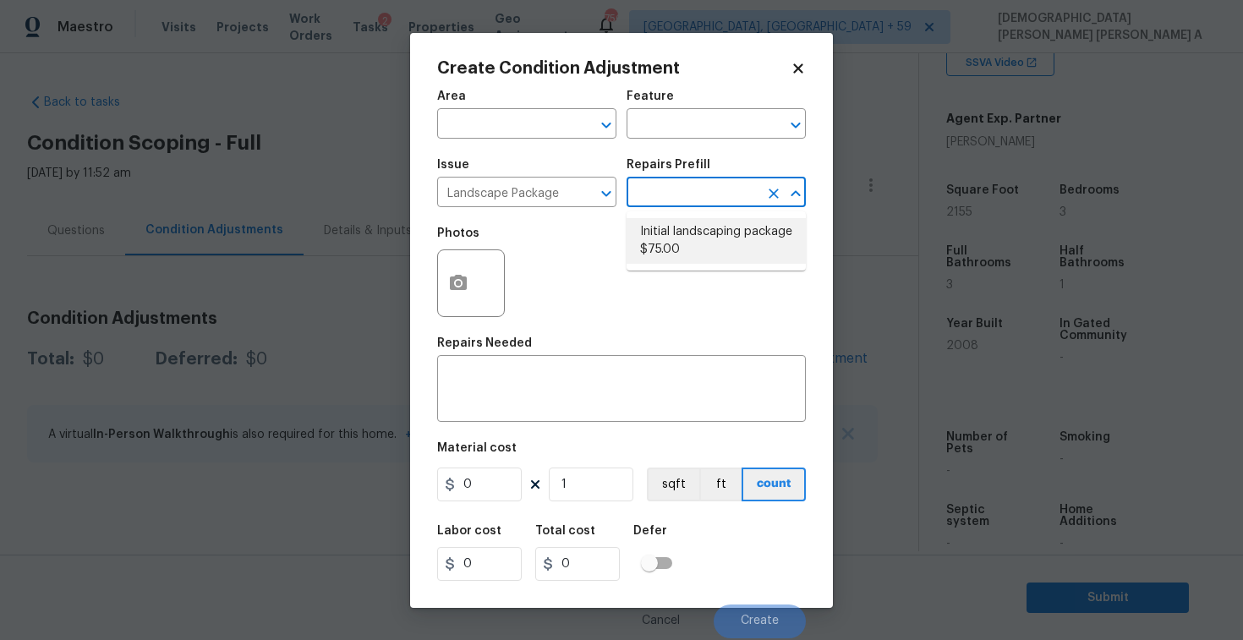
click at [715, 256] on li "Initial landscaping package $75.00" at bounding box center [716, 241] width 179 height 46
type input "Home Readiness Packages"
type textarea "Mowing of grass up to 6" in height. Mow, edge along driveways & sidewalks, trim…"
type input "75"
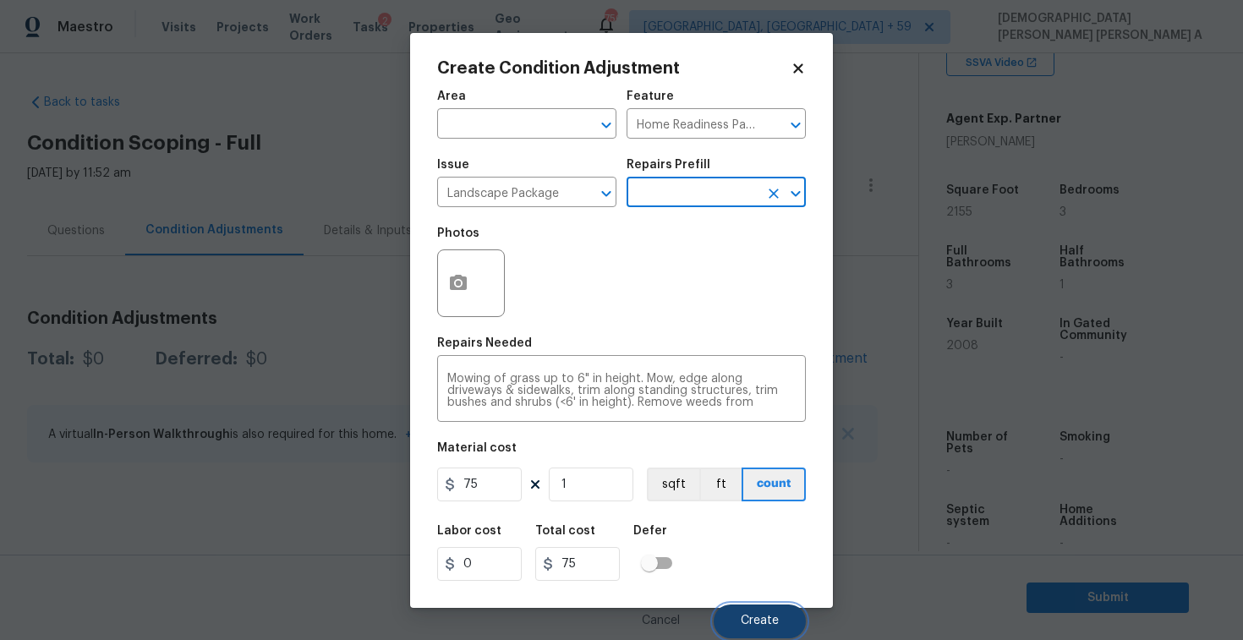
click at [772, 620] on span "Create" at bounding box center [760, 621] width 38 height 13
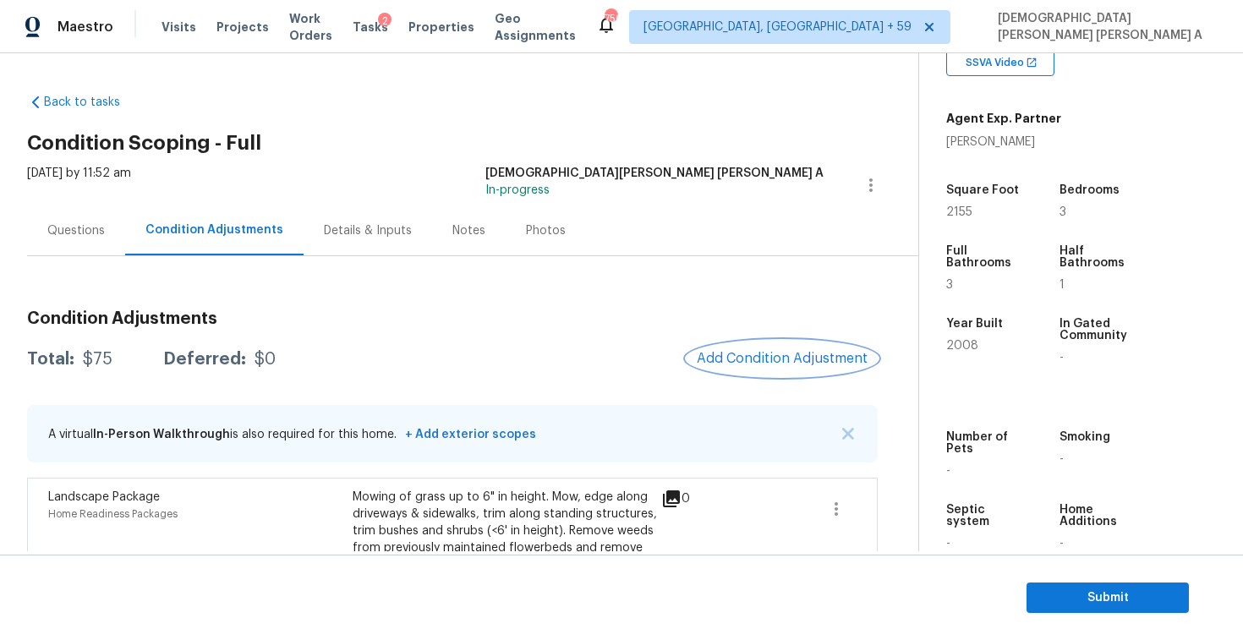
click at [766, 341] on button "Add Condition Adjustment" at bounding box center [782, 359] width 191 height 36
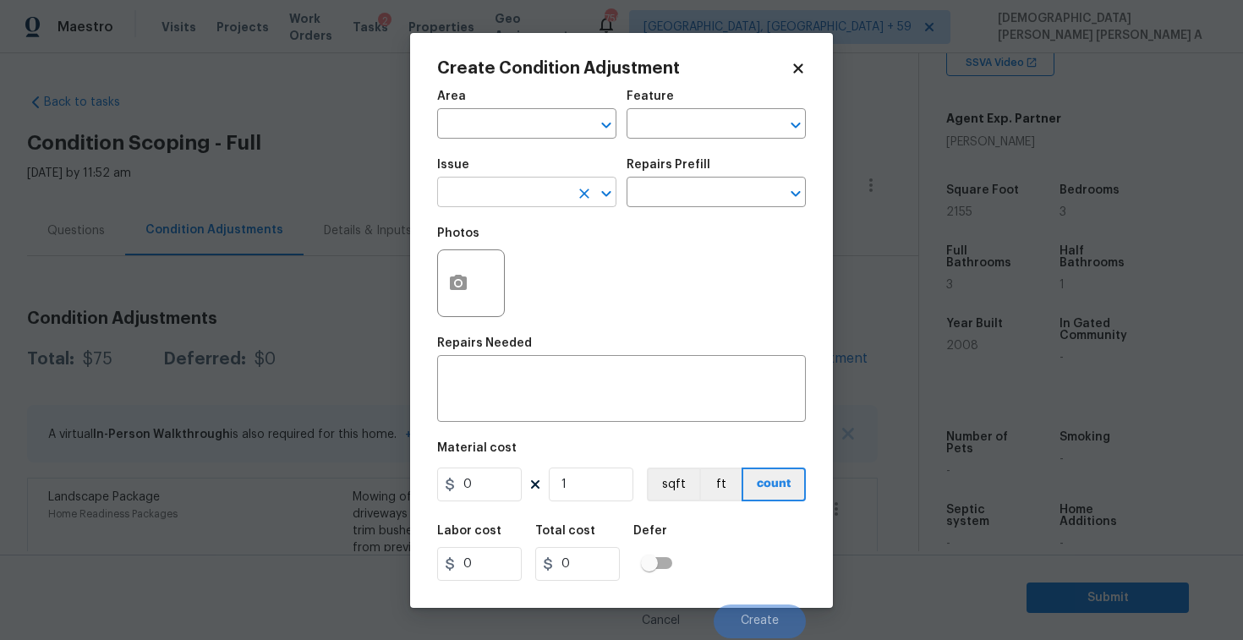
click at [480, 205] on input "text" at bounding box center [503, 194] width 132 height 26
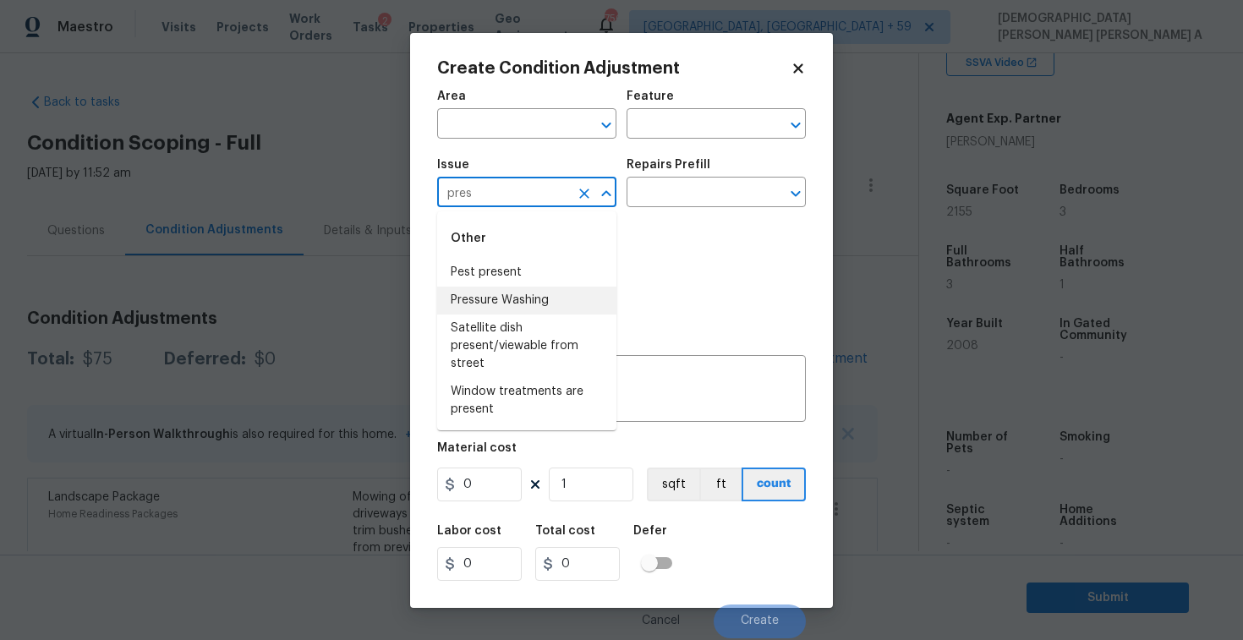
click at [519, 304] on li "Pressure Washing" at bounding box center [526, 301] width 179 height 28
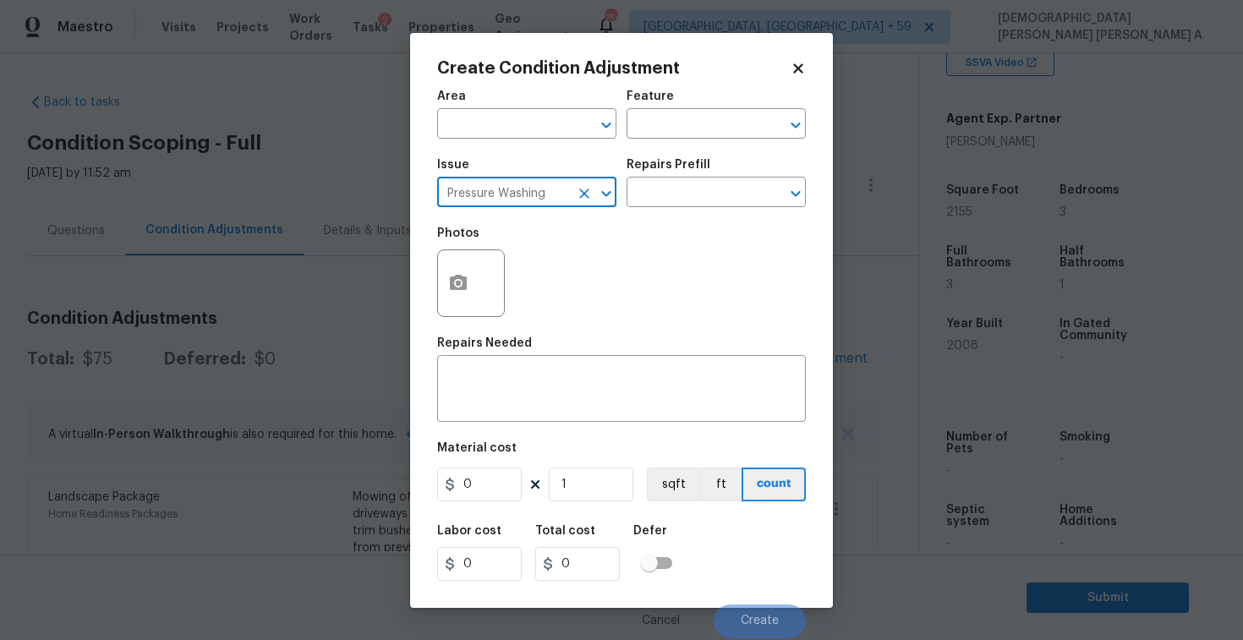
type input "Pressure Washing"
drag, startPoint x: 519, startPoint y: 304, endPoint x: 649, endPoint y: 222, distance: 152.8
click at [527, 293] on div "Photos" at bounding box center [621, 272] width 369 height 110
click at [681, 189] on input "text" at bounding box center [693, 194] width 132 height 26
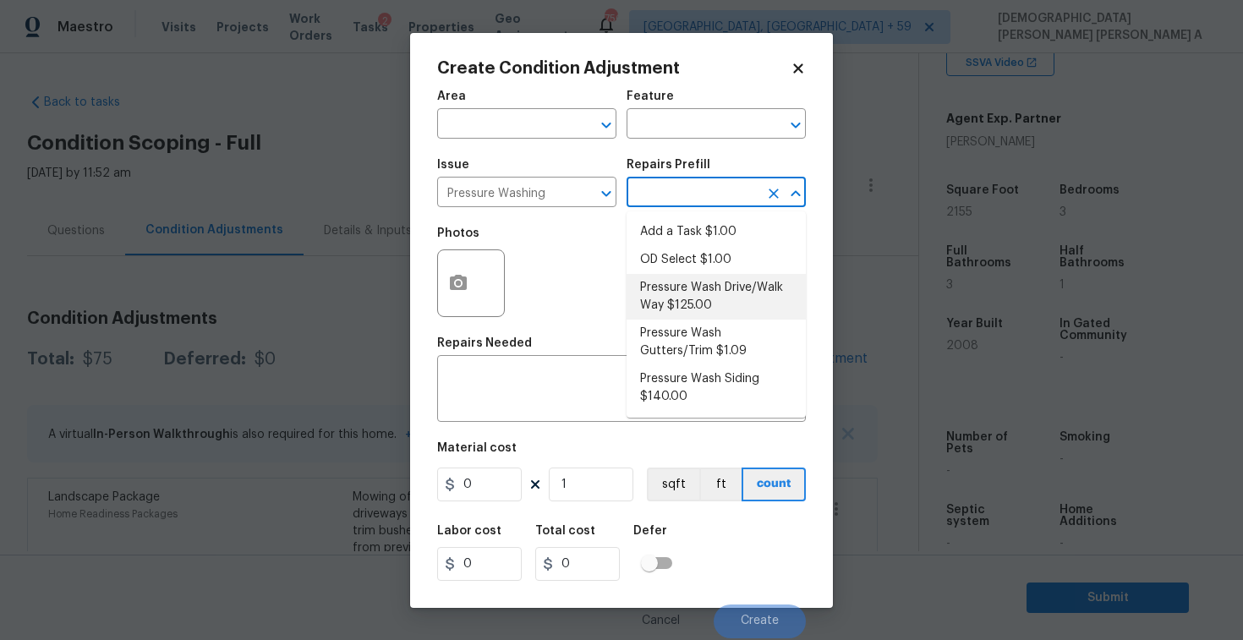
click at [694, 310] on li "Pressure Wash Drive/Walk Way $125.00" at bounding box center [716, 297] width 179 height 46
type input "Siding"
type textarea "Pressure wash the driveways/walkways as directed by the PM. Ensure that all deb…"
type input "125"
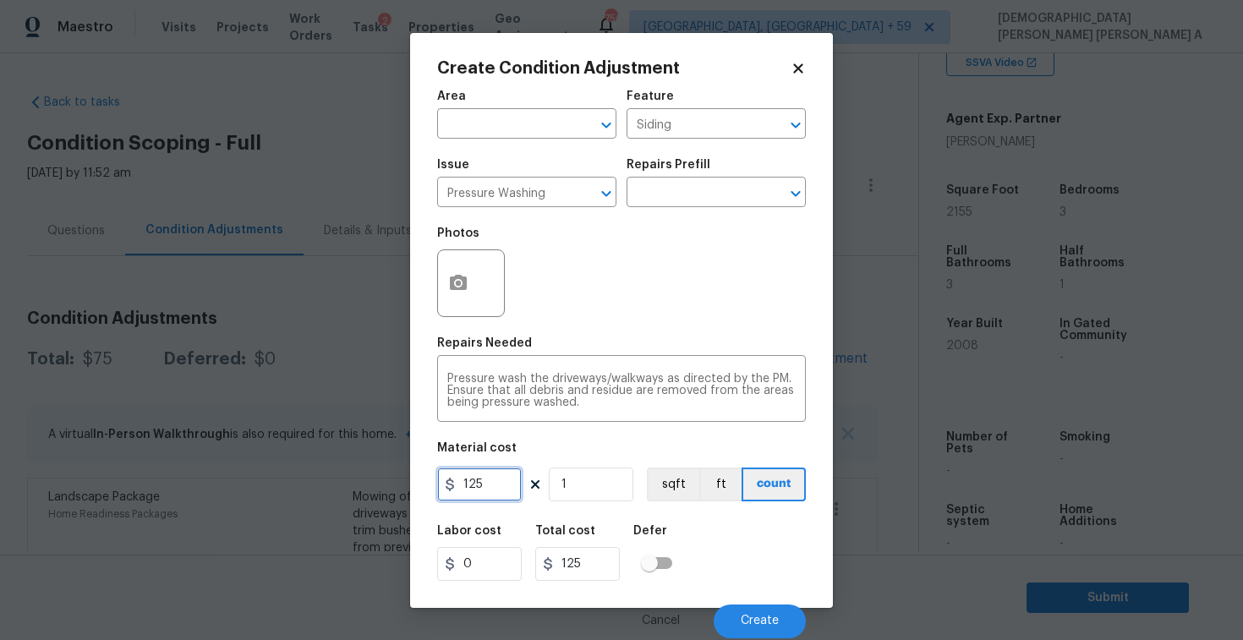
click at [497, 486] on input "125" at bounding box center [479, 485] width 85 height 34
type input "200"
click at [757, 632] on button "Create" at bounding box center [760, 622] width 92 height 34
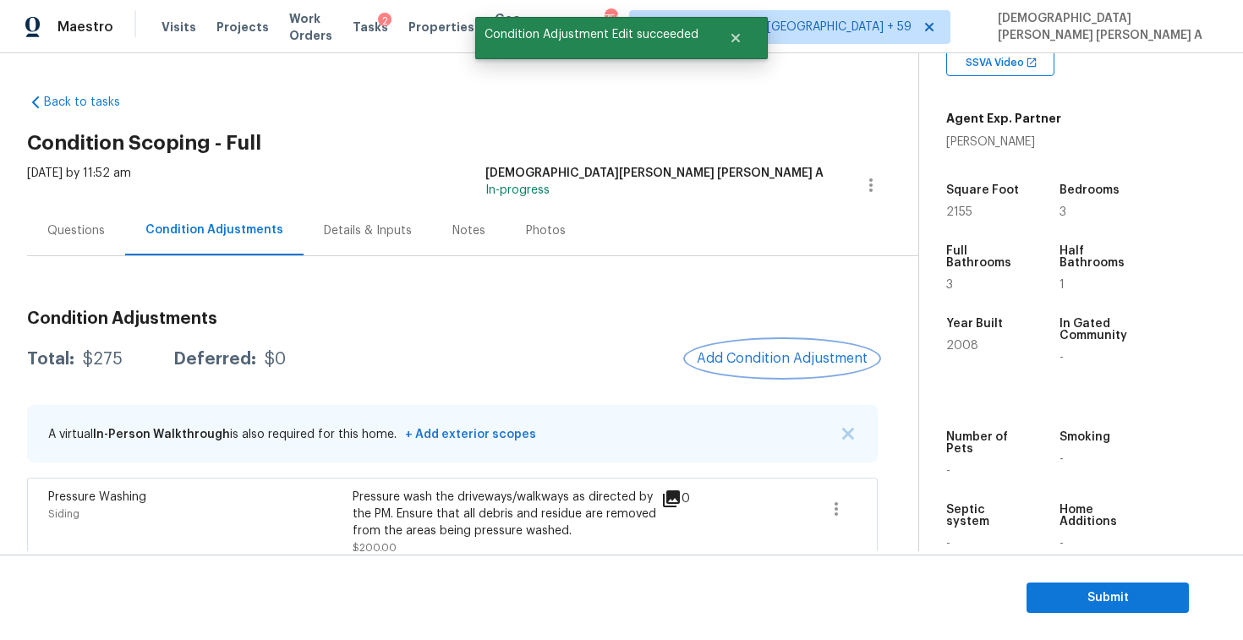
scroll to position [178, 0]
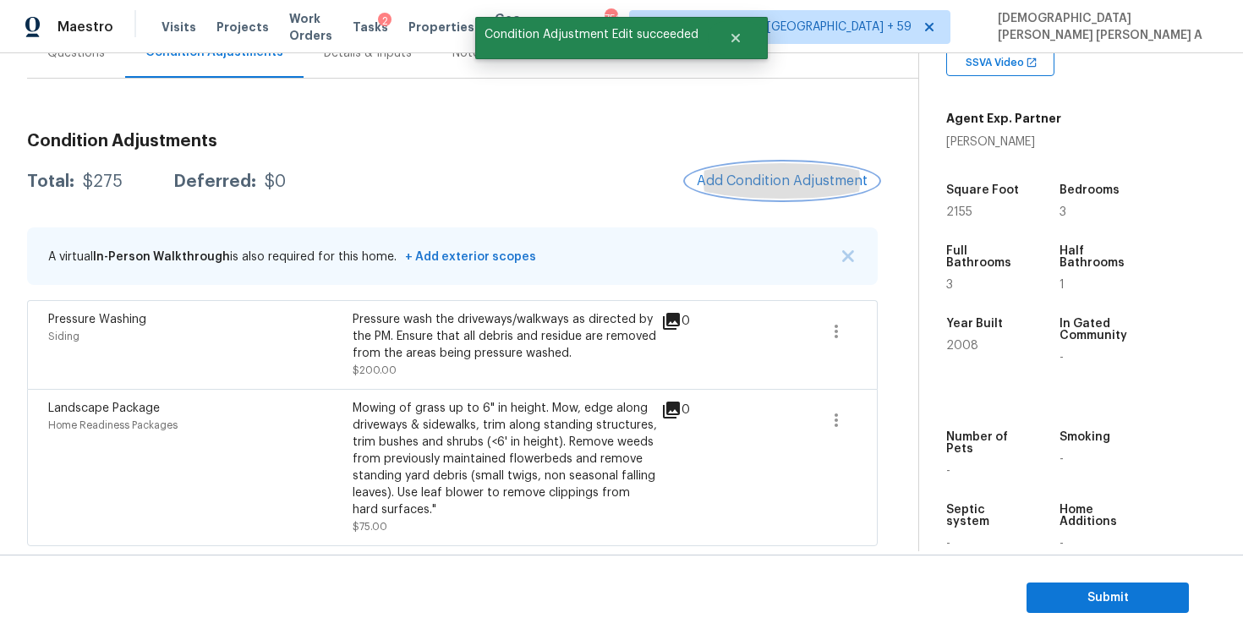
click at [801, 189] on button "Add Condition Adjustment" at bounding box center [782, 181] width 191 height 36
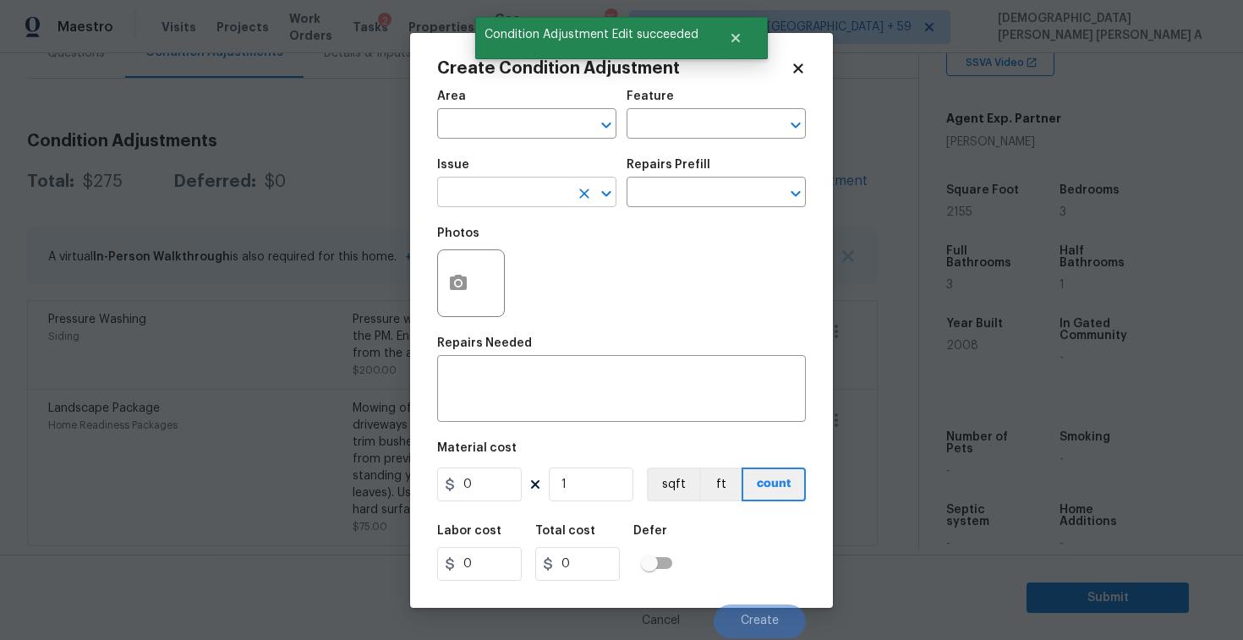
click at [485, 189] on input "text" at bounding box center [503, 194] width 132 height 26
click at [528, 278] on li "Debris/garbage on site" at bounding box center [526, 273] width 179 height 28
type input "Debris/garbage on site"
click at [699, 196] on input "text" at bounding box center [693, 194] width 132 height 26
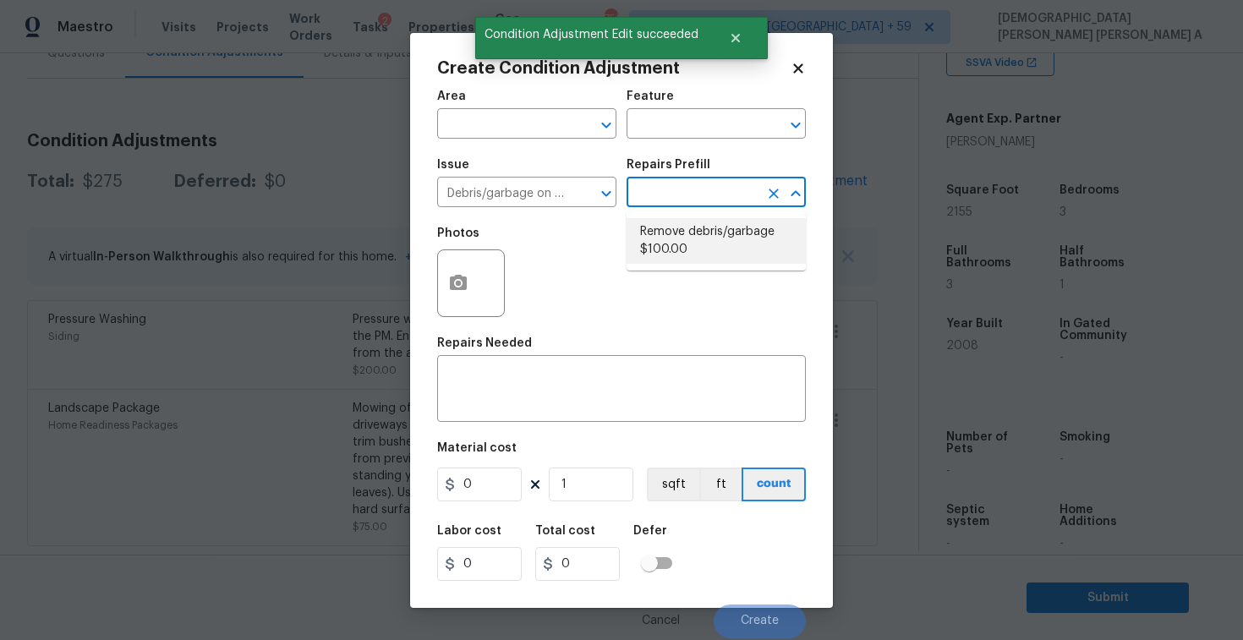
click at [675, 262] on li "Remove debris/garbage $100.00" at bounding box center [716, 241] width 179 height 46
type textarea "Remove, haul off, and properly dispose of any debris left by seller to offsite …"
type input "100"
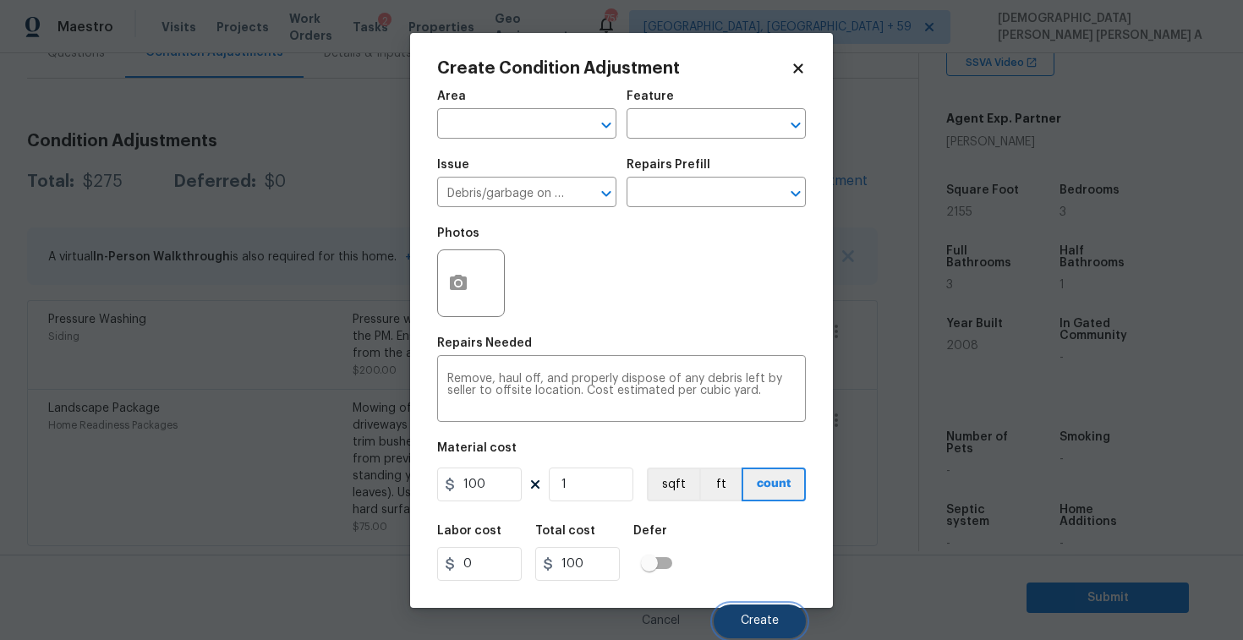
click at [743, 611] on button "Create" at bounding box center [760, 622] width 92 height 34
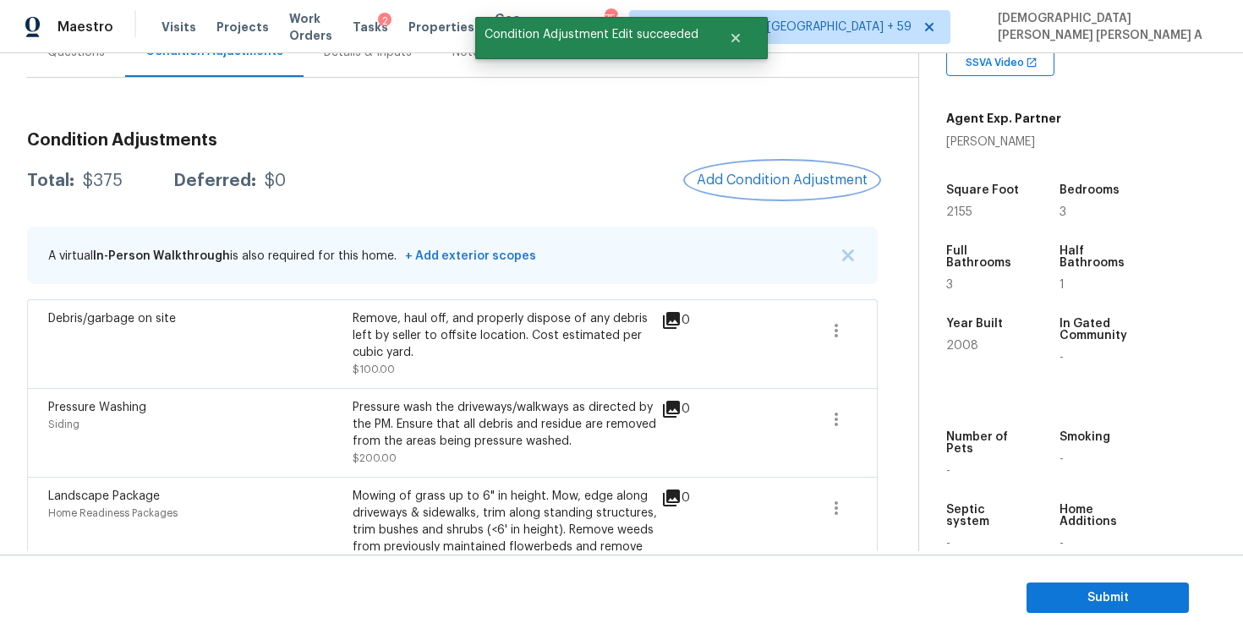
click at [765, 165] on button "Add Condition Adjustment" at bounding box center [782, 180] width 191 height 36
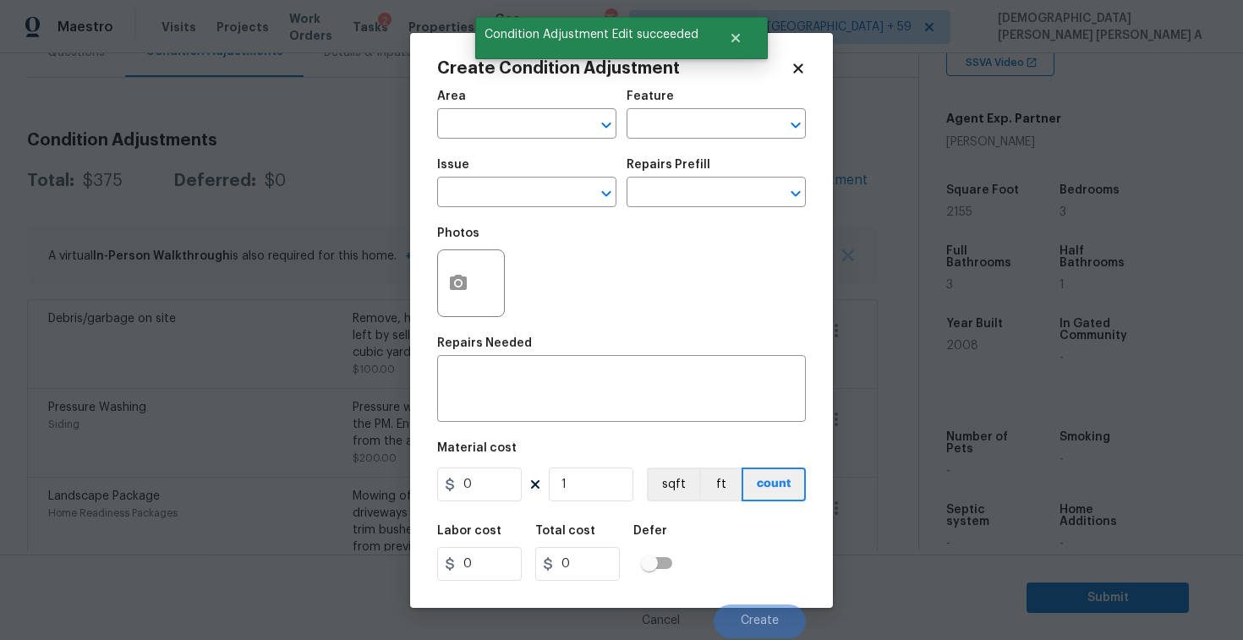
click at [804, 63] on icon at bounding box center [798, 68] width 15 height 15
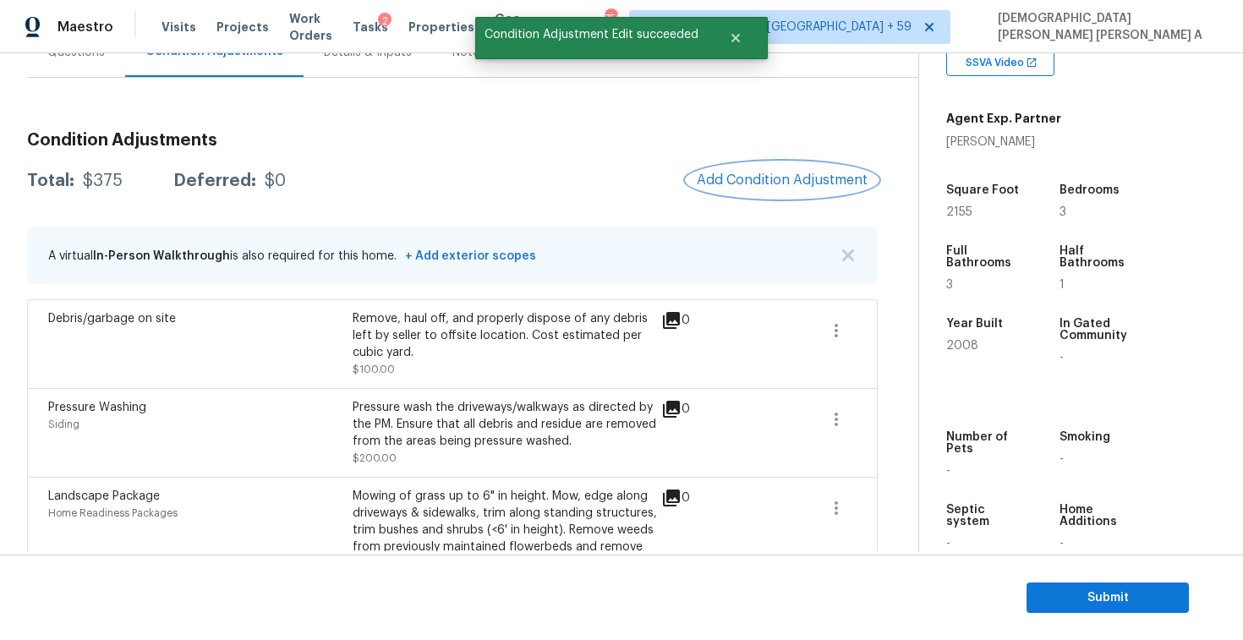
scroll to position [267, 0]
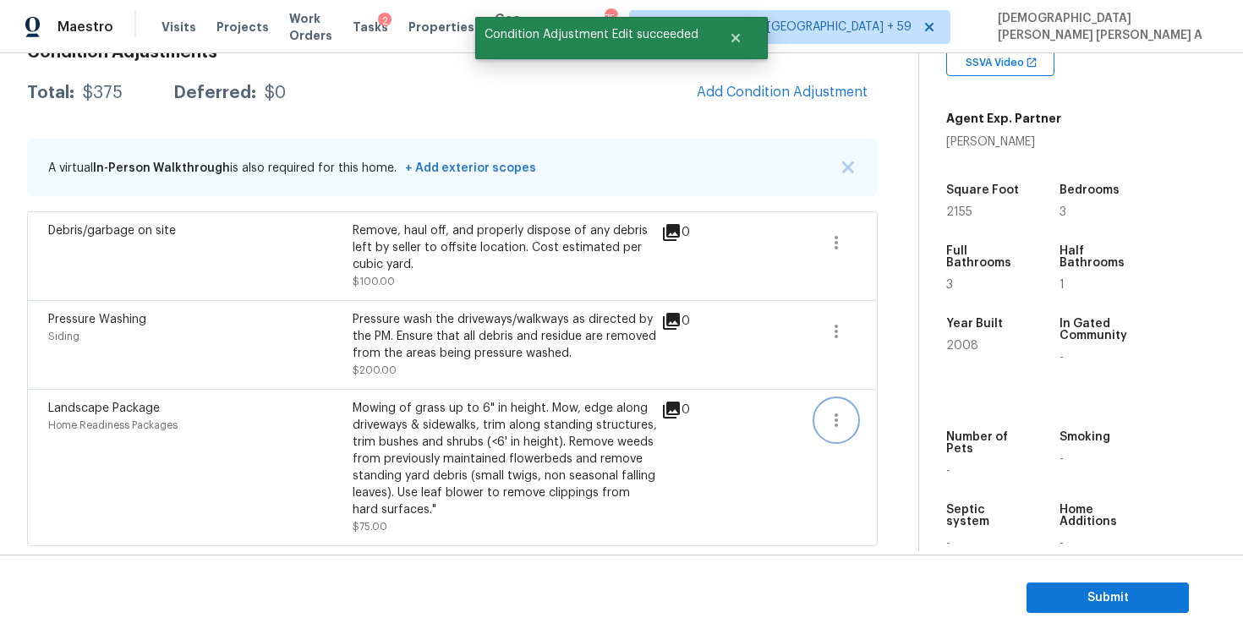
click at [841, 425] on icon "button" at bounding box center [836, 420] width 20 height 20
click at [890, 416] on div "Edit" at bounding box center [933, 416] width 132 height 17
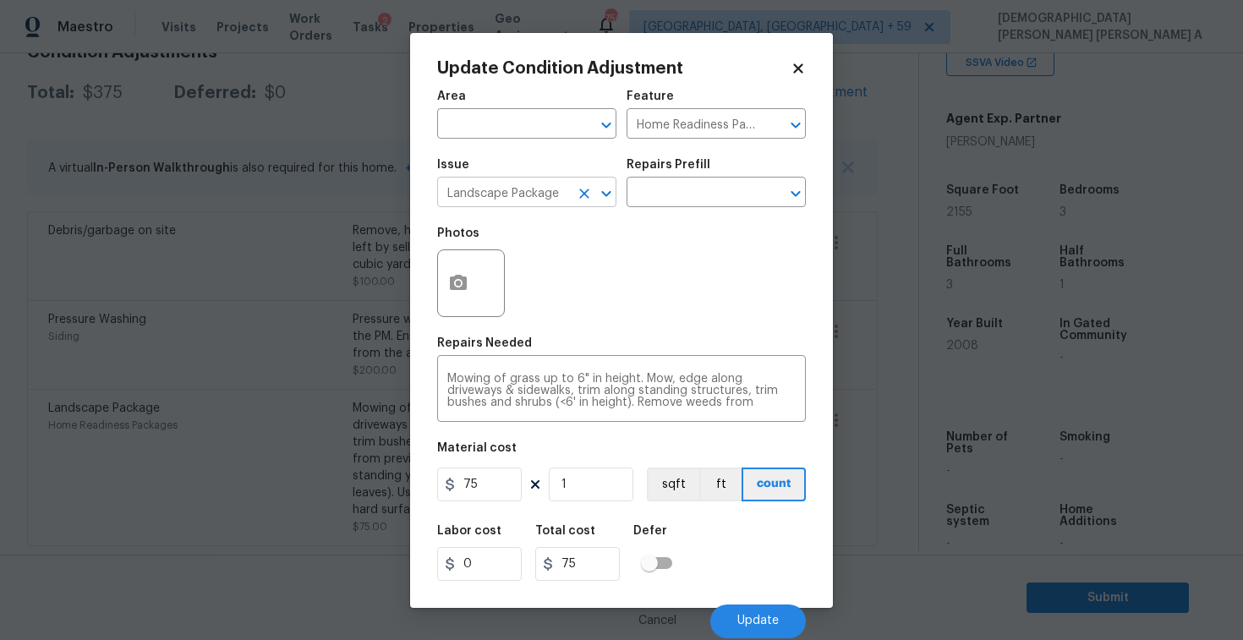
click at [521, 200] on input "Landscape Package" at bounding box center [503, 194] width 132 height 26
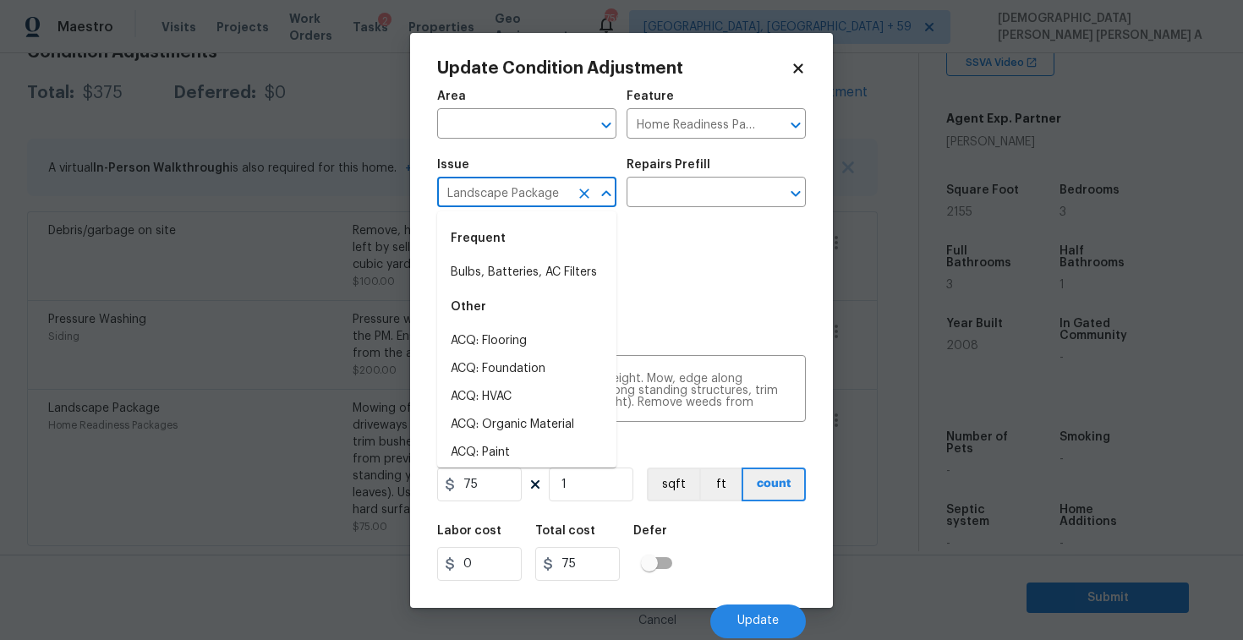
click at [521, 200] on input "Landscape Package" at bounding box center [503, 194] width 132 height 26
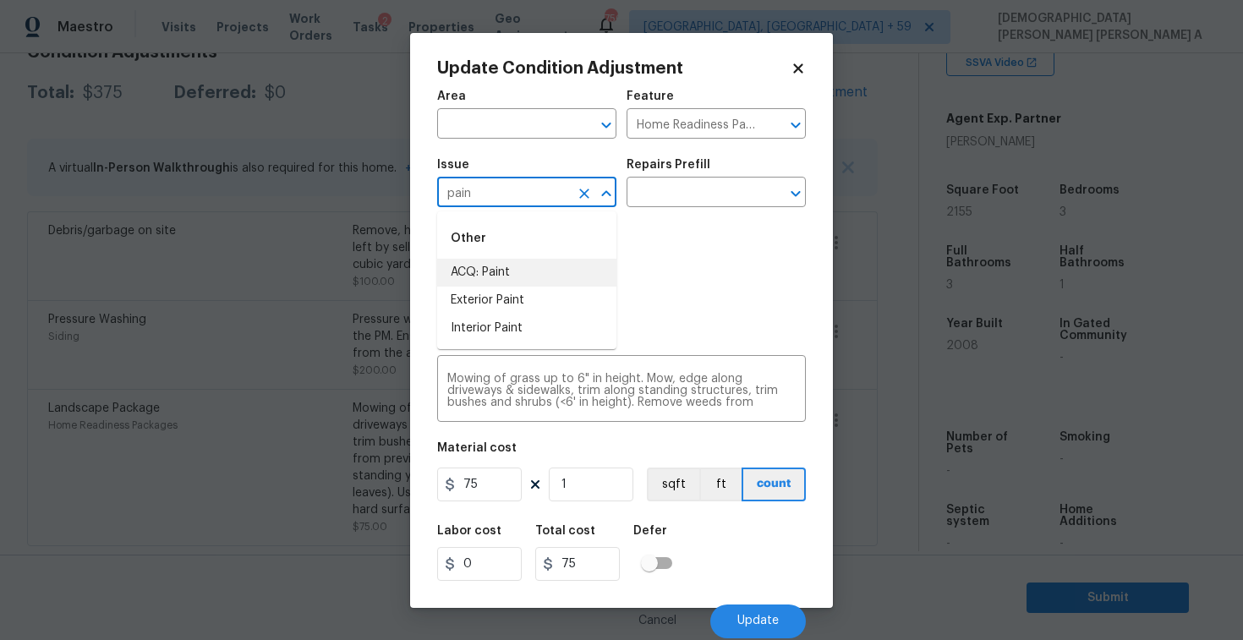
click at [534, 280] on li "ACQ: Paint" at bounding box center [526, 273] width 179 height 28
type input "ACQ: Paint"
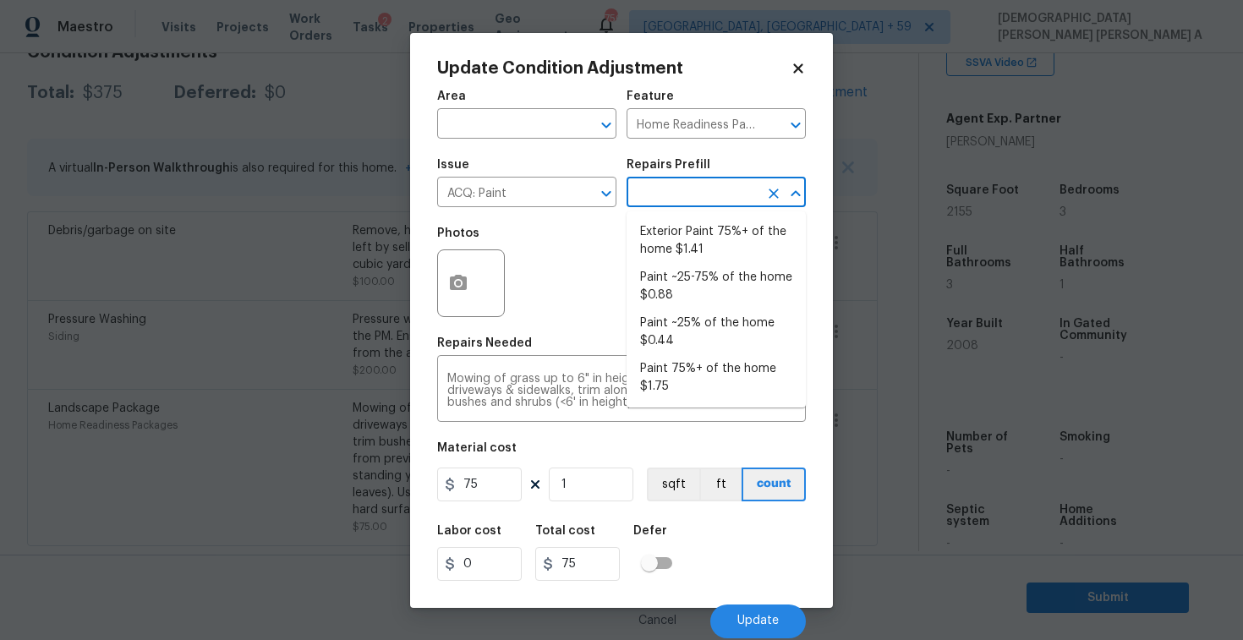
click at [716, 192] on input "text" at bounding box center [693, 194] width 132 height 26
click at [702, 337] on li "Paint ~25% of the home $0.44" at bounding box center [716, 333] width 179 height 46
type input "Acquisition"
type textarea "Acquisition Scope: ~25% of the home needs interior paint"
type input "0.44"
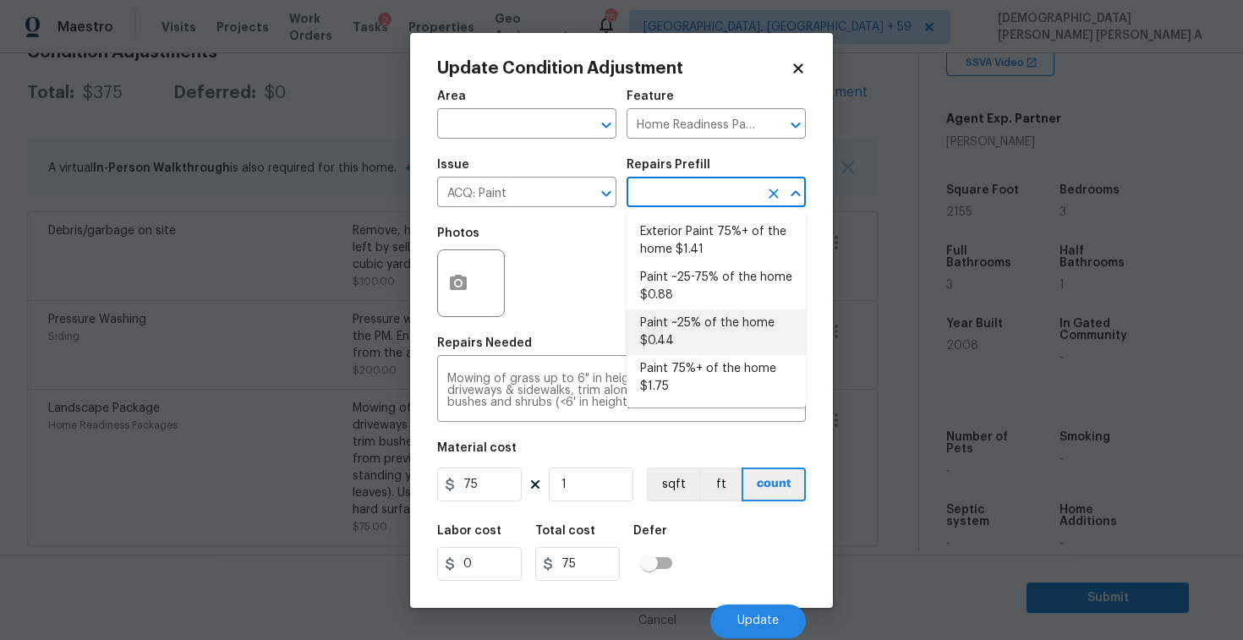
type input "0.44"
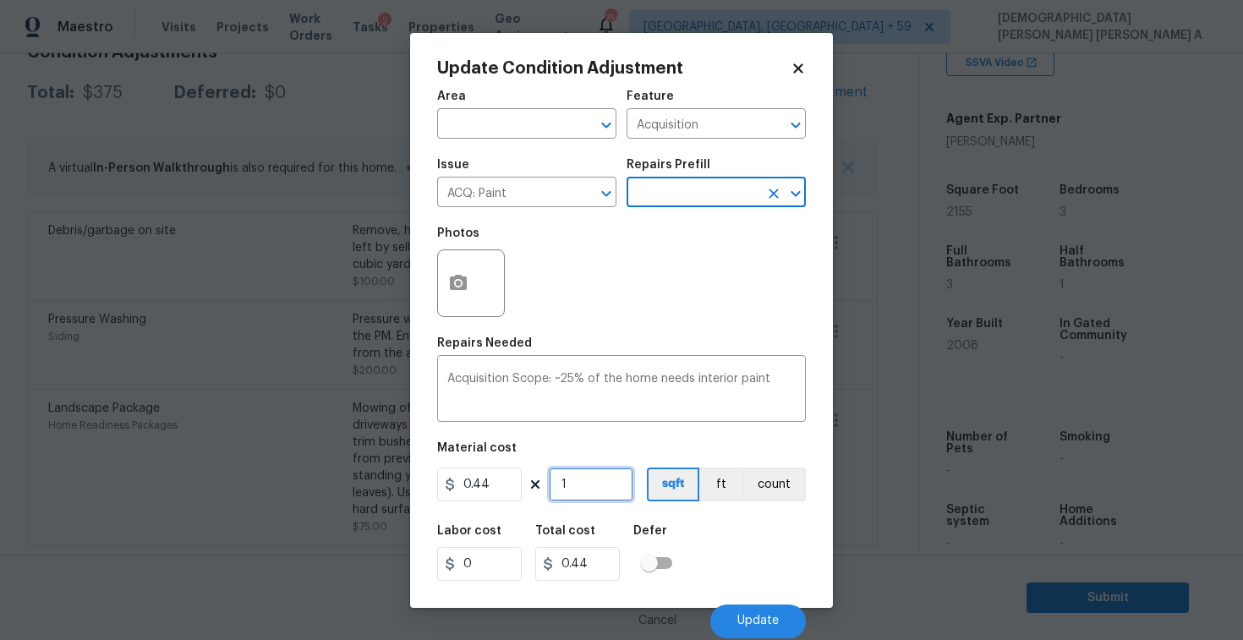
click at [579, 473] on input "1" at bounding box center [591, 485] width 85 height 34
type input "0"
type input "2"
type input "0.88"
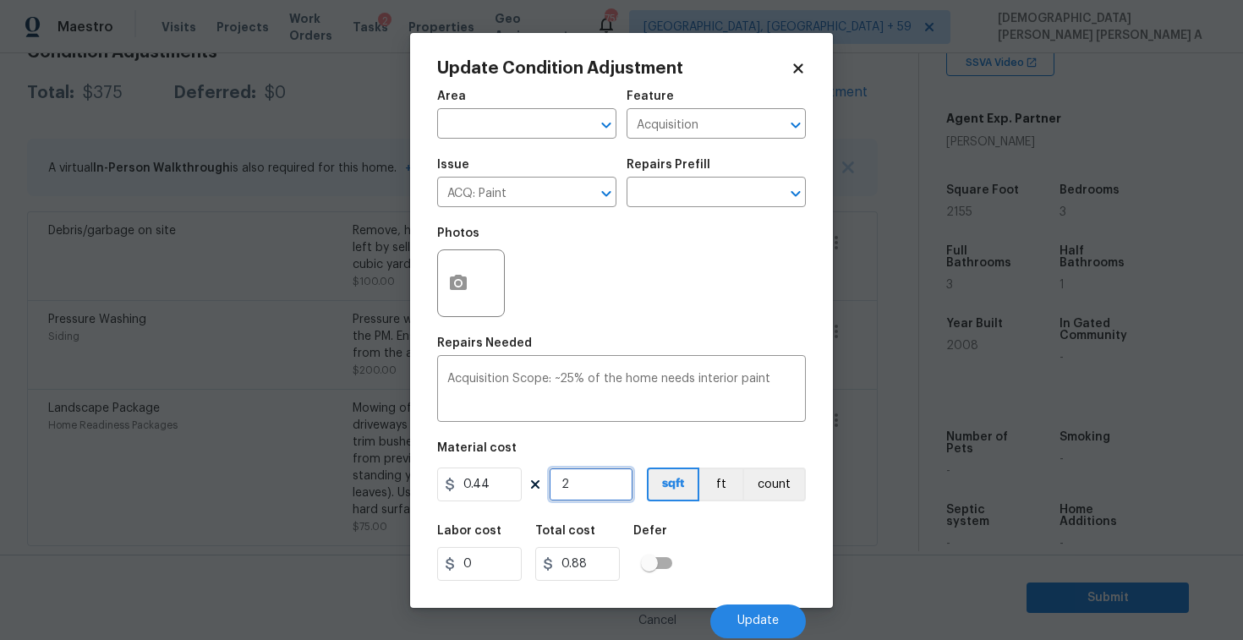
type input "21"
type input "9.24"
type input "215"
type input "94.6"
type input "2155"
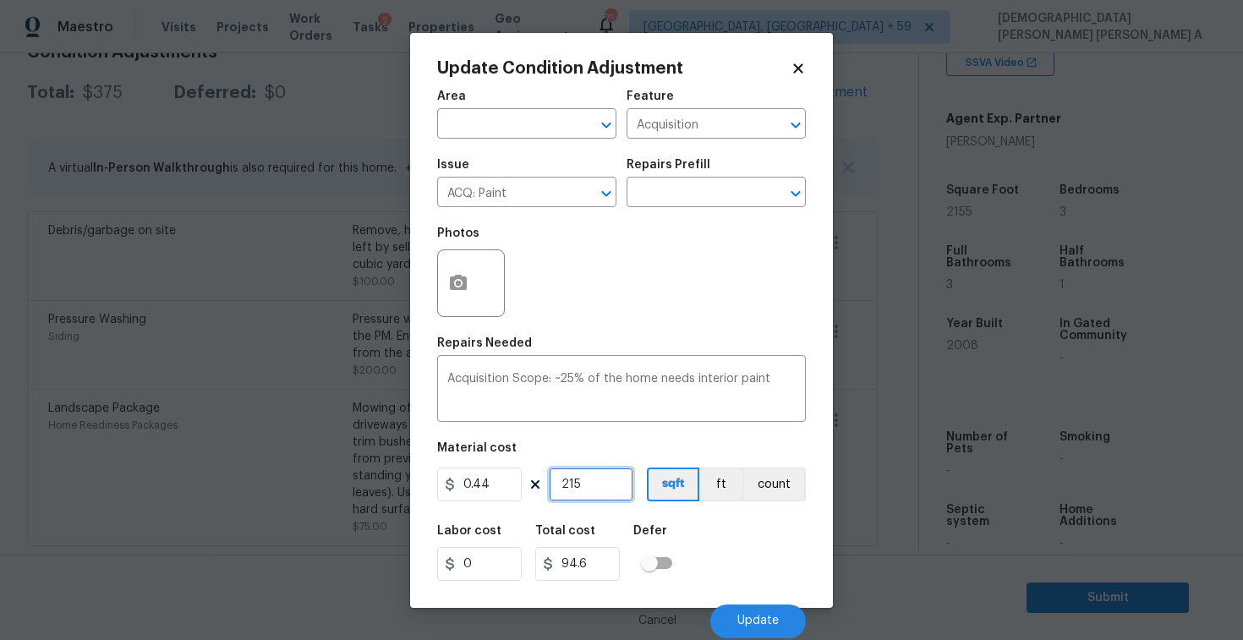
type input "948.2"
type input "2155"
click at [772, 615] on span "Update" at bounding box center [757, 621] width 41 height 13
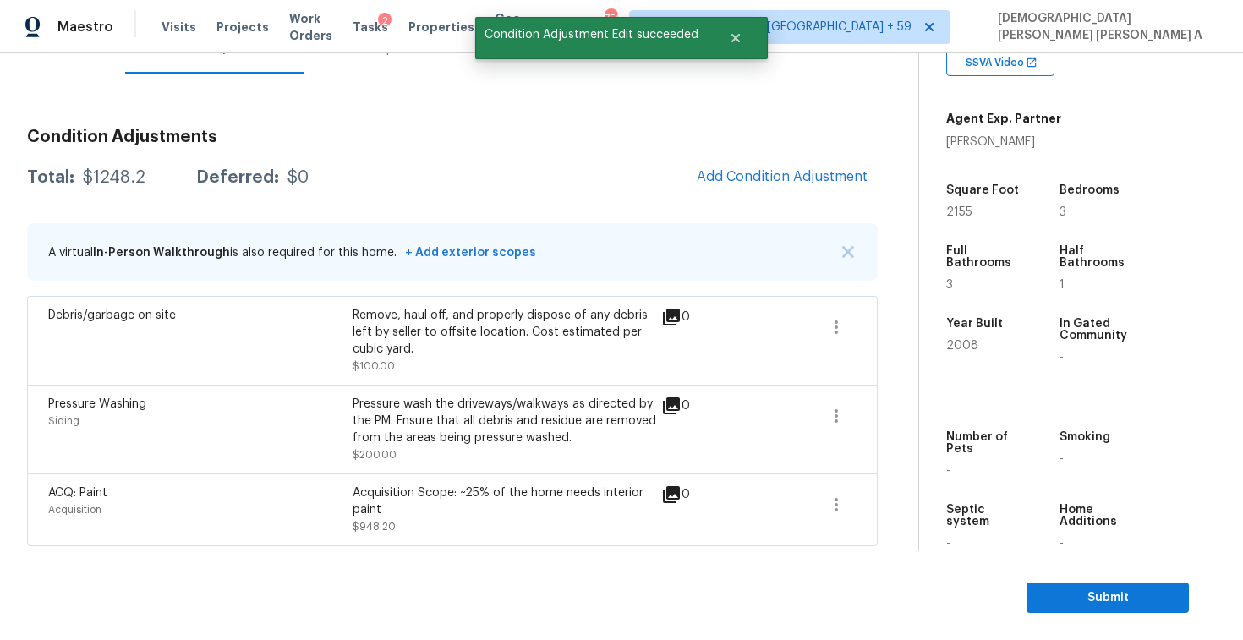
scroll to position [183, 0]
click at [836, 419] on icon "button" at bounding box center [836, 416] width 3 height 14
click at [834, 332] on icon "button" at bounding box center [836, 327] width 20 height 20
click at [884, 312] on link "Edit" at bounding box center [933, 322] width 144 height 25
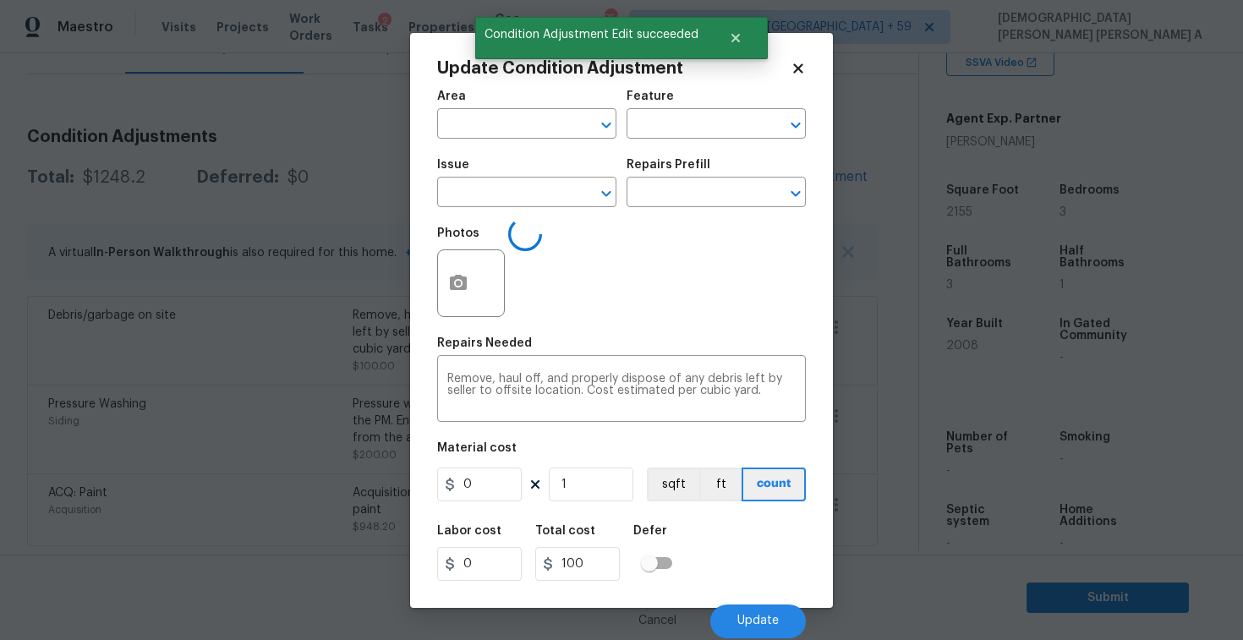
type input "Debris/garbage on site"
type input "100"
click at [523, 197] on input "Debris/garbage on site" at bounding box center [503, 194] width 132 height 26
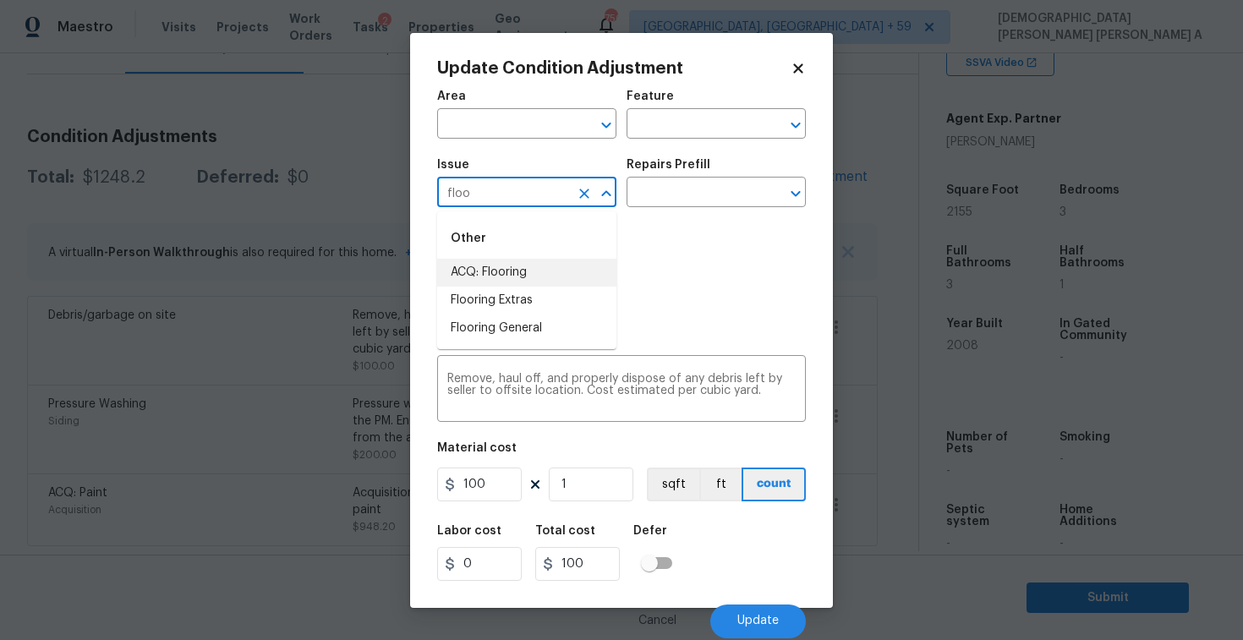
click at [538, 274] on li "ACQ: Flooring" at bounding box center [526, 273] width 179 height 28
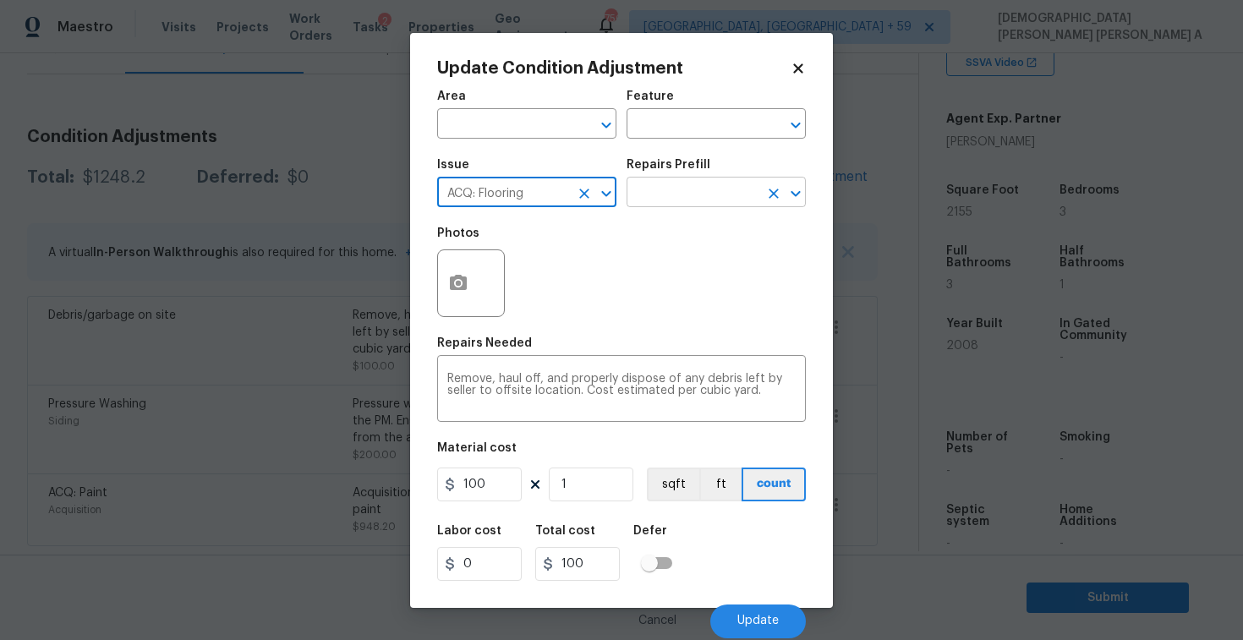
type input "ACQ: Flooring"
click at [712, 187] on input "text" at bounding box center [693, 194] width 132 height 26
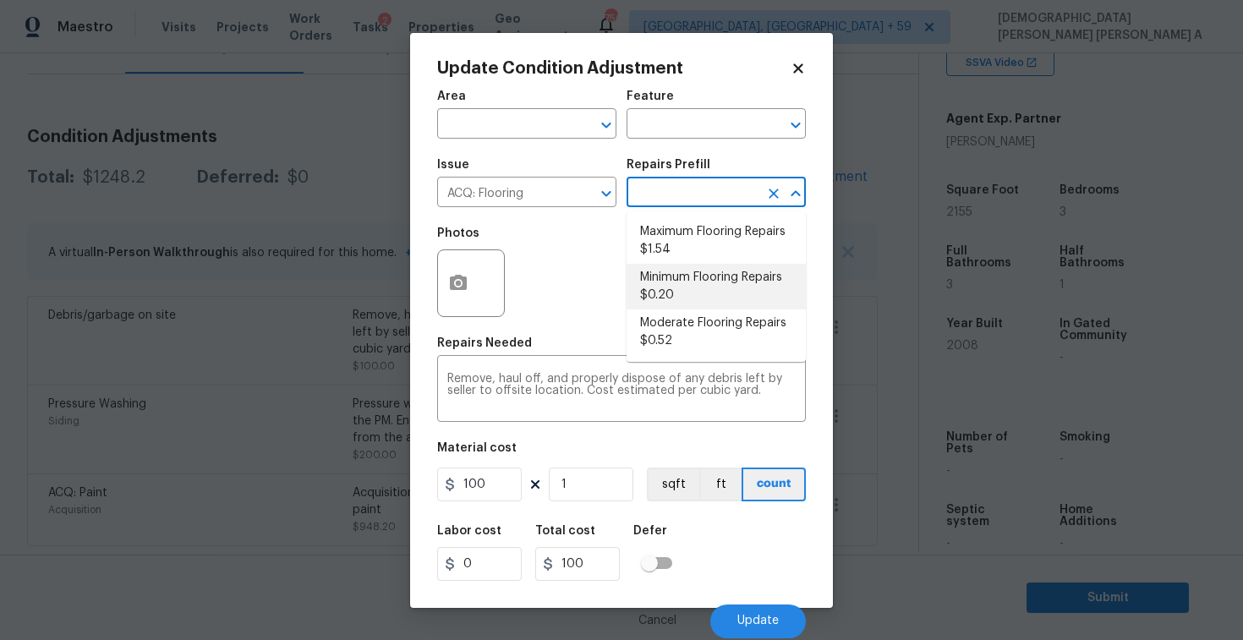
click at [701, 292] on li "Minimum Flooring Repairs $0.20" at bounding box center [716, 287] width 179 height 46
type input "Acquisition"
type textarea "Acquisition Scope: Minimum flooring repairs"
type input "0.2"
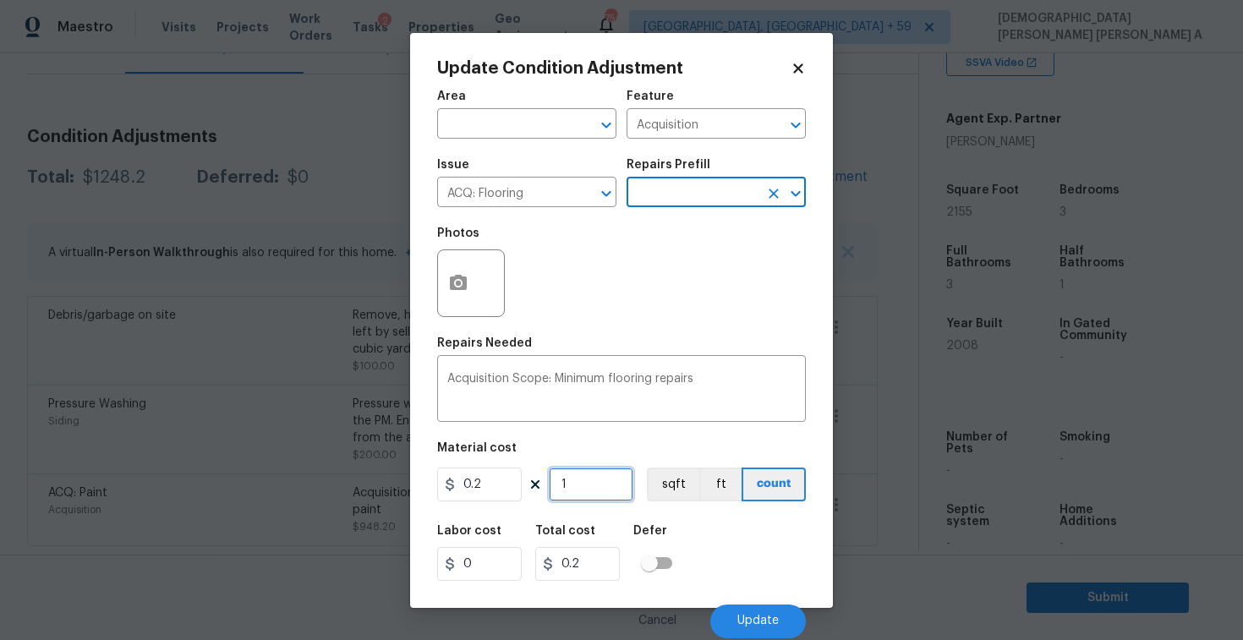
click at [611, 485] on input "1" at bounding box center [591, 485] width 85 height 34
type input "0"
type input "2"
type input "0.4"
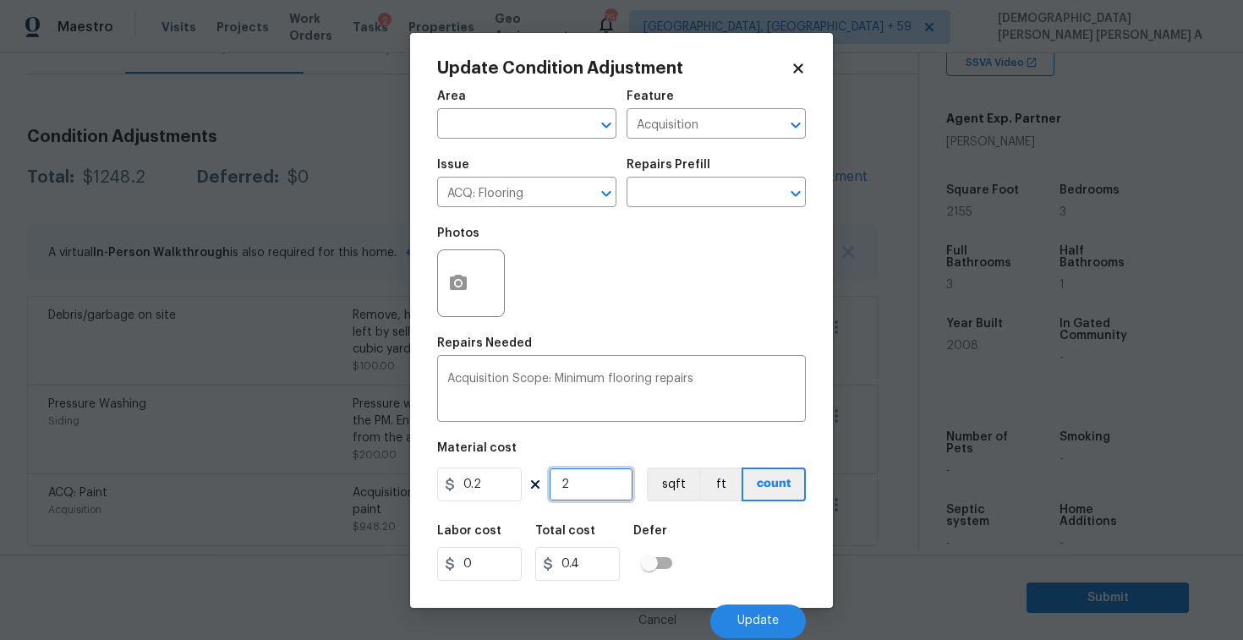
type input "21"
type input "4.2"
type input "215"
type input "43"
type input "2155"
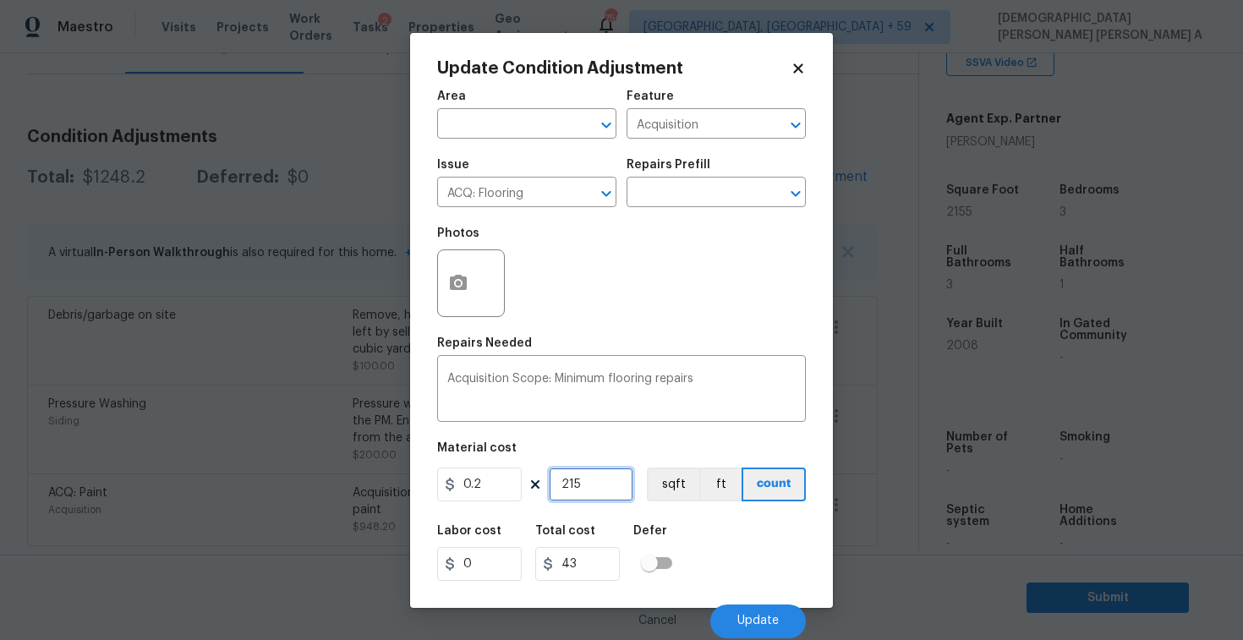
type input "431"
type input "2155"
click at [753, 633] on button "Update" at bounding box center [758, 622] width 96 height 34
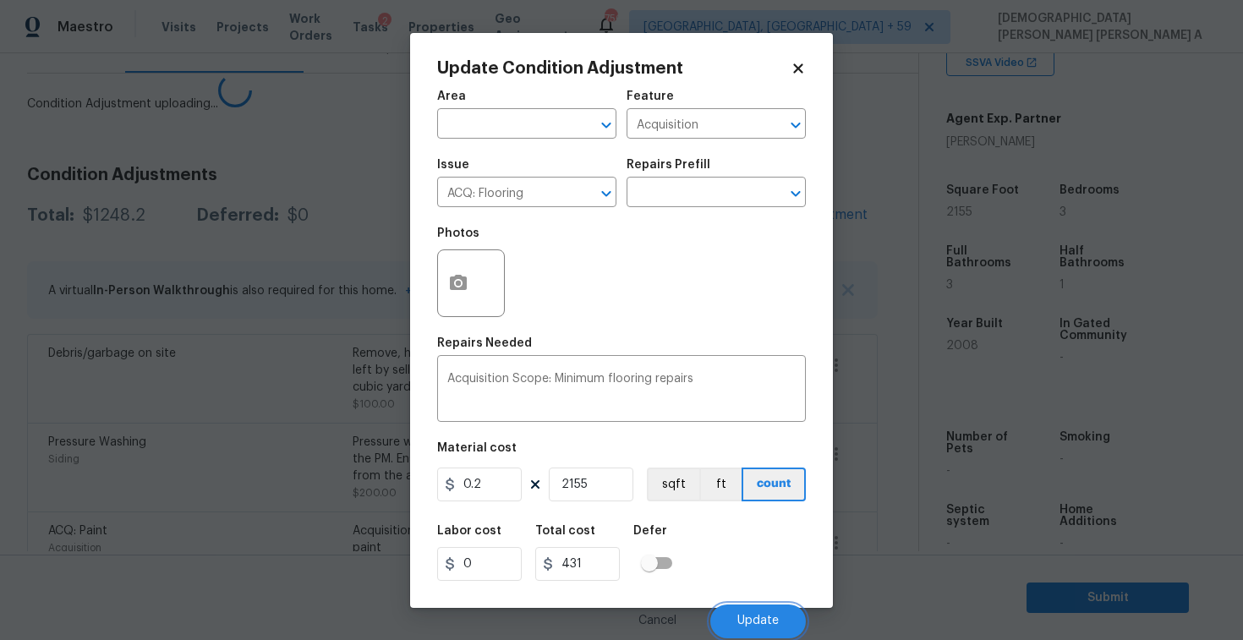
scroll to position [156, 0]
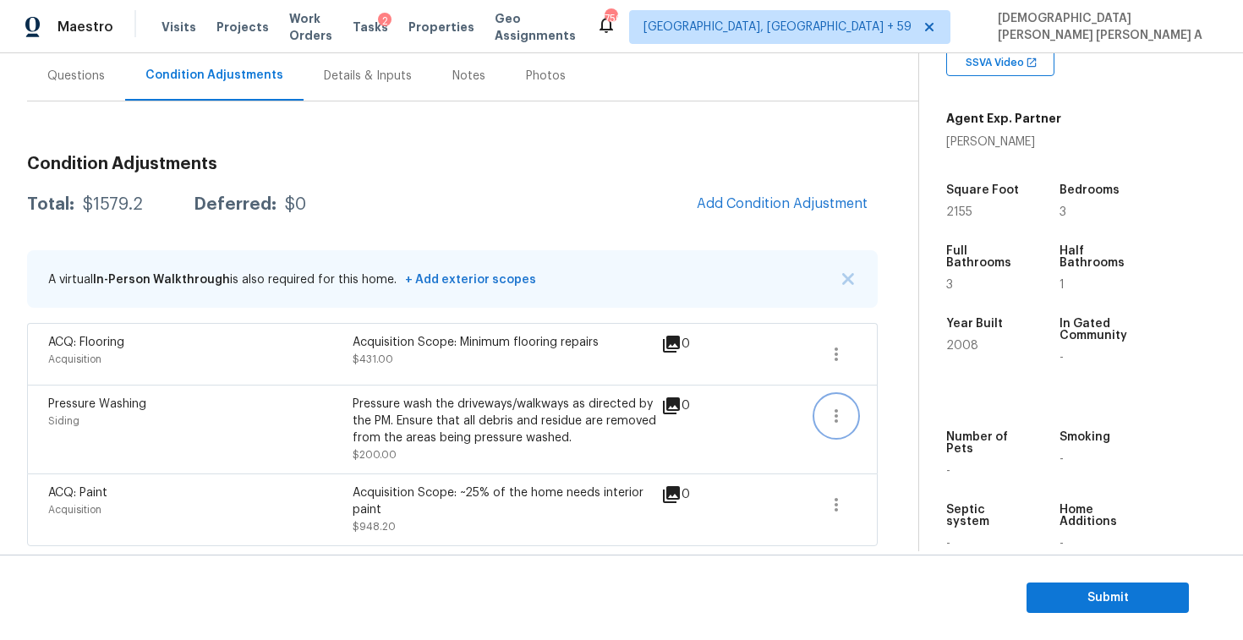
click at [846, 408] on icon "button" at bounding box center [836, 416] width 20 height 20
click at [905, 397] on ul "Edit" at bounding box center [933, 412] width 152 height 34
click at [879, 405] on div "Edit" at bounding box center [933, 411] width 132 height 17
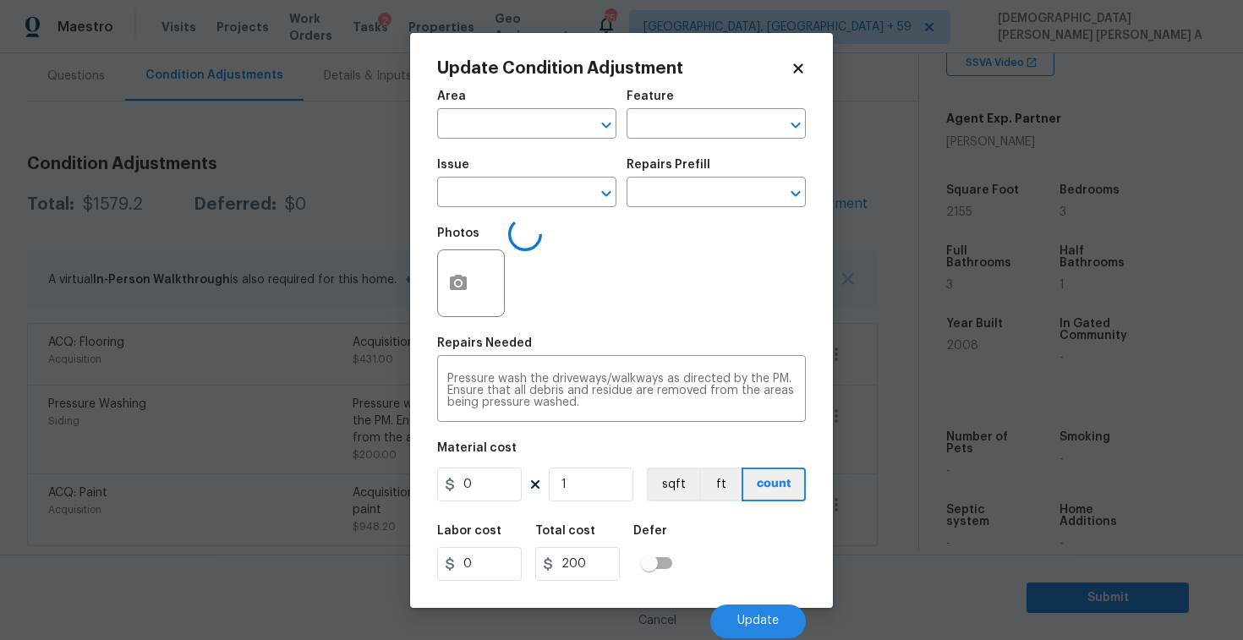
type input "Siding"
type input "Pressure Washing"
type input "200"
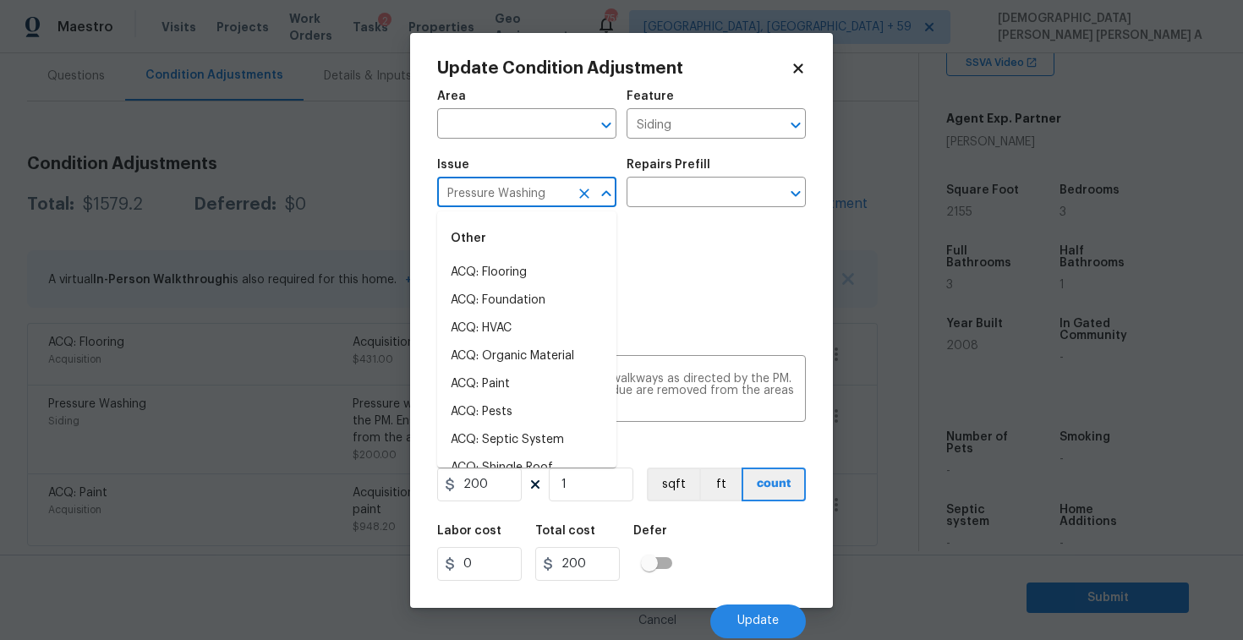
click at [562, 199] on input "Pressure Washing" at bounding box center [503, 194] width 132 height 26
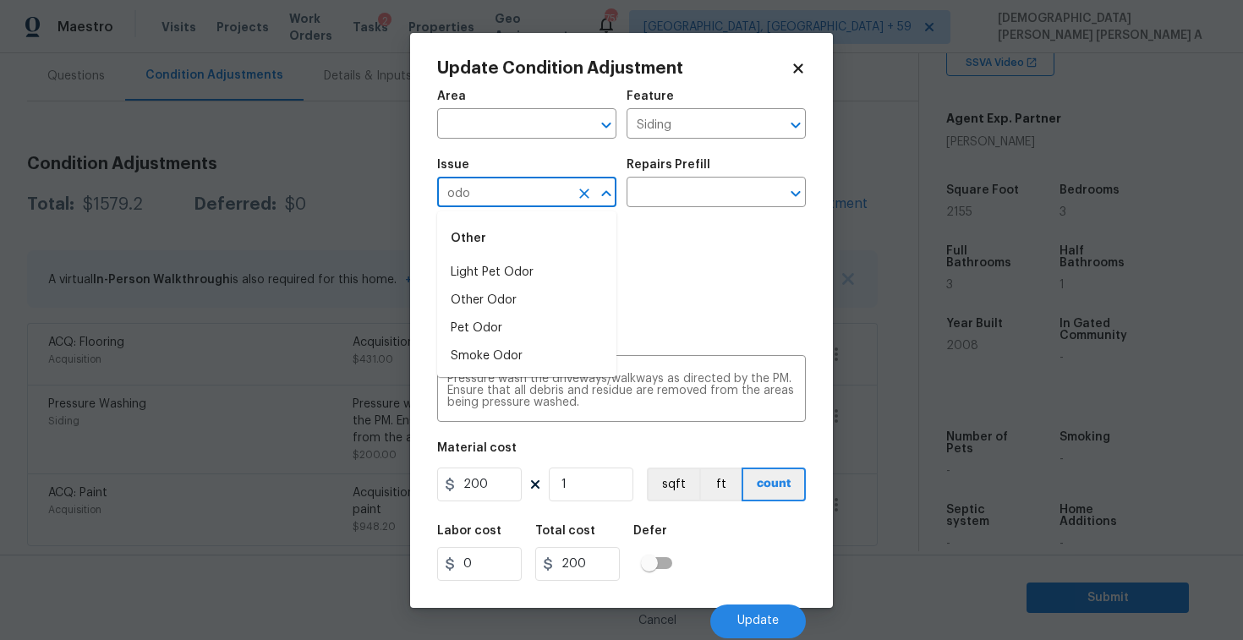
click at [561, 271] on li "Light Pet Odor" at bounding box center [526, 273] width 179 height 28
type input "Light Pet Odor"
click at [704, 200] on input "text" at bounding box center [693, 194] width 132 height 26
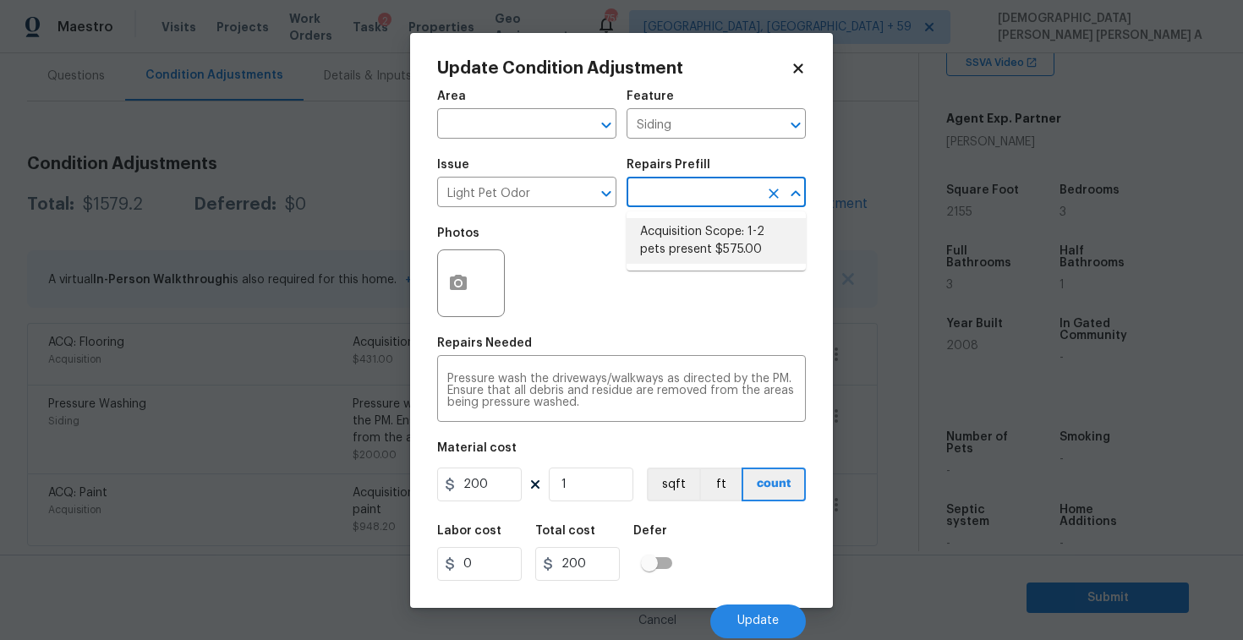
click at [702, 241] on li "Acquisition Scope: 1-2 pets present $575.00" at bounding box center [716, 241] width 179 height 46
type textarea "Acquisition Scope: 1-2 pets present"
type input "575"
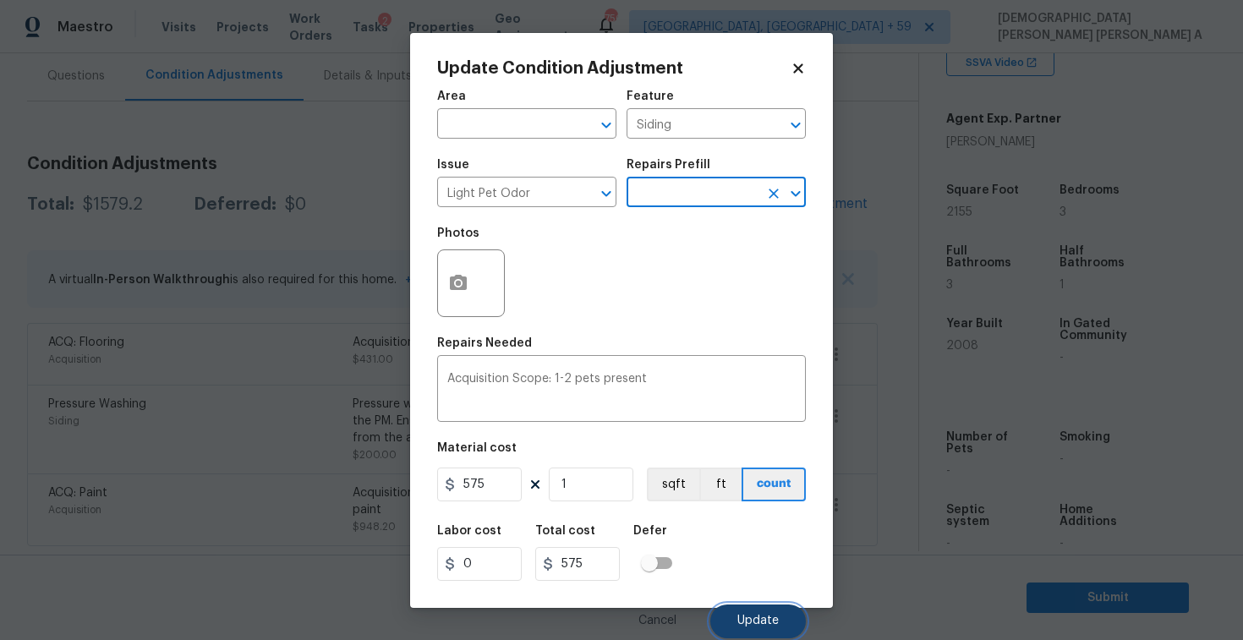
click at [756, 624] on span "Update" at bounding box center [757, 621] width 41 height 13
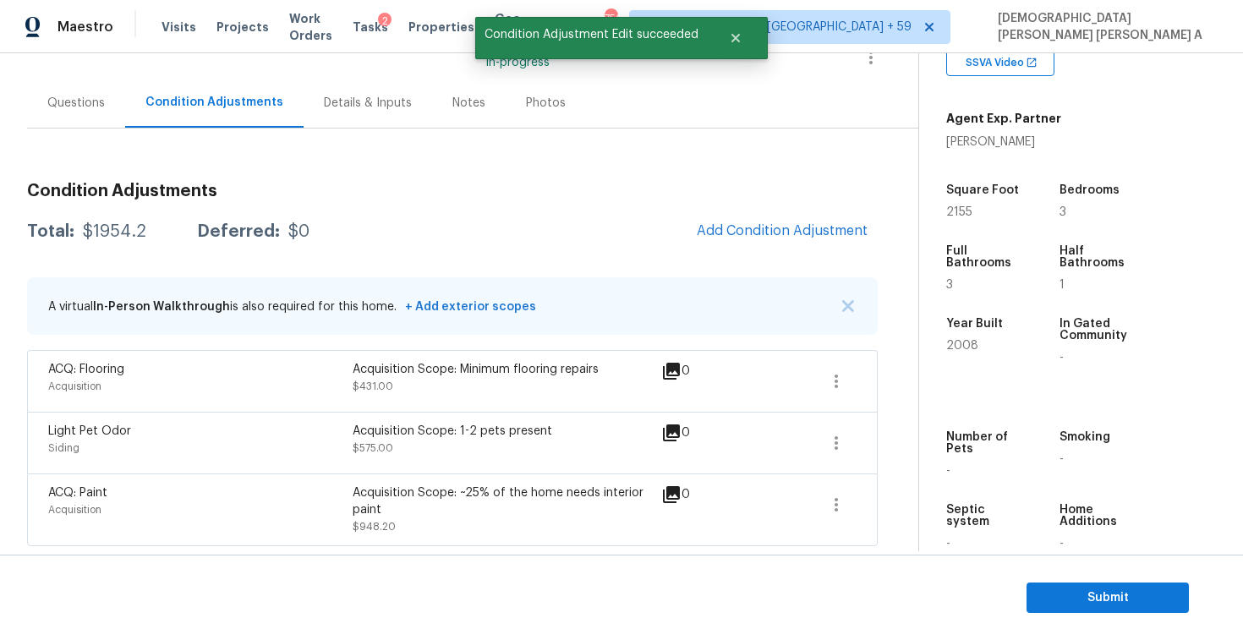
scroll to position [128, 0]
drag, startPoint x: 142, startPoint y: 229, endPoint x: 81, endPoint y: 229, distance: 60.9
click at [81, 229] on div "Total: $1954.2 Deferred: $0" at bounding box center [168, 231] width 282 height 17
copy div "$1954.2"
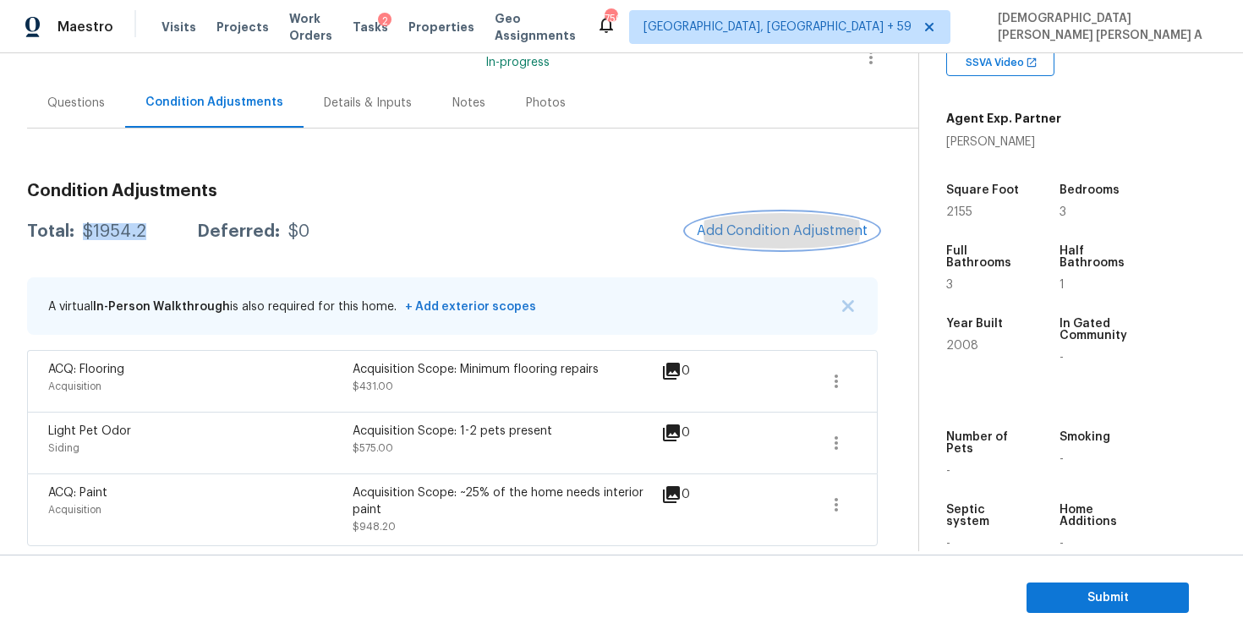
click at [766, 233] on span "Add Condition Adjustment" at bounding box center [782, 230] width 171 height 15
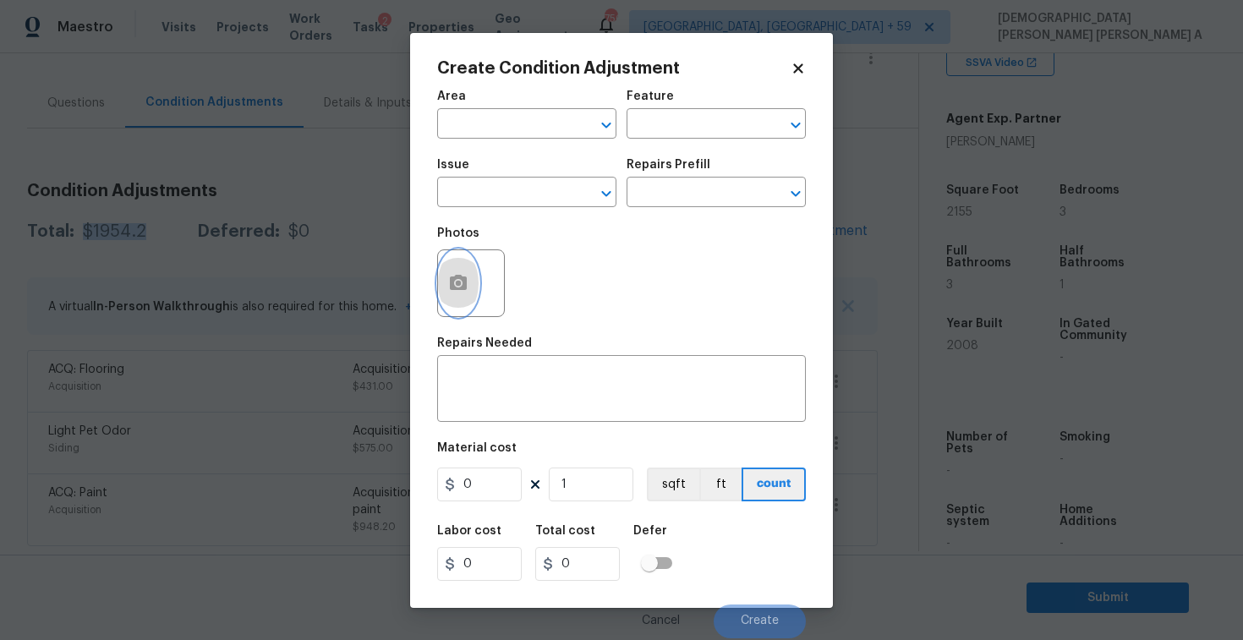
click at [448, 278] on icon "button" at bounding box center [458, 283] width 20 height 20
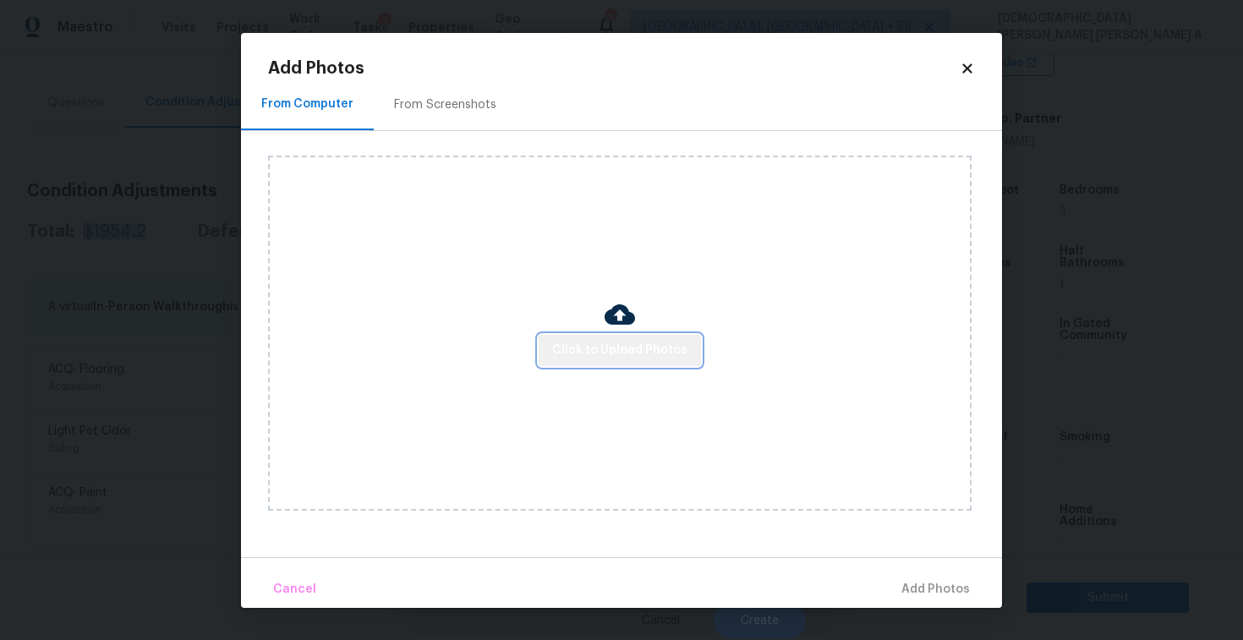
click at [655, 350] on span "Click to Upload Photos" at bounding box center [619, 350] width 135 height 21
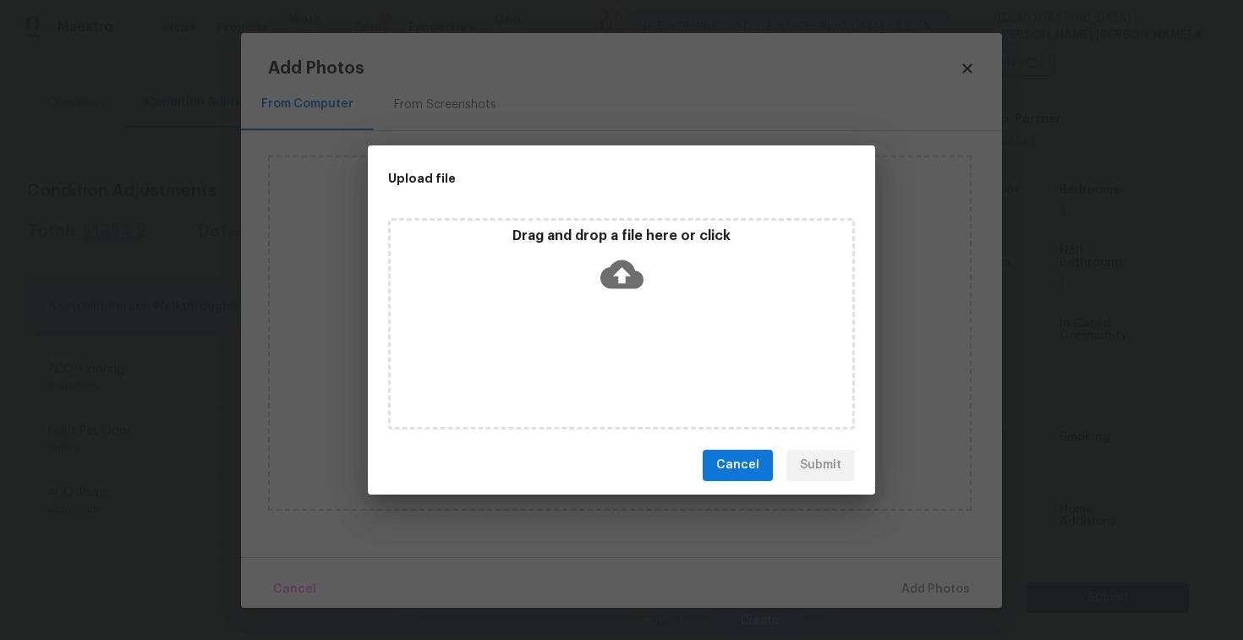
click at [616, 288] on icon at bounding box center [621, 274] width 43 height 43
click at [742, 460] on span "Cancel" at bounding box center [737, 465] width 43 height 21
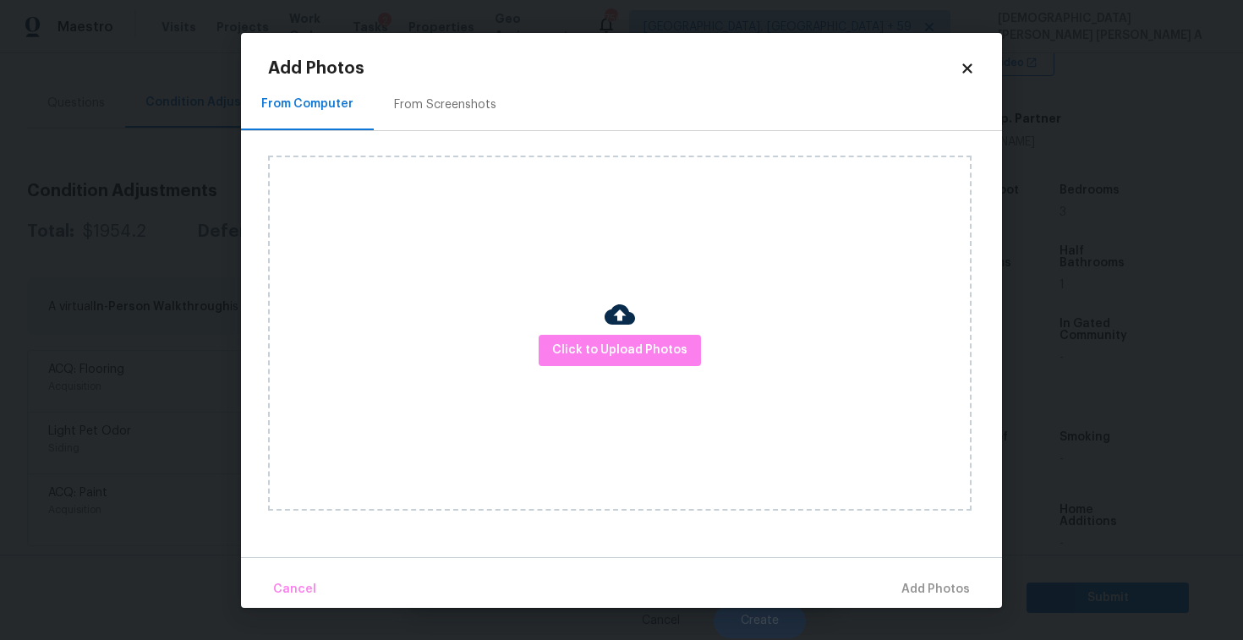
click at [969, 71] on icon at bounding box center [966, 67] width 9 height 9
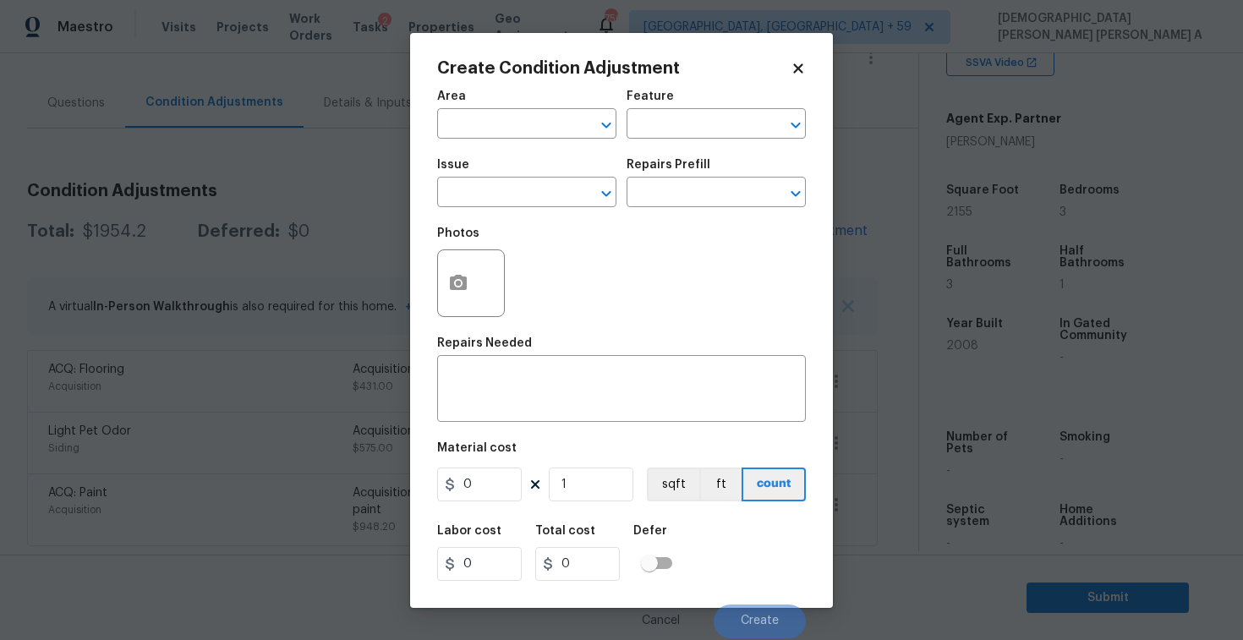
click at [801, 65] on icon at bounding box center [797, 67] width 9 height 9
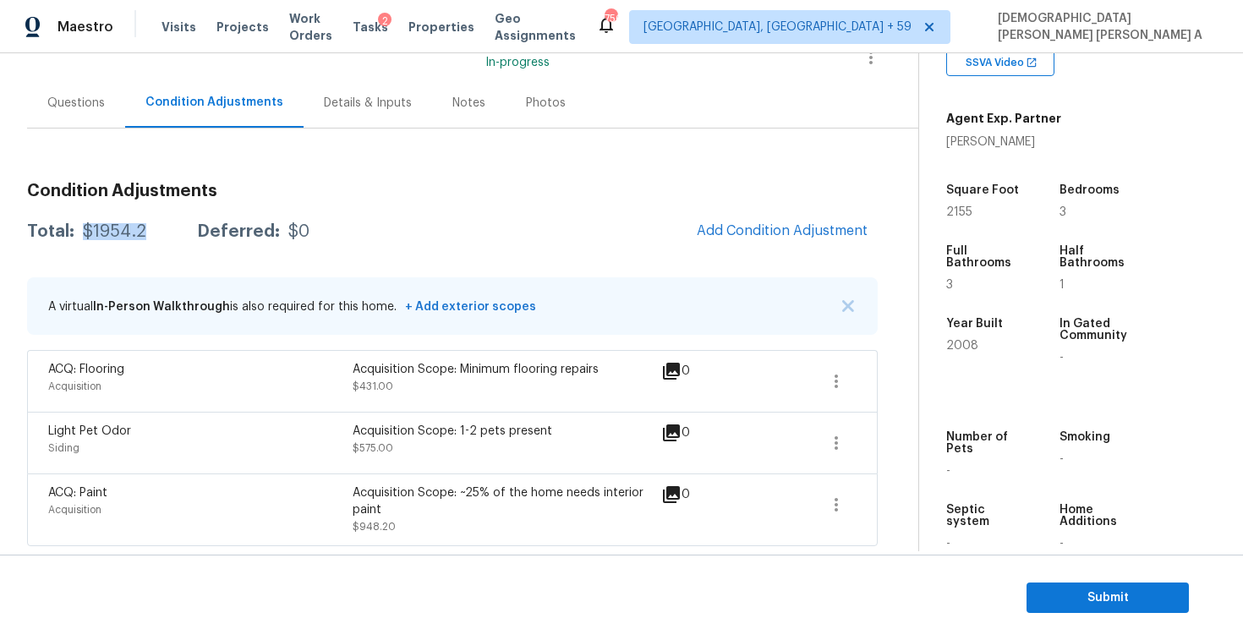
drag, startPoint x: 167, startPoint y: 233, endPoint x: 82, endPoint y: 230, distance: 84.6
click at [82, 230] on div "Total: $1954.2 Deferred: $0" at bounding box center [168, 231] width 282 height 17
copy div "$1954.2"
click at [63, 116] on div "Questions" at bounding box center [76, 103] width 98 height 50
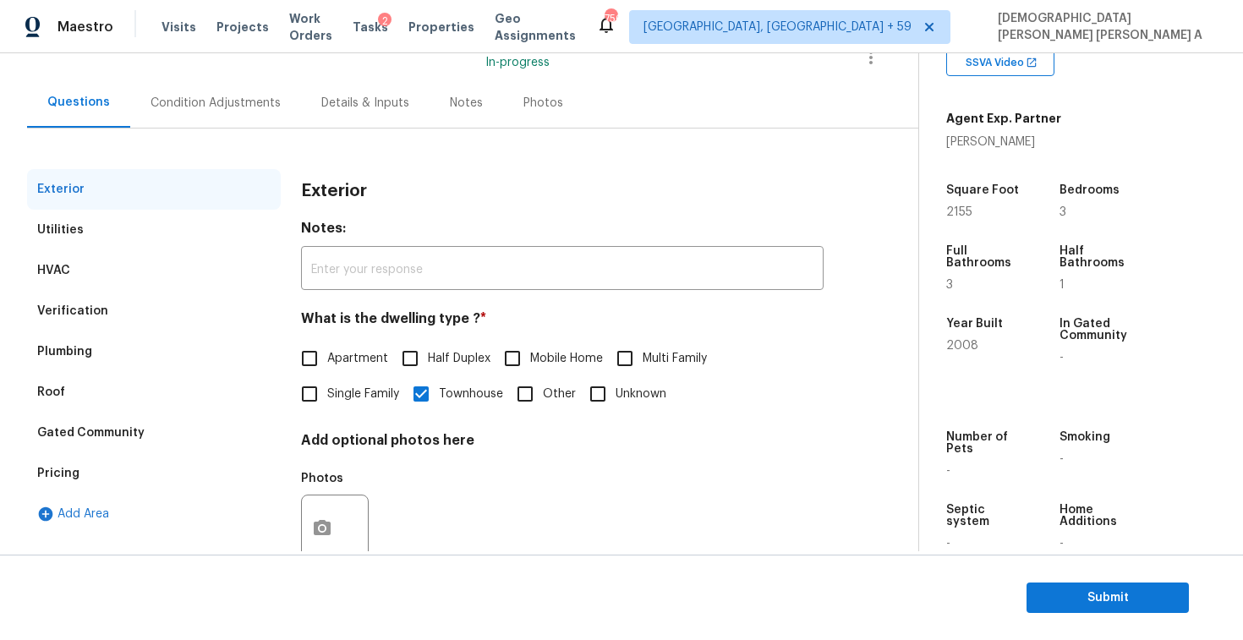
click at [96, 233] on div "Utilities" at bounding box center [154, 230] width 254 height 41
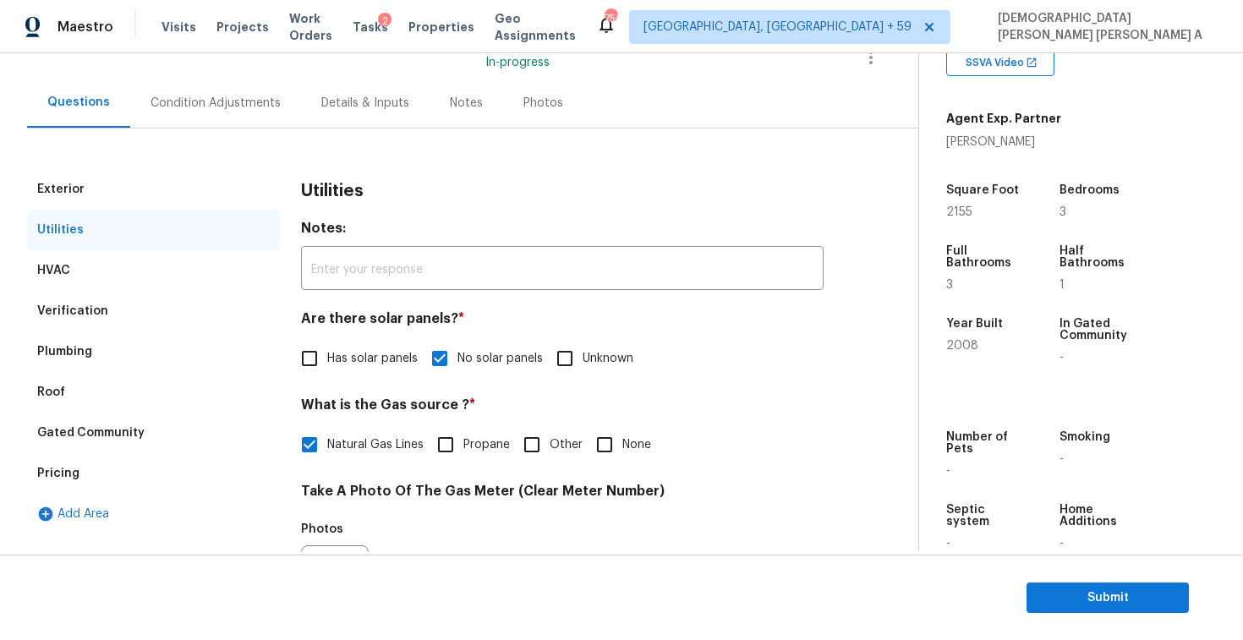
click at [103, 181] on div "Exterior" at bounding box center [154, 189] width 254 height 41
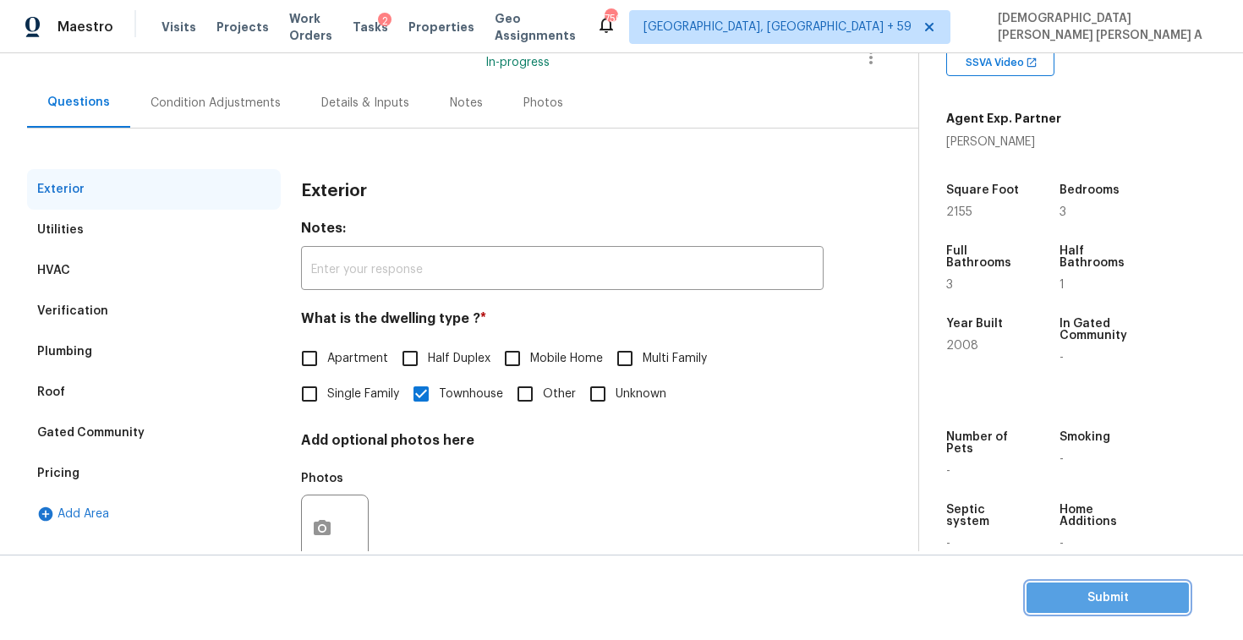
click at [1094, 600] on span "Submit" at bounding box center [1107, 598] width 135 height 21
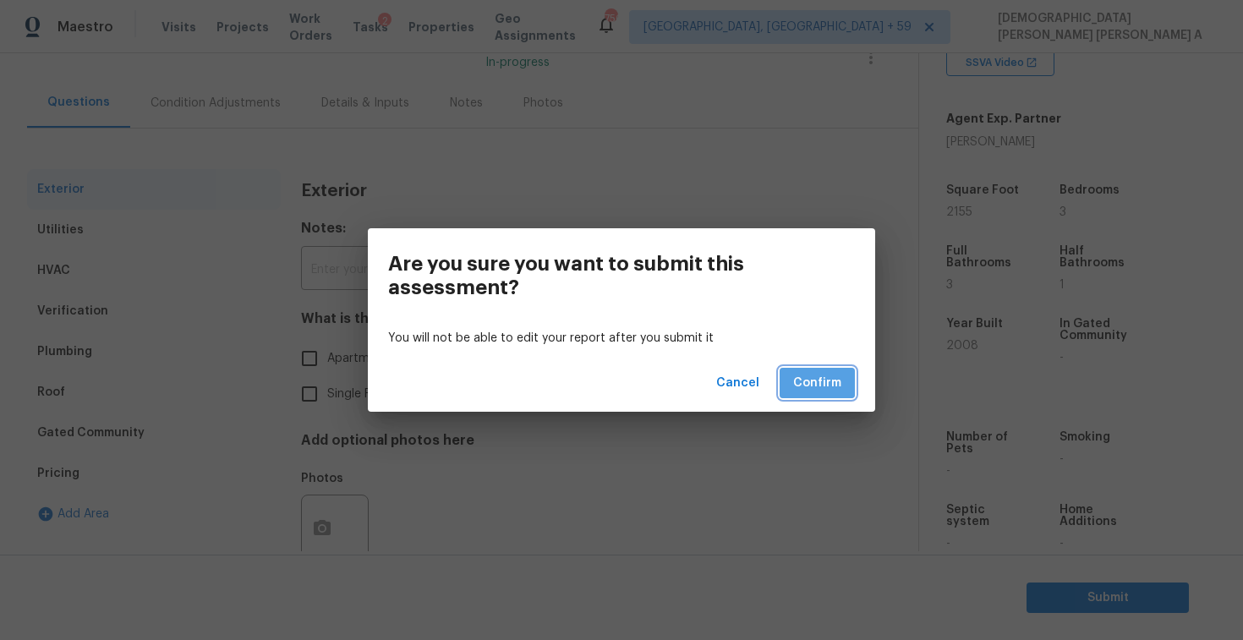
click at [845, 375] on button "Confirm" at bounding box center [817, 383] width 75 height 31
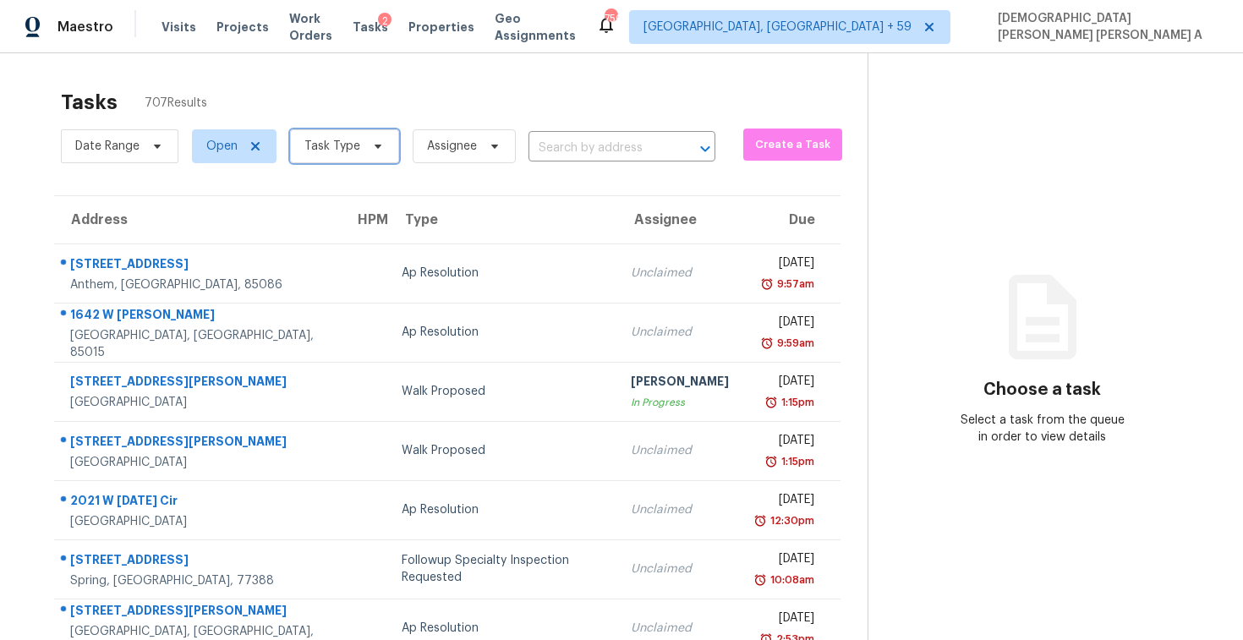
click at [346, 137] on span "Task Type" at bounding box center [344, 146] width 109 height 34
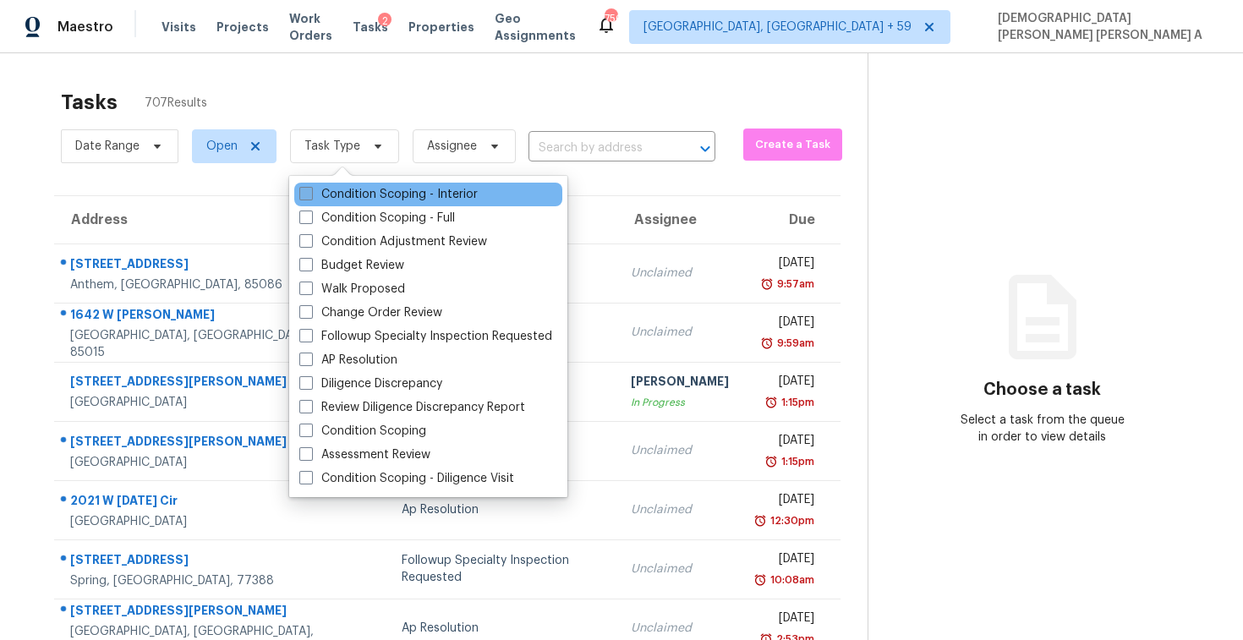
click at [331, 195] on label "Condition Scoping - Interior" at bounding box center [388, 194] width 178 height 17
click at [310, 195] on input "Condition Scoping - Interior" at bounding box center [304, 191] width 11 height 11
checkbox input "true"
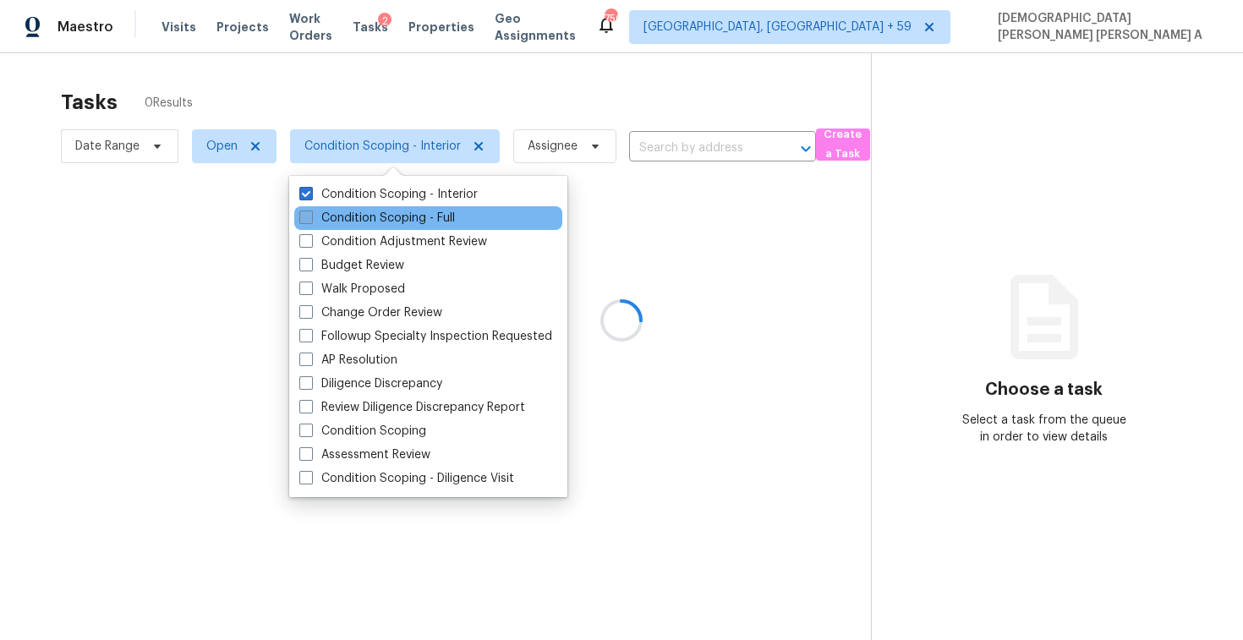
click at [321, 223] on label "Condition Scoping - Full" at bounding box center [377, 218] width 156 height 17
click at [310, 221] on input "Condition Scoping - Full" at bounding box center [304, 215] width 11 height 11
checkbox input "true"
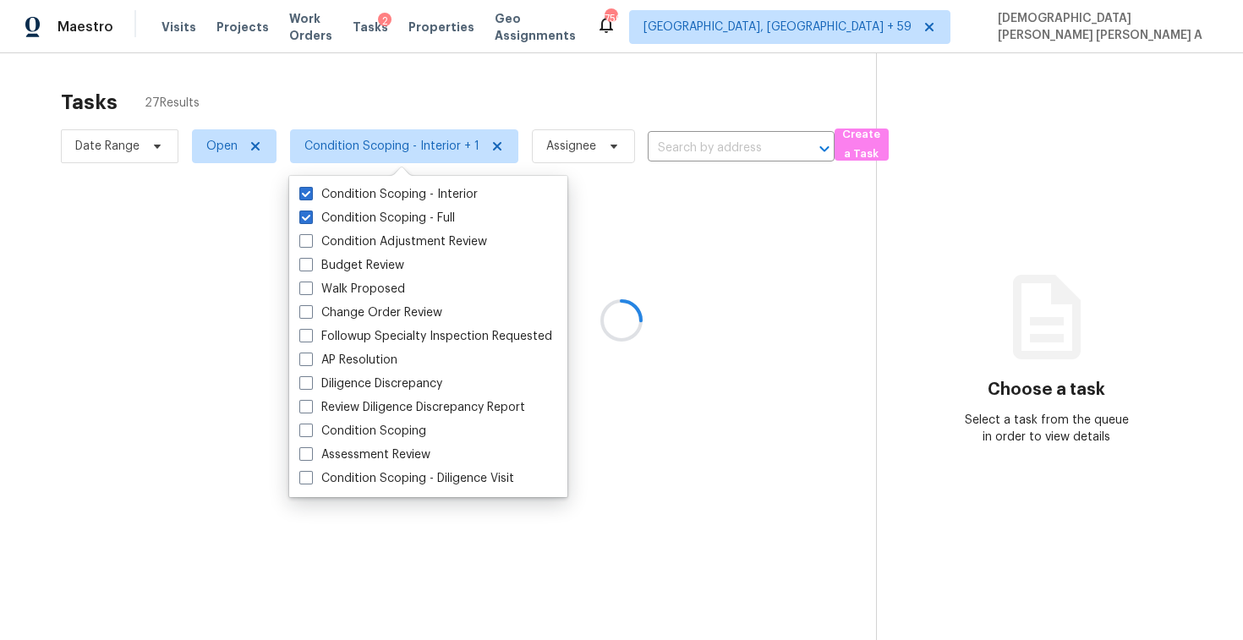
click at [311, 118] on div at bounding box center [621, 320] width 1243 height 640
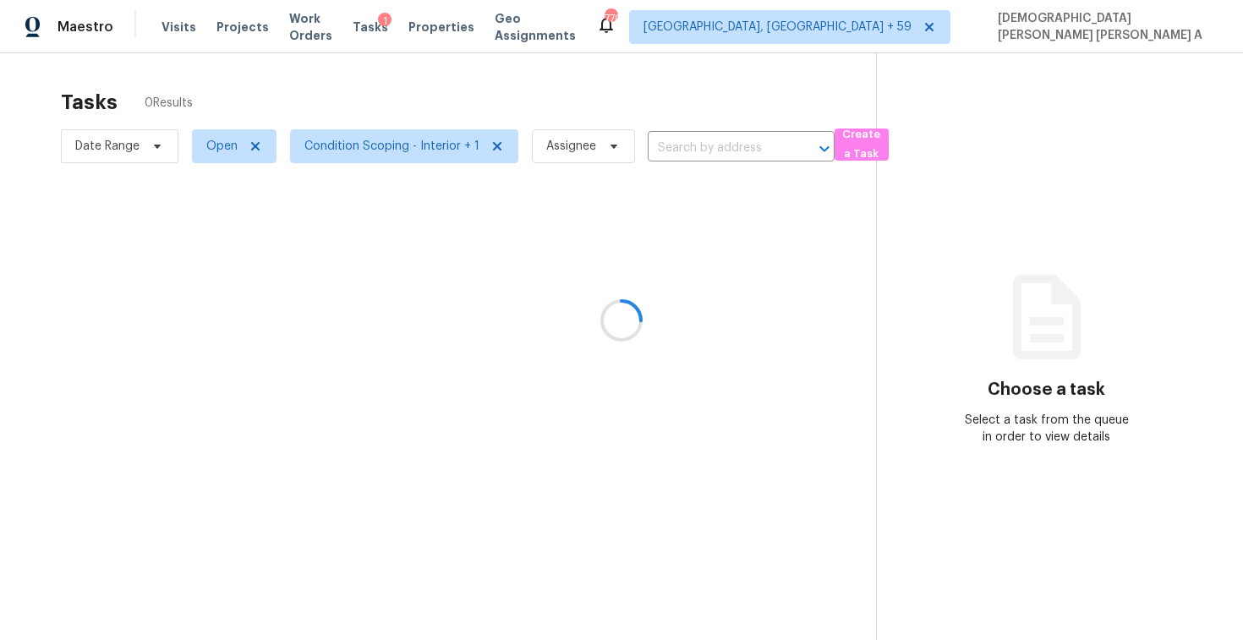
click at [402, 165] on div at bounding box center [621, 320] width 1243 height 640
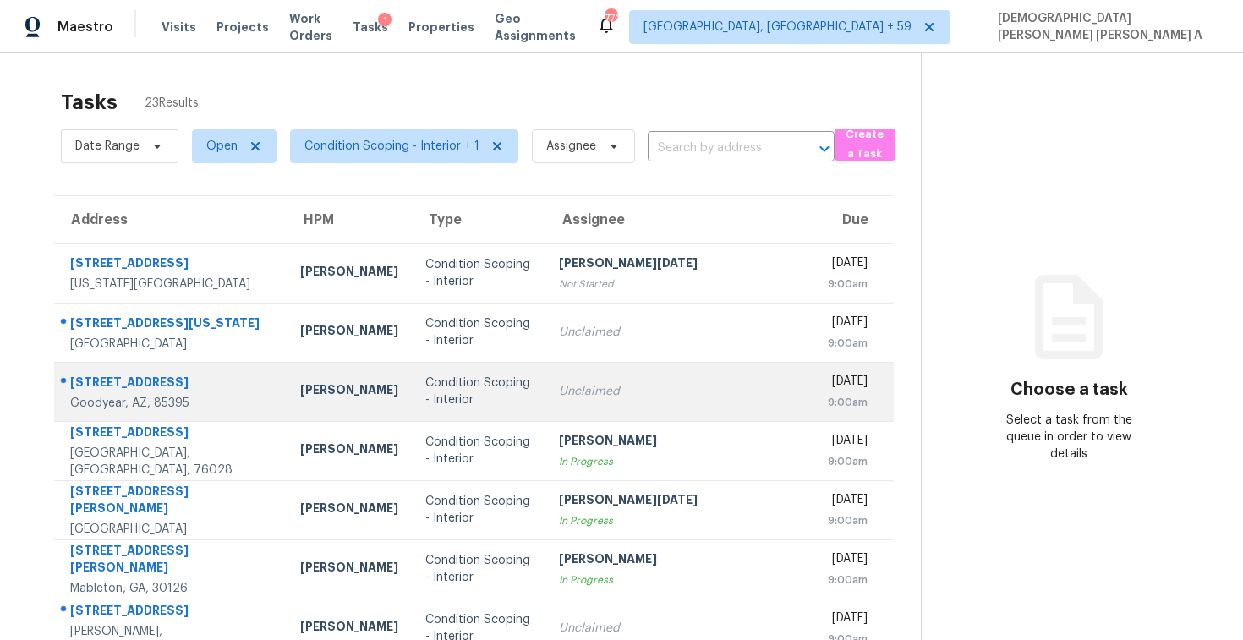
scroll to position [240, 0]
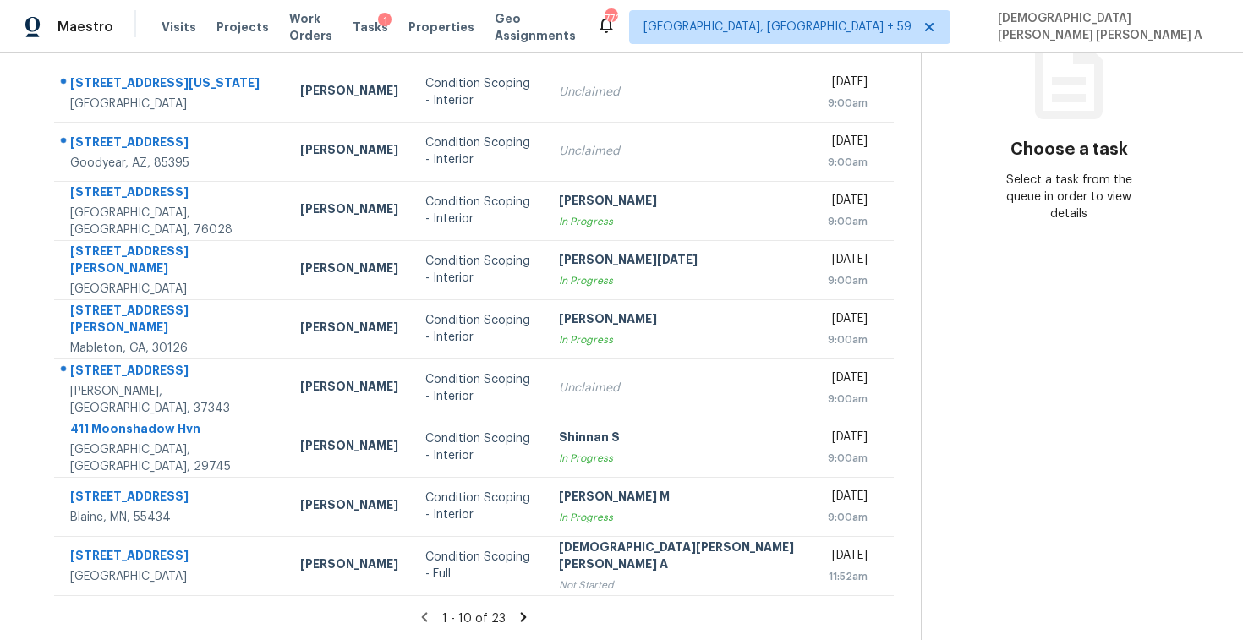
click at [516, 612] on icon at bounding box center [523, 617] width 15 height 15
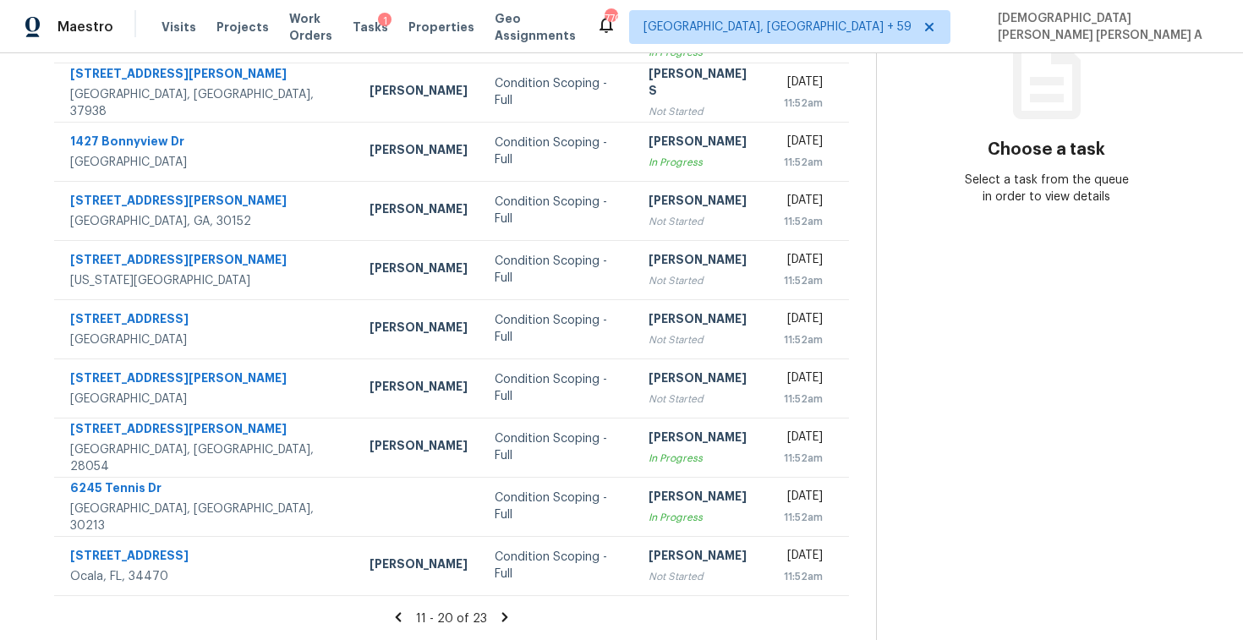
click at [491, 610] on div "11 - 20 of 23" at bounding box center [451, 619] width 849 height 18
click at [500, 610] on icon at bounding box center [504, 617] width 15 height 15
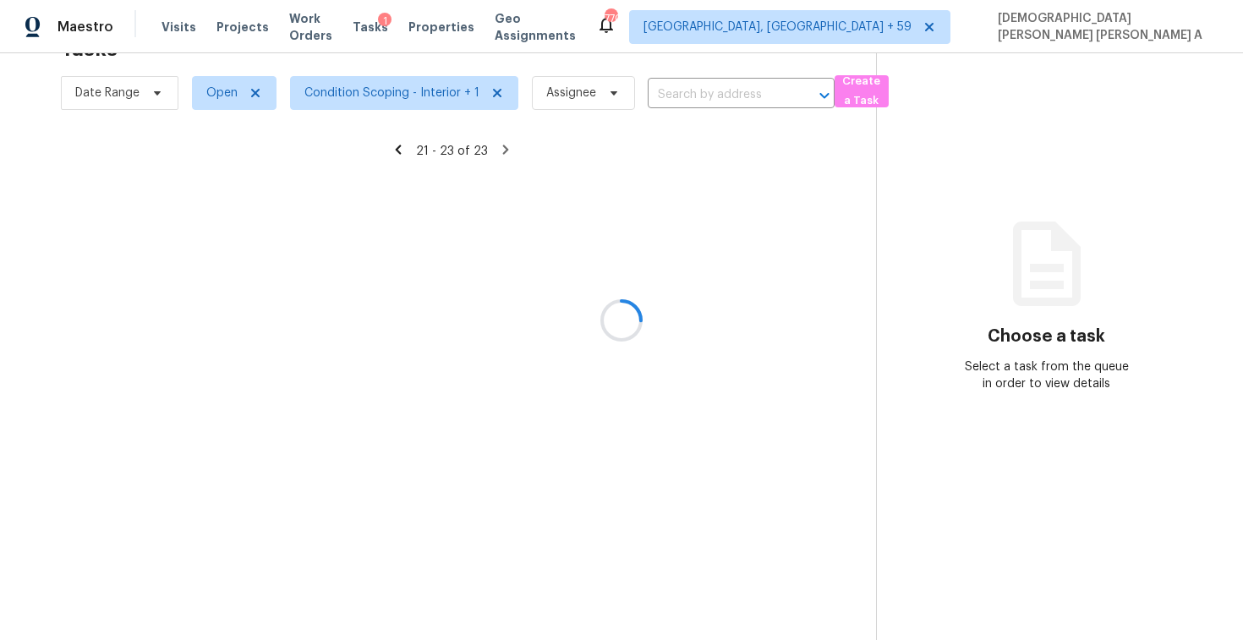
scroll to position [53, 0]
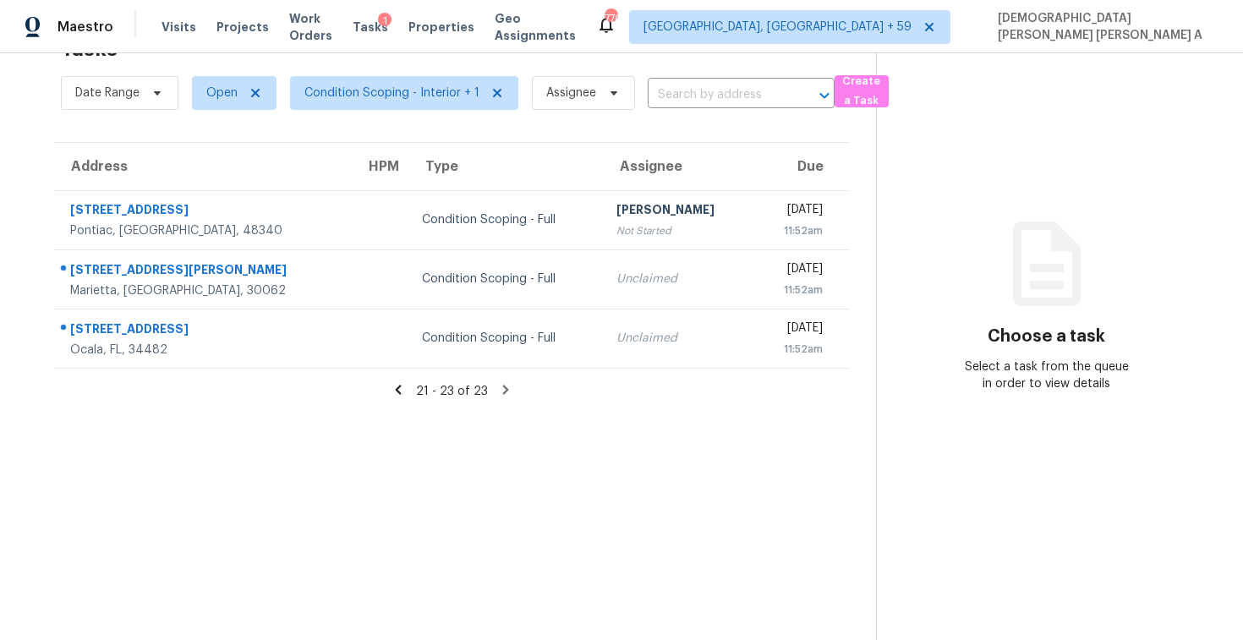
click at [396, 388] on icon at bounding box center [398, 389] width 15 height 15
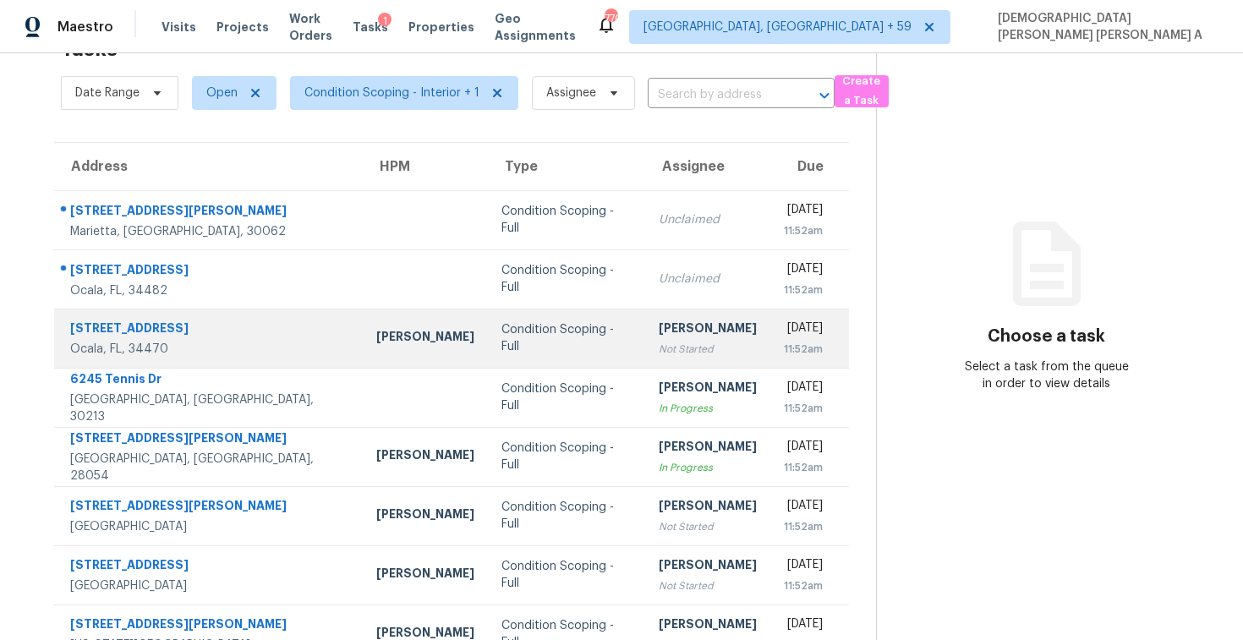
scroll to position [240, 0]
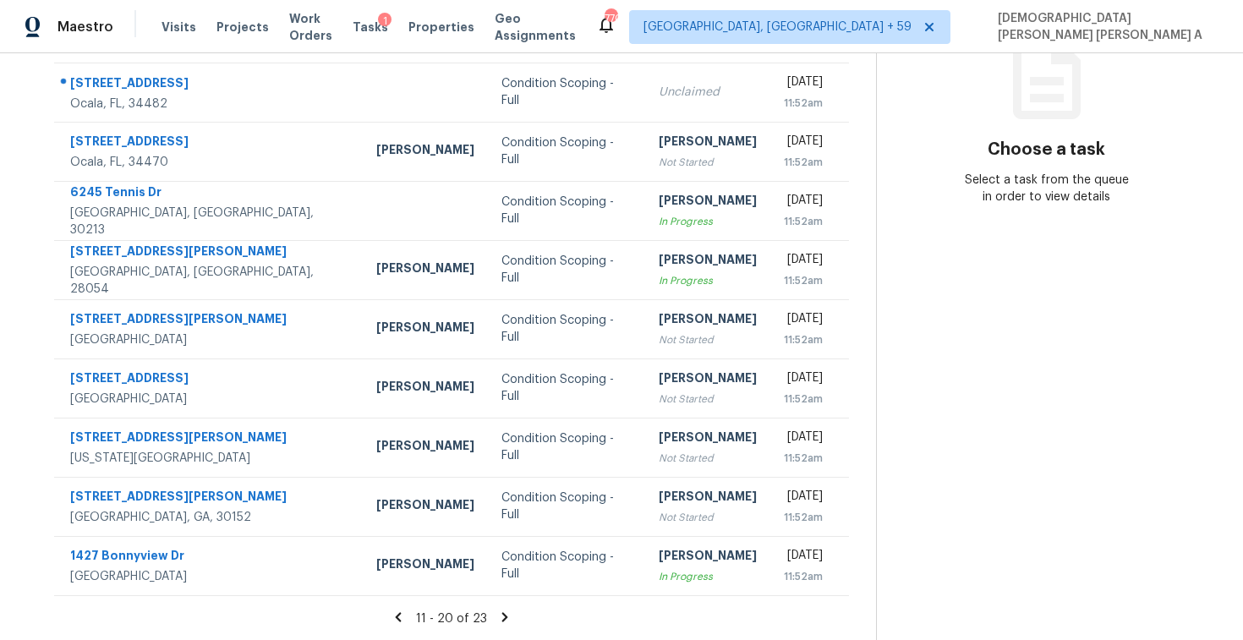
click at [401, 612] on icon at bounding box center [399, 616] width 6 height 9
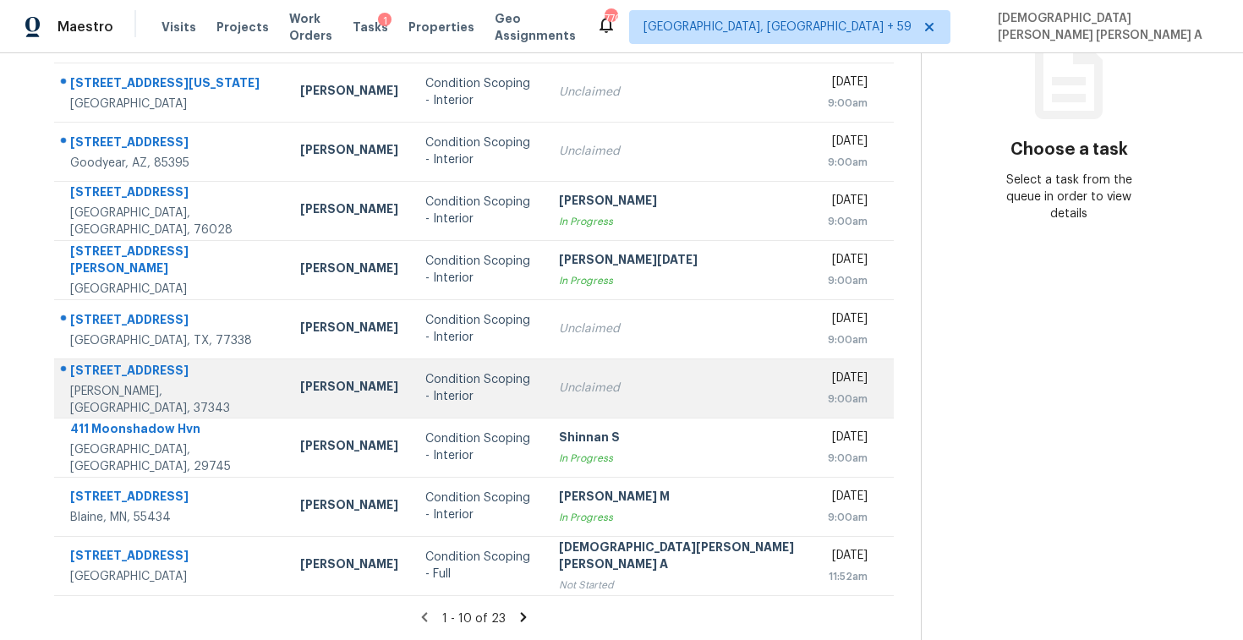
scroll to position [0, 0]
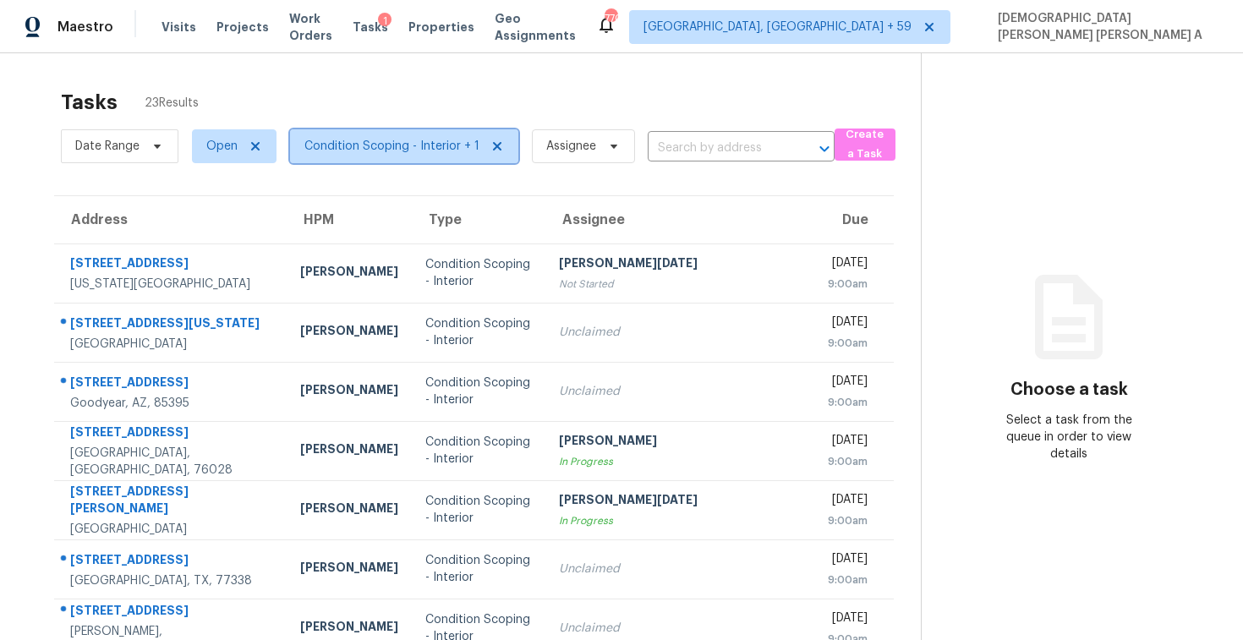
click at [390, 137] on span "Condition Scoping - Interior + 1" at bounding box center [404, 146] width 228 height 34
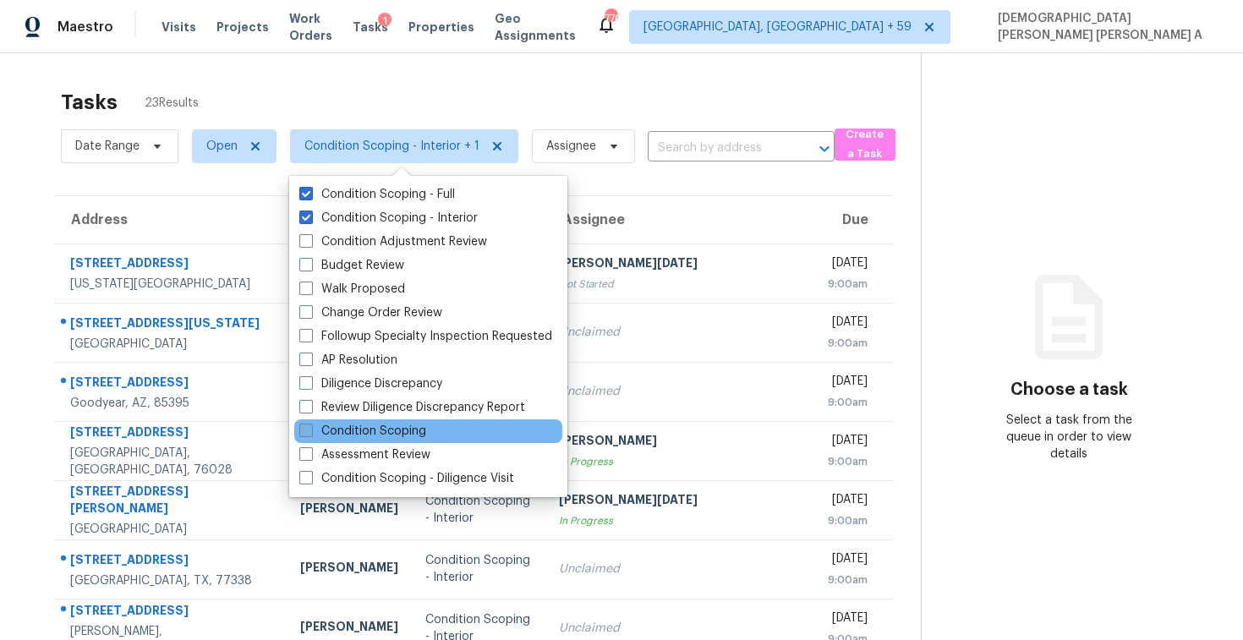
click at [370, 433] on label "Condition Scoping" at bounding box center [362, 431] width 127 height 17
click at [310, 433] on input "Condition Scoping" at bounding box center [304, 428] width 11 height 11
checkbox input "true"
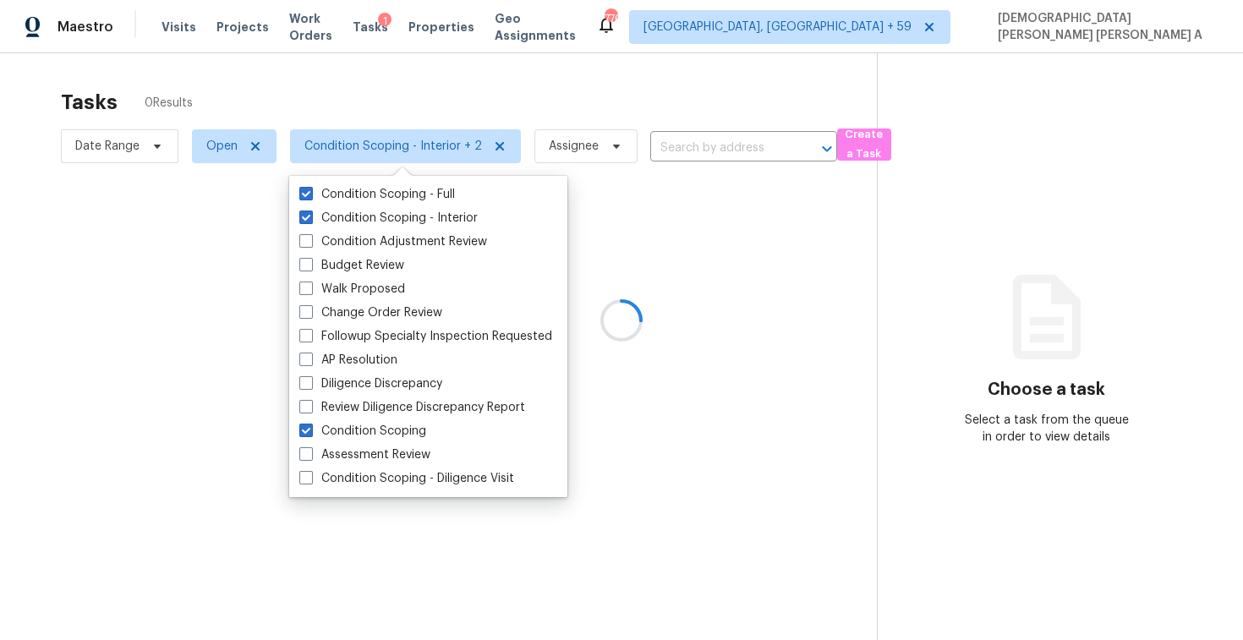
click at [351, 103] on div at bounding box center [621, 320] width 1243 height 640
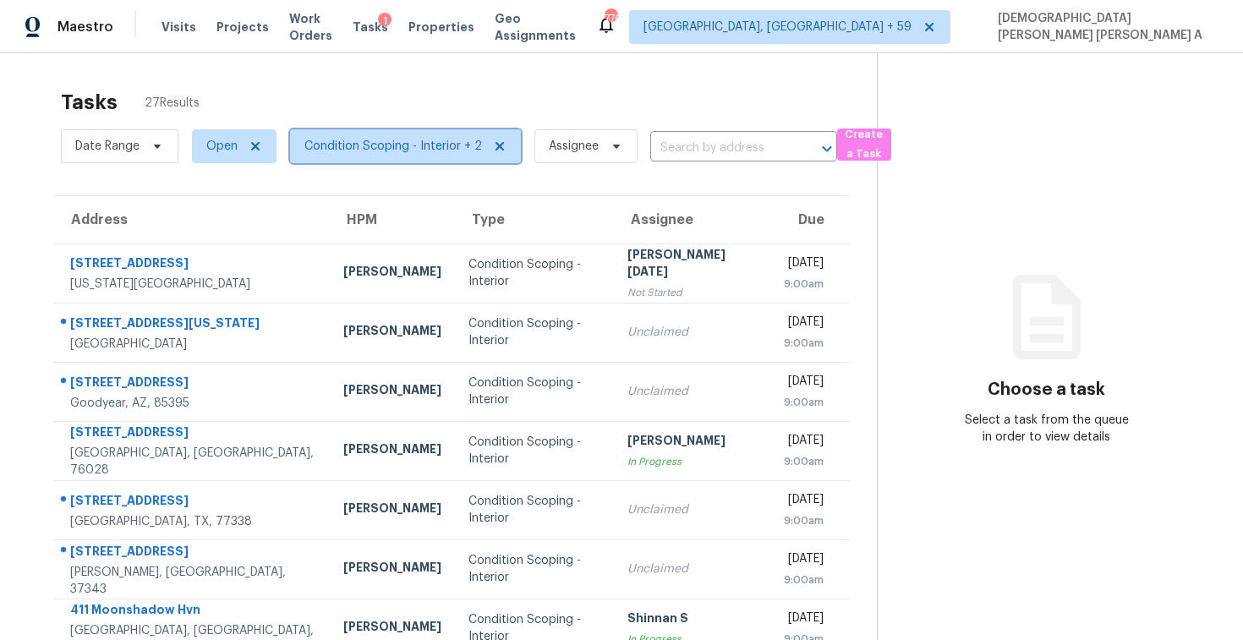
click at [409, 145] on span "Condition Scoping - Interior + 2" at bounding box center [393, 146] width 178 height 17
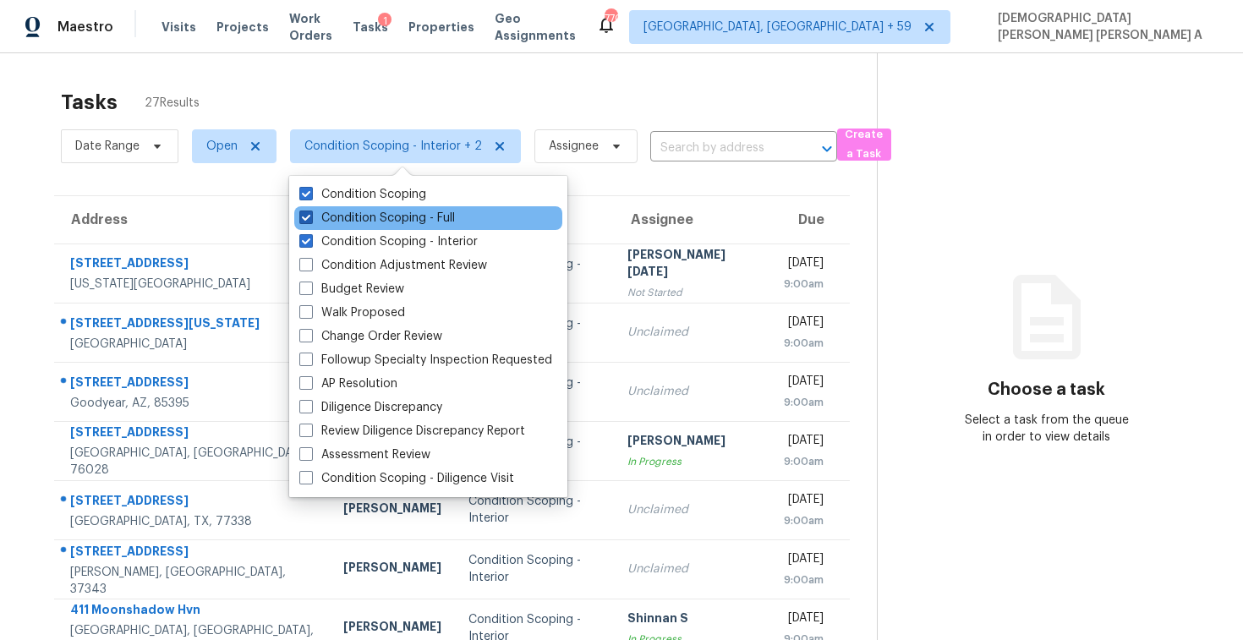
click at [380, 217] on label "Condition Scoping - Full" at bounding box center [377, 218] width 156 height 17
click at [310, 217] on input "Condition Scoping - Full" at bounding box center [304, 215] width 11 height 11
checkbox input "false"
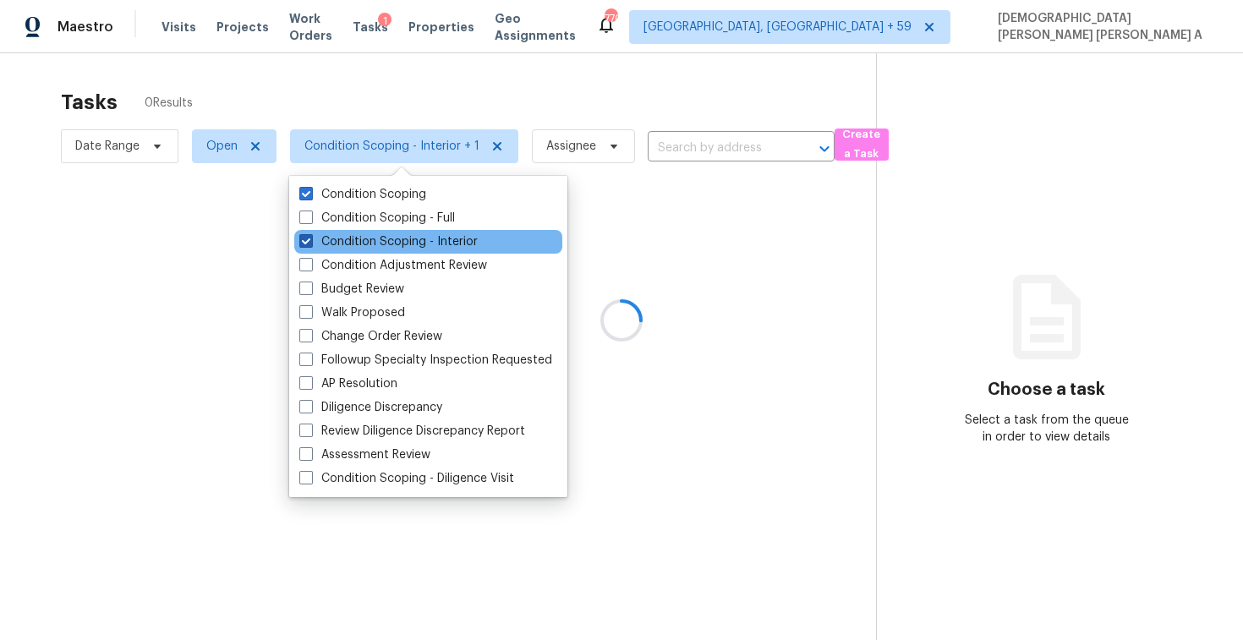
click at [380, 238] on label "Condition Scoping - Interior" at bounding box center [388, 241] width 178 height 17
click at [310, 238] on input "Condition Scoping - Interior" at bounding box center [304, 238] width 11 height 11
checkbox input "false"
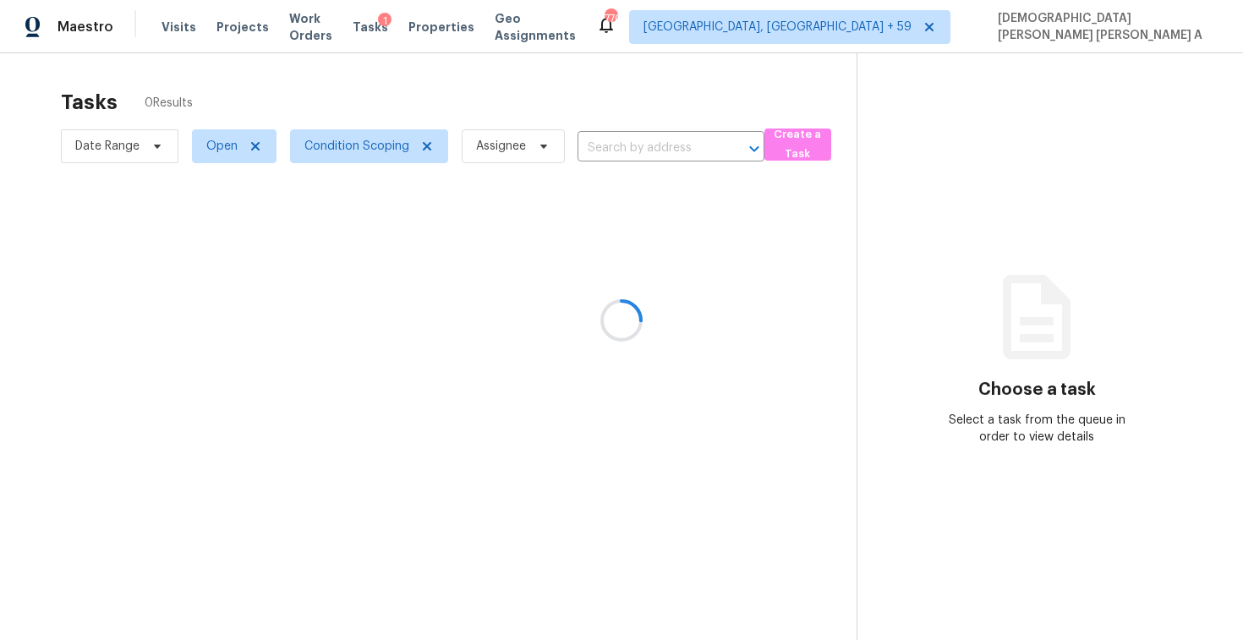
click at [355, 96] on div at bounding box center [621, 320] width 1243 height 640
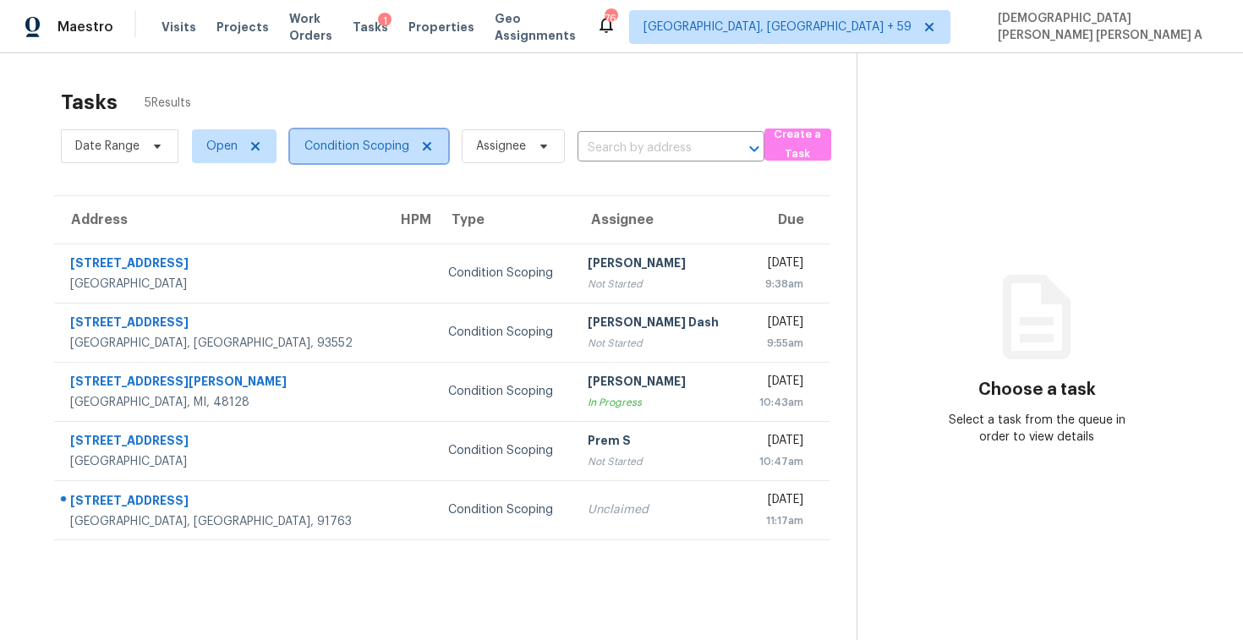
click at [358, 160] on span "Condition Scoping" at bounding box center [369, 146] width 158 height 34
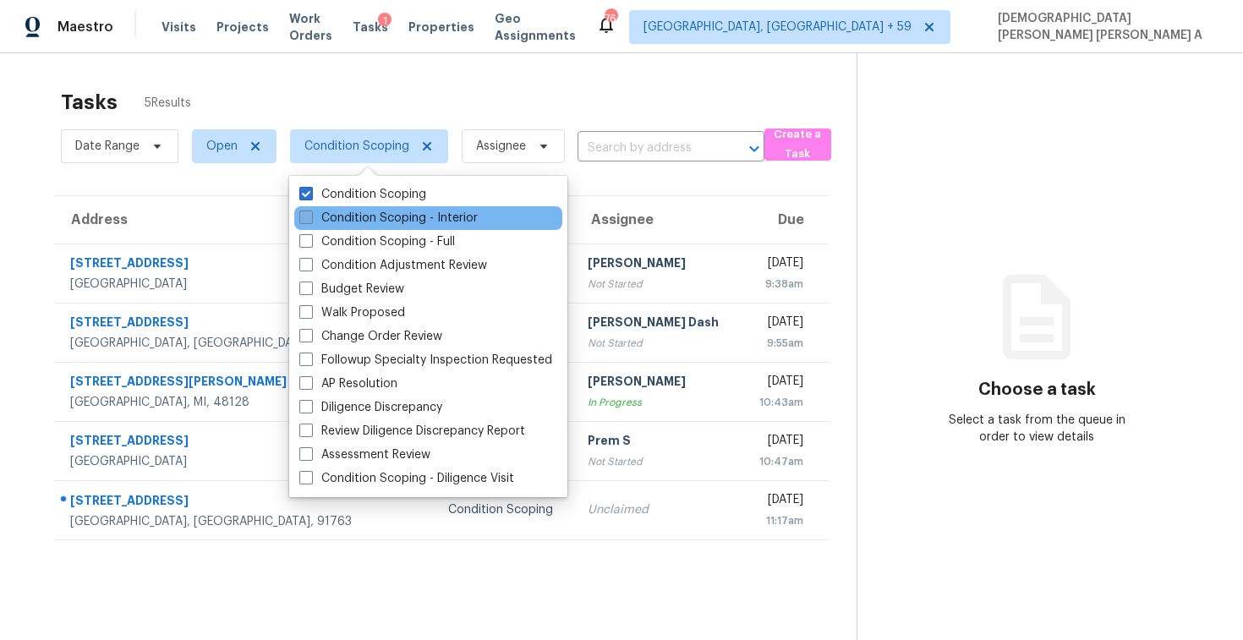
click at [363, 214] on label "Condition Scoping - Interior" at bounding box center [388, 218] width 178 height 17
click at [310, 214] on input "Condition Scoping - Interior" at bounding box center [304, 215] width 11 height 11
checkbox input "true"
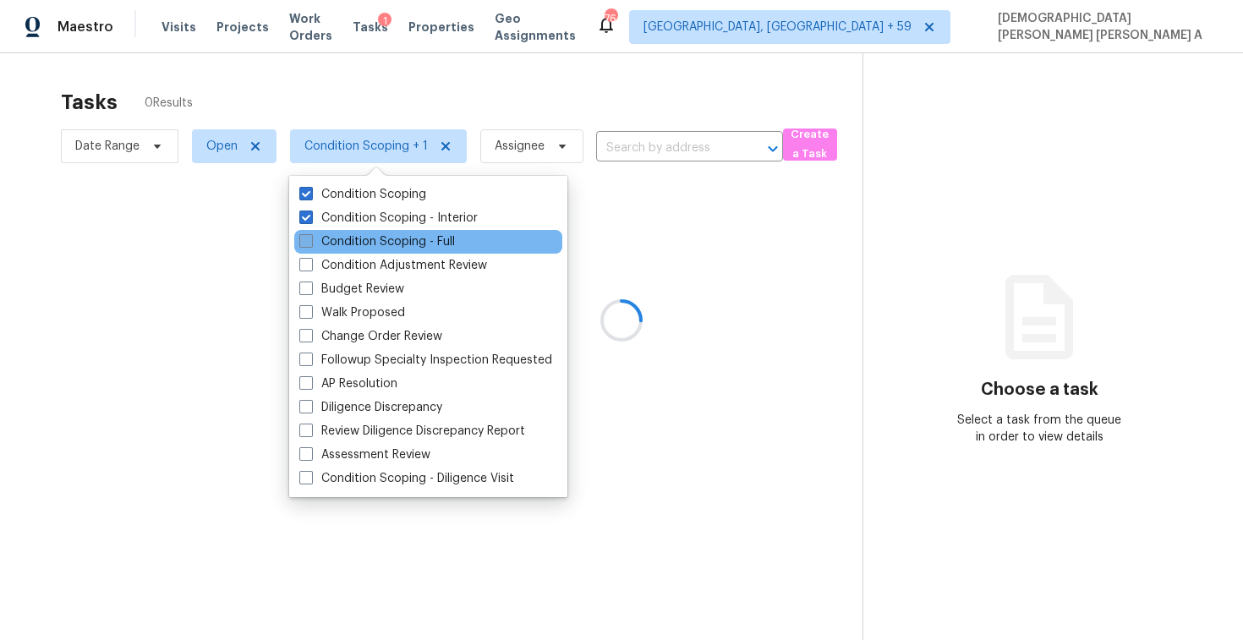
click at [358, 246] on label "Condition Scoping - Full" at bounding box center [377, 241] width 156 height 17
click at [310, 244] on input "Condition Scoping - Full" at bounding box center [304, 238] width 11 height 11
checkbox input "true"
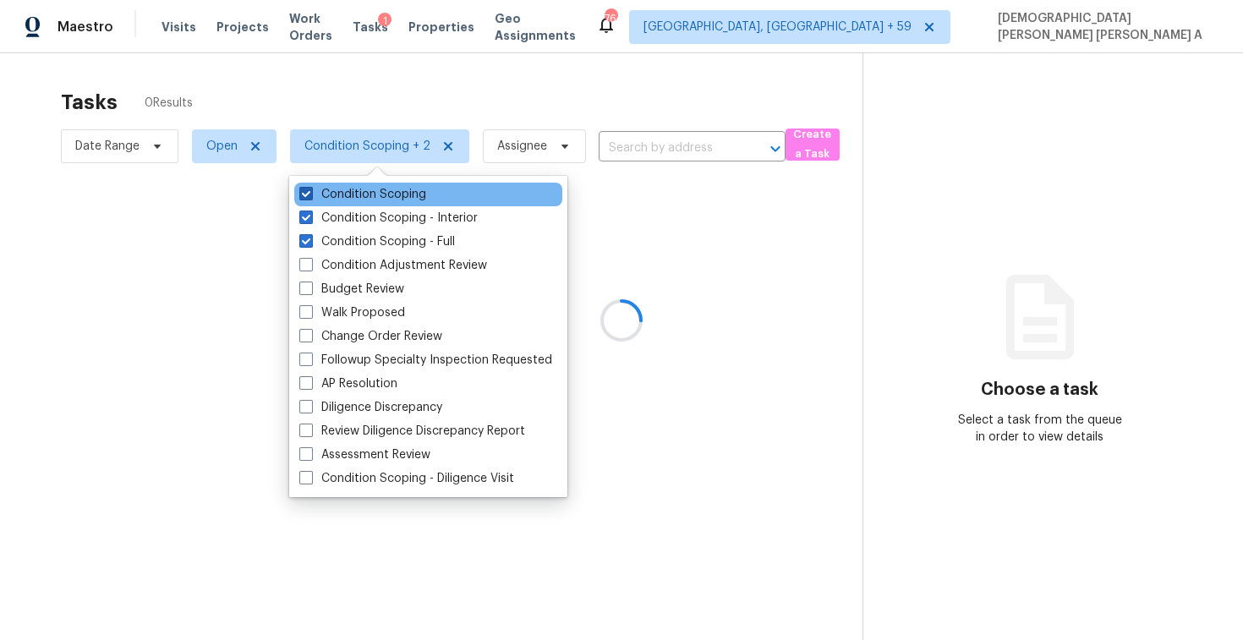
click at [326, 186] on label "Condition Scoping" at bounding box center [362, 194] width 127 height 17
click at [310, 186] on input "Condition Scoping" at bounding box center [304, 191] width 11 height 11
checkbox input "false"
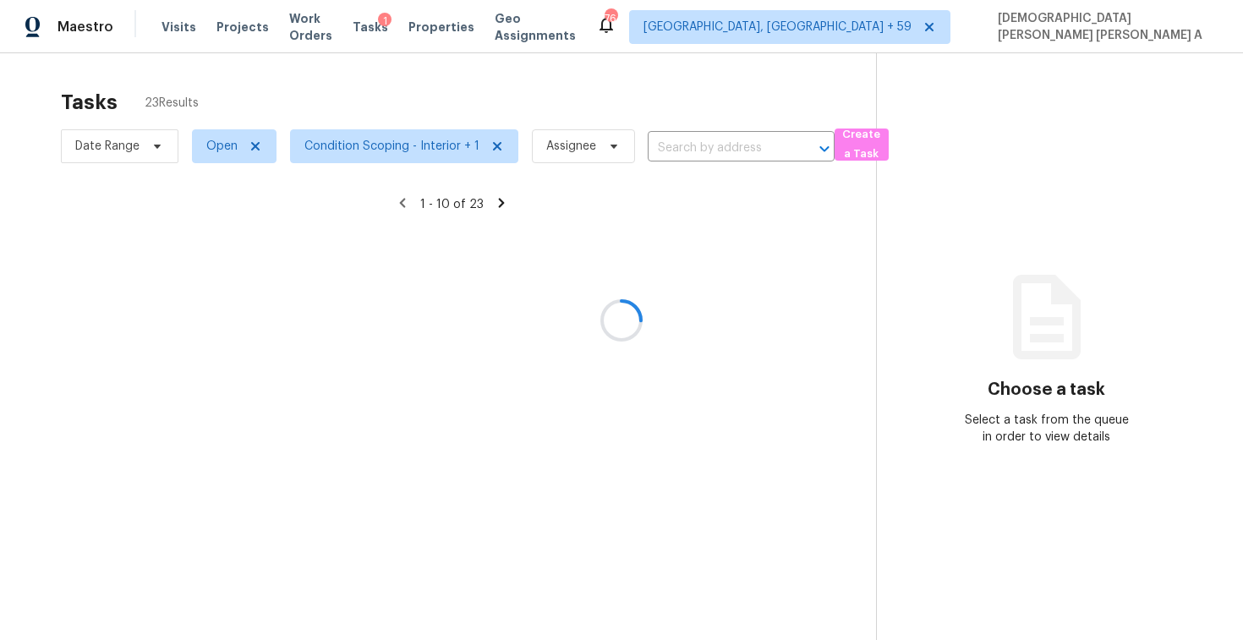
click at [327, 97] on div at bounding box center [621, 320] width 1243 height 640
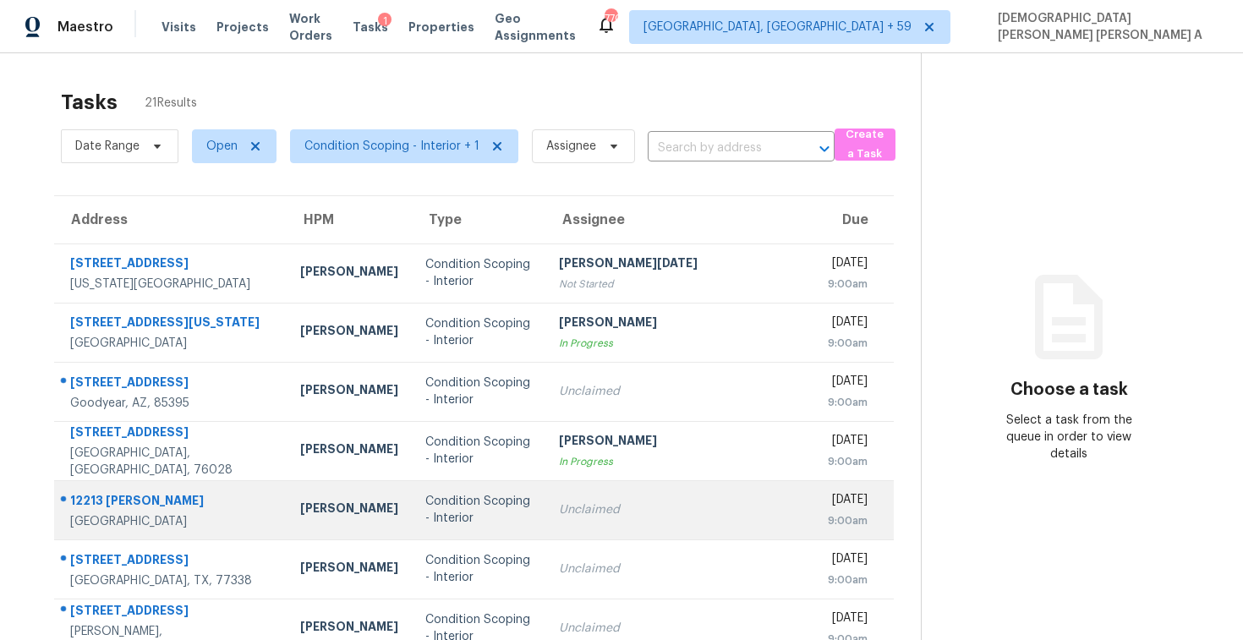
scroll to position [240, 0]
